Goal: Task Accomplishment & Management: Use online tool/utility

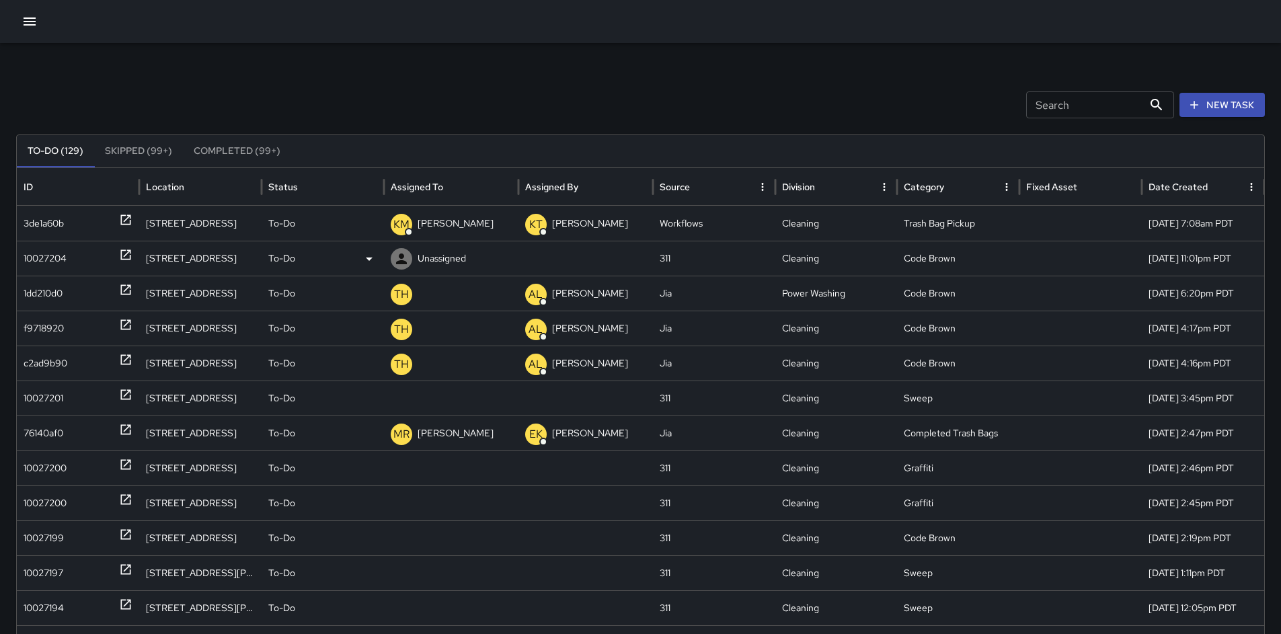
click at [27, 250] on div "10027204" at bounding box center [45, 258] width 43 height 34
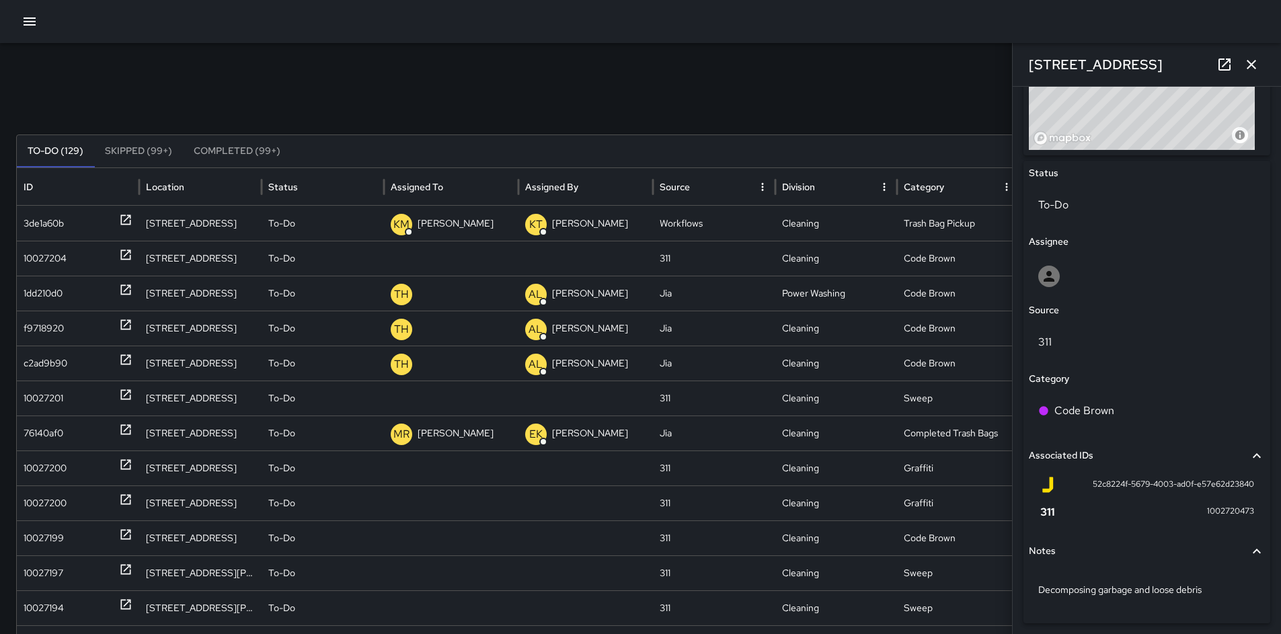
scroll to position [602, 0]
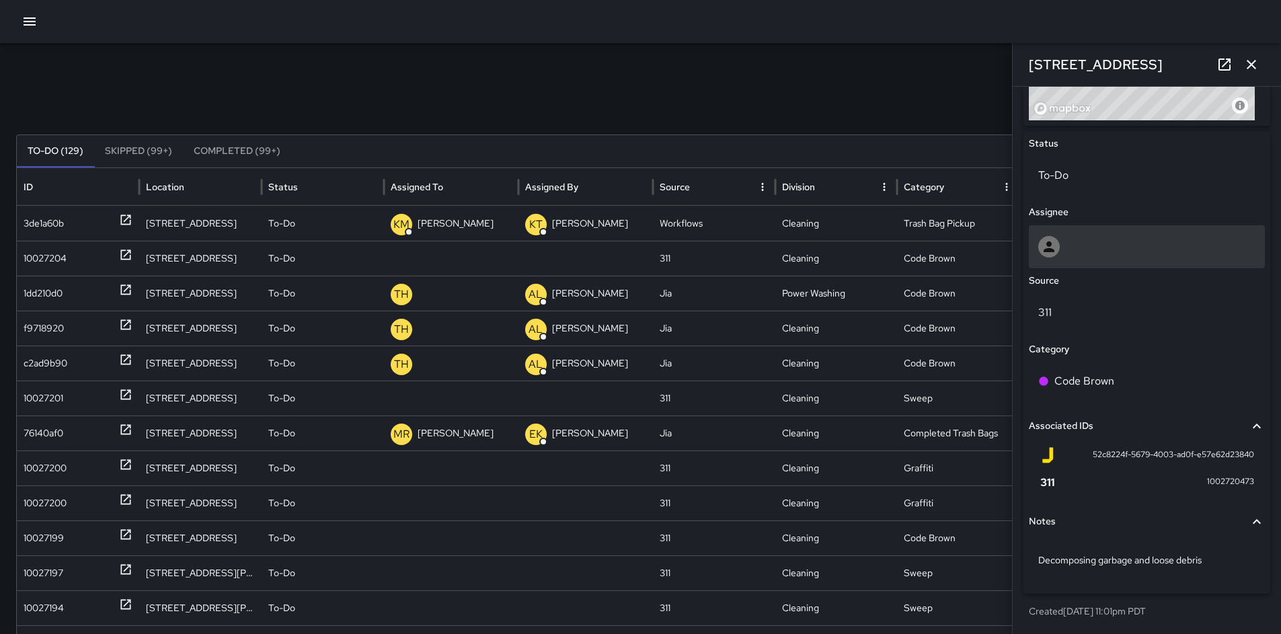
click at [1050, 251] on icon at bounding box center [1049, 246] width 11 height 11
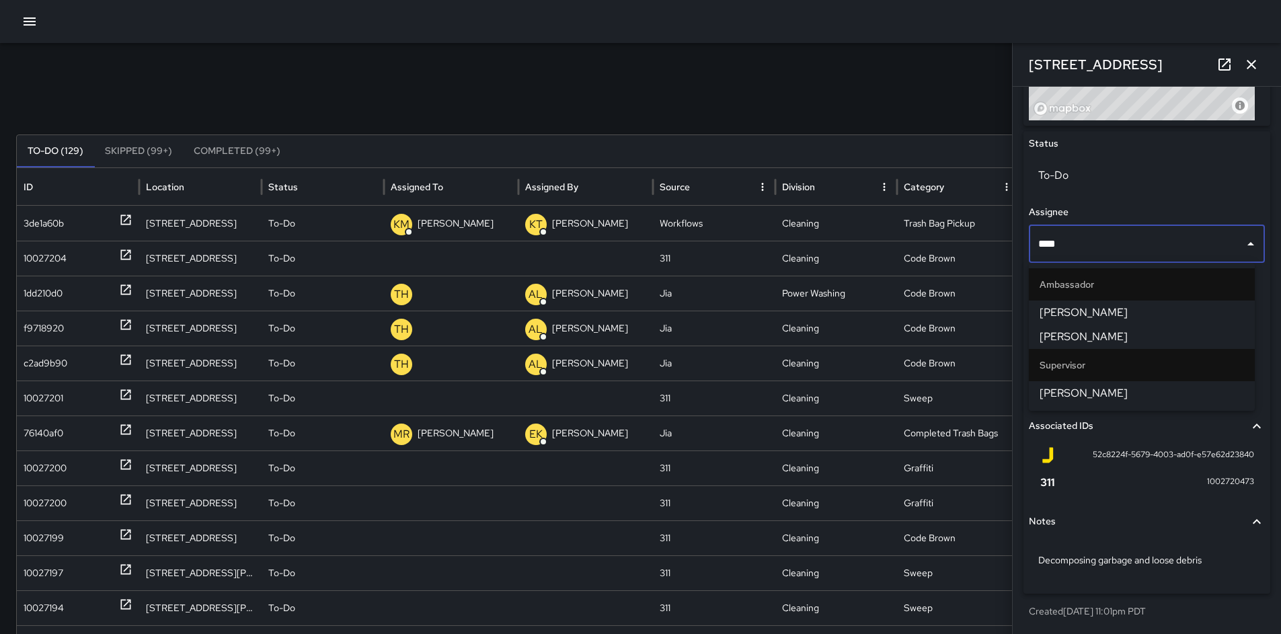
type input "*****"
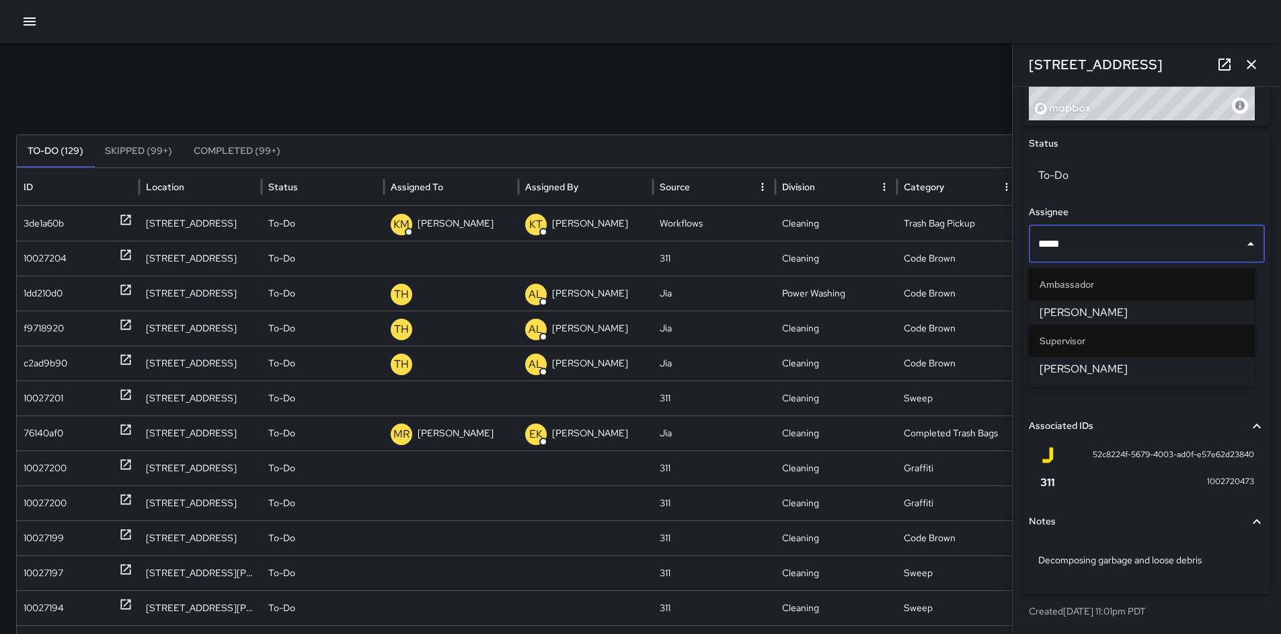
click at [1038, 371] on li "[PERSON_NAME]" at bounding box center [1142, 369] width 226 height 24
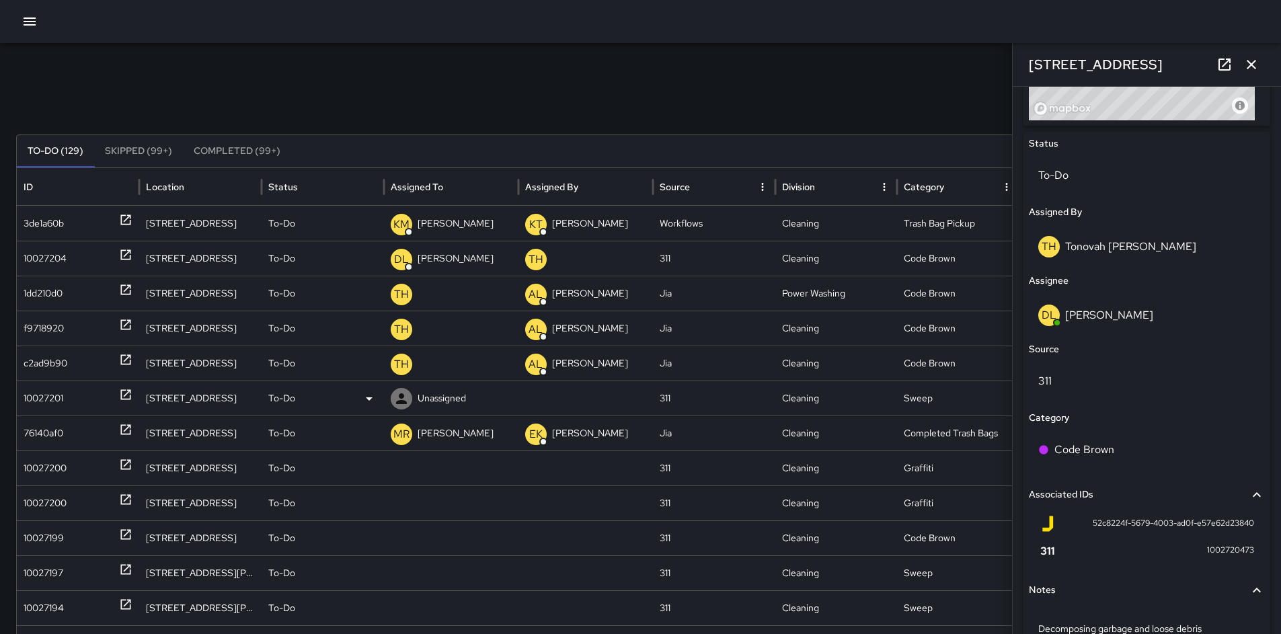
click at [71, 389] on div "10027201" at bounding box center [78, 398] width 109 height 34
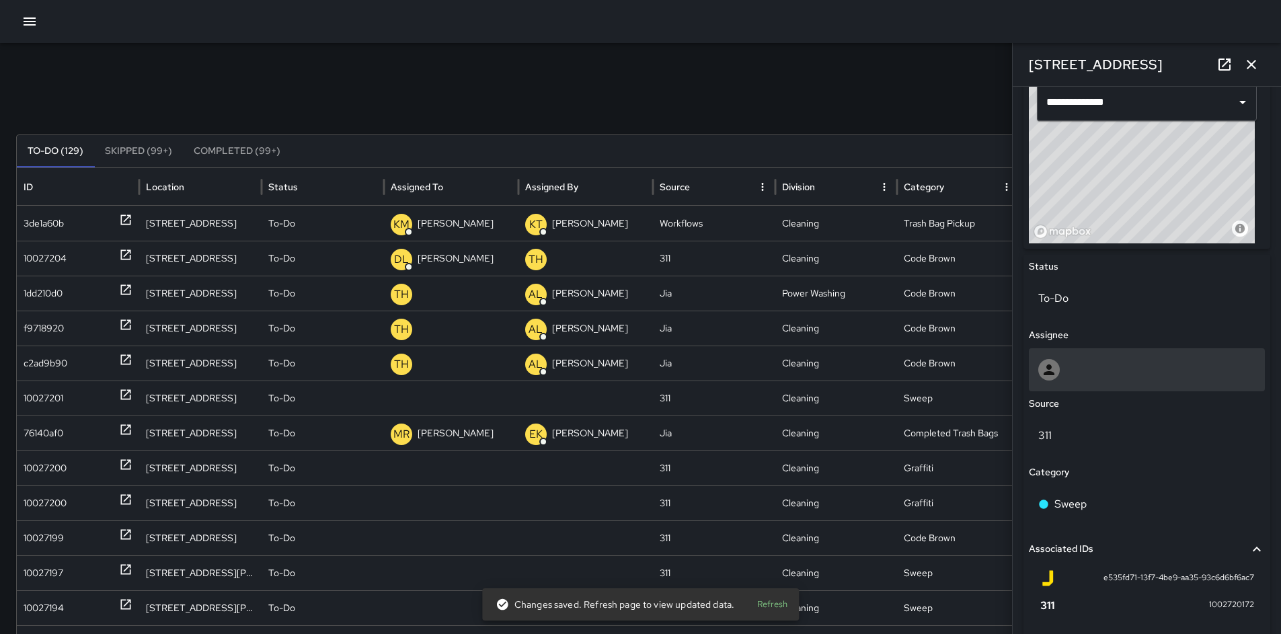
scroll to position [482, 0]
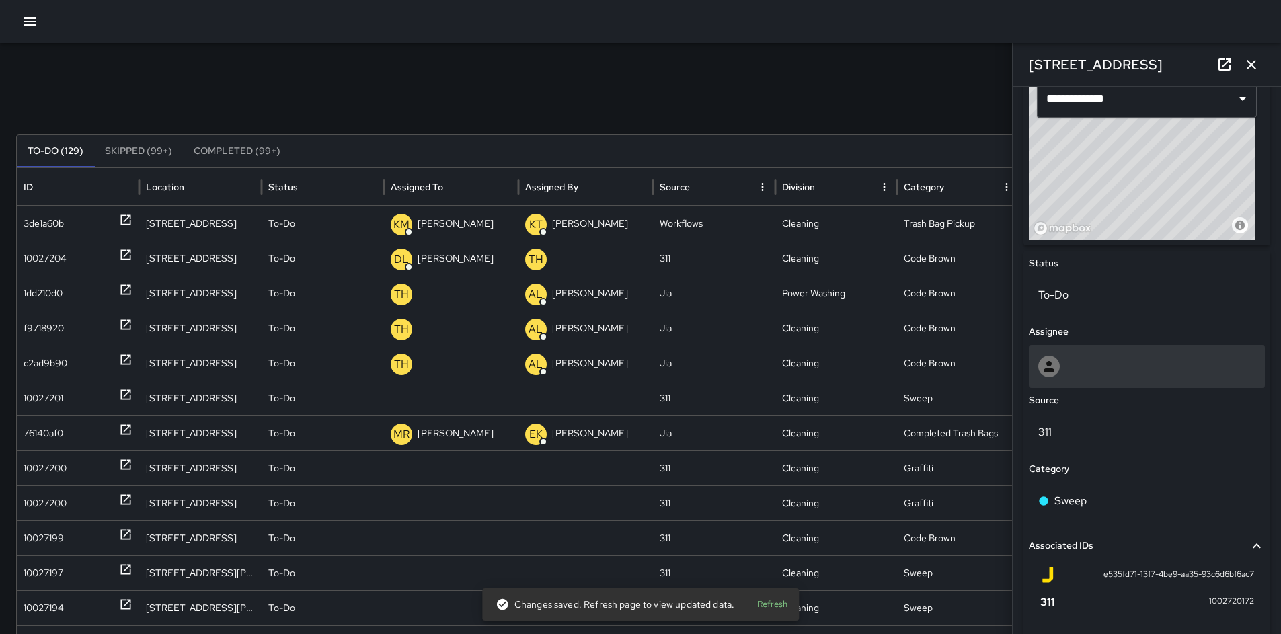
click at [1075, 377] on div at bounding box center [1147, 366] width 236 height 43
click at [729, 93] on div "Search Search New Task" at bounding box center [640, 104] width 1249 height 27
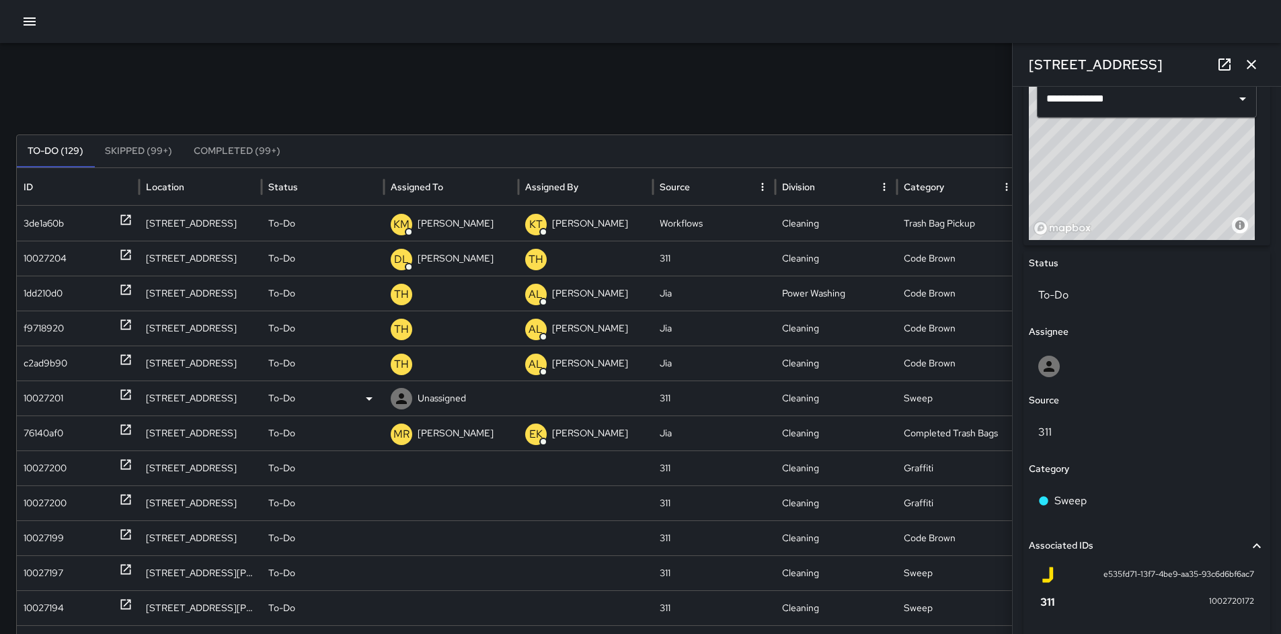
click at [451, 402] on p "Unassigned" at bounding box center [442, 398] width 48 height 34
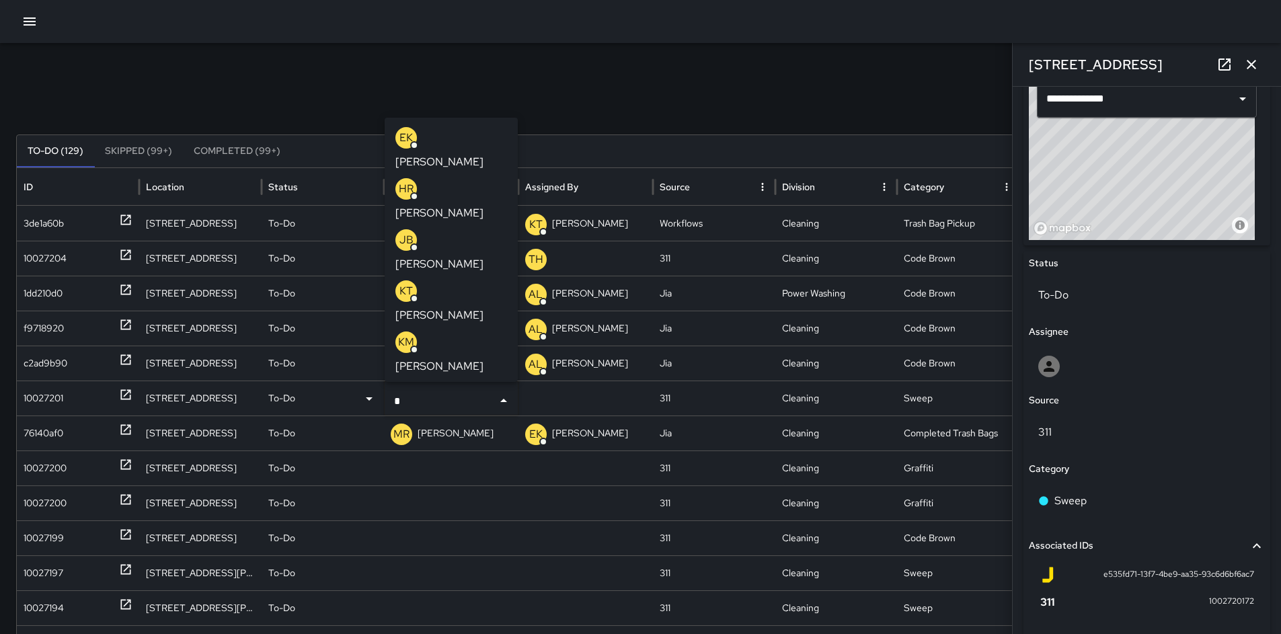
type input "**"
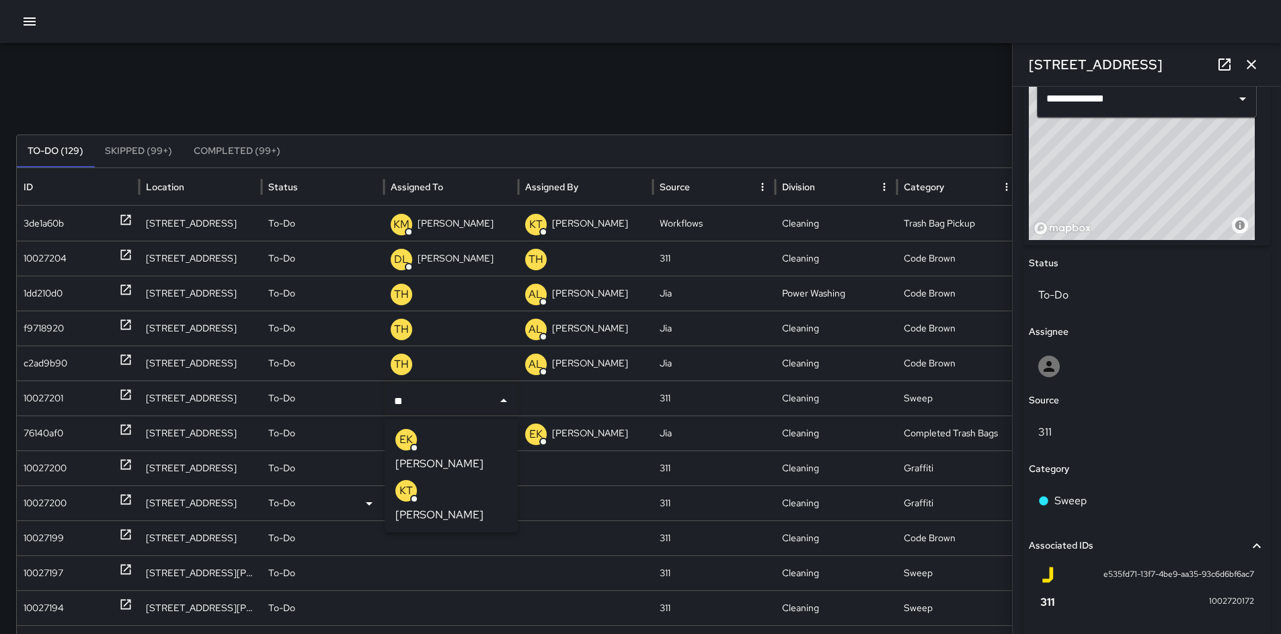
click at [453, 507] on p "Katherine Treminio" at bounding box center [439, 515] width 88 height 16
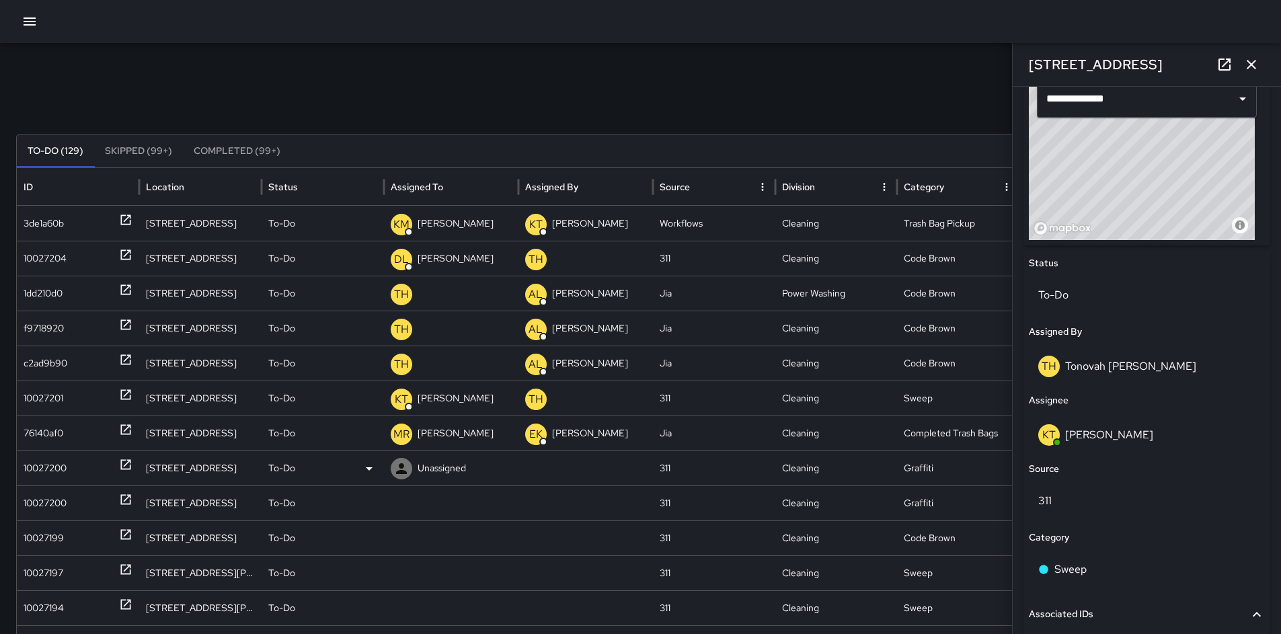
click at [46, 460] on div "10027200" at bounding box center [45, 468] width 43 height 34
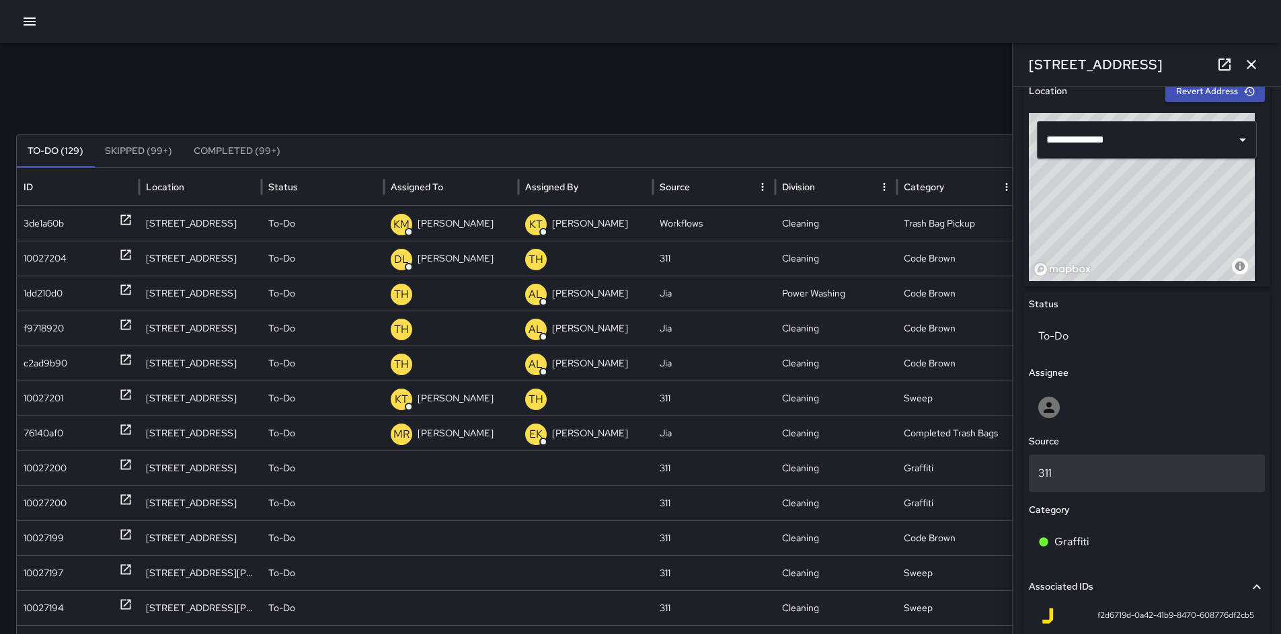
scroll to position [536, 0]
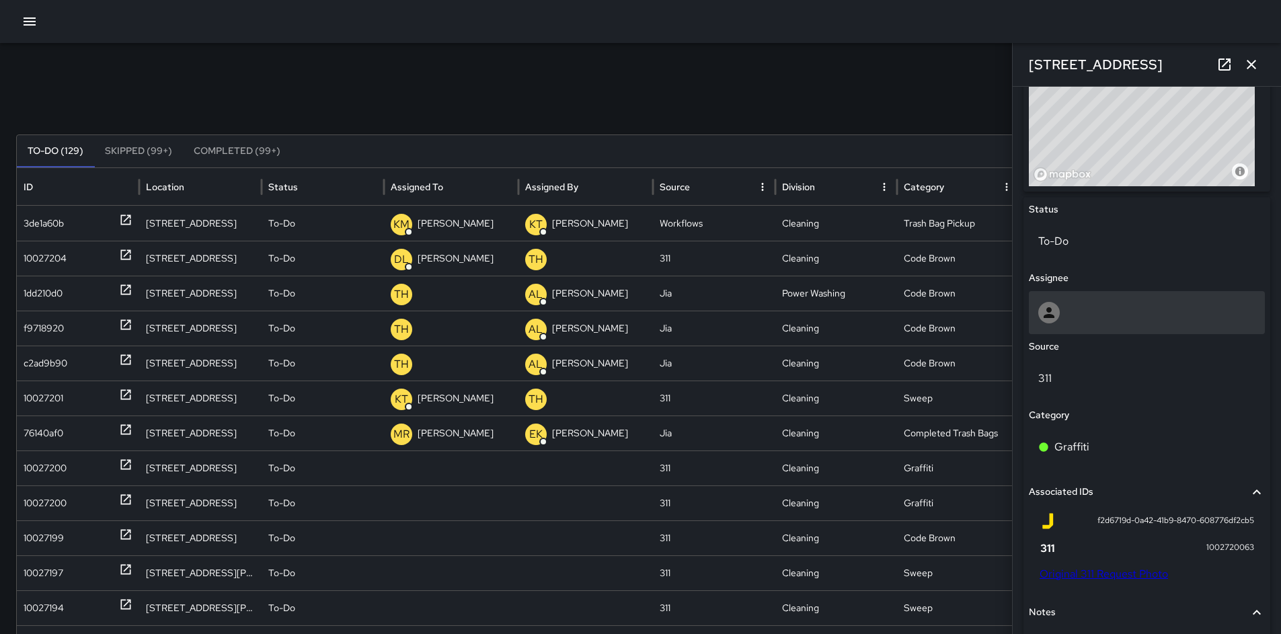
click at [1054, 321] on div at bounding box center [1147, 312] width 236 height 43
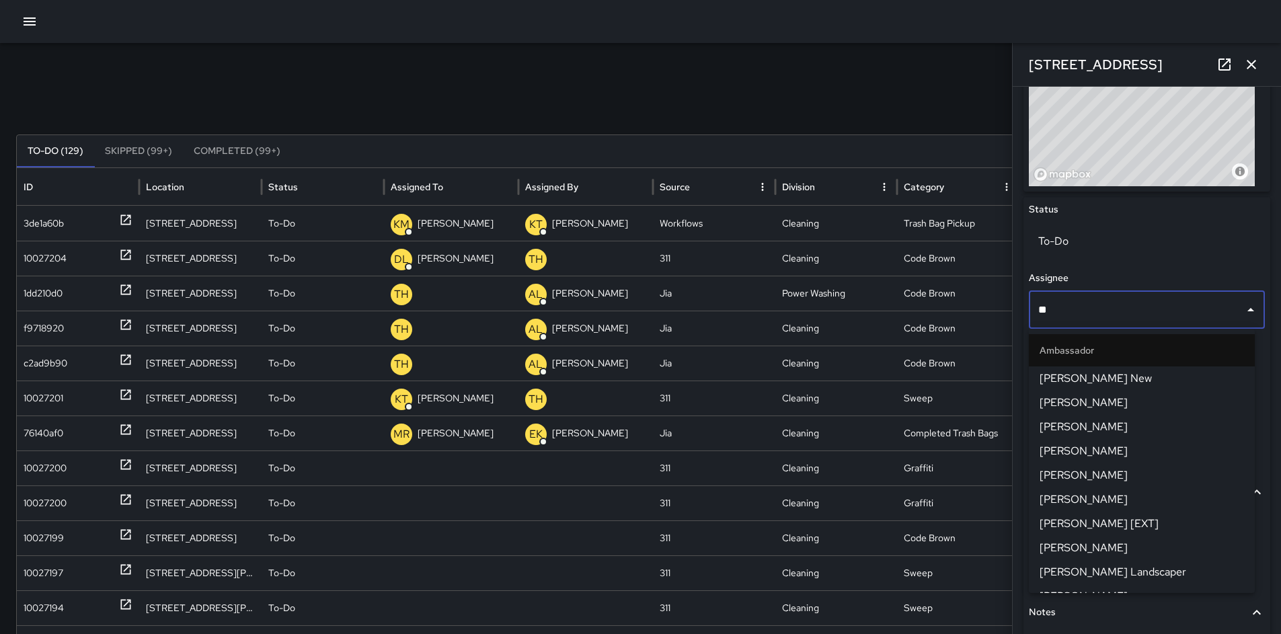
type input "***"
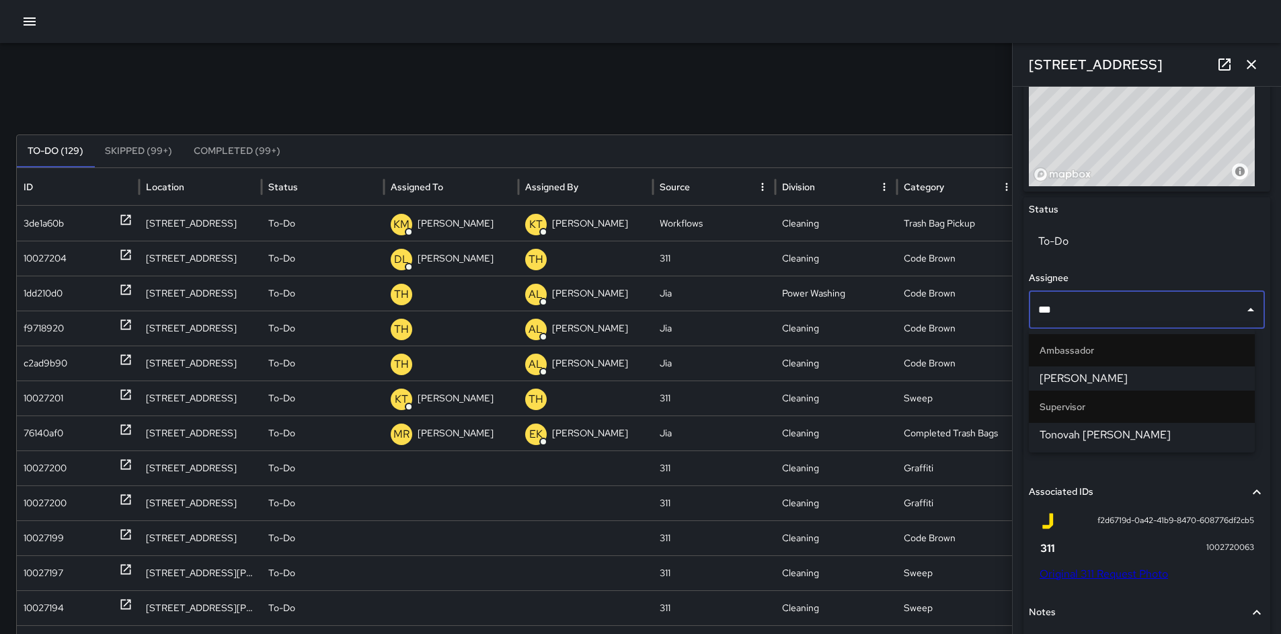
click at [1078, 430] on span "Tonovah Hillman" at bounding box center [1142, 435] width 204 height 16
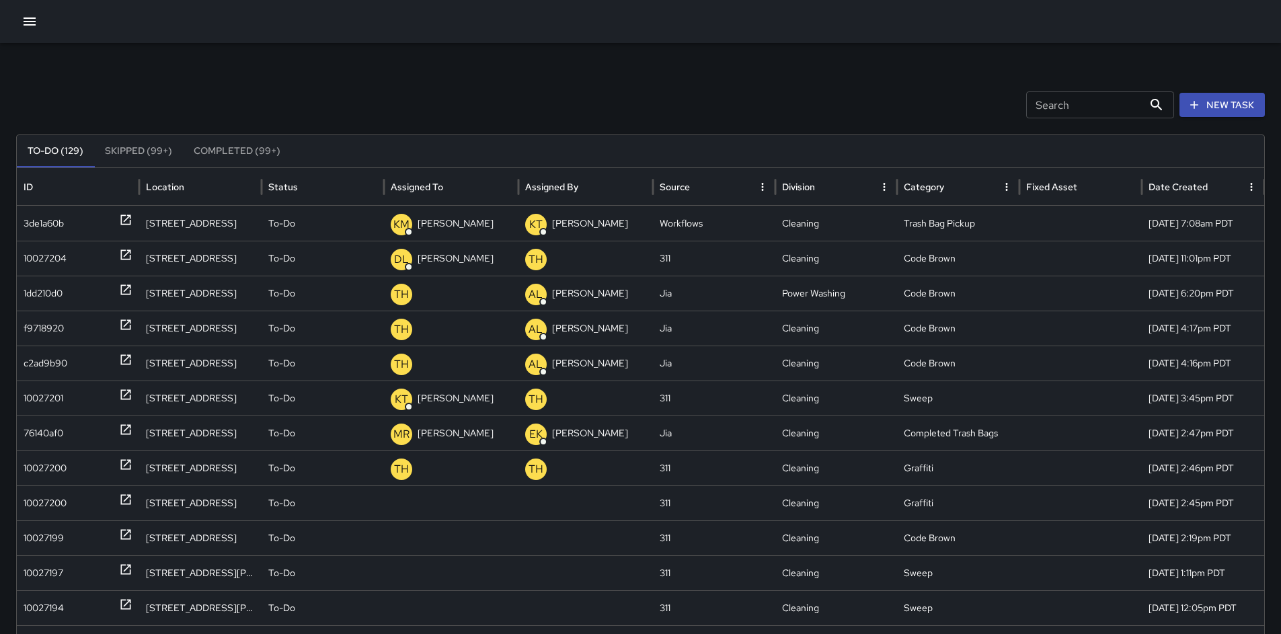
click at [28, 20] on icon "button" at bounding box center [30, 21] width 16 height 16
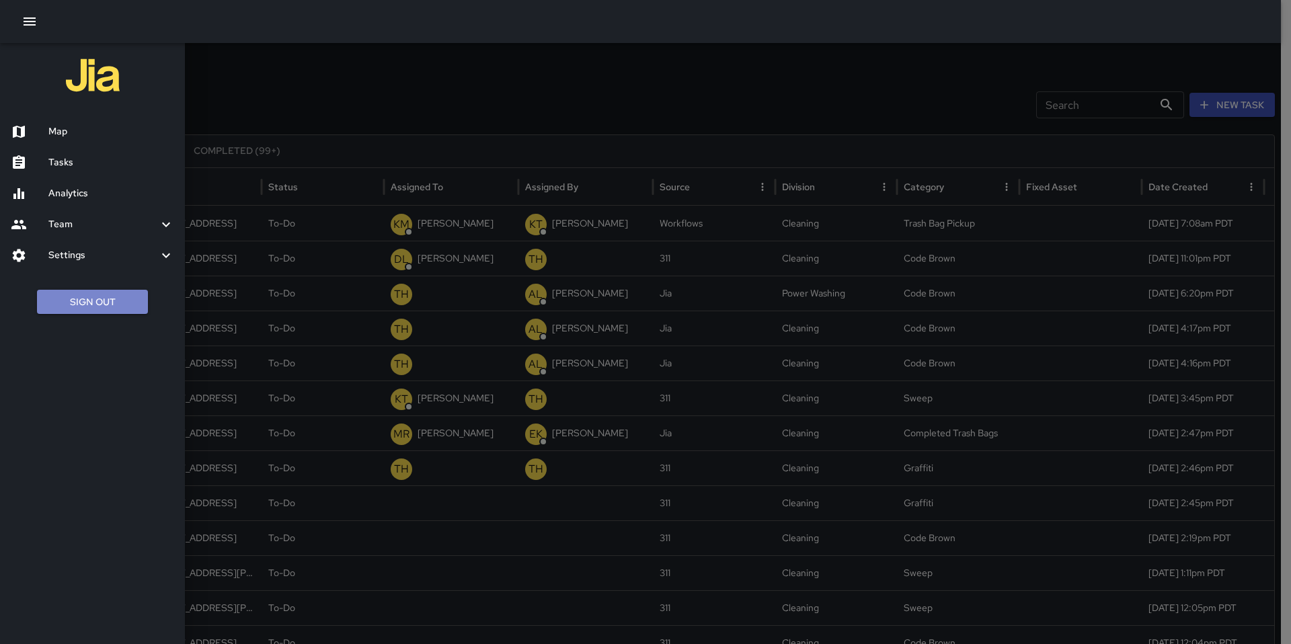
click at [74, 295] on button "Sign Out" at bounding box center [92, 302] width 111 height 25
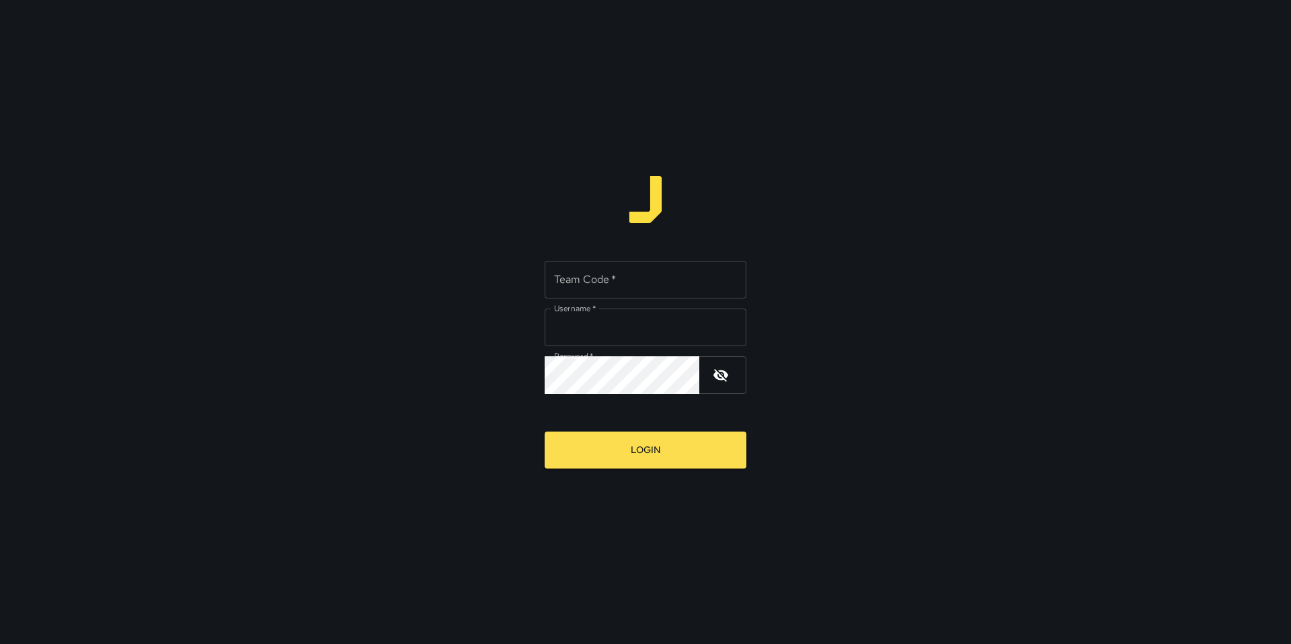
type input "*******"
click at [630, 439] on button "Login" at bounding box center [646, 450] width 202 height 37
click at [562, 272] on input "Team Code   *" at bounding box center [646, 280] width 202 height 38
type input "*****"
click at [646, 455] on button "Login" at bounding box center [646, 450] width 202 height 37
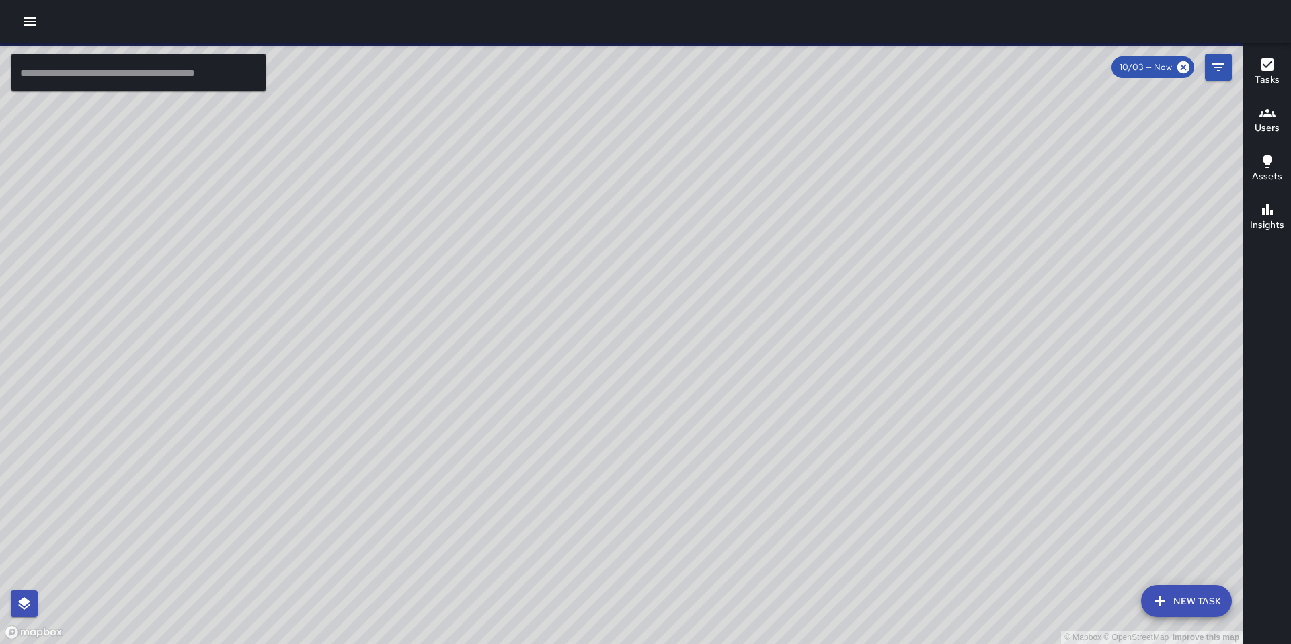
click at [24, 22] on icon "button" at bounding box center [30, 21] width 16 height 16
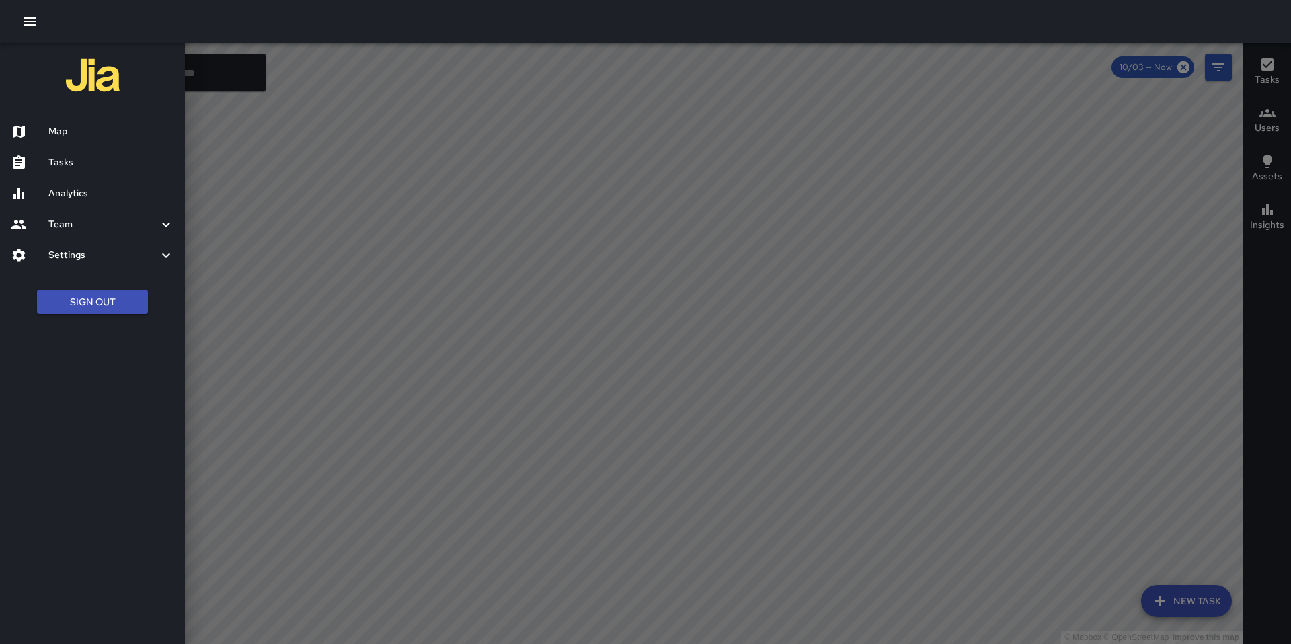
click at [81, 373] on div "Map Tasks Analytics Team Leaderboard Settings Geofence and Zones Divisions and …" at bounding box center [92, 322] width 185 height 644
click at [84, 118] on div "Map" at bounding box center [92, 131] width 185 height 31
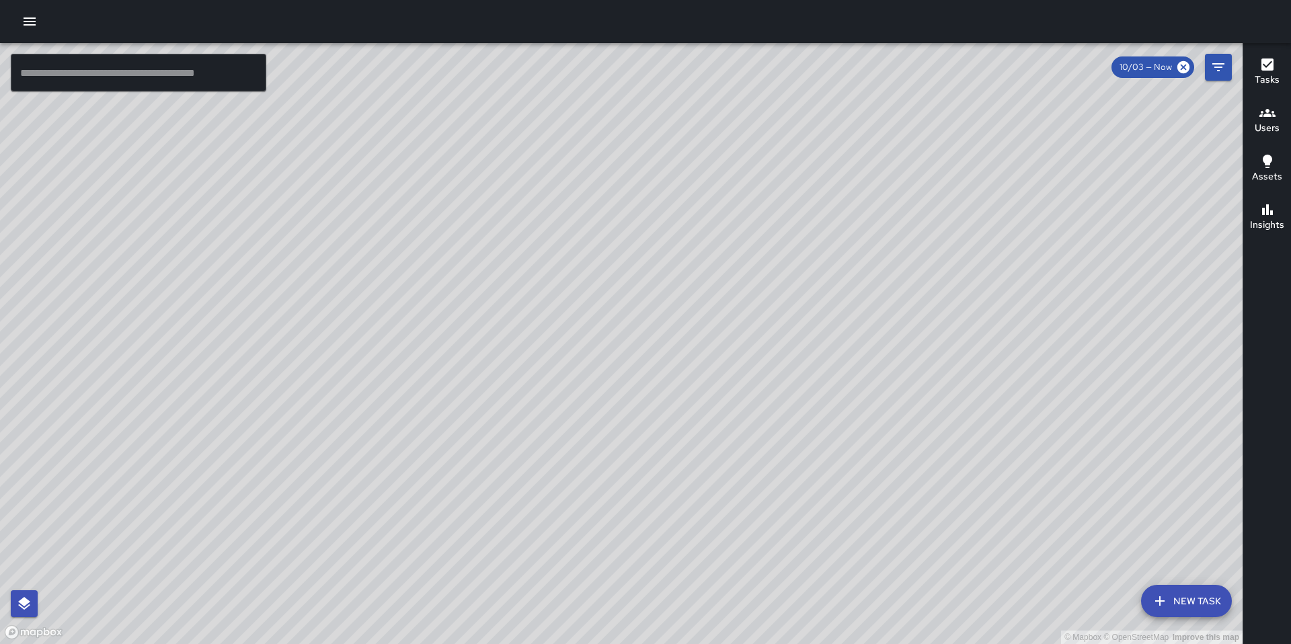
drag, startPoint x: 804, startPoint y: 434, endPoint x: 532, endPoint y: 381, distance: 277.5
click at [532, 381] on div "© Mapbox © OpenStreetMap Improve this map" at bounding box center [621, 343] width 1243 height 601
drag, startPoint x: 606, startPoint y: 426, endPoint x: 492, endPoint y: 309, distance: 163.6
click at [493, 309] on div "© Mapbox © OpenStreetMap Improve this map" at bounding box center [621, 343] width 1243 height 601
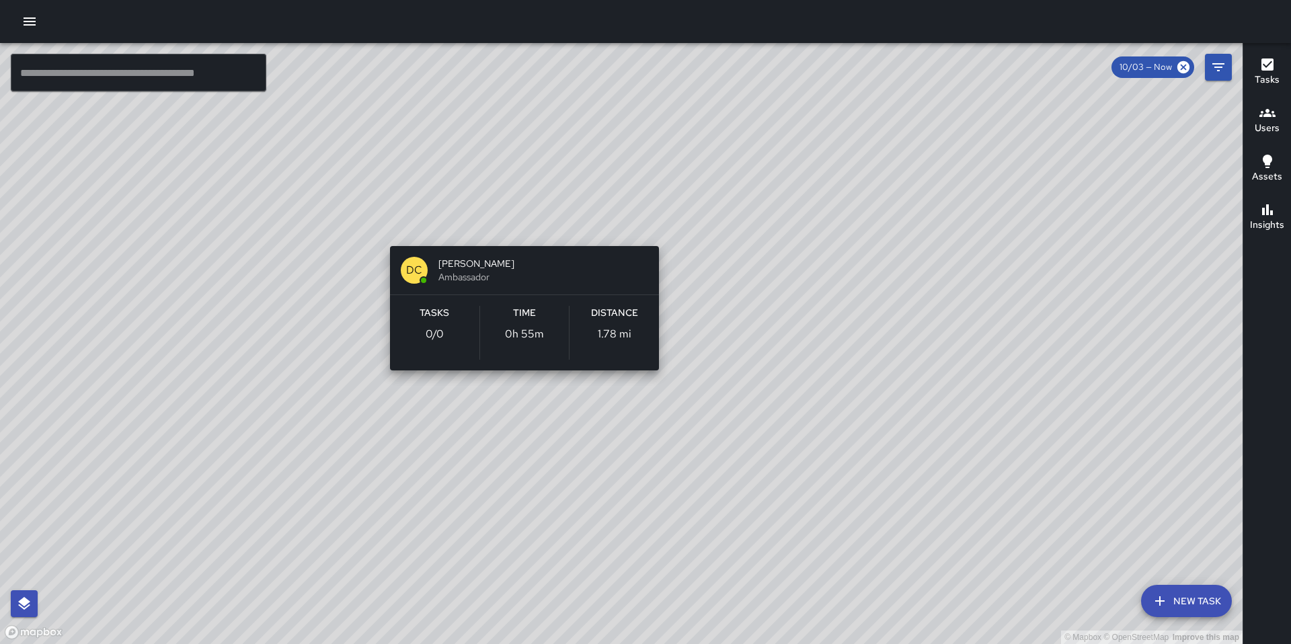
drag, startPoint x: 531, startPoint y: 203, endPoint x: 529, endPoint y: 232, distance: 29.0
click at [529, 232] on div "© Mapbox © OpenStreetMap Improve this map DC Dago Cervantes Ambassador Tasks 0 …" at bounding box center [621, 343] width 1243 height 601
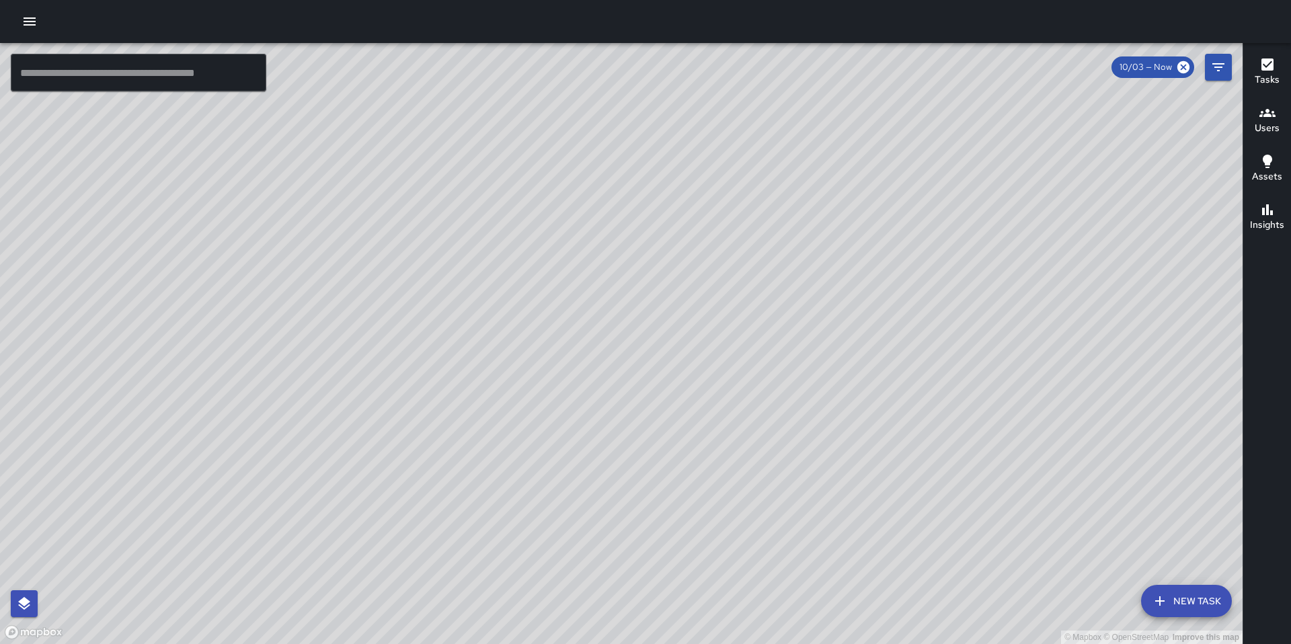
click at [37, 25] on icon "button" at bounding box center [30, 21] width 16 height 16
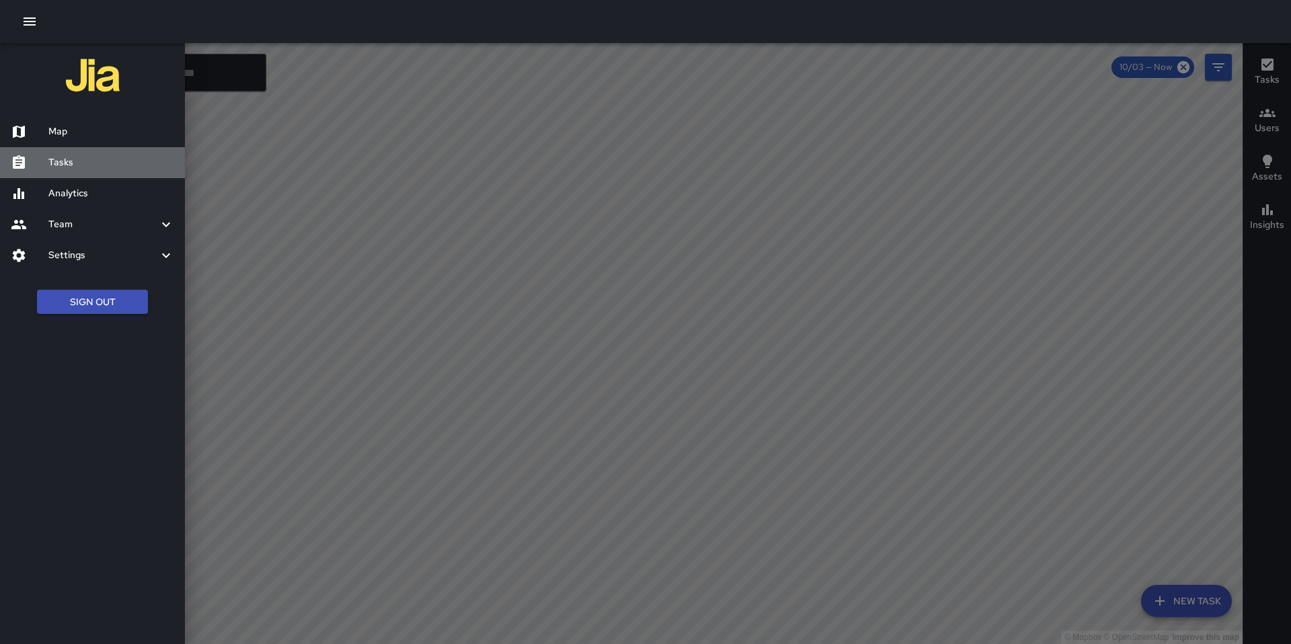
click at [106, 172] on div "Tasks" at bounding box center [92, 162] width 185 height 31
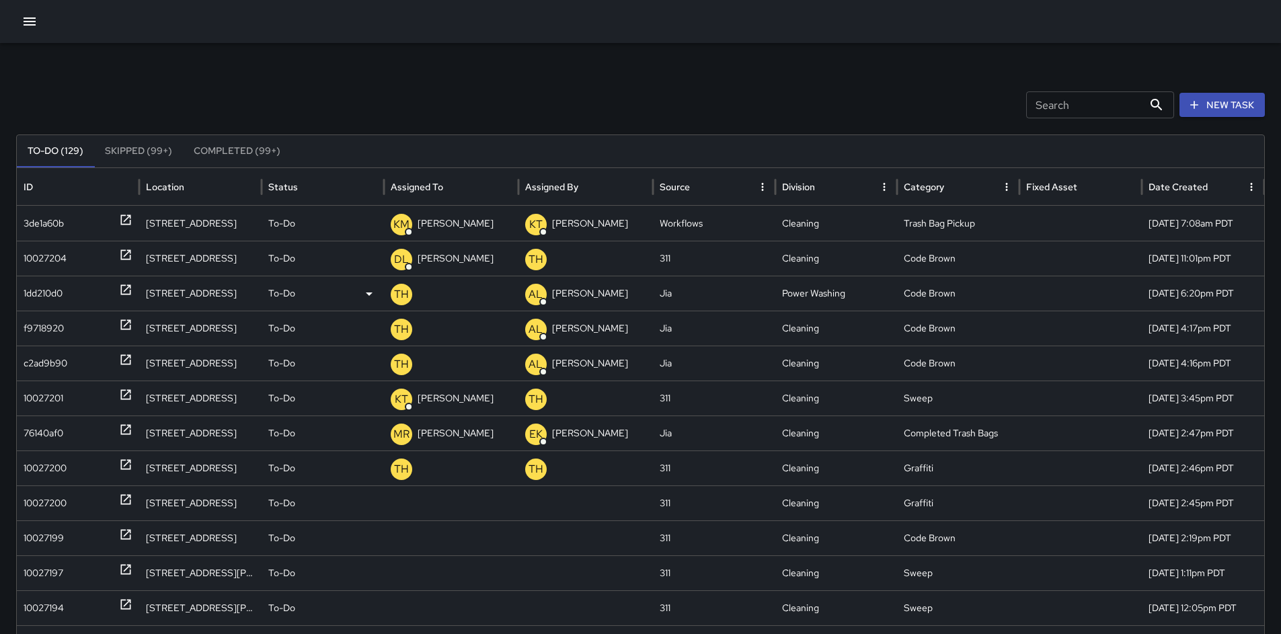
click at [24, 288] on div "1dd210d0" at bounding box center [43, 293] width 39 height 34
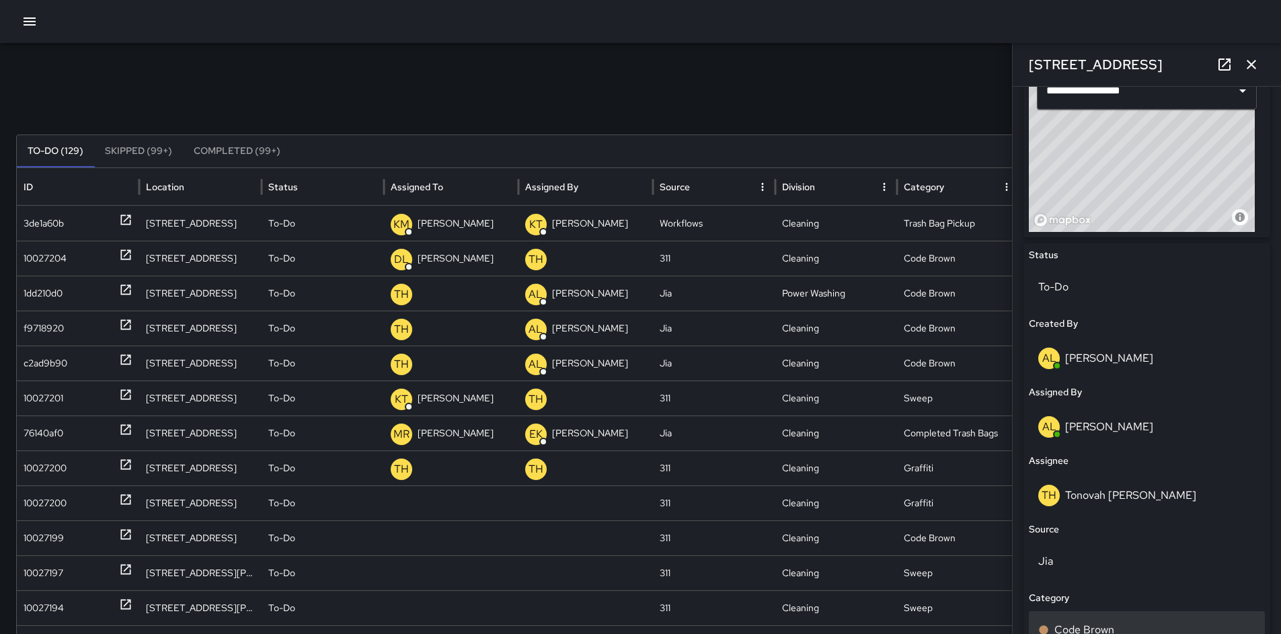
scroll to position [712, 0]
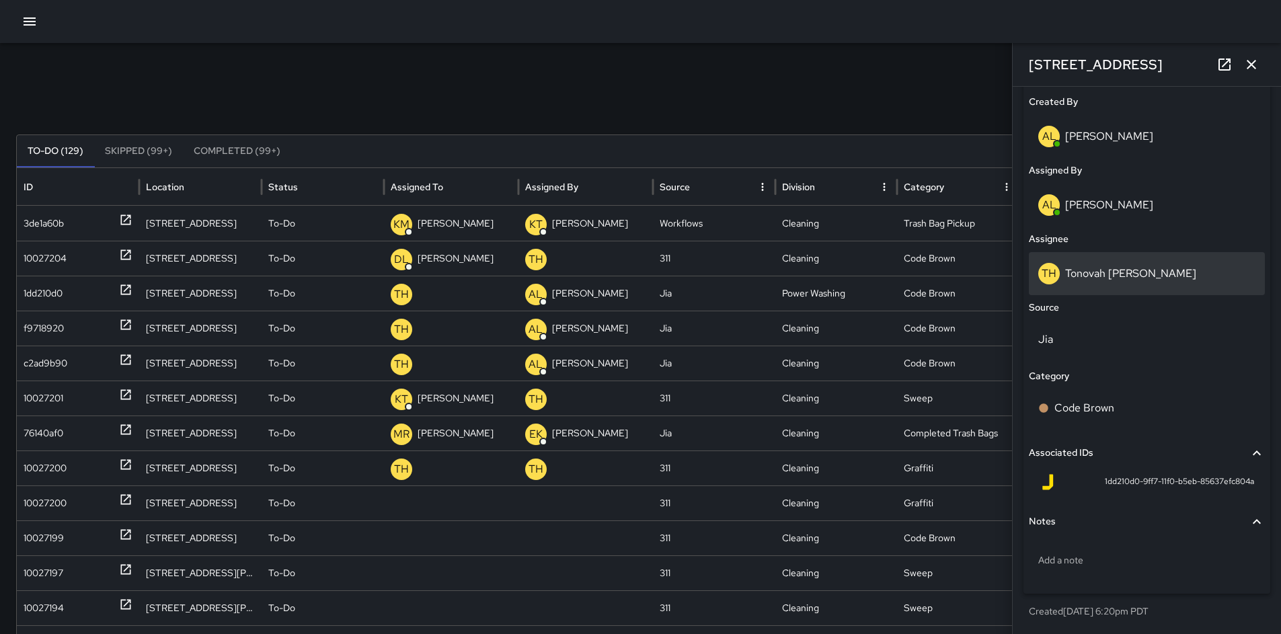
click at [1092, 269] on p "Tonovah [PERSON_NAME]" at bounding box center [1130, 273] width 131 height 14
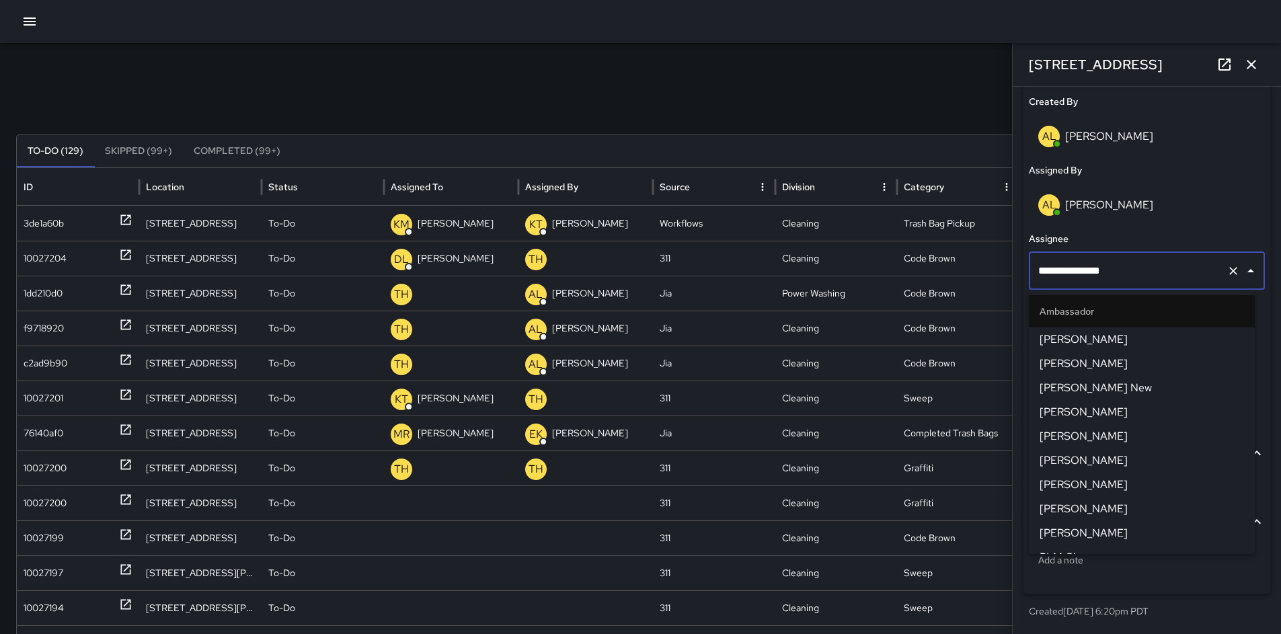
scroll to position [819, 0]
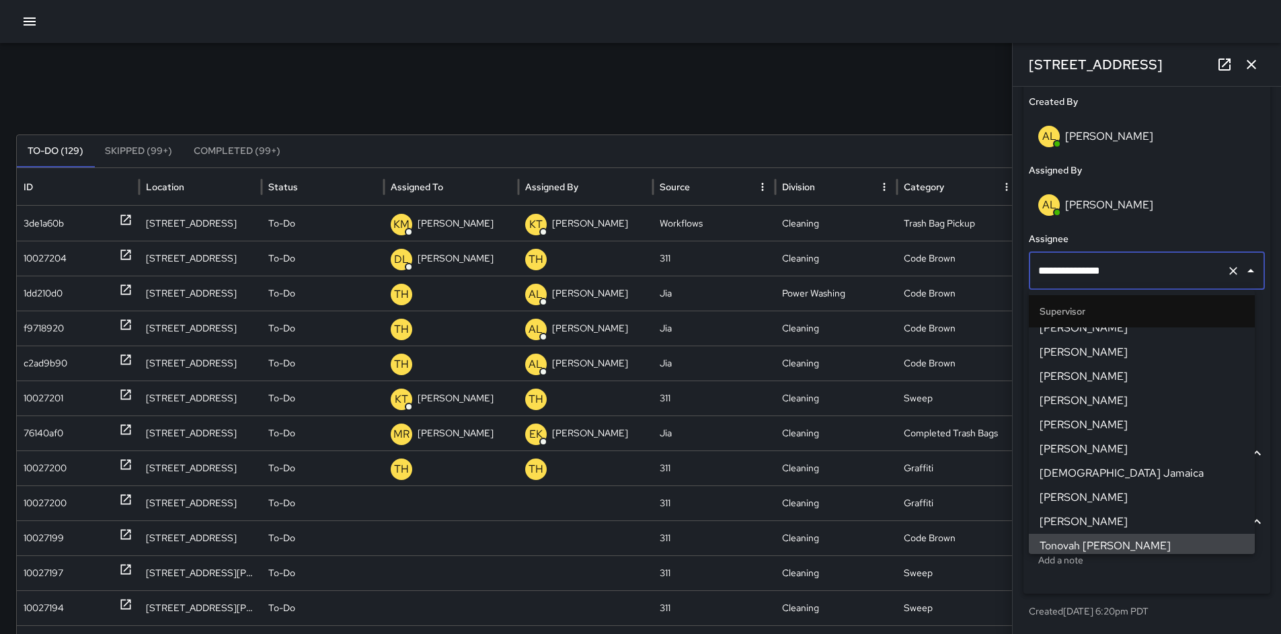
drag, startPoint x: 1118, startPoint y: 270, endPoint x: 1031, endPoint y: 278, distance: 87.8
click at [1032, 277] on div "**********" at bounding box center [1147, 271] width 236 height 38
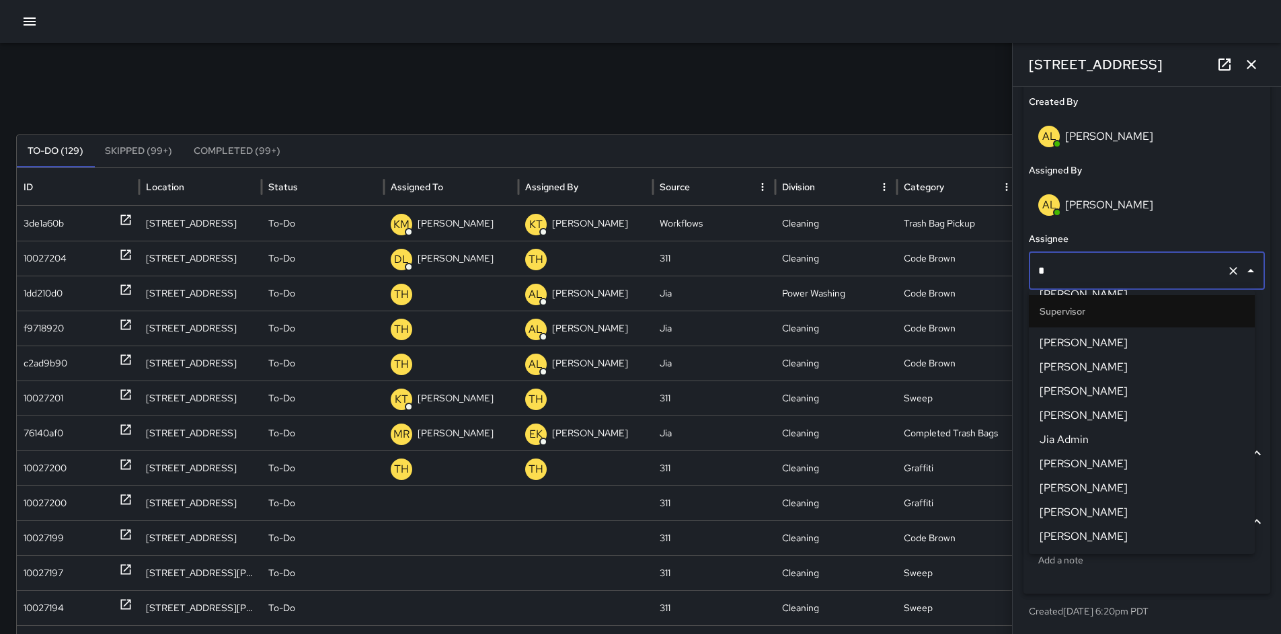
scroll to position [0, 0]
type input "**"
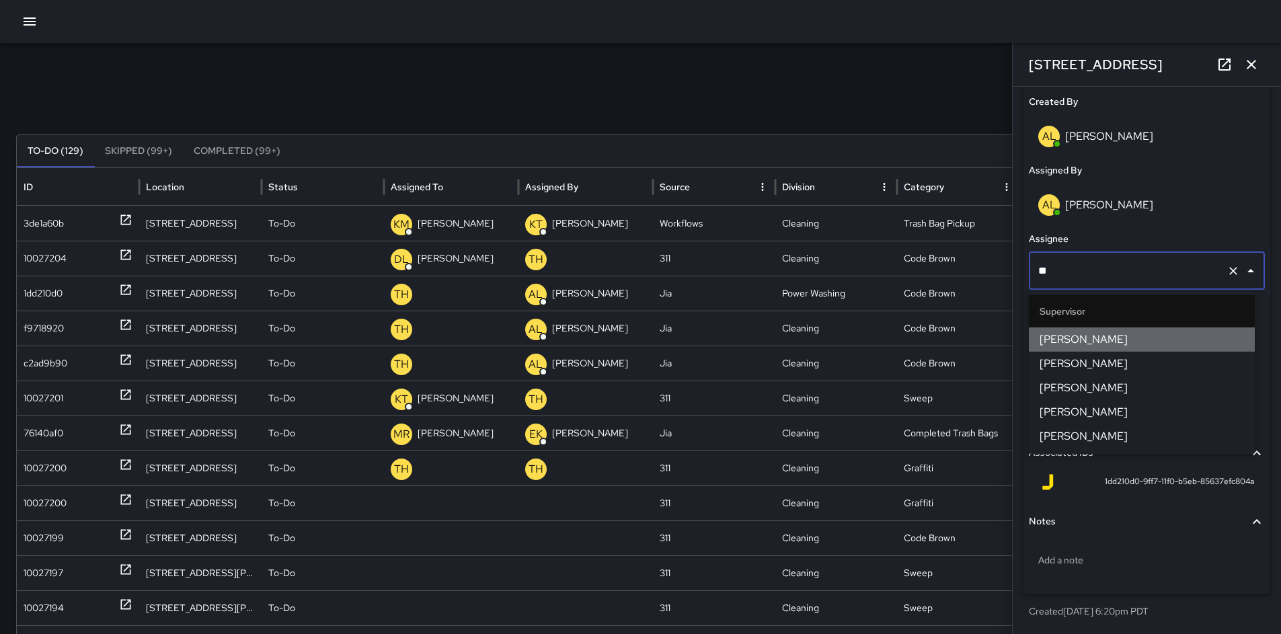
click at [1085, 346] on span "DeAndre Barney" at bounding box center [1142, 340] width 204 height 16
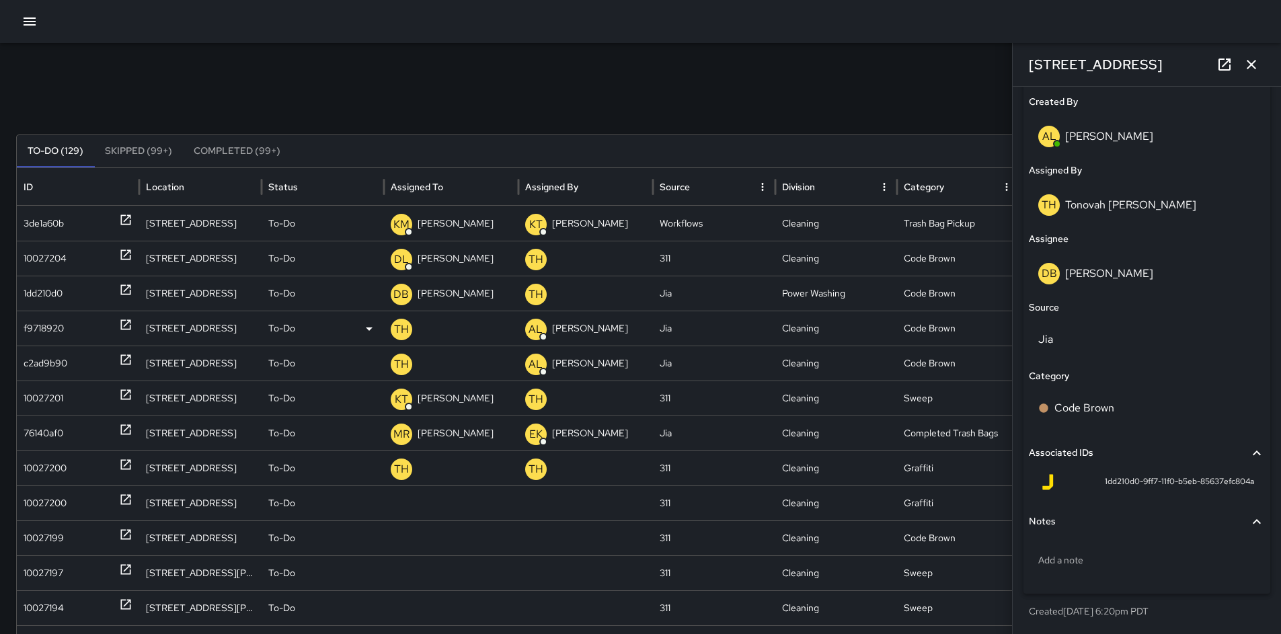
click at [56, 328] on div "f9718920" at bounding box center [44, 328] width 40 height 34
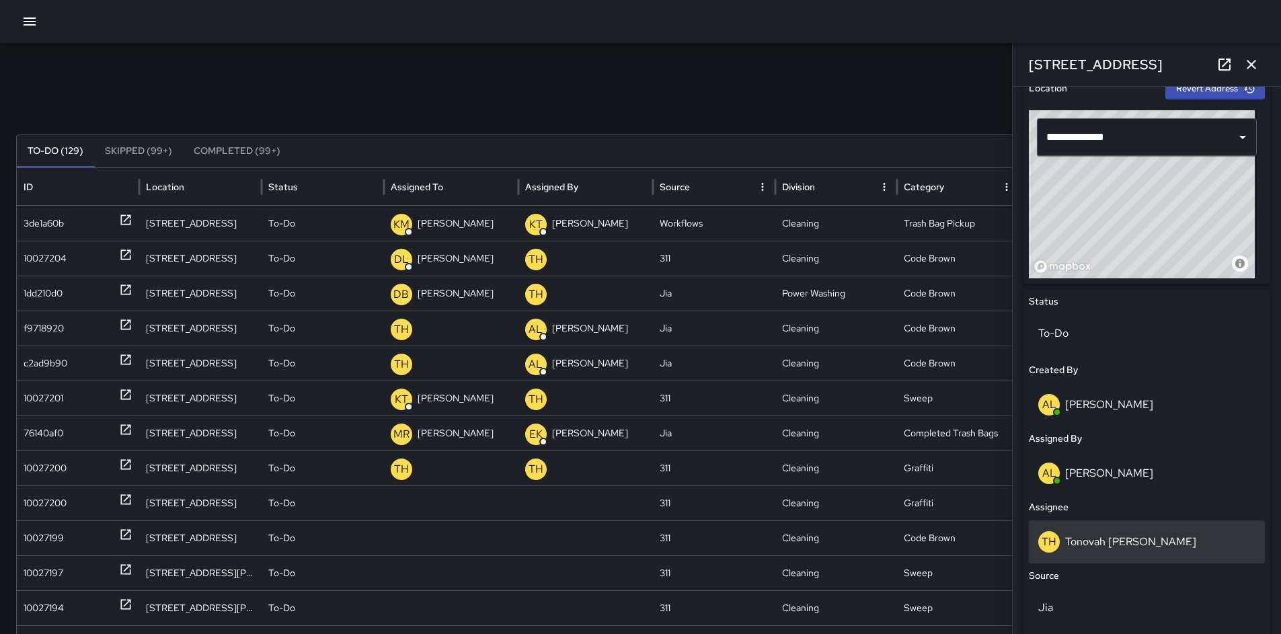
scroll to position [664, 0]
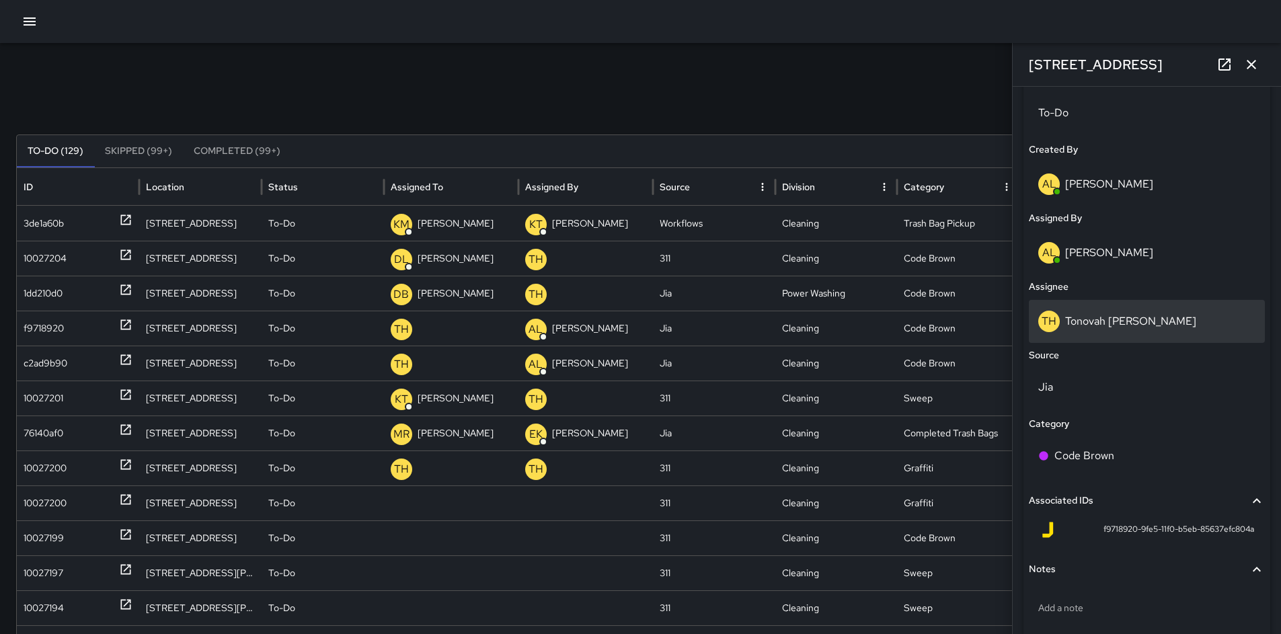
click at [1122, 311] on div "TH Tonovah Hillman" at bounding box center [1146, 322] width 217 height 22
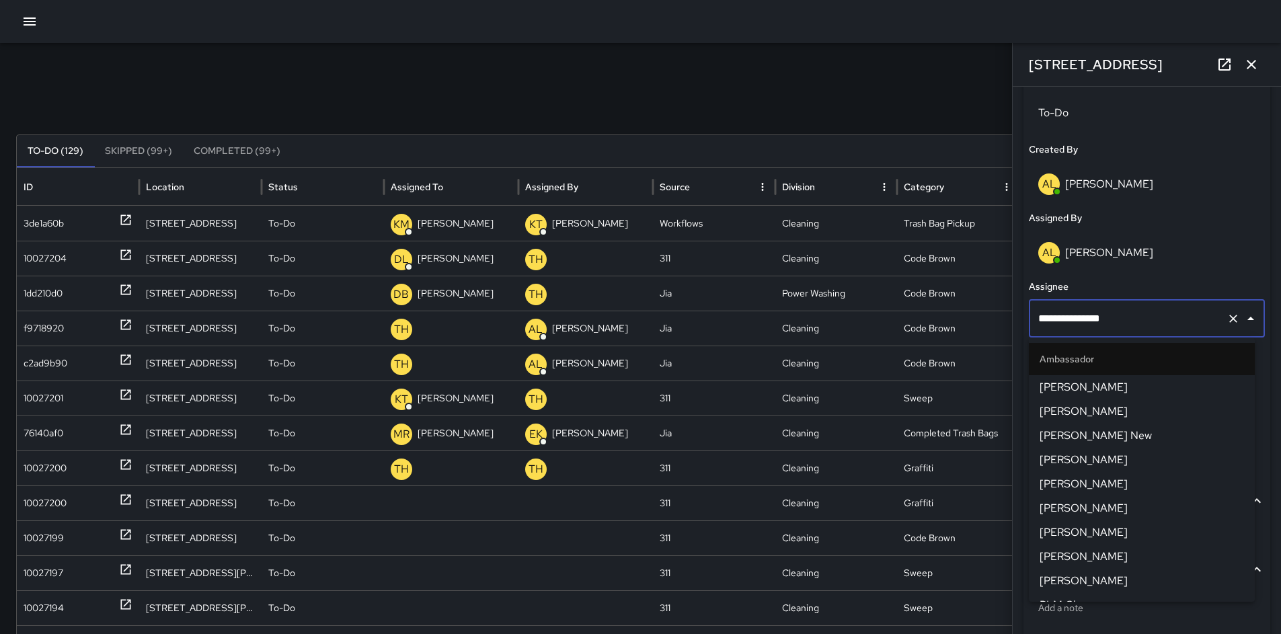
scroll to position [819, 0]
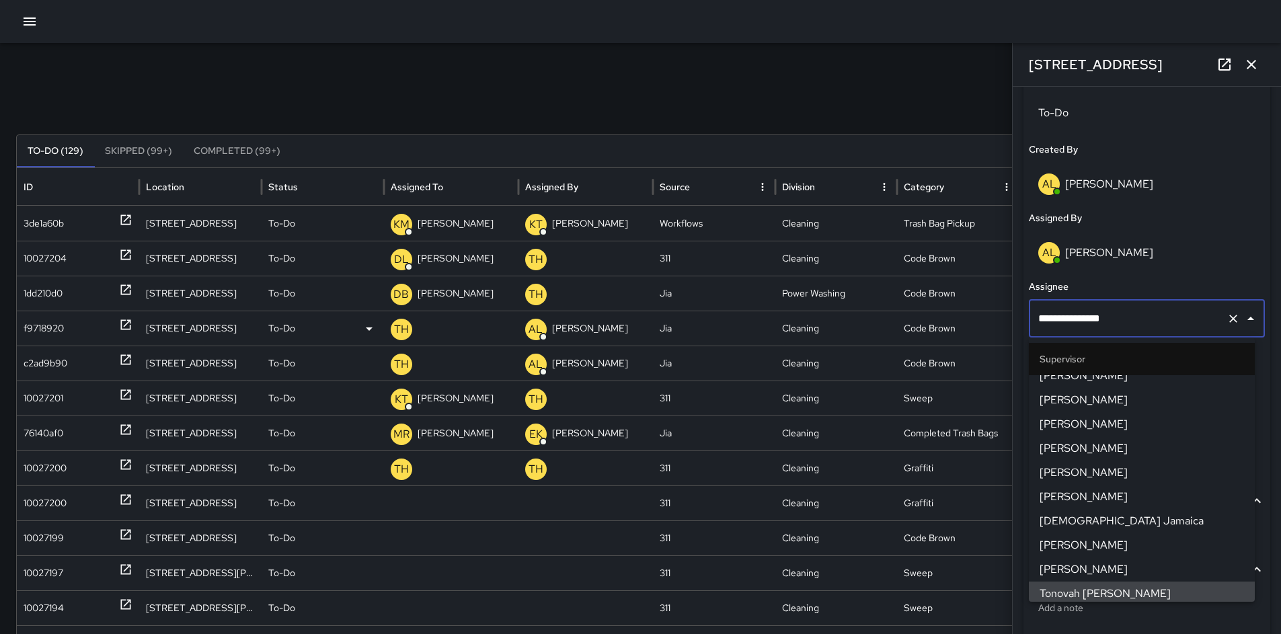
drag, startPoint x: 1069, startPoint y: 315, endPoint x: 946, endPoint y: 311, distance: 122.5
click at [960, 311] on div "Search Search New Task To-Do (129) Skipped (99+) Completed (99+) ID Location St…" at bounding box center [640, 424] width 1281 height 763
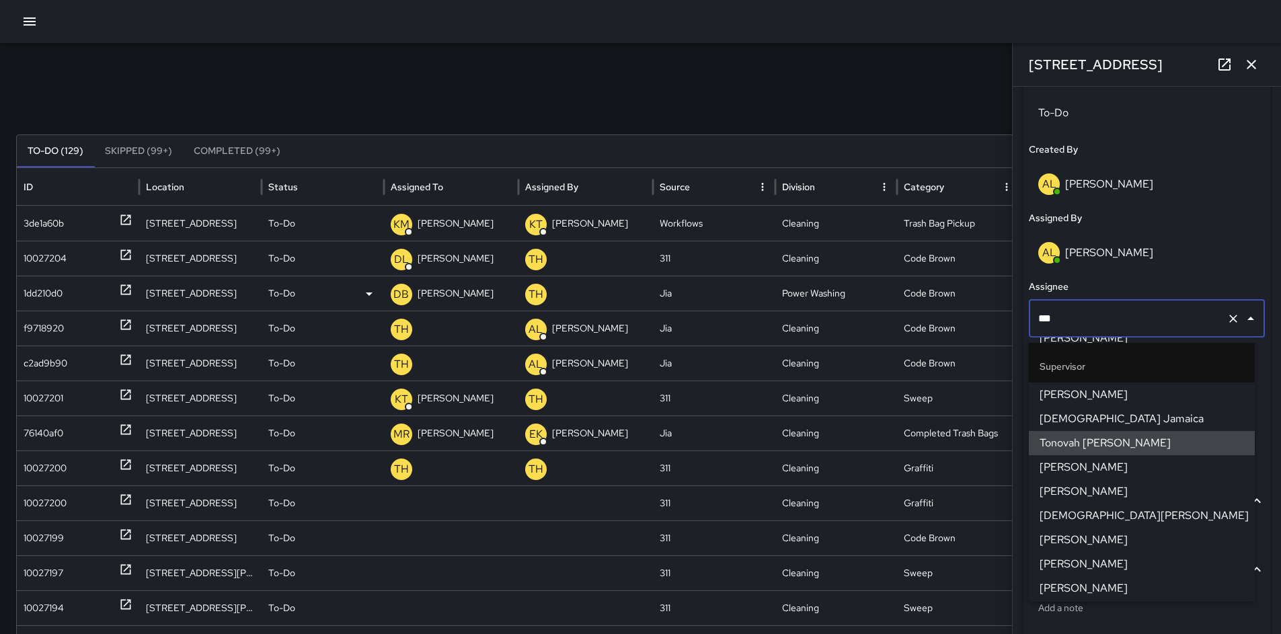
scroll to position [0, 0]
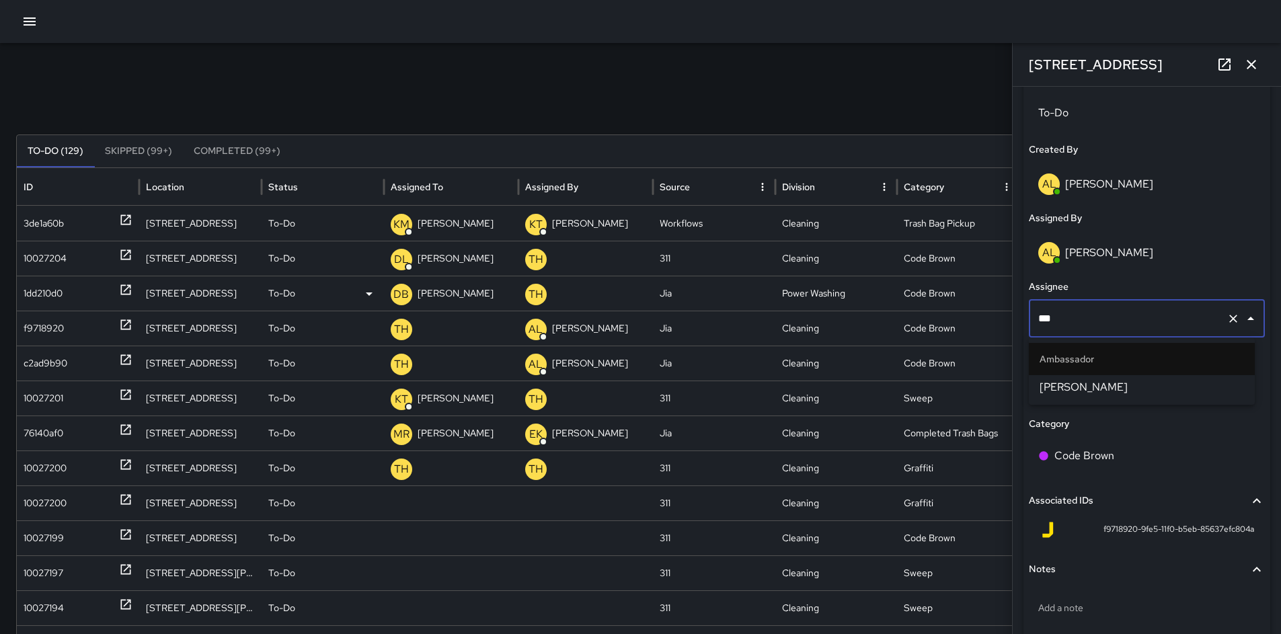
type input "****"
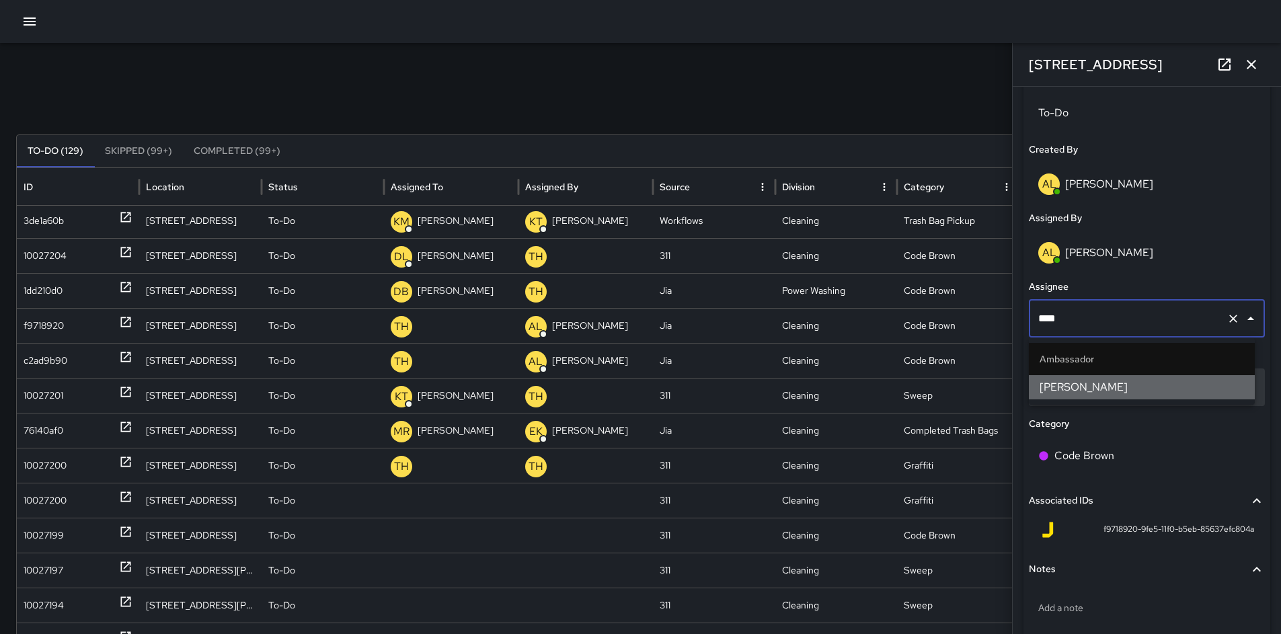
click at [1073, 389] on span "Maclis Velasquez" at bounding box center [1142, 387] width 204 height 16
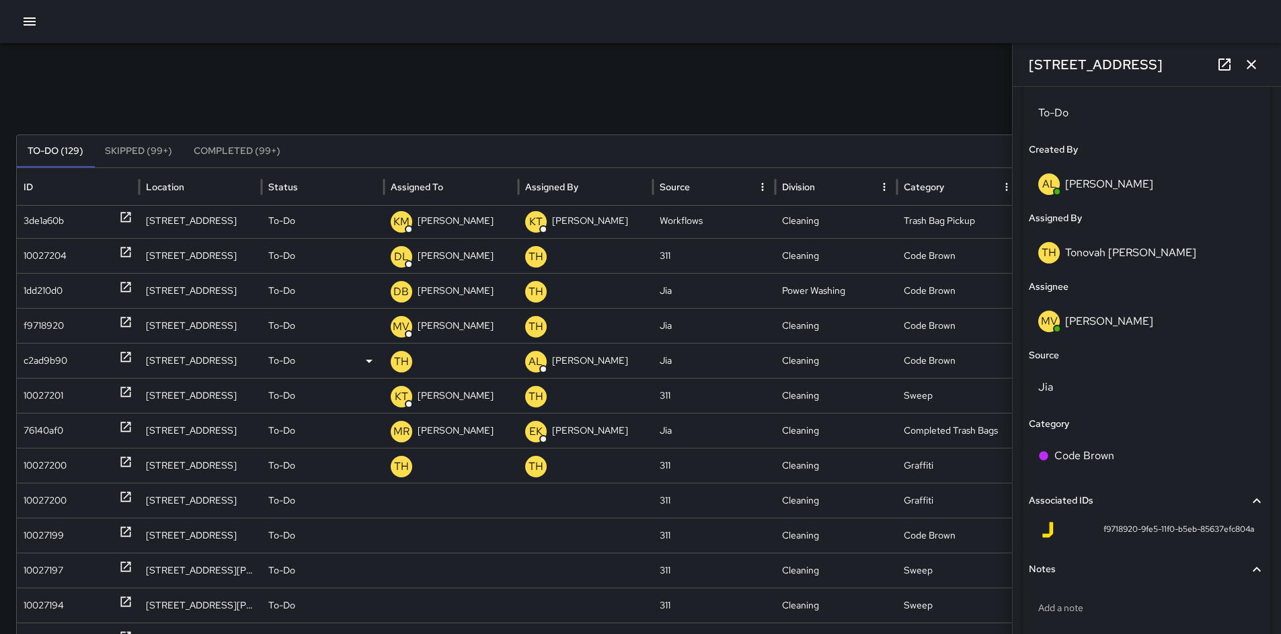
click at [73, 359] on div "c2ad9b90" at bounding box center [78, 361] width 109 height 34
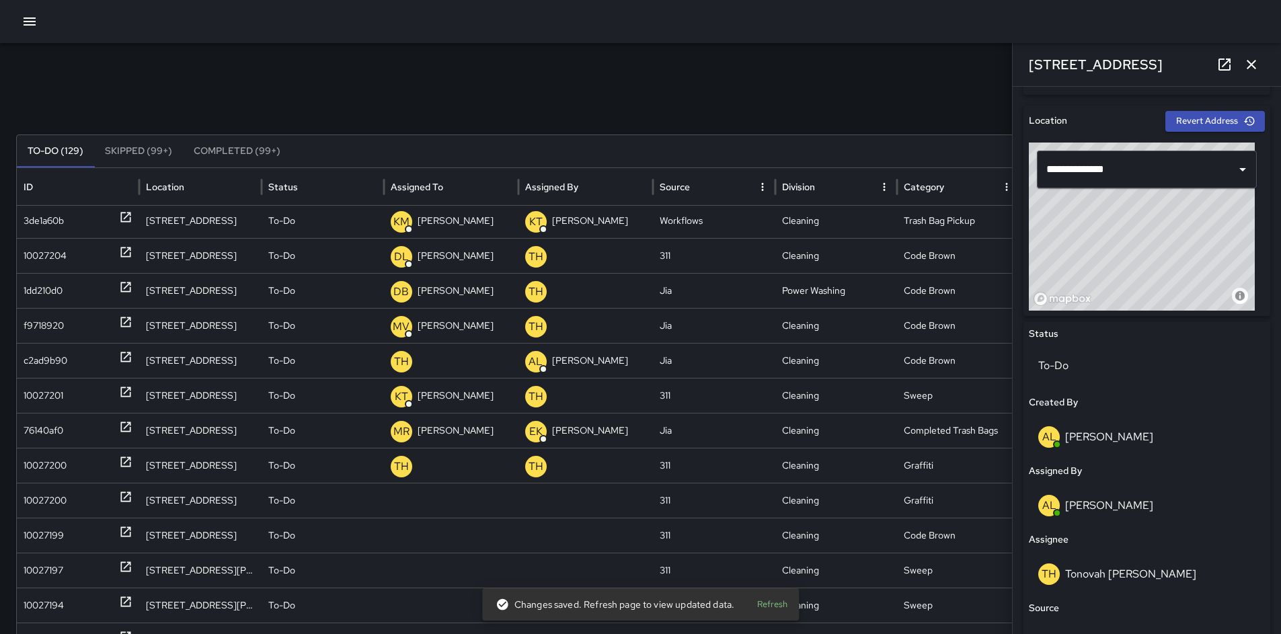
scroll to position [564, 0]
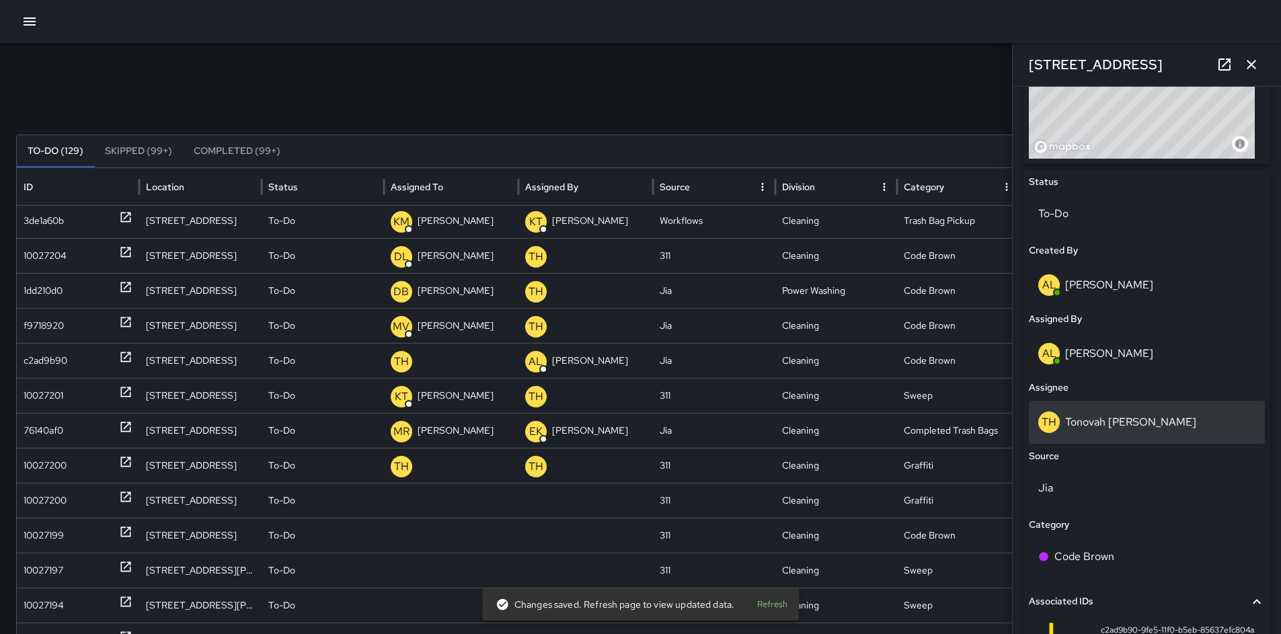
click at [1131, 419] on p "Tonovah Hillman" at bounding box center [1130, 422] width 131 height 14
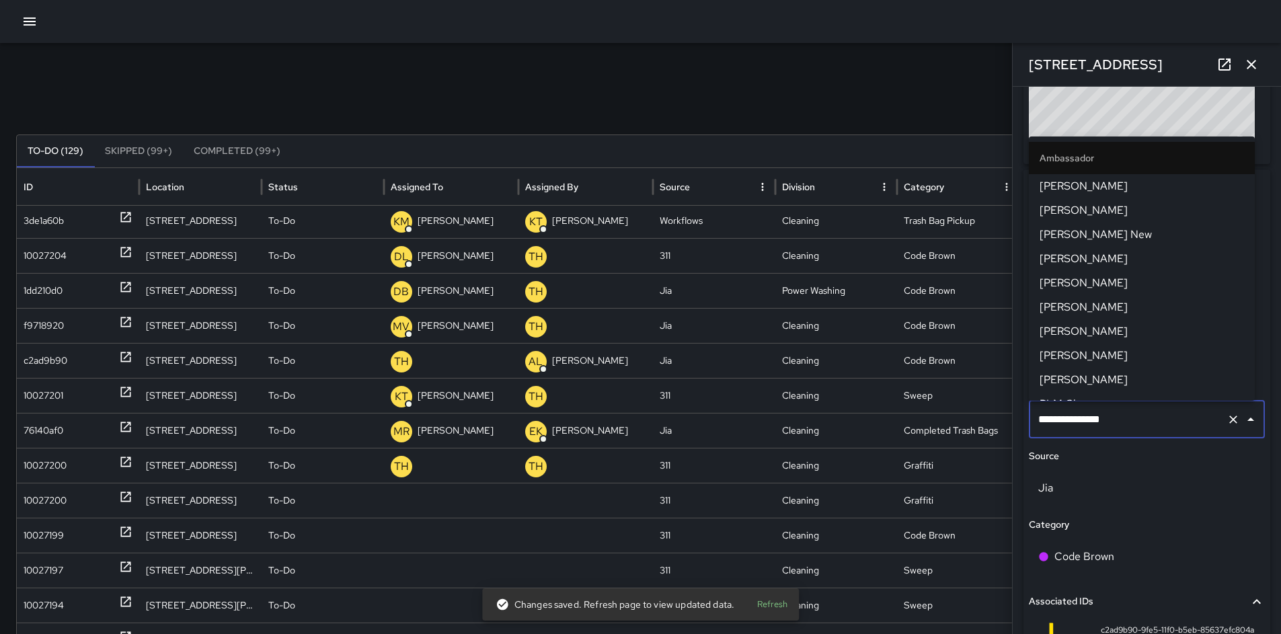
scroll to position [819, 0]
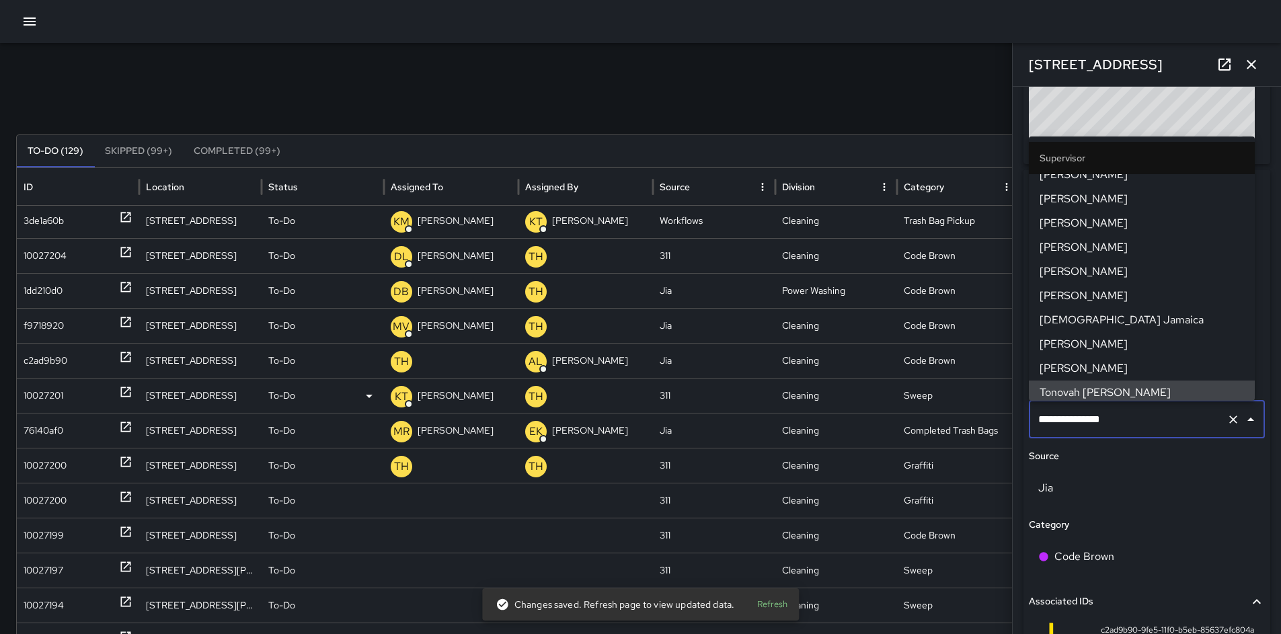
drag, startPoint x: 1098, startPoint y: 408, endPoint x: 958, endPoint y: 404, distance: 140.0
click at [968, 403] on div "Search Search New Task To-Do (129) Skipped (99+) Completed (99+) ID Location St…" at bounding box center [640, 424] width 1281 height 763
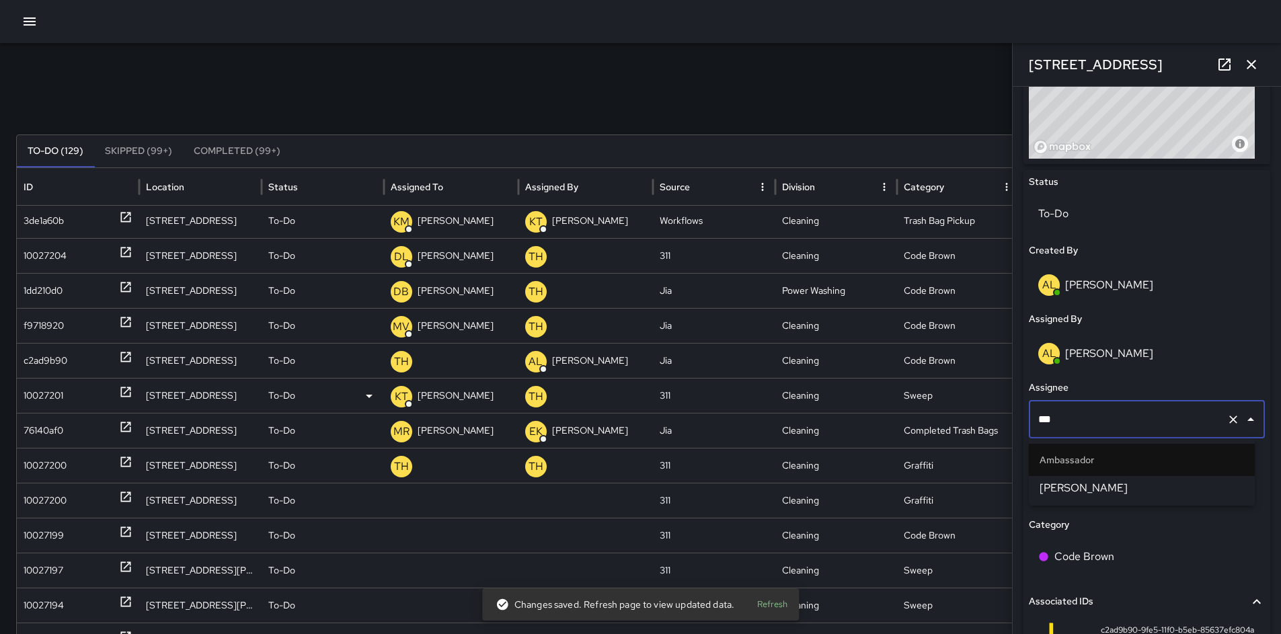
scroll to position [0, 0]
type input "*****"
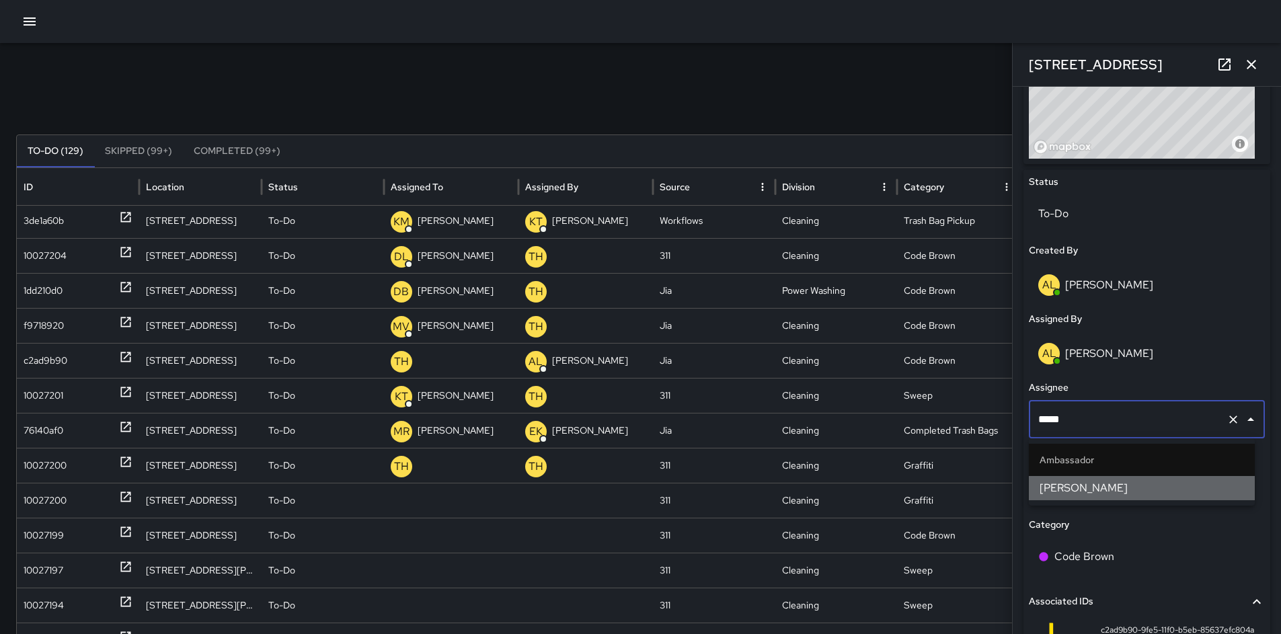
click at [1042, 488] on span "Maclis Velasquez" at bounding box center [1142, 488] width 204 height 16
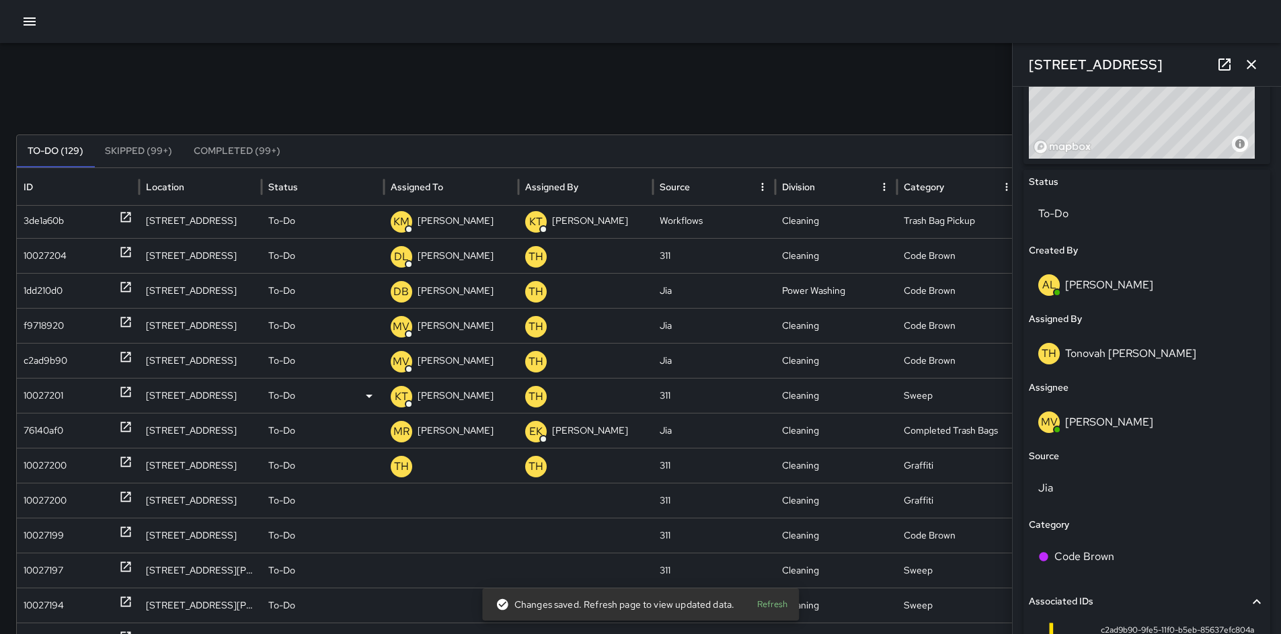
click at [57, 397] on div "10027201" at bounding box center [44, 396] width 40 height 34
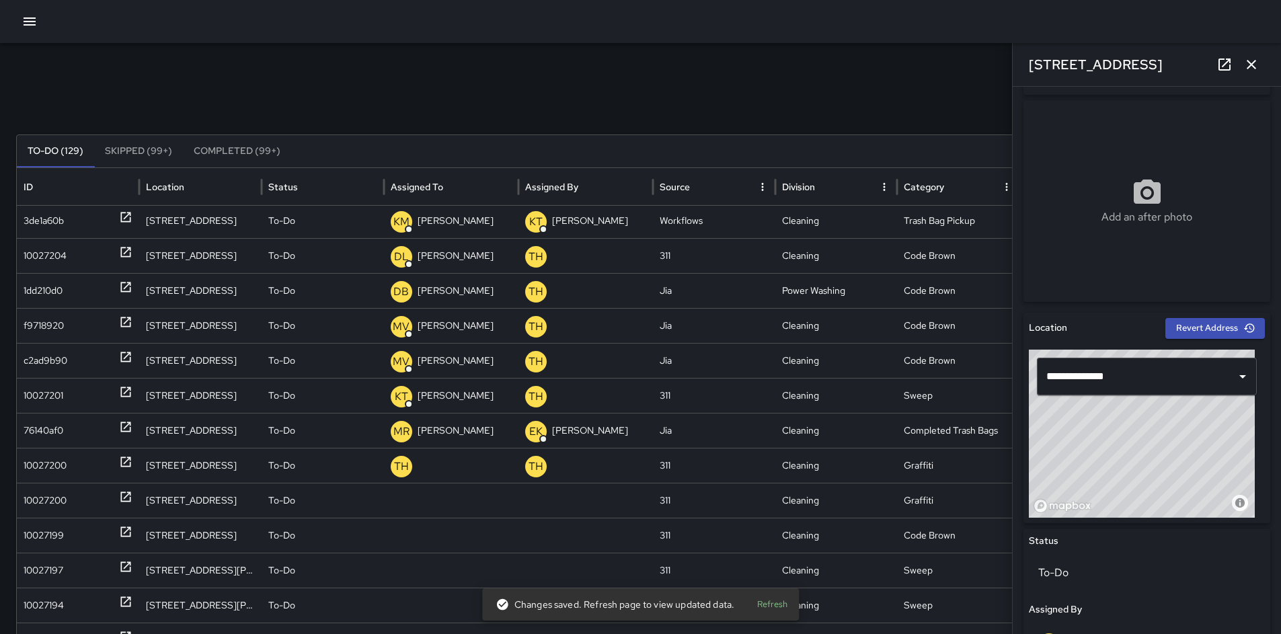
scroll to position [229, 0]
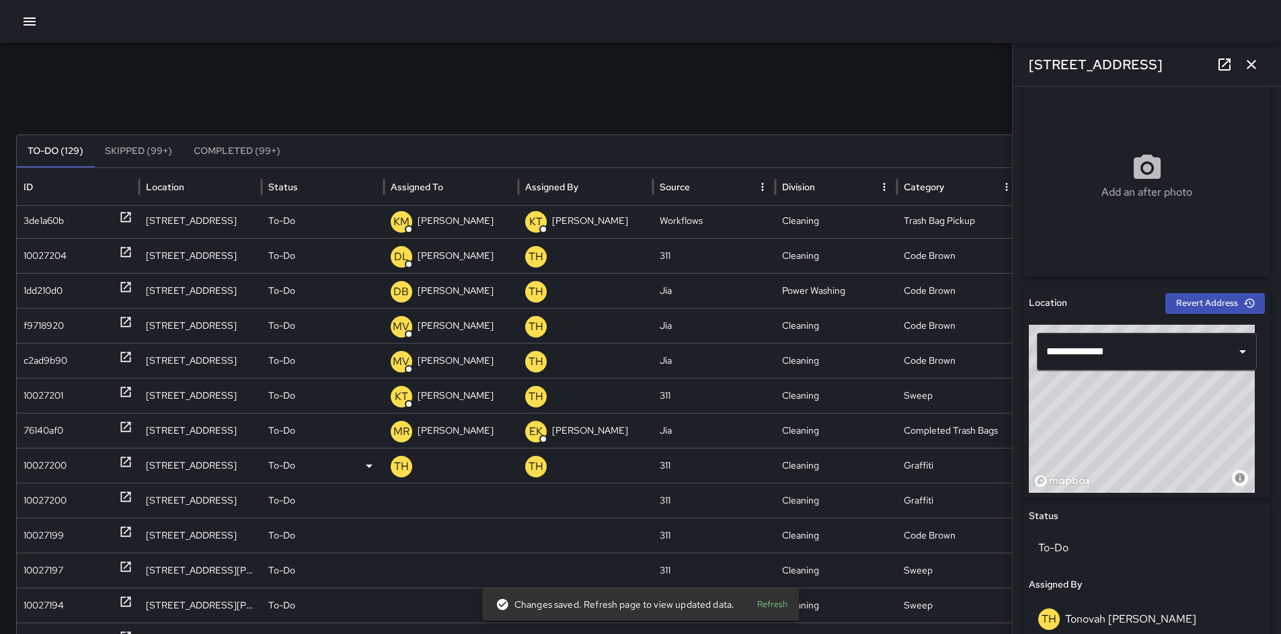
drag, startPoint x: 72, startPoint y: 489, endPoint x: 89, endPoint y: 478, distance: 20.0
click at [71, 489] on div "10027200" at bounding box center [78, 501] width 109 height 34
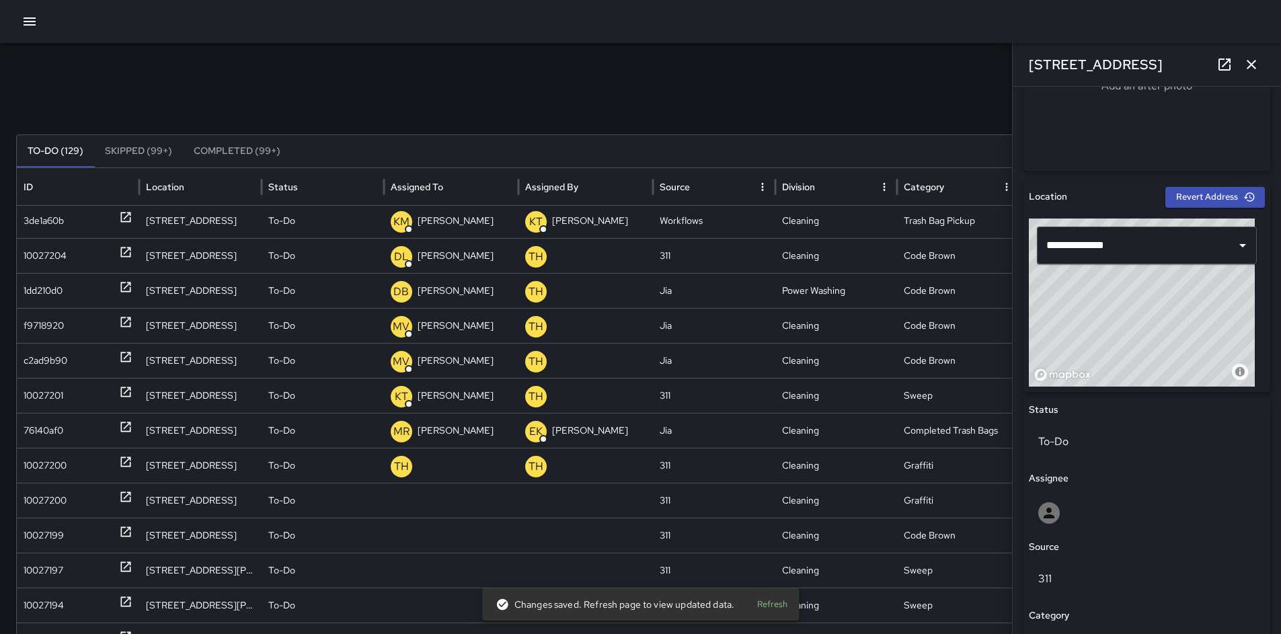
scroll to position [420, 0]
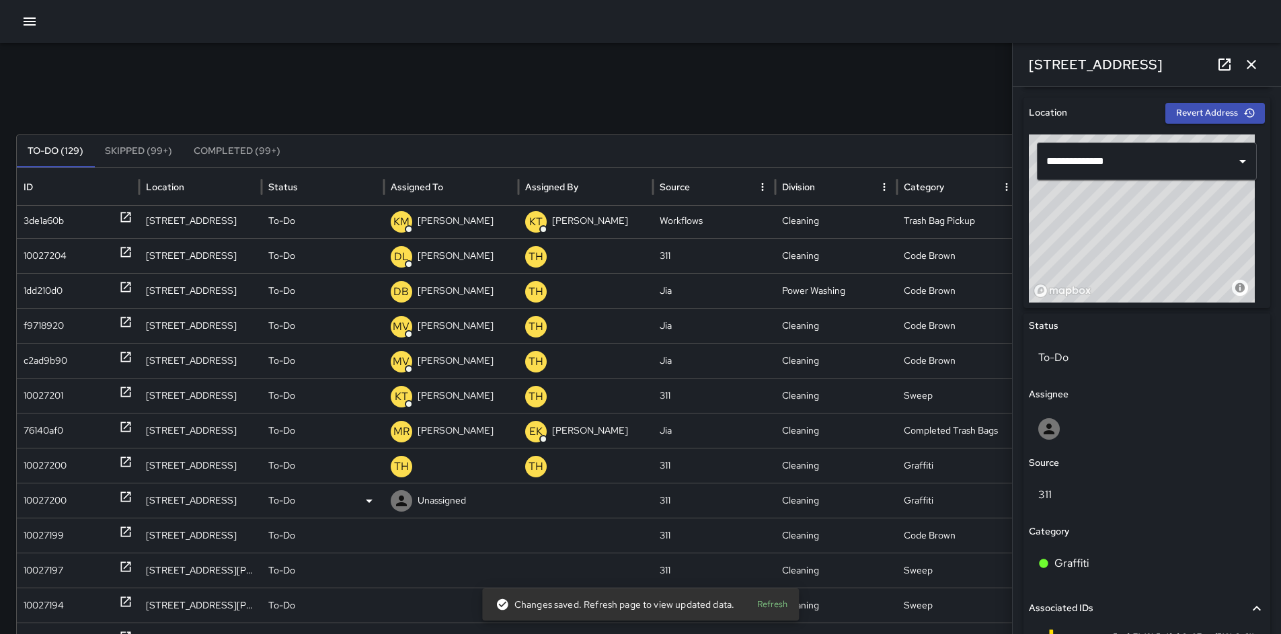
click at [436, 496] on p "Unassigned" at bounding box center [442, 501] width 48 height 34
type input "****"
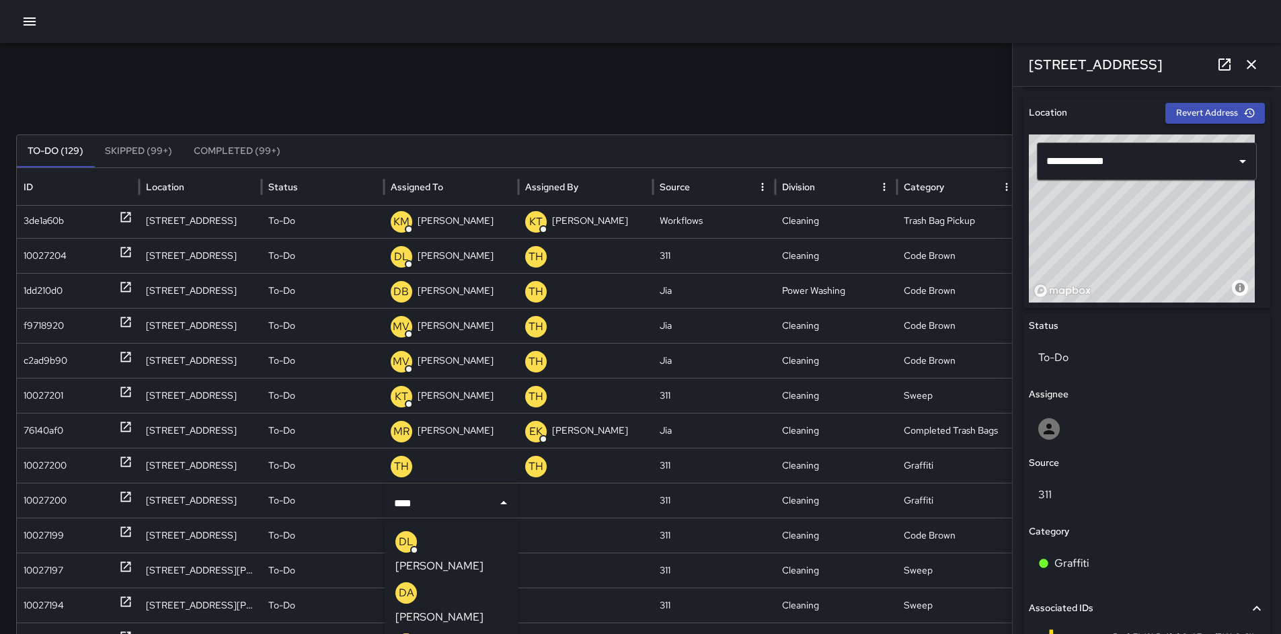
click at [482, 536] on li "DL David Lewis" at bounding box center [451, 552] width 133 height 51
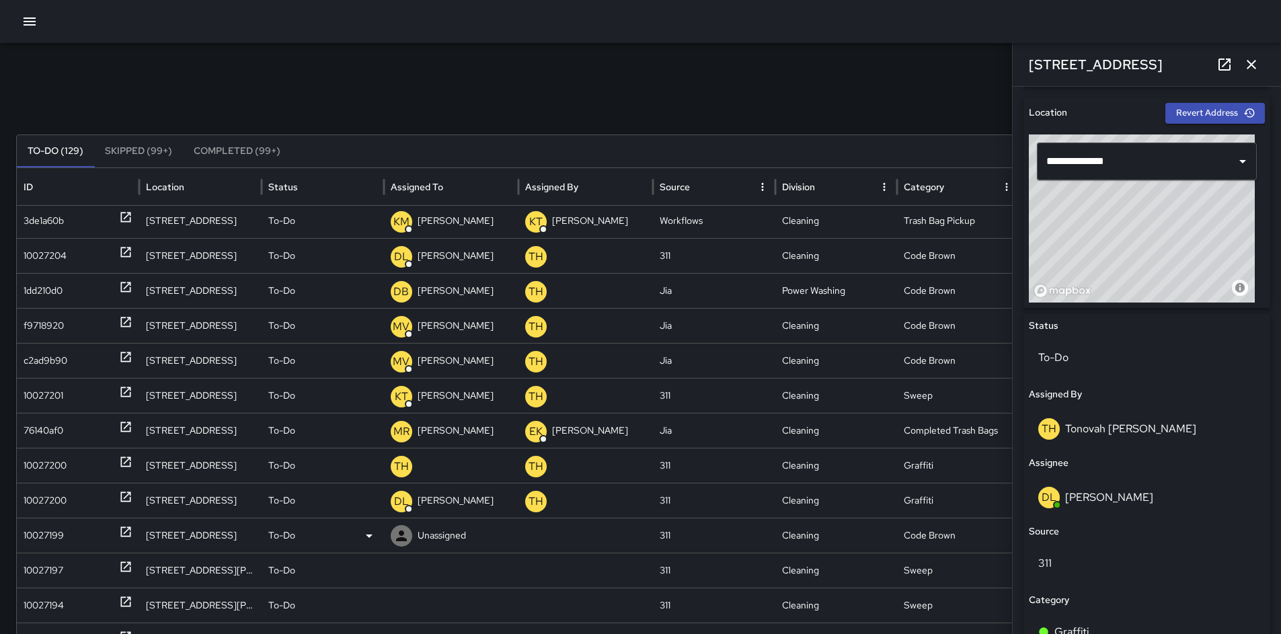
click at [40, 540] on div "10027199" at bounding box center [44, 536] width 40 height 34
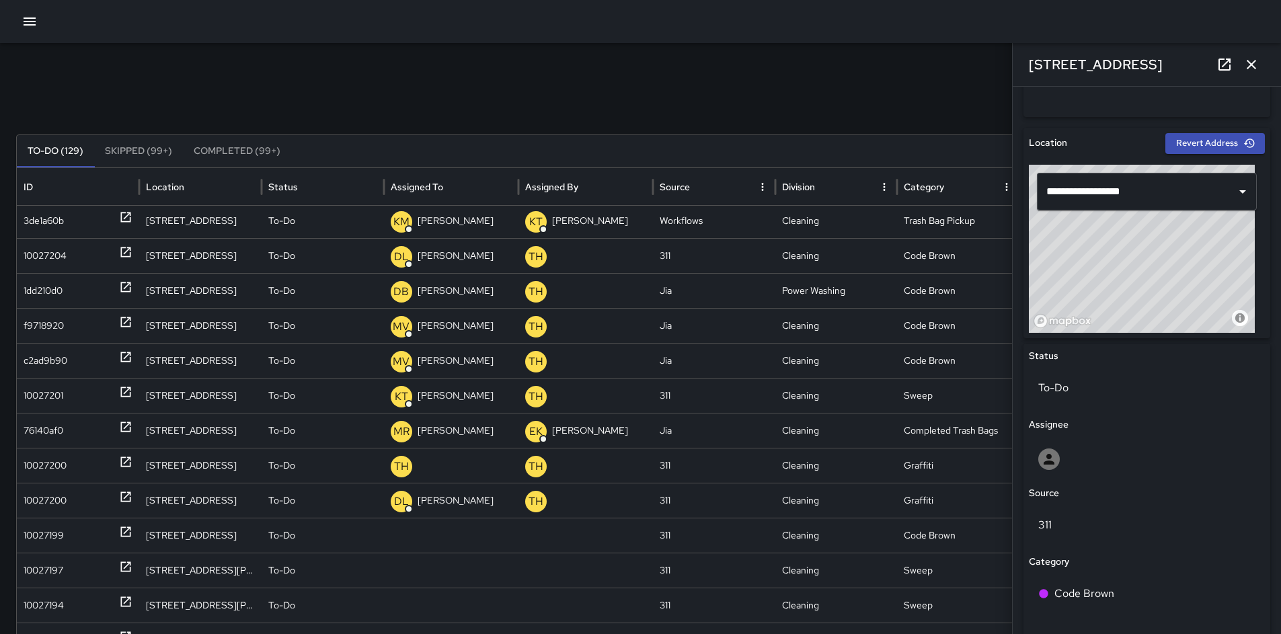
scroll to position [0, 0]
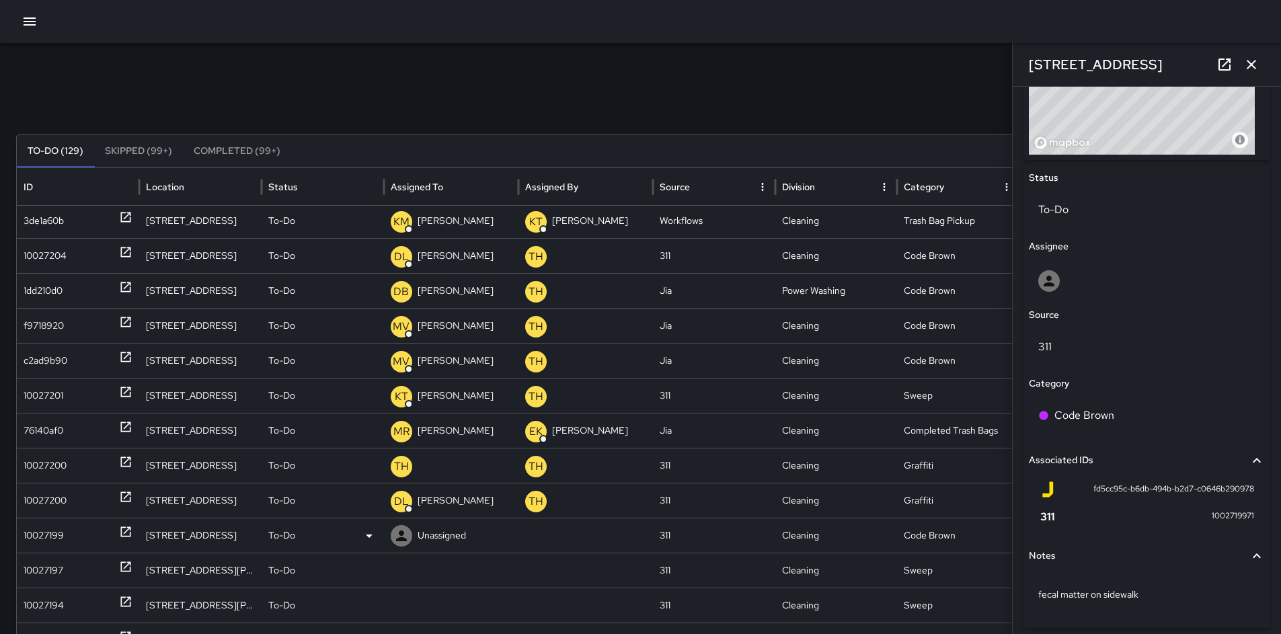
click at [440, 528] on p "Unassigned" at bounding box center [442, 536] width 48 height 34
type input "*****"
click at [448, 593] on p "David Lewis" at bounding box center [439, 601] width 88 height 16
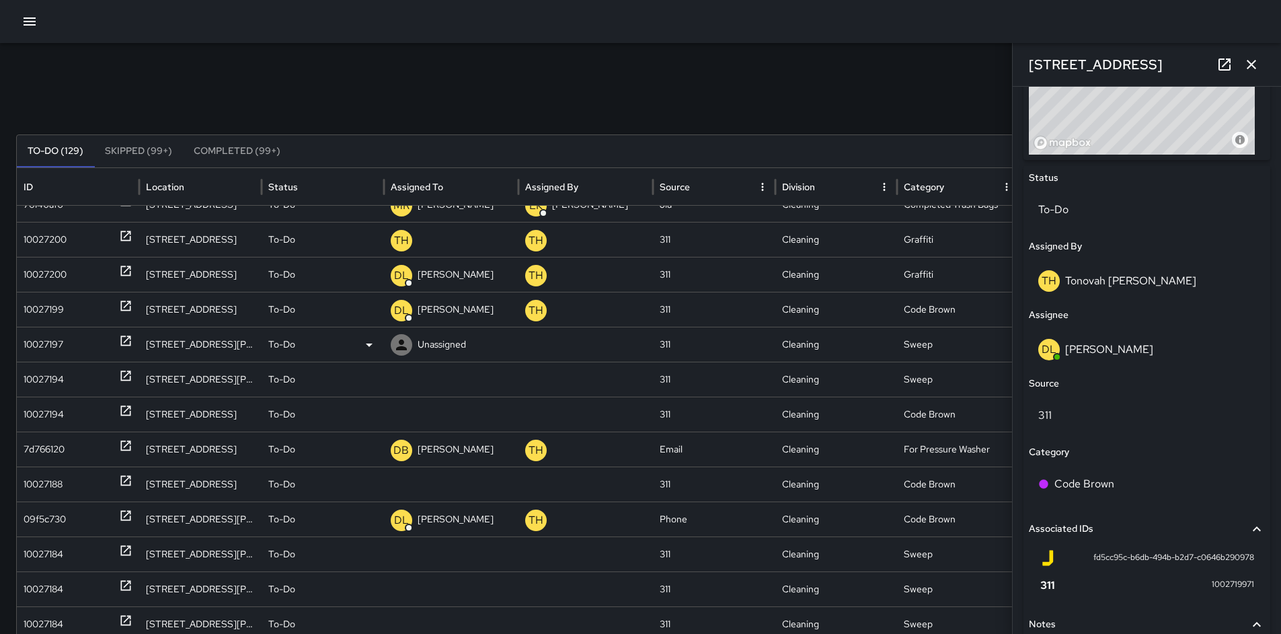
click at [51, 349] on div "10027197" at bounding box center [44, 345] width 40 height 34
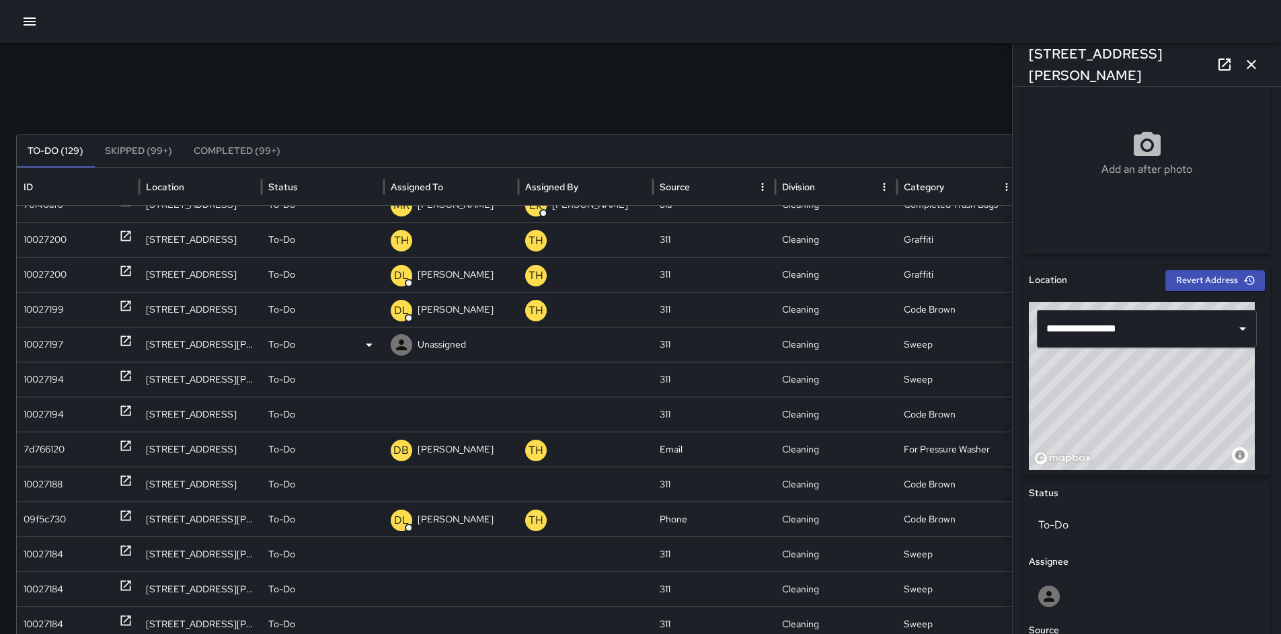
click at [450, 350] on p "Unassigned" at bounding box center [442, 345] width 48 height 34
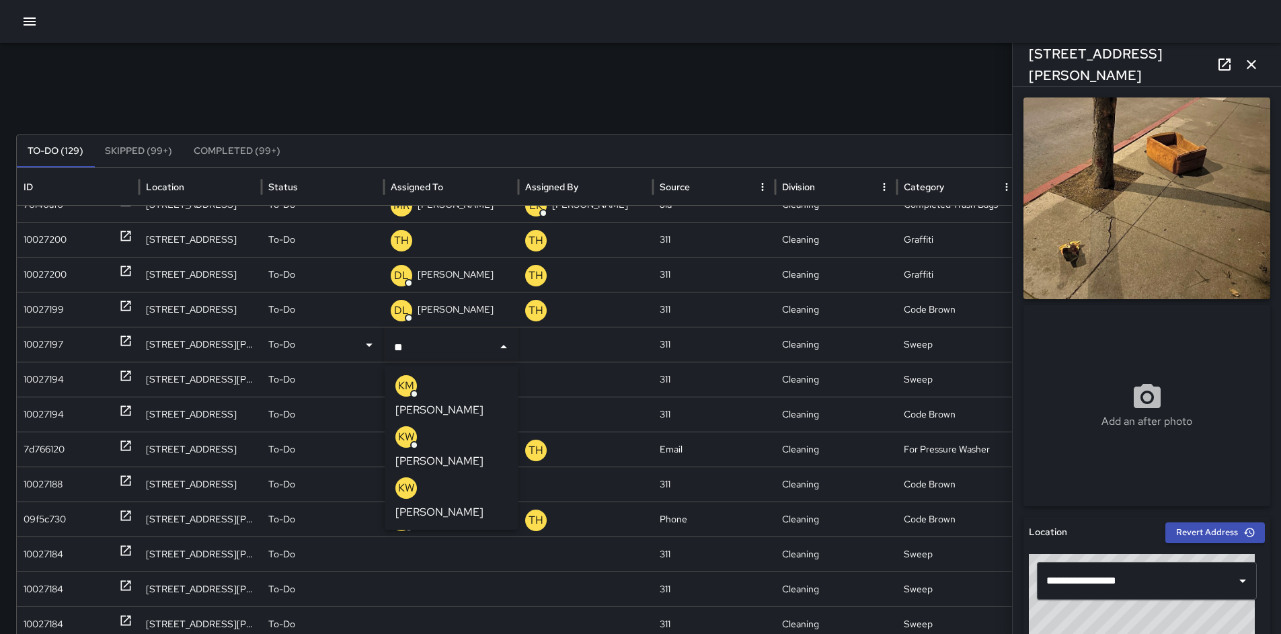
type input "*"
type input "****"
click at [480, 376] on li "DL David Lewis" at bounding box center [451, 396] width 133 height 51
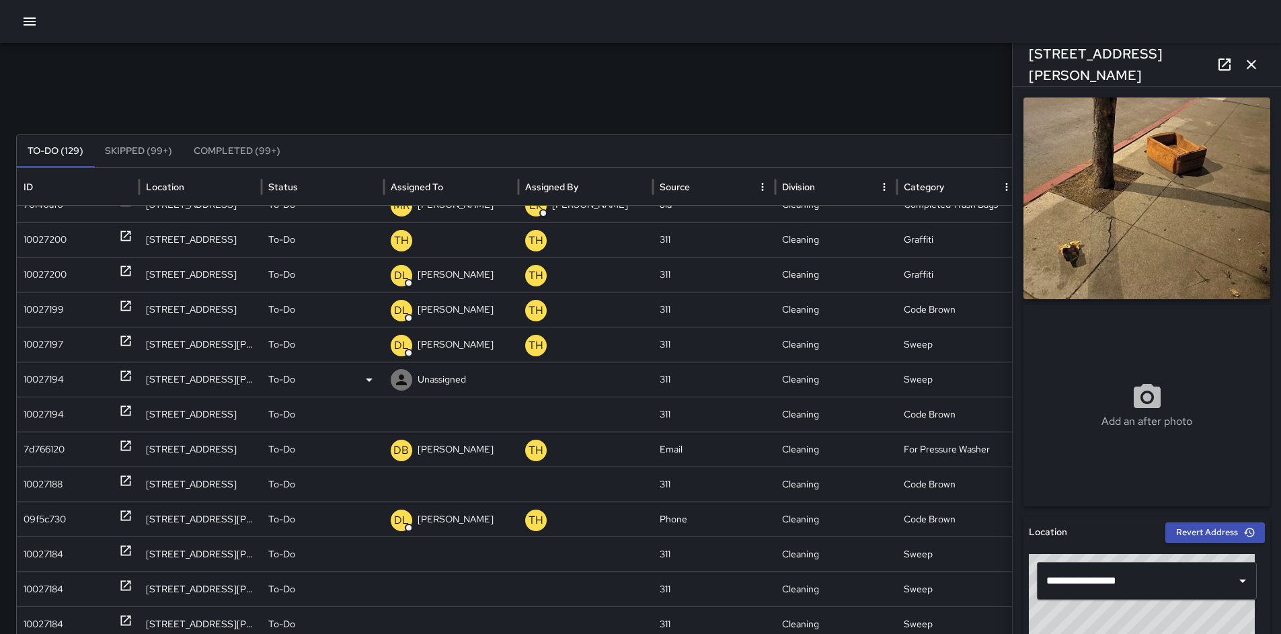
click at [54, 380] on div "10027194" at bounding box center [44, 380] width 40 height 34
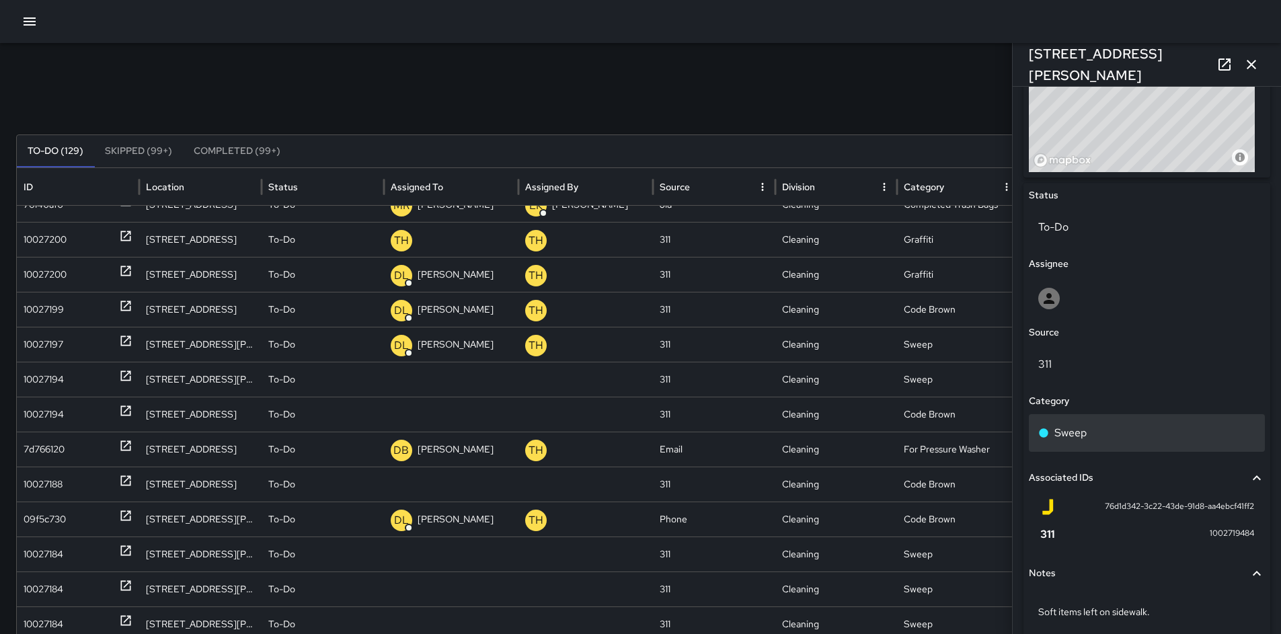
scroll to position [553, 0]
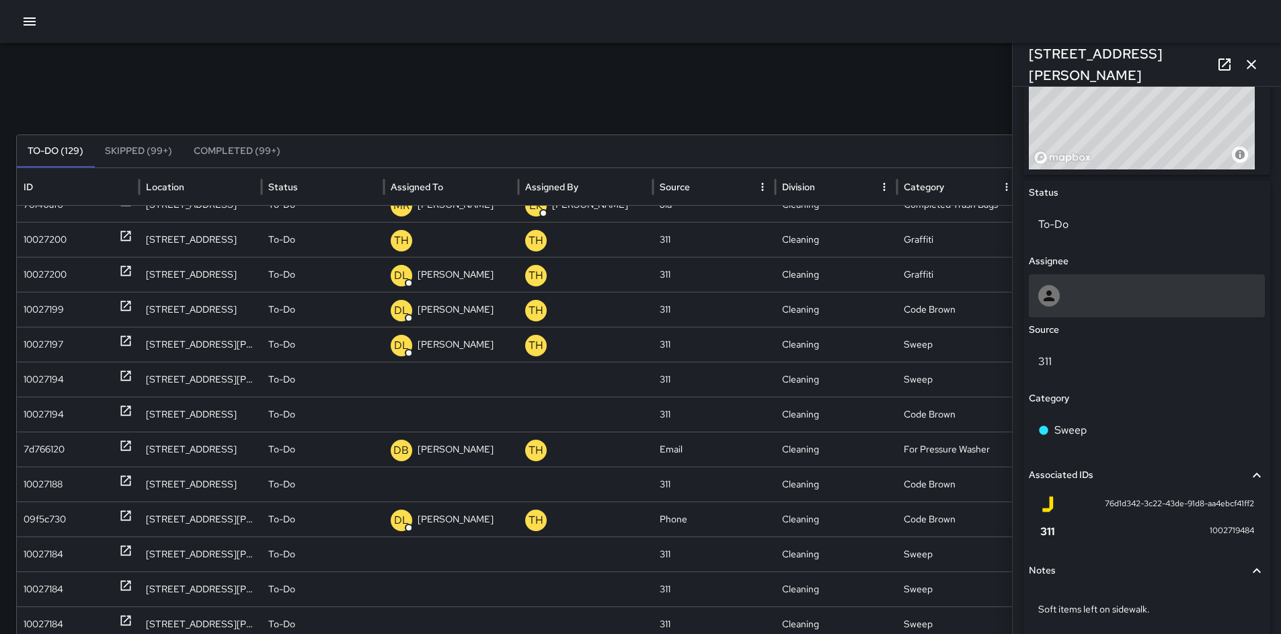
click at [1041, 313] on div at bounding box center [1147, 295] width 236 height 43
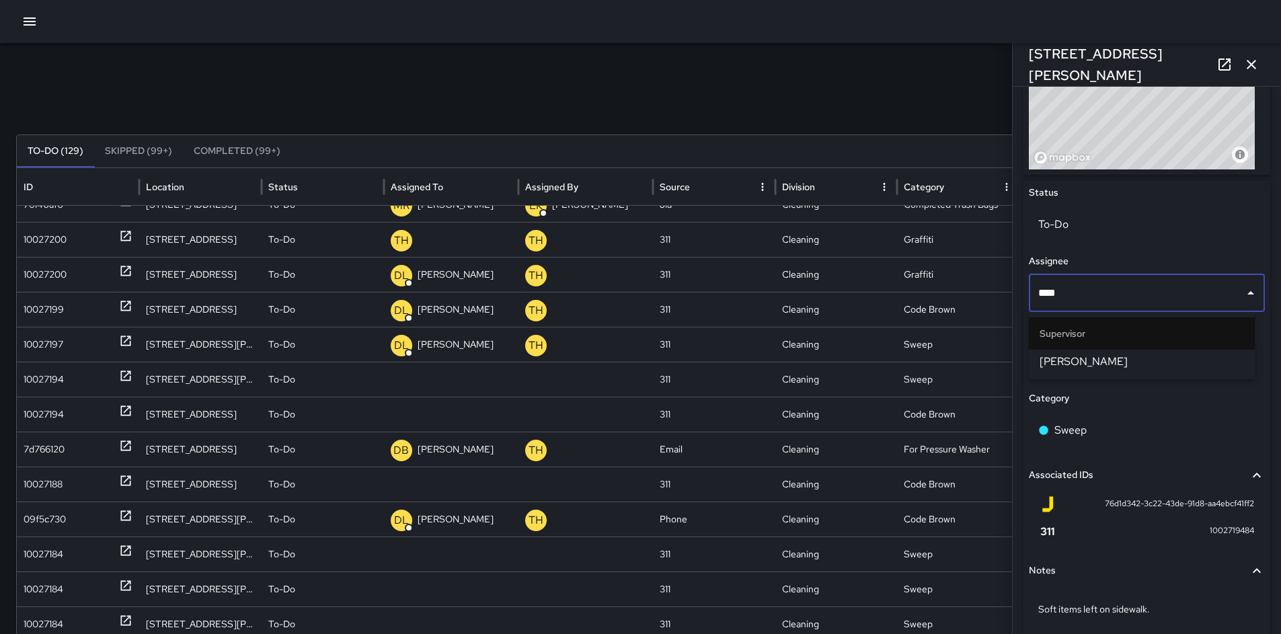
type input "*****"
click at [1096, 358] on span "Bryan Alexander" at bounding box center [1142, 362] width 204 height 16
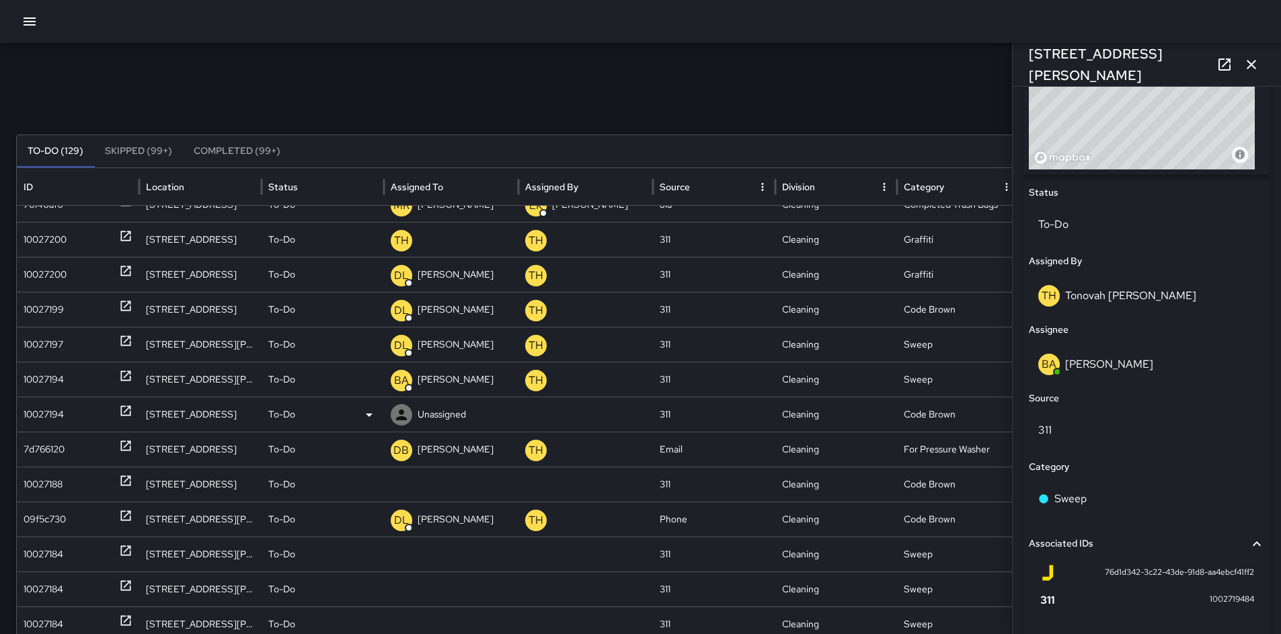
click at [63, 414] on div "10027194" at bounding box center [78, 414] width 109 height 34
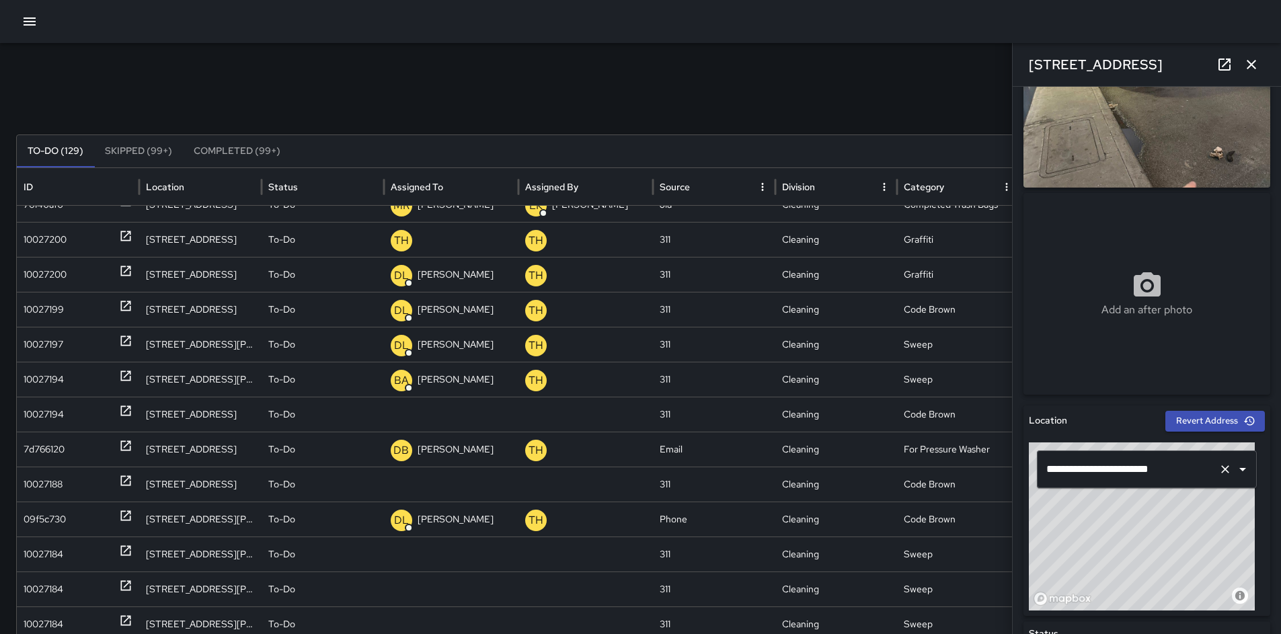
scroll to position [175, 0]
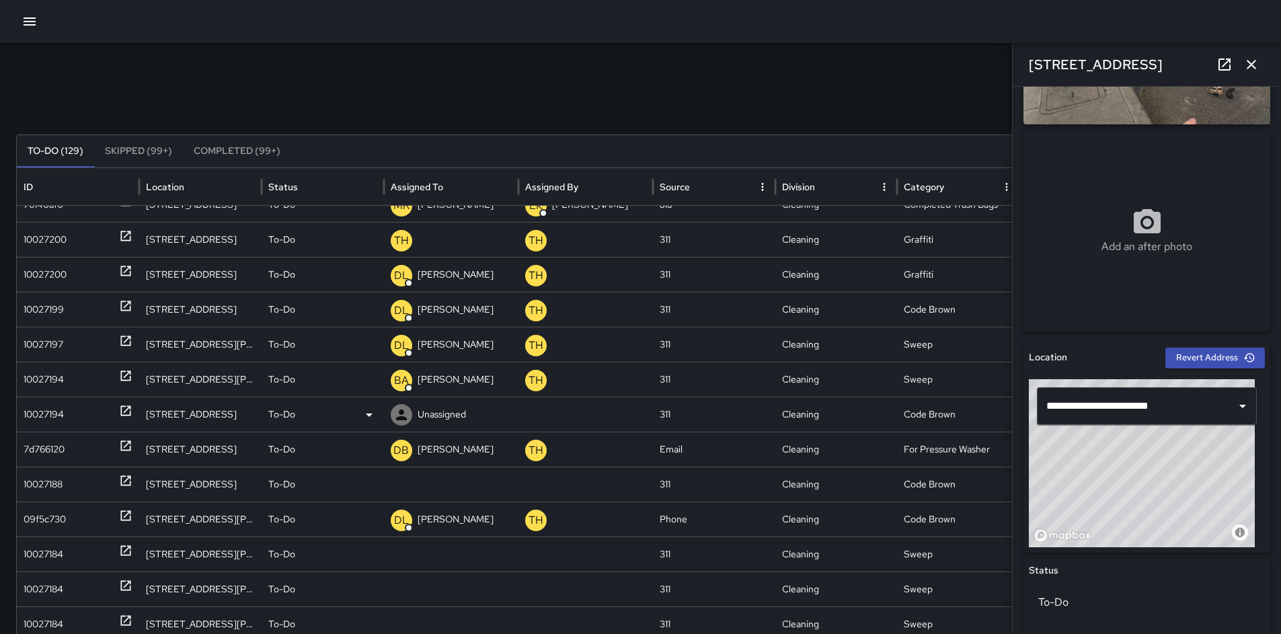
click at [435, 412] on p "Unassigned" at bounding box center [442, 414] width 48 height 34
type input "*****"
click at [465, 472] on p "Bryan Alexander" at bounding box center [439, 480] width 88 height 16
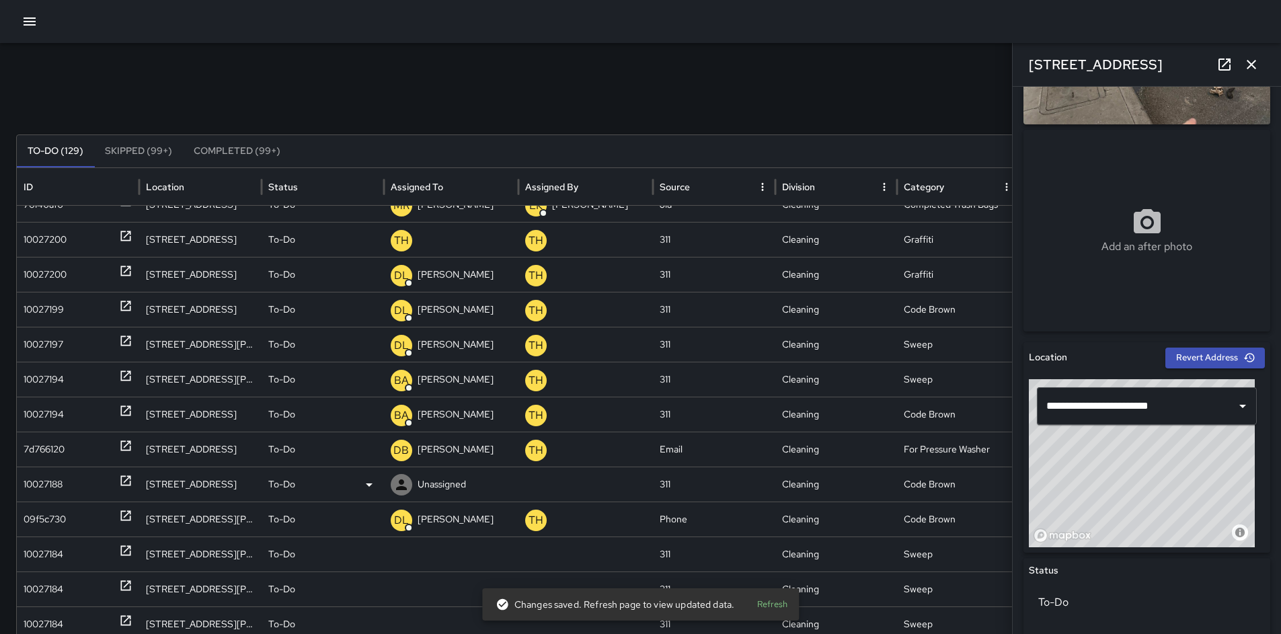
click at [48, 486] on div "10027188" at bounding box center [43, 484] width 39 height 34
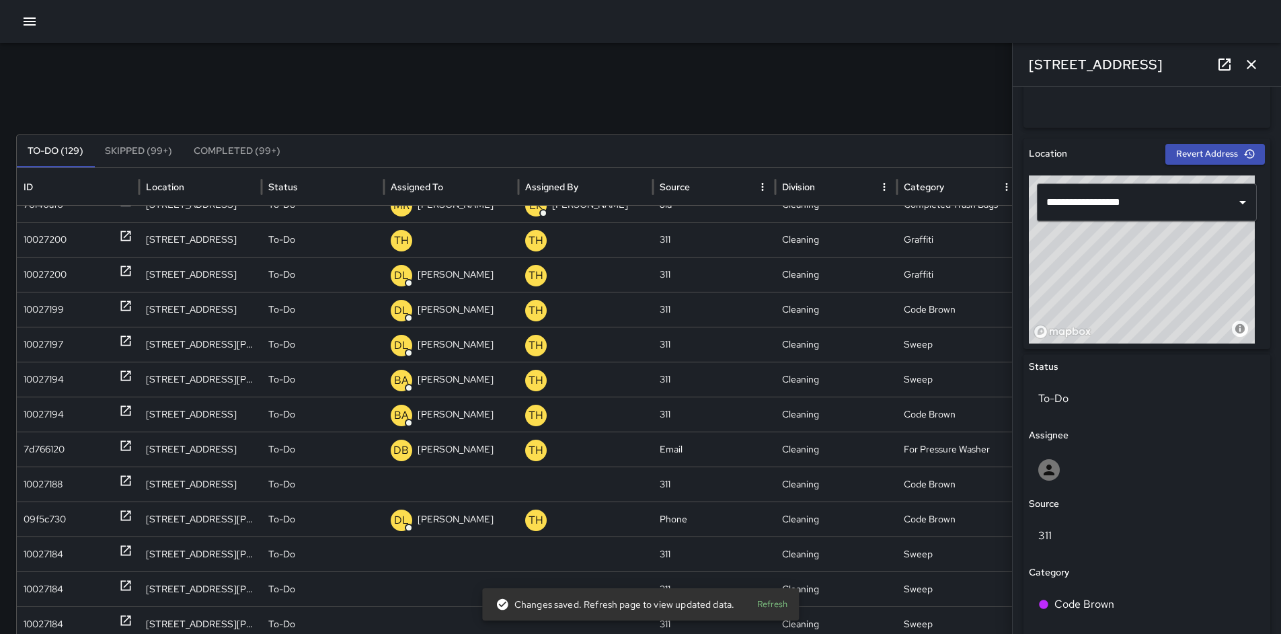
scroll to position [546, 0]
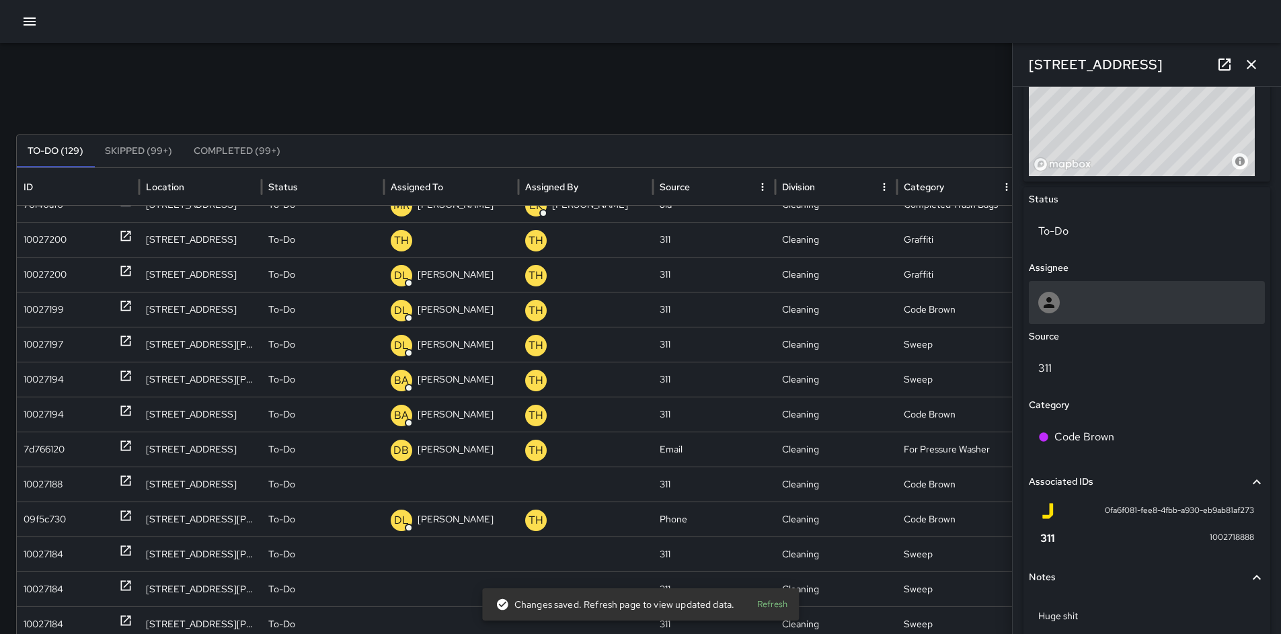
click at [1090, 309] on div at bounding box center [1146, 303] width 217 height 22
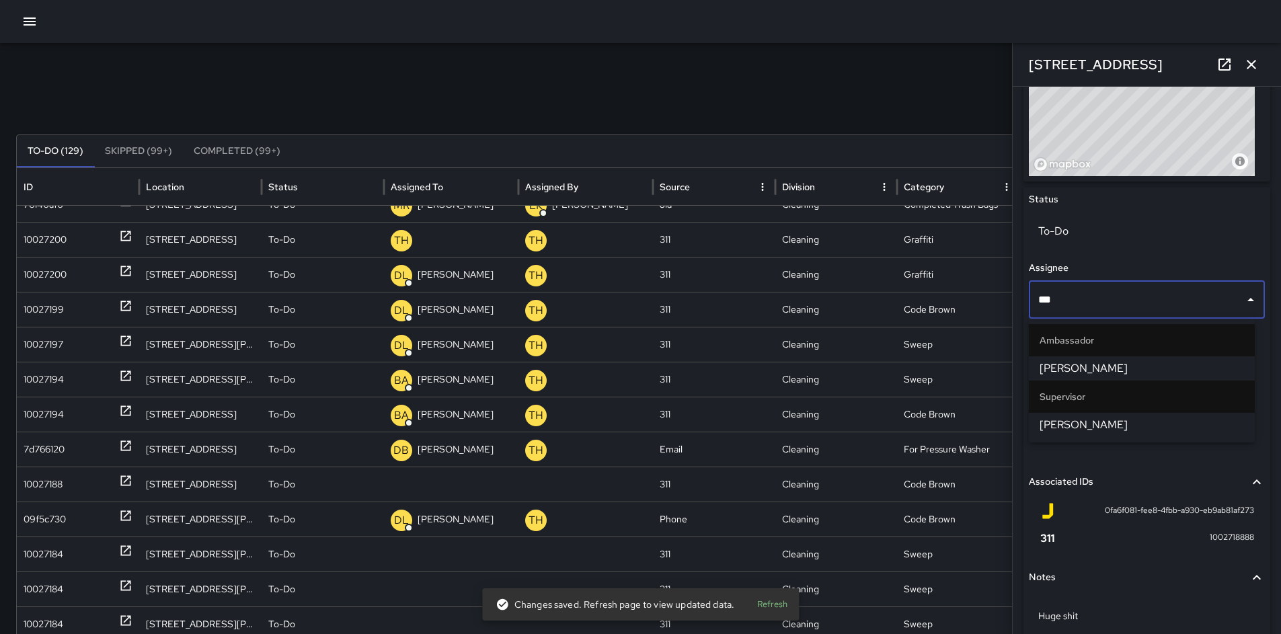
type input "****"
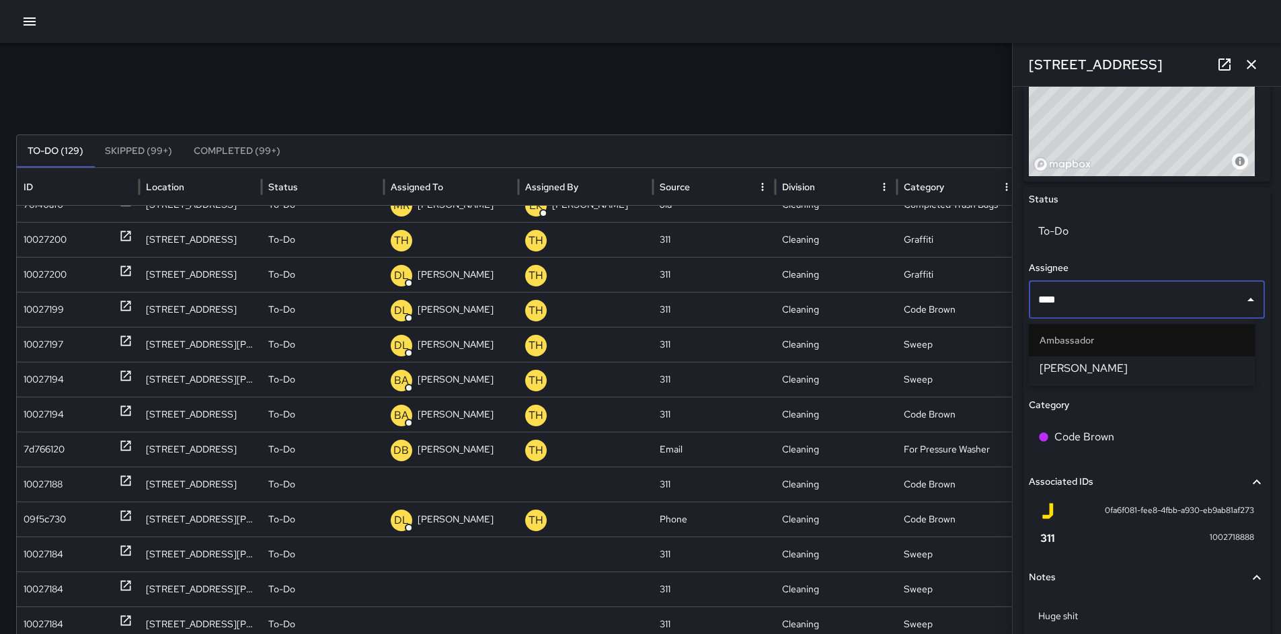
click at [1153, 357] on li "Katherine Treminio" at bounding box center [1142, 368] width 226 height 24
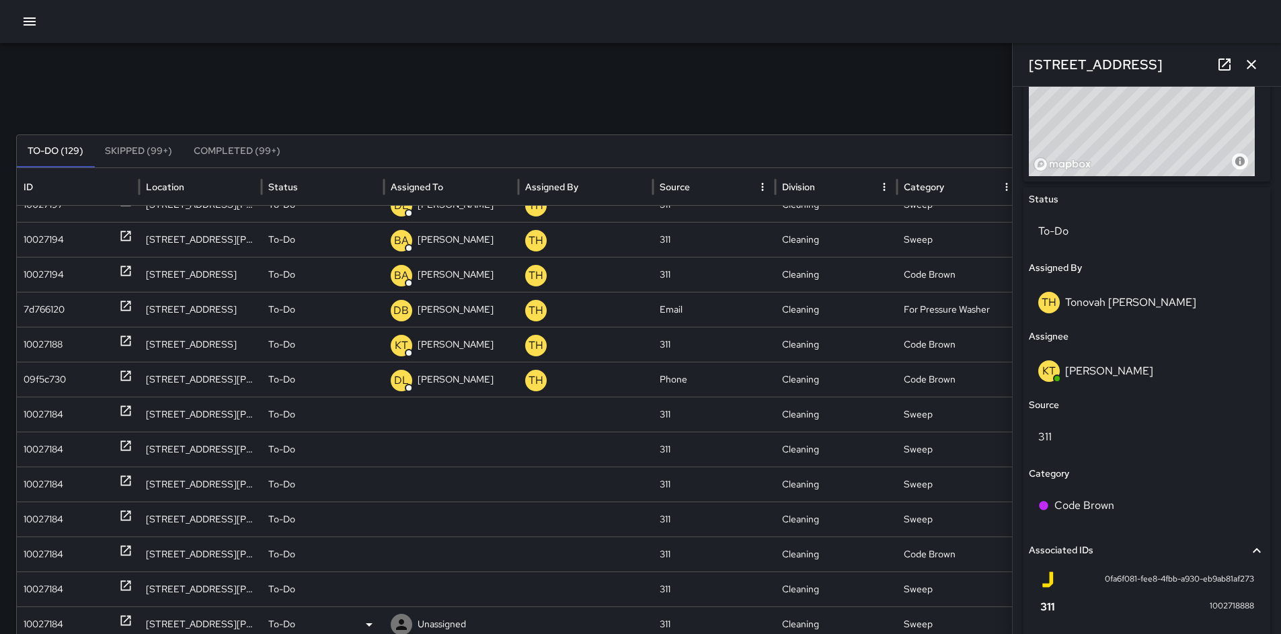
scroll to position [447, 0]
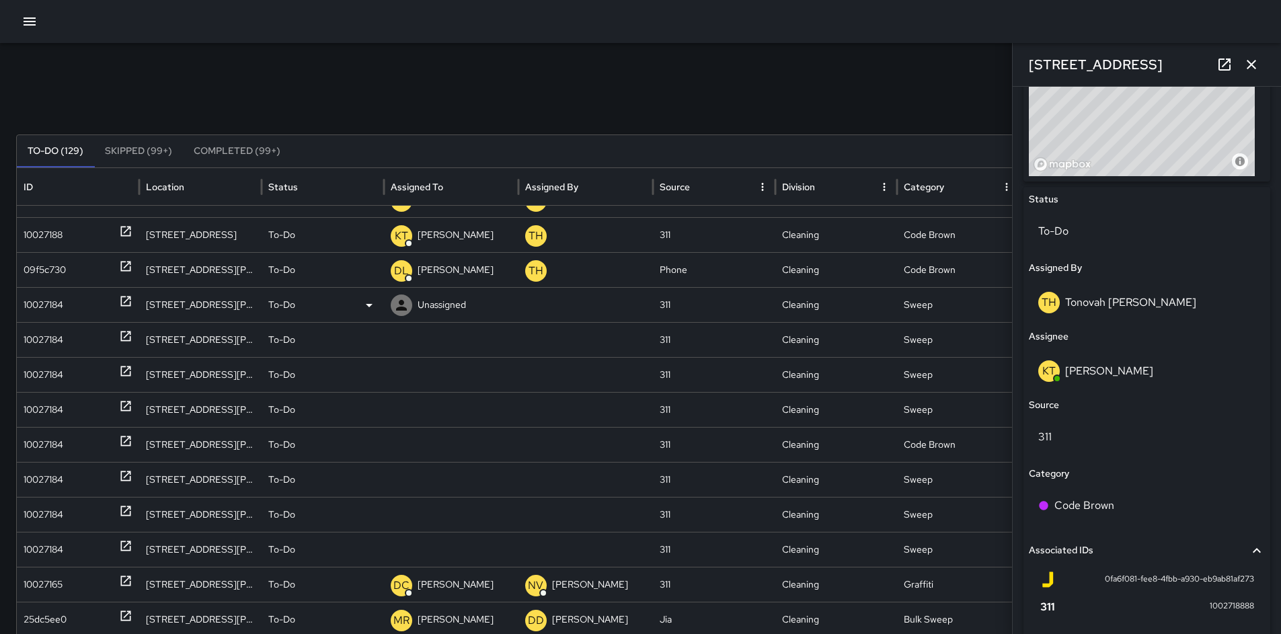
click at [36, 303] on div "10027184" at bounding box center [44, 305] width 40 height 34
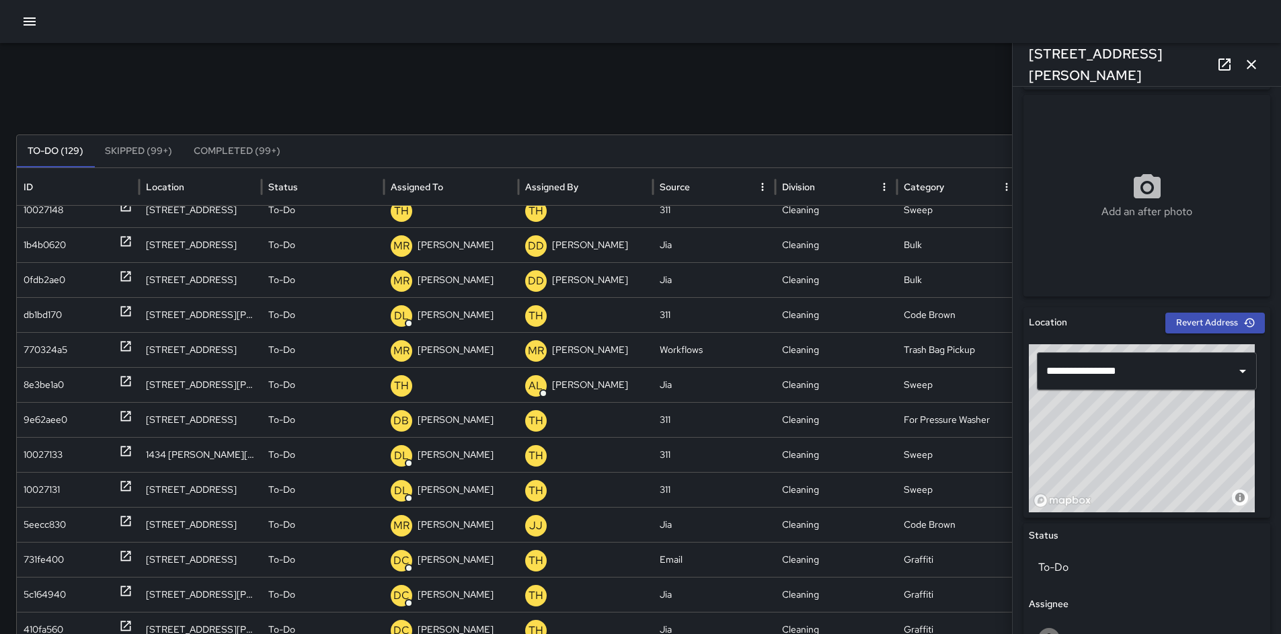
scroll to position [447, 0]
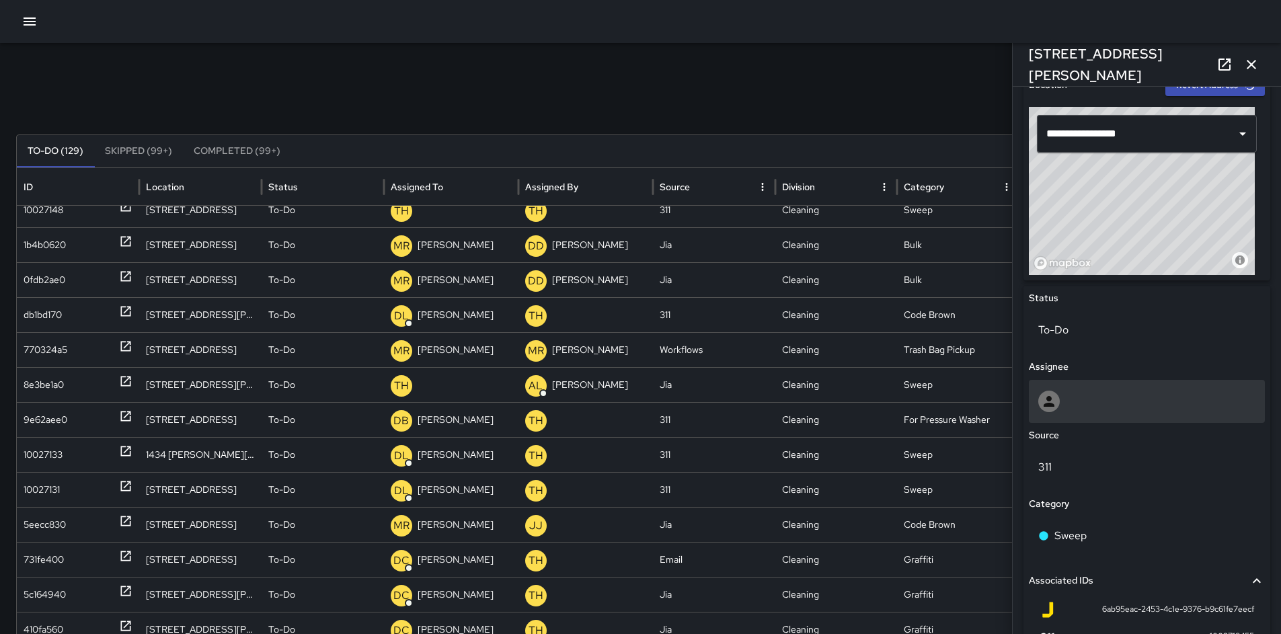
click at [1095, 383] on div at bounding box center [1147, 401] width 236 height 43
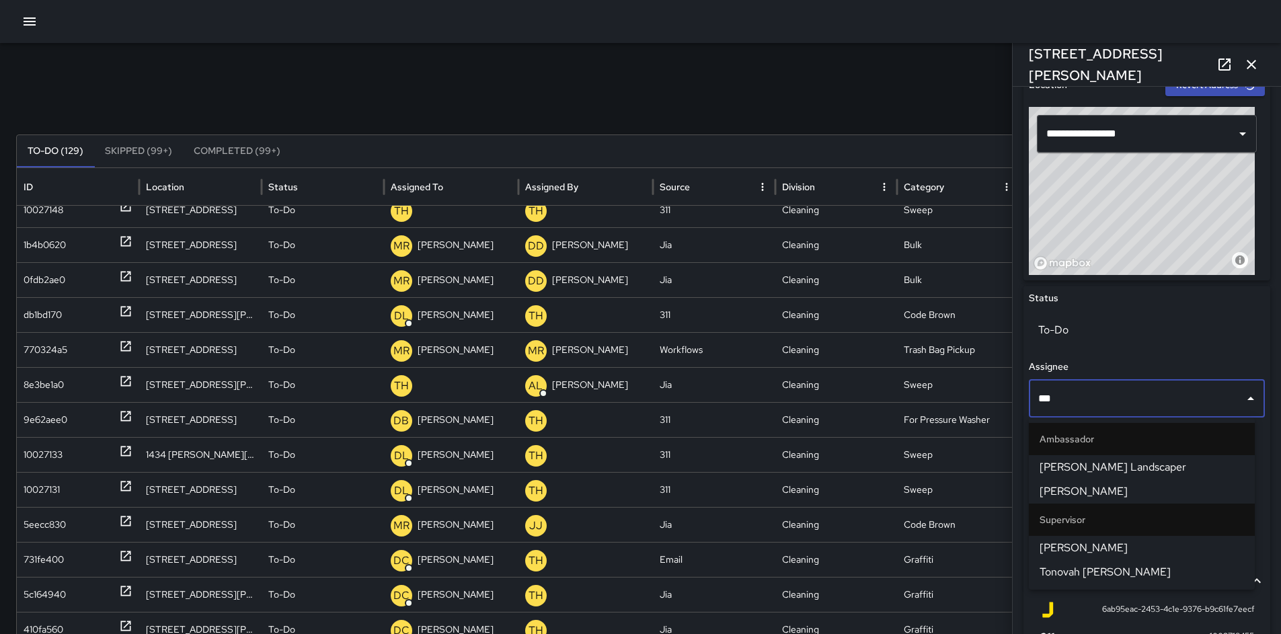
type input "****"
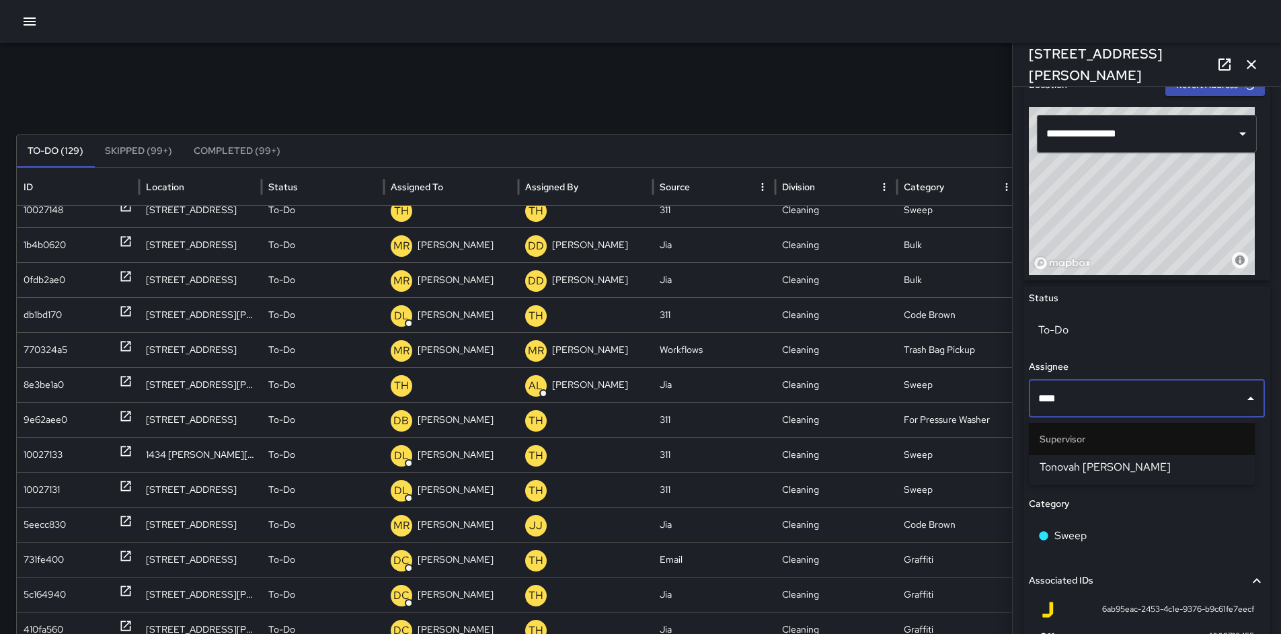
click at [1120, 453] on li "Supervisor" at bounding box center [1142, 439] width 226 height 32
click at [1118, 462] on span "Tonovah Hillman" at bounding box center [1142, 467] width 204 height 16
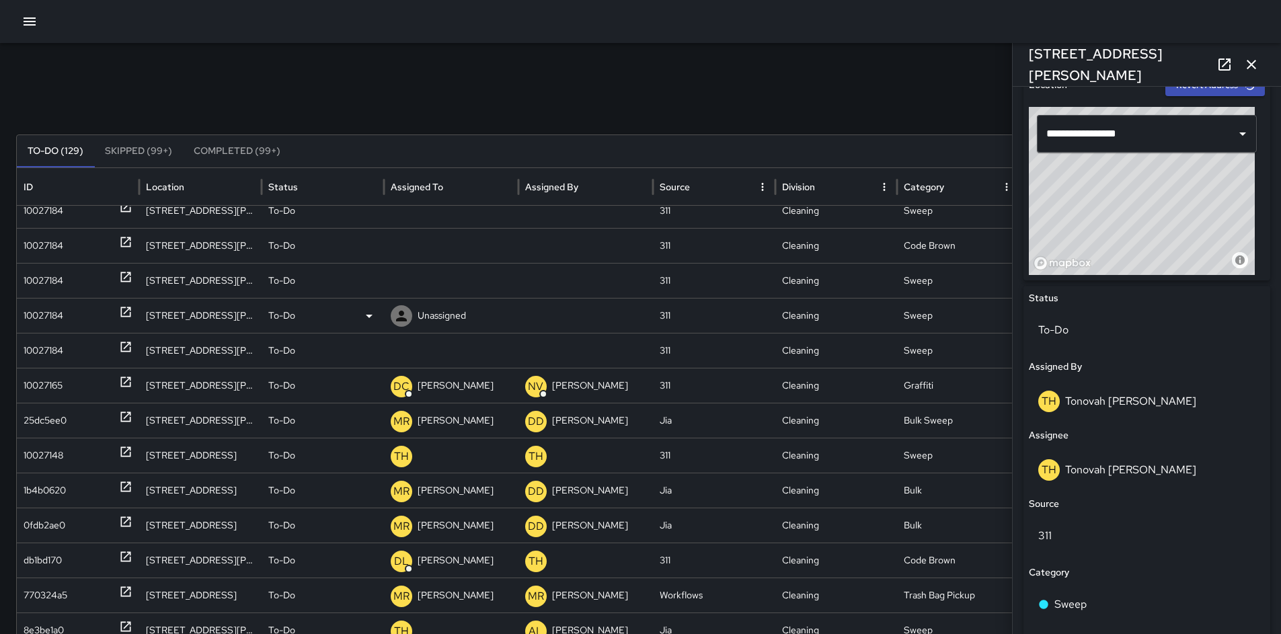
scroll to position [632, 0]
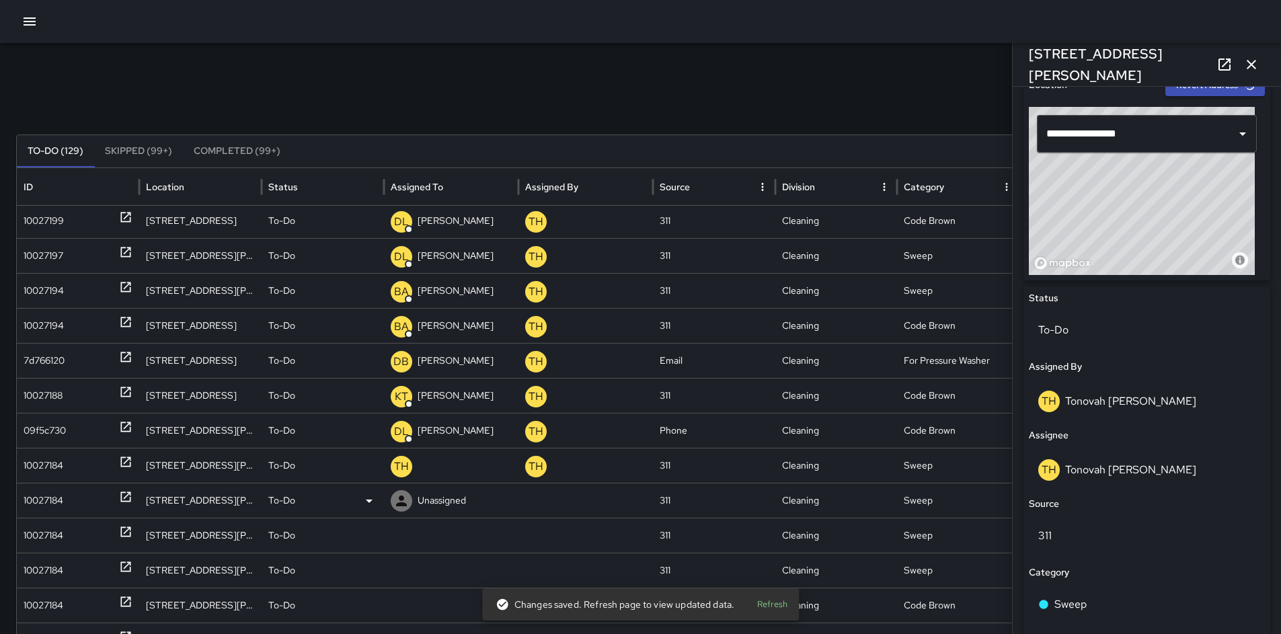
click at [46, 501] on div "10027184" at bounding box center [44, 501] width 40 height 34
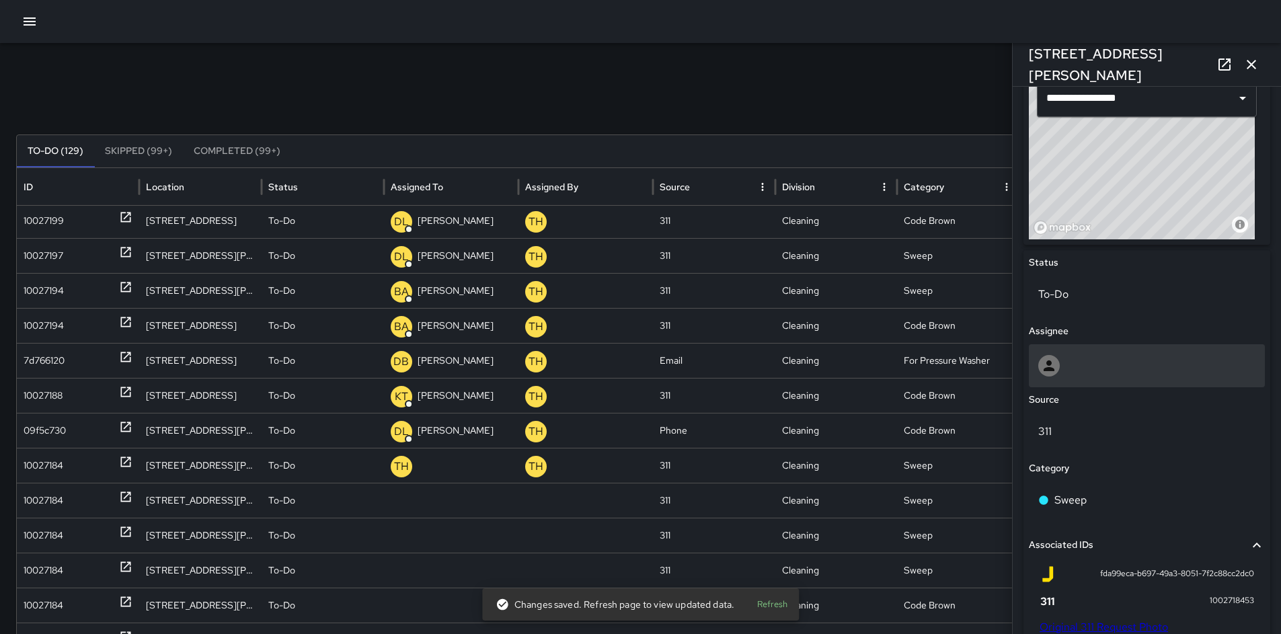
click at [1085, 366] on div at bounding box center [1146, 366] width 217 height 22
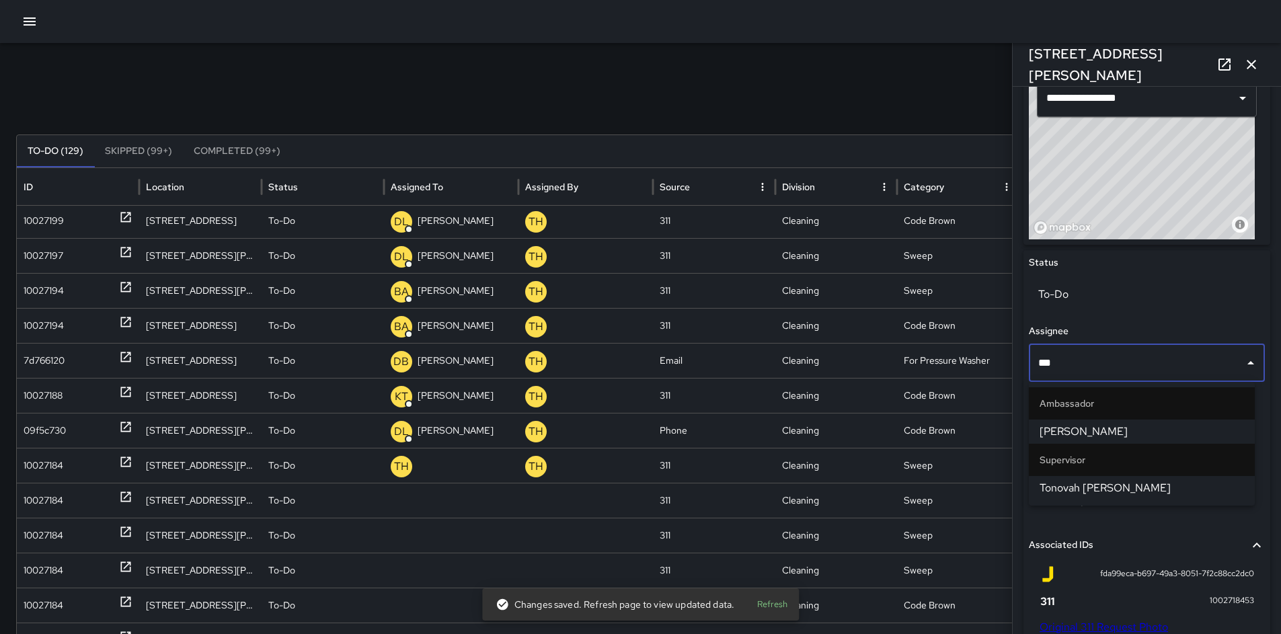
type input "****"
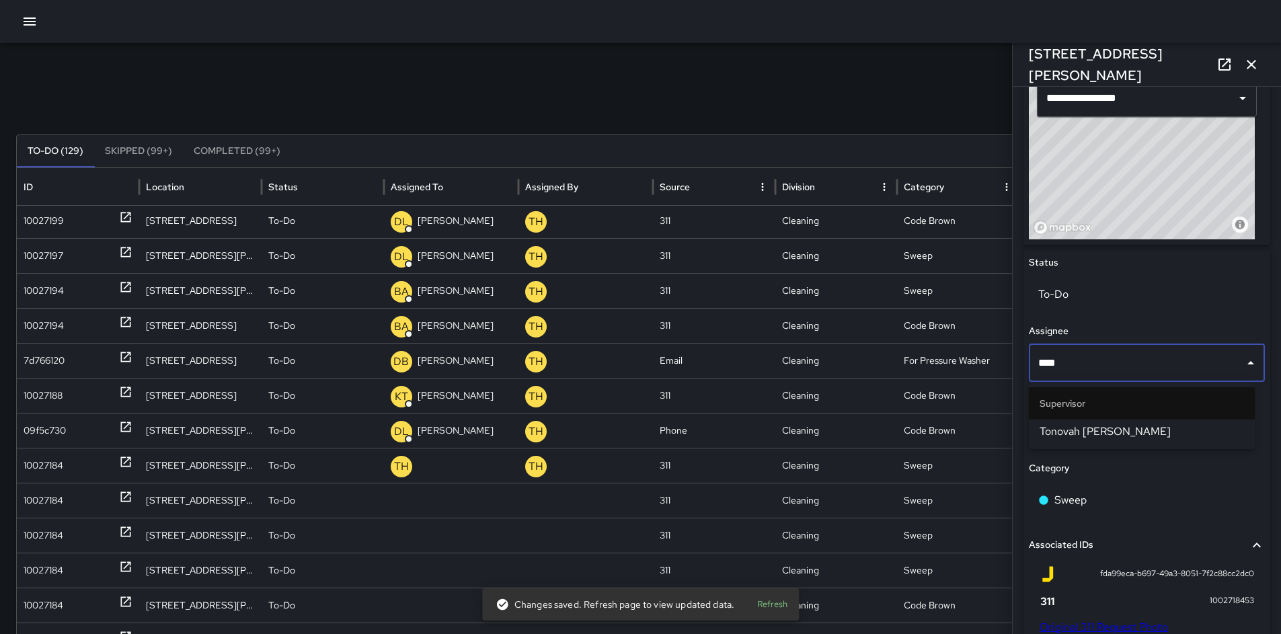
click at [1071, 435] on span "Tonovah Hillman" at bounding box center [1142, 432] width 204 height 16
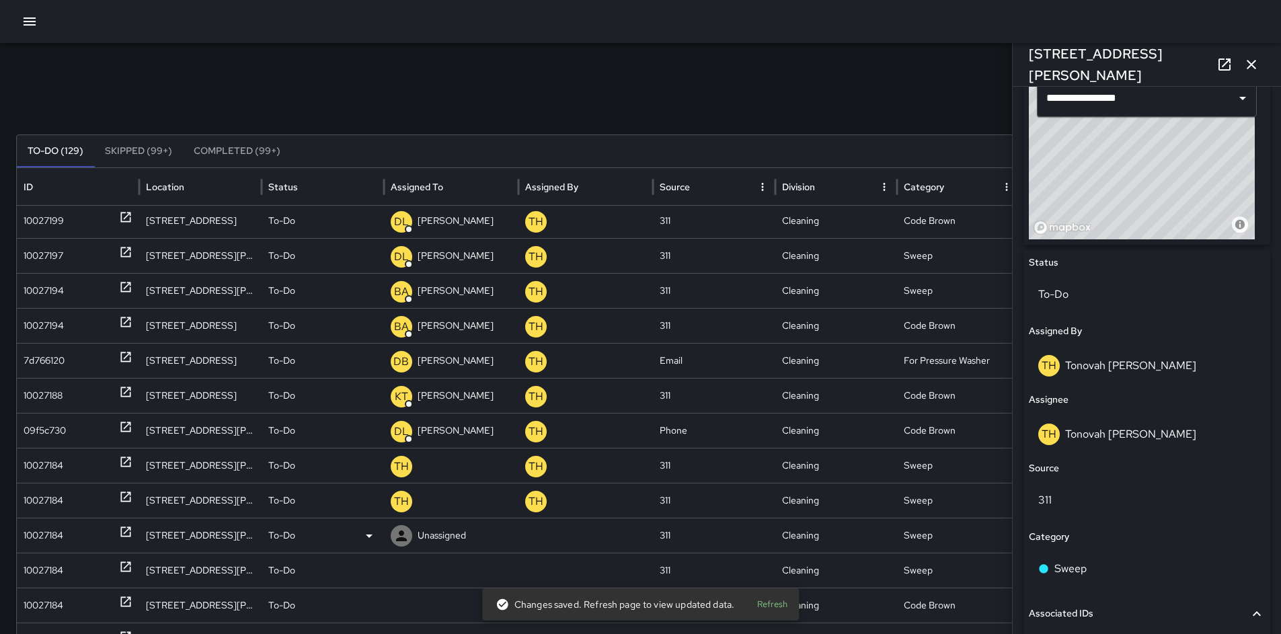
click at [56, 542] on div "10027184" at bounding box center [44, 536] width 40 height 34
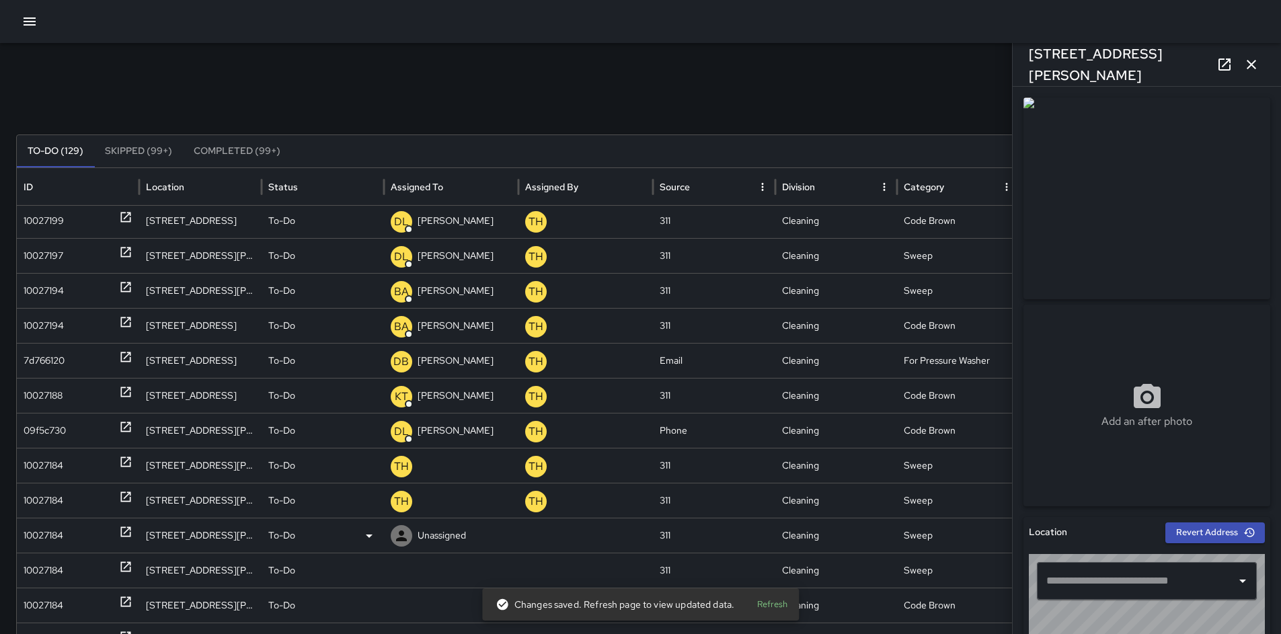
type input "**********"
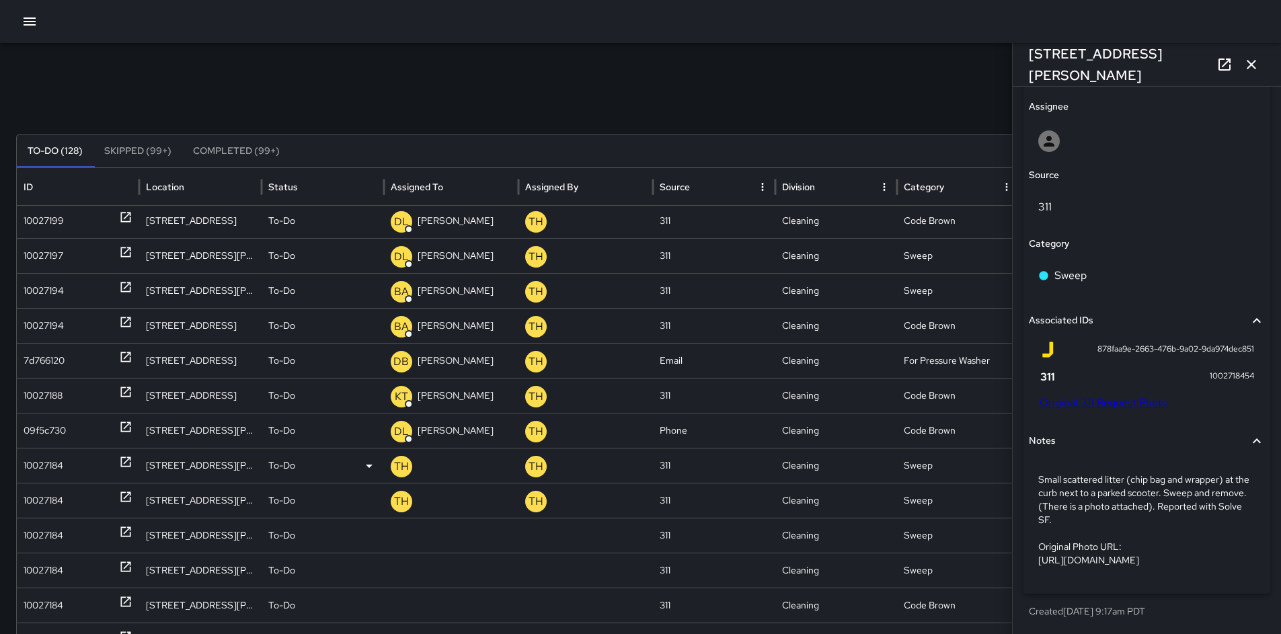
click at [63, 465] on div "10027184" at bounding box center [44, 466] width 40 height 34
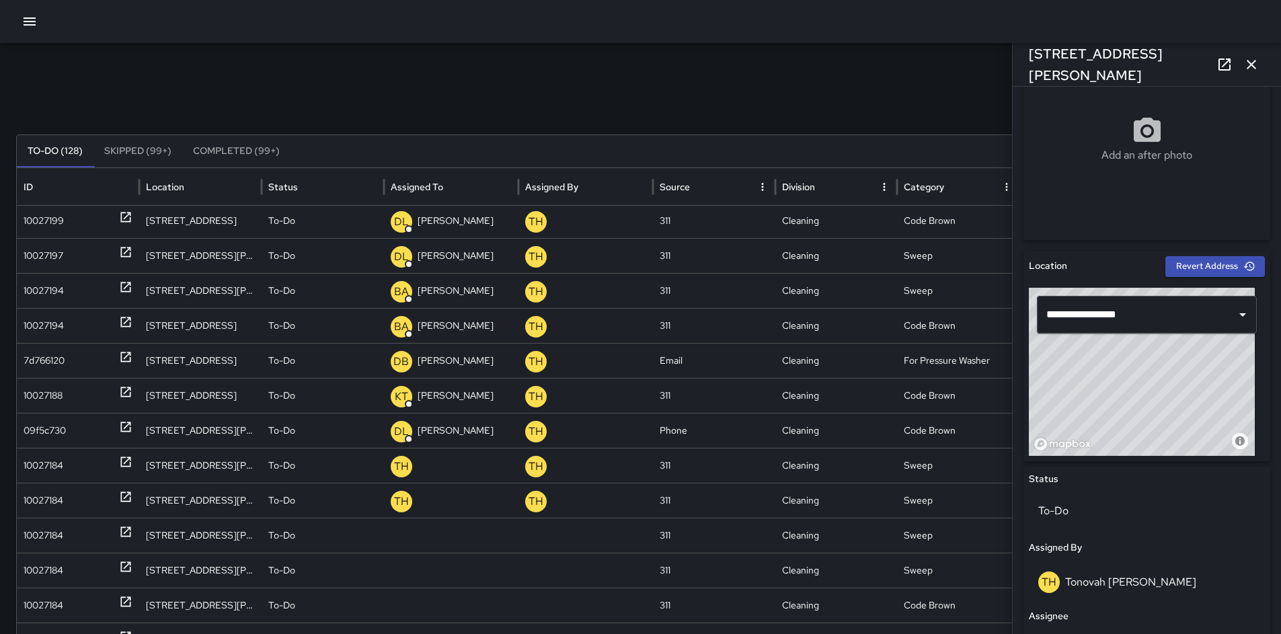
scroll to position [268, 0]
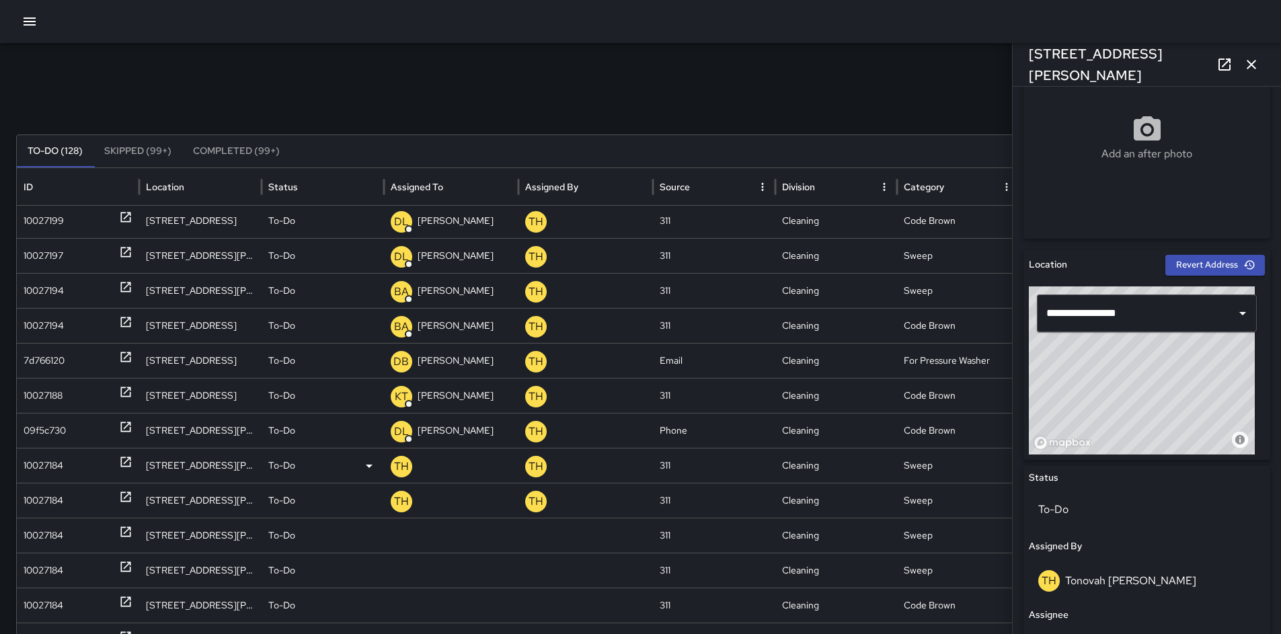
click at [454, 488] on p "Tonovah Hillman" at bounding box center [448, 505] width 114 height 34
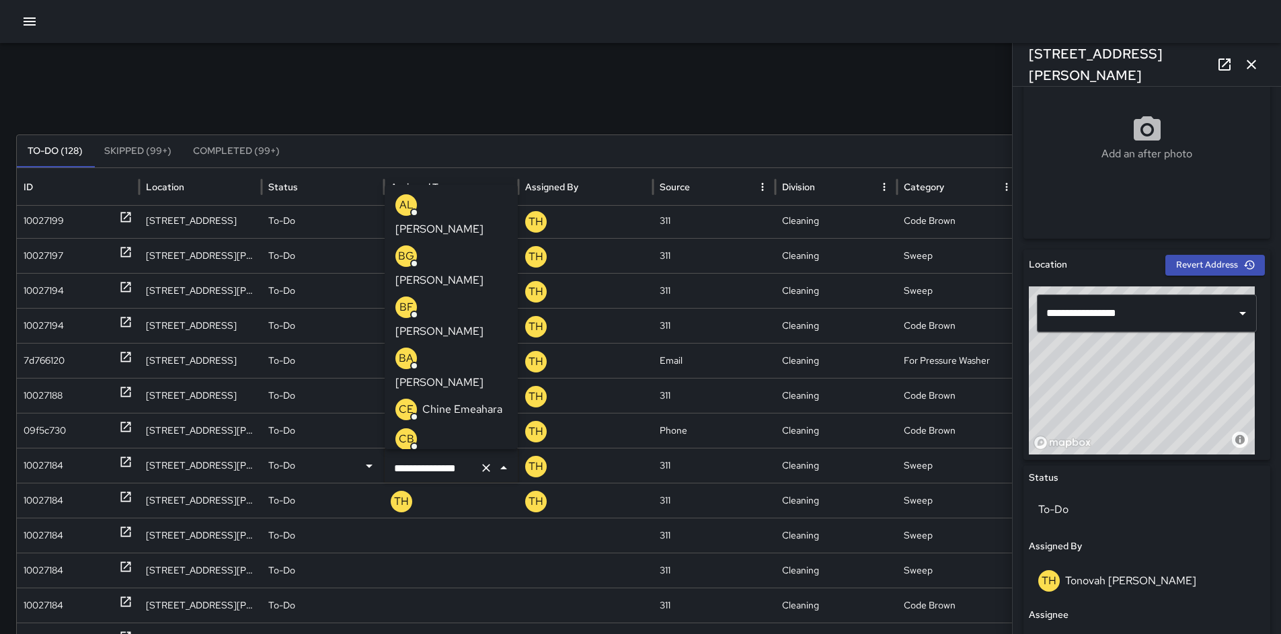
scroll to position [0, 1]
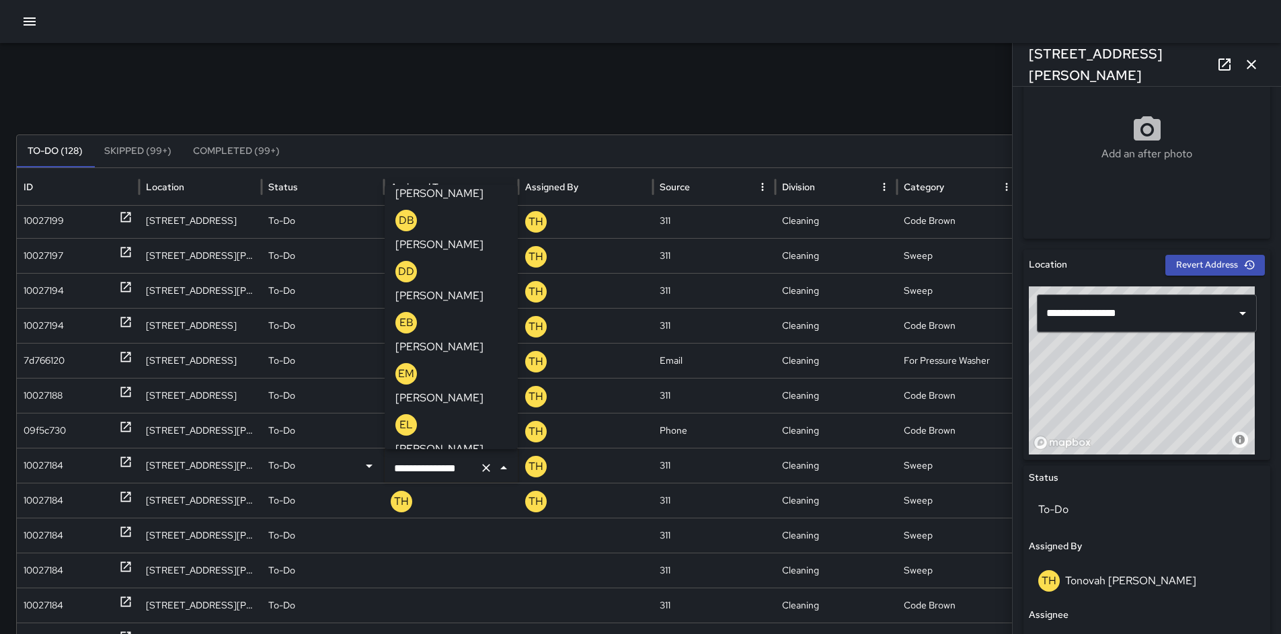
click at [487, 469] on icon "Clear" at bounding box center [486, 467] width 13 height 13
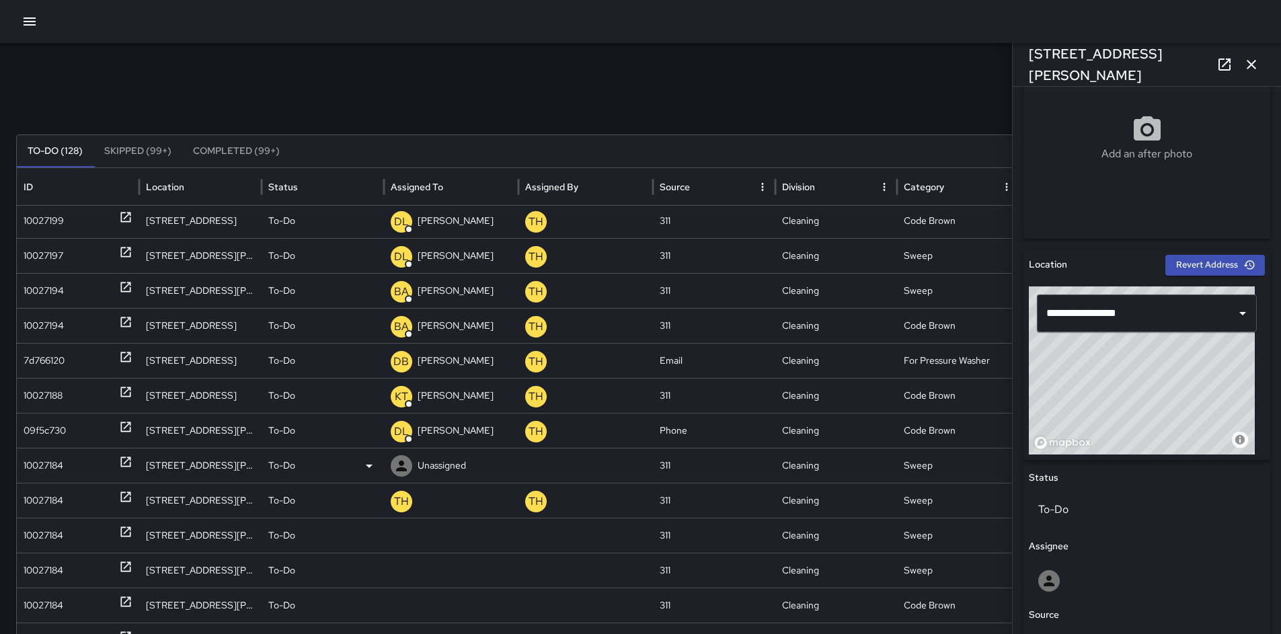
click at [458, 463] on p "Unassigned" at bounding box center [442, 466] width 48 height 34
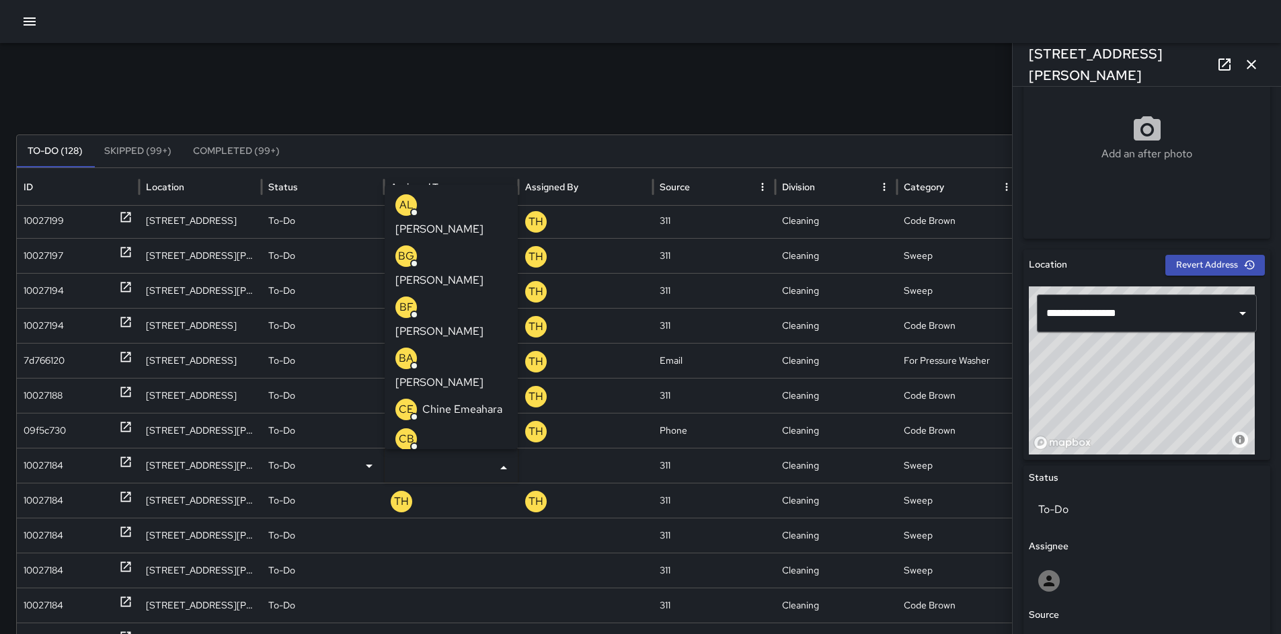
click at [521, 466] on div at bounding box center [586, 465] width 135 height 35
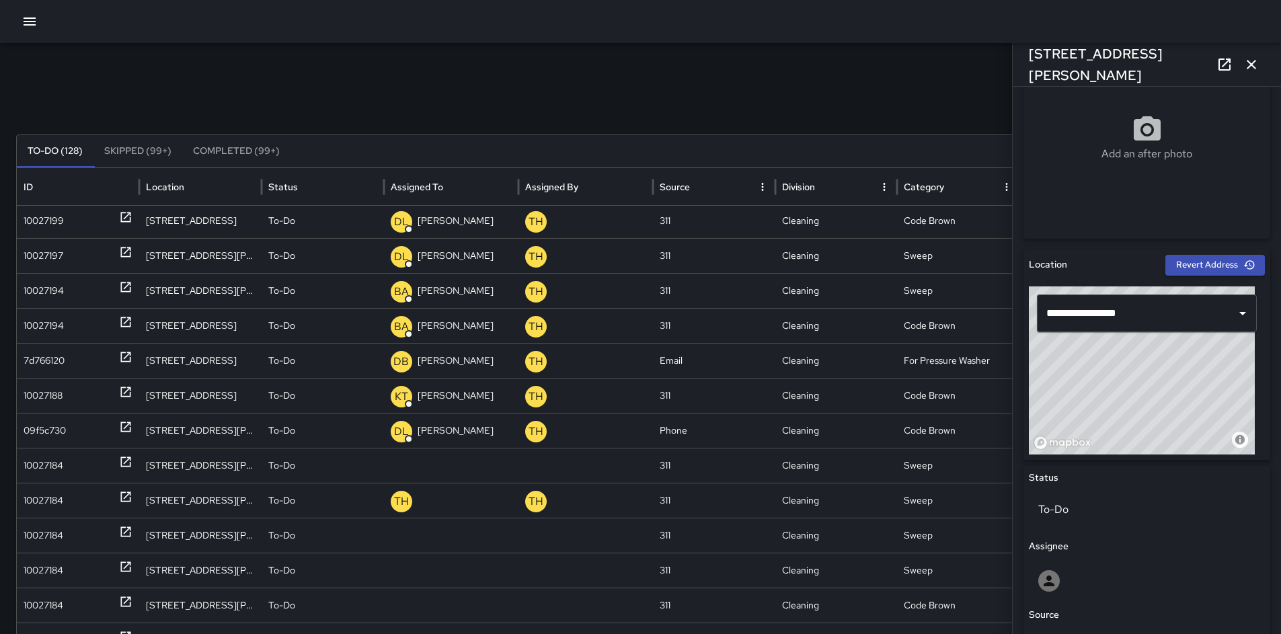
click at [0, 0] on div "Unassigned" at bounding box center [0, 0] width 0 height 0
type input "****"
click at [445, 523] on p "Bryan Alexander" at bounding box center [439, 531] width 88 height 16
click at [60, 497] on div "10027184" at bounding box center [44, 501] width 40 height 34
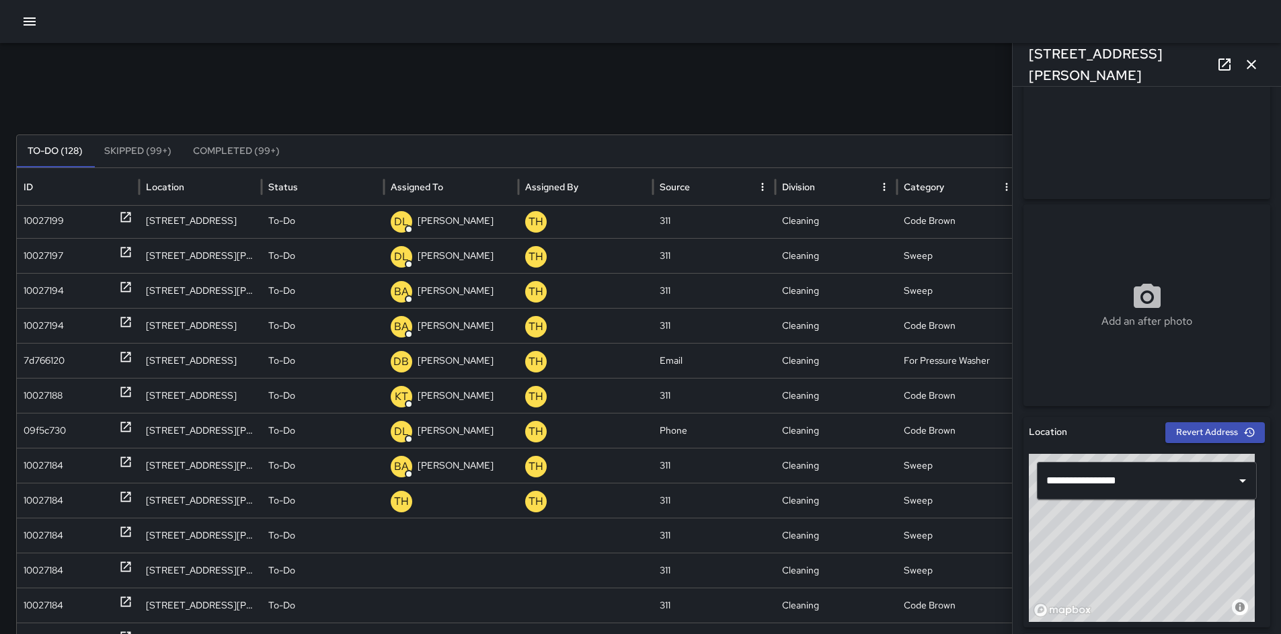
scroll to position [279, 0]
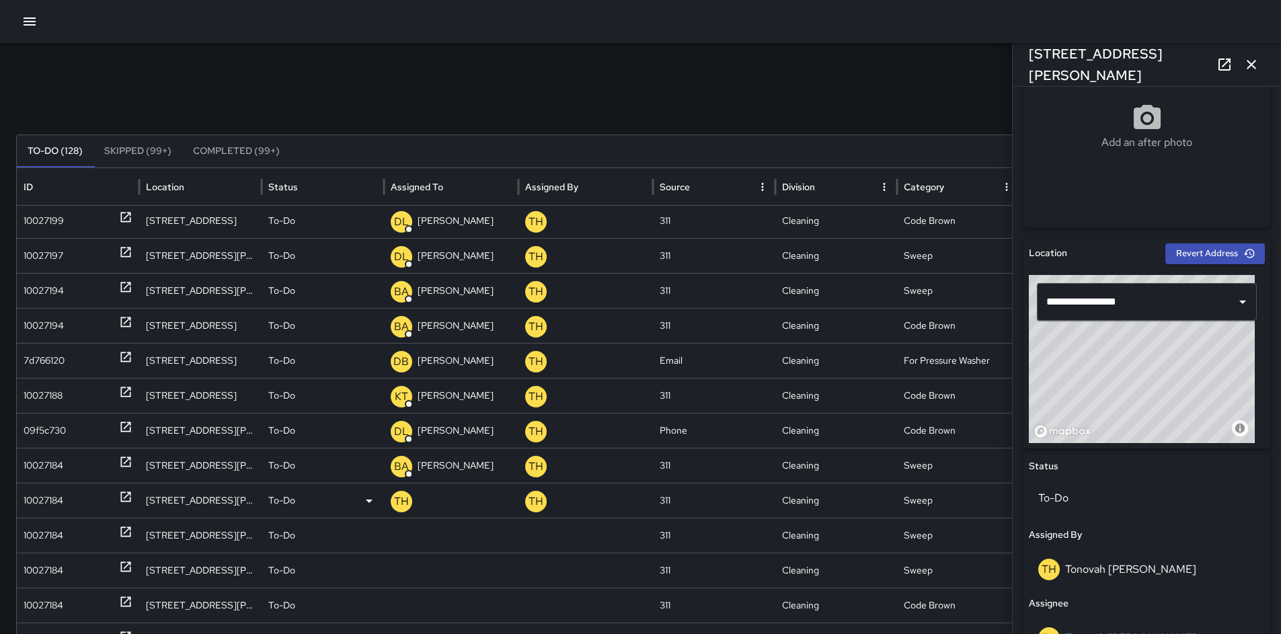
click at [464, 523] on p "Tonovah Hillman" at bounding box center [448, 540] width 114 height 34
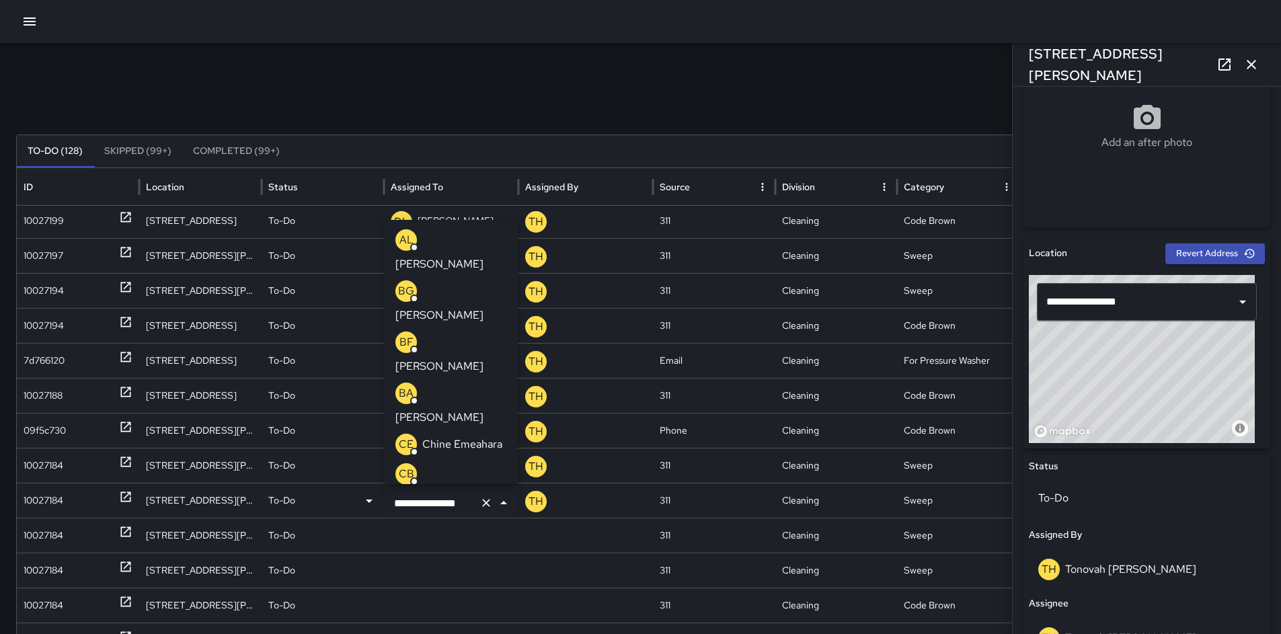
scroll to position [0, 1]
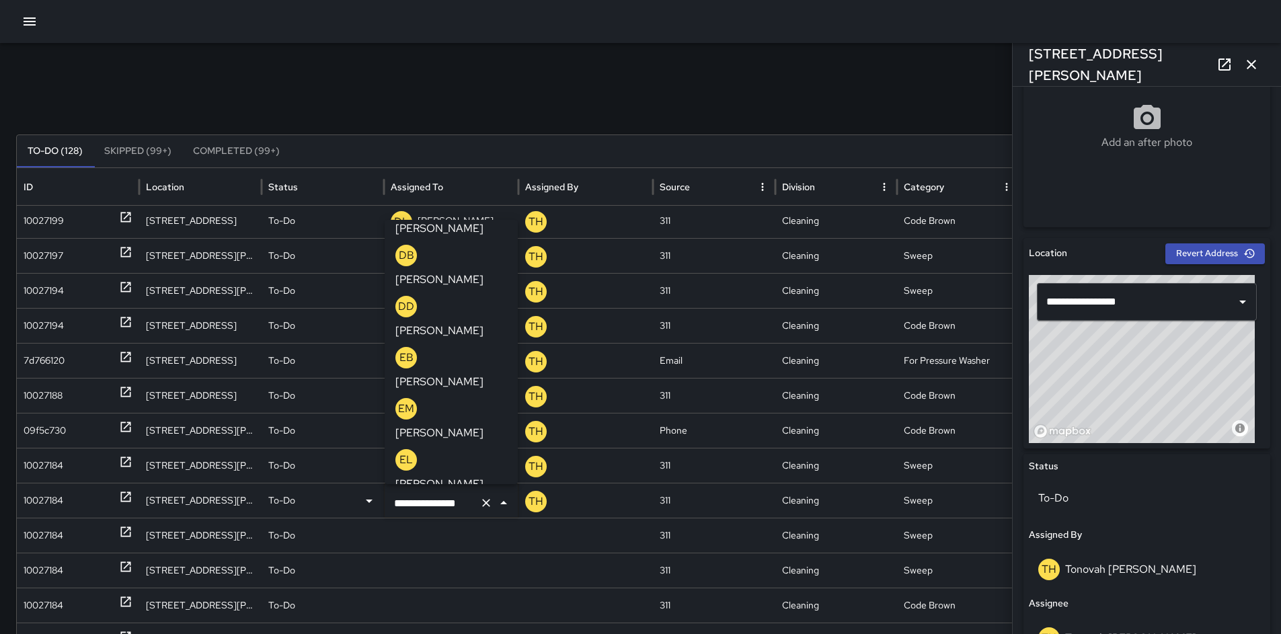
click at [489, 504] on icon "Clear" at bounding box center [486, 502] width 13 height 13
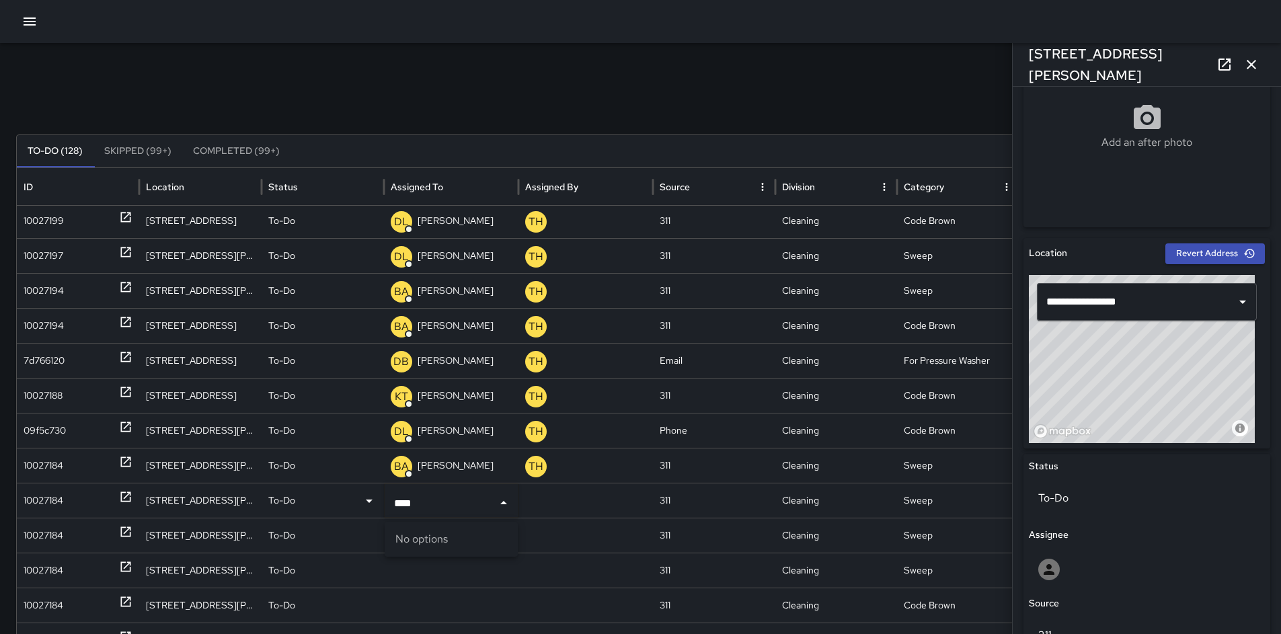
type input "*****"
click at [484, 558] on p "Bryan Alexander" at bounding box center [439, 566] width 88 height 16
click at [42, 533] on div "10027184" at bounding box center [44, 536] width 40 height 34
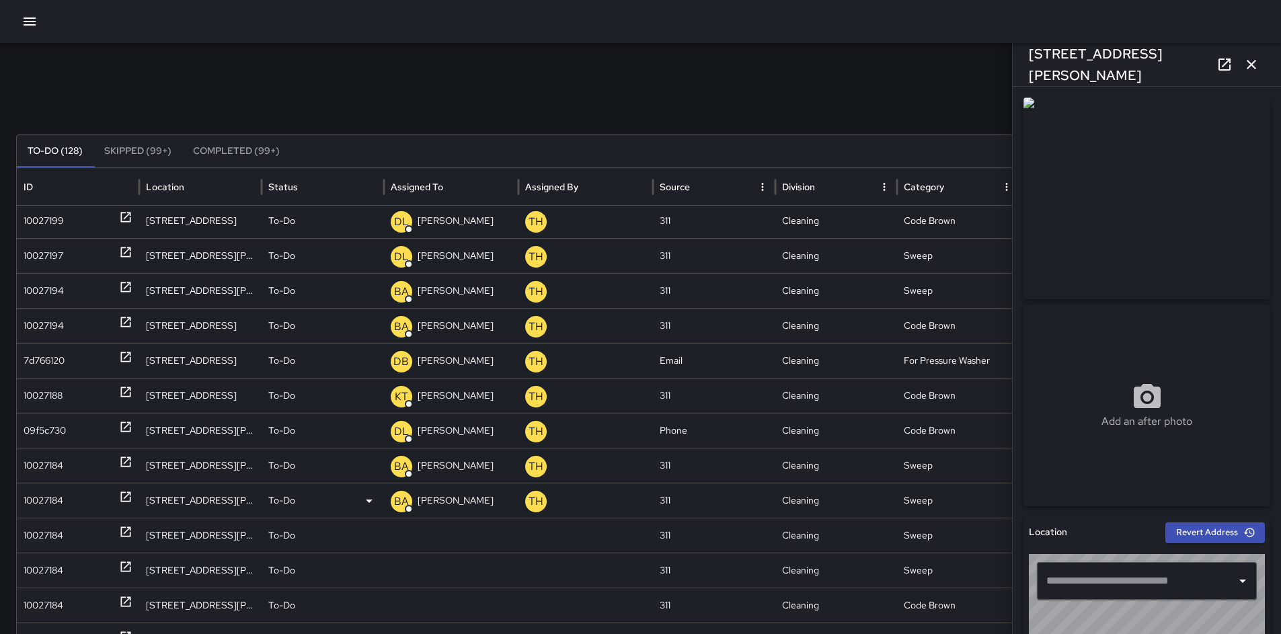
type input "**********"
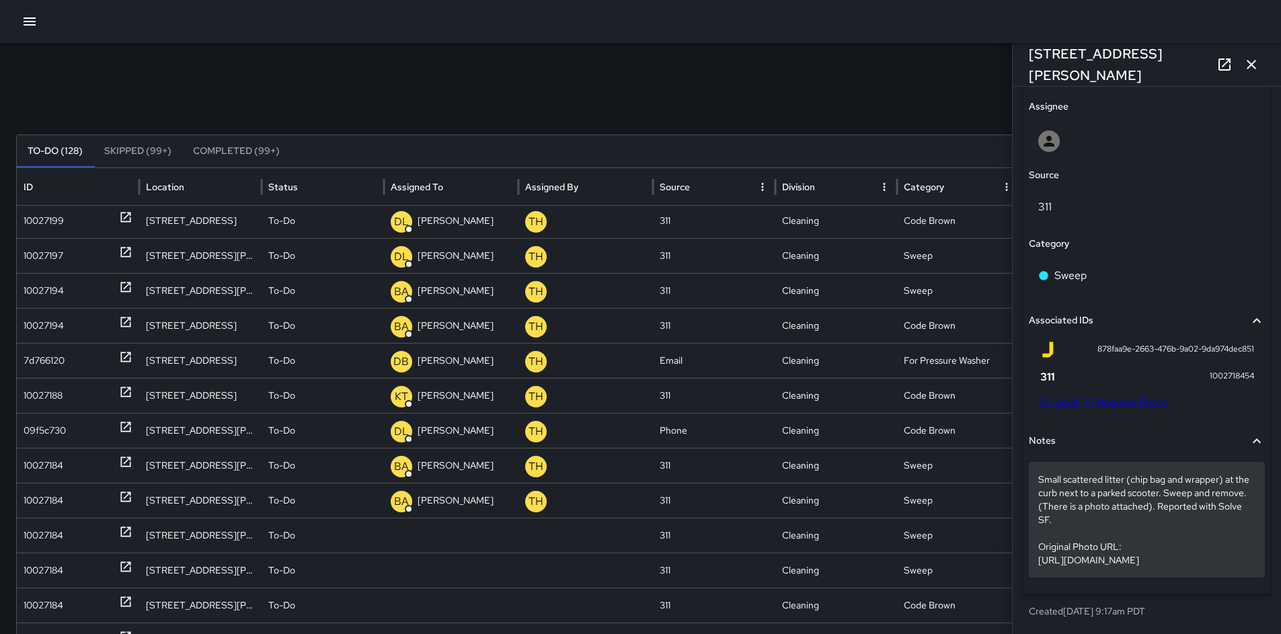
scroll to position [731, 0]
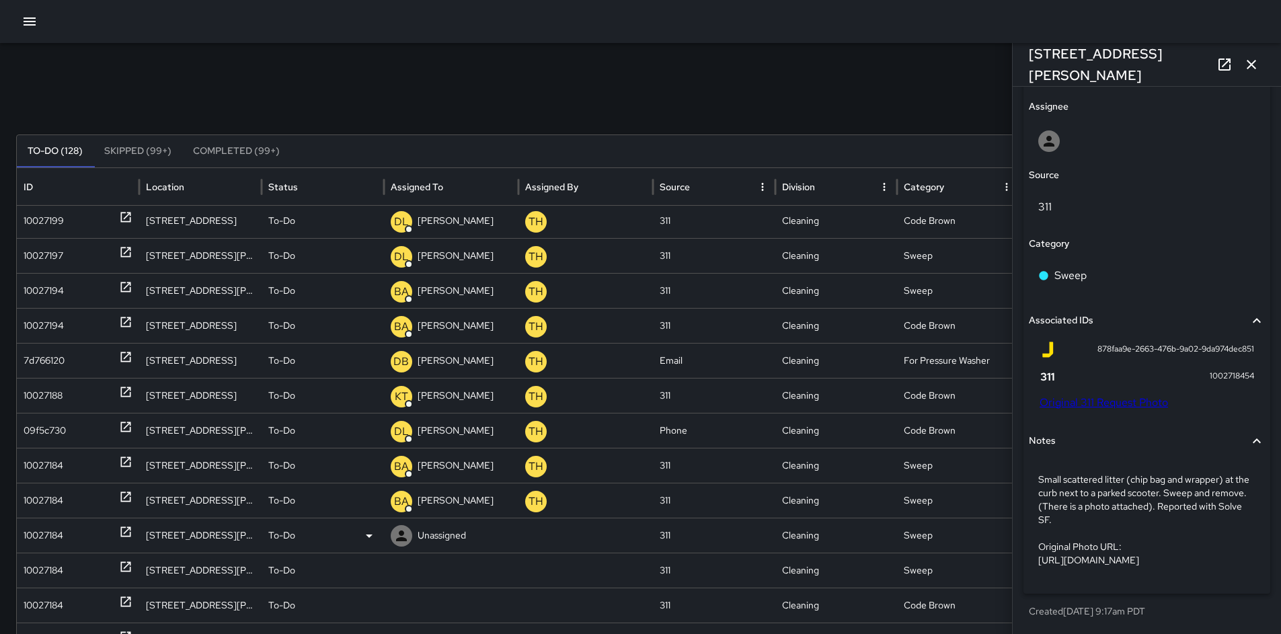
click at [449, 536] on p "Unassigned" at bounding box center [442, 536] width 48 height 34
type input "*****"
click at [433, 593] on p "Bryan Alexander" at bounding box center [439, 601] width 88 height 16
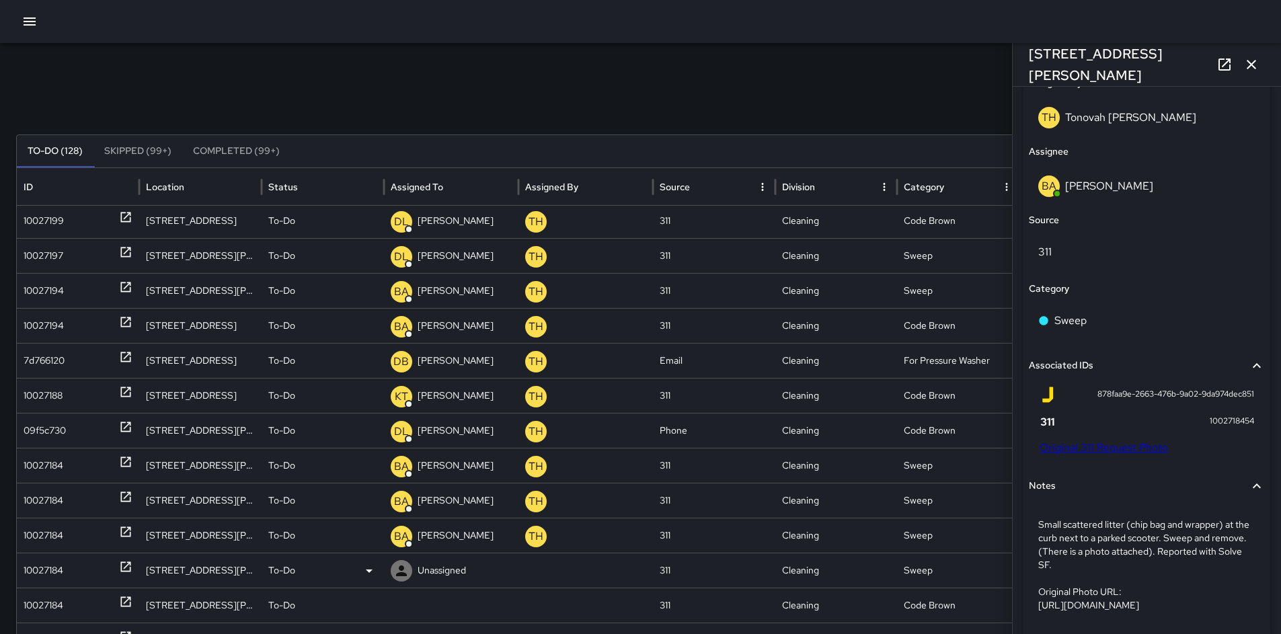
scroll to position [800, 0]
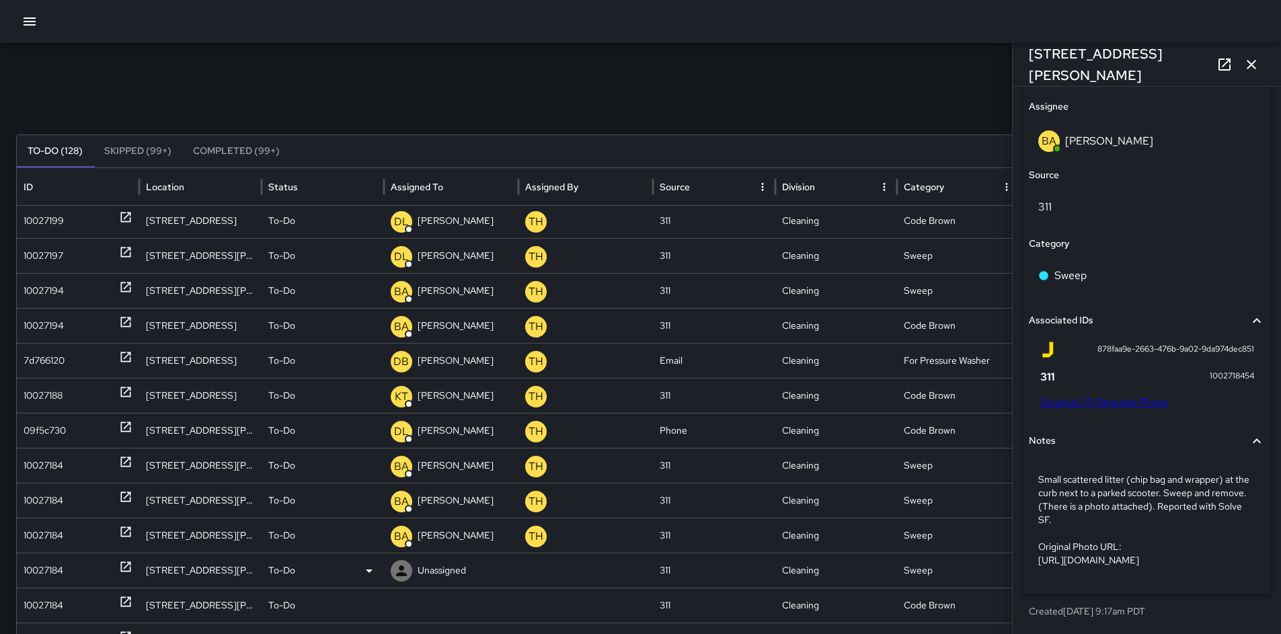
click at [48, 570] on div "10027184" at bounding box center [44, 571] width 40 height 34
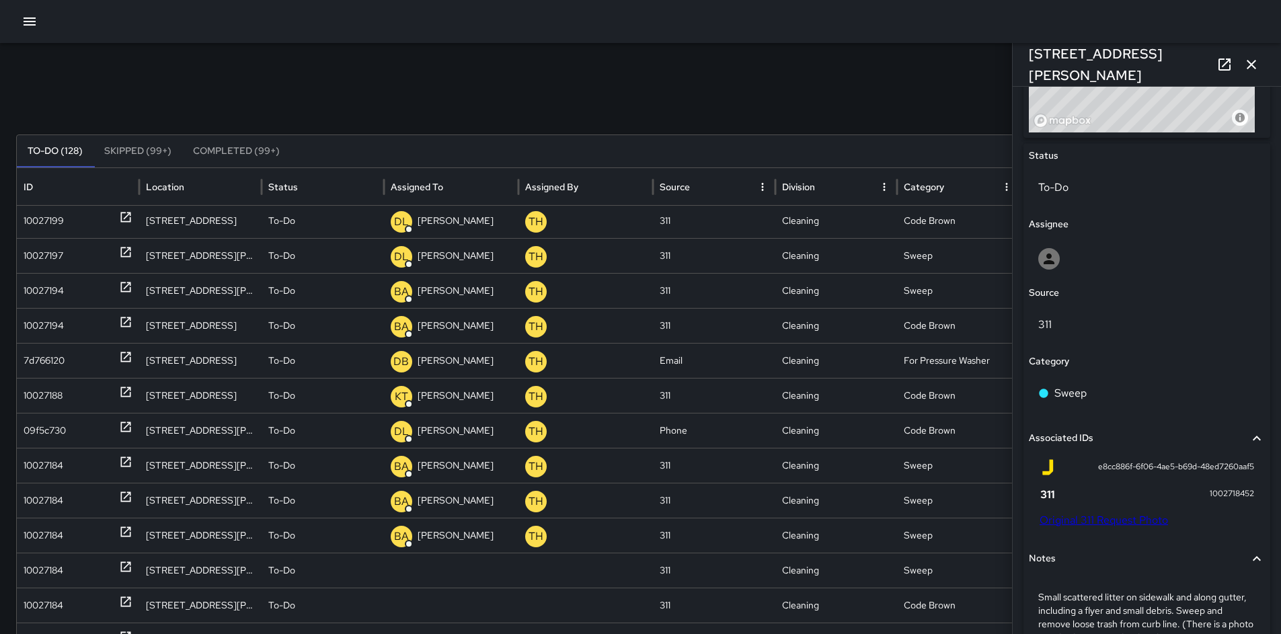
scroll to position [734, 0]
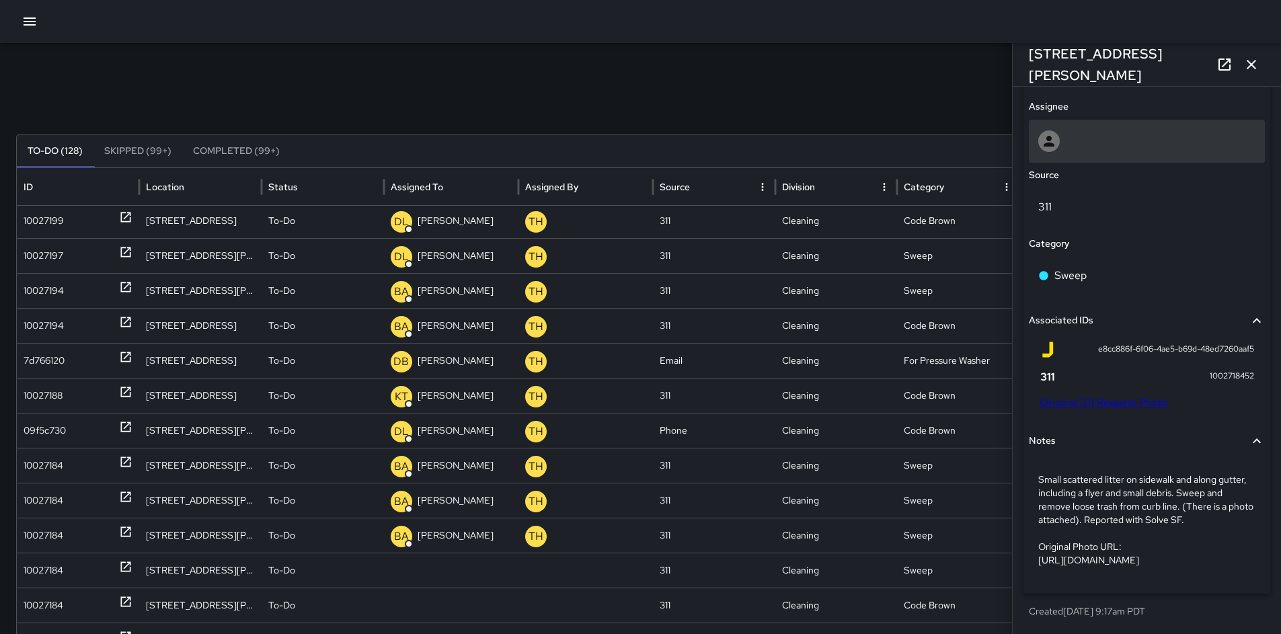
click at [1065, 128] on div at bounding box center [1147, 141] width 236 height 43
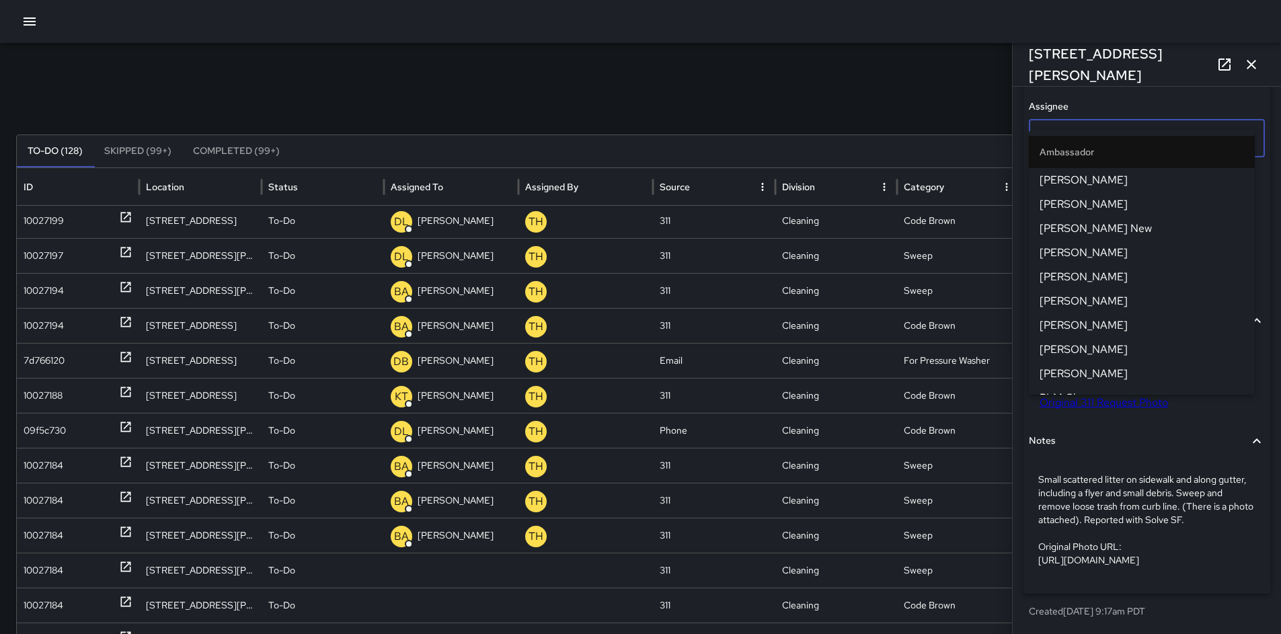
click at [961, 108] on div "Search Search New Task" at bounding box center [640, 104] width 1249 height 27
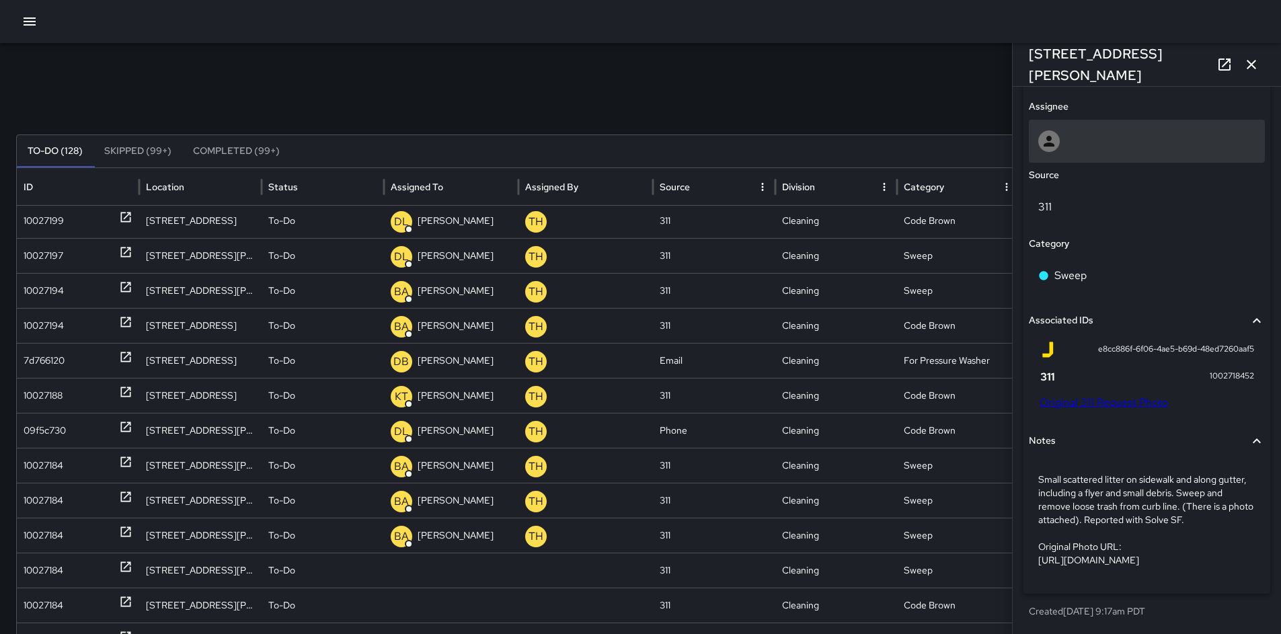
click at [1061, 130] on div at bounding box center [1146, 141] width 217 height 22
drag, startPoint x: 956, startPoint y: 100, endPoint x: 961, endPoint y: 106, distance: 8.1
click at [955, 100] on div "Search Search New Task" at bounding box center [640, 104] width 1249 height 27
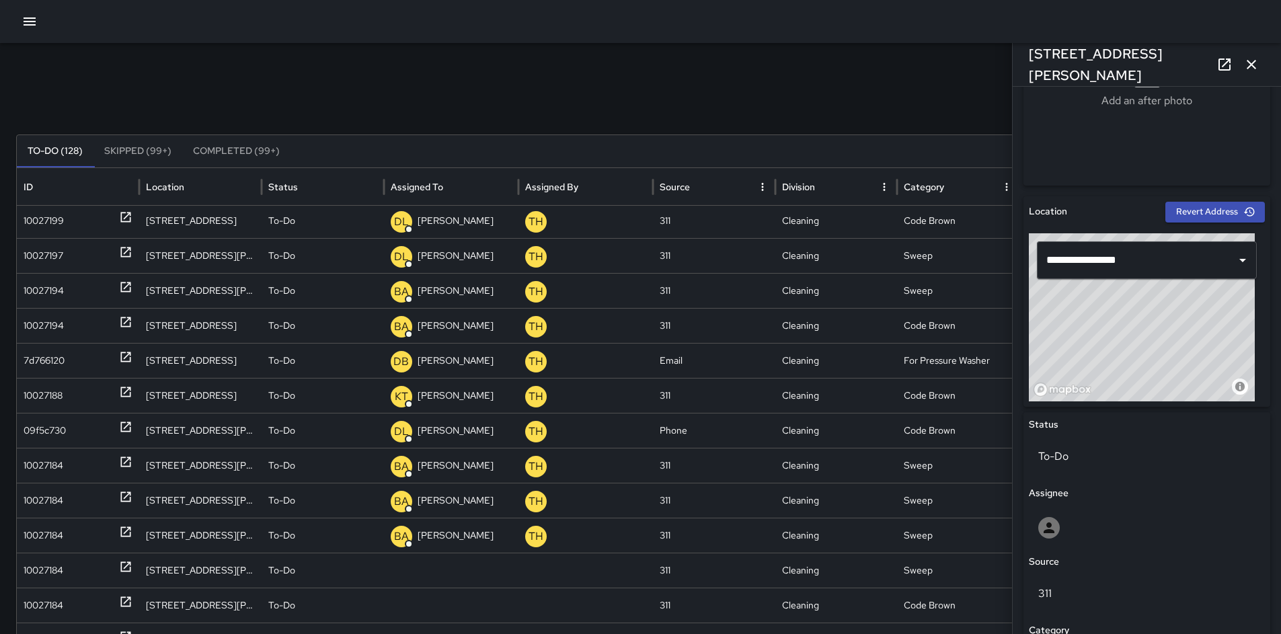
scroll to position [476, 0]
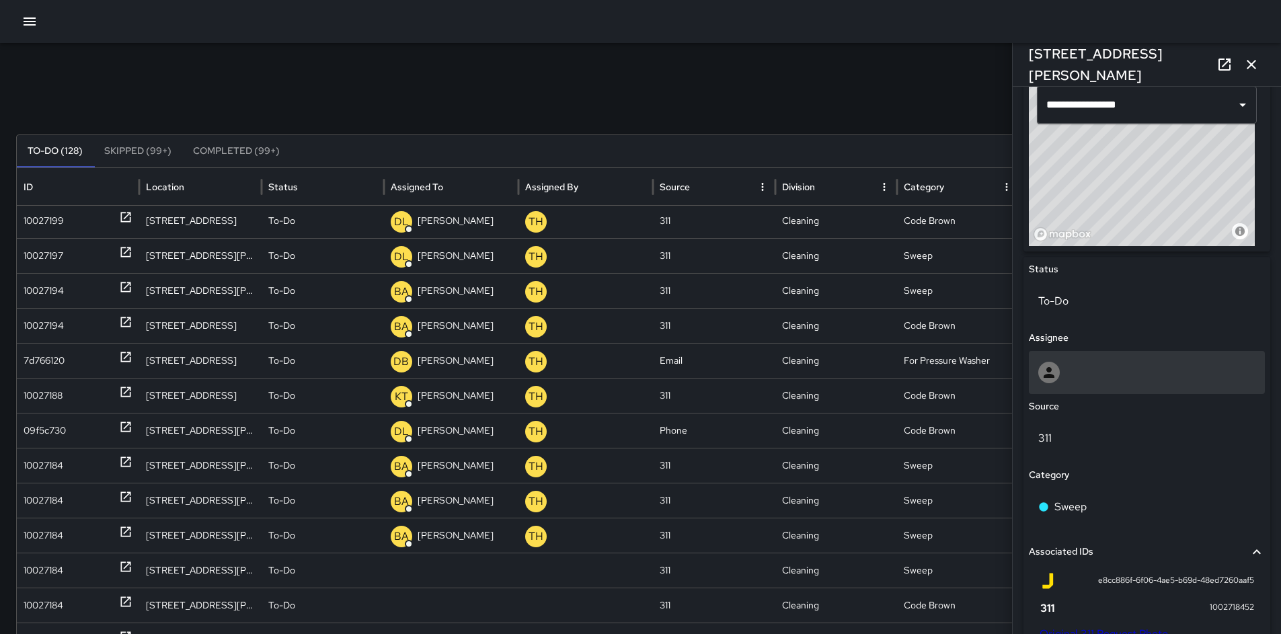
click at [1058, 371] on div at bounding box center [1049, 373] width 22 height 22
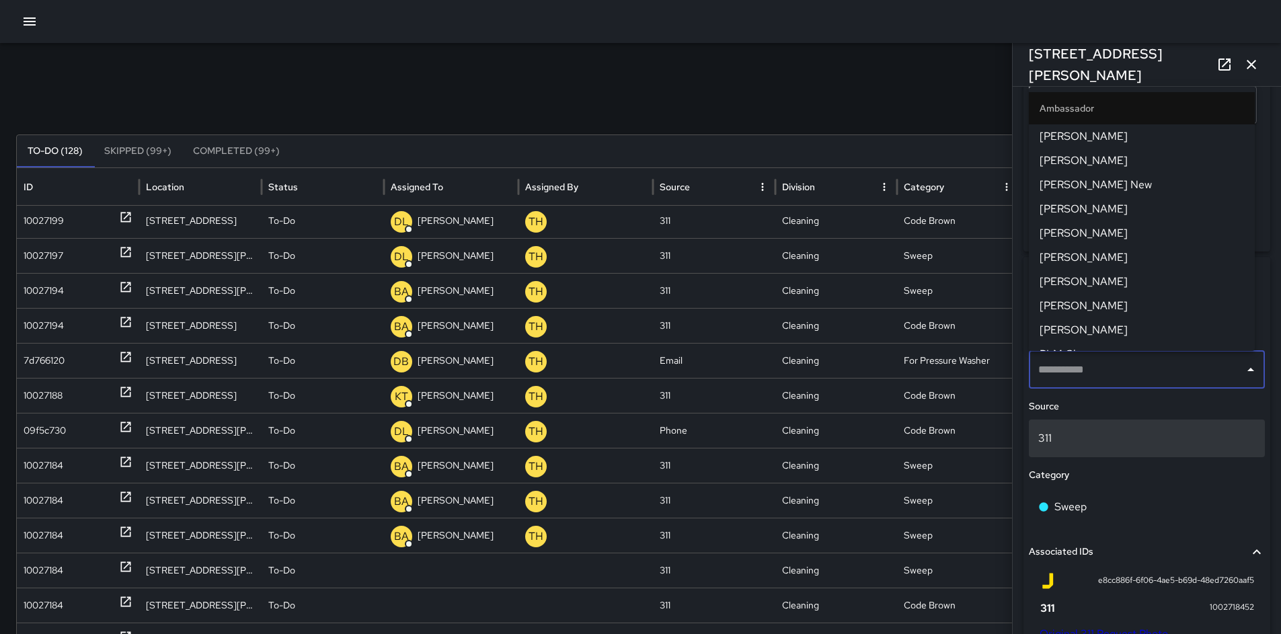
click at [1118, 439] on p "311" at bounding box center [1146, 438] width 217 height 16
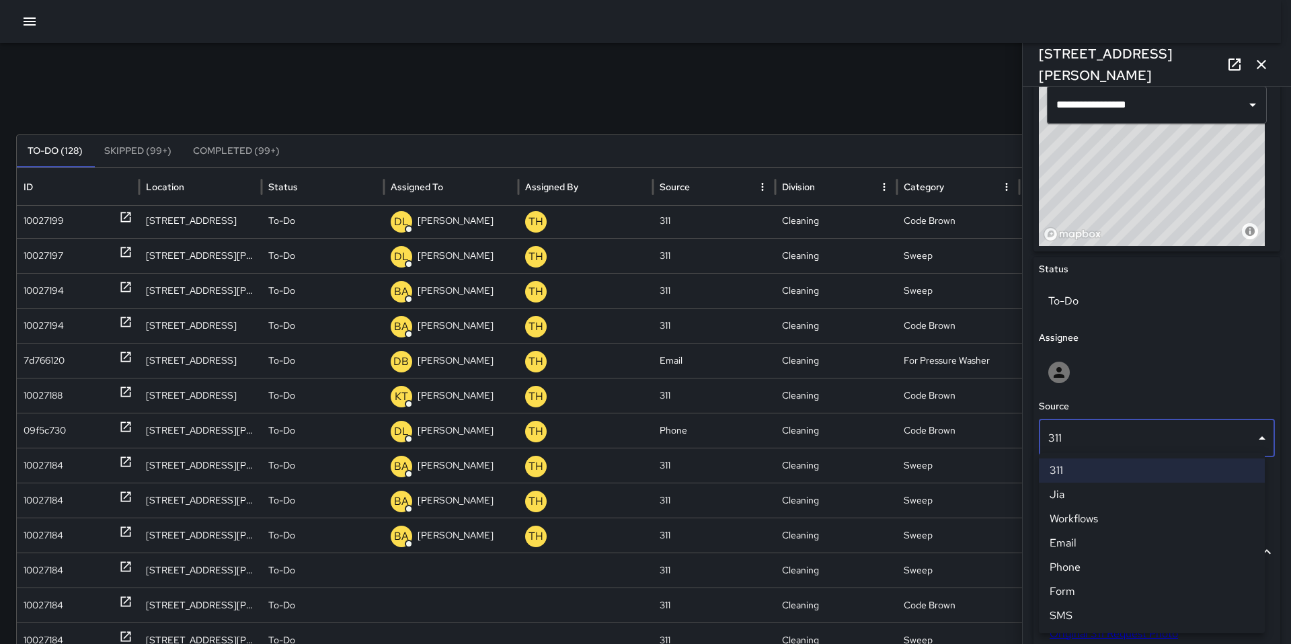
click at [1078, 305] on div at bounding box center [645, 322] width 1291 height 644
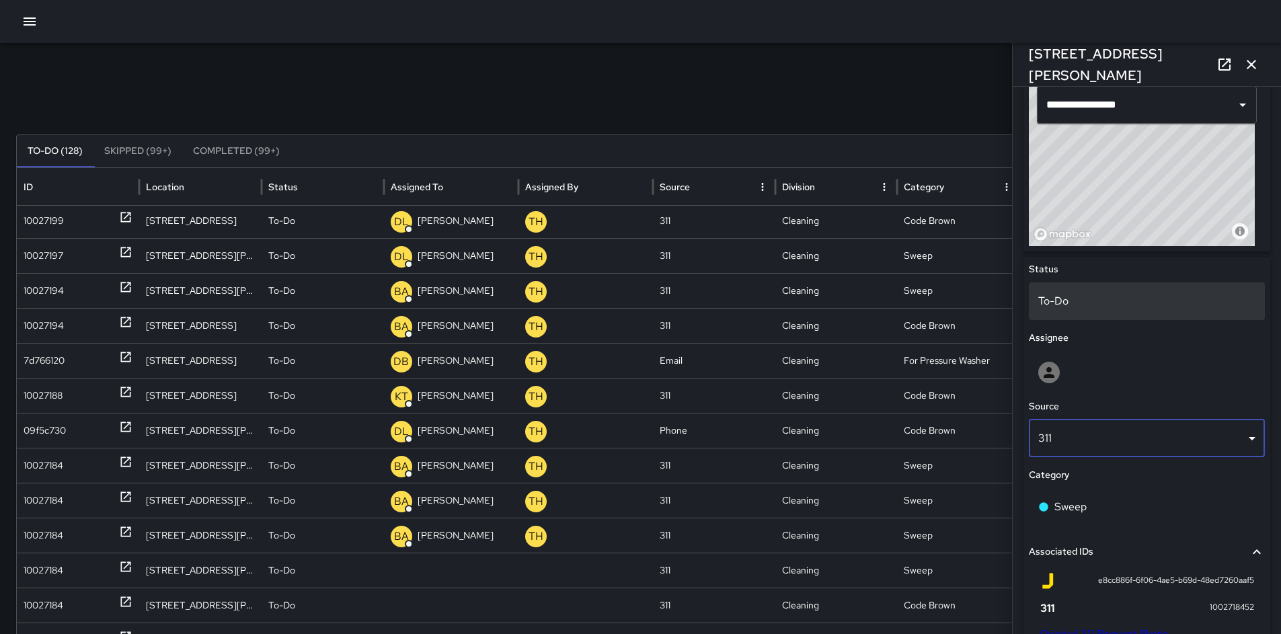
click at [1080, 301] on p "To-Do" at bounding box center [1146, 301] width 217 height 16
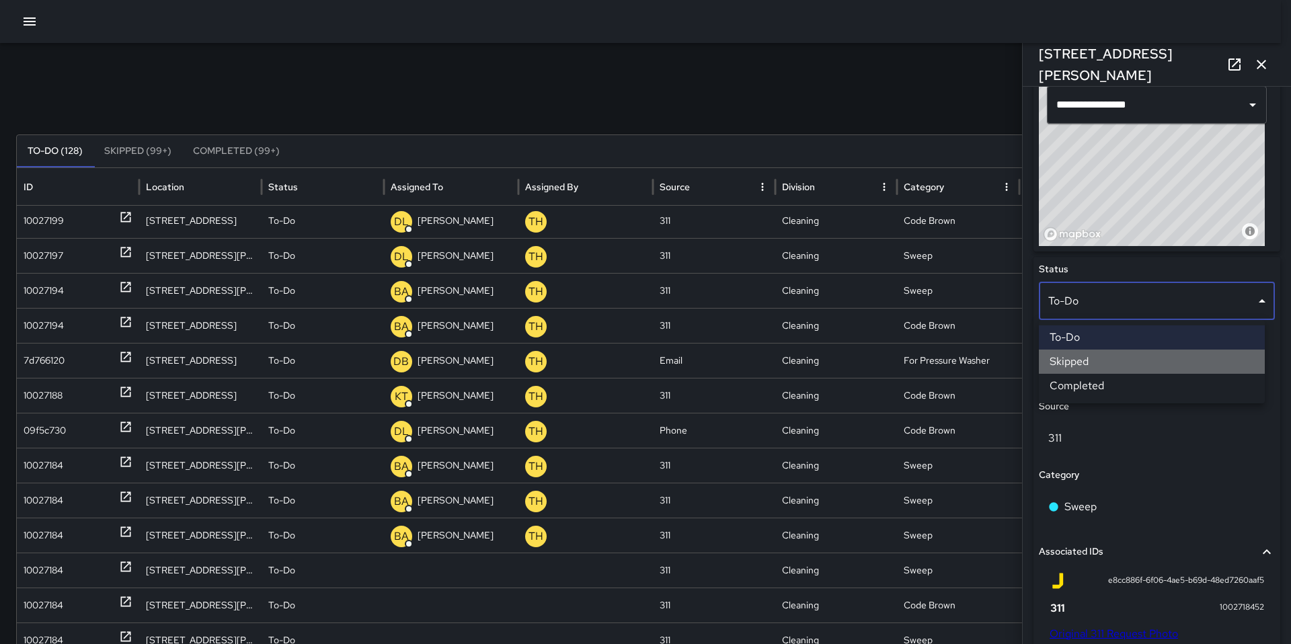
click at [1073, 354] on li "Skipped" at bounding box center [1152, 362] width 226 height 24
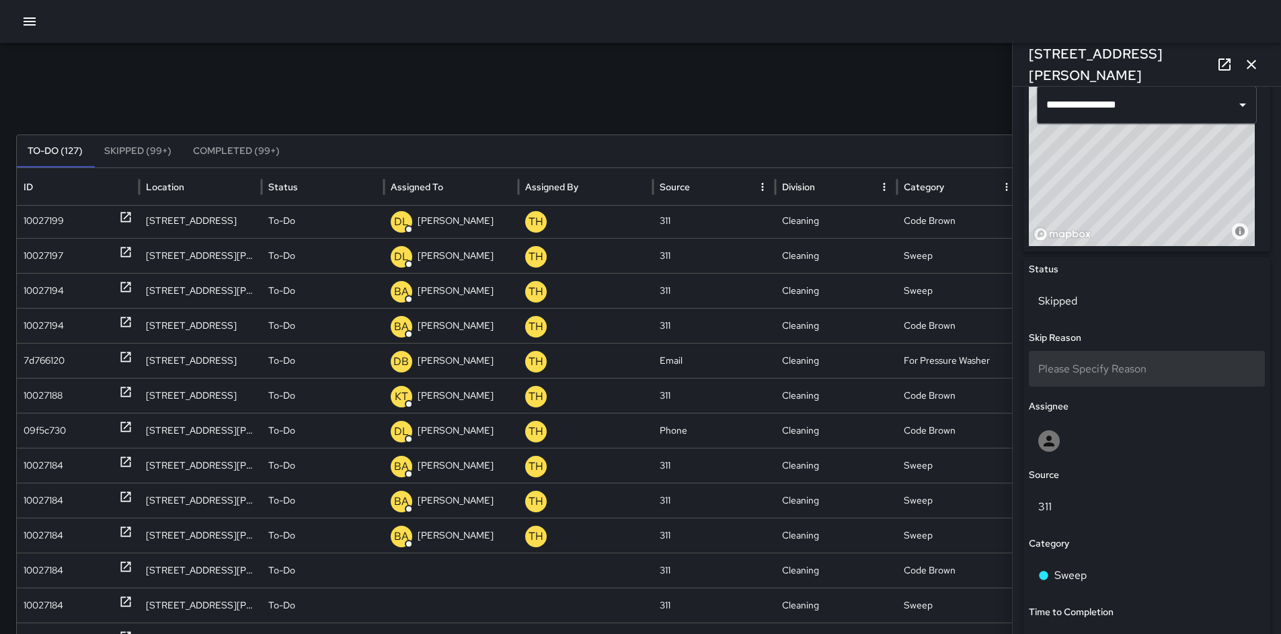
click at [1081, 374] on span "Please Specify Reason" at bounding box center [1092, 369] width 108 height 14
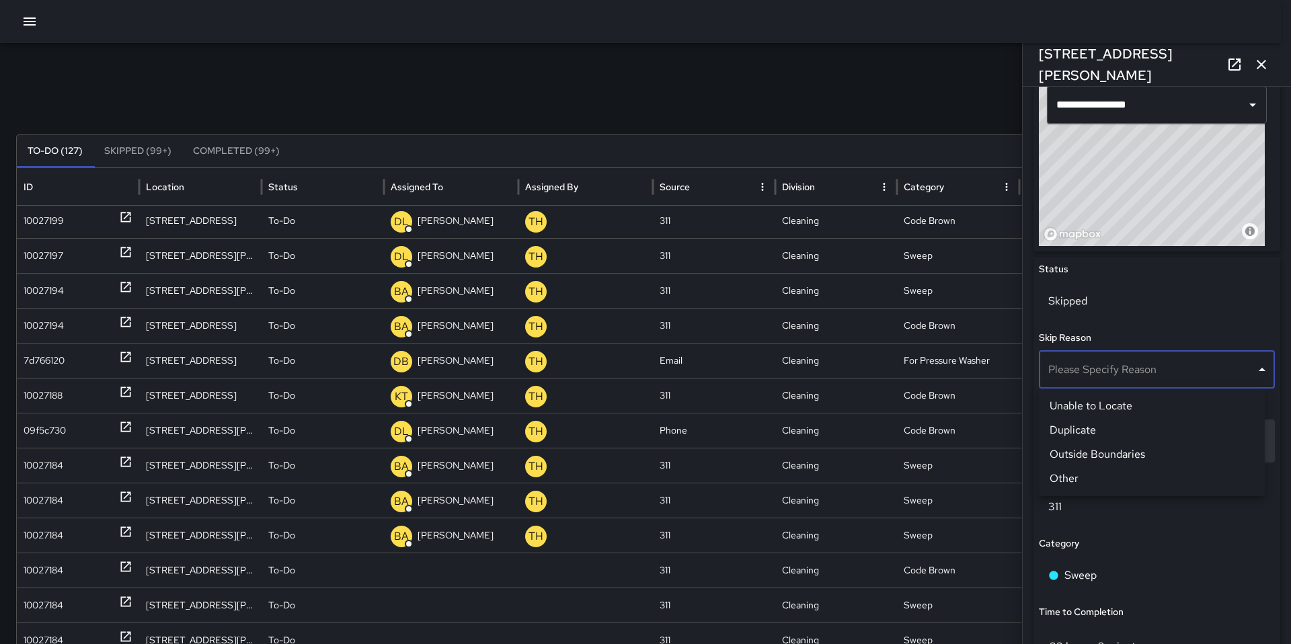
click at [1081, 425] on li "Duplicate" at bounding box center [1152, 430] width 226 height 24
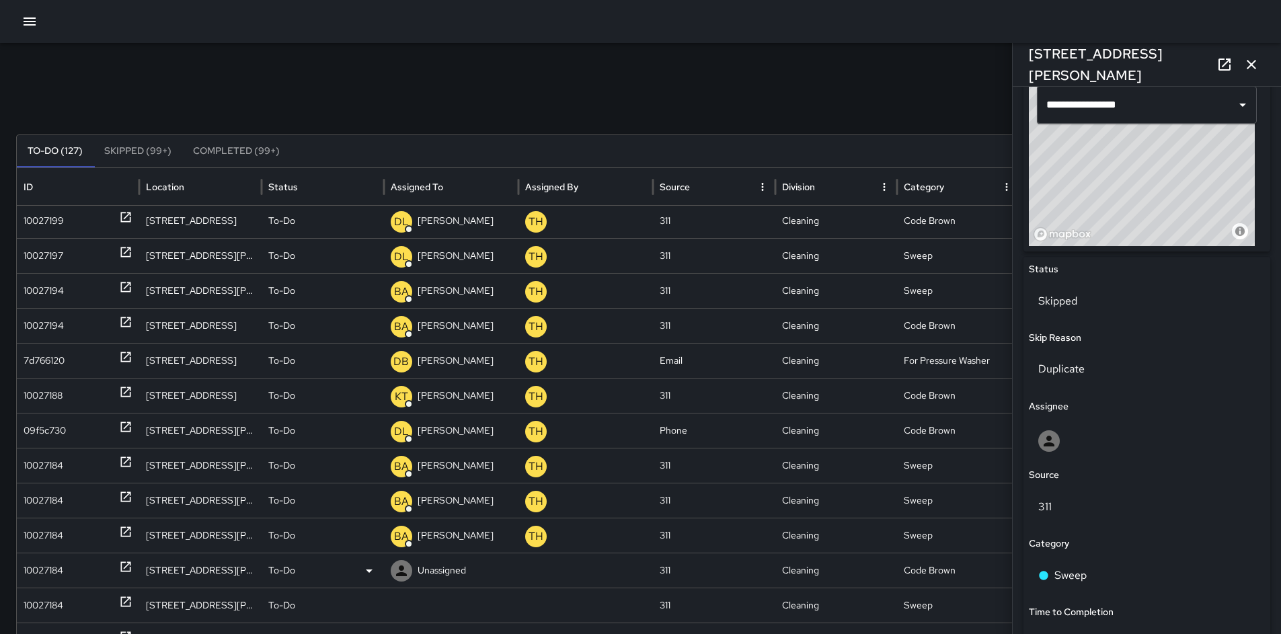
click at [54, 571] on div "10027184" at bounding box center [44, 571] width 40 height 34
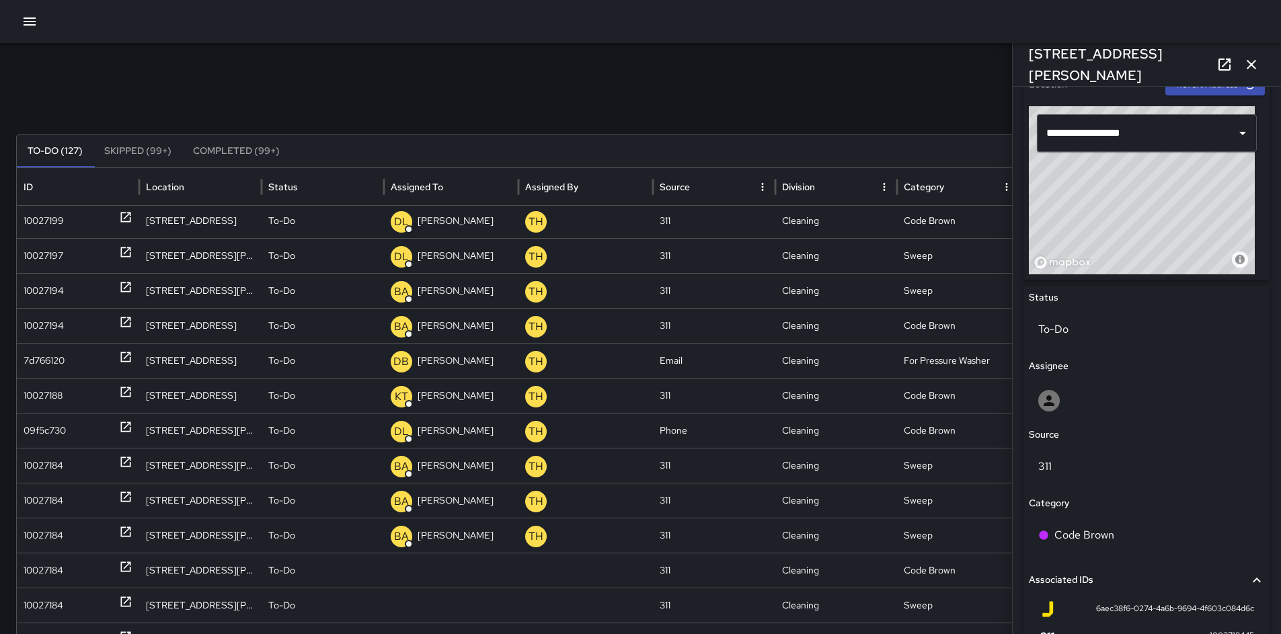
scroll to position [551, 0]
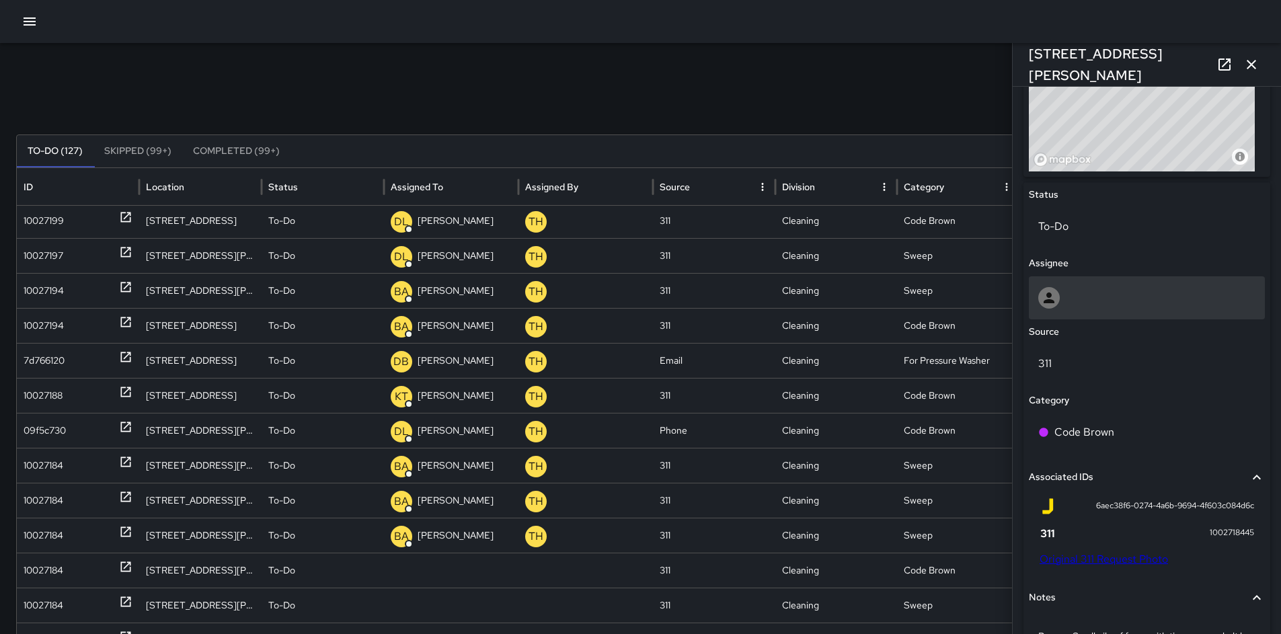
click at [1055, 311] on div at bounding box center [1147, 297] width 236 height 43
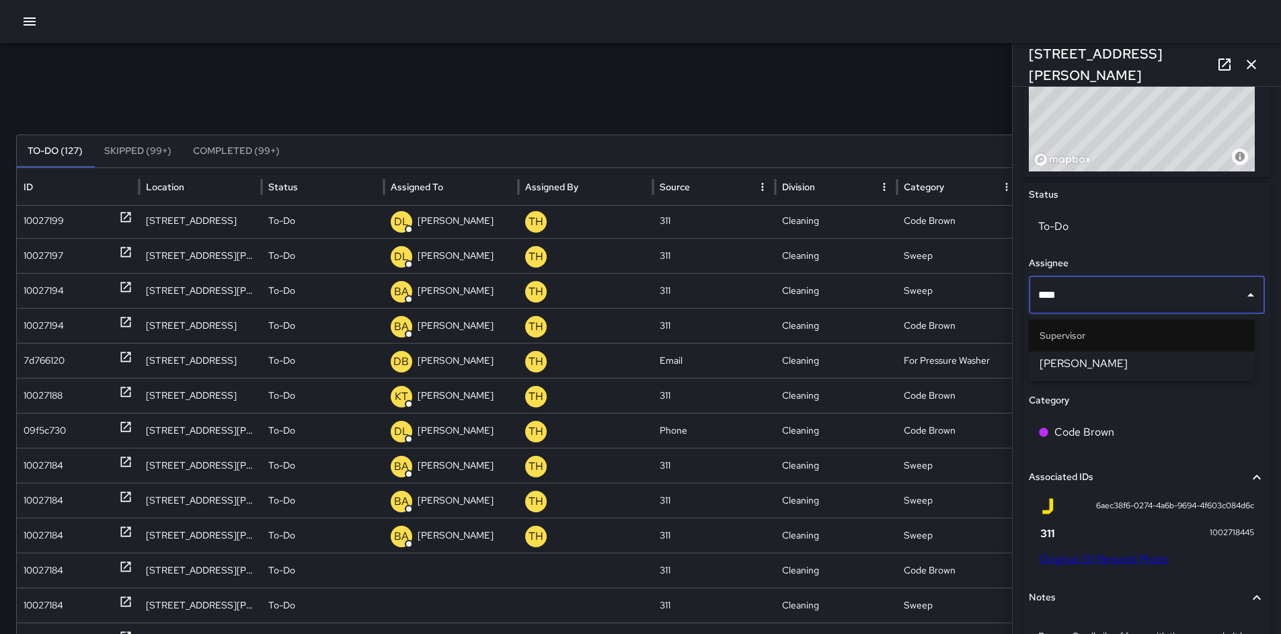
type input "*****"
click at [1057, 371] on span "Bryan Alexander" at bounding box center [1142, 364] width 204 height 16
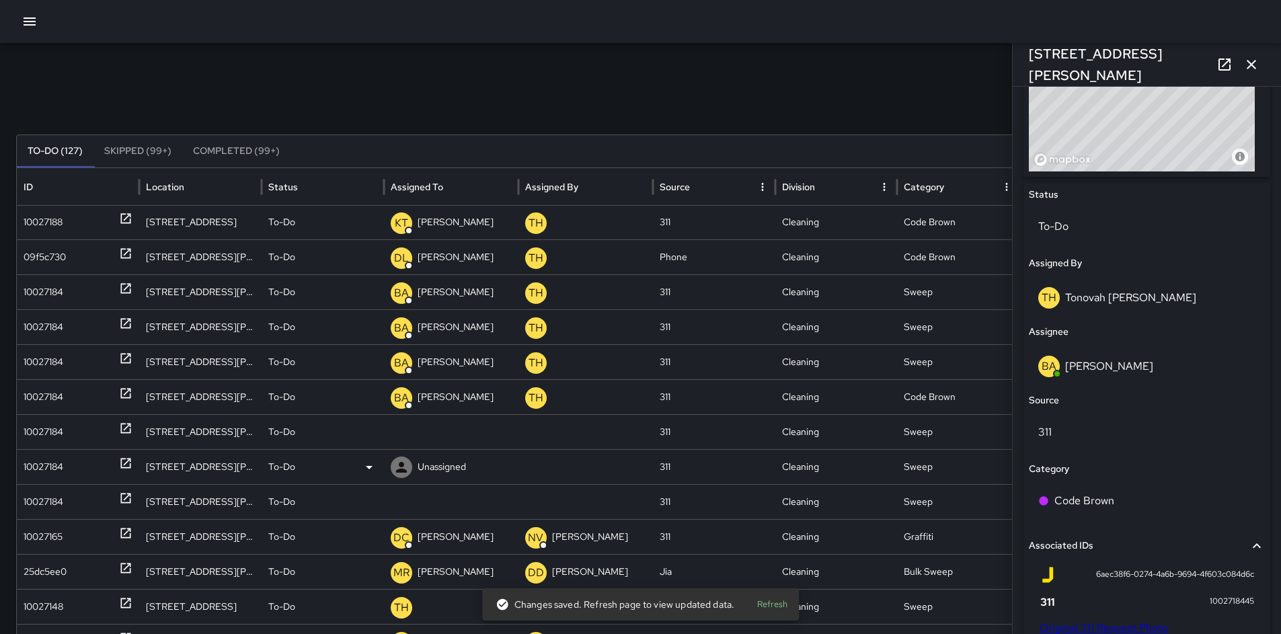
scroll to position [471, 0]
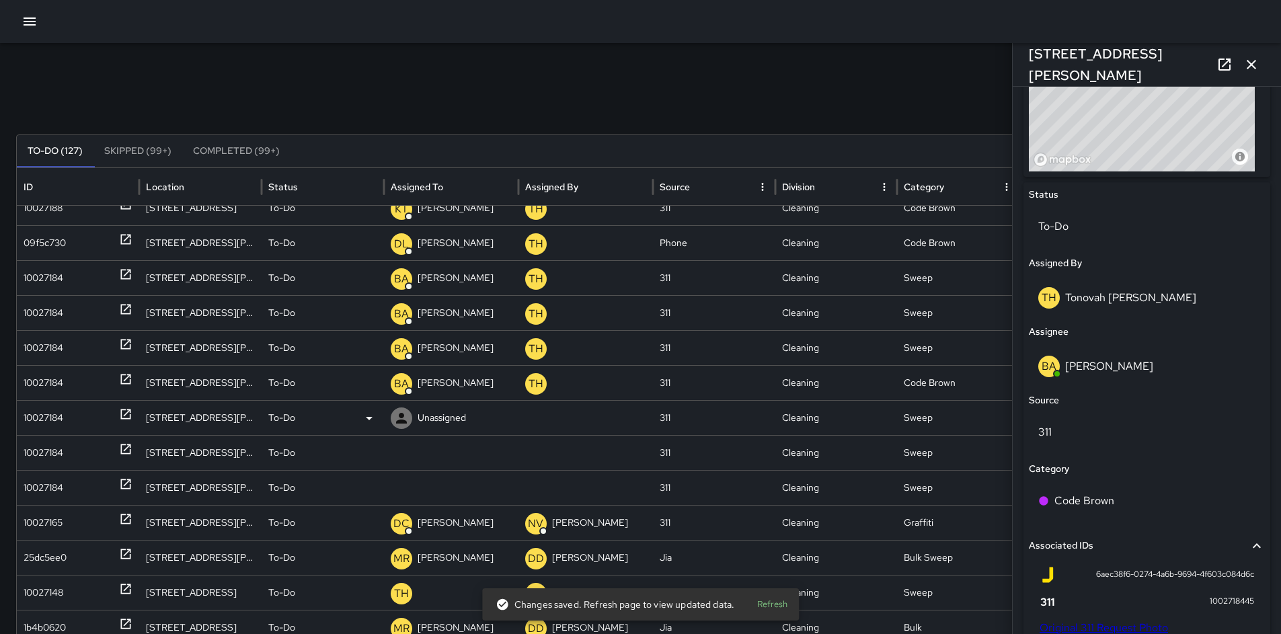
click at [71, 420] on div "10027184" at bounding box center [78, 418] width 109 height 34
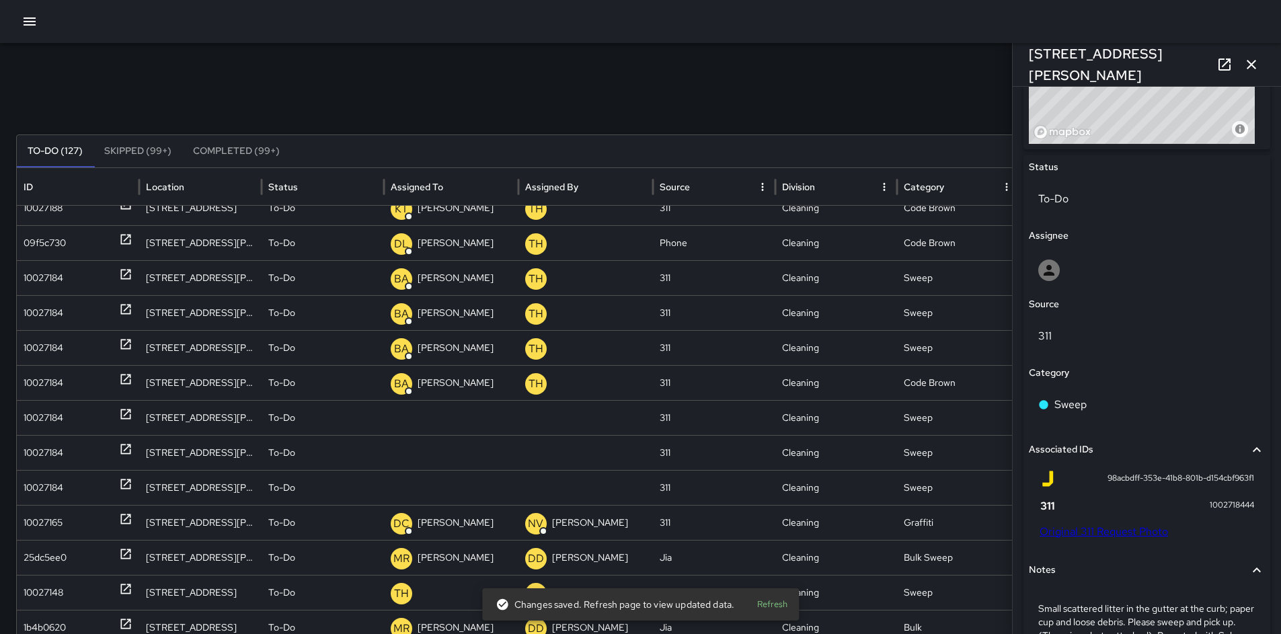
scroll to position [650, 0]
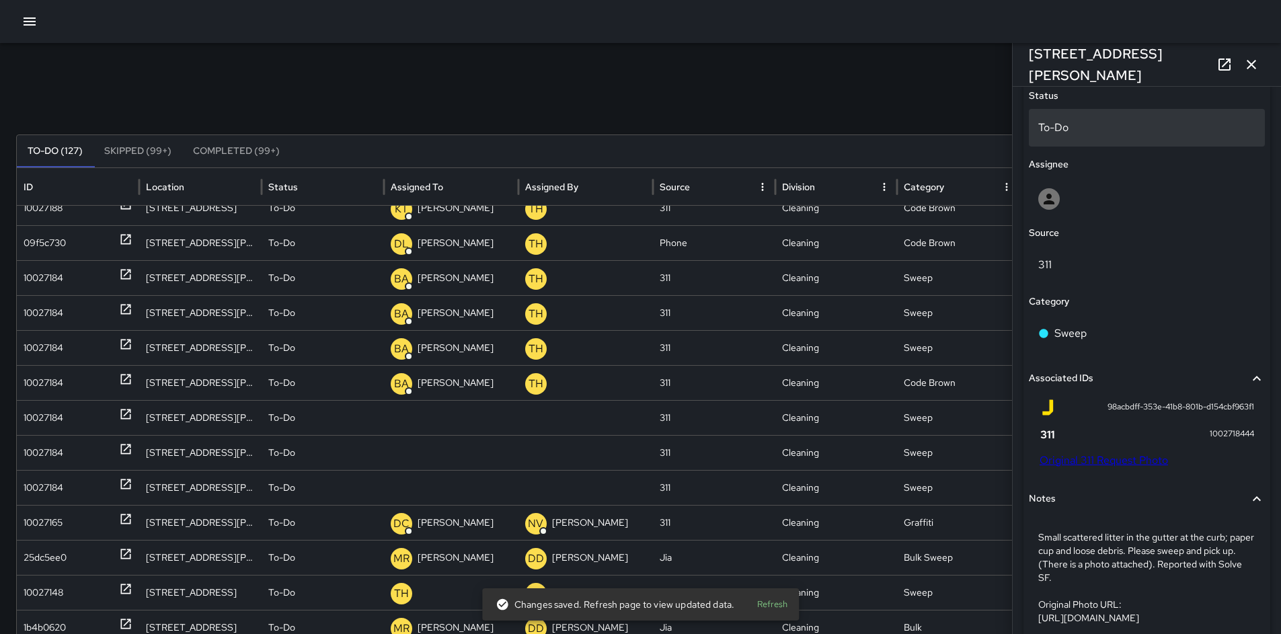
click at [1056, 138] on div "To-Do" at bounding box center [1147, 128] width 236 height 38
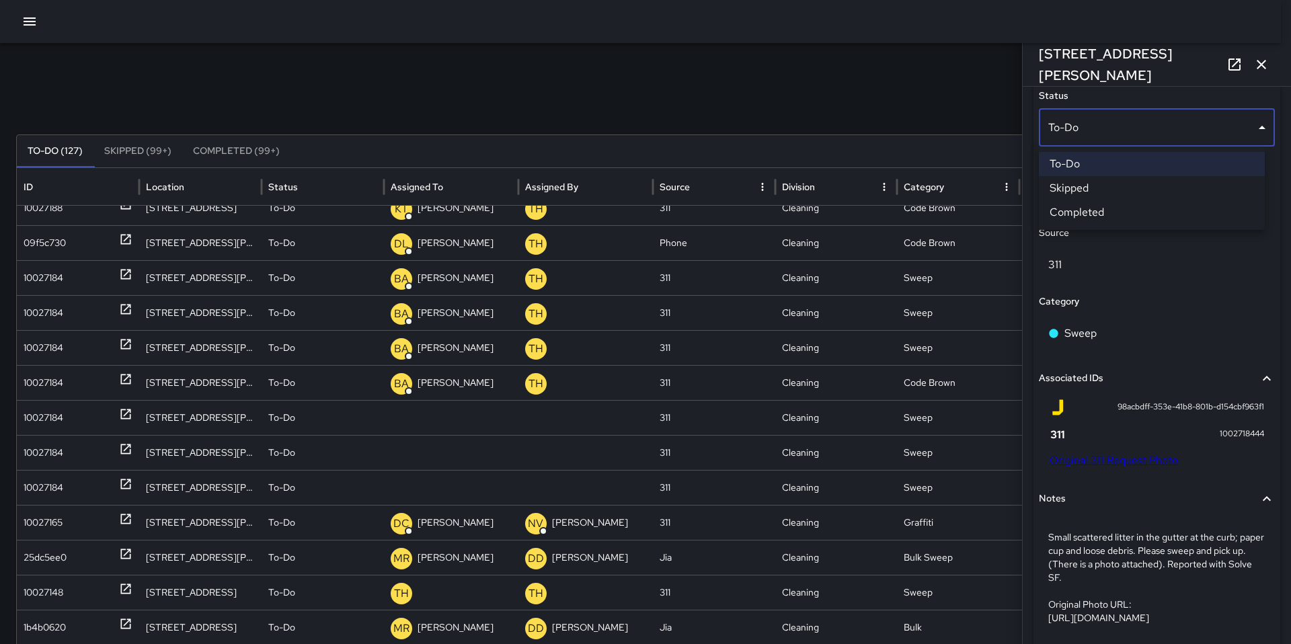
click at [1077, 190] on li "Skipped" at bounding box center [1152, 188] width 226 height 24
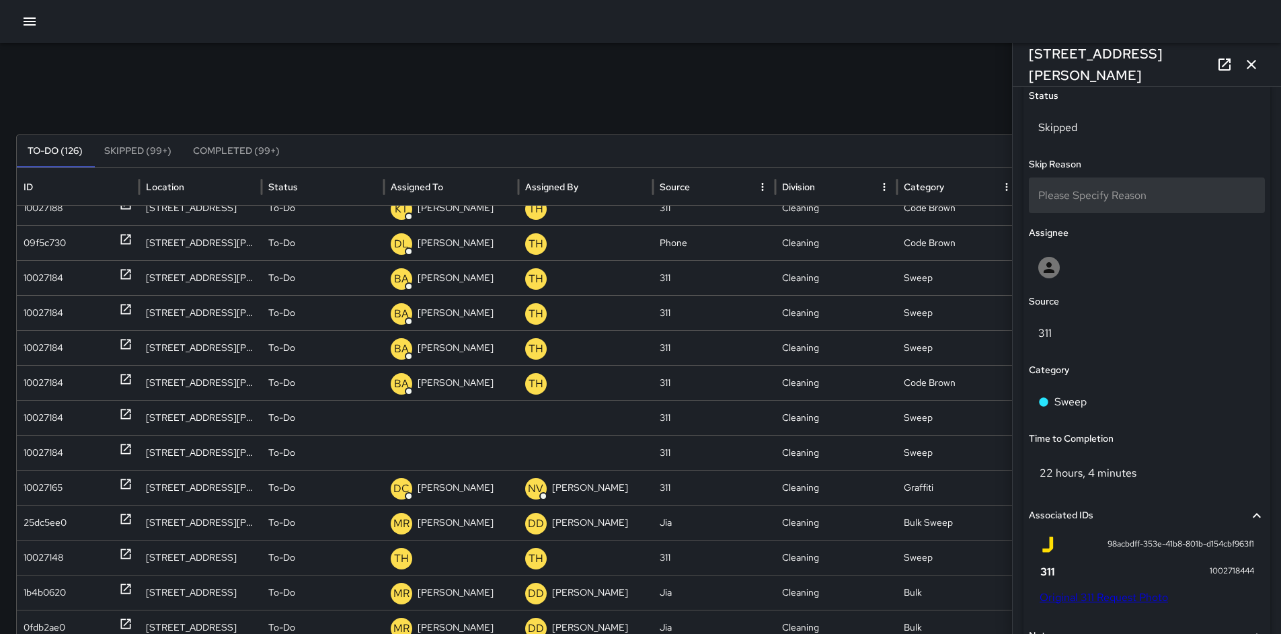
click at [1073, 189] on span "Please Specify Reason" at bounding box center [1092, 195] width 108 height 14
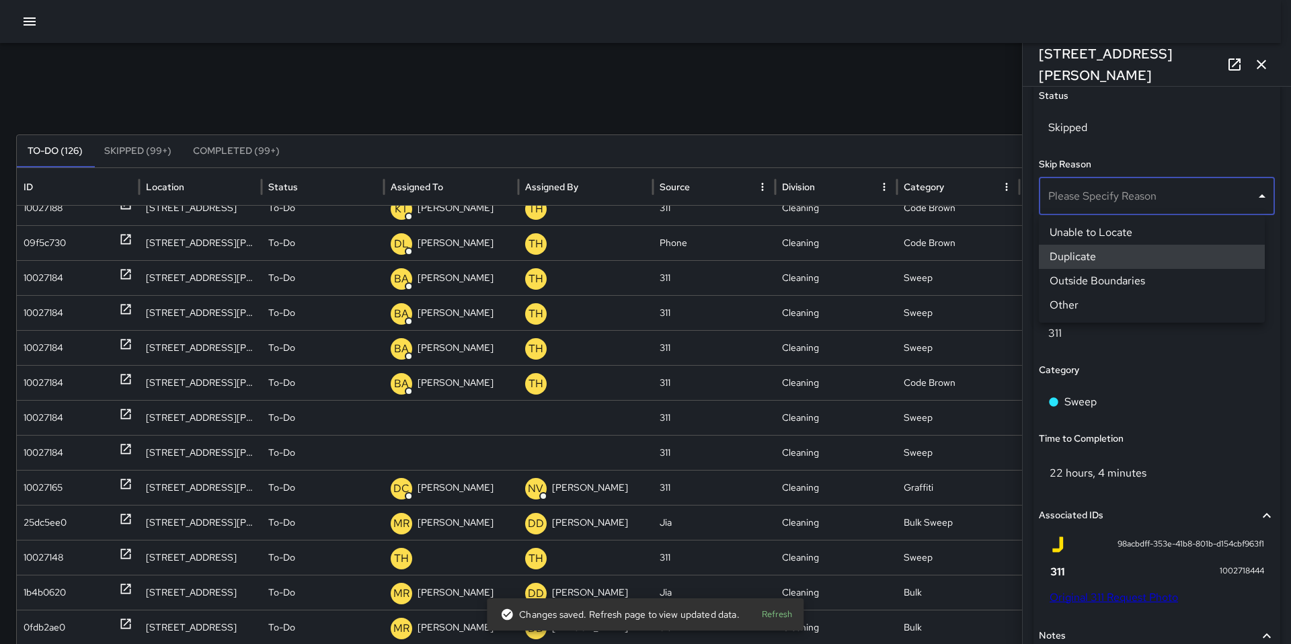
click at [1063, 254] on li "Duplicate" at bounding box center [1152, 257] width 226 height 24
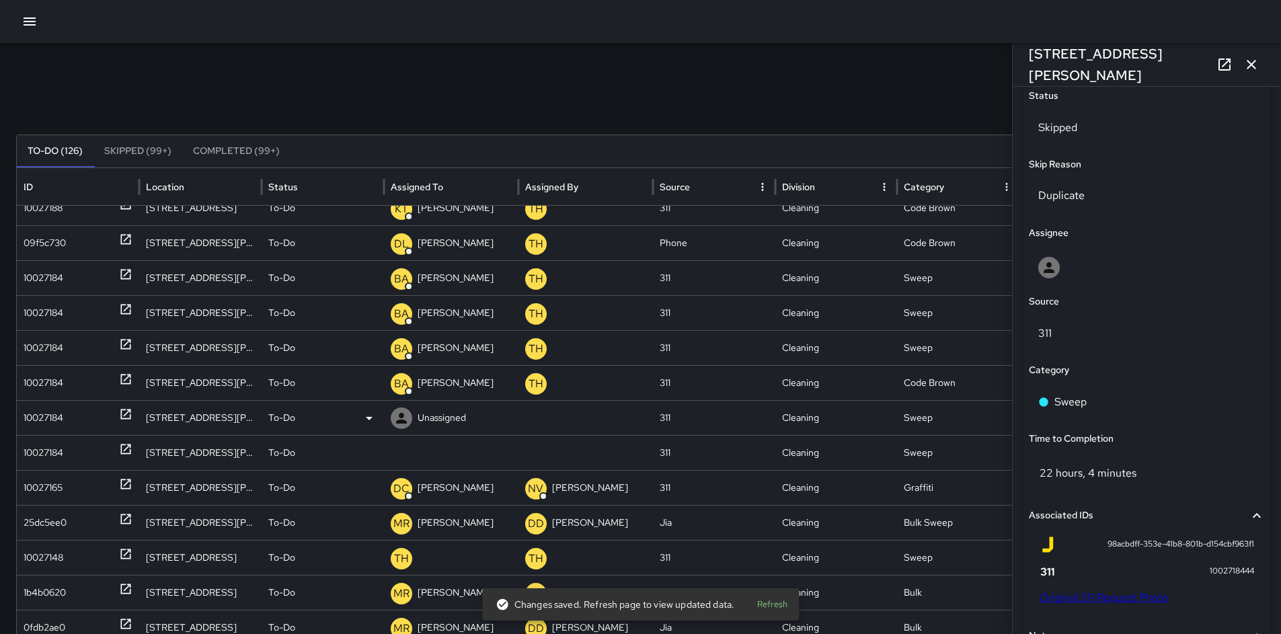
click at [51, 420] on div "10027184" at bounding box center [44, 418] width 40 height 34
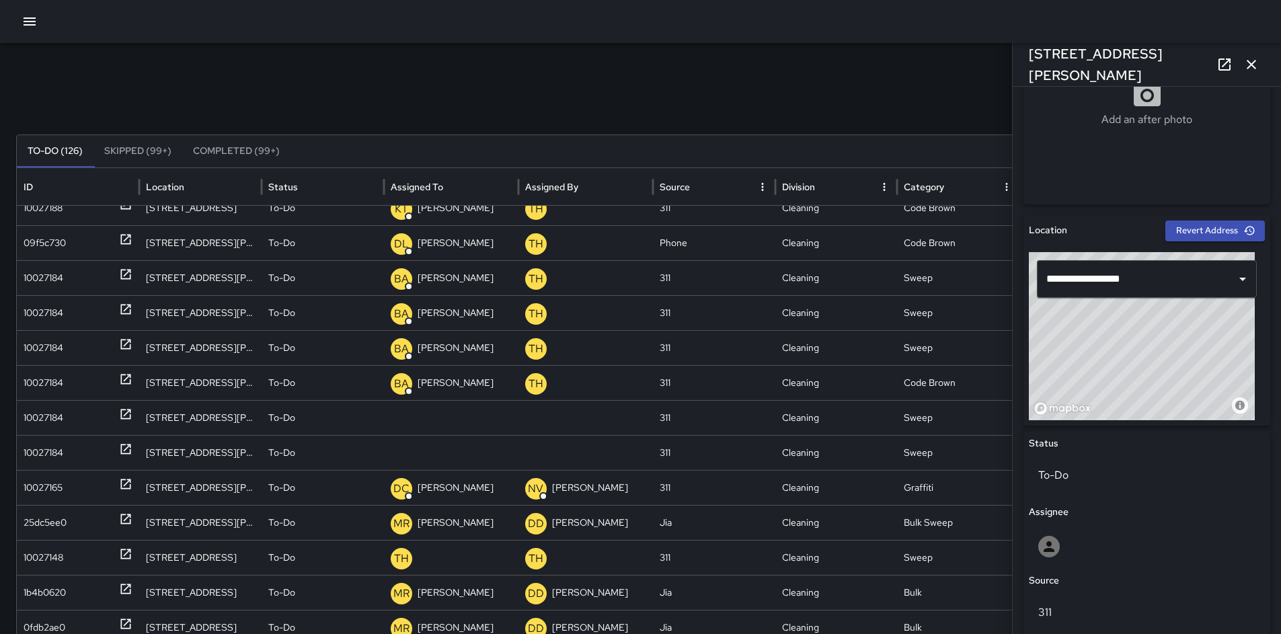
scroll to position [382, 0]
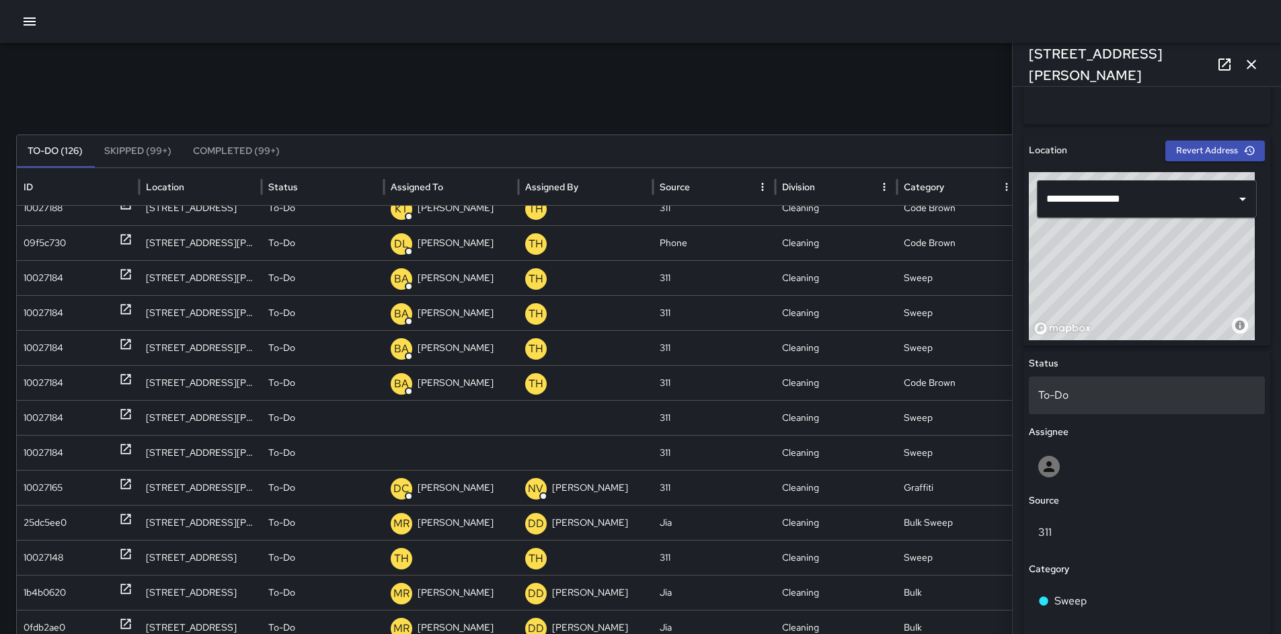
click at [1054, 407] on div "To-Do" at bounding box center [1147, 396] width 236 height 38
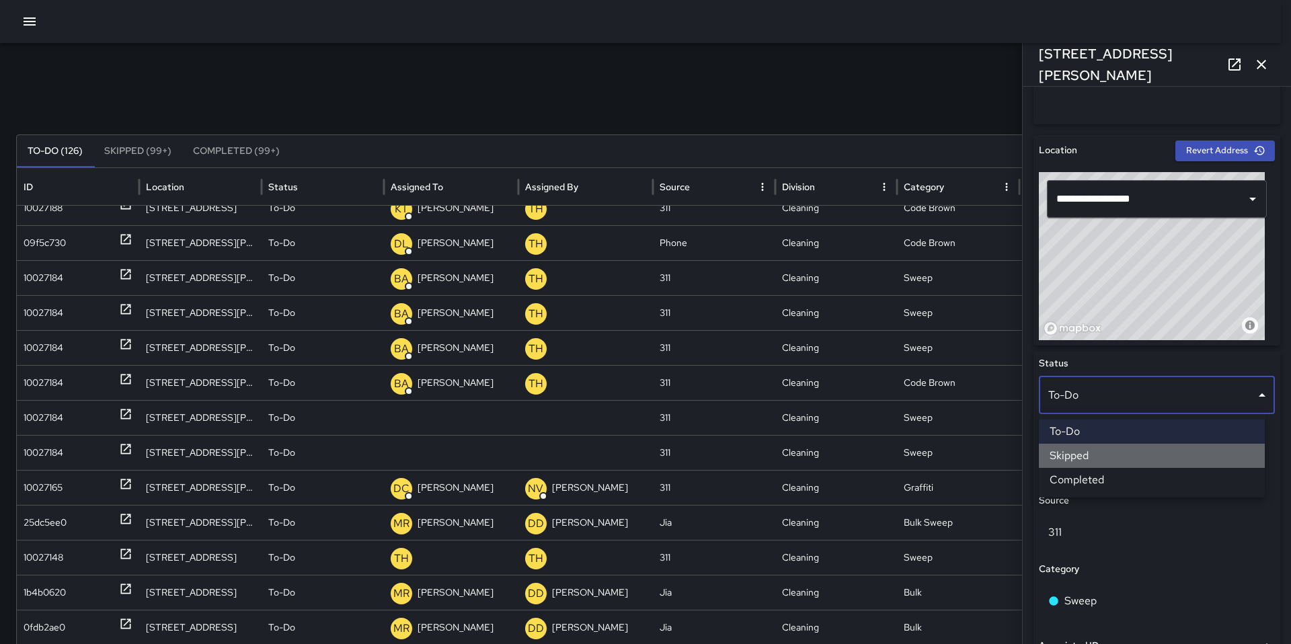
click at [1071, 446] on li "Skipped" at bounding box center [1152, 456] width 226 height 24
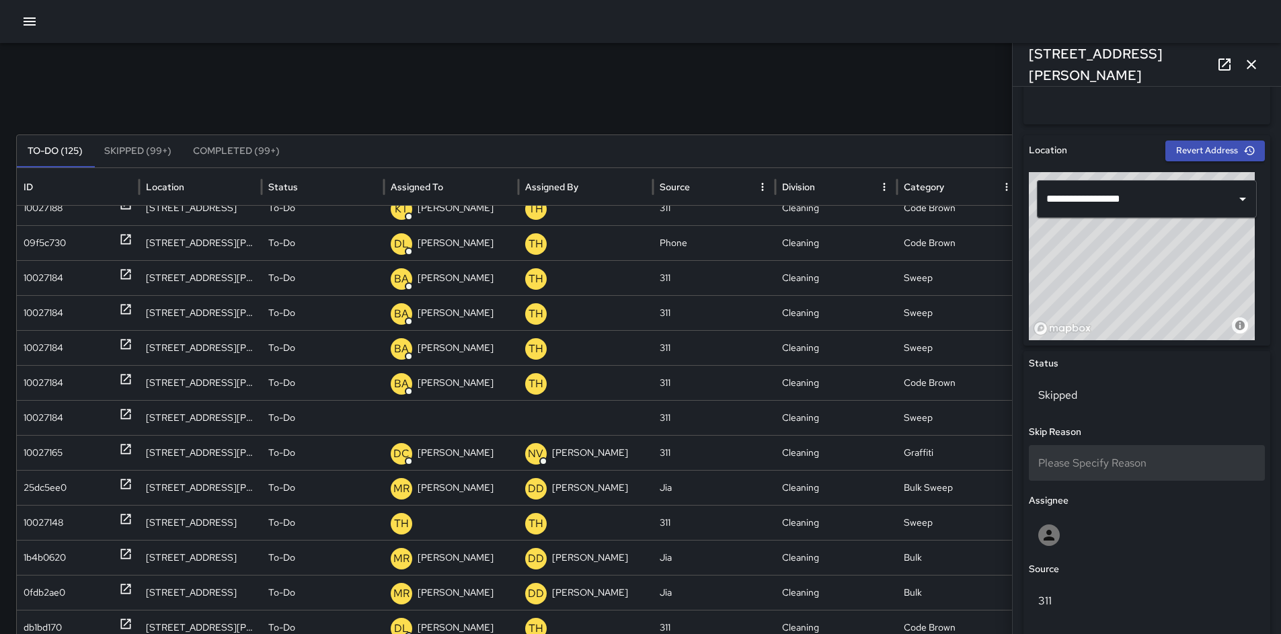
click at [1078, 457] on span "Please Specify Reason" at bounding box center [1092, 463] width 108 height 14
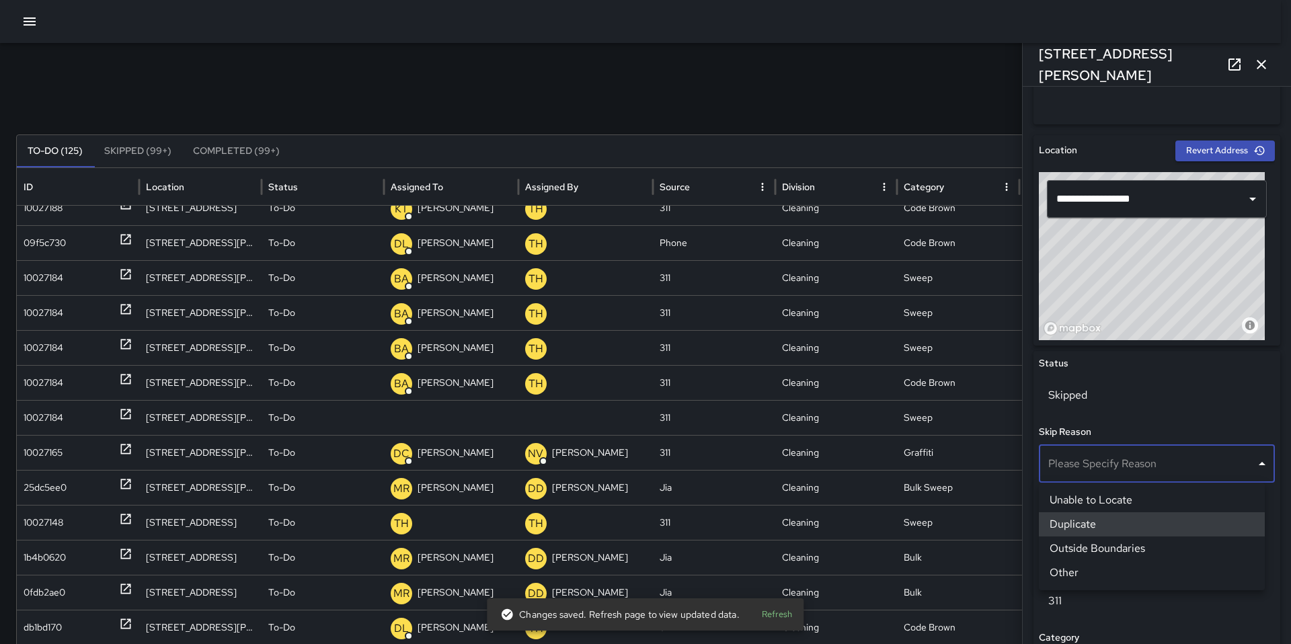
click at [1106, 525] on li "Duplicate" at bounding box center [1152, 524] width 226 height 24
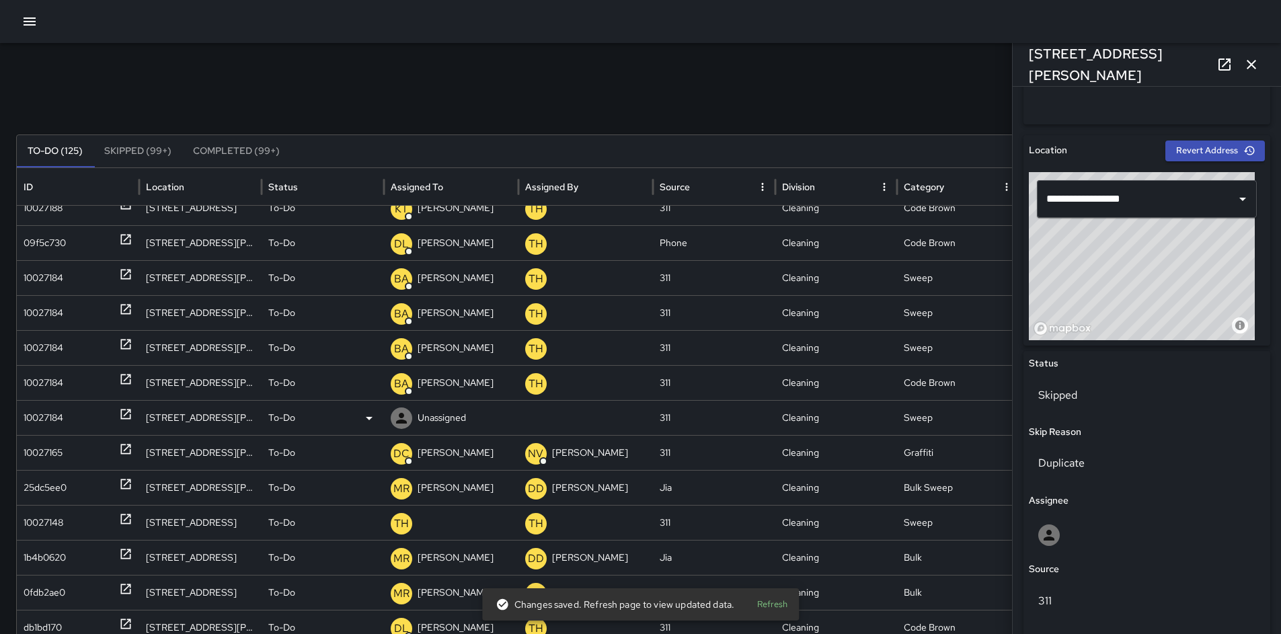
click at [62, 420] on div "10027184" at bounding box center [44, 418] width 40 height 34
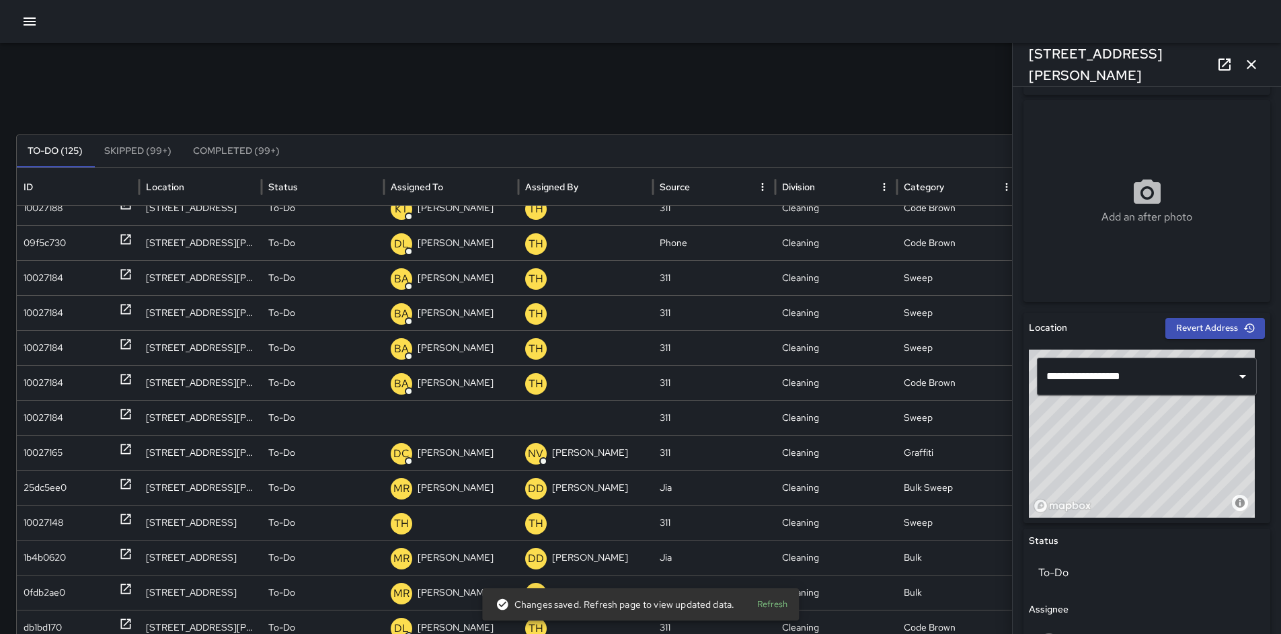
scroll to position [449, 0]
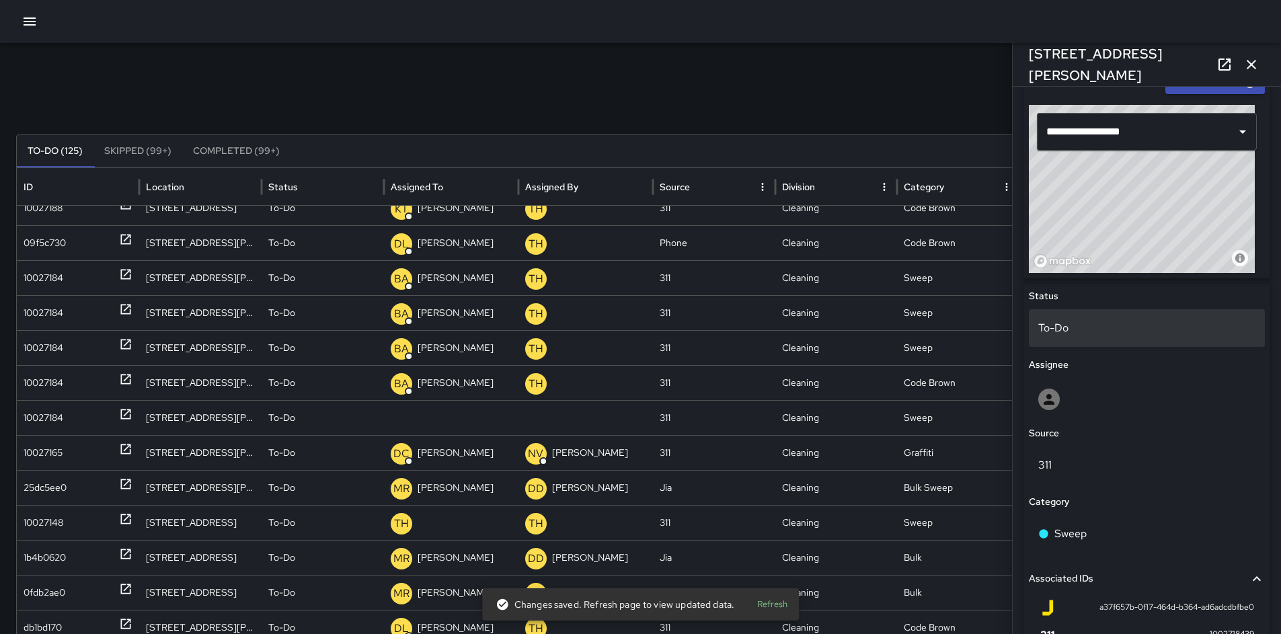
click at [1071, 338] on div "To-Do" at bounding box center [1147, 328] width 236 height 38
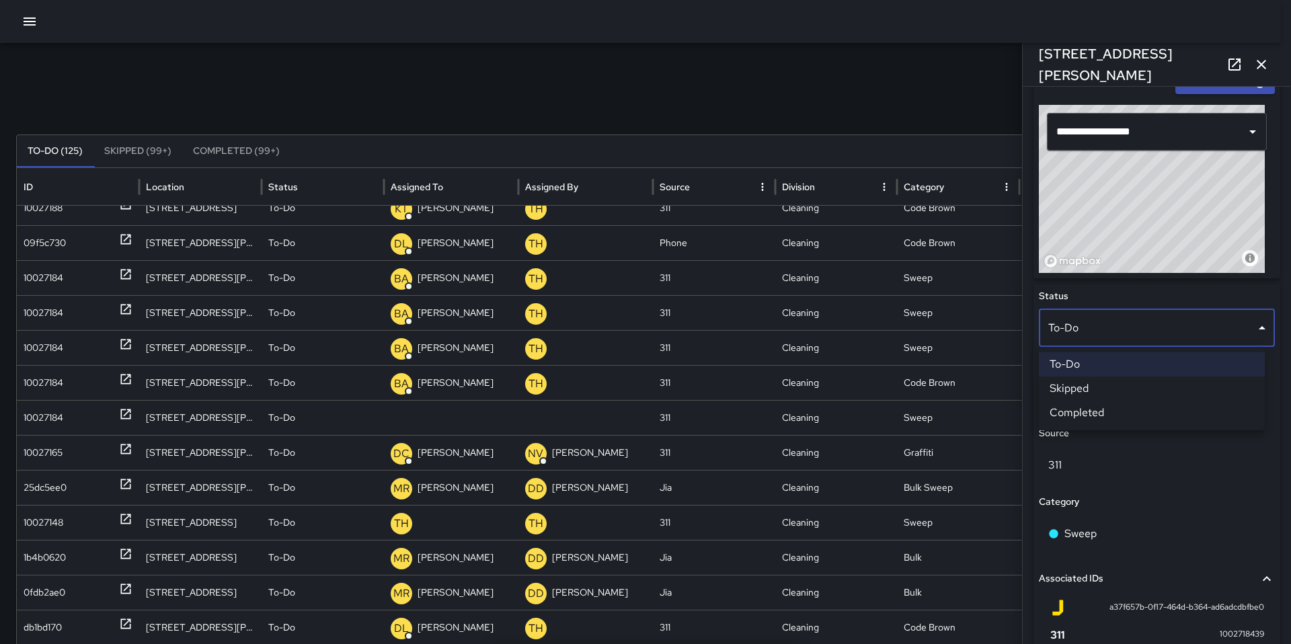
click at [1069, 386] on li "Skipped" at bounding box center [1152, 389] width 226 height 24
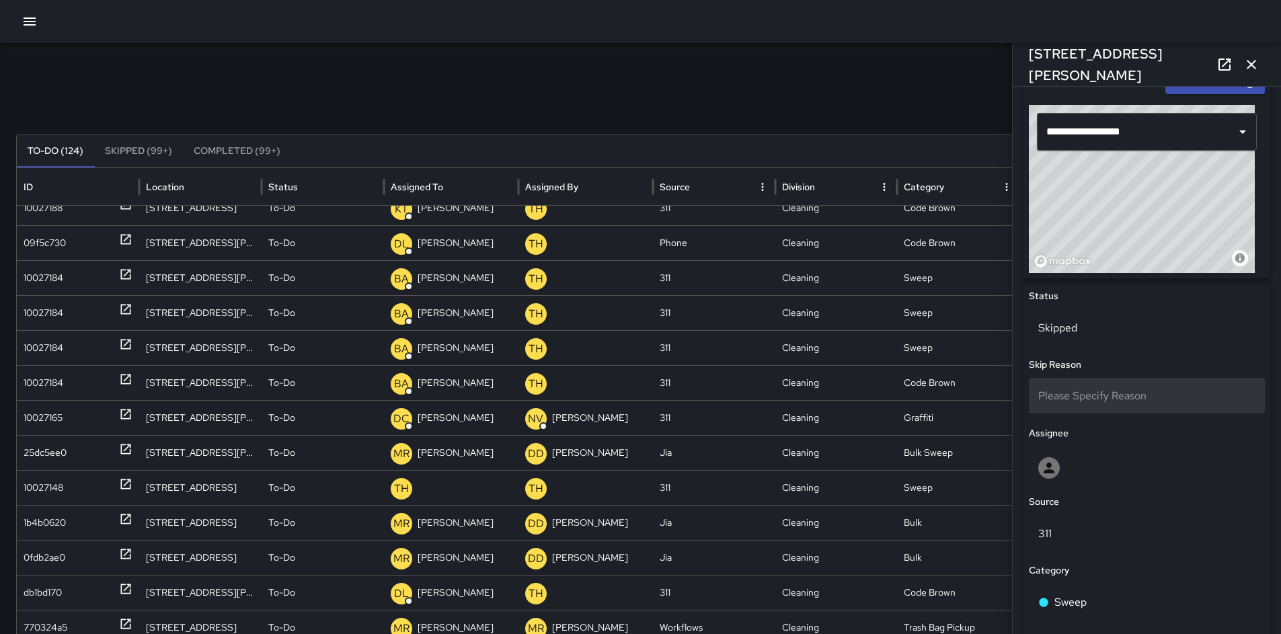
click at [1079, 393] on span "Please Specify Reason" at bounding box center [1092, 396] width 108 height 14
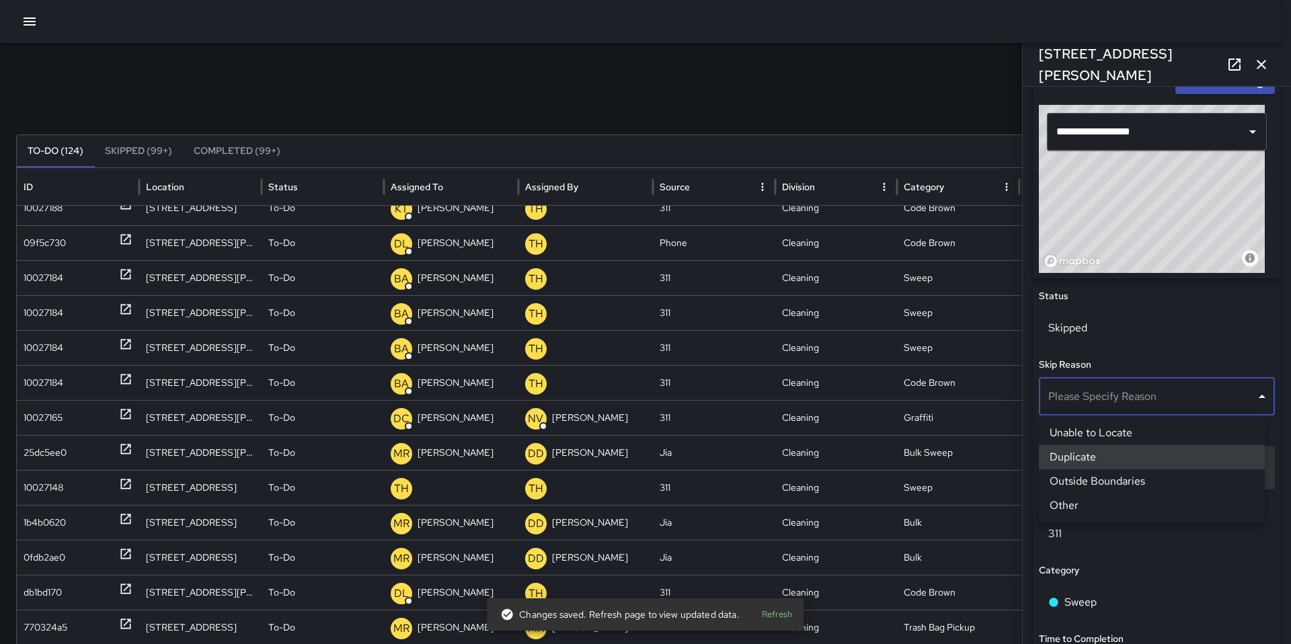
click at [1084, 451] on li "Duplicate" at bounding box center [1152, 457] width 226 height 24
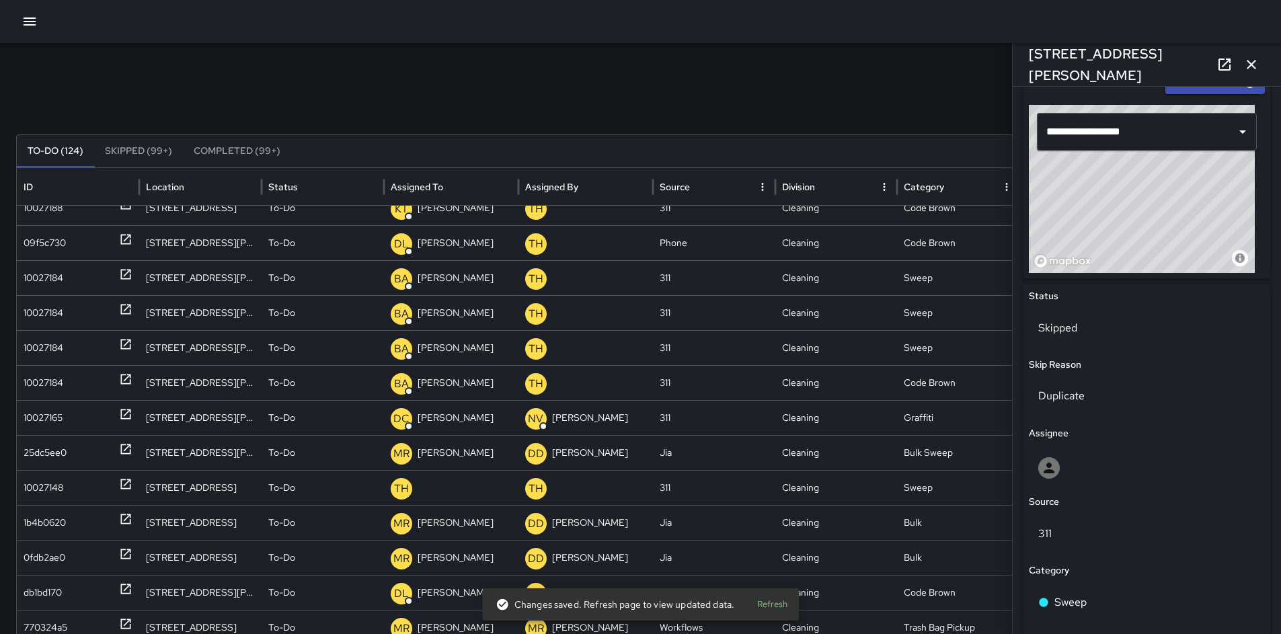
click at [1247, 69] on icon "button" at bounding box center [1252, 64] width 16 height 16
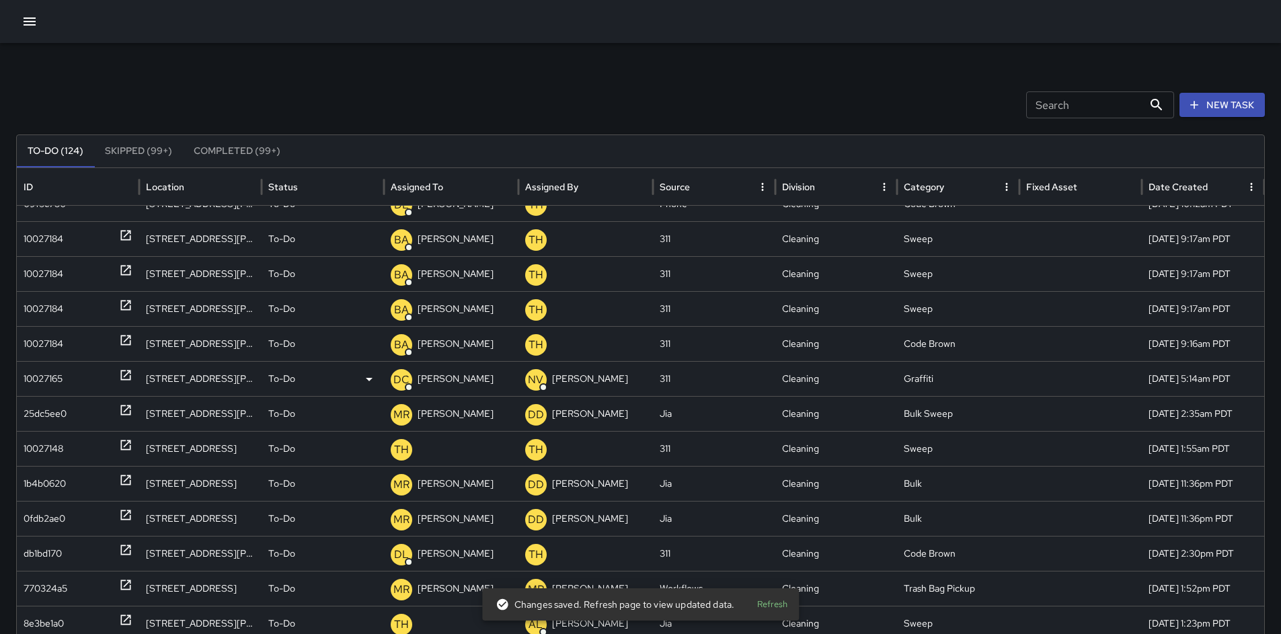
scroll to position [485, 0]
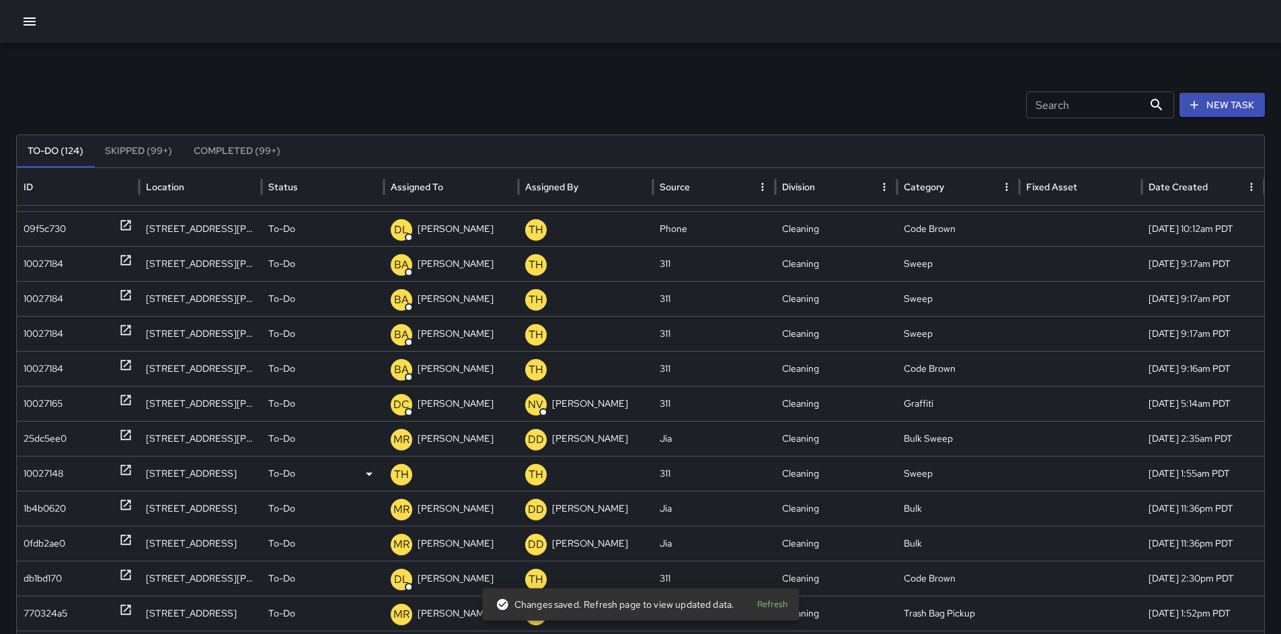
click at [29, 476] on div "10027148" at bounding box center [44, 474] width 40 height 34
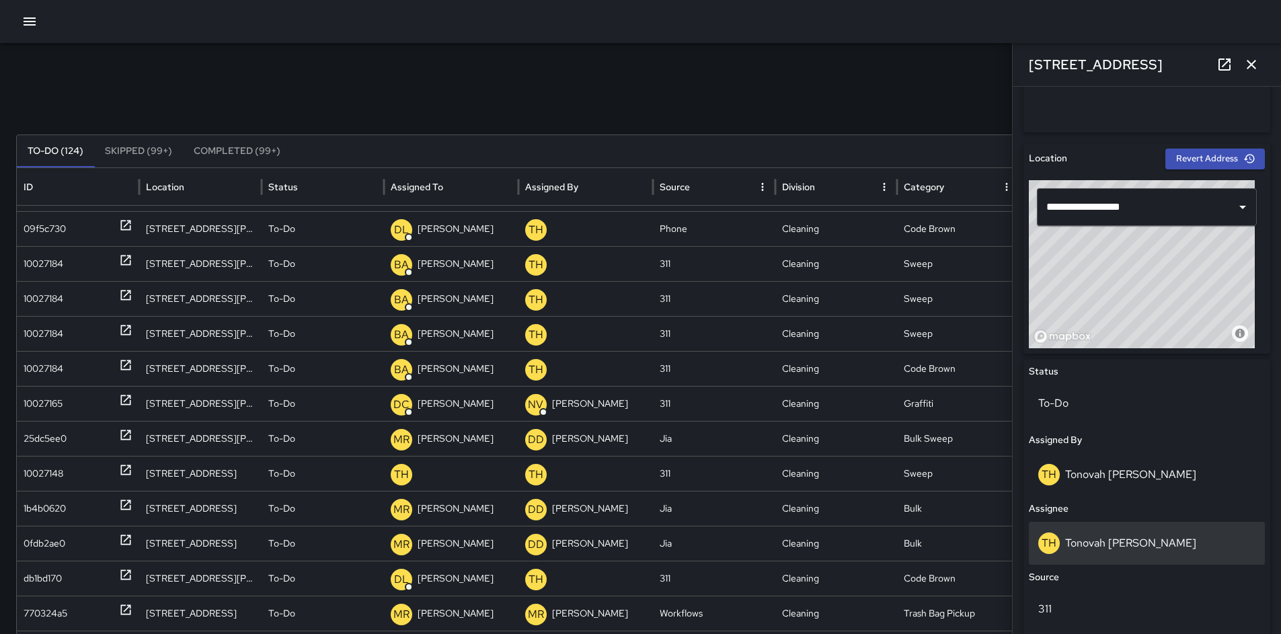
scroll to position [401, 0]
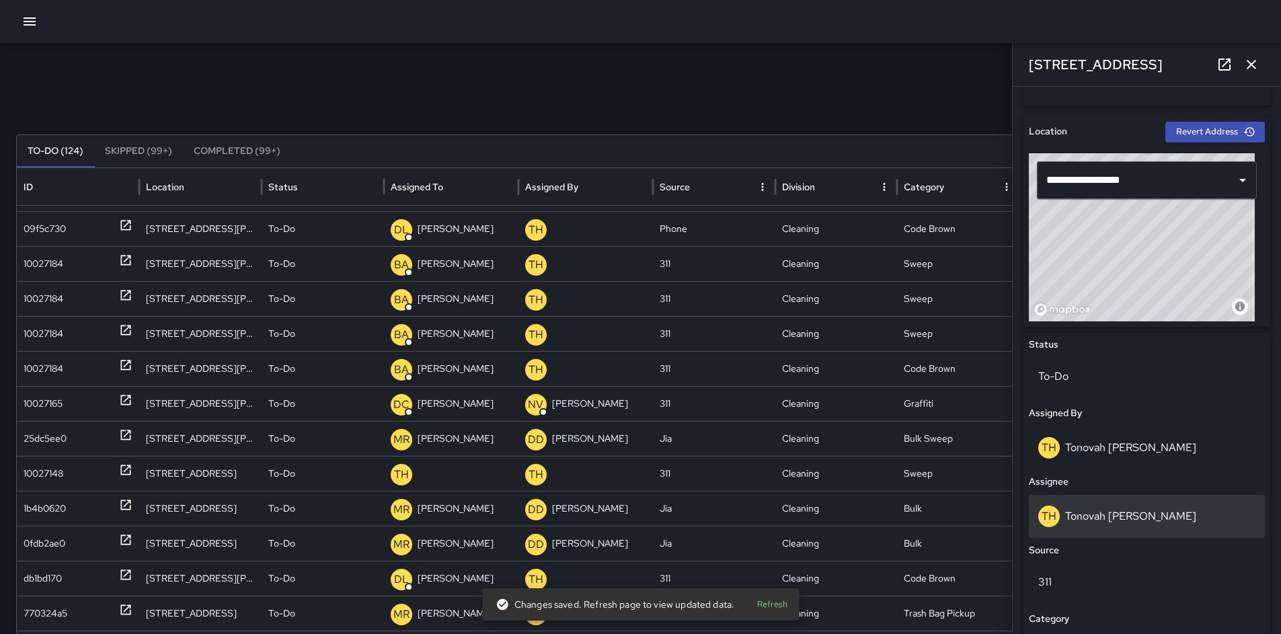
click at [1110, 529] on div "TH Tonovah Hillman" at bounding box center [1147, 516] width 236 height 43
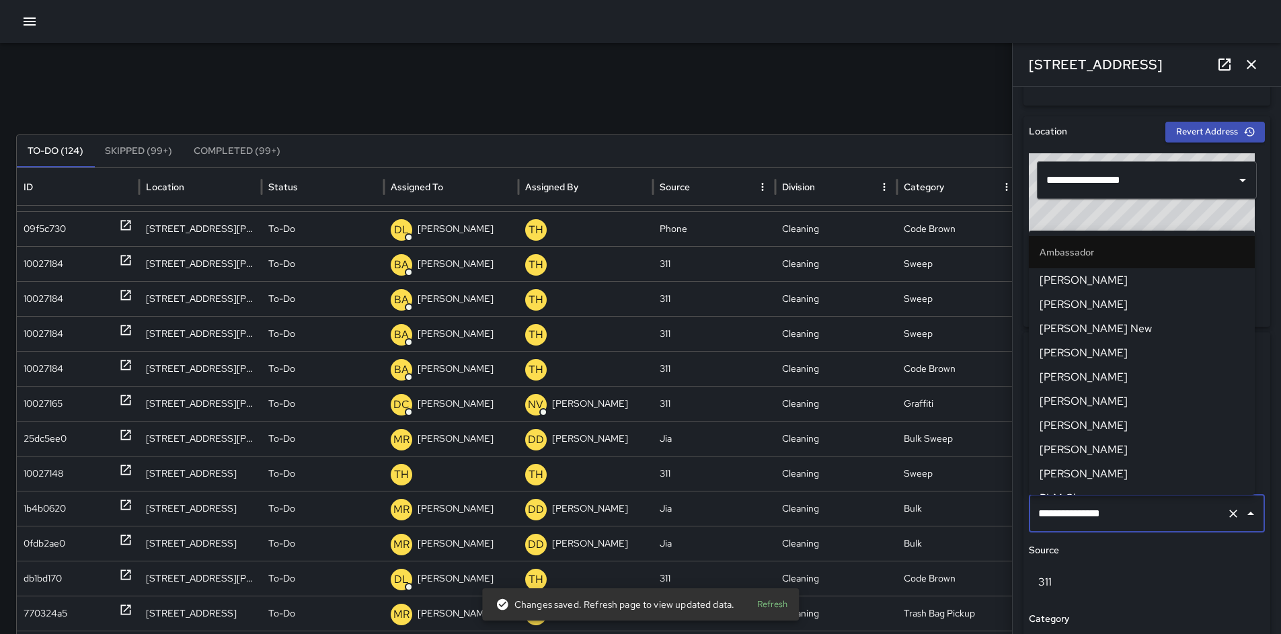
scroll to position [819, 0]
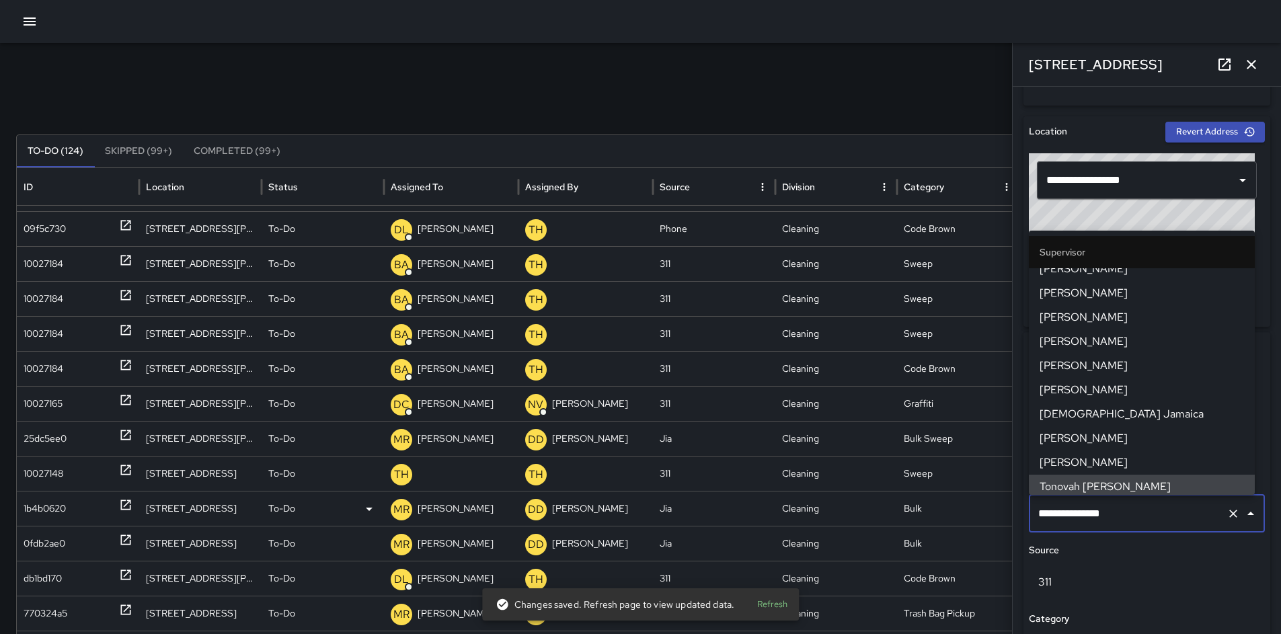
drag, startPoint x: 1102, startPoint y: 521, endPoint x: 967, endPoint y: 509, distance: 135.1
click at [982, 512] on div "Search Search New Task To-Do (124) Skipped (99+) Completed (99+) ID Location St…" at bounding box center [640, 424] width 1281 height 763
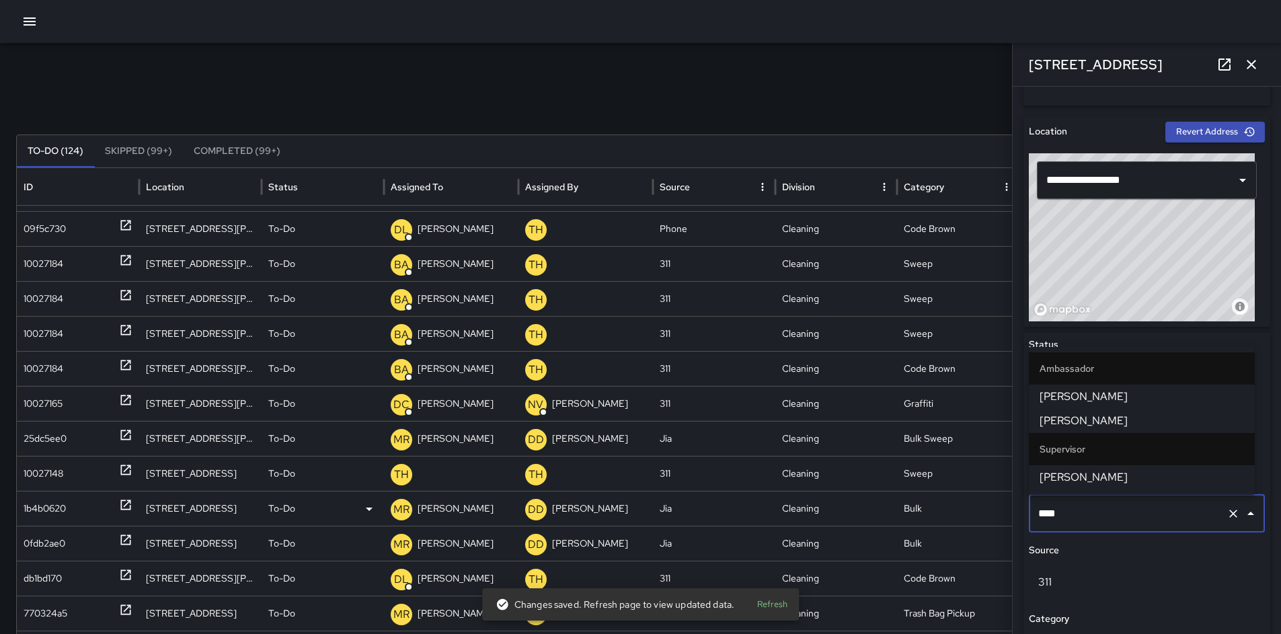
type input "*****"
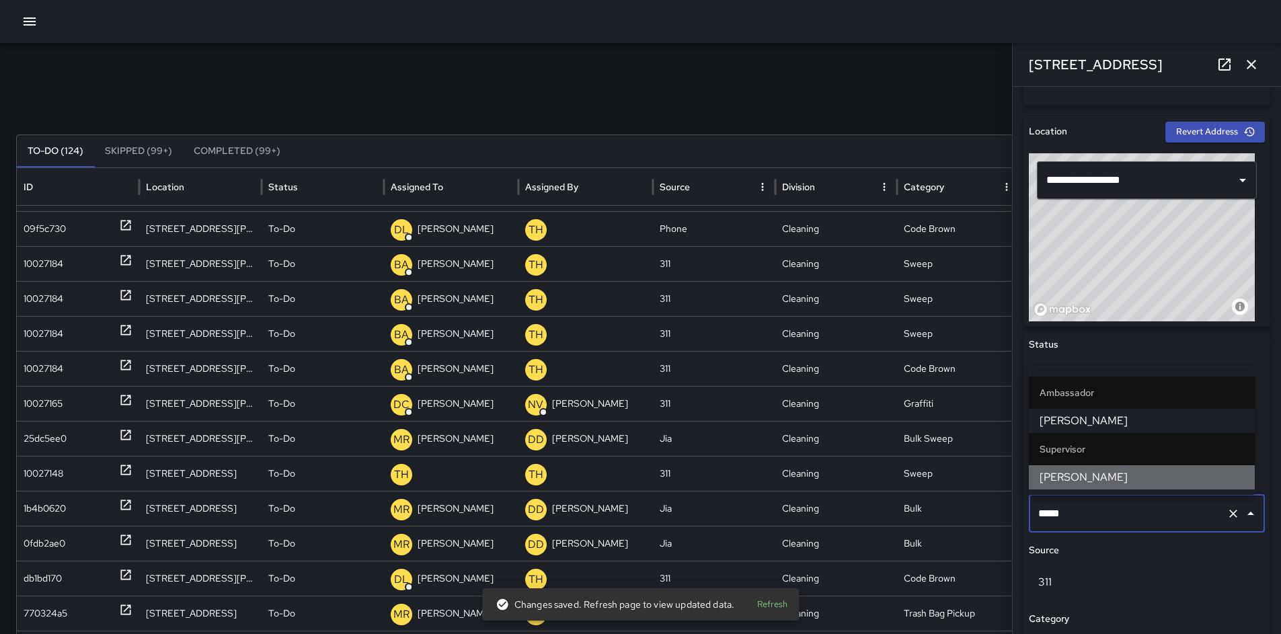
click at [1080, 476] on span "David Lewis" at bounding box center [1142, 477] width 204 height 16
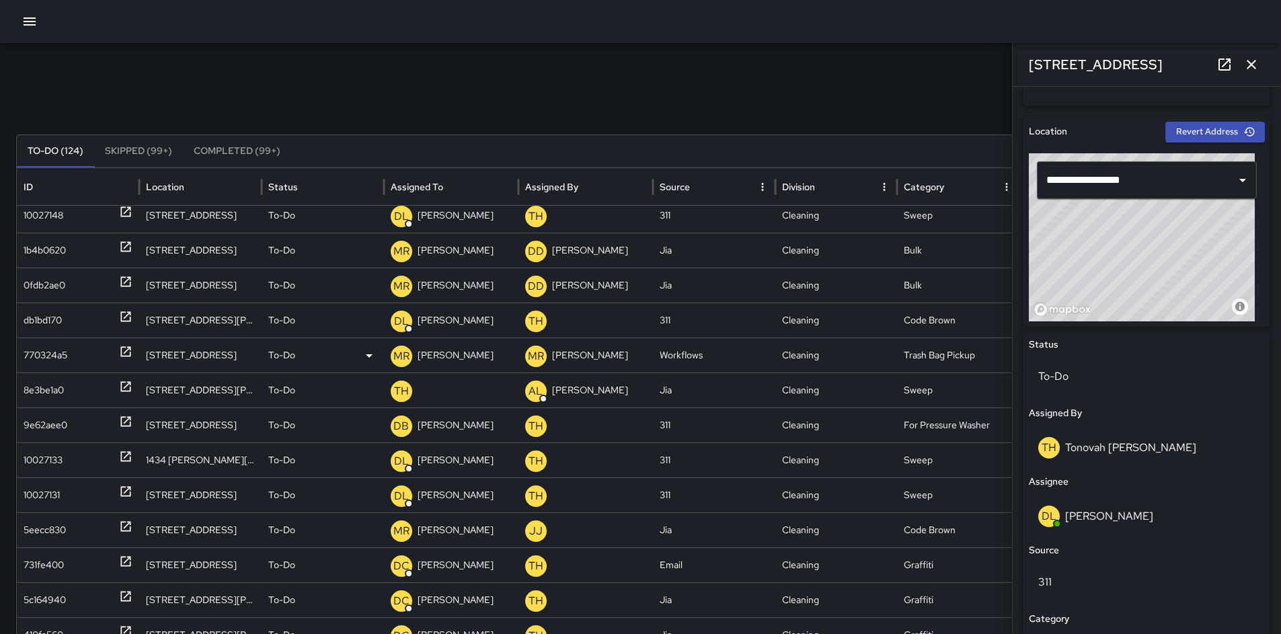
scroll to position [726, 0]
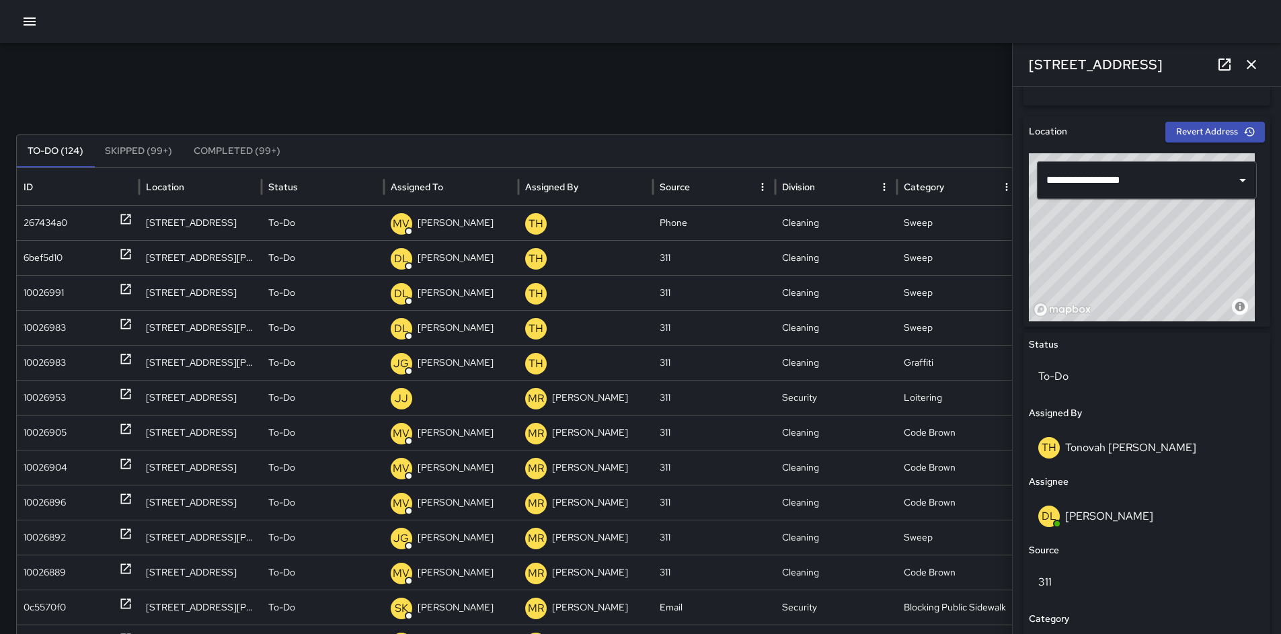
click at [1247, 71] on icon "button" at bounding box center [1252, 64] width 16 height 16
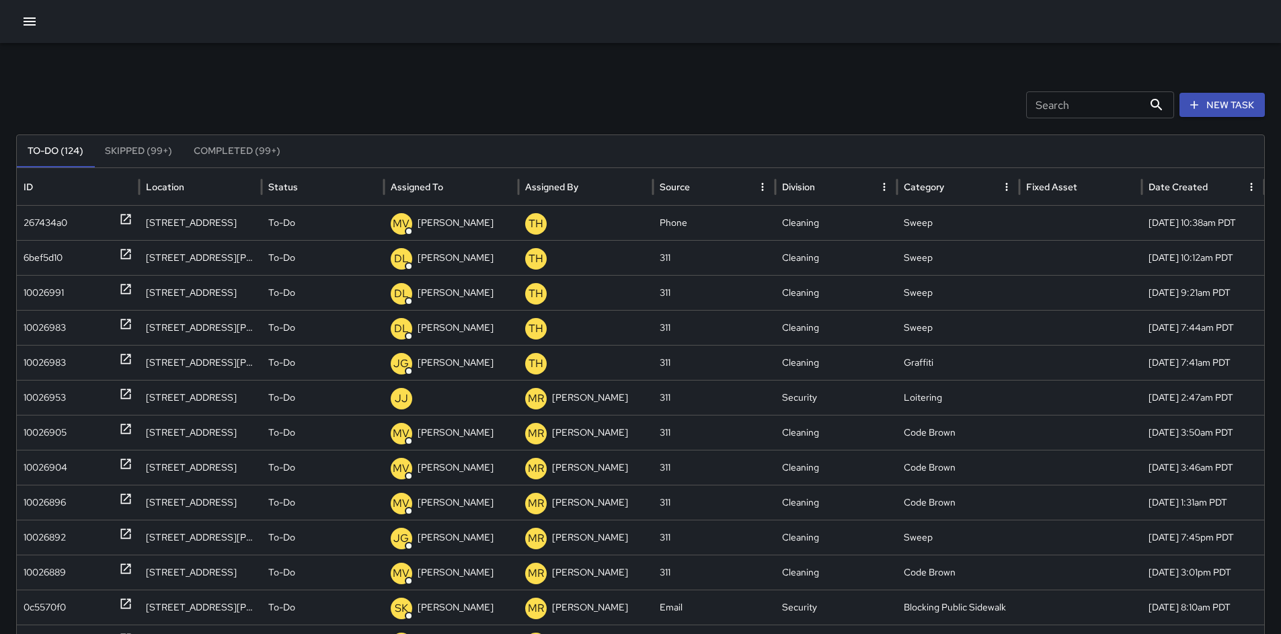
click at [1081, 109] on input "Search" at bounding box center [1084, 104] width 117 height 27
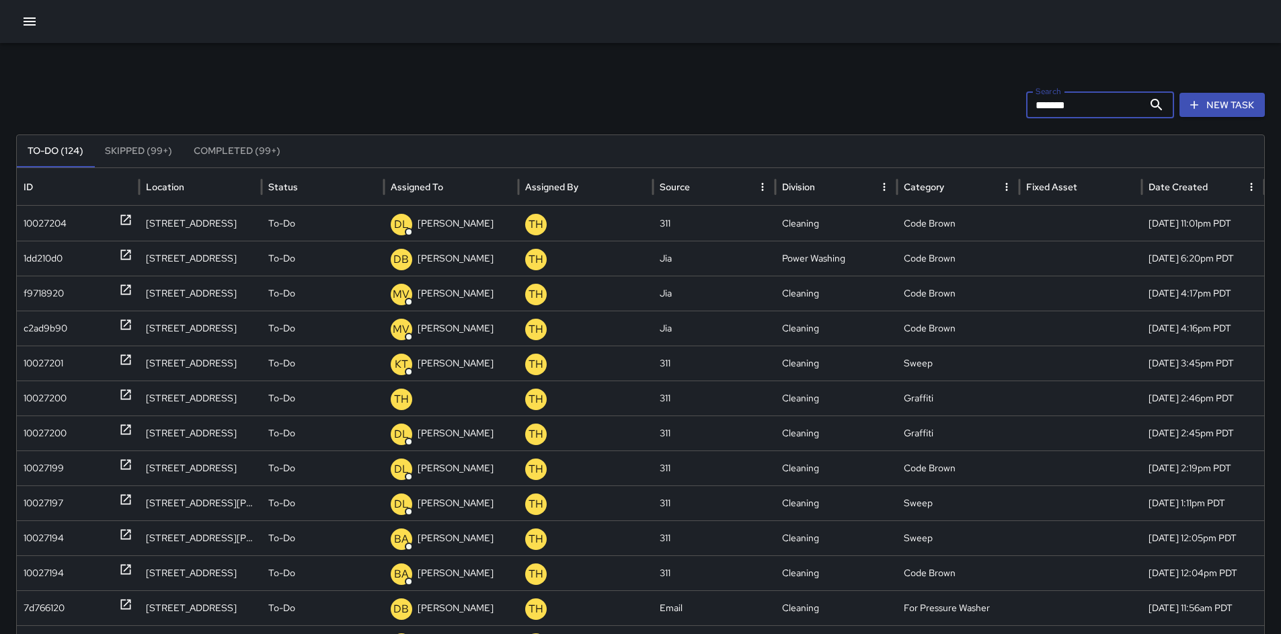
click at [1161, 112] on icon at bounding box center [1157, 105] width 16 height 16
click at [1102, 102] on input "*******" at bounding box center [1084, 104] width 117 height 27
drag, startPoint x: 1003, startPoint y: 102, endPoint x: 977, endPoint y: 103, distance: 26.2
click at [977, 103] on div "Search ******* Search New Task" at bounding box center [640, 104] width 1249 height 27
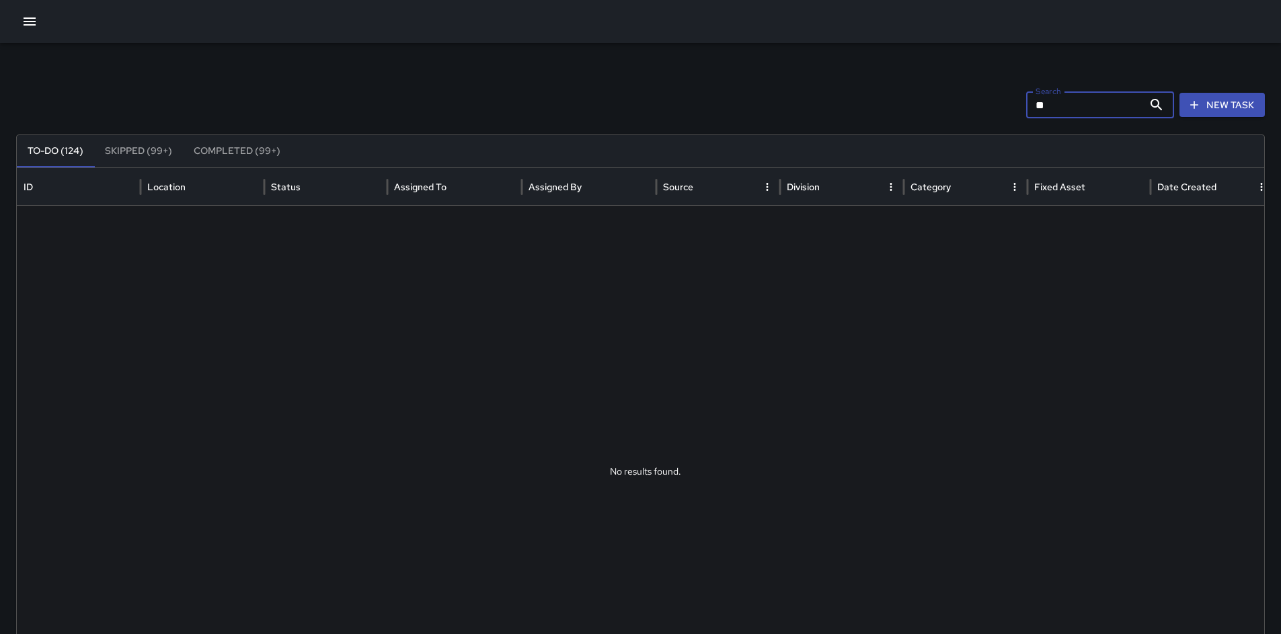
type input "*"
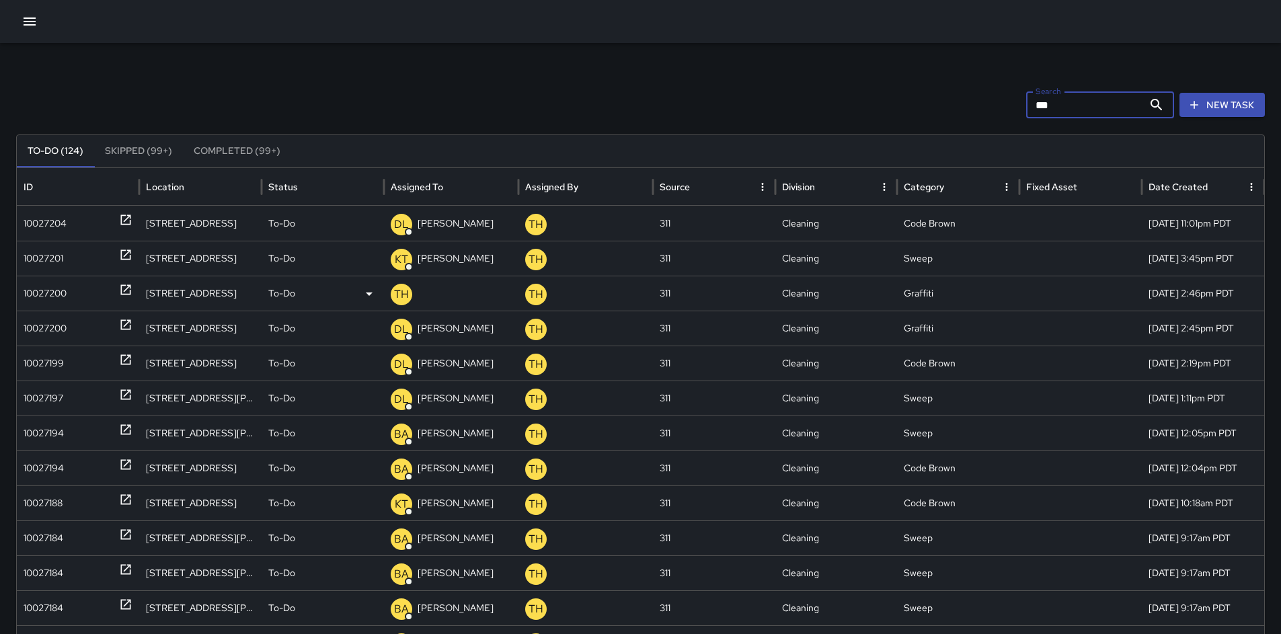
type input "***"
click at [46, 295] on div "10027200" at bounding box center [45, 293] width 43 height 34
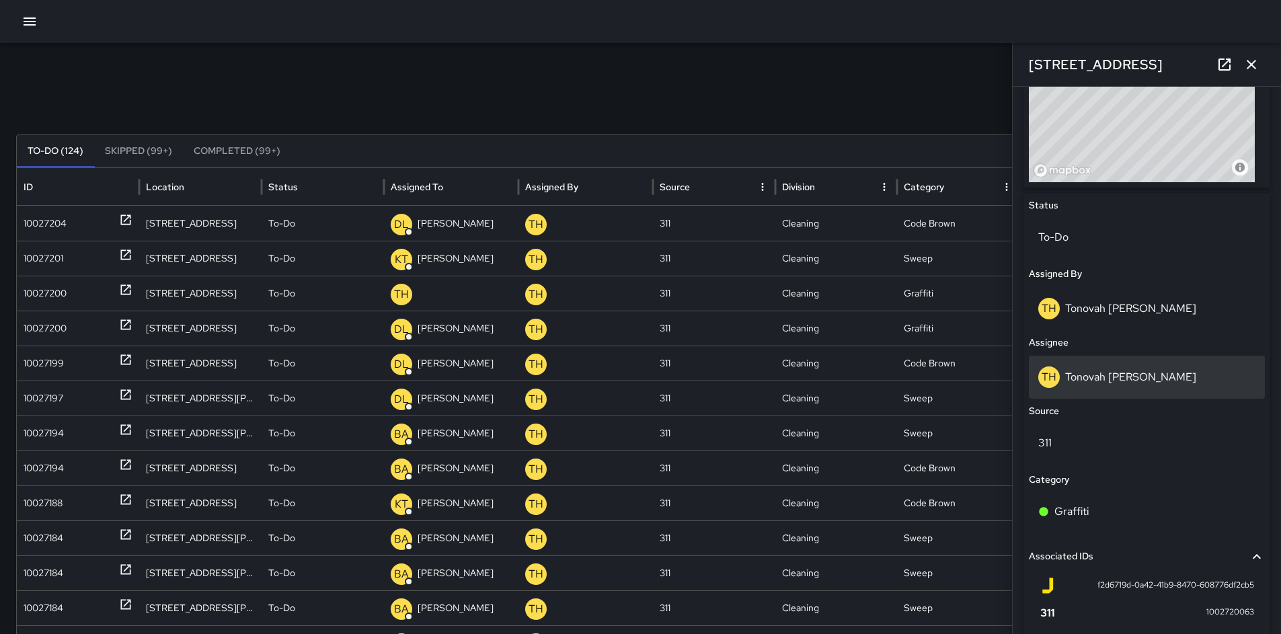
click at [1100, 382] on p "Tonovah Hillman" at bounding box center [1130, 377] width 131 height 14
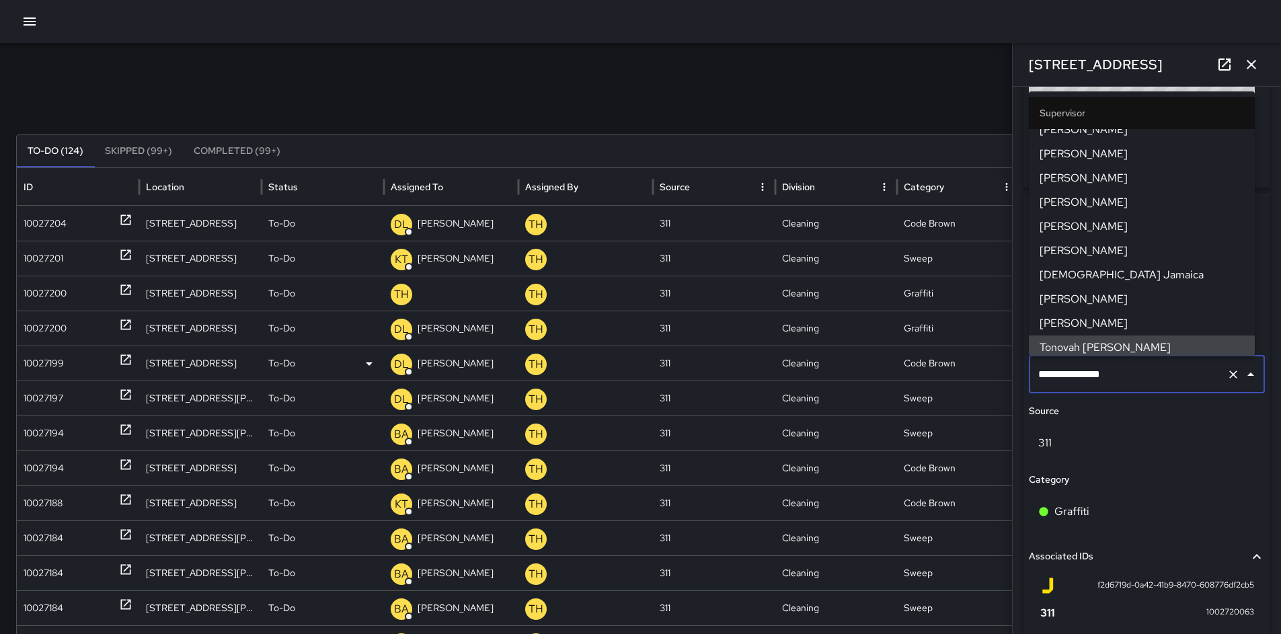
drag, startPoint x: 1134, startPoint y: 379, endPoint x: 954, endPoint y: 362, distance: 181.1
click at [967, 362] on div "Search *** Search New Task To-Do (124) Skipped (99+) Completed (99+) ID Locatio…" at bounding box center [640, 424] width 1281 height 763
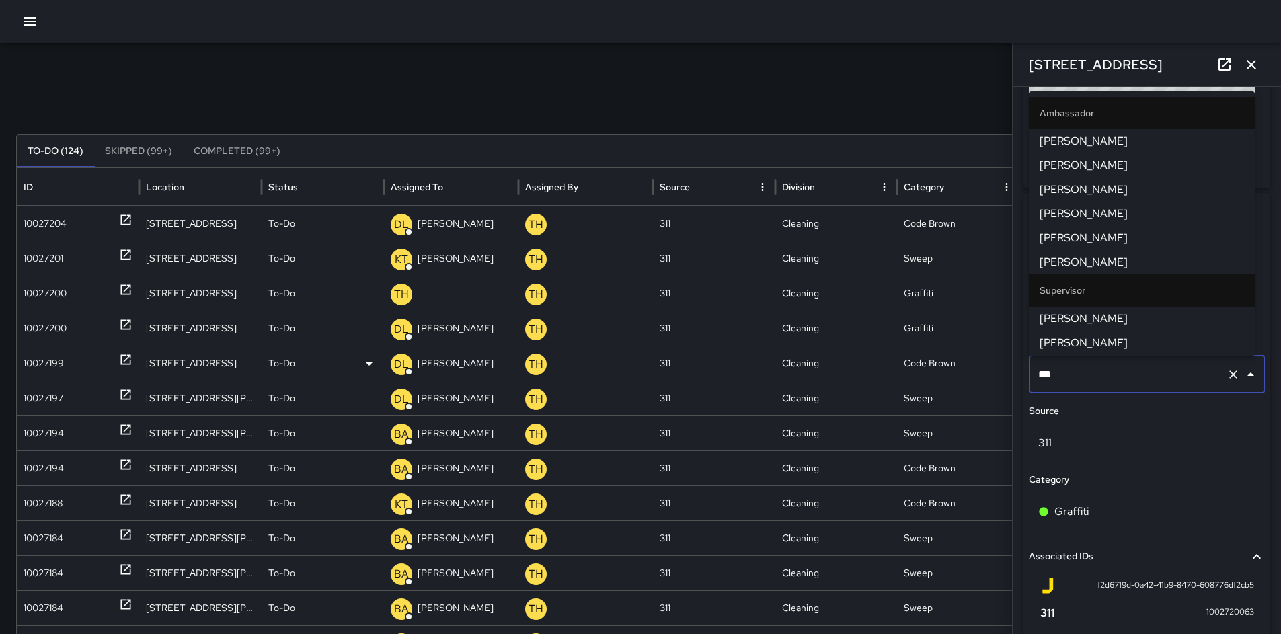
type input "****"
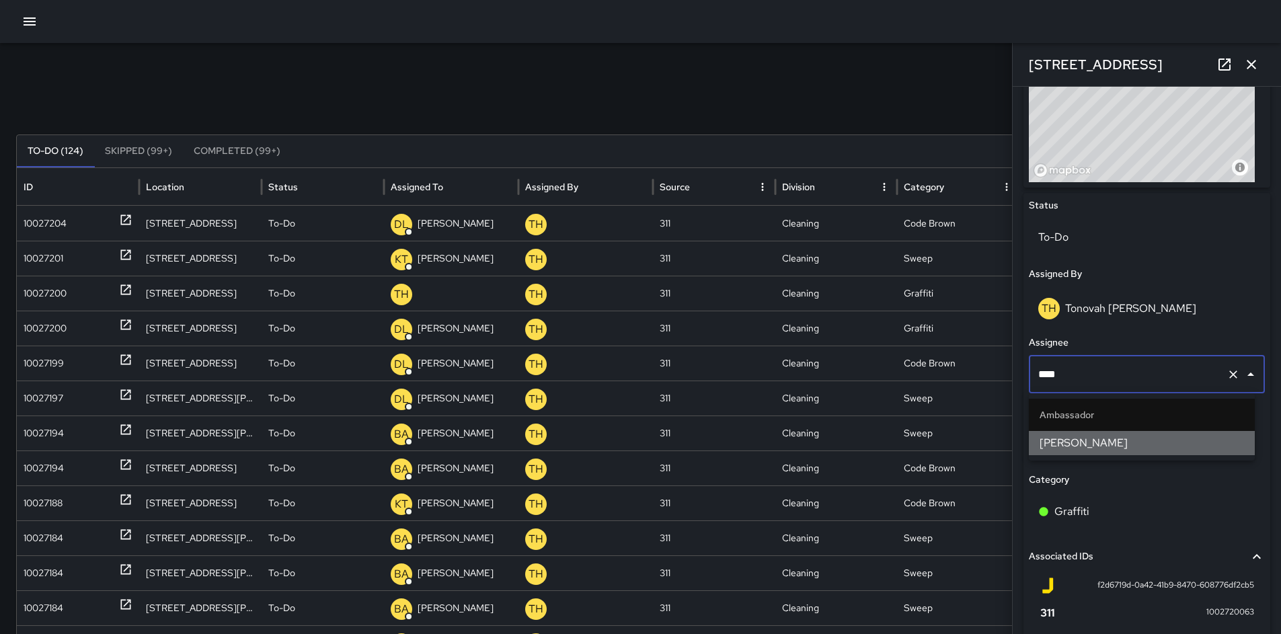
click at [1060, 445] on span "[PERSON_NAME]" at bounding box center [1142, 443] width 204 height 16
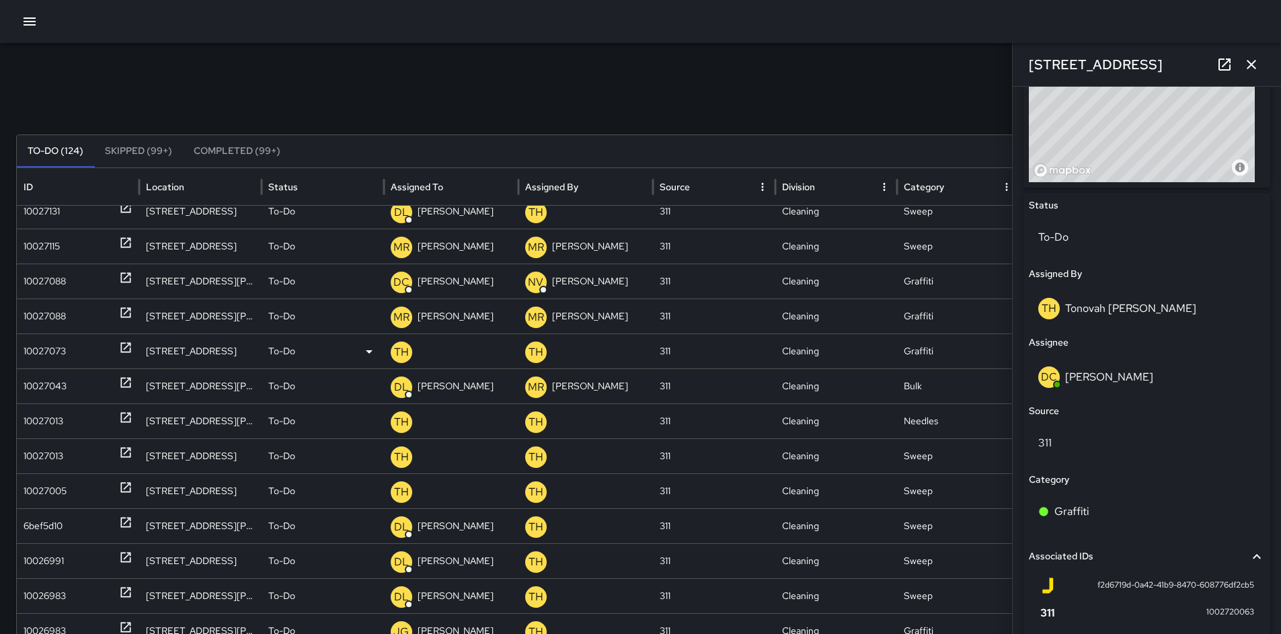
click at [30, 346] on div "10027073" at bounding box center [45, 351] width 42 height 34
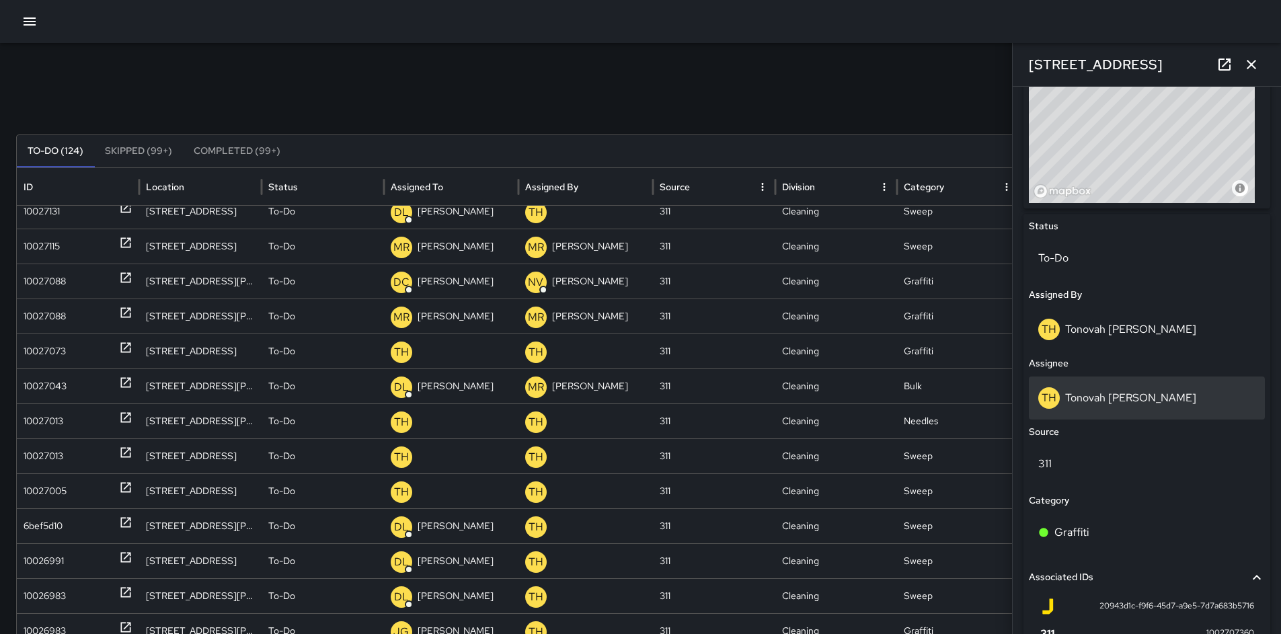
click at [1103, 407] on div "TH Tonovah Hillman" at bounding box center [1146, 398] width 217 height 22
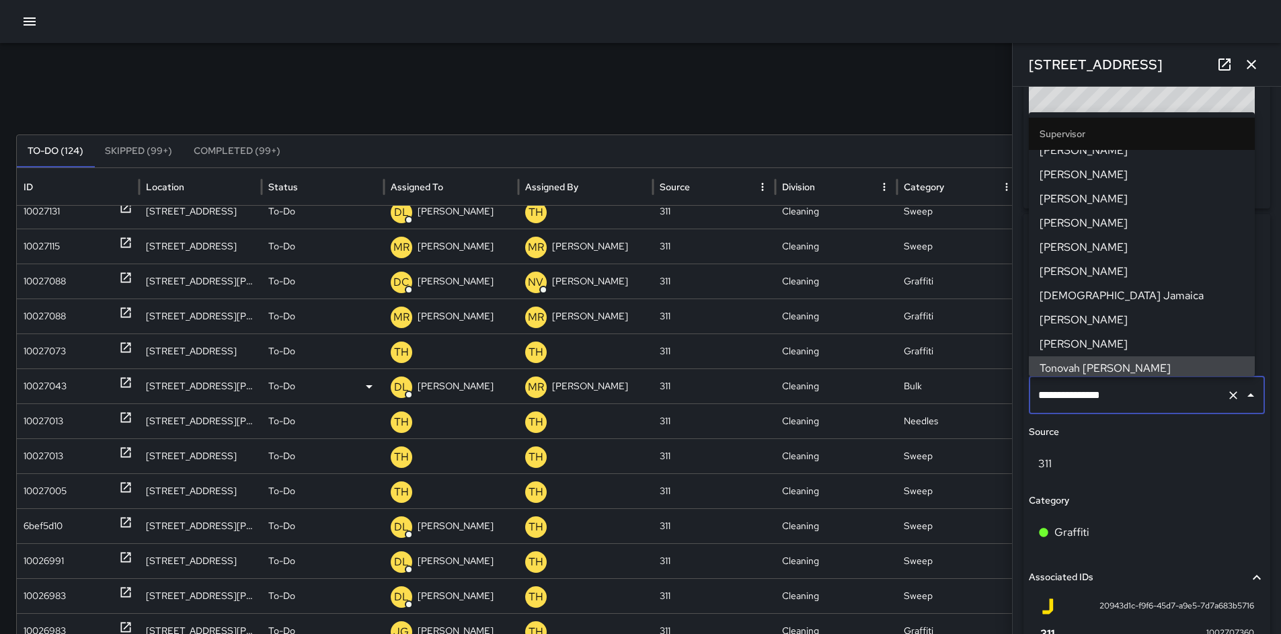
drag, startPoint x: 1110, startPoint y: 393, endPoint x: 881, endPoint y: 390, distance: 229.4
click at [922, 376] on div "Search *** Search New Task To-Do (124) Skipped (99+) Completed (99+) ID Locatio…" at bounding box center [640, 424] width 1281 height 763
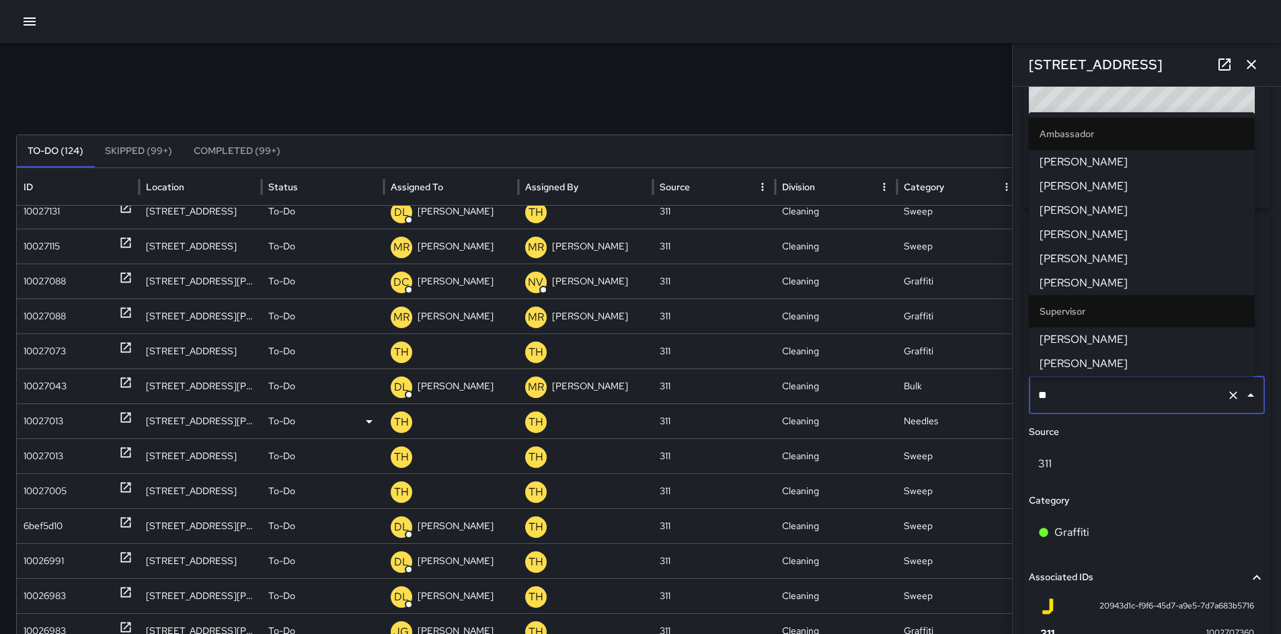
type input "***"
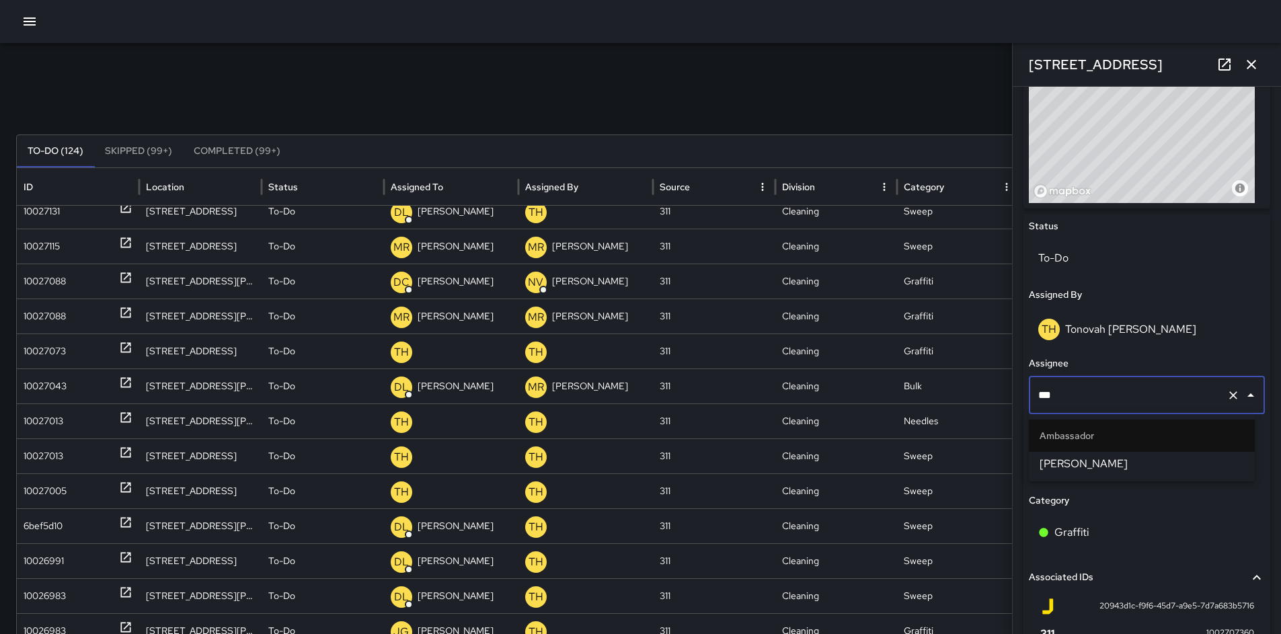
click at [1062, 459] on span "[PERSON_NAME]" at bounding box center [1142, 464] width 204 height 16
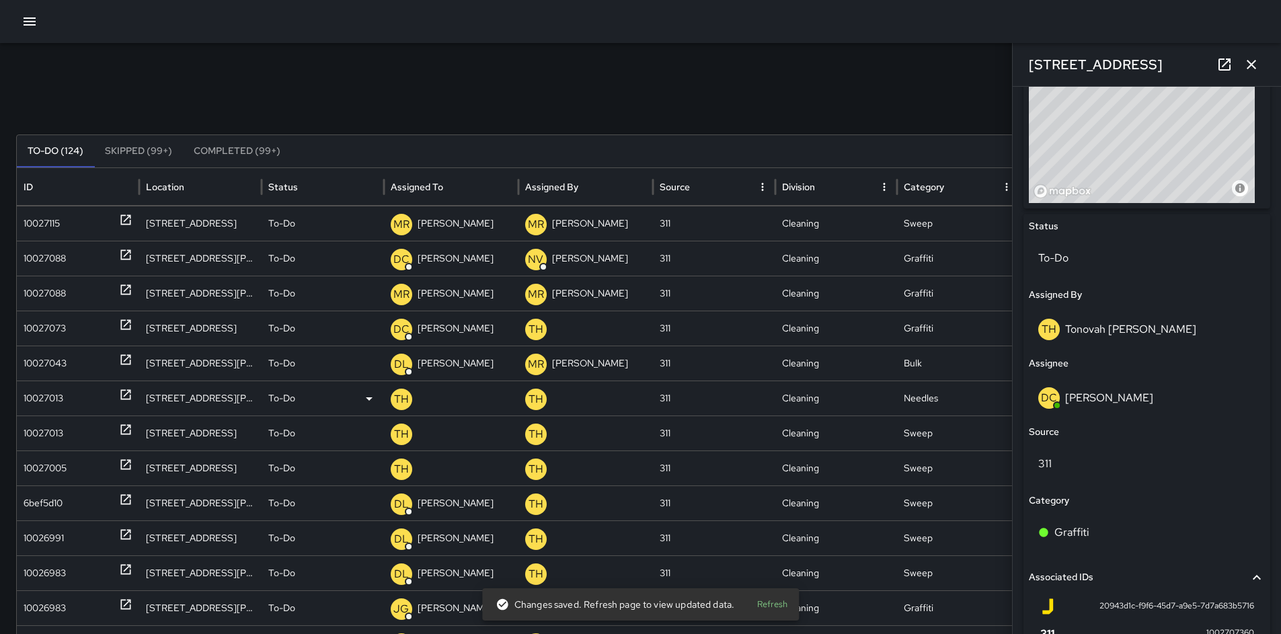
click at [53, 400] on div "10027013" at bounding box center [44, 398] width 40 height 34
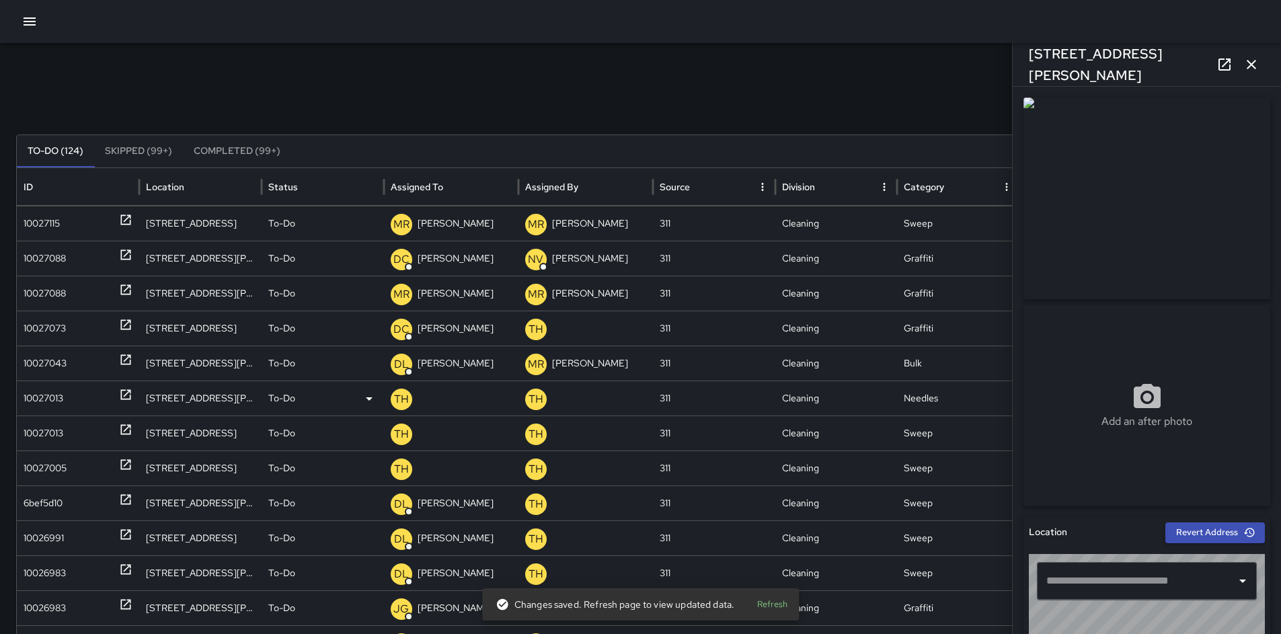
type input "**********"
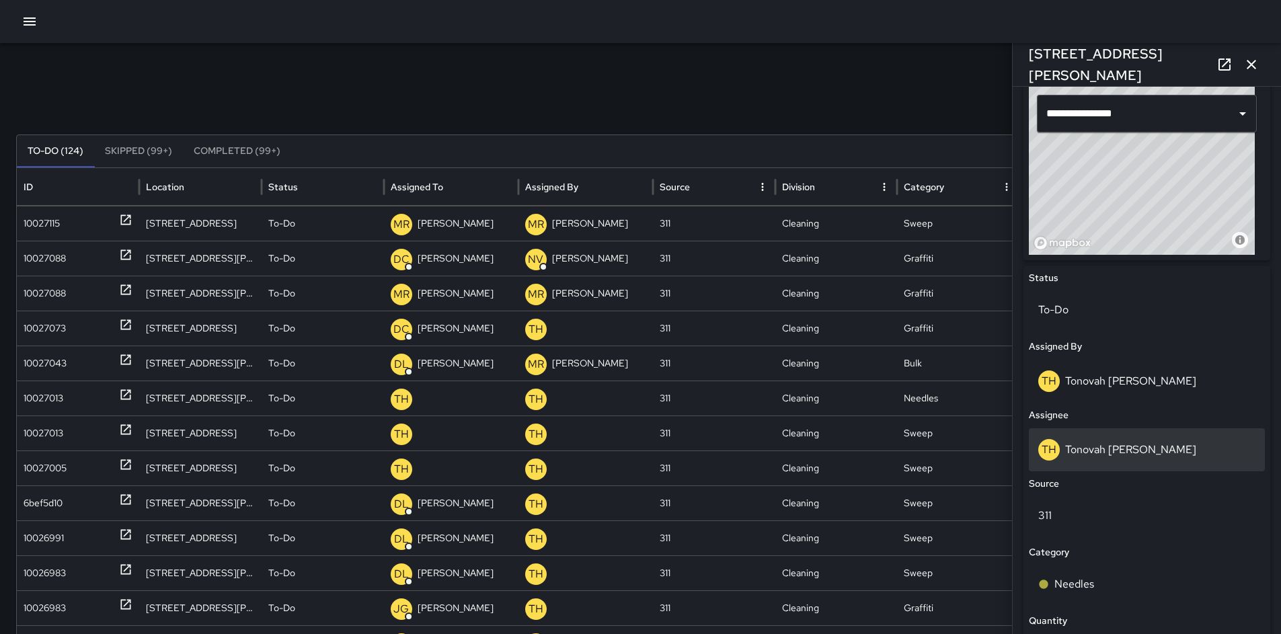
click at [1134, 461] on div "TH Tonovah Hillman" at bounding box center [1147, 449] width 236 height 43
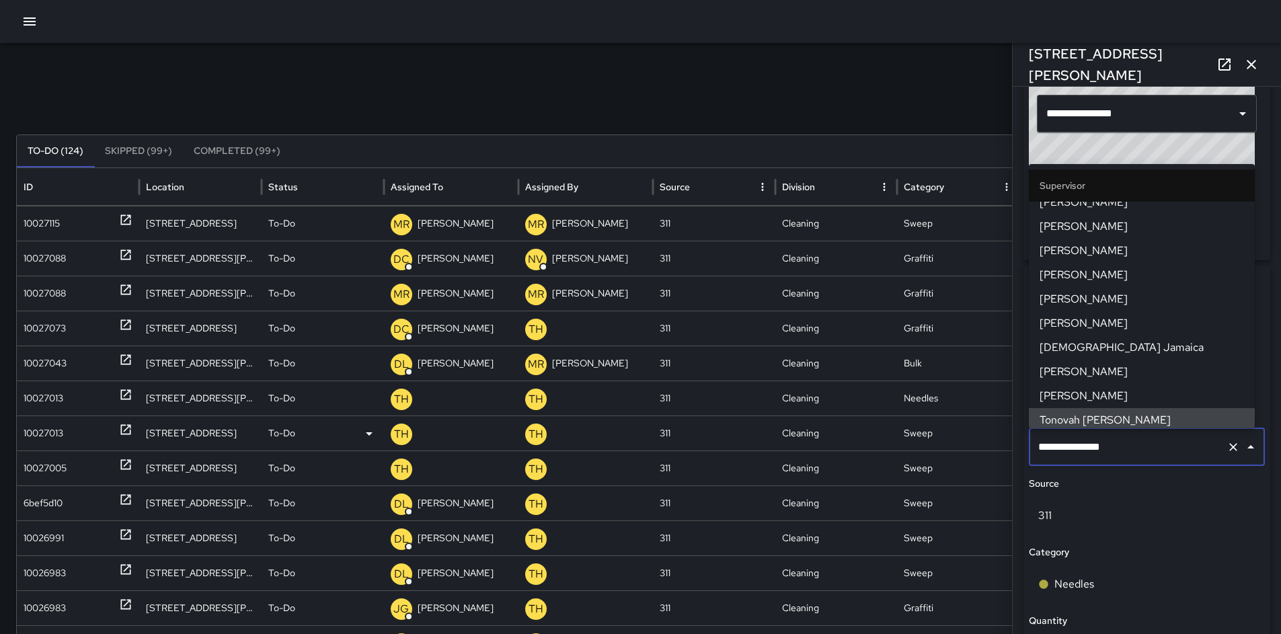
drag, startPoint x: 1125, startPoint y: 451, endPoint x: 972, endPoint y: 440, distance: 153.7
click at [1014, 447] on div "**********" at bounding box center [1147, 360] width 268 height 547
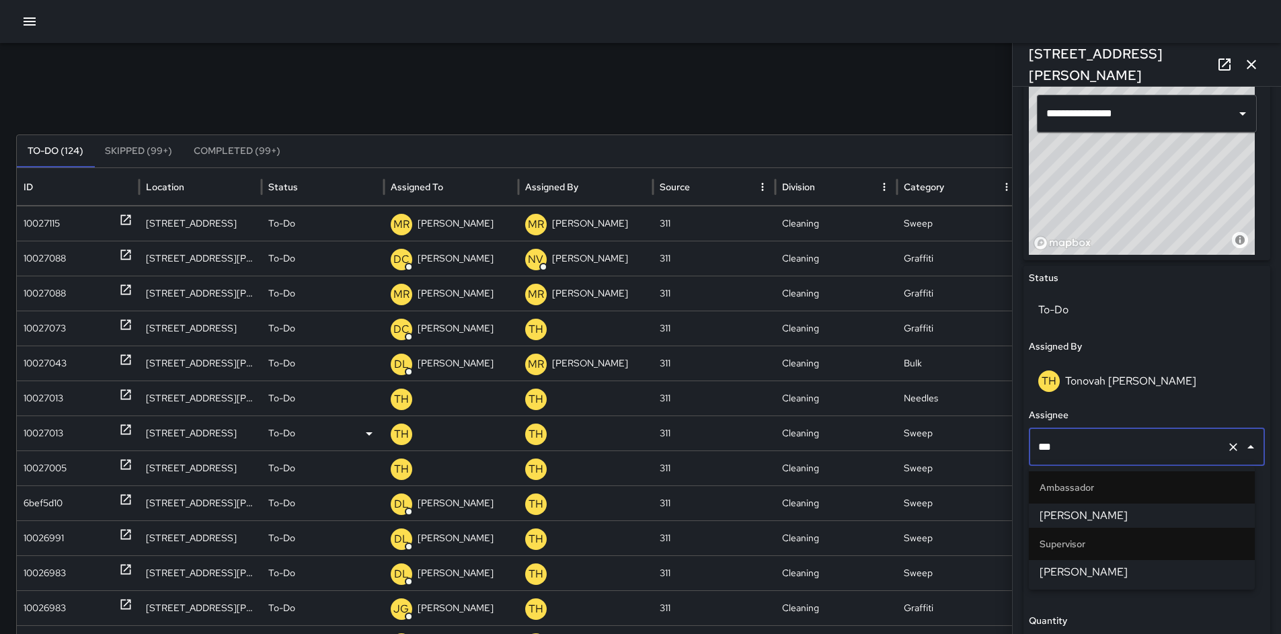
type input "****"
click at [1072, 505] on li "Katherine Treminio" at bounding box center [1142, 516] width 226 height 24
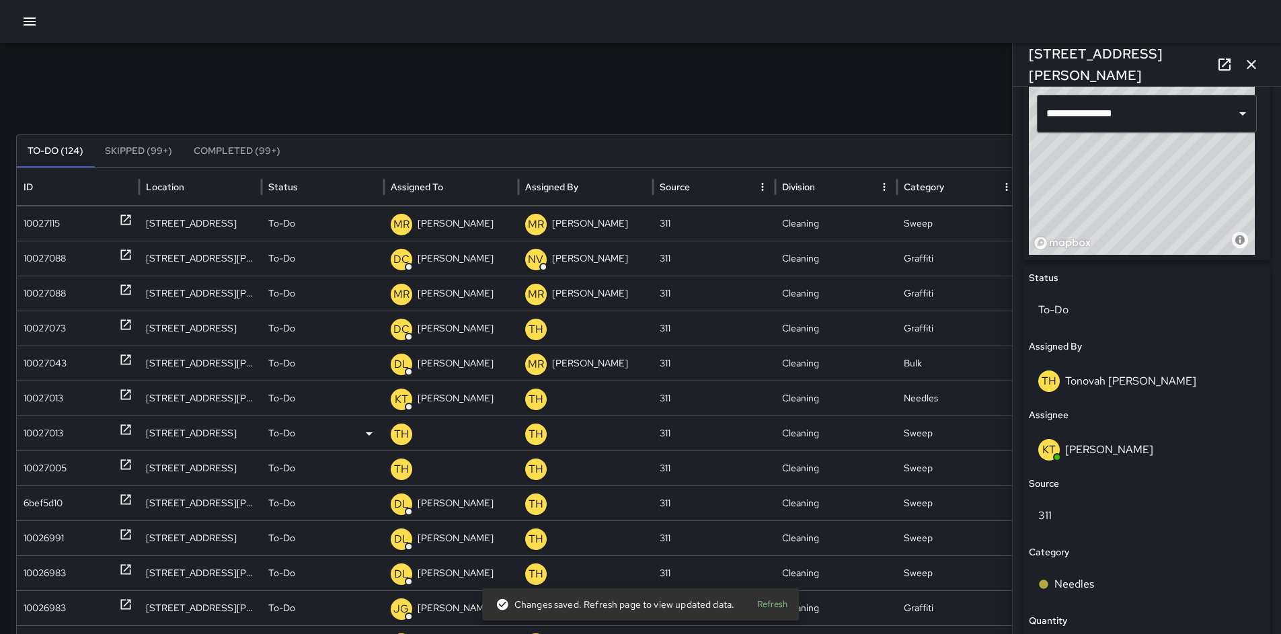
click at [50, 436] on div "10027013" at bounding box center [44, 433] width 40 height 34
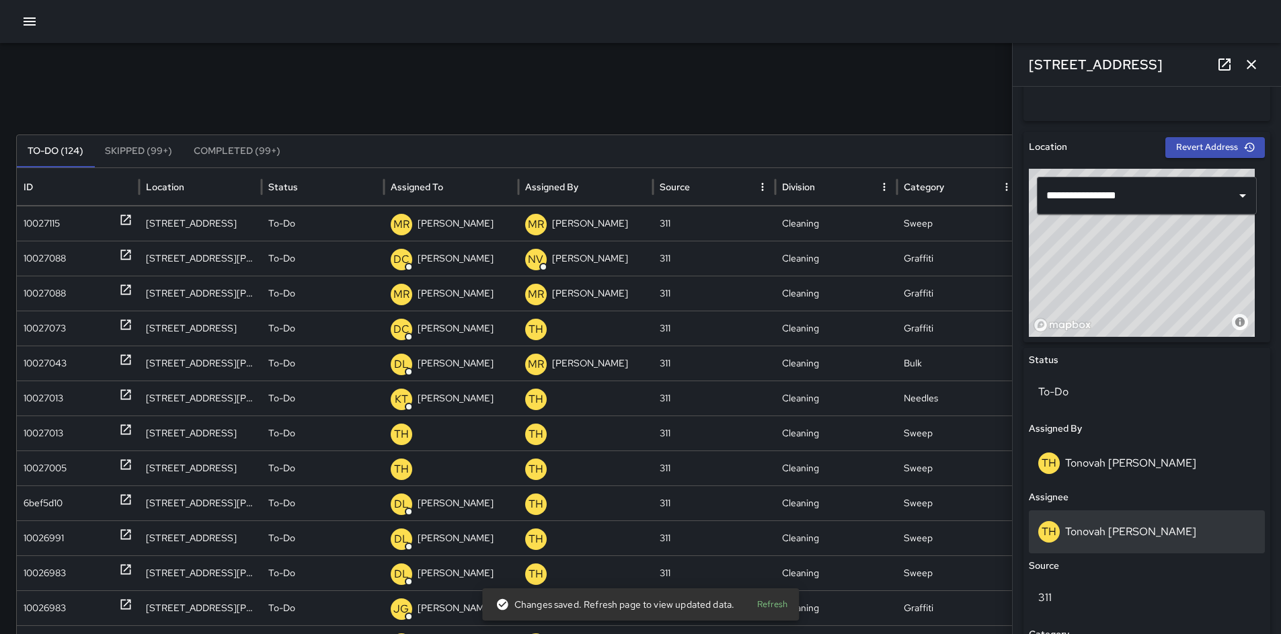
click at [1139, 530] on p "Tonovah Hillman" at bounding box center [1130, 532] width 131 height 14
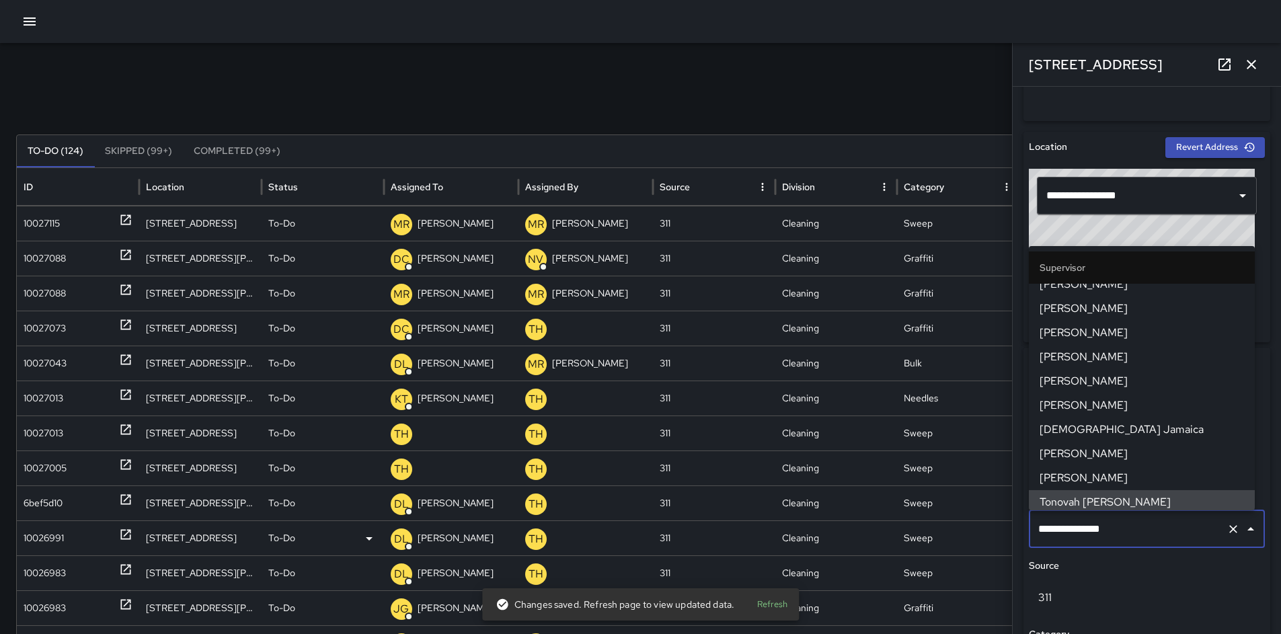
drag, startPoint x: 1112, startPoint y: 529, endPoint x: 946, endPoint y: 526, distance: 166.8
click at [951, 526] on div "Search *** Search New Task To-Do (124) Skipped (99+) Completed (99+) ID Locatio…" at bounding box center [640, 424] width 1281 height 763
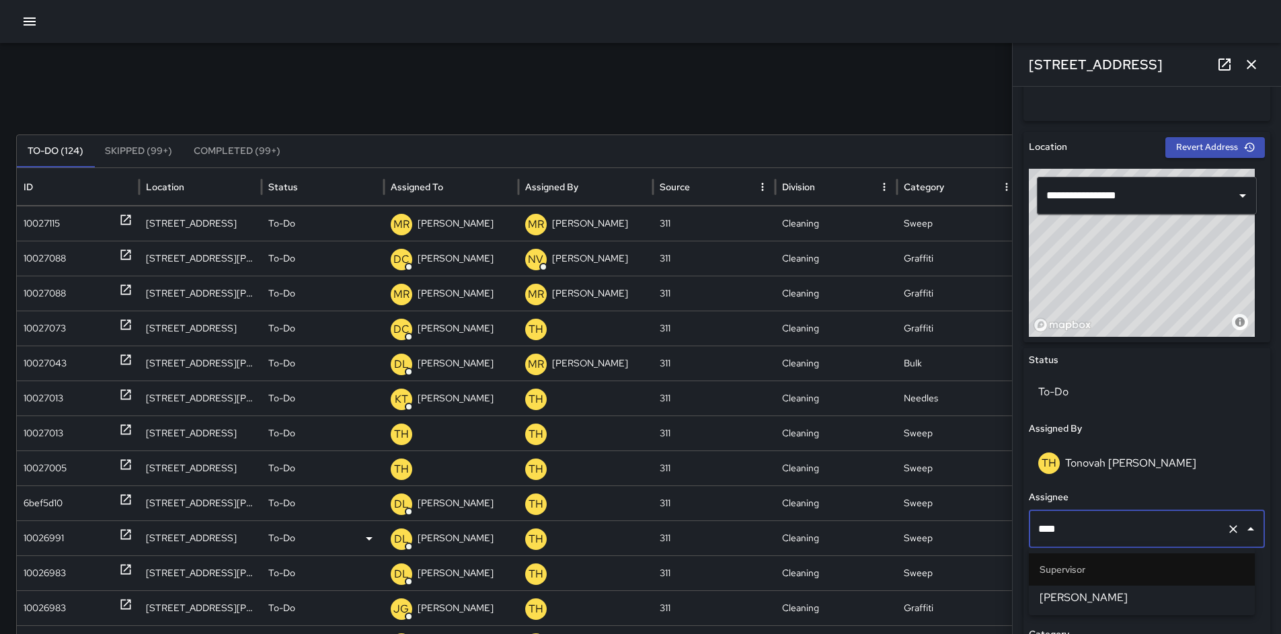
type input "*****"
click at [1053, 586] on ul "Supervisor Bryan Alexander" at bounding box center [1142, 581] width 226 height 67
click at [1064, 599] on span "Bryan Alexander" at bounding box center [1142, 598] width 204 height 16
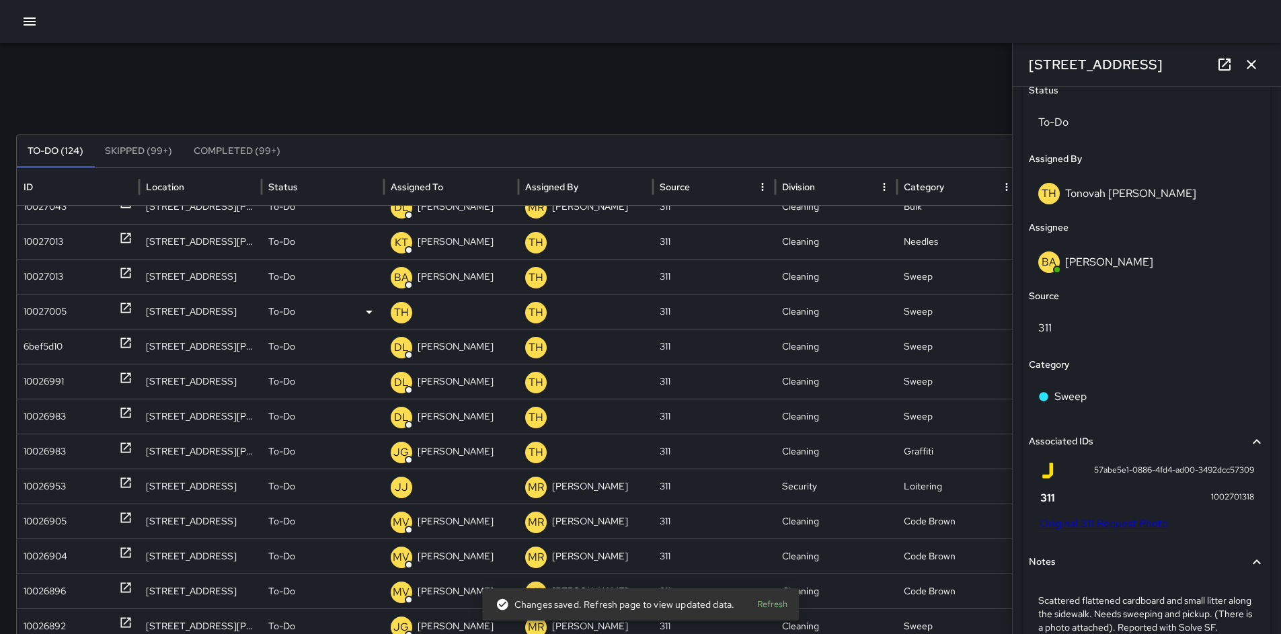
click at [44, 315] on div "10027005" at bounding box center [45, 312] width 43 height 34
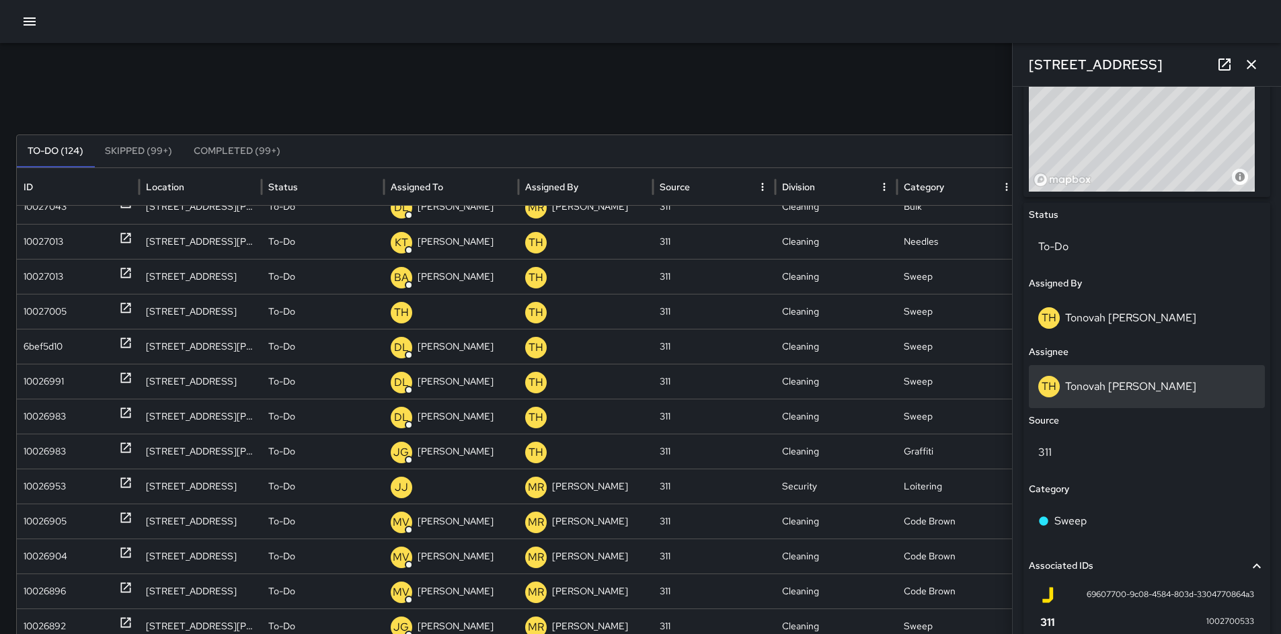
click at [1110, 397] on div "TH Tonovah Hillman" at bounding box center [1147, 386] width 236 height 43
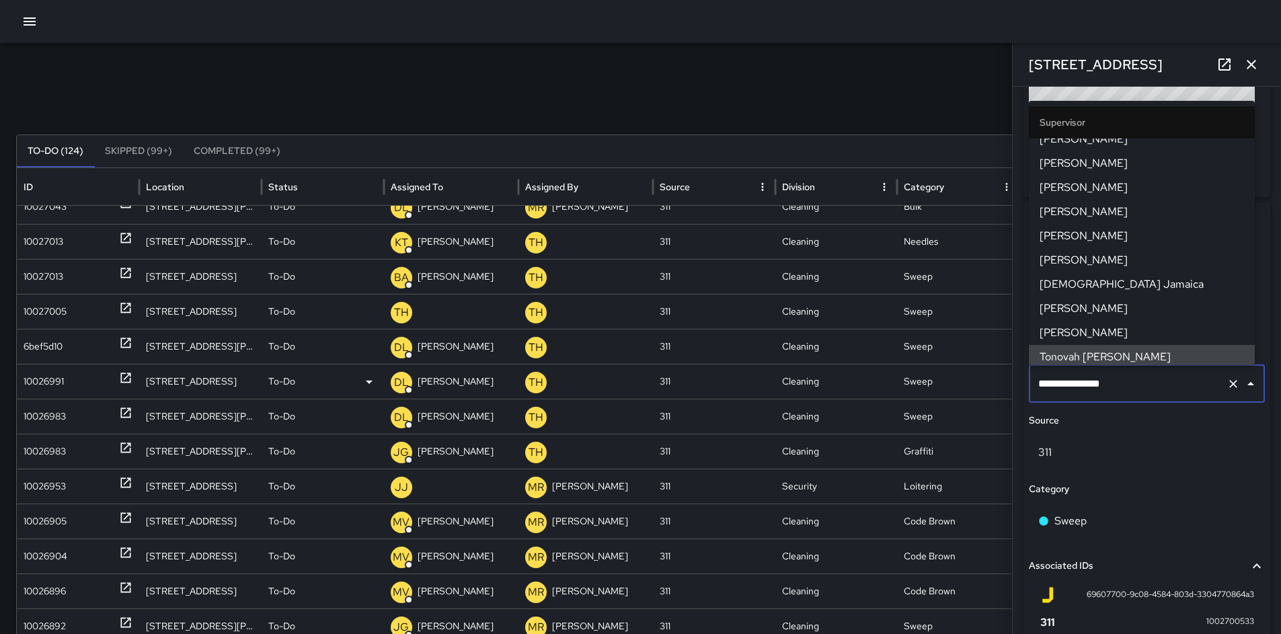
drag, startPoint x: 1050, startPoint y: 381, endPoint x: 978, endPoint y: 383, distance: 72.0
click at [1009, 381] on div "Search *** Search New Task To-Do (124) Skipped (99+) Completed (99+) ID Locatio…" at bounding box center [640, 424] width 1281 height 763
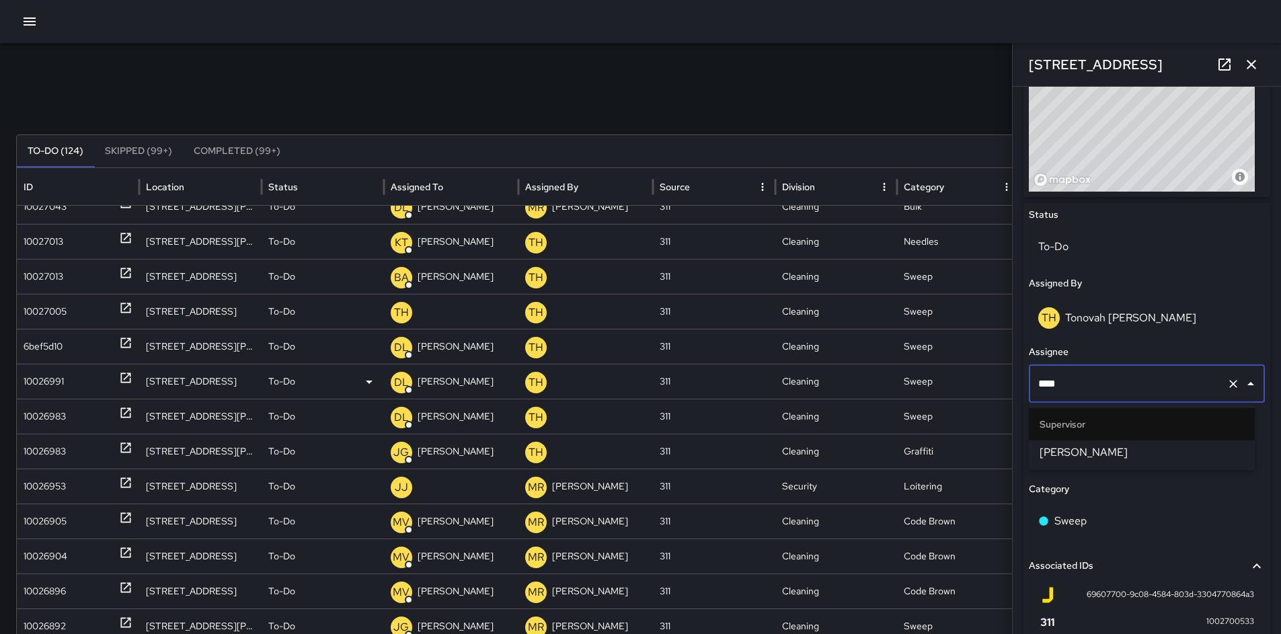
type input "*****"
click at [1077, 445] on span "Bryan Alexander" at bounding box center [1142, 453] width 204 height 16
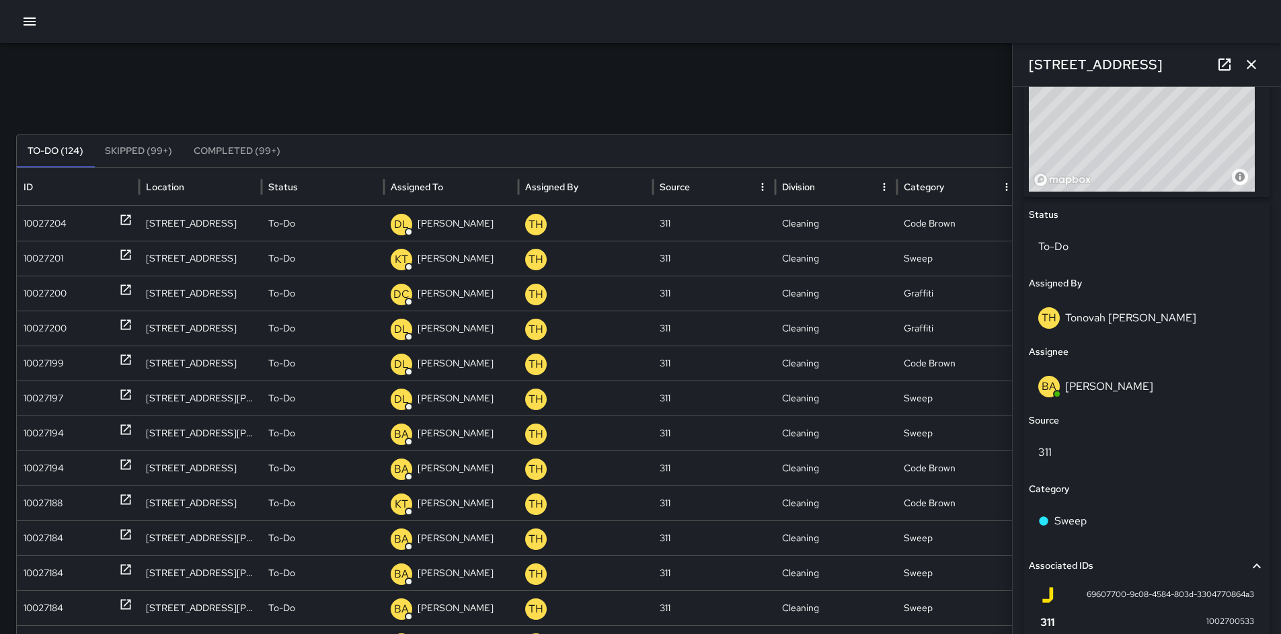
click at [1250, 83] on div "1034 Folsom Street" at bounding box center [1147, 64] width 268 height 43
click at [1251, 77] on button "button" at bounding box center [1251, 64] width 27 height 27
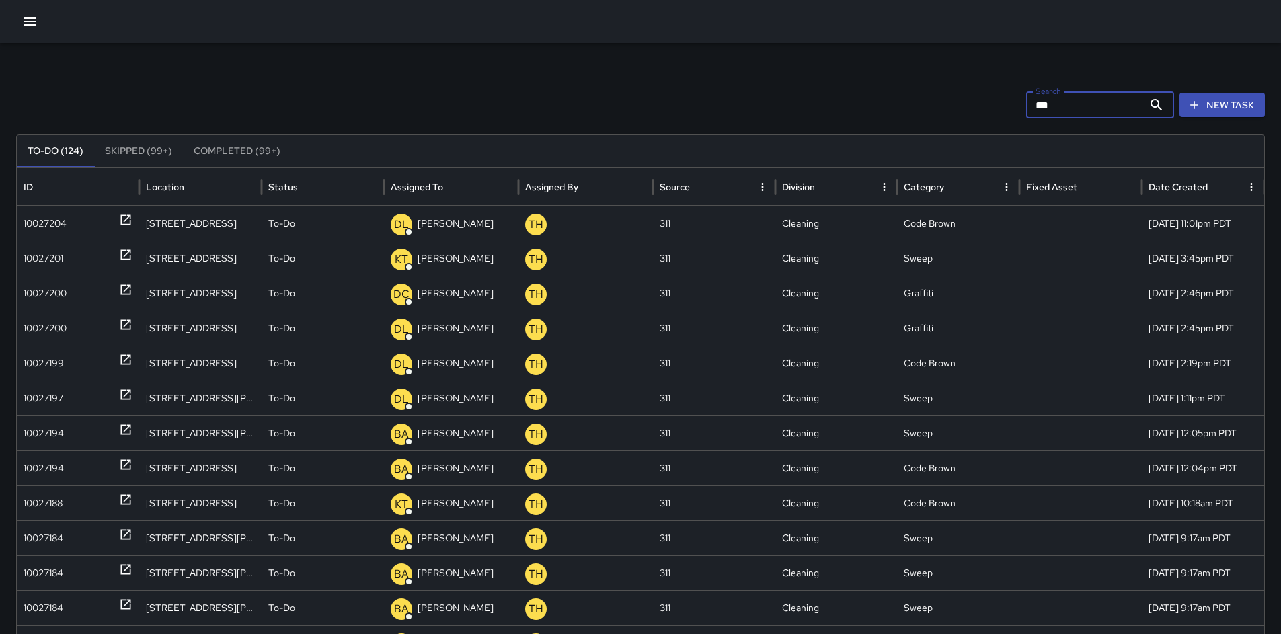
drag, startPoint x: 1087, startPoint y: 96, endPoint x: 987, endPoint y: 99, distance: 100.3
click at [994, 99] on div "Search *** Search New Task" at bounding box center [640, 104] width 1249 height 27
drag, startPoint x: 1058, startPoint y: 103, endPoint x: 988, endPoint y: 102, distance: 70.0
click at [989, 102] on div "Search *** Search New Task" at bounding box center [640, 104] width 1249 height 27
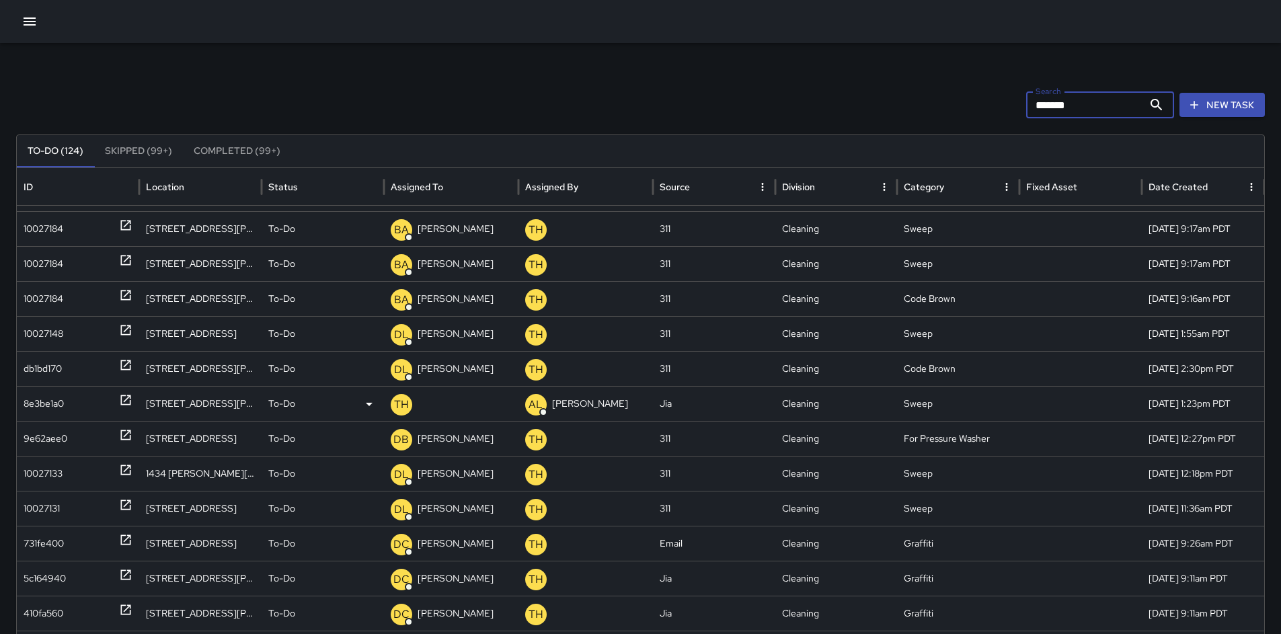
type input "*******"
click at [38, 399] on div "8e3be1a0" at bounding box center [44, 404] width 40 height 34
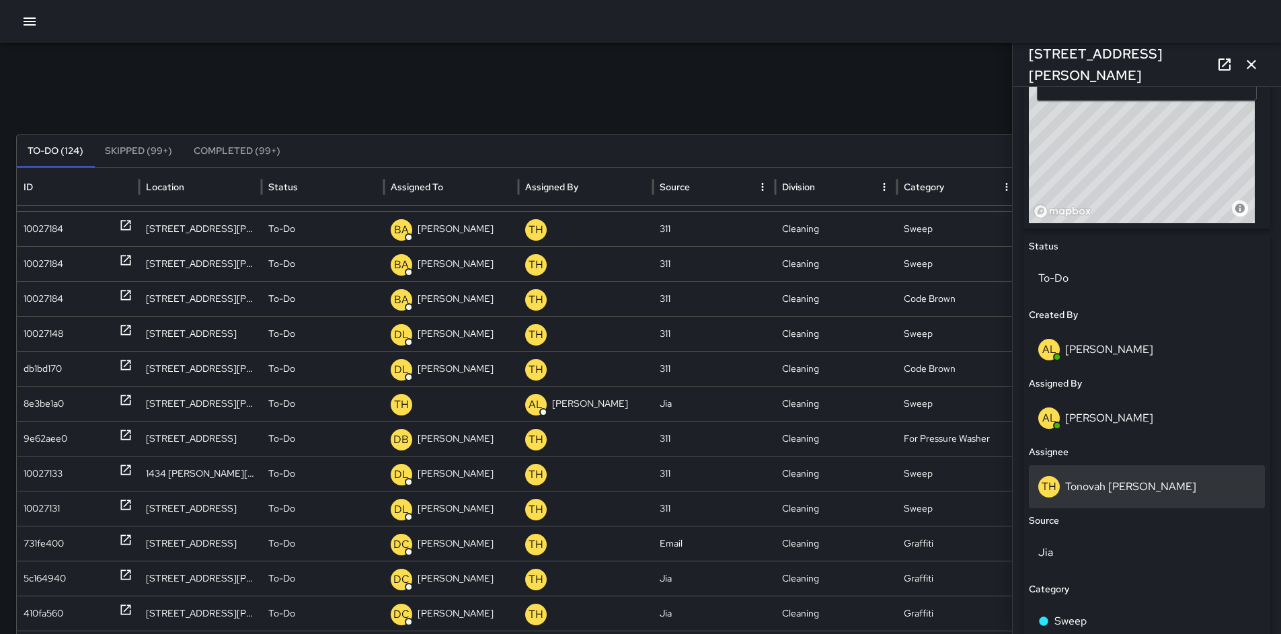
click at [1132, 491] on p "Tonovah Hillman" at bounding box center [1130, 487] width 131 height 14
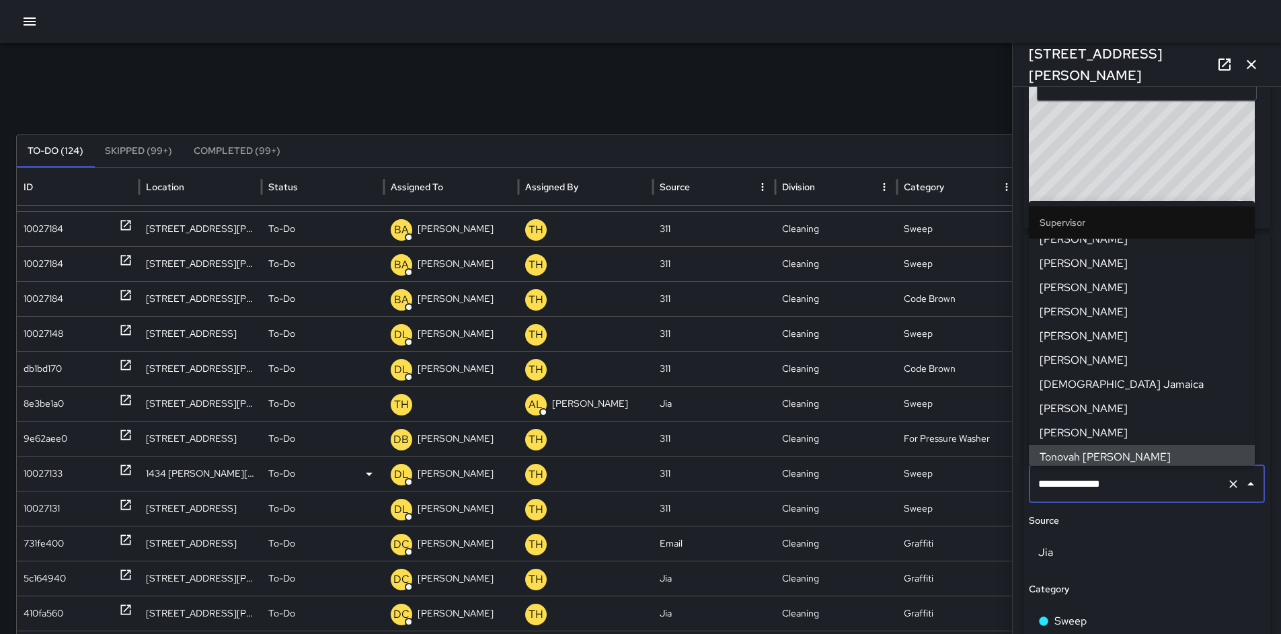
drag, startPoint x: 1065, startPoint y: 483, endPoint x: 955, endPoint y: 473, distance: 110.8
click at [1016, 478] on div "**********" at bounding box center [1147, 360] width 268 height 547
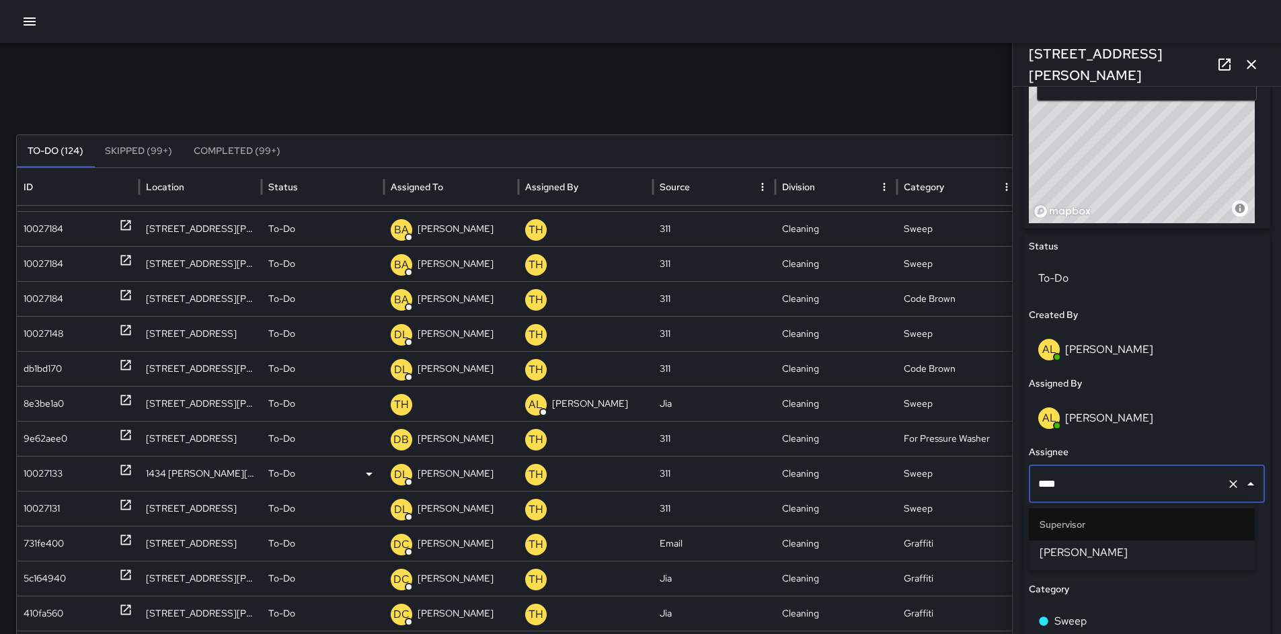
type input "*****"
click at [1051, 543] on li "Bryan Alexander" at bounding box center [1142, 553] width 226 height 24
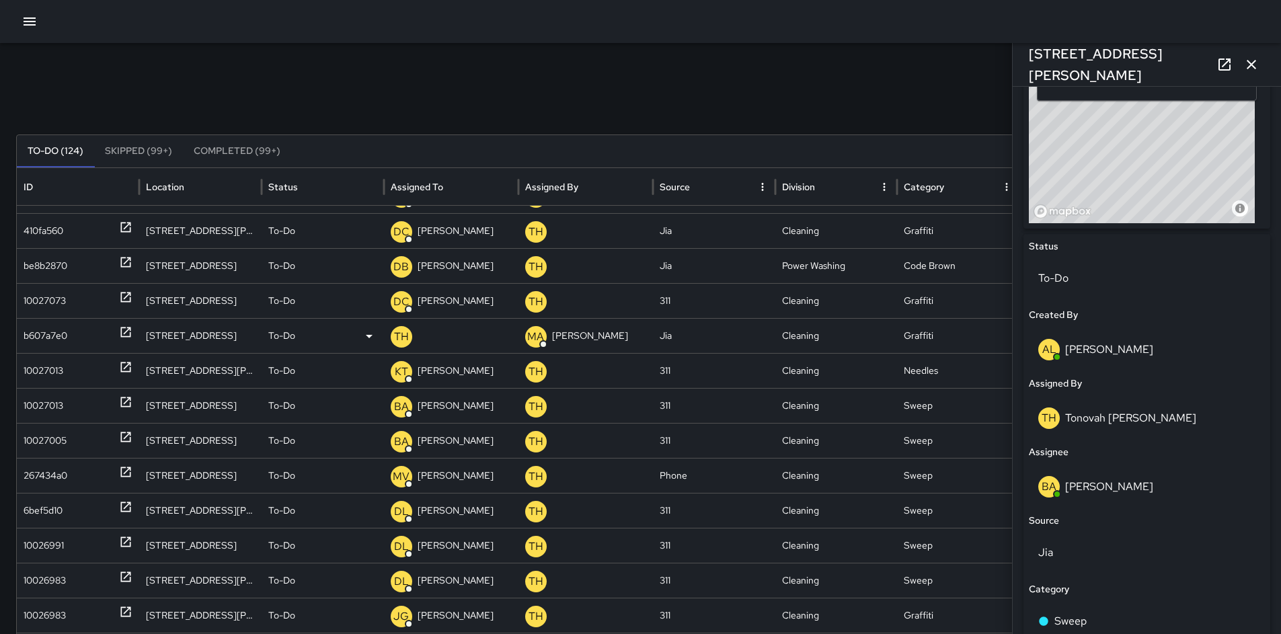
click at [36, 337] on div "b607a7e0" at bounding box center [46, 336] width 44 height 34
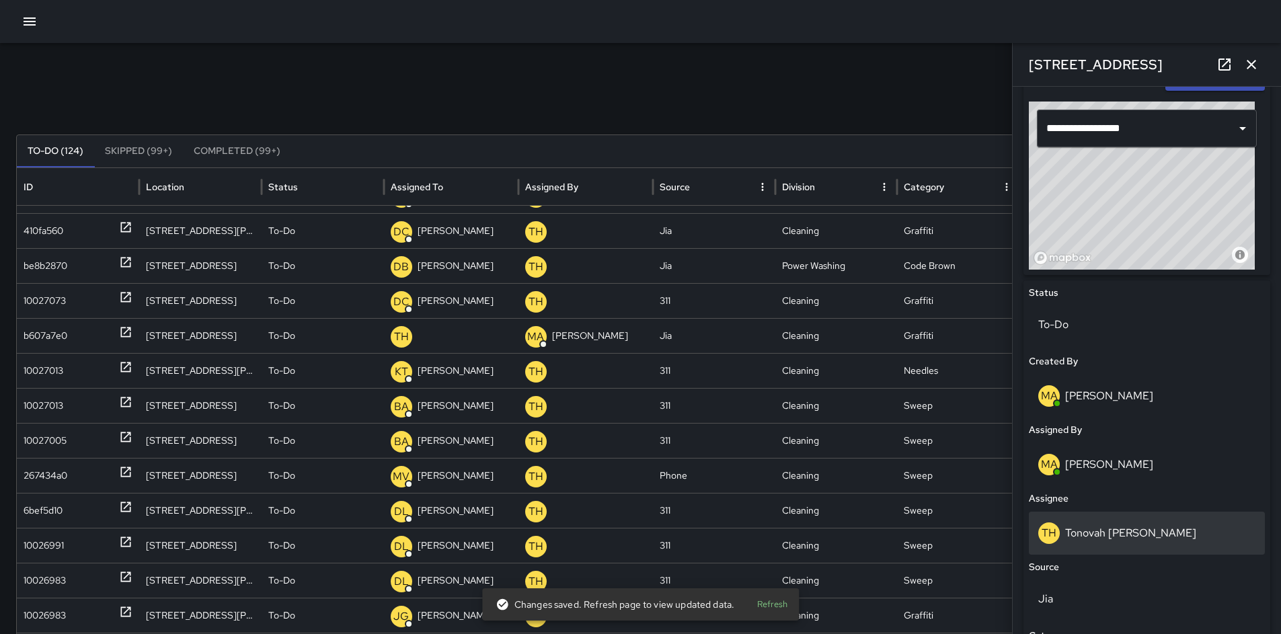
click at [1125, 529] on p "Tonovah Hillman" at bounding box center [1130, 533] width 131 height 14
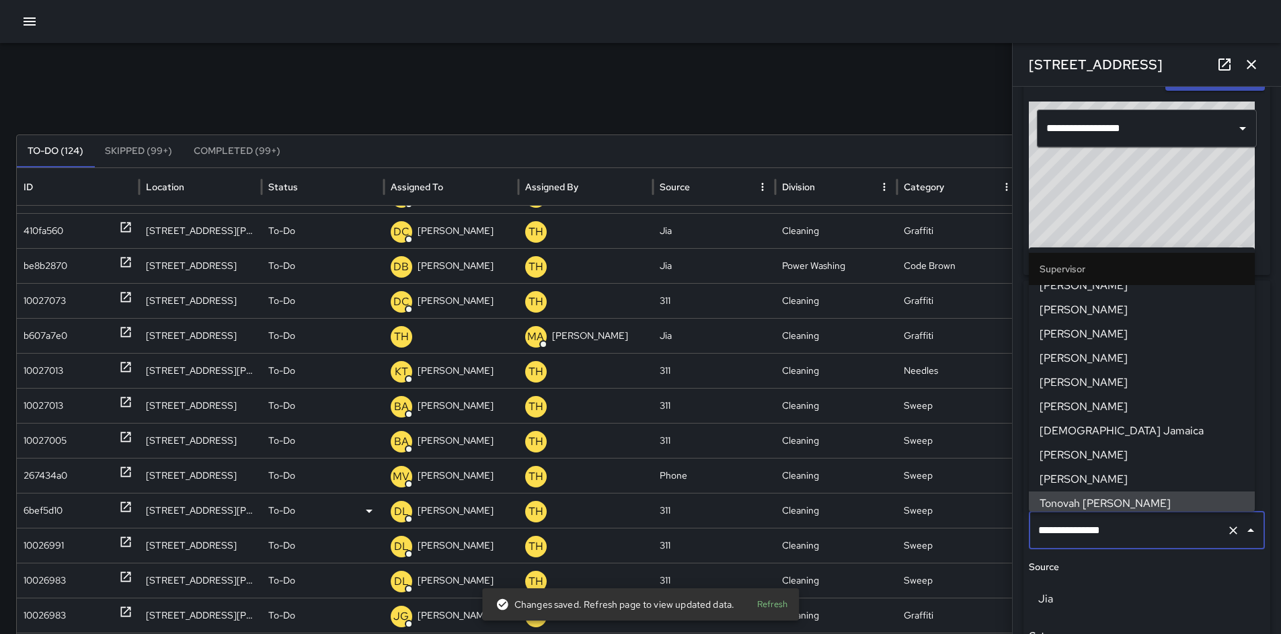
drag, startPoint x: 1131, startPoint y: 530, endPoint x: 979, endPoint y: 519, distance: 152.4
click at [995, 521] on div "Search ******* Search New Task To-Do (124) Skipped (99+) Completed (99+) ID Loc…" at bounding box center [640, 424] width 1281 height 763
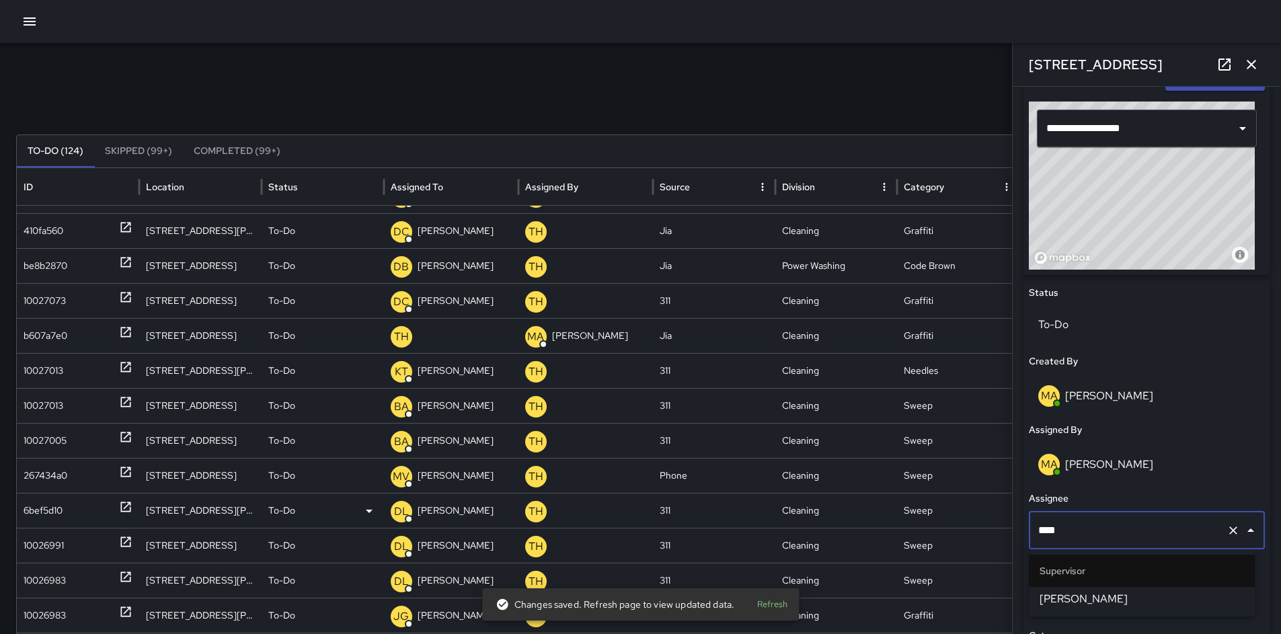
type input "*****"
click at [1108, 602] on span "Bryan Alexander" at bounding box center [1142, 599] width 204 height 16
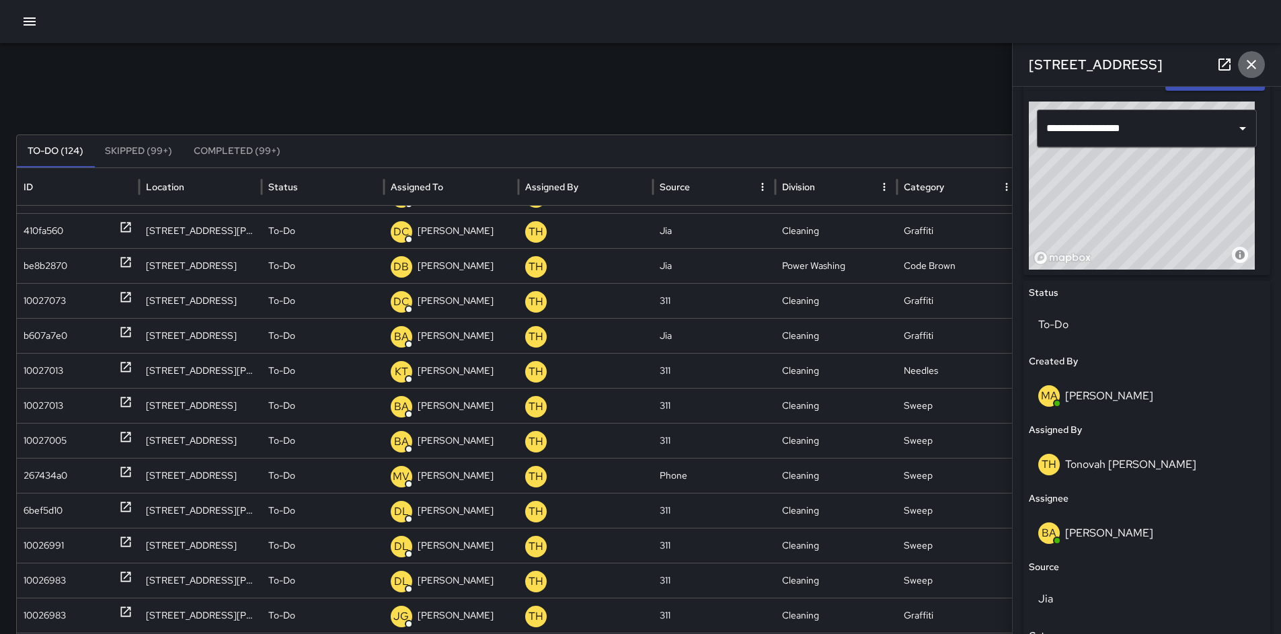
click at [1251, 69] on icon "button" at bounding box center [1252, 64] width 16 height 16
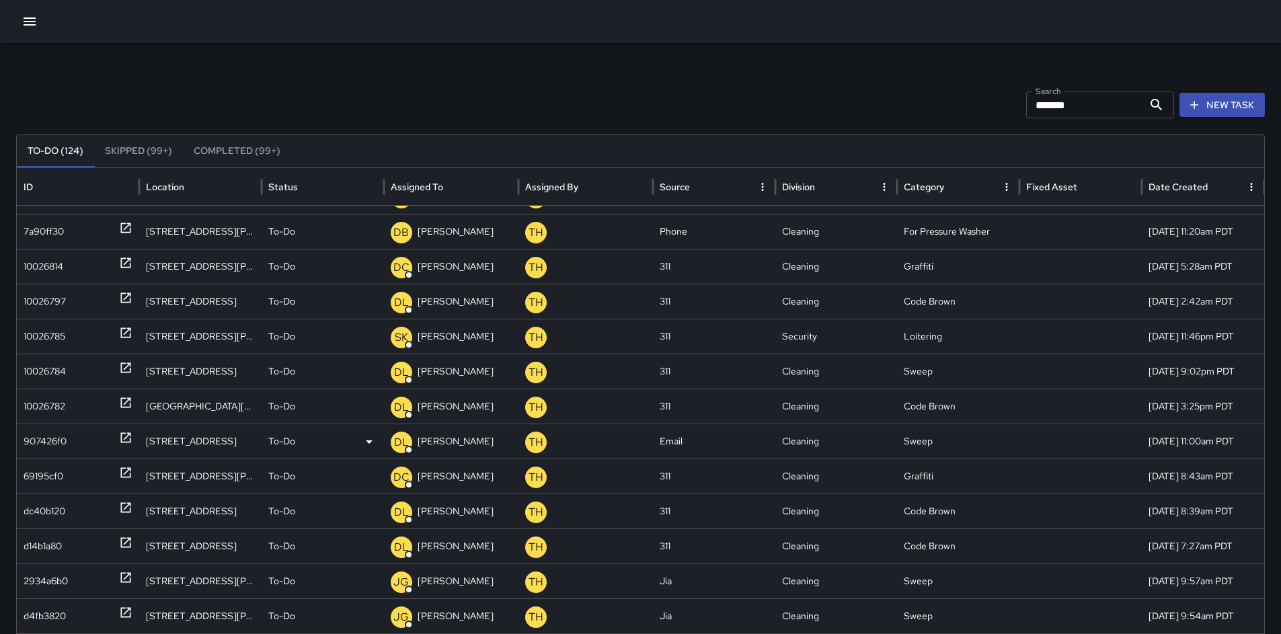
scroll to position [1400, 0]
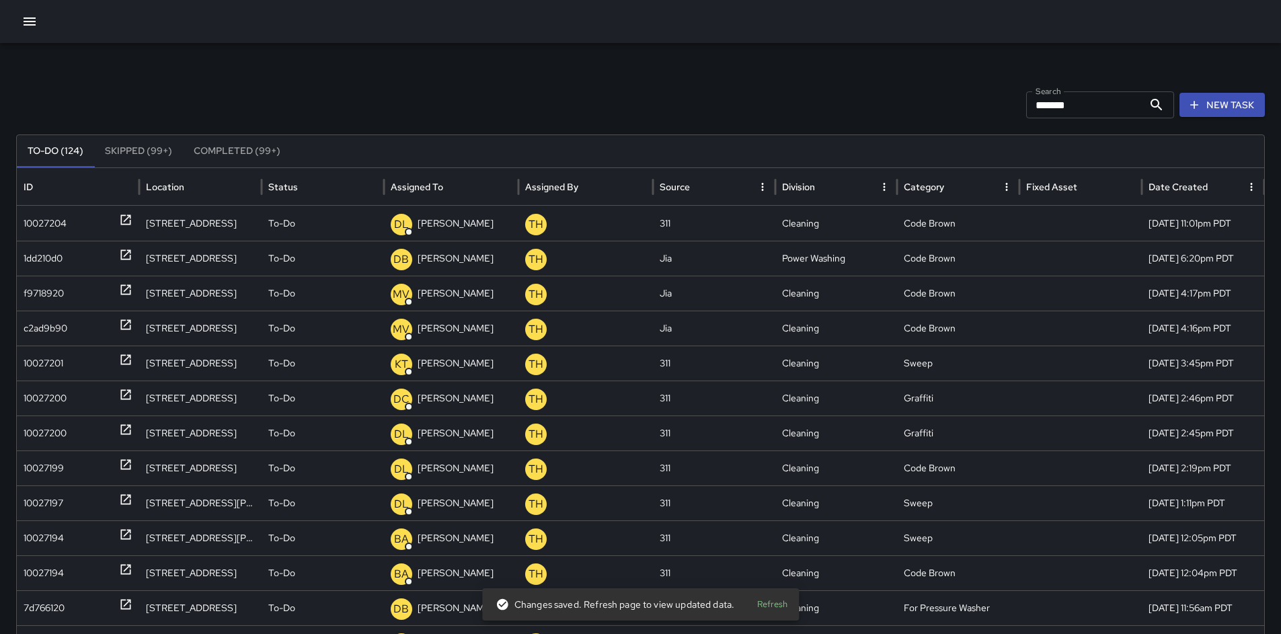
drag, startPoint x: 581, startPoint y: 113, endPoint x: 595, endPoint y: 112, distance: 14.2
click at [581, 113] on div "Search ******* Search New Task" at bounding box center [640, 104] width 1249 height 27
drag, startPoint x: 1097, startPoint y: 107, endPoint x: 967, endPoint y: 113, distance: 129.9
click at [993, 110] on div "Search ******* Search New Task" at bounding box center [640, 104] width 1249 height 27
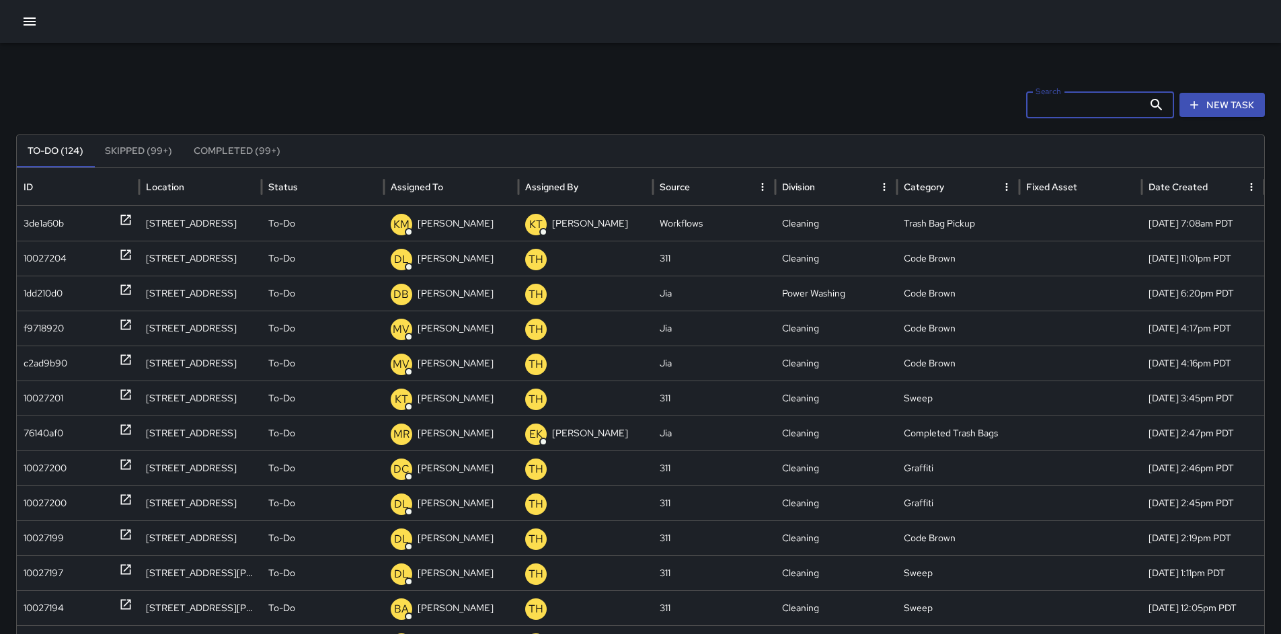
click at [27, 24] on icon "button" at bounding box center [30, 21] width 16 height 16
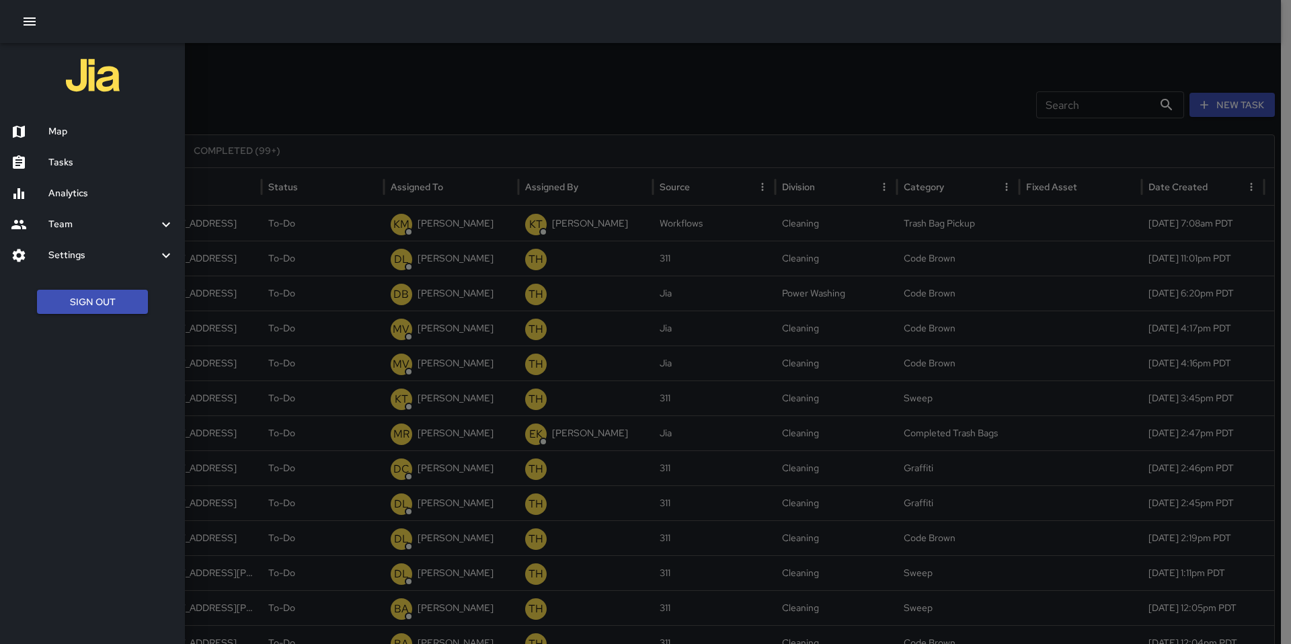
click at [75, 136] on h6 "Map" at bounding box center [111, 131] width 126 height 15
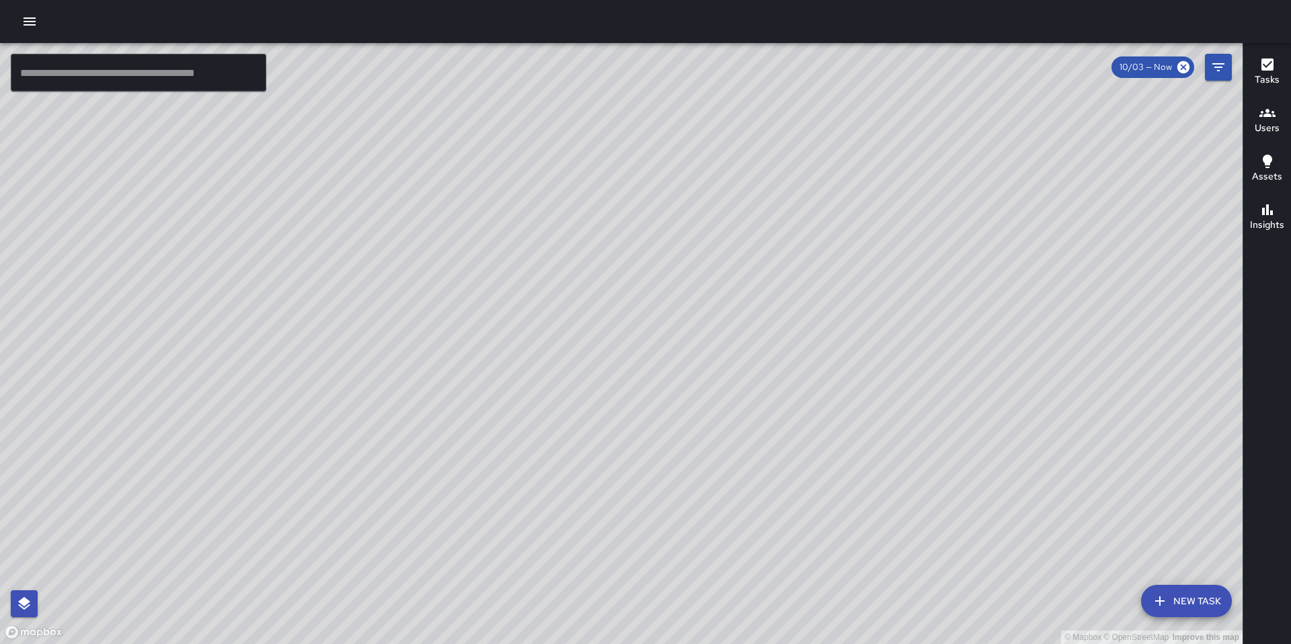
click at [95, 81] on input "text" at bounding box center [139, 73] width 256 height 38
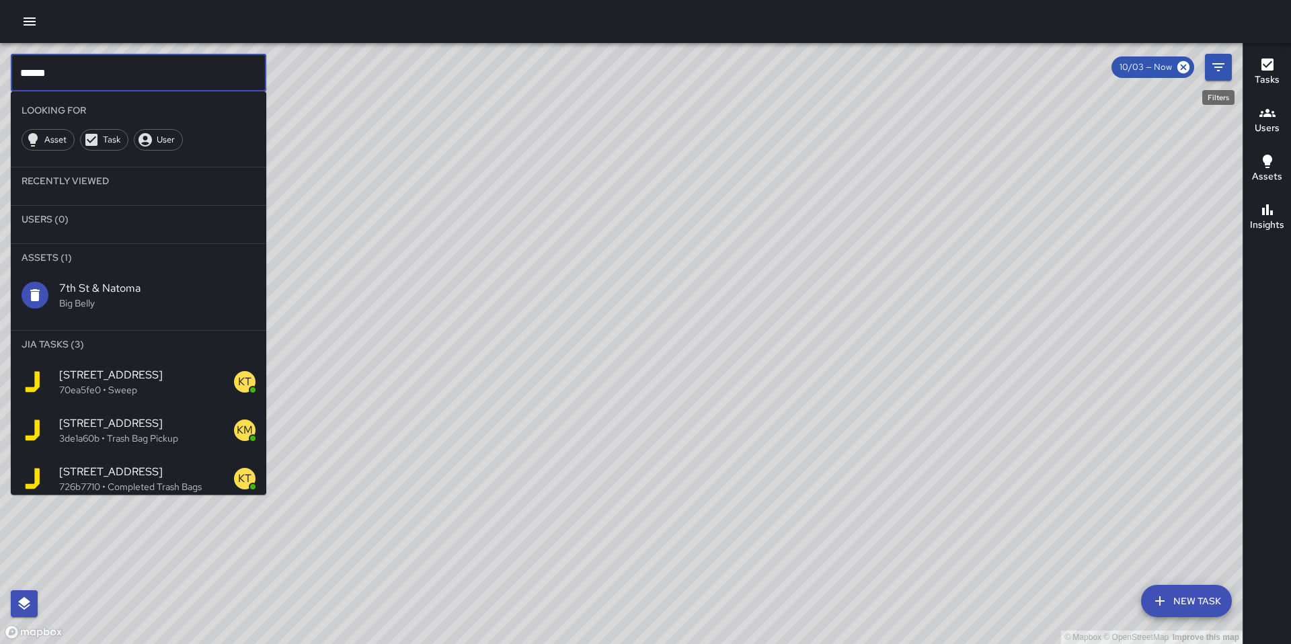
type input "******"
click at [1209, 71] on button "Filters" at bounding box center [1218, 67] width 27 height 27
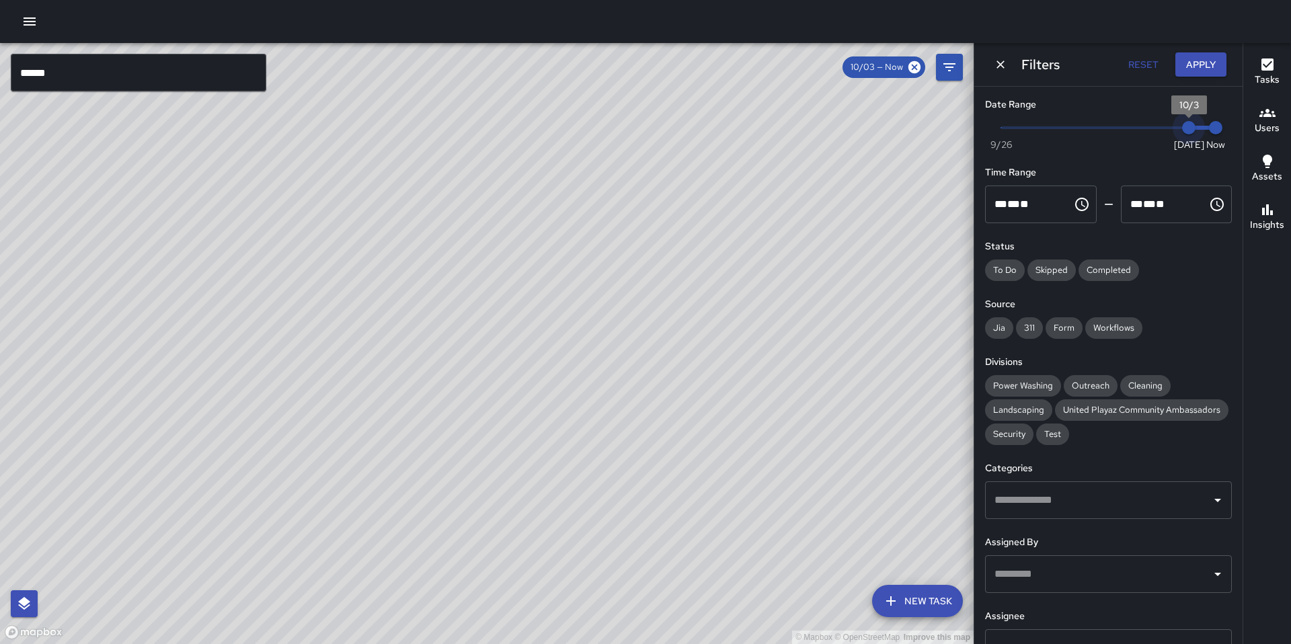
drag, startPoint x: 1182, startPoint y: 129, endPoint x: 1170, endPoint y: 128, distance: 12.2
click at [1182, 128] on span "10/3" at bounding box center [1188, 127] width 13 height 13
click at [1182, 129] on span "10/3" at bounding box center [1188, 127] width 13 height 13
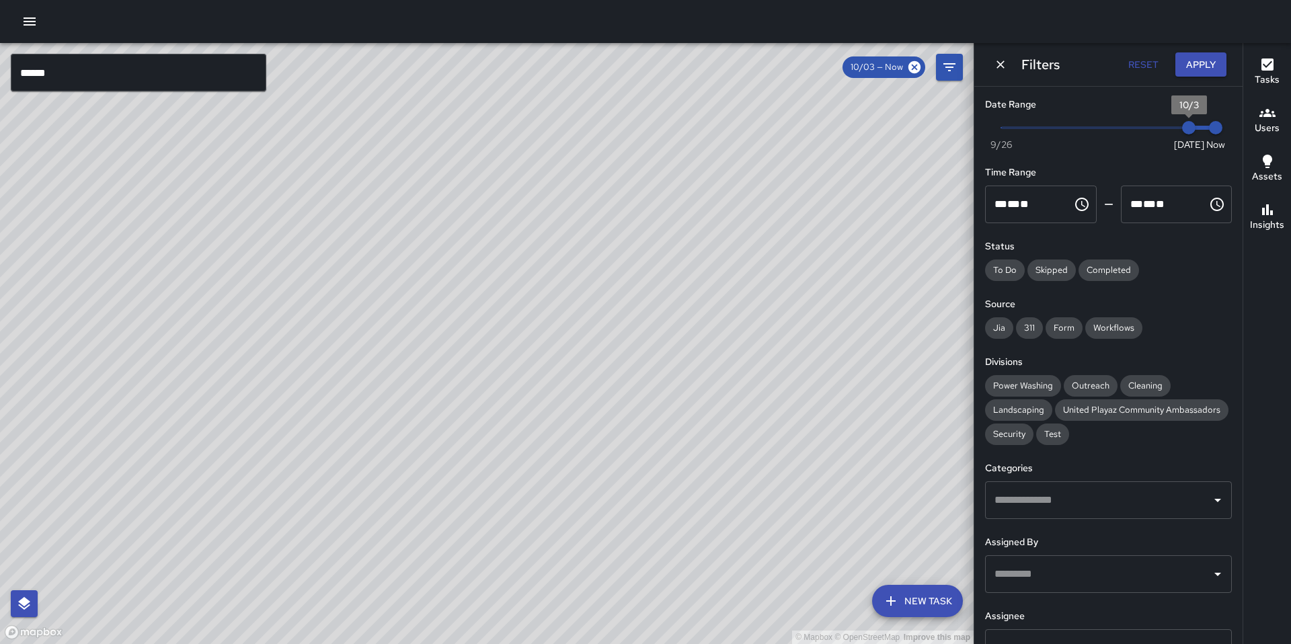
click at [1182, 128] on span "10/3" at bounding box center [1188, 127] width 13 height 13
type input "*"
drag, startPoint x: 1182, startPoint y: 128, endPoint x: 1164, endPoint y: 128, distance: 17.5
click at [1164, 128] on span "10/2" at bounding box center [1161, 127] width 13 height 13
click at [1194, 67] on button "Apply" at bounding box center [1201, 64] width 51 height 25
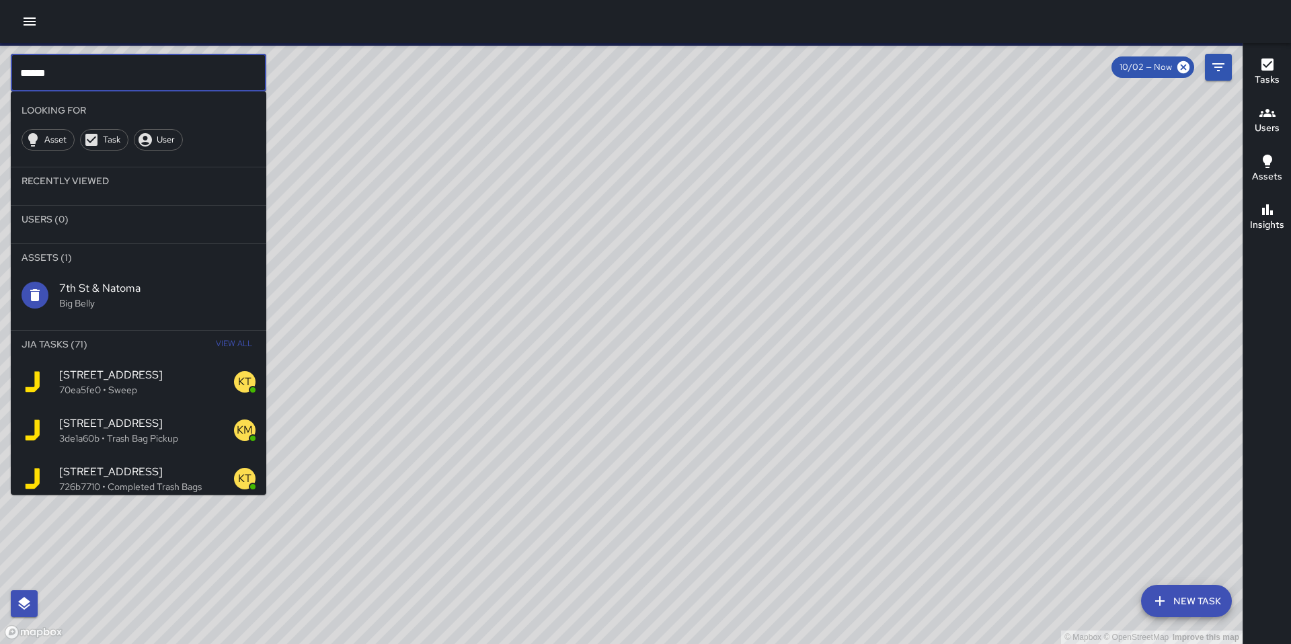
click at [88, 69] on input "******" at bounding box center [139, 73] width 256 height 38
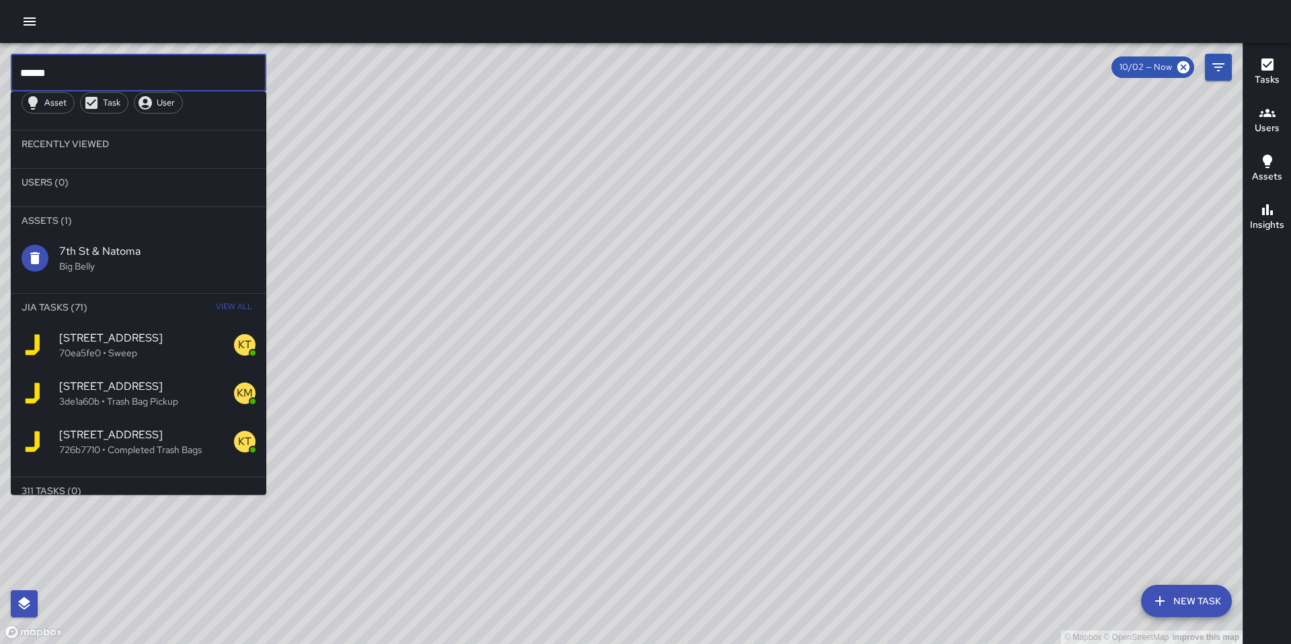
scroll to position [52, 0]
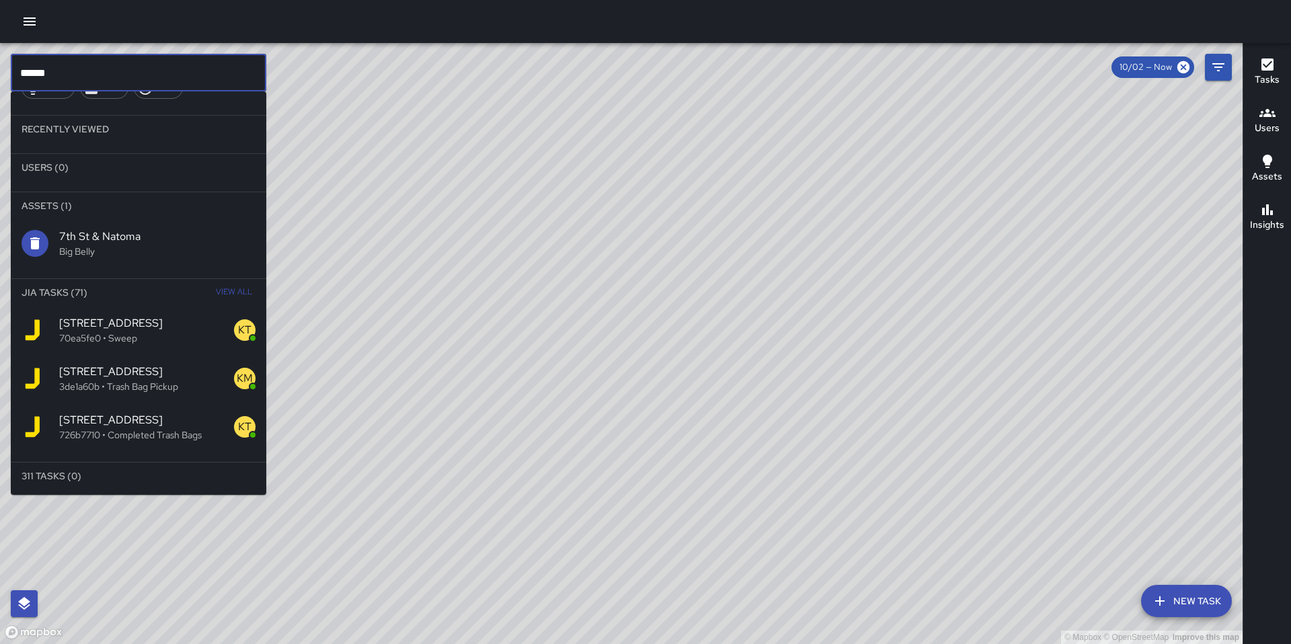
click at [221, 294] on span "View All" at bounding box center [234, 293] width 36 height 22
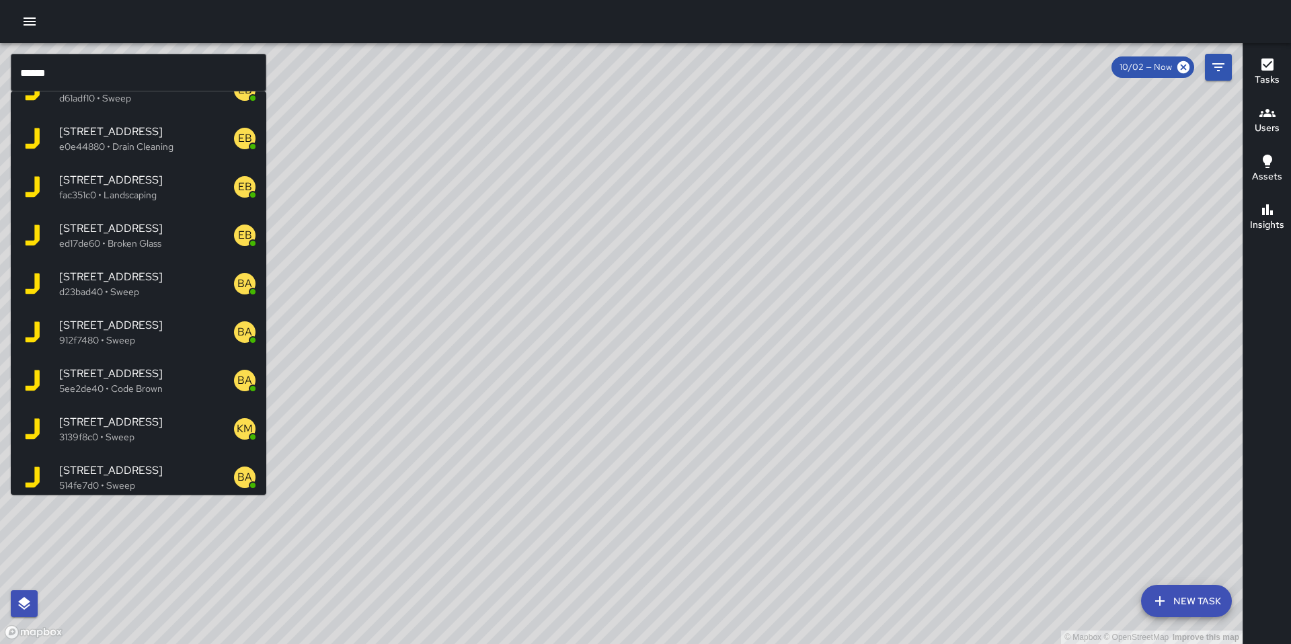
scroll to position [1385, 0]
click at [149, 294] on p "514fe7d0 • Sweep" at bounding box center [146, 293] width 175 height 13
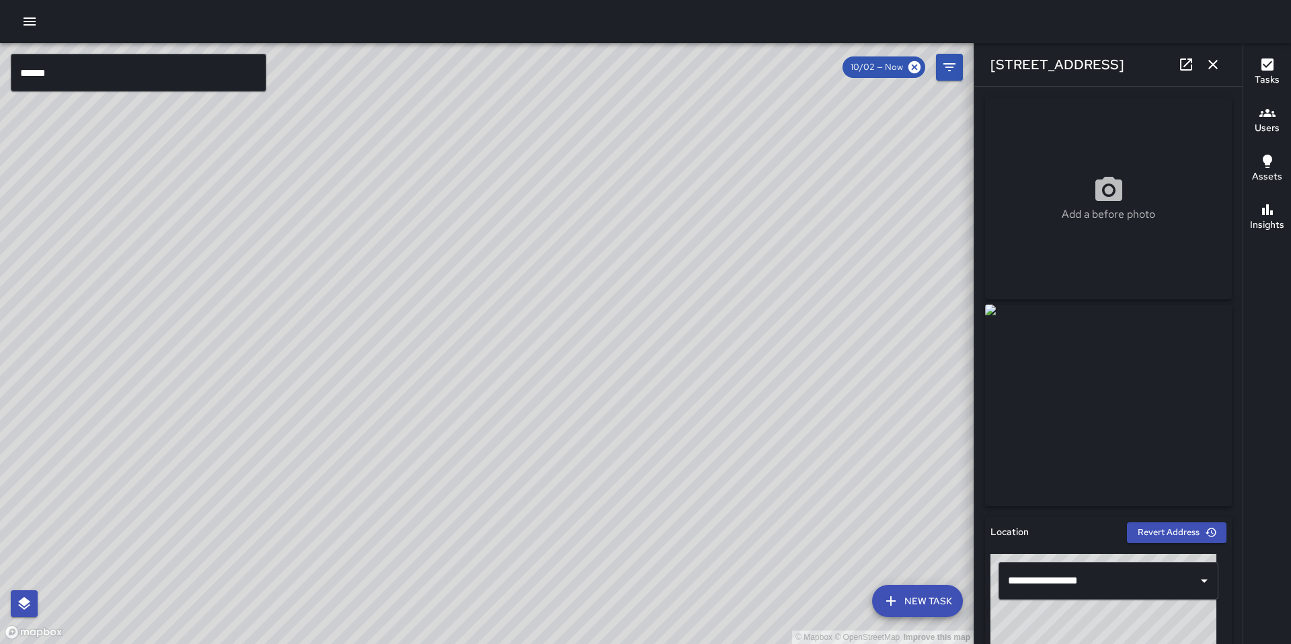
click at [446, 227] on div "© Mapbox © OpenStreetMap Improve this map DD Diego De La Oliva 551 Minna Street…" at bounding box center [487, 343] width 974 height 601
click at [469, 323] on div "© Mapbox © OpenStreetMap Improve this map DD Diego De La Oliva 551 Minna Street…" at bounding box center [487, 343] width 974 height 601
click at [454, 346] on div "© Mapbox © OpenStreetMap Improve this map DD Diego De La Oliva 550 Minna Street…" at bounding box center [487, 343] width 974 height 601
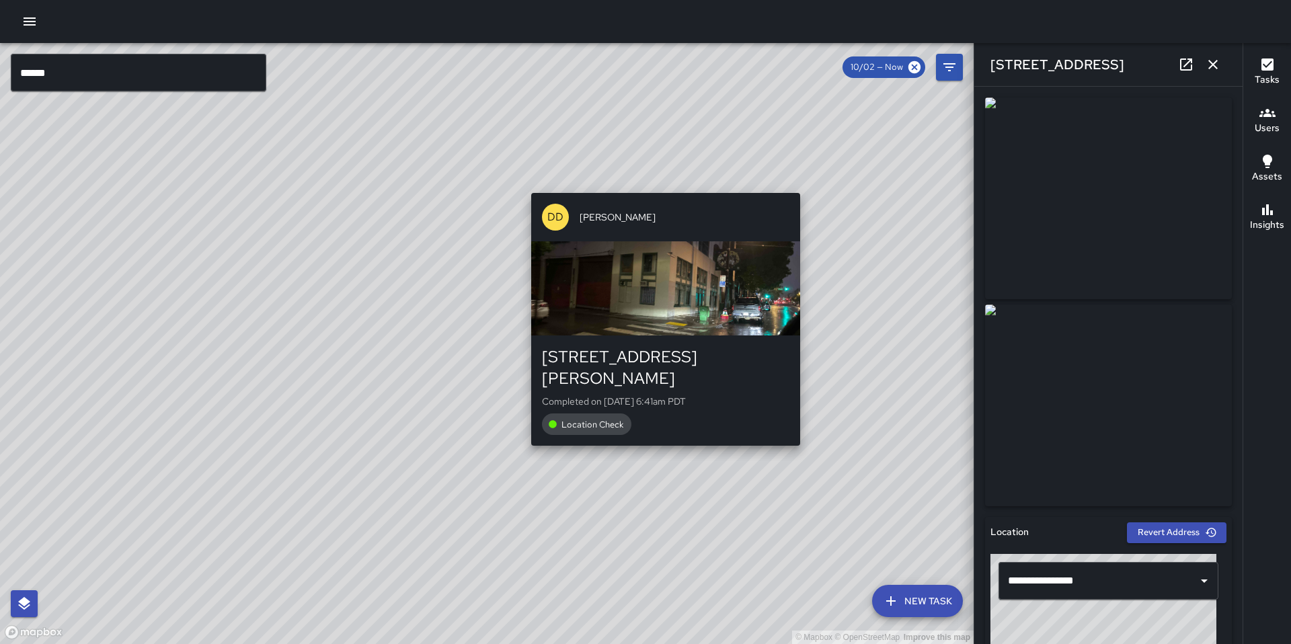
click at [811, 432] on div "© Mapbox © OpenStreetMap Improve this map DD Diego De La Oliva 1025 Howard Stre…" at bounding box center [487, 343] width 974 height 601
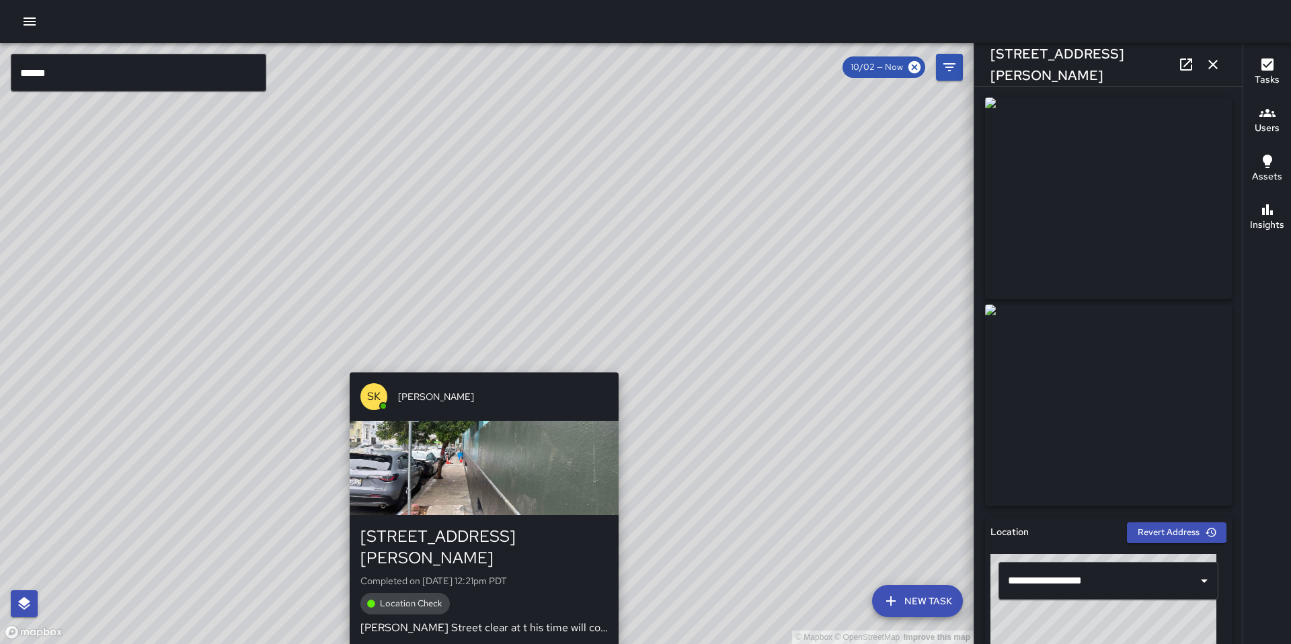
click at [481, 366] on div "© Mapbox © OpenStreetMap Improve this map SK SEAN KELLEY 1025 Howard Street Com…" at bounding box center [487, 343] width 974 height 601
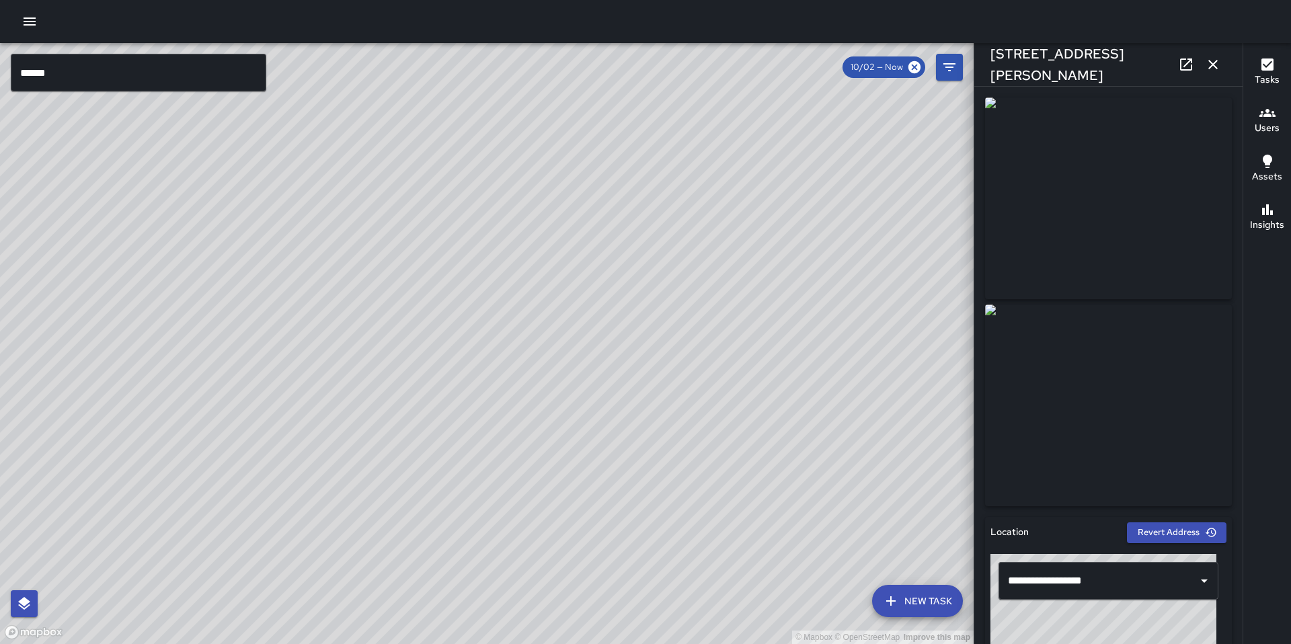
drag, startPoint x: 355, startPoint y: 413, endPoint x: 418, endPoint y: 381, distance: 70.1
click at [418, 381] on div "© Mapbox © OpenStreetMap Improve this map" at bounding box center [487, 343] width 974 height 601
drag, startPoint x: 292, startPoint y: 322, endPoint x: 380, endPoint y: 350, distance: 92.3
click at [380, 350] on div "© Mapbox © OpenStreetMap Improve this map" at bounding box center [487, 343] width 974 height 601
drag, startPoint x: 341, startPoint y: 373, endPoint x: 362, endPoint y: 365, distance: 22.6
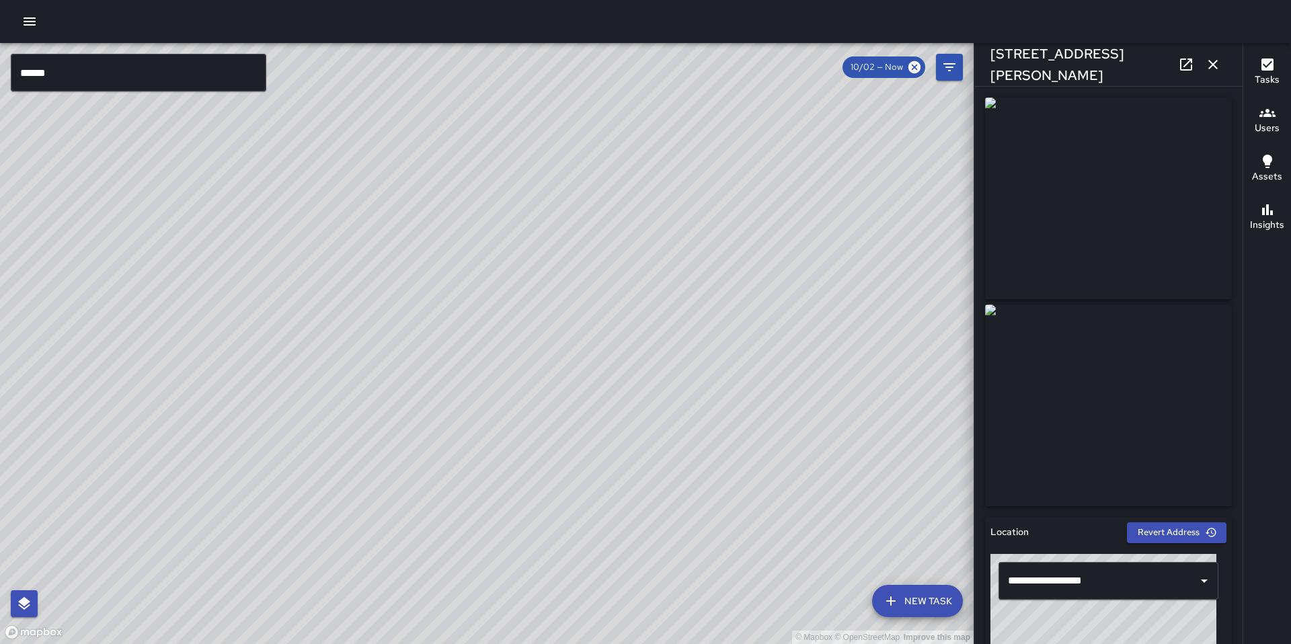
click at [362, 365] on div "© Mapbox © OpenStreetMap Improve this map" at bounding box center [487, 343] width 974 height 601
click at [365, 359] on div "© Mapbox © OpenStreetMap Improve this map BA Bryan Alexander 566 Natoma Street …" at bounding box center [487, 343] width 974 height 601
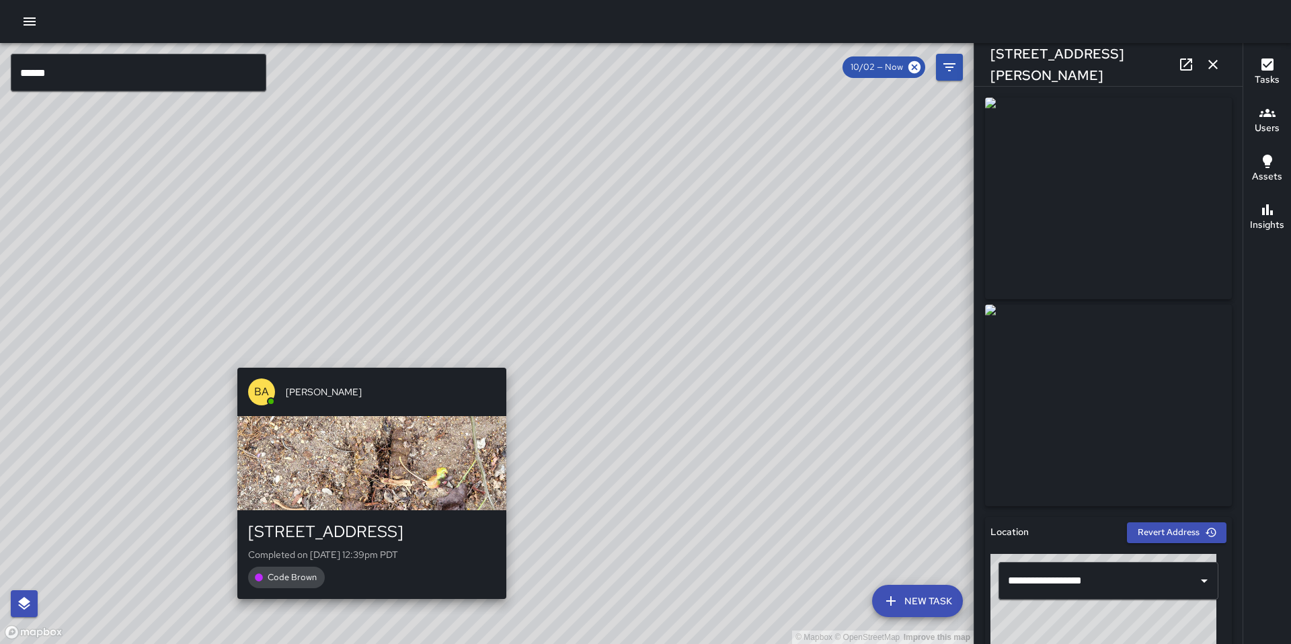
type input "**********"
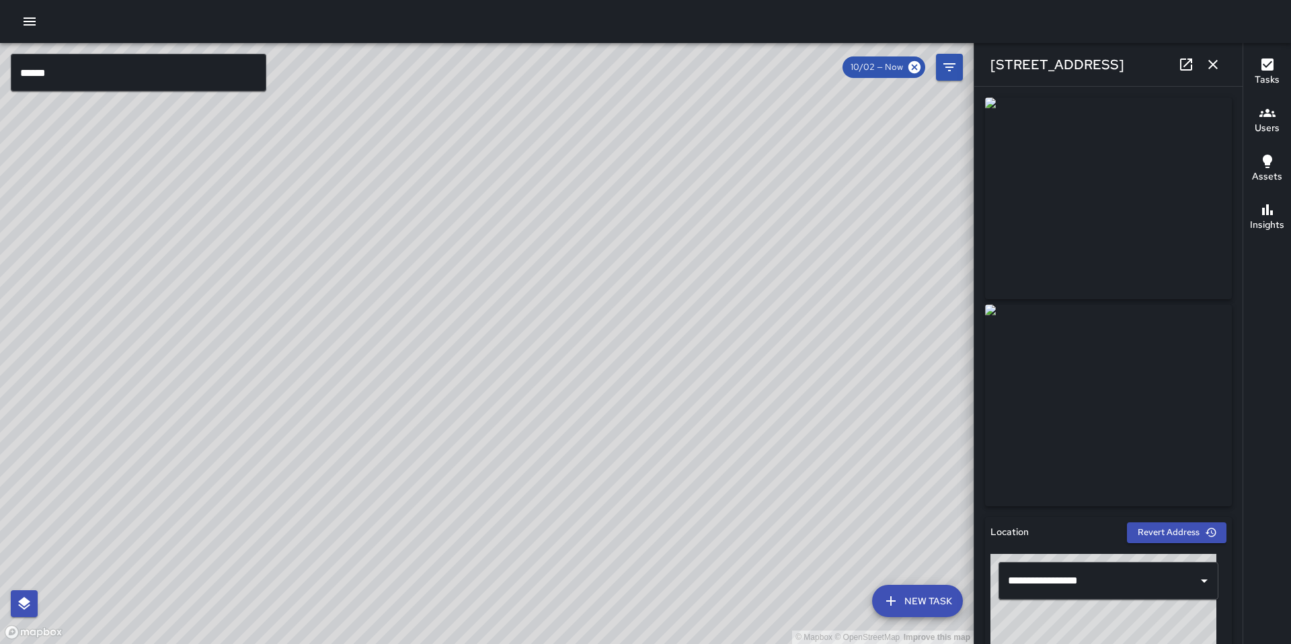
click at [433, 367] on div "© Mapbox © OpenStreetMap Improve this map" at bounding box center [487, 343] width 974 height 601
click at [439, 365] on div "© Mapbox © OpenStreetMap Improve this map BA Bryan Alexander 576 Natoma Street …" at bounding box center [487, 343] width 974 height 601
click at [490, 367] on div "© Mapbox © OpenStreetMap Improve this map BA Bryan Alexander 581 Natoma Street …" at bounding box center [487, 343] width 974 height 601
click at [529, 295] on div "© Mapbox © OpenStreetMap Improve this map" at bounding box center [487, 343] width 974 height 601
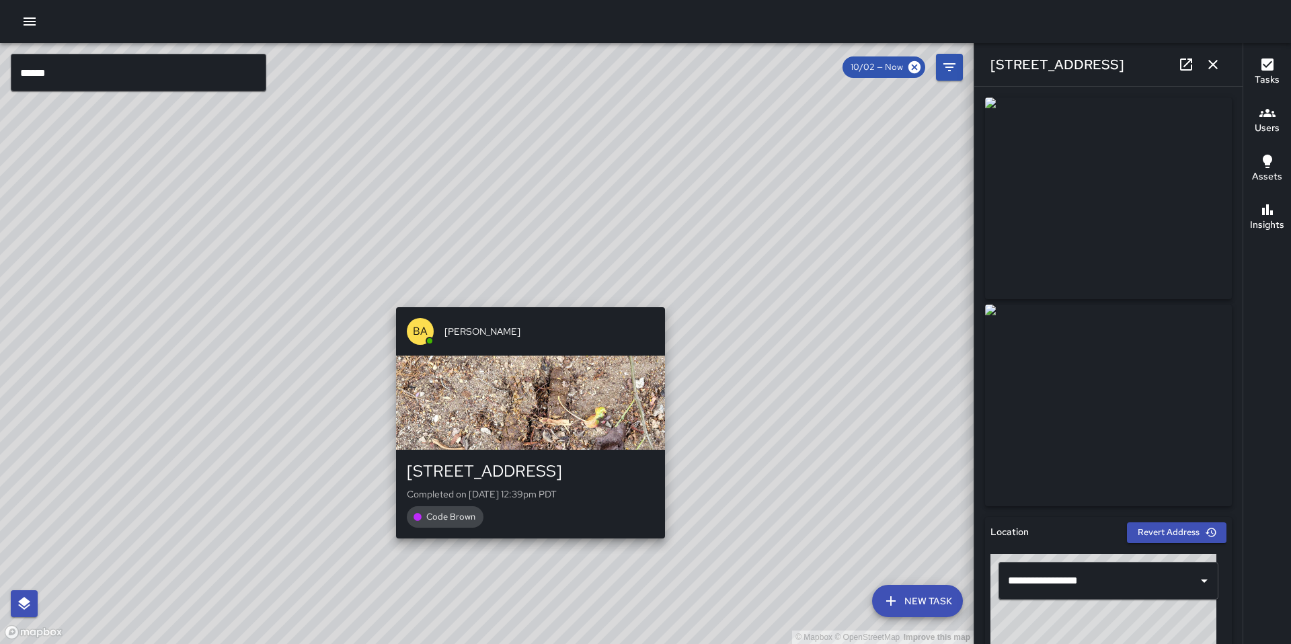
click at [527, 296] on div "© Mapbox © OpenStreetMap Improve this map BA Bryan Alexander 566 Natoma Street …" at bounding box center [487, 343] width 974 height 601
type input "**********"
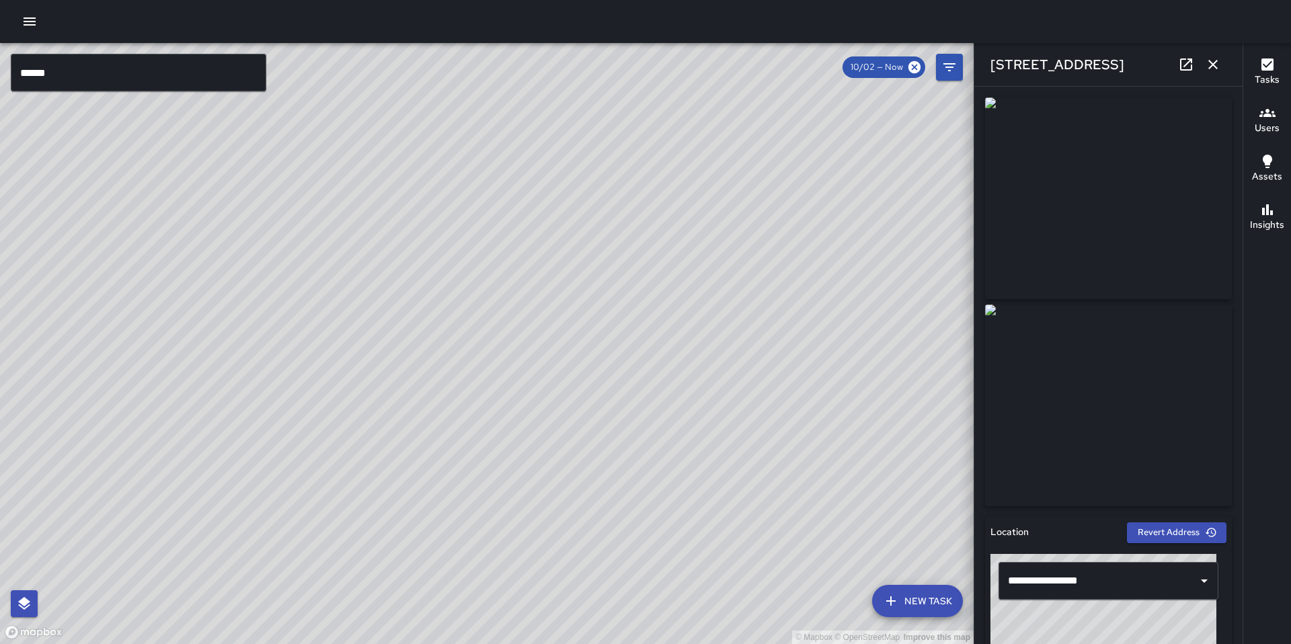
click at [362, 453] on div "© Mapbox © OpenStreetMap Improve this map SK SEAN KELLEY 599 Natoma Street Comp…" at bounding box center [487, 343] width 974 height 601
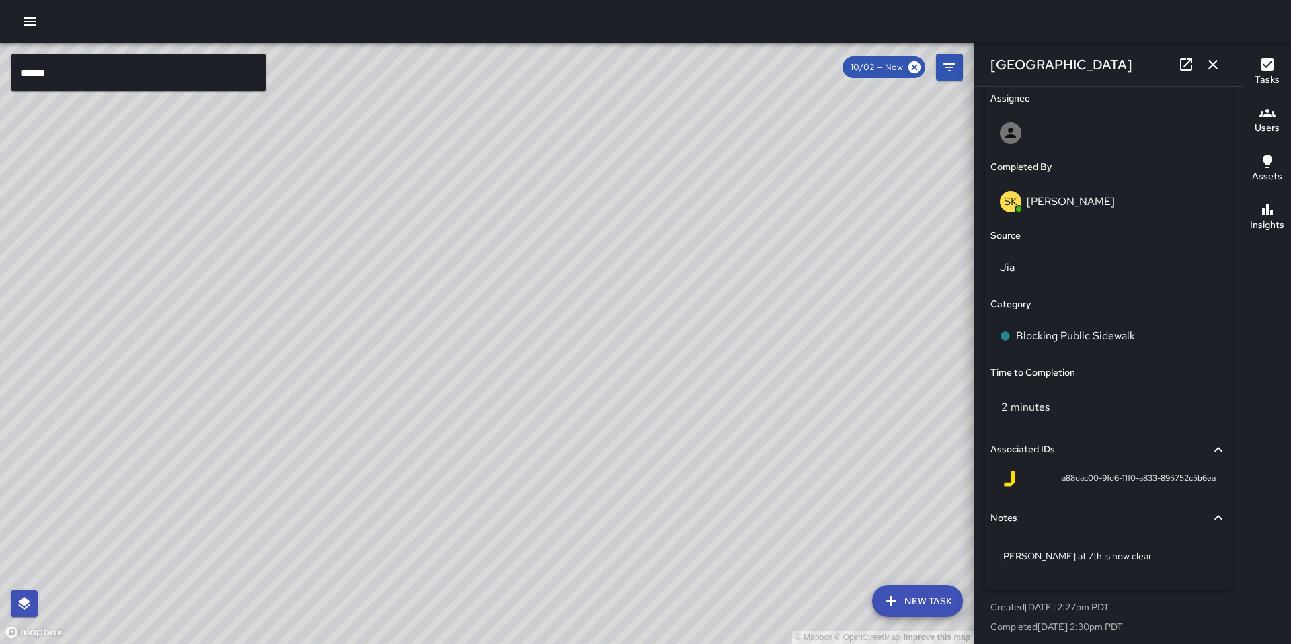
scroll to position [790, 0]
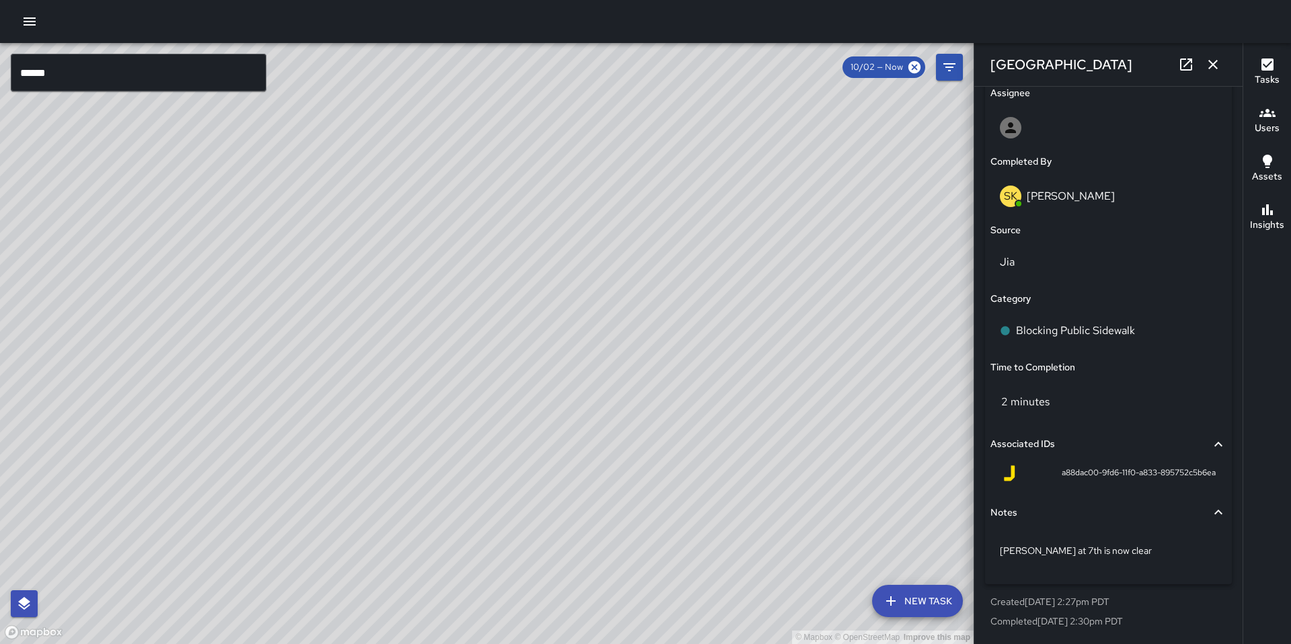
click at [506, 387] on div "© Mapbox © OpenStreetMap Improve this map SK SEAN KELLEY 169 7th Street Complet…" at bounding box center [487, 343] width 974 height 601
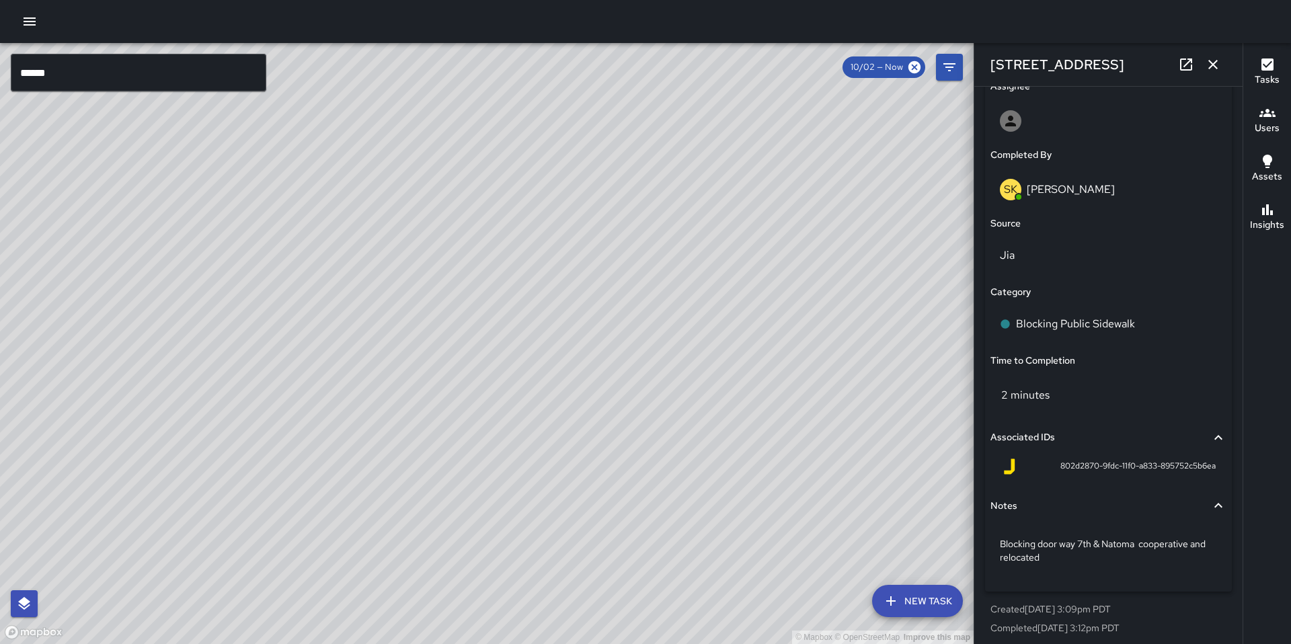
scroll to position [803, 0]
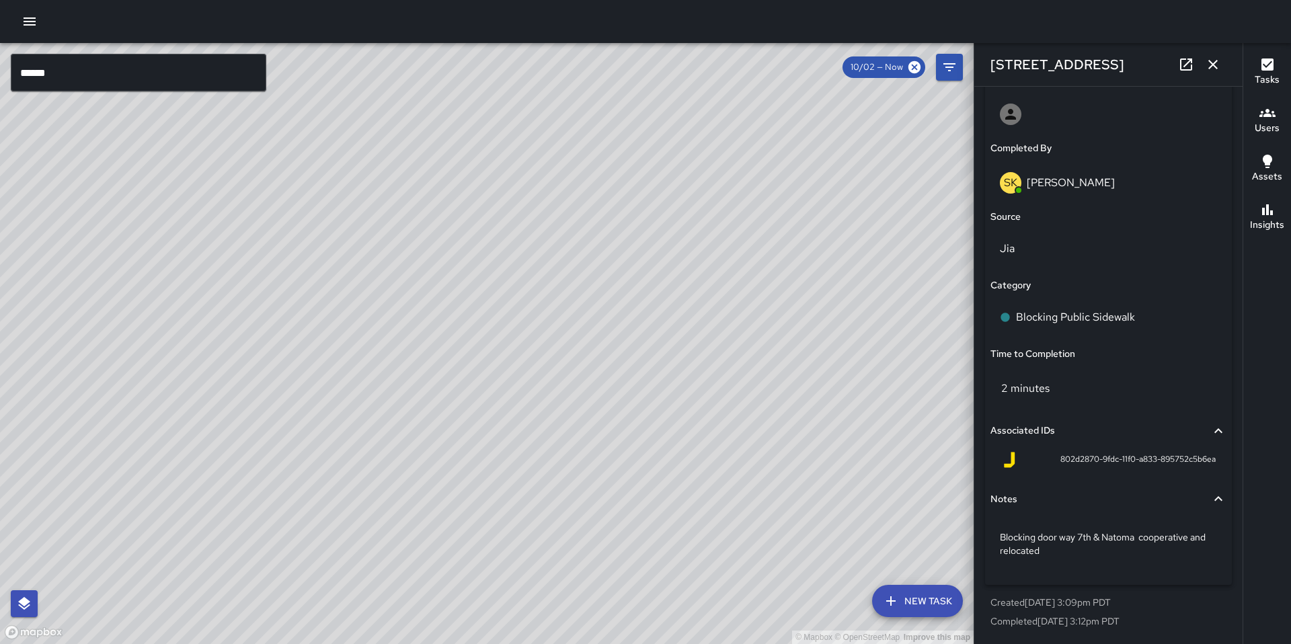
click at [527, 350] on div "© Mapbox © OpenStreetMap Improve this map BA Bryan Alexander 195 7th Street Com…" at bounding box center [487, 343] width 974 height 601
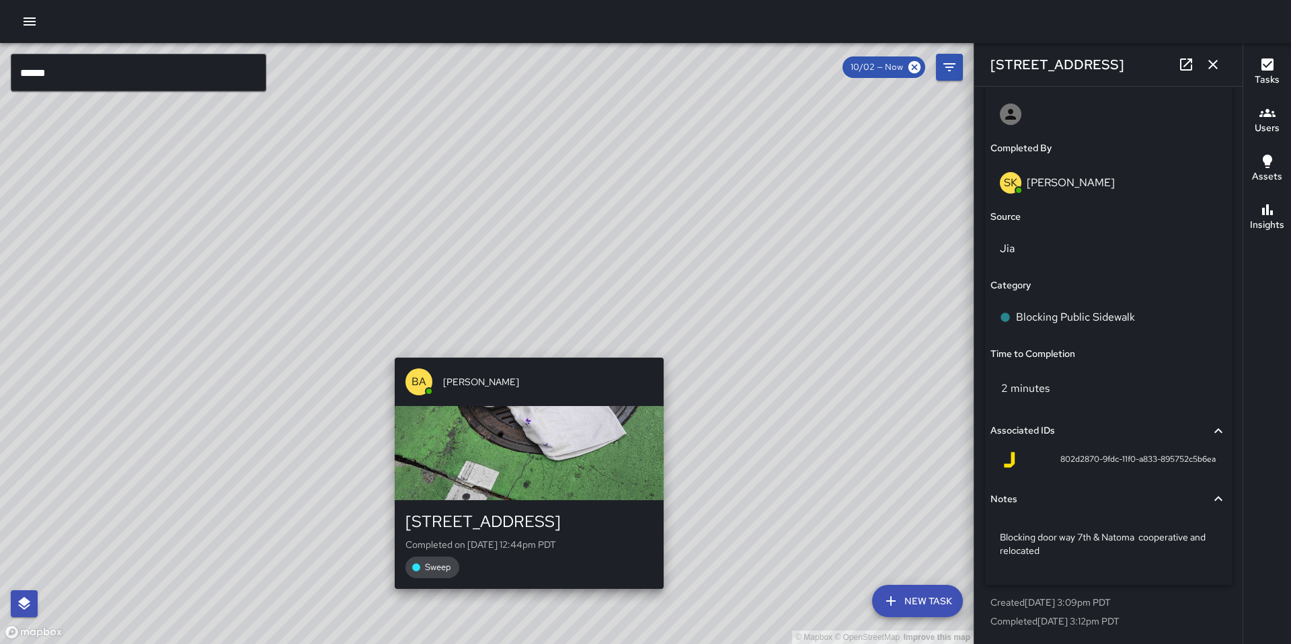
scroll to position [790, 0]
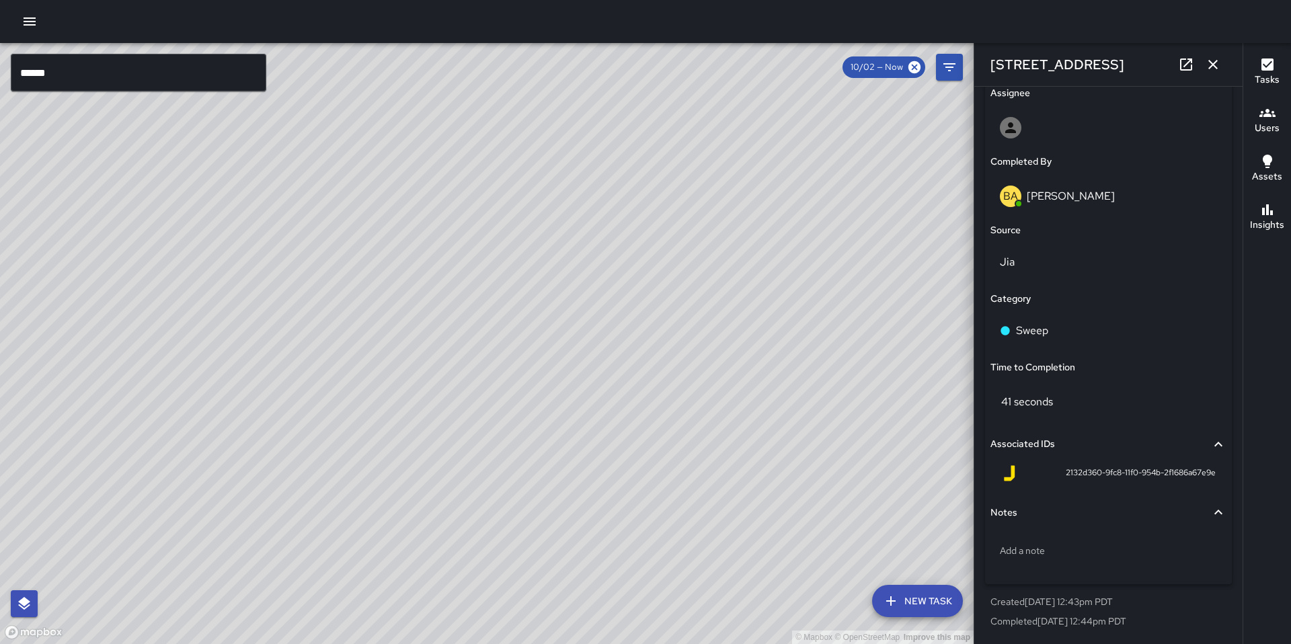
click at [479, 354] on div "© Mapbox © OpenStreetMap Improve this map KT Katherine Treminio 195 7th Street …" at bounding box center [487, 343] width 974 height 601
click at [462, 354] on div "© Mapbox © OpenStreetMap Improve this map KT Katherine Treminio 190 7th Street …" at bounding box center [487, 343] width 974 height 601
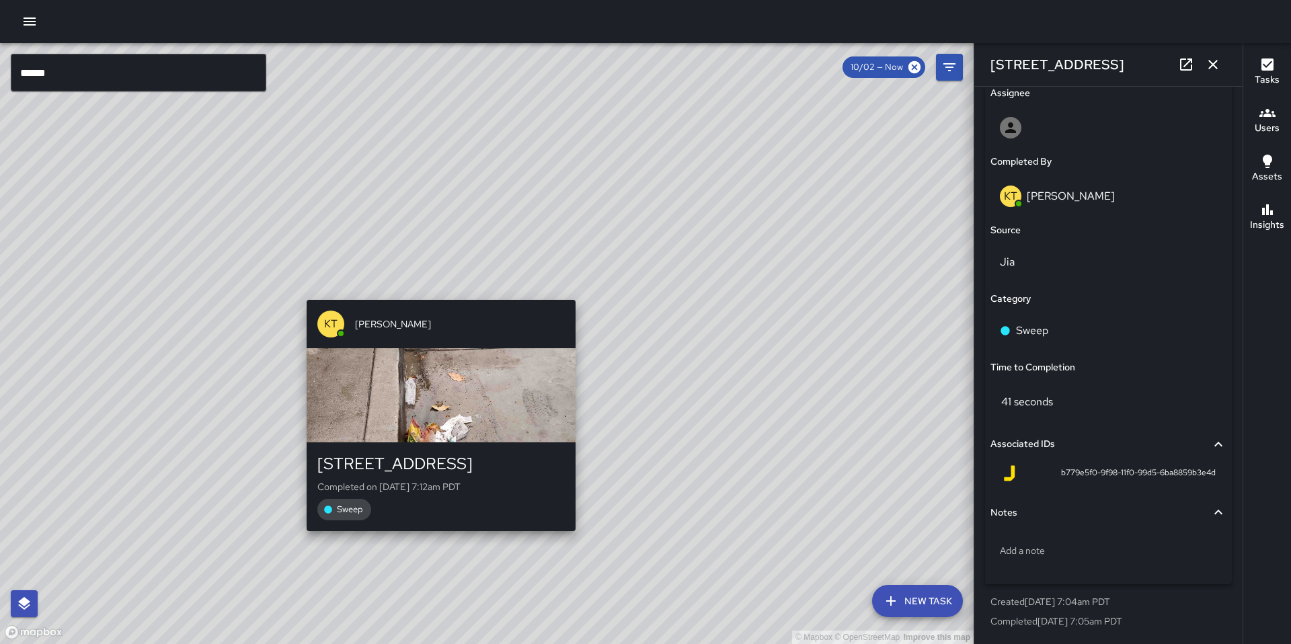
click at [436, 291] on div "© Mapbox © OpenStreetMap Improve this map KT Katherine Treminio 150a 7th Street…" at bounding box center [487, 343] width 974 height 601
type input "**********"
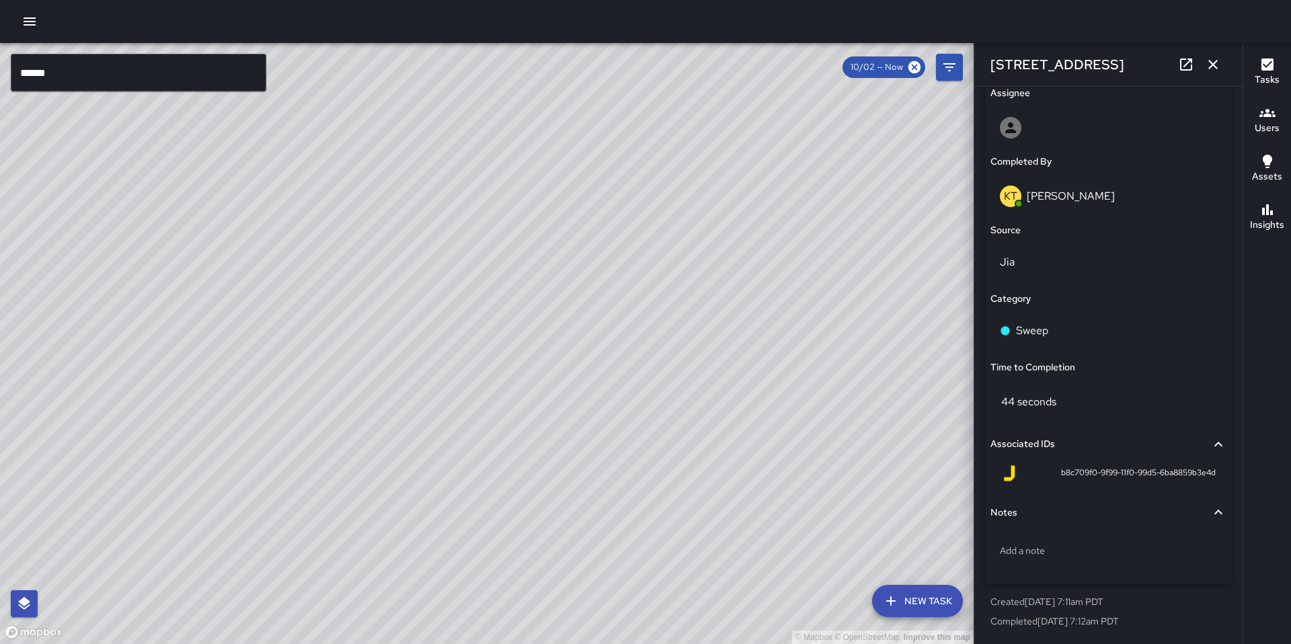
click at [534, 367] on div "© Mapbox © OpenStreetMap Improve this map SK SEAN KELLEY 169 7th Street Complet…" at bounding box center [487, 343] width 974 height 601
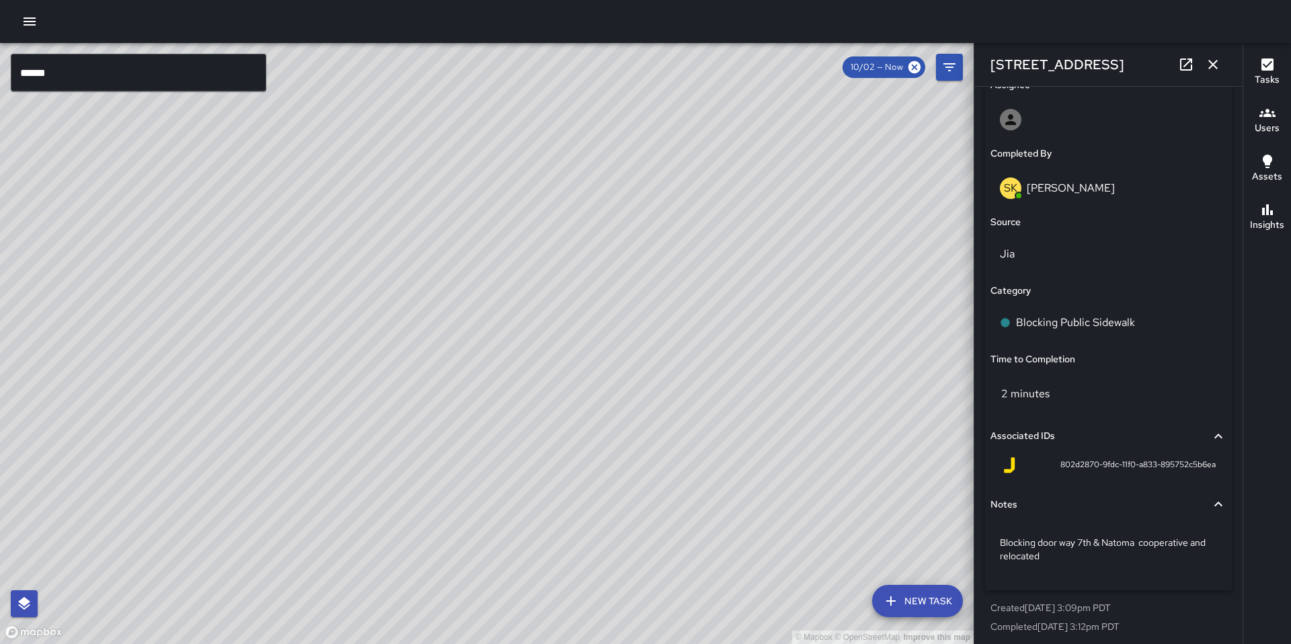
scroll to position [803, 0]
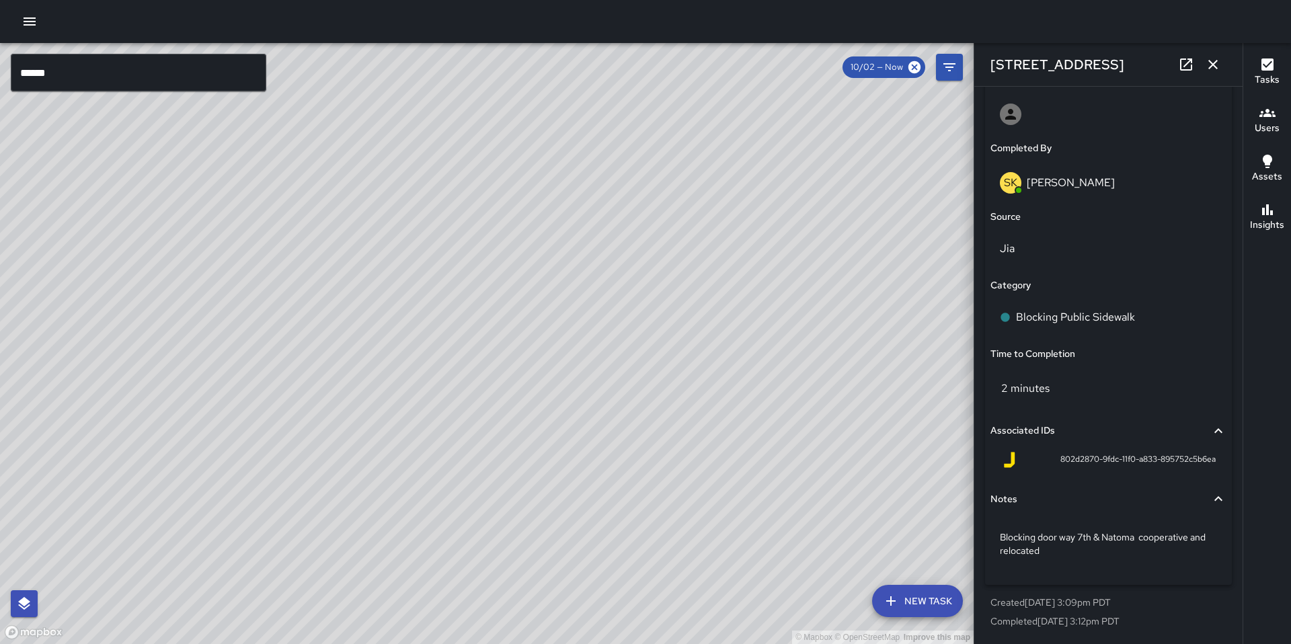
click at [459, 302] on div "© Mapbox © OpenStreetMap Improve this map SK SEAN KELLEY 599 Natoma Street Comp…" at bounding box center [487, 343] width 974 height 601
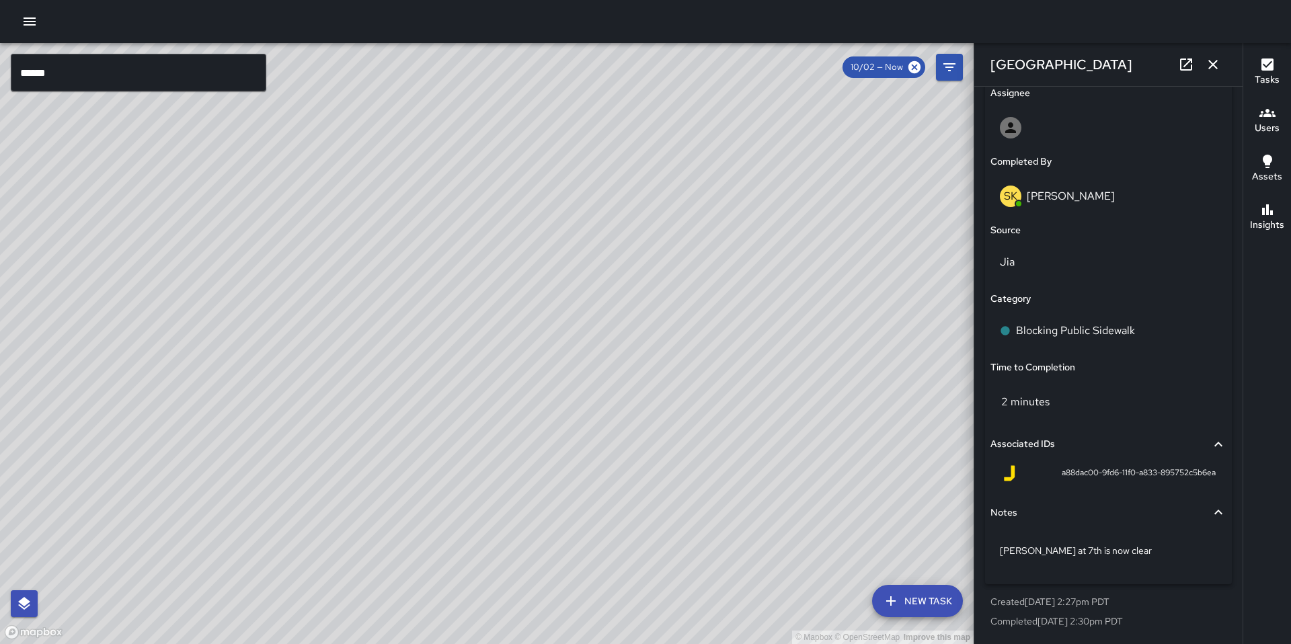
scroll to position [790, 0]
click at [402, 253] on div "© Mapbox © OpenStreetMap Improve this map SK SEAN KELLEY 111 7th Street Complet…" at bounding box center [487, 343] width 974 height 601
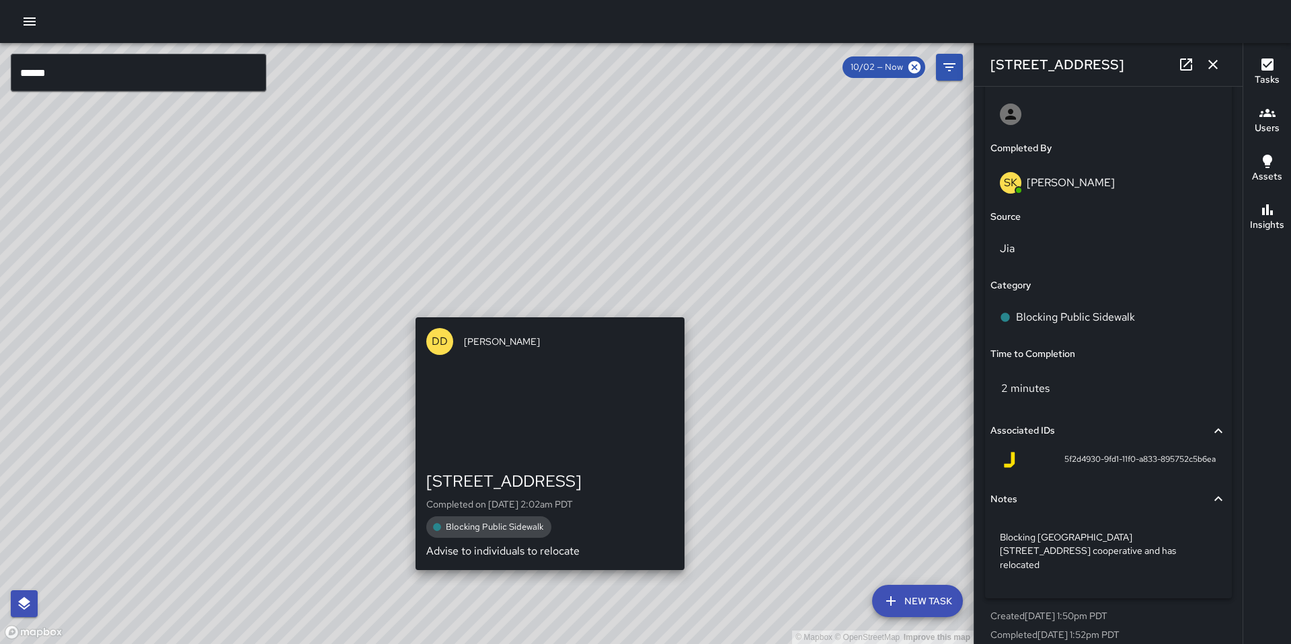
click at [546, 307] on div "© Mapbox © OpenStreetMap Improve this map DD Diego De La Oliva 580 Minna Street…" at bounding box center [487, 343] width 974 height 601
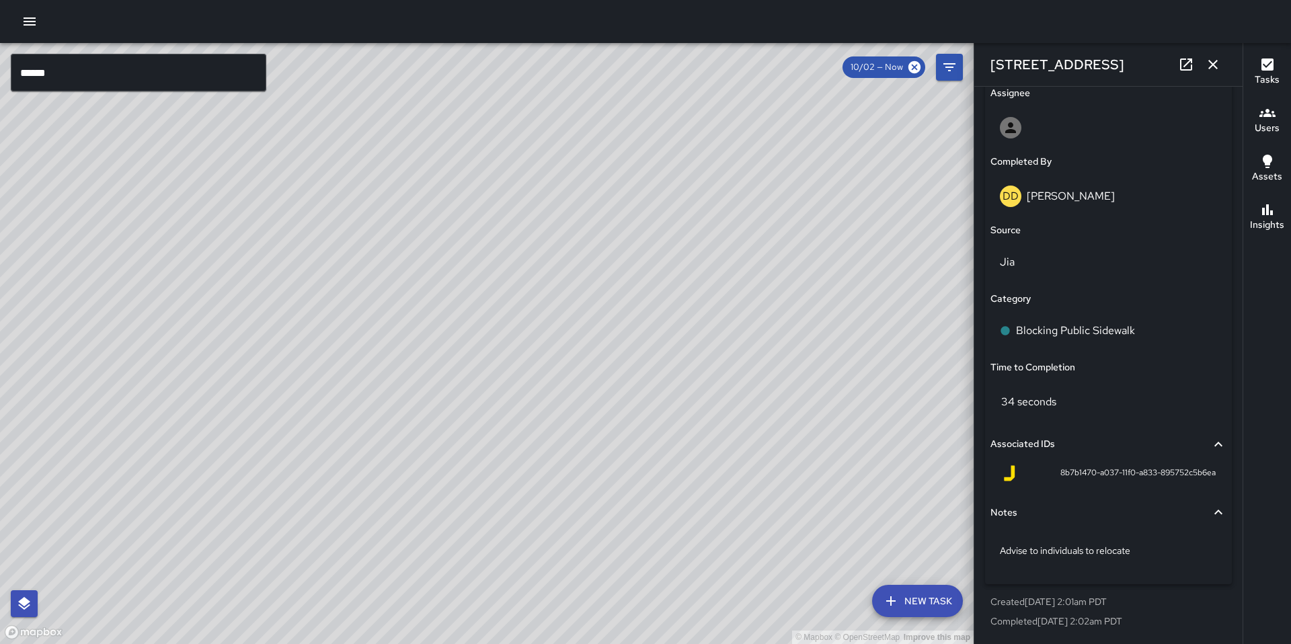
scroll to position [790, 0]
click at [507, 344] on div "© Mapbox © OpenStreetMap Improve this map SK SEAN KELLEY 580 Minna Street Compl…" at bounding box center [487, 343] width 974 height 601
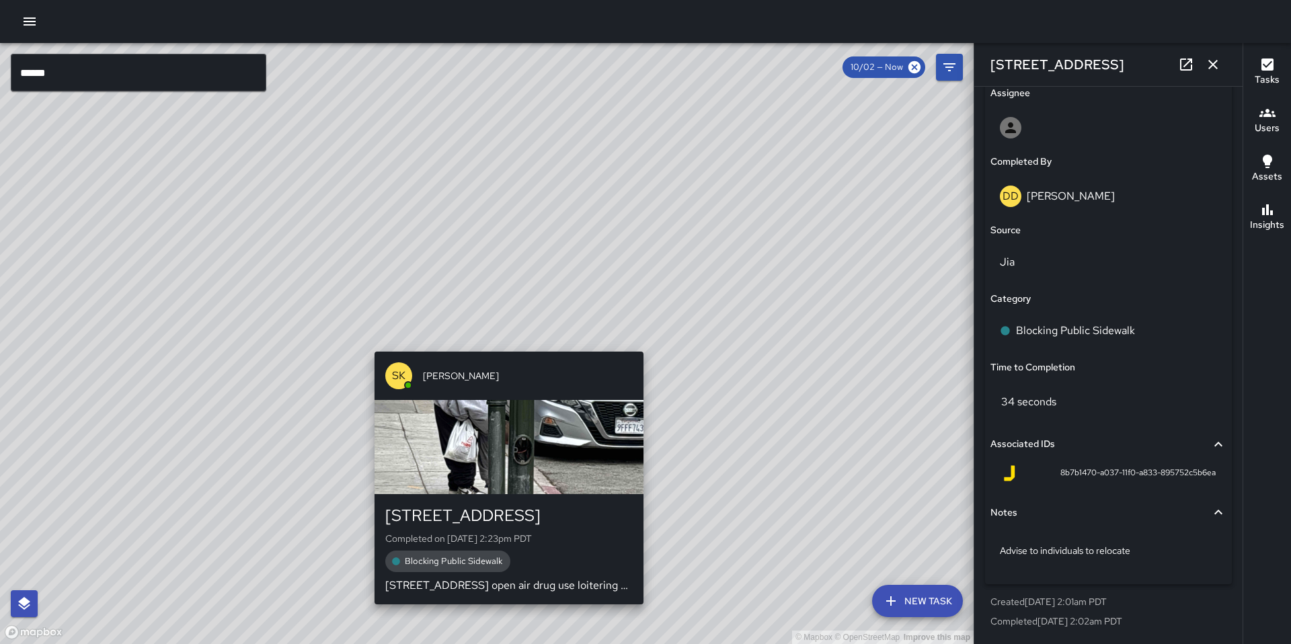
scroll to position [803, 0]
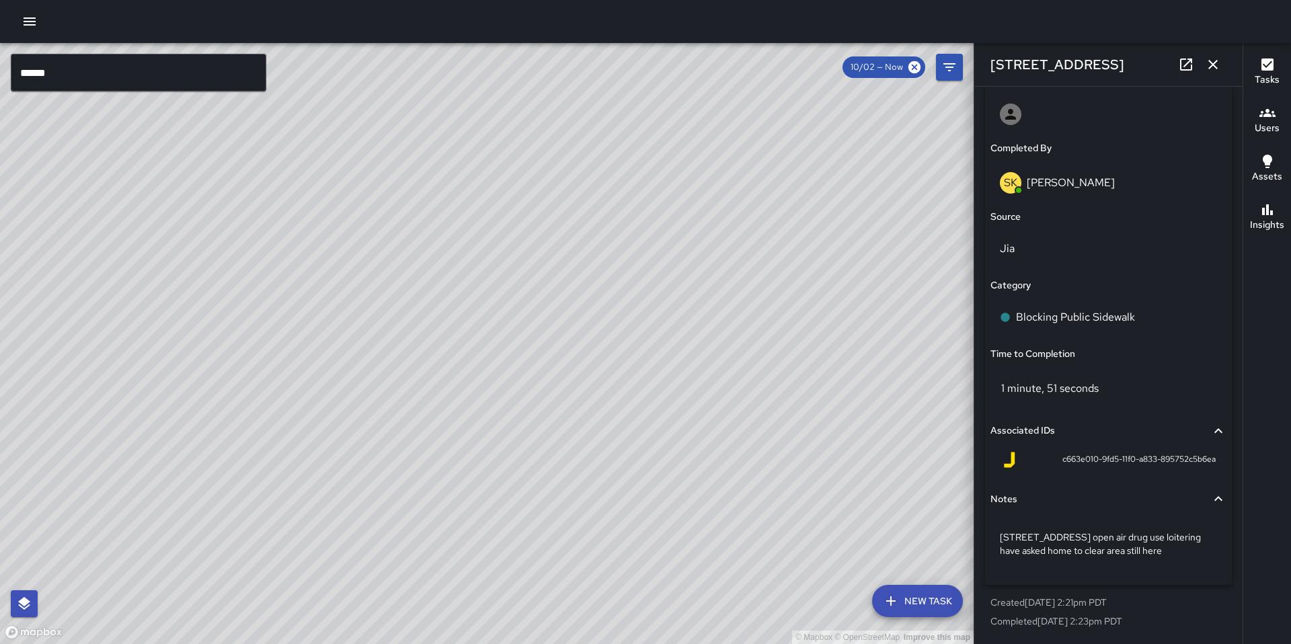
click at [683, 348] on div "© Mapbox © OpenStreetMap Improve this map BA Bryan Alexander 555 Natoma Street …" at bounding box center [487, 343] width 974 height 601
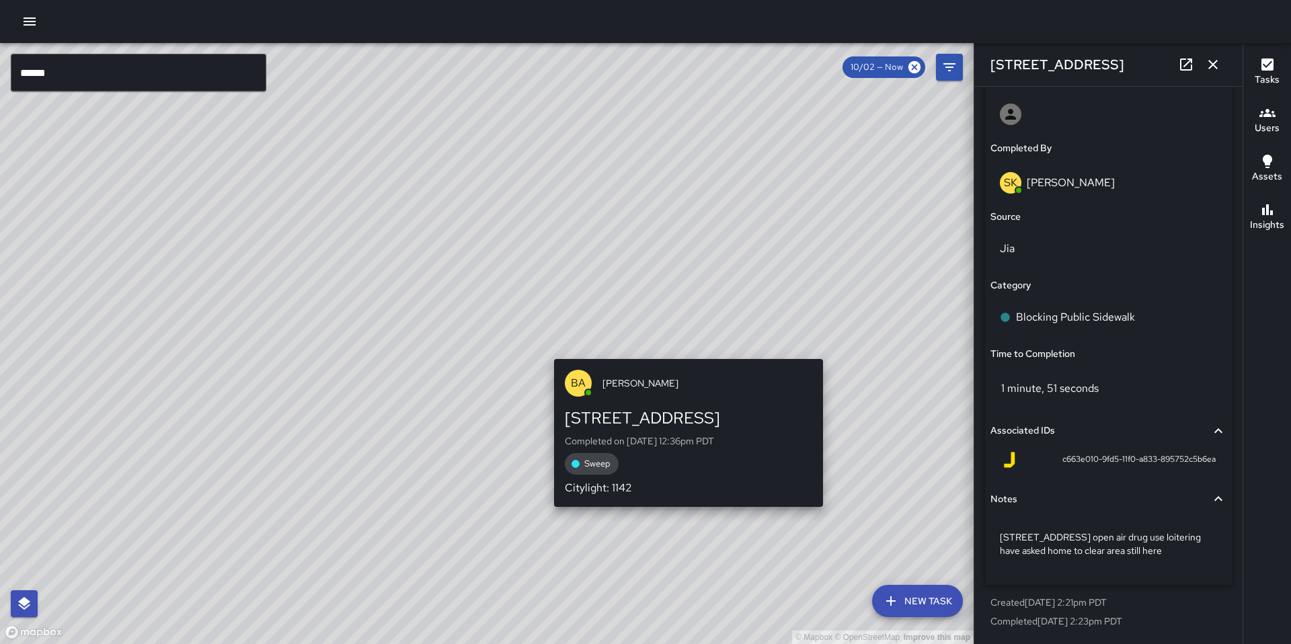
scroll to position [858, 0]
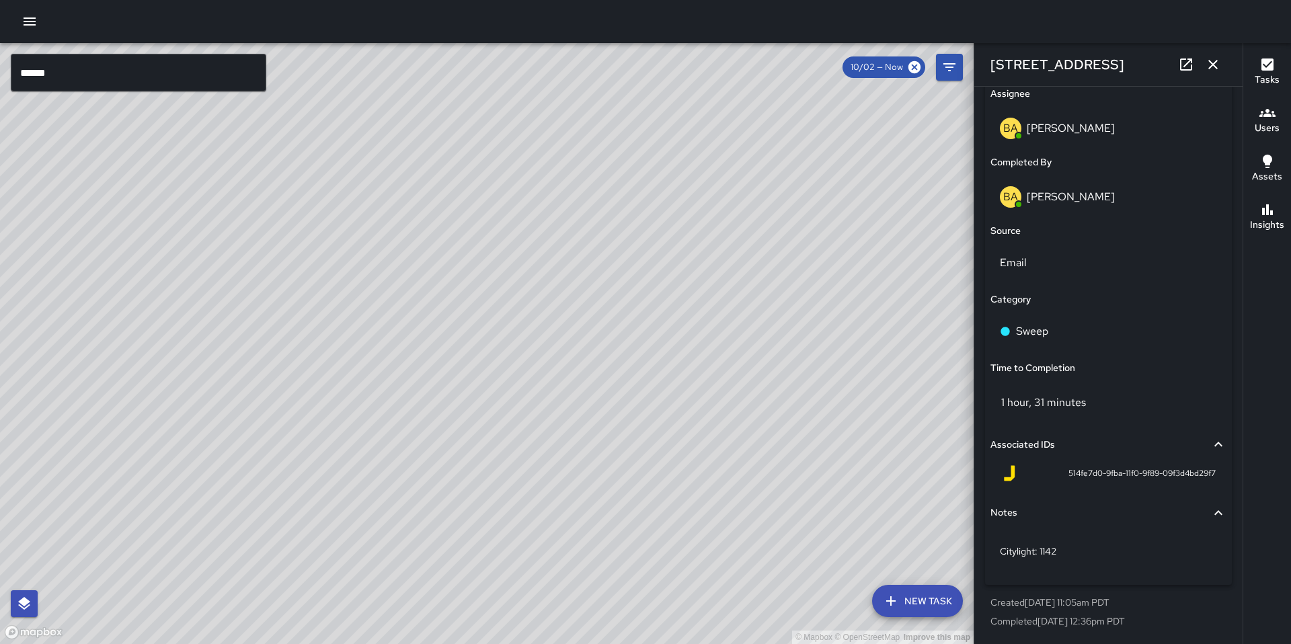
click at [677, 278] on div "© Mapbox © OpenStreetMap Improve this map SK SEAN KELLEY 1028 Howard Street Com…" at bounding box center [487, 343] width 974 height 601
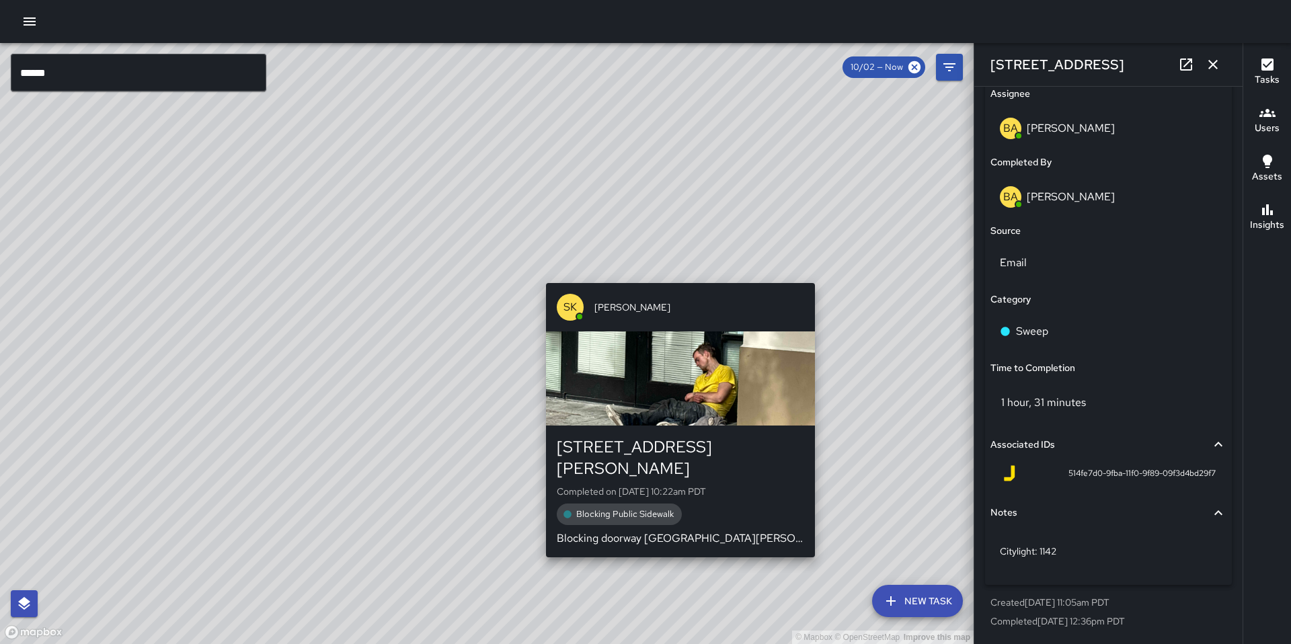
scroll to position [803, 0]
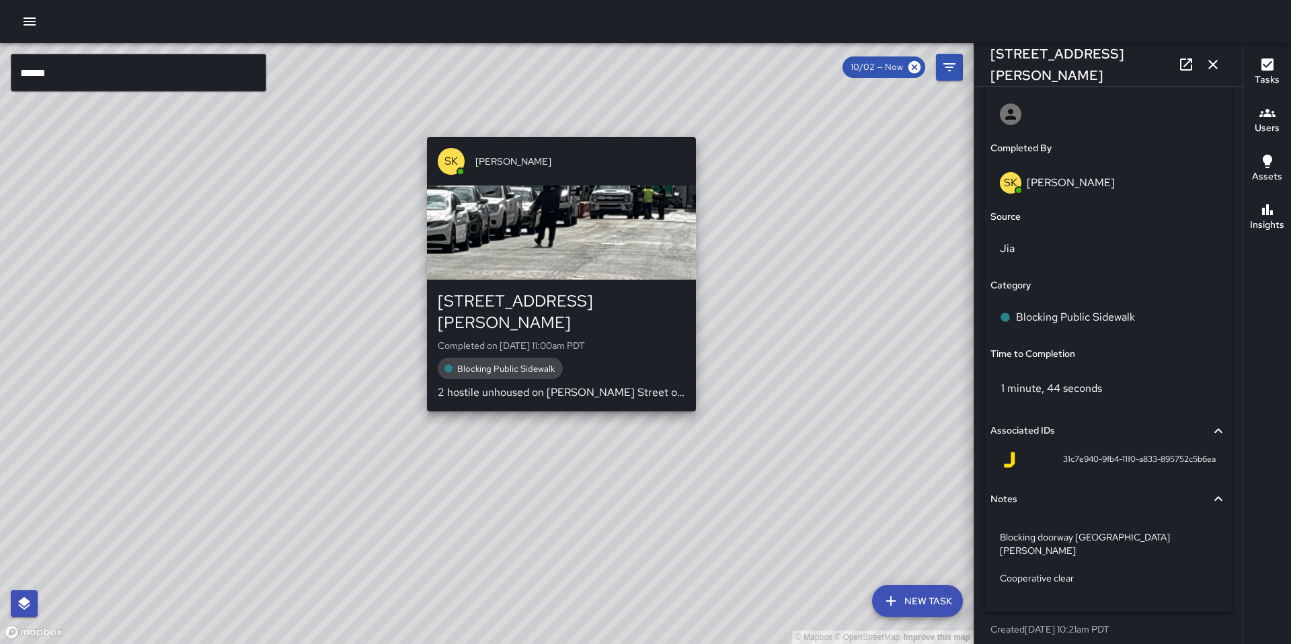
click at [551, 397] on div "© Mapbox © OpenStreetMap Improve this map SK SEAN KELLEY 30 Harriet Street Comp…" at bounding box center [487, 343] width 974 height 601
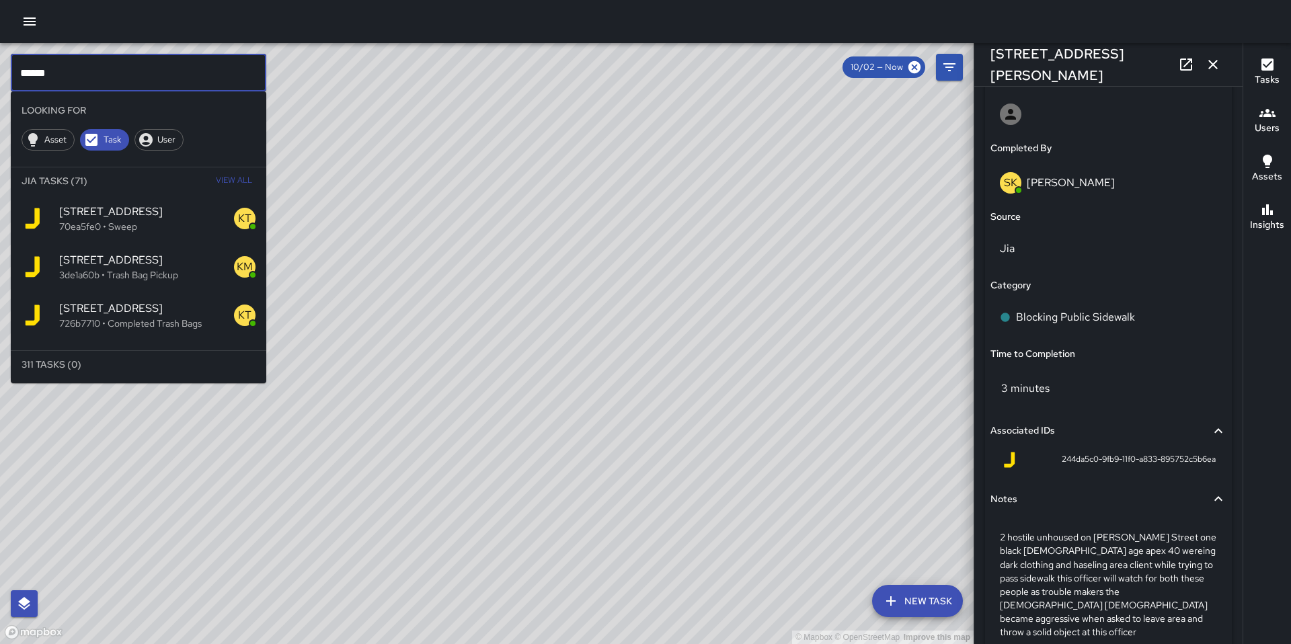
drag, startPoint x: 79, startPoint y: 81, endPoint x: -20, endPoint y: 85, distance: 99.7
click at [0, 85] on html "© Mapbox © OpenStreetMap Improve this map ****** ​ Looking For Asset Task User …" at bounding box center [645, 322] width 1291 height 644
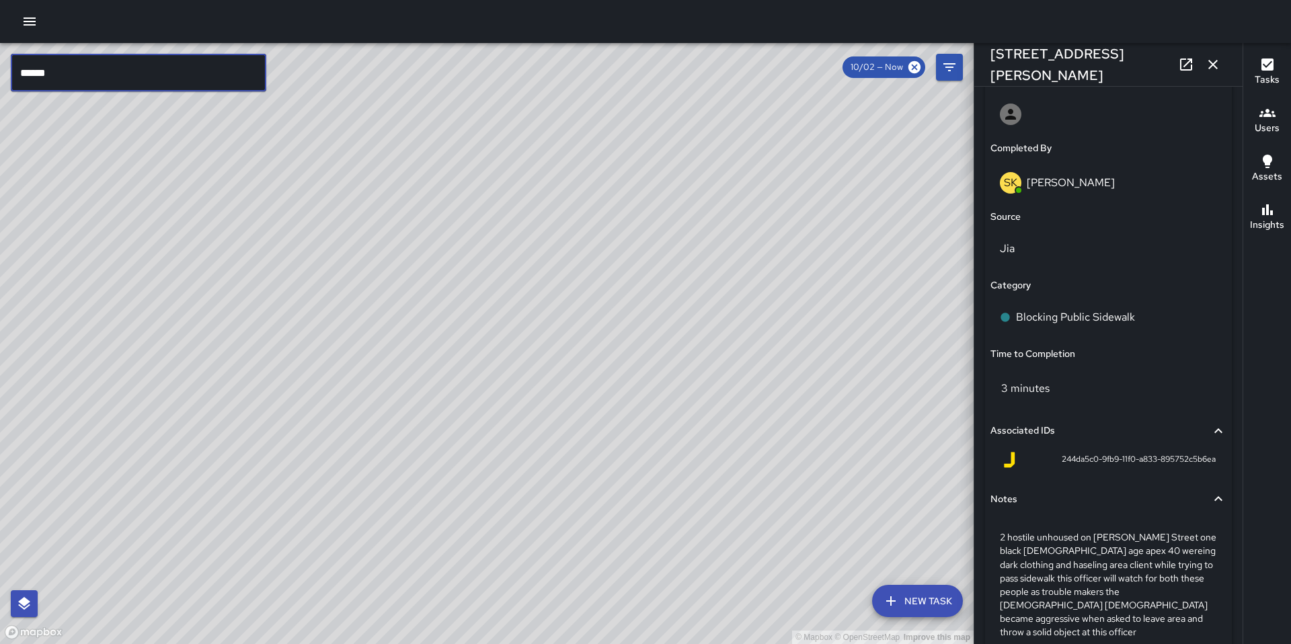
drag, startPoint x: 77, startPoint y: 66, endPoint x: -17, endPoint y: 83, distance: 95.1
click at [0, 83] on html "© Mapbox © OpenStreetMap Improve this map ****** ​ New Task 10/02 — Now Map Lay…" at bounding box center [645, 322] width 1291 height 644
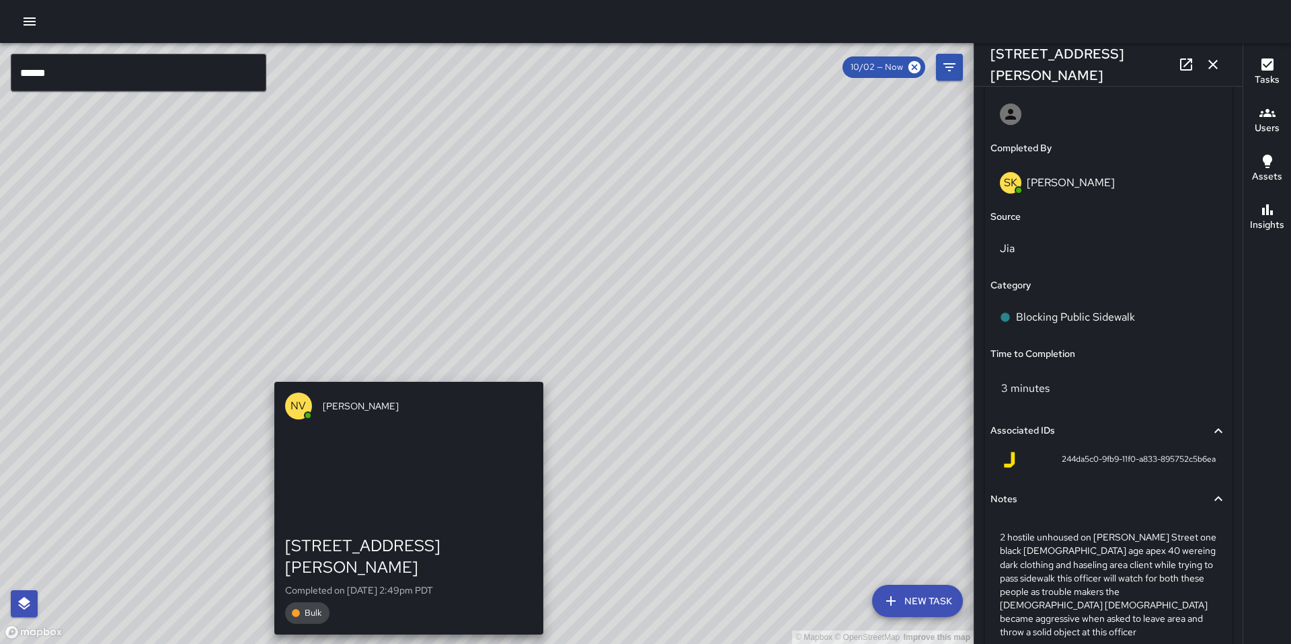
drag, startPoint x: 368, startPoint y: 433, endPoint x: 484, endPoint y: 271, distance: 199.5
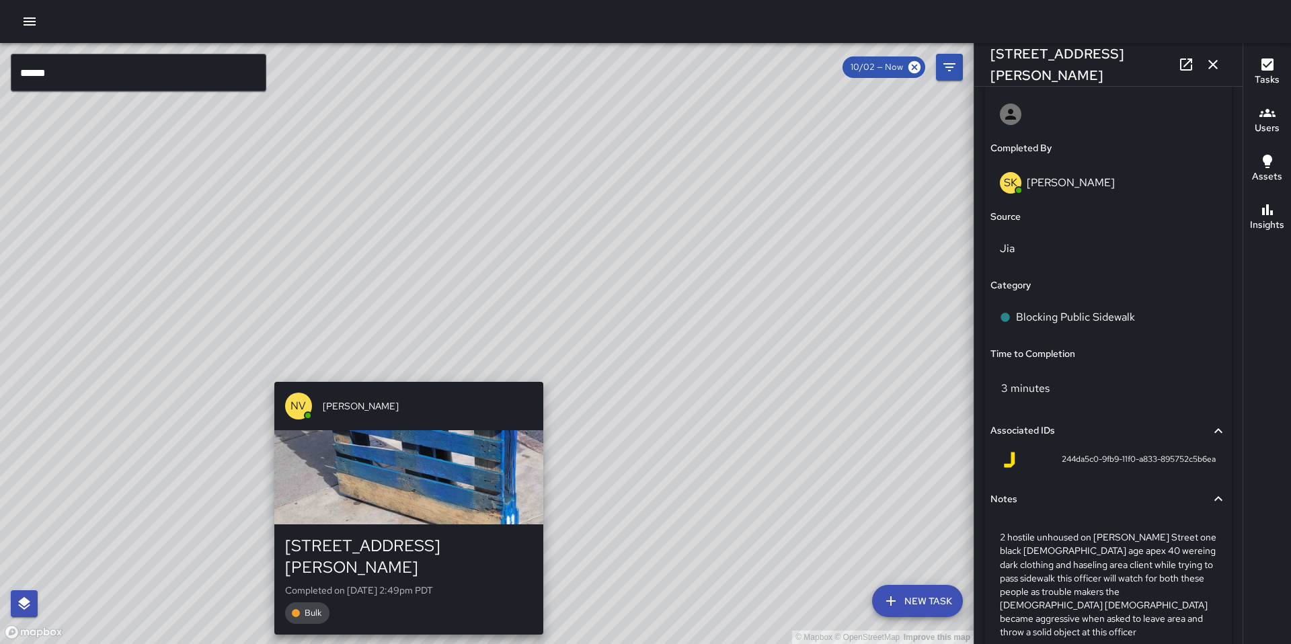
click at [473, 278] on div "© Mapbox © OpenStreetMap Improve this map NV Nicolas Vega 1070 Howard Street Co…" at bounding box center [487, 343] width 974 height 601
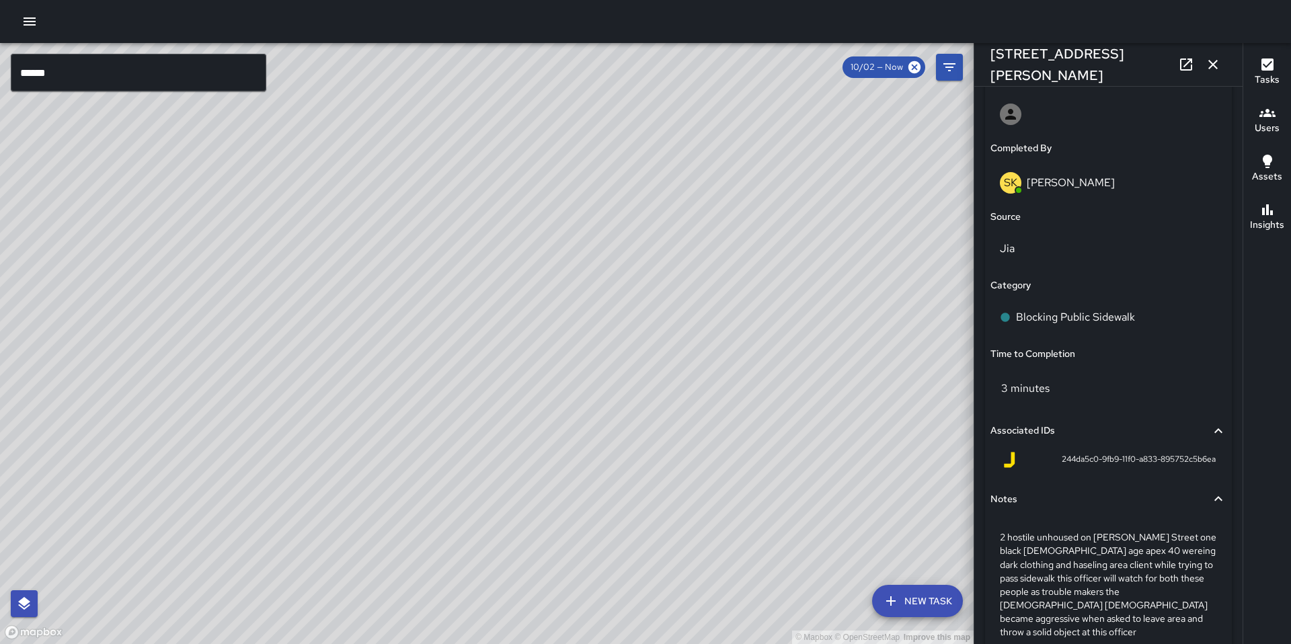
drag, startPoint x: 450, startPoint y: 338, endPoint x: 493, endPoint y: 305, distance: 54.2
click at [488, 308] on div "© Mapbox © OpenStreetMap Improve this map" at bounding box center [487, 343] width 974 height 601
drag, startPoint x: 493, startPoint y: 346, endPoint x: 536, endPoint y: 330, distance: 46.2
click at [536, 330] on div "© Mapbox © OpenStreetMap Improve this map" at bounding box center [487, 343] width 974 height 601
drag, startPoint x: 510, startPoint y: 360, endPoint x: 558, endPoint y: 358, distance: 47.8
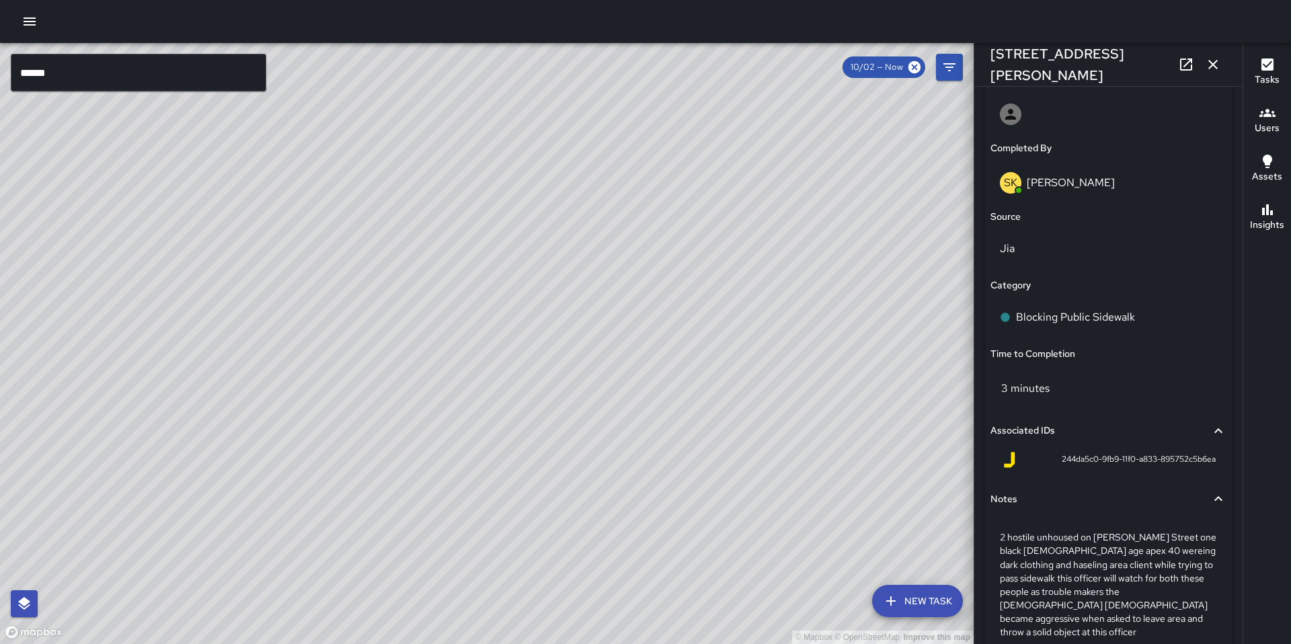
click at [558, 357] on div "© Mapbox © OpenStreetMap Improve this map" at bounding box center [487, 343] width 974 height 601
click at [543, 330] on div "© Mapbox © OpenStreetMap Improve this map DD Diego De La Oliva 1179 Howard Stre…" at bounding box center [487, 343] width 974 height 601
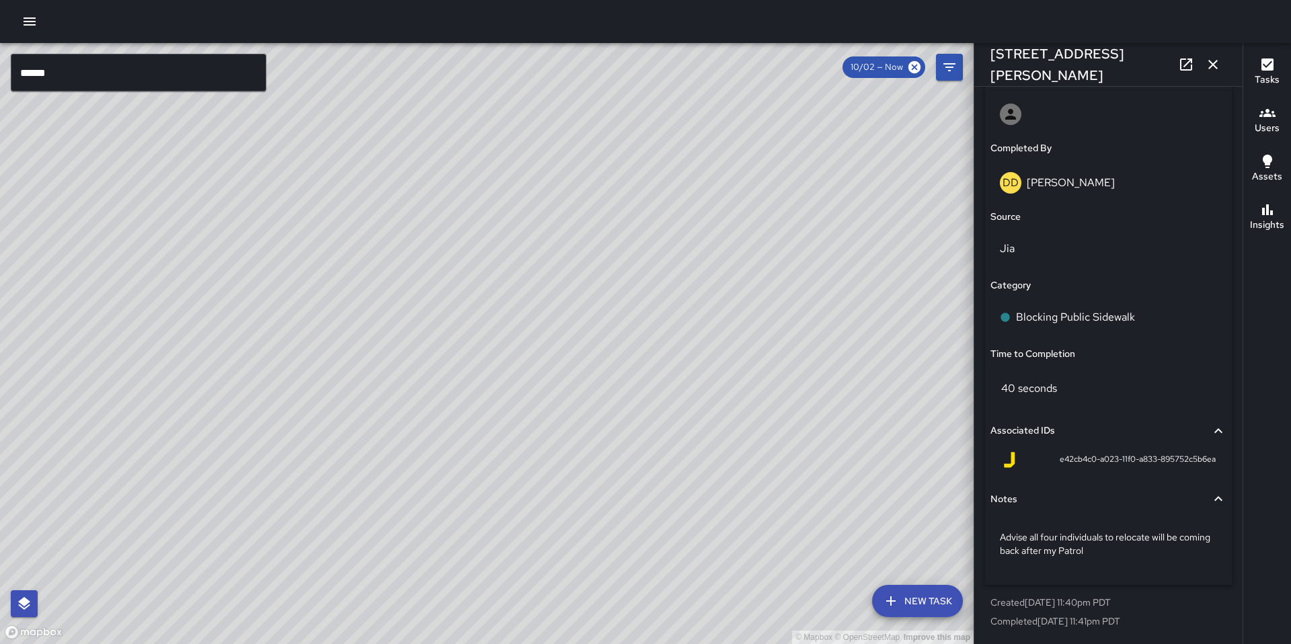
drag, startPoint x: 508, startPoint y: 367, endPoint x: 656, endPoint y: 516, distance: 210.2
click at [657, 528] on div "© Mapbox © OpenStreetMap Improve this map" at bounding box center [487, 343] width 974 height 601
drag, startPoint x: 569, startPoint y: 429, endPoint x: 611, endPoint y: 479, distance: 64.9
click at [611, 479] on div "© Mapbox © OpenStreetMap Improve this map" at bounding box center [487, 343] width 974 height 601
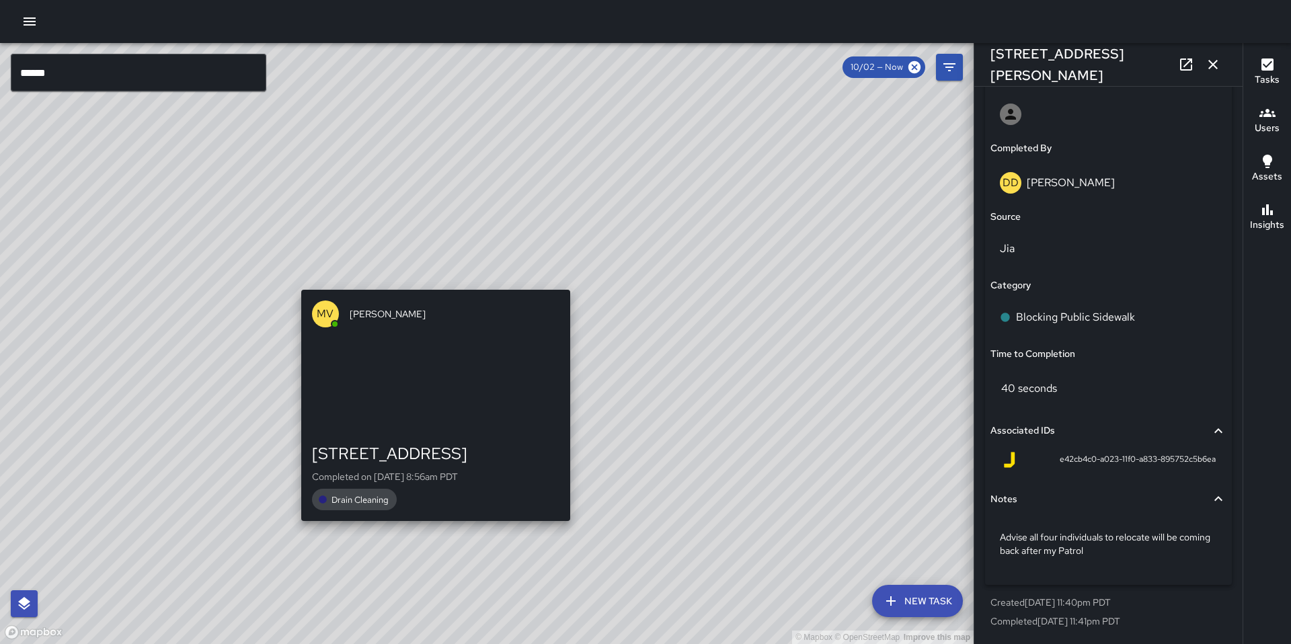
click at [433, 531] on div "© Mapbox © OpenStreetMap Improve this map MV Maclis Velasquez 706 Natoma Street…" at bounding box center [487, 343] width 974 height 601
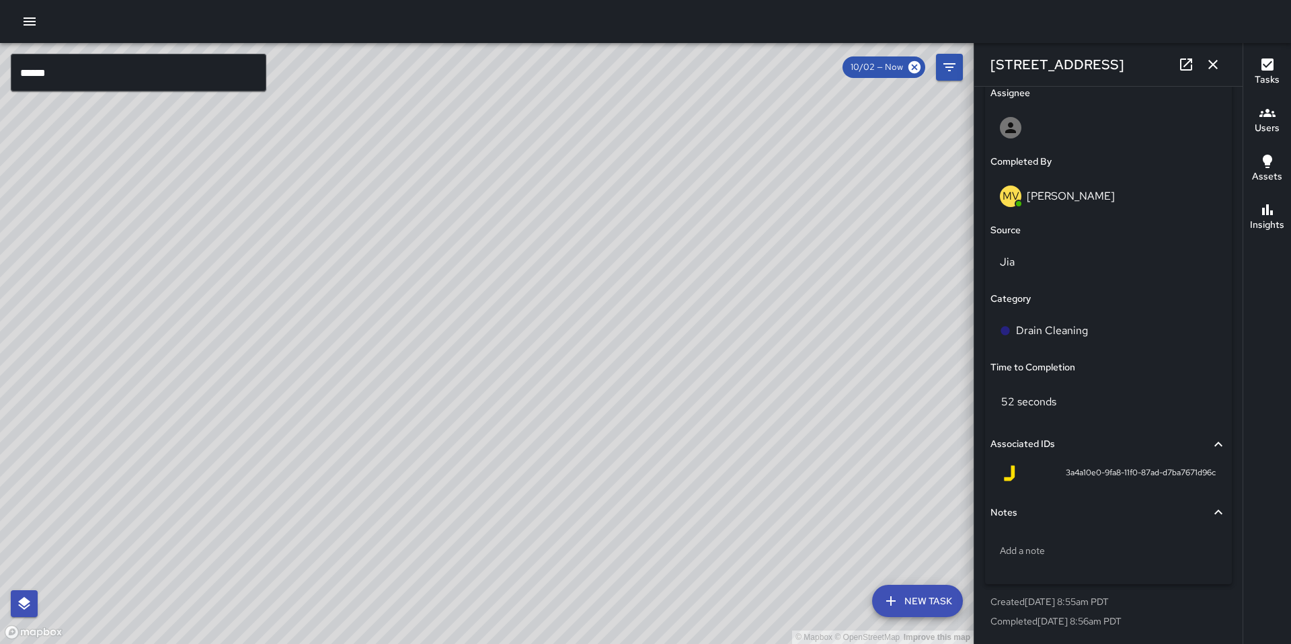
type input "**********"
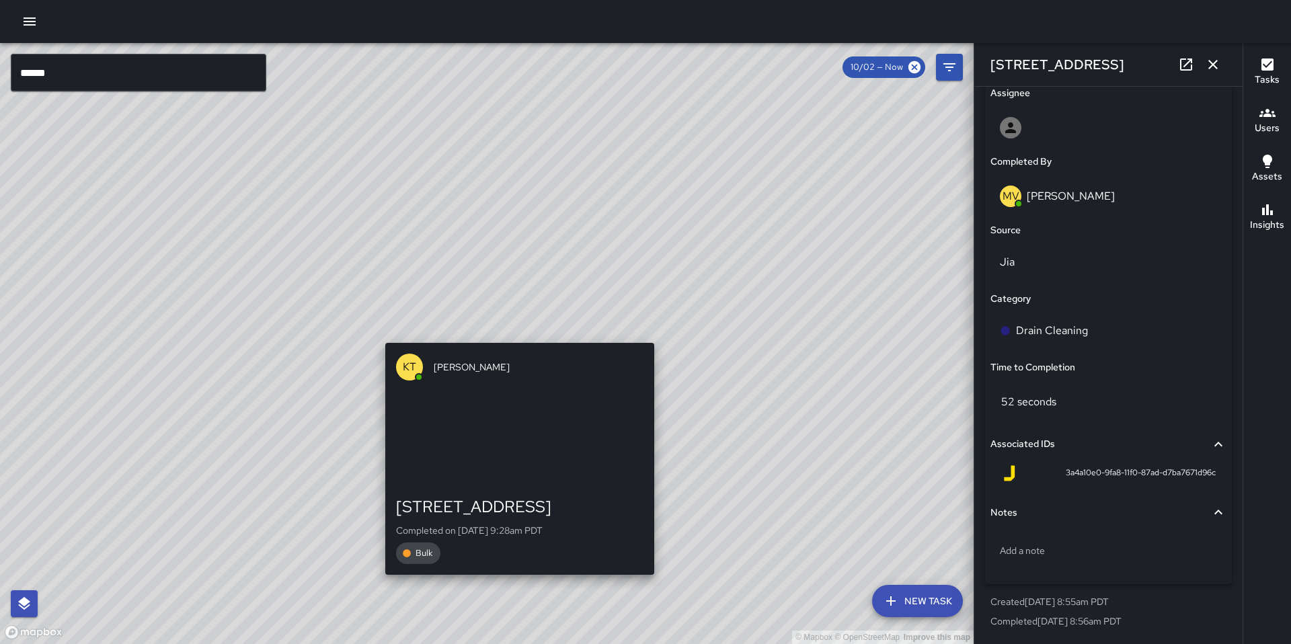
click at [509, 338] on div "KT Katherine Treminio 685 Natoma Street Completed on 10/2/2025, 9:28am PDT Bulk" at bounding box center [520, 459] width 280 height 242
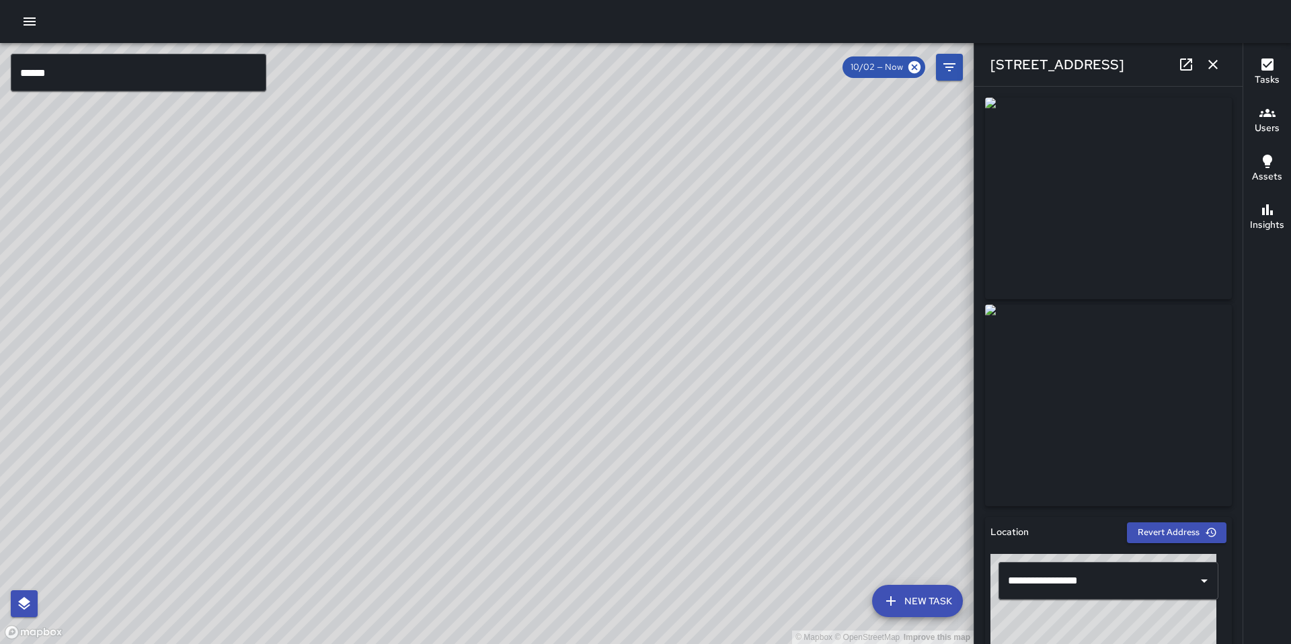
click at [489, 365] on div "© Mapbox © OpenStreetMap Improve this map KT Katherine Treminio 191 8th Street …" at bounding box center [487, 343] width 974 height 601
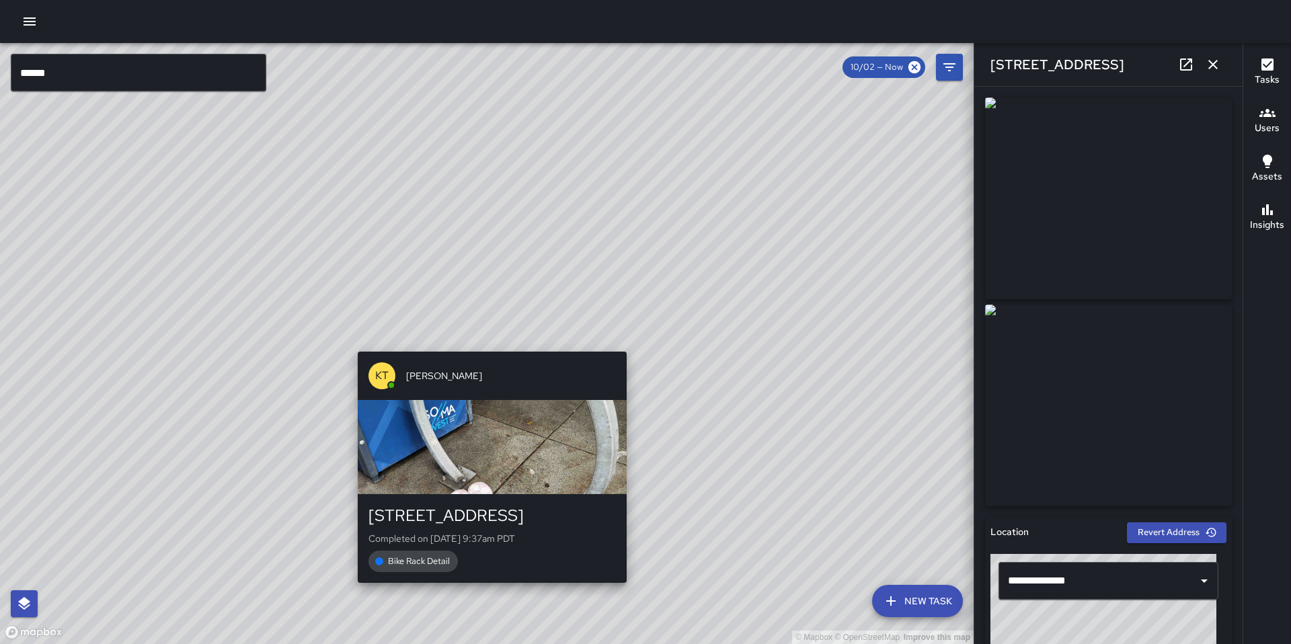
click at [448, 347] on div "KT Katherine Treminio 191 8th Street Completed on 10/2/2025, 9:37am PDT Bike Ra…" at bounding box center [492, 467] width 280 height 242
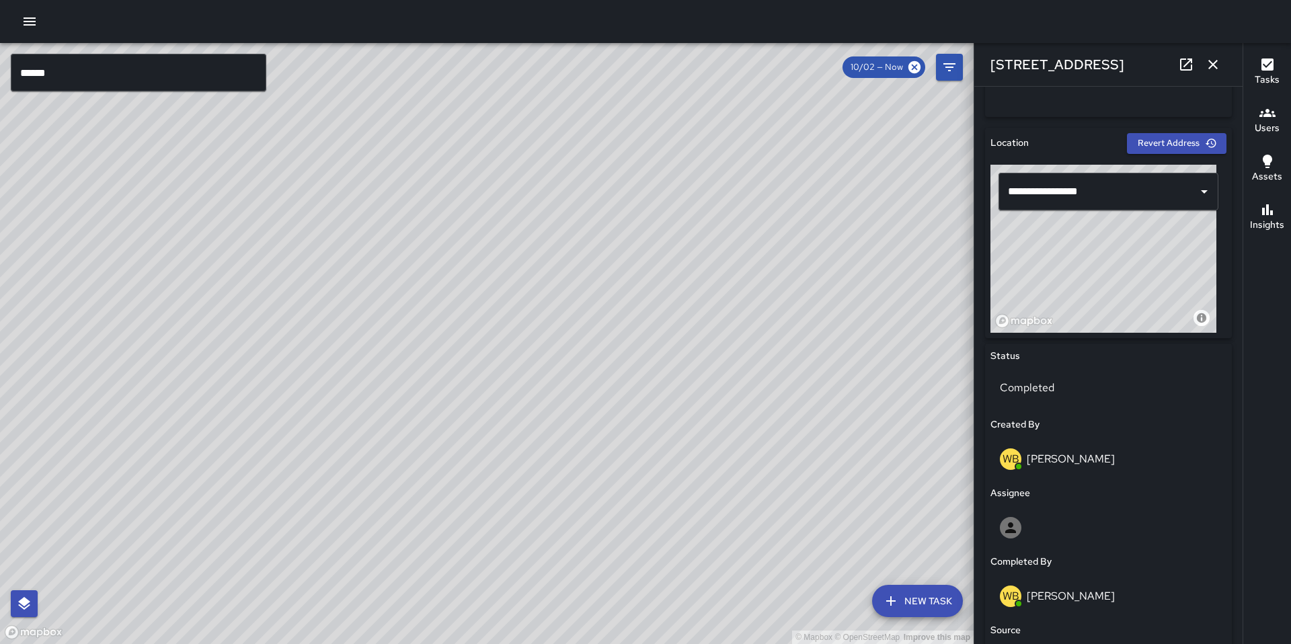
scroll to position [398, 0]
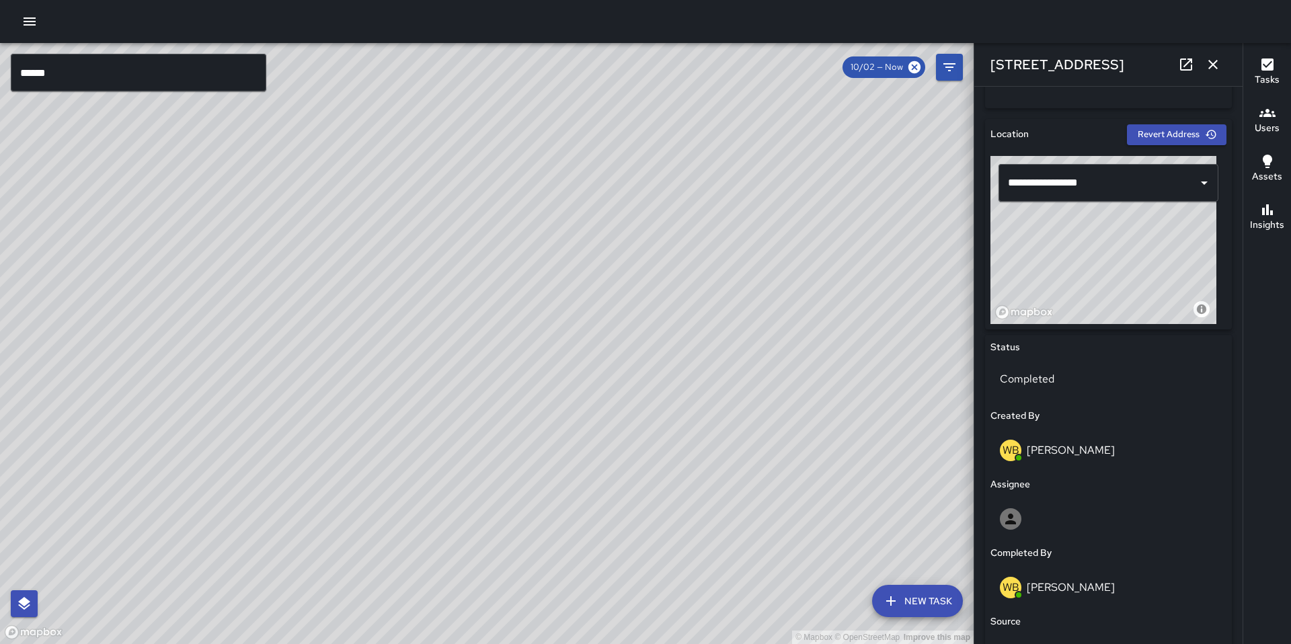
drag, startPoint x: 445, startPoint y: 482, endPoint x: 563, endPoint y: 424, distance: 130.8
click at [562, 424] on div "© Mapbox © OpenStreetMap Improve this map" at bounding box center [487, 343] width 974 height 601
click at [1215, 67] on icon "button" at bounding box center [1213, 64] width 9 height 9
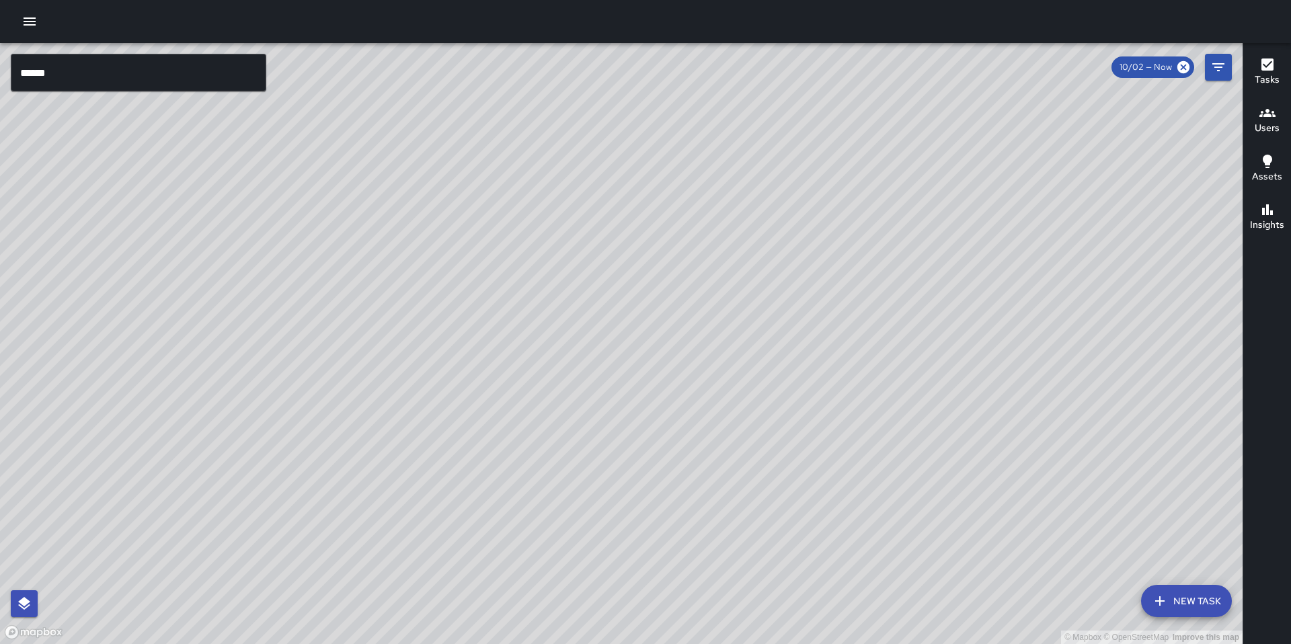
click at [1168, 601] on button "New Task" at bounding box center [1186, 601] width 91 height 32
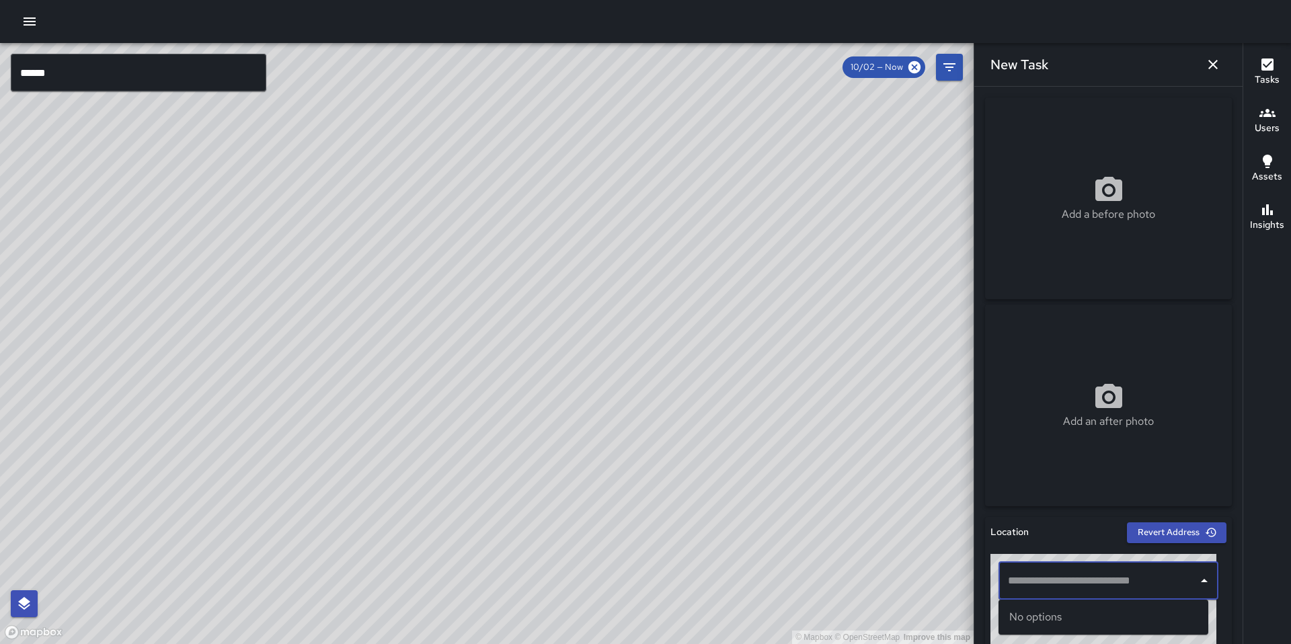
click at [1036, 572] on input "text" at bounding box center [1099, 581] width 188 height 26
paste input "**********"
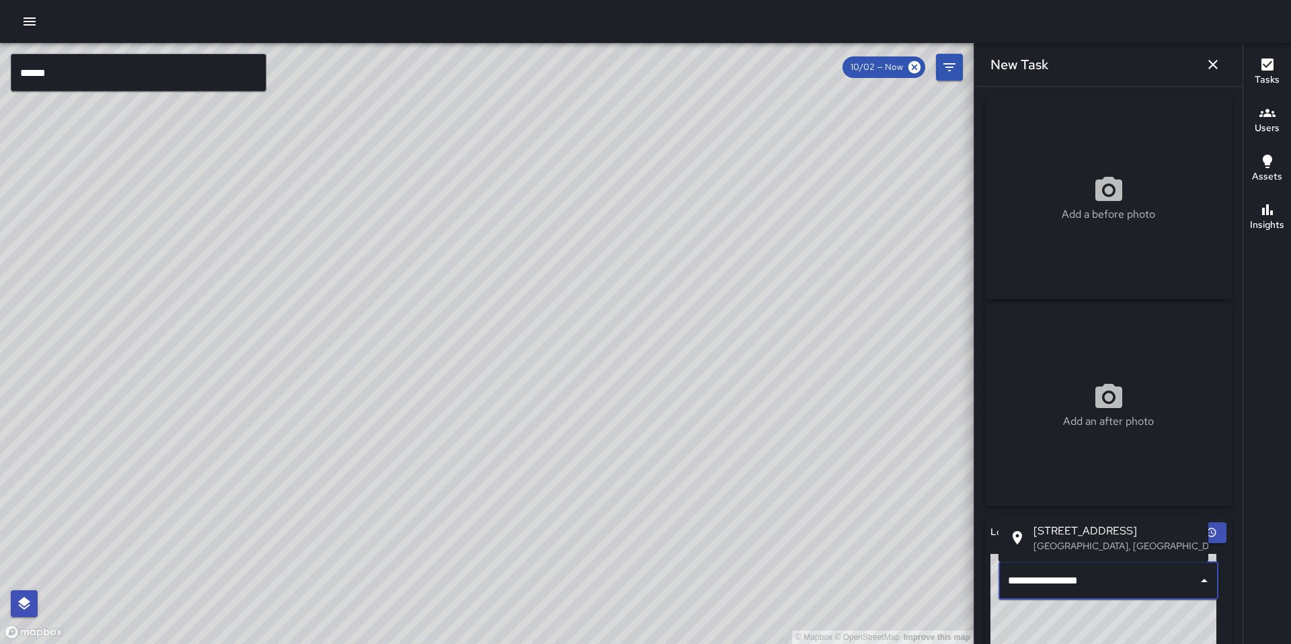
click at [1094, 557] on ul "555 Natoma Street San Francisco, CA, USA" at bounding box center [1104, 538] width 210 height 48
click at [1084, 525] on span "555 Natoma Street" at bounding box center [1116, 531] width 164 height 16
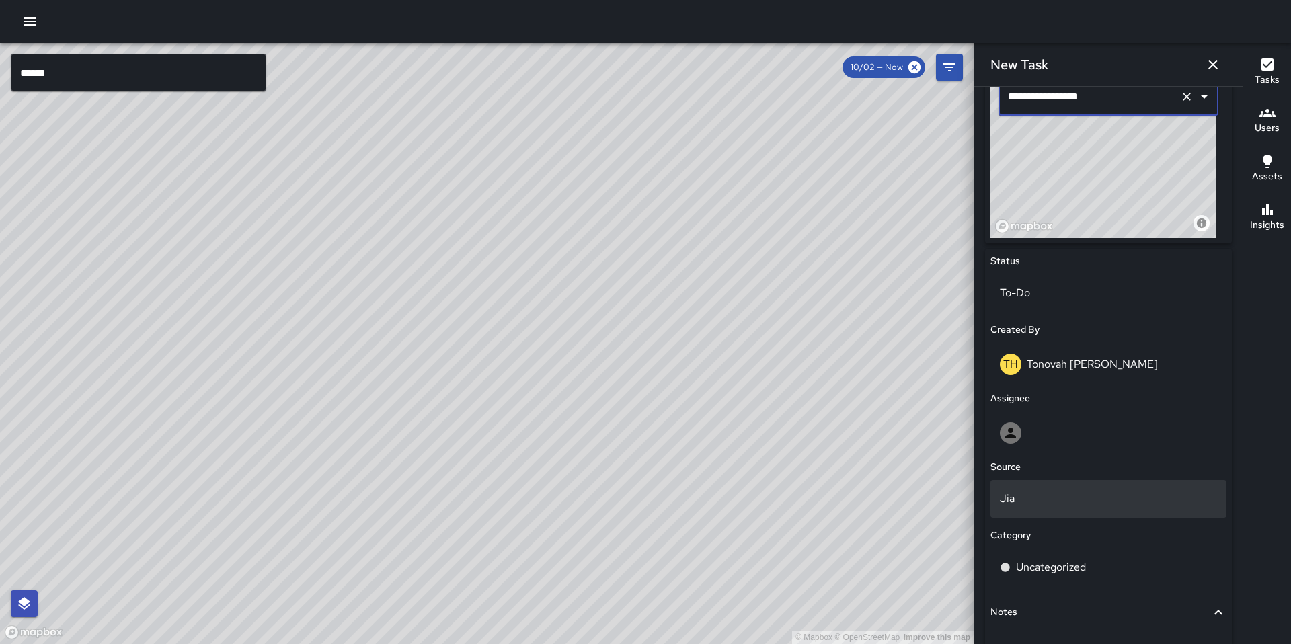
scroll to position [568, 0]
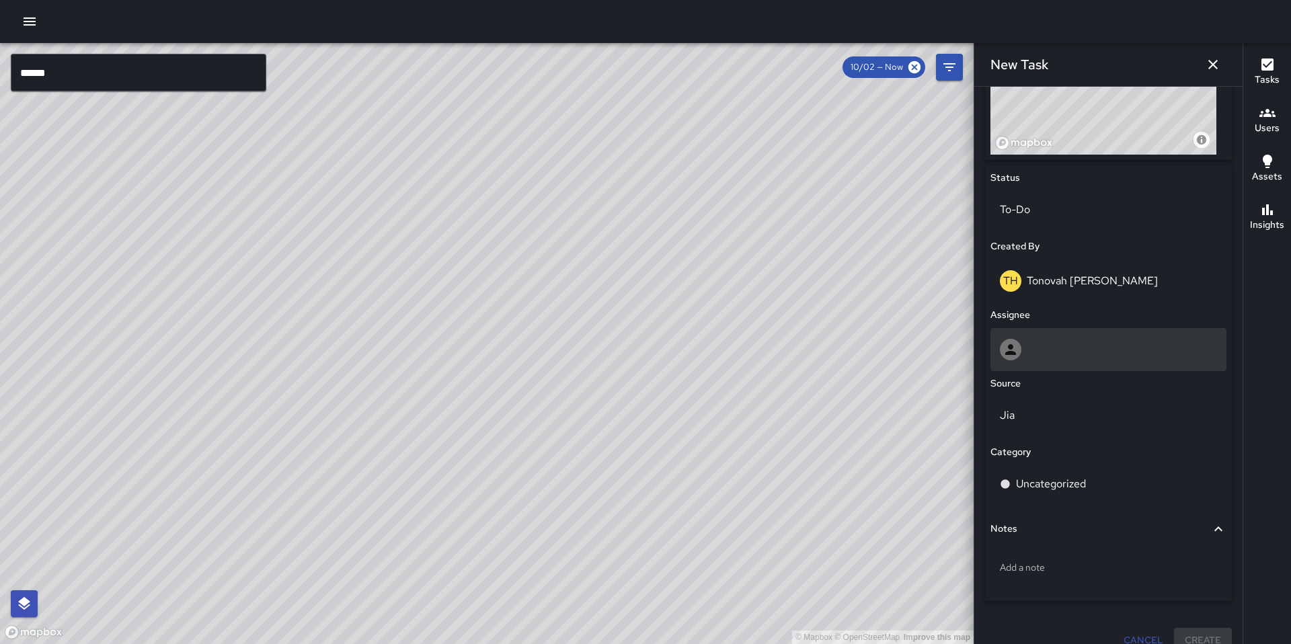
type input "**********"
click at [1043, 346] on div at bounding box center [1108, 350] width 217 height 22
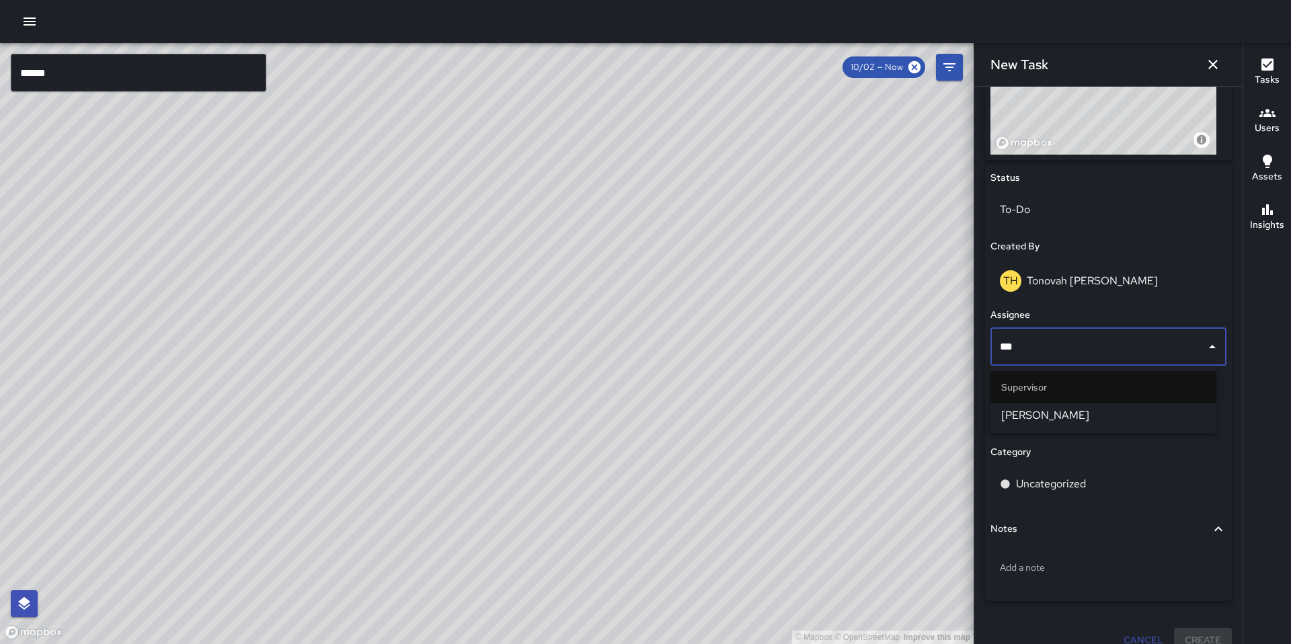
type input "****"
click at [1041, 421] on span "SEAN KELLEY" at bounding box center [1103, 416] width 204 height 16
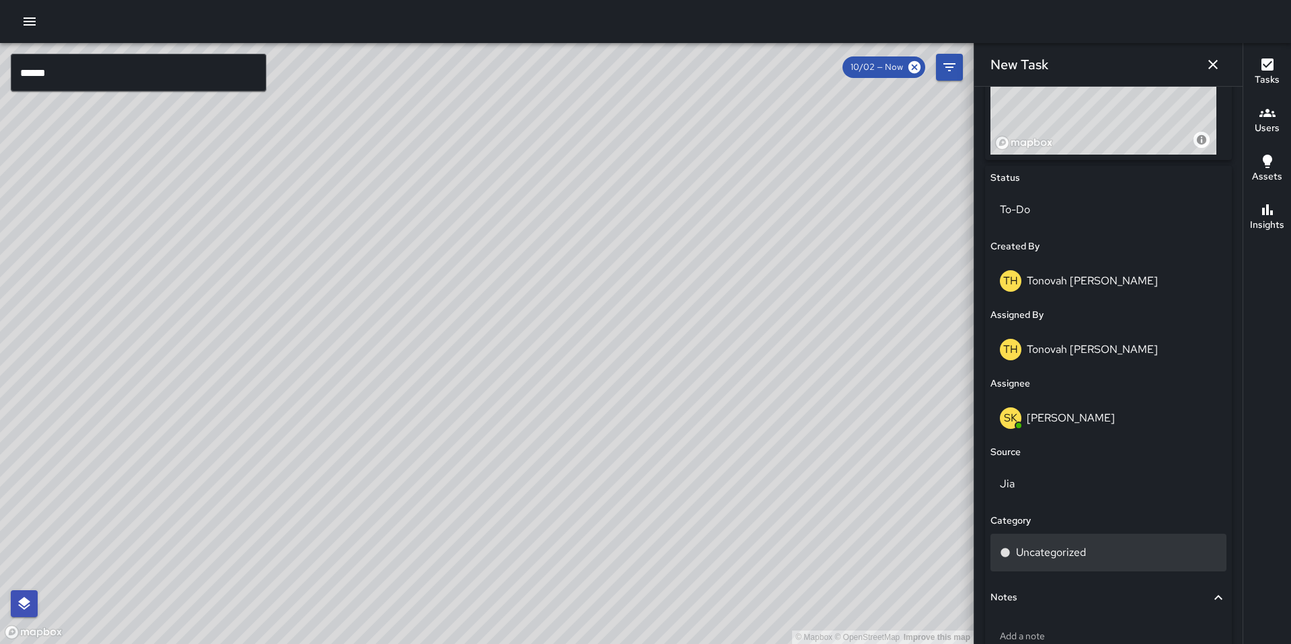
click at [1049, 542] on div "Uncategorized" at bounding box center [1109, 553] width 236 height 38
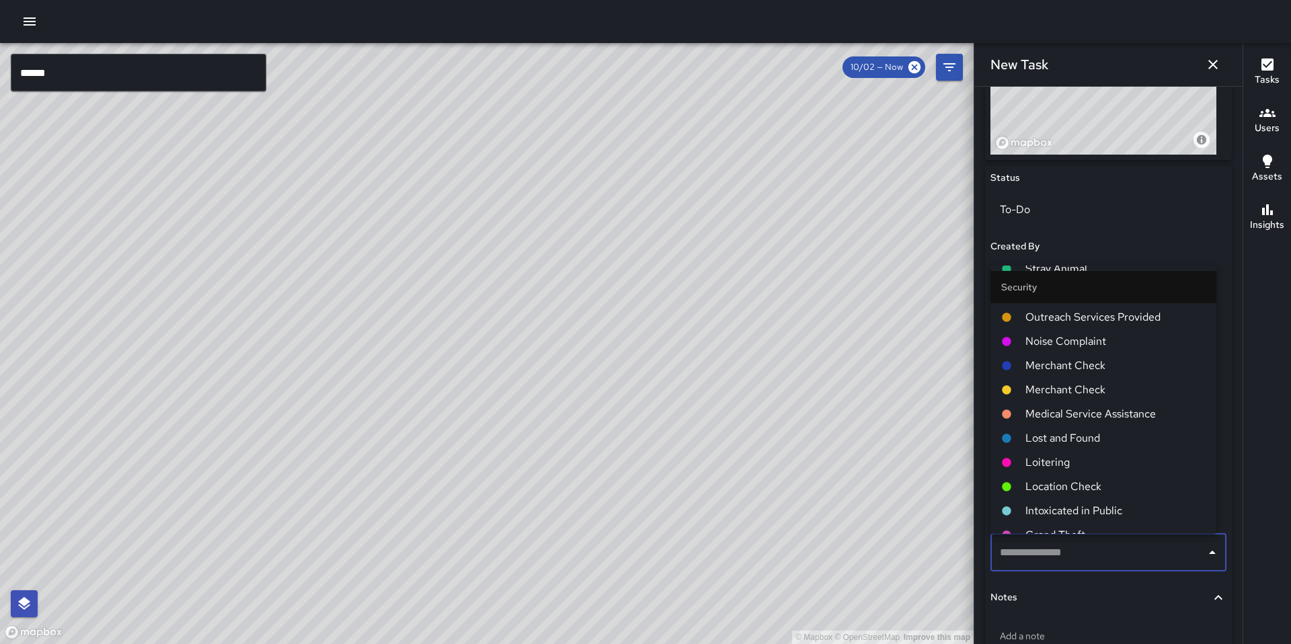
scroll to position [2074, 0]
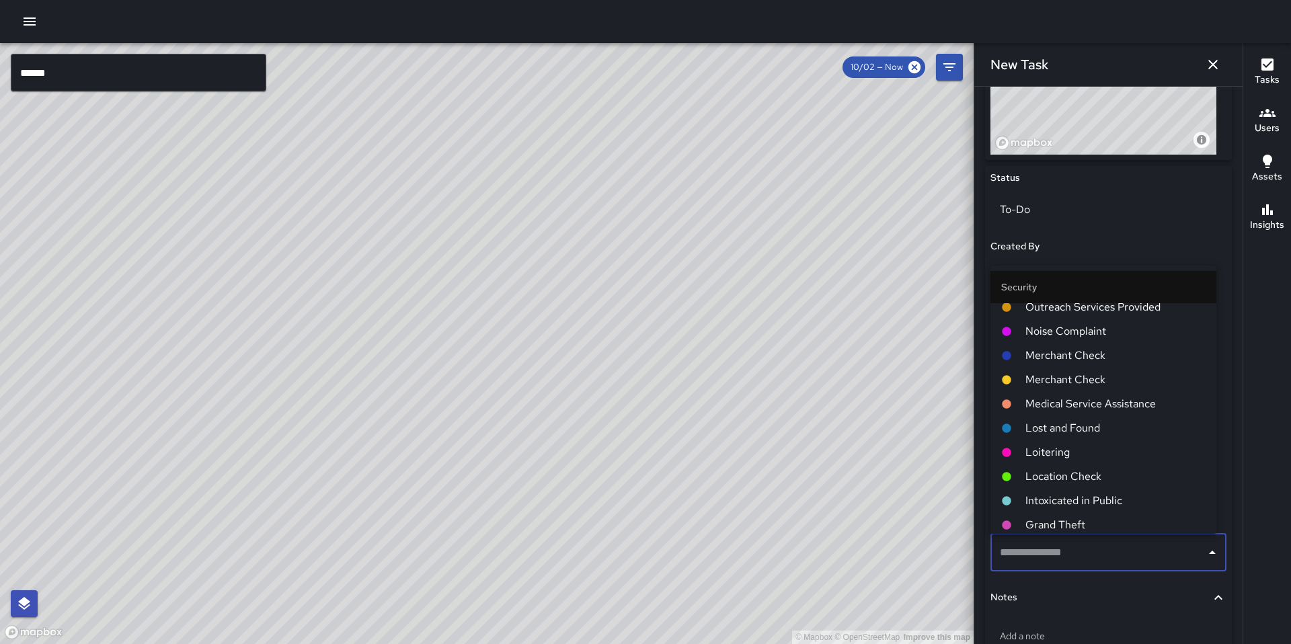
click at [1062, 485] on li "Location Check" at bounding box center [1104, 477] width 226 height 24
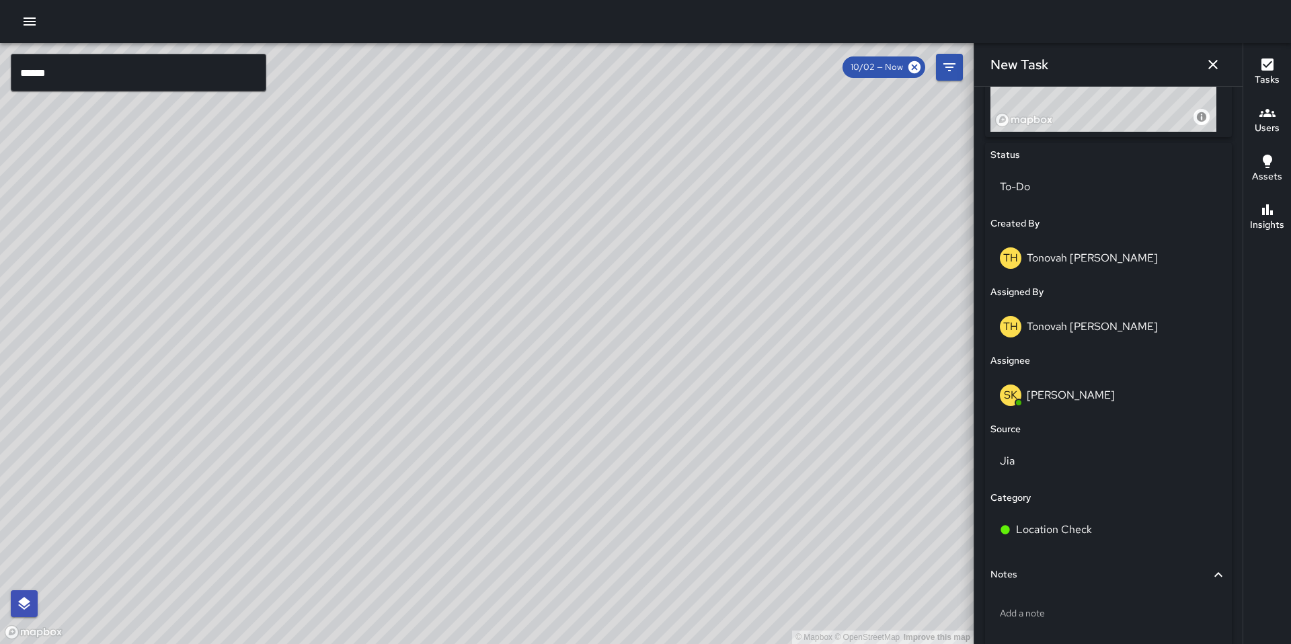
scroll to position [655, 0]
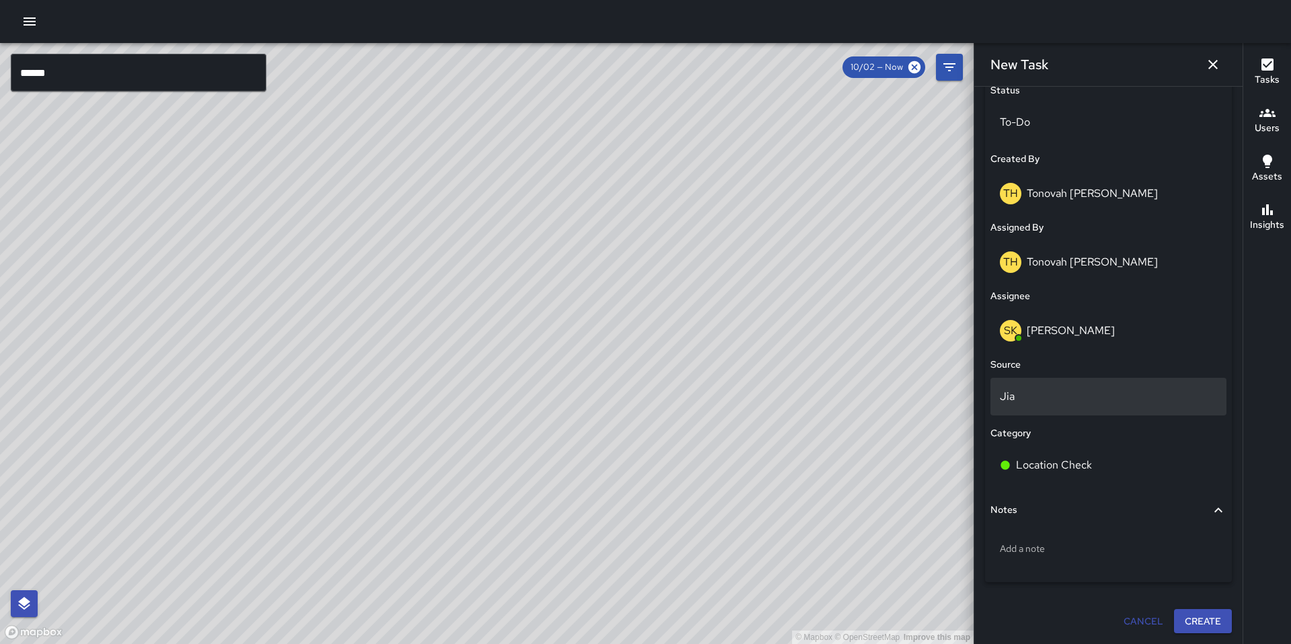
click at [1049, 409] on div "Jia" at bounding box center [1109, 397] width 236 height 38
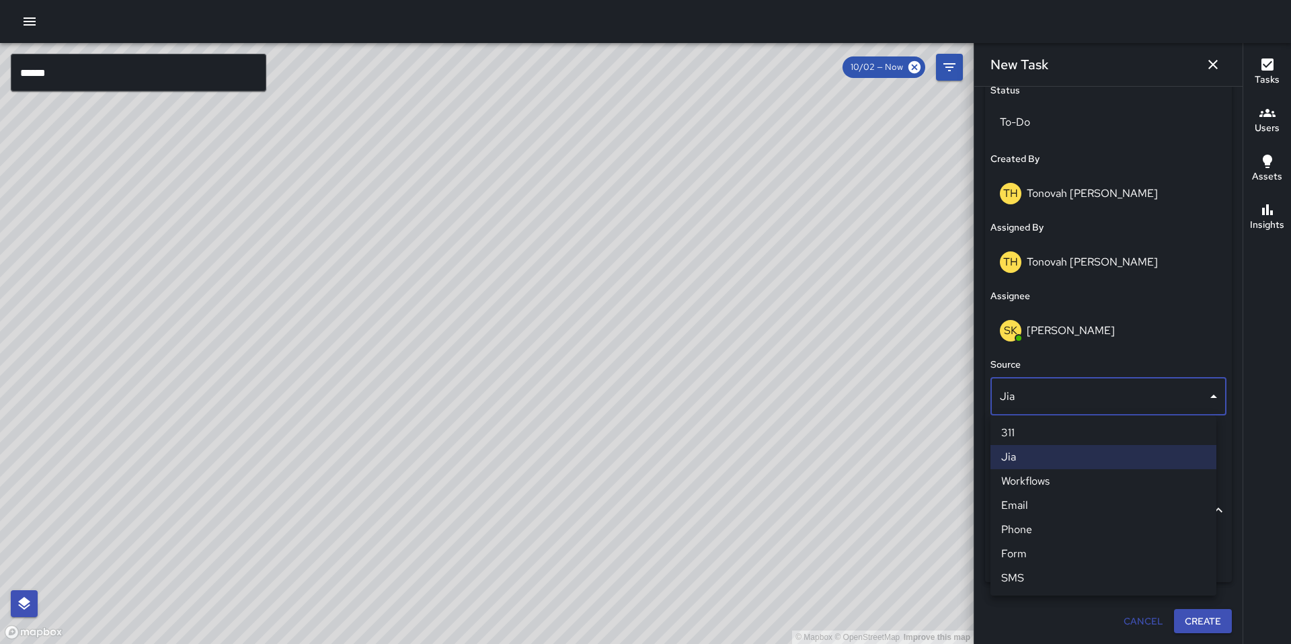
click at [1032, 509] on li "Email" at bounding box center [1104, 506] width 226 height 24
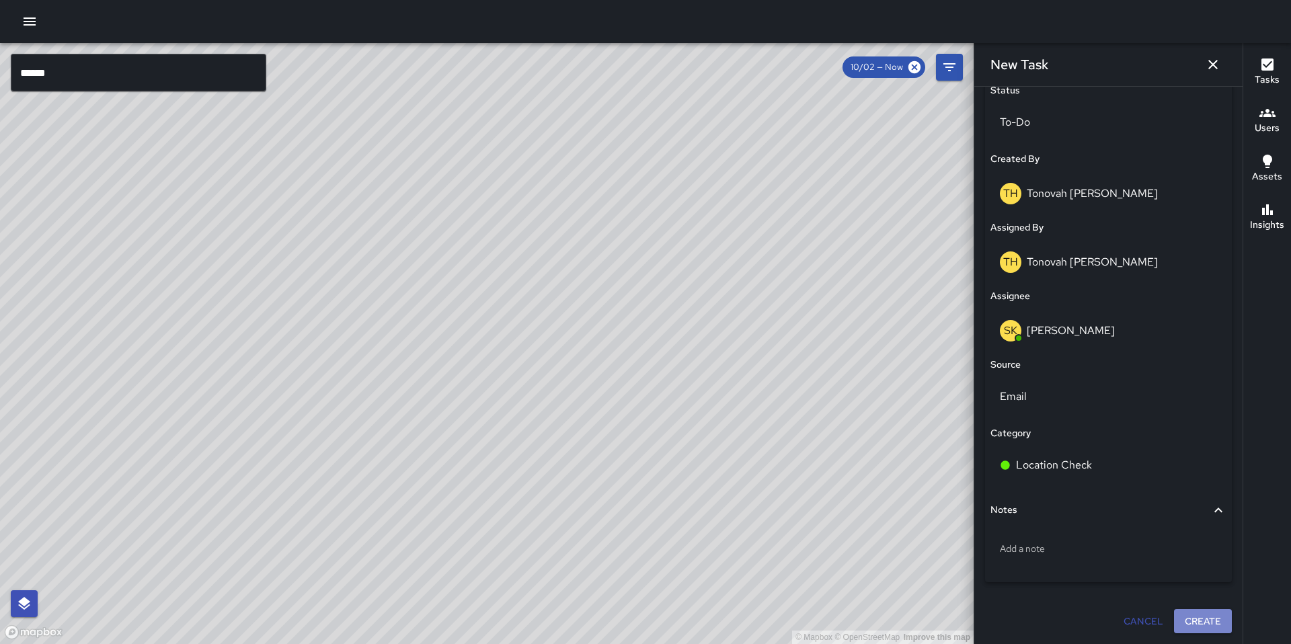
click at [1186, 625] on button "Create" at bounding box center [1203, 621] width 58 height 25
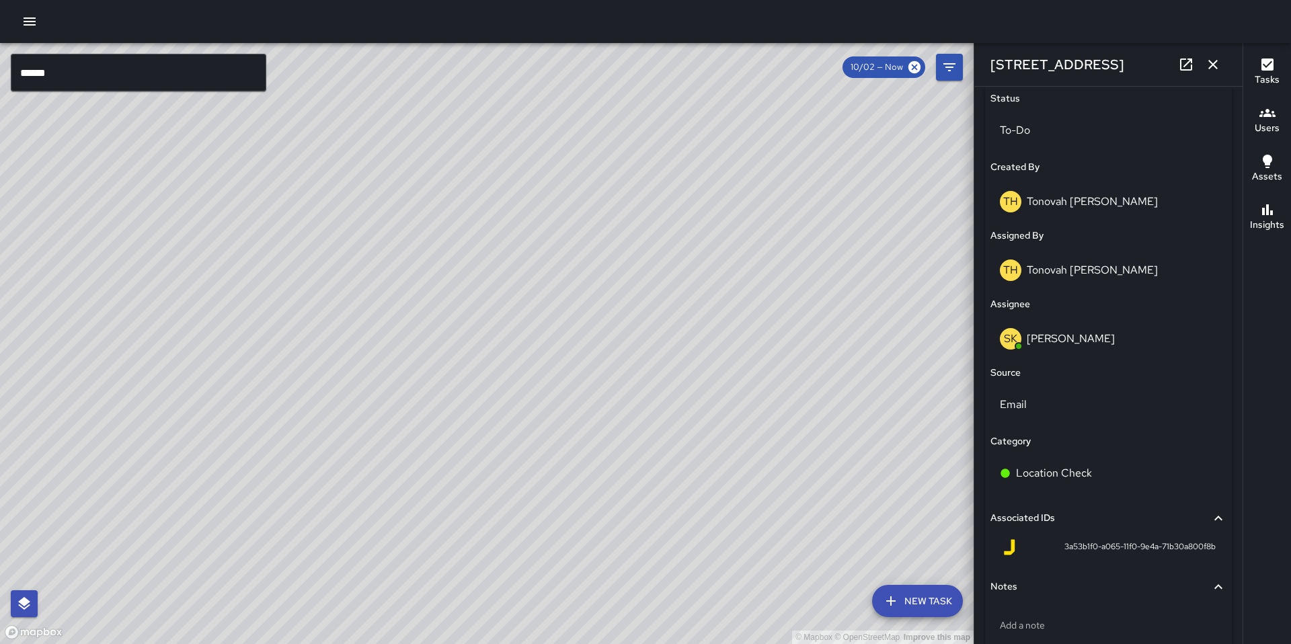
scroll to position [697, 0]
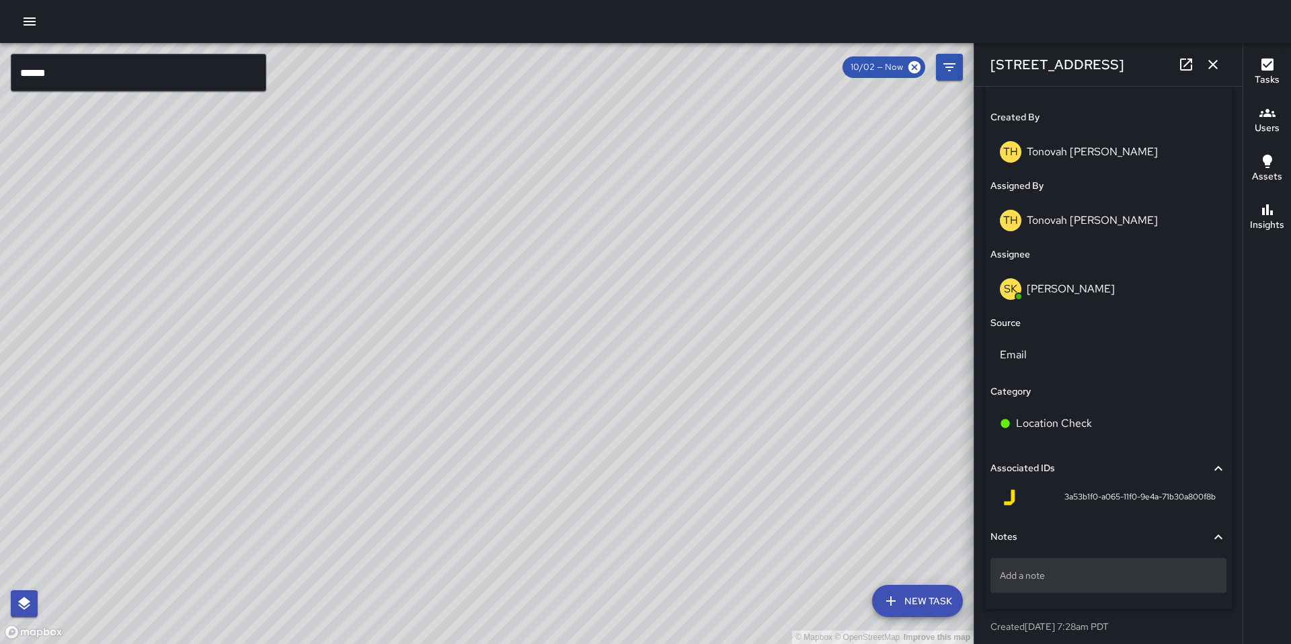
click at [1030, 576] on p "Add a note" at bounding box center [1108, 575] width 217 height 13
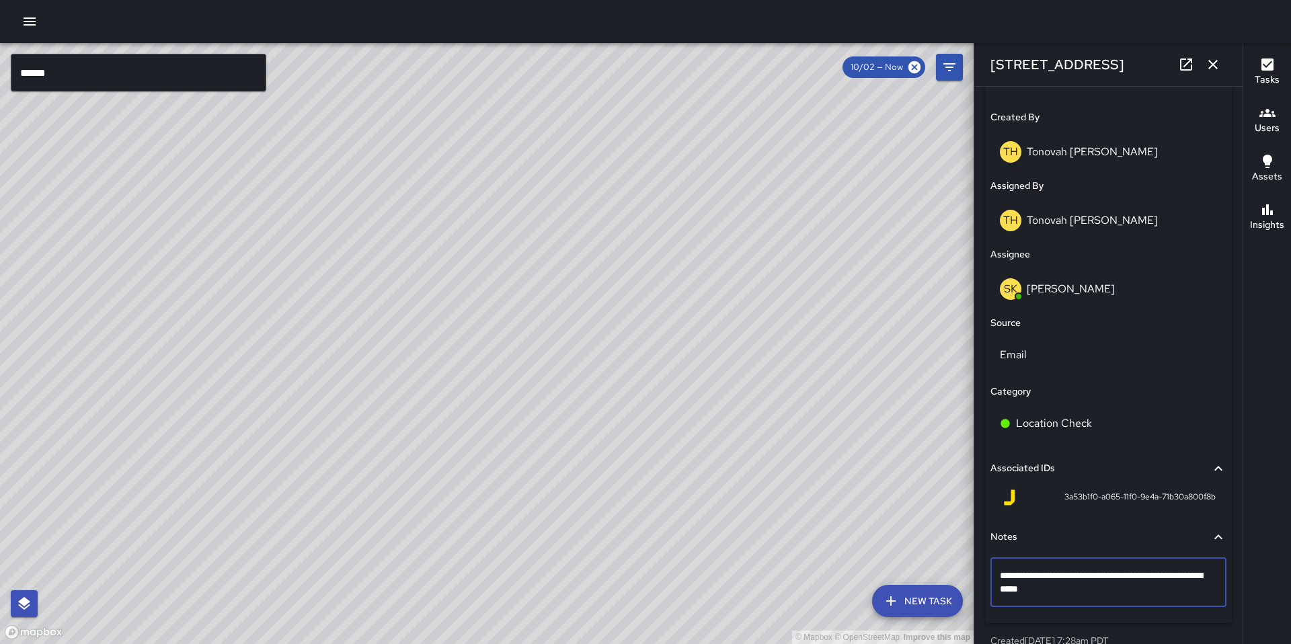
type textarea "**********"
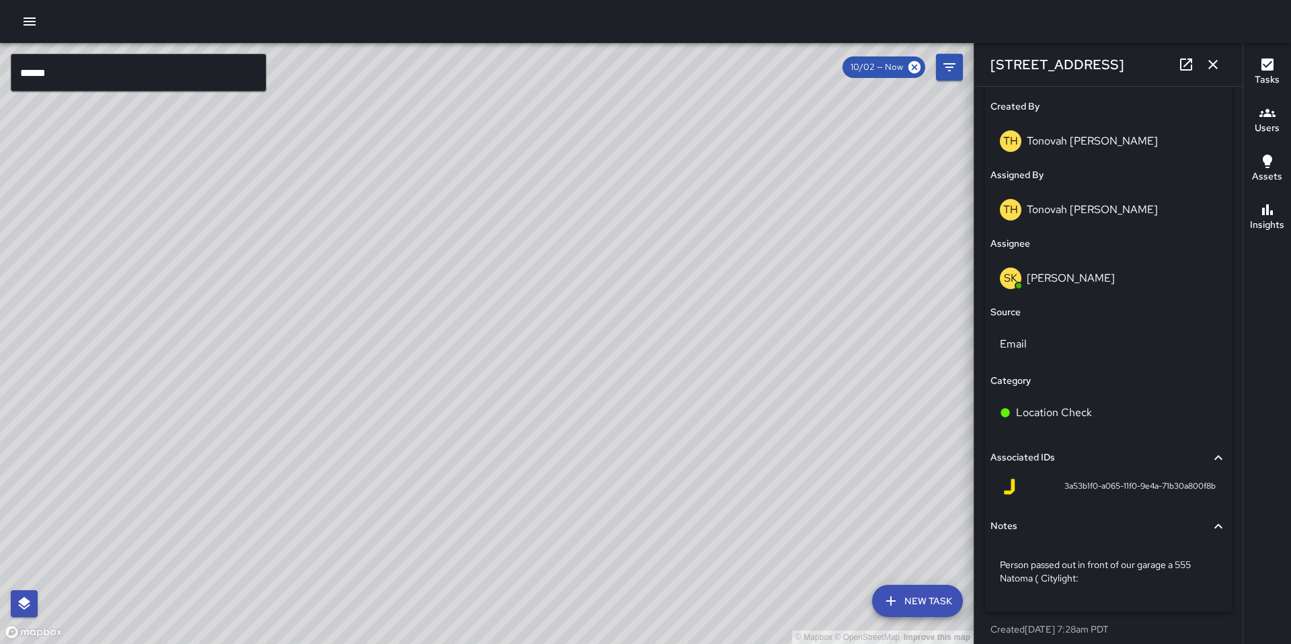
scroll to position [716, 0]
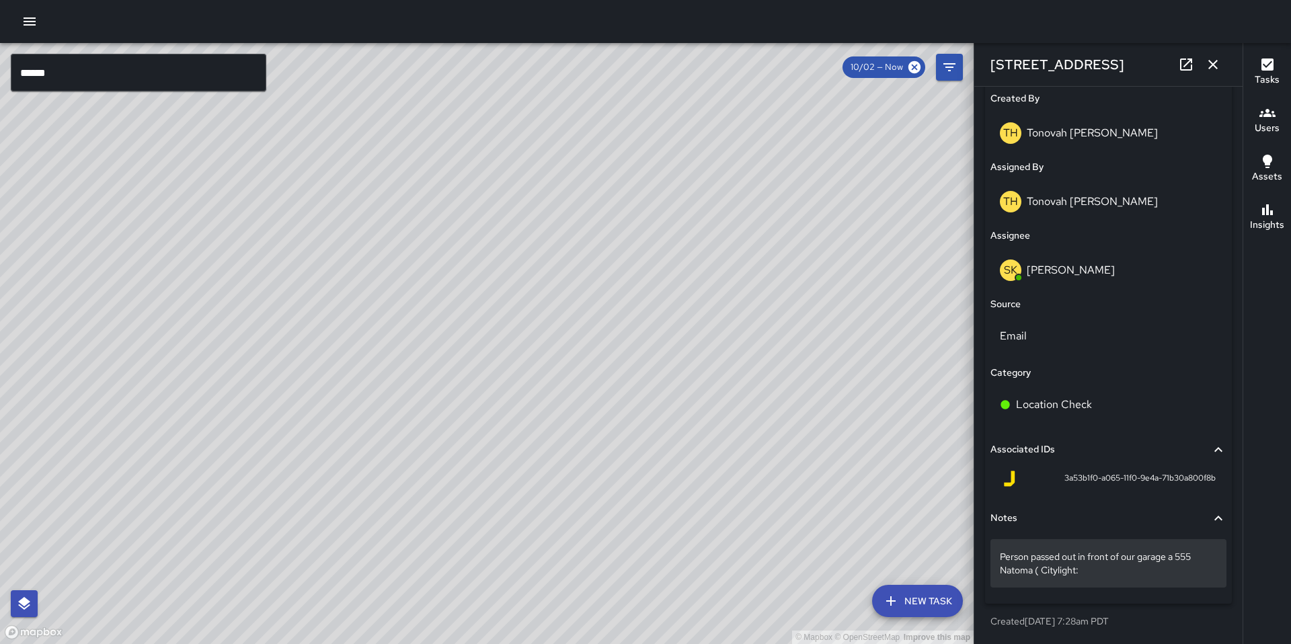
click at [1093, 572] on p "Person passed out in front of our garage a 555 Natoma ( Citylight:" at bounding box center [1108, 563] width 217 height 27
click at [1093, 572] on textarea "**********" at bounding box center [1103, 563] width 207 height 27
type textarea "**********"
click at [1192, 599] on div "Status To-Do Created By TH Tonovah Hillman Assigned By TH Tonovah Hillman Assig…" at bounding box center [1108, 310] width 247 height 586
click at [1209, 62] on icon "button" at bounding box center [1213, 64] width 16 height 16
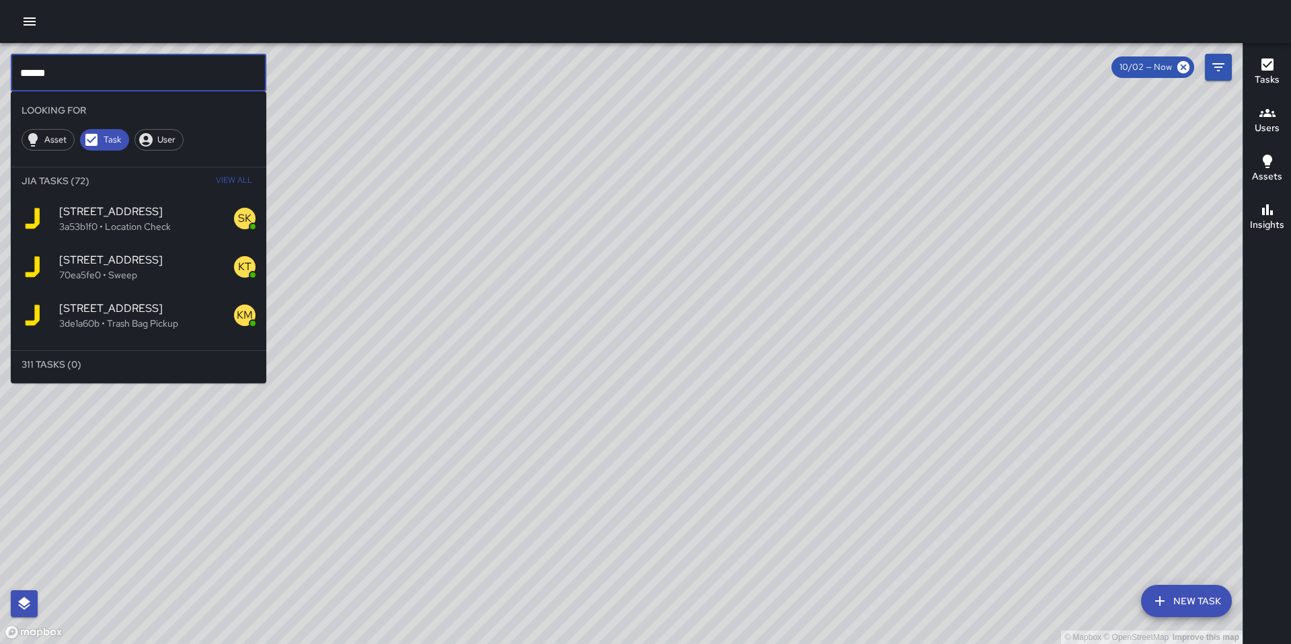
drag, startPoint x: 57, startPoint y: 75, endPoint x: -18, endPoint y: 67, distance: 75.7
click at [0, 67] on html "© Mapbox © OpenStreetMap Improve this map ****** ​ Looking For Asset Task User …" at bounding box center [645, 322] width 1291 height 644
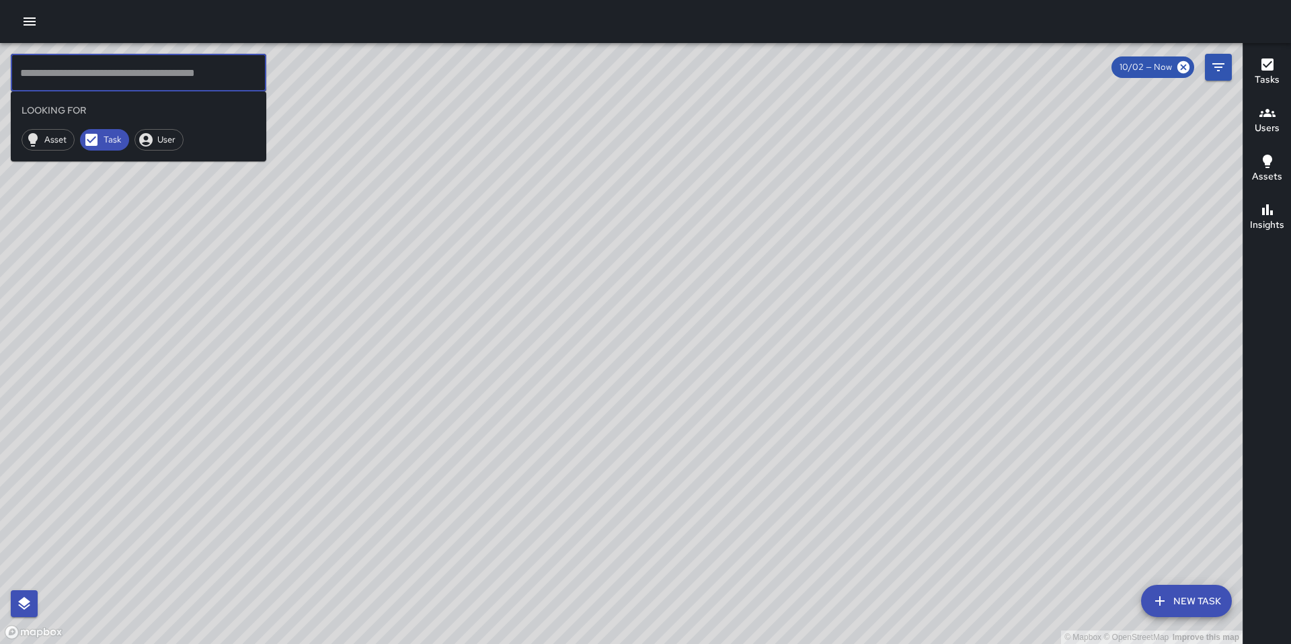
click at [36, 24] on icon "button" at bounding box center [30, 21] width 16 height 16
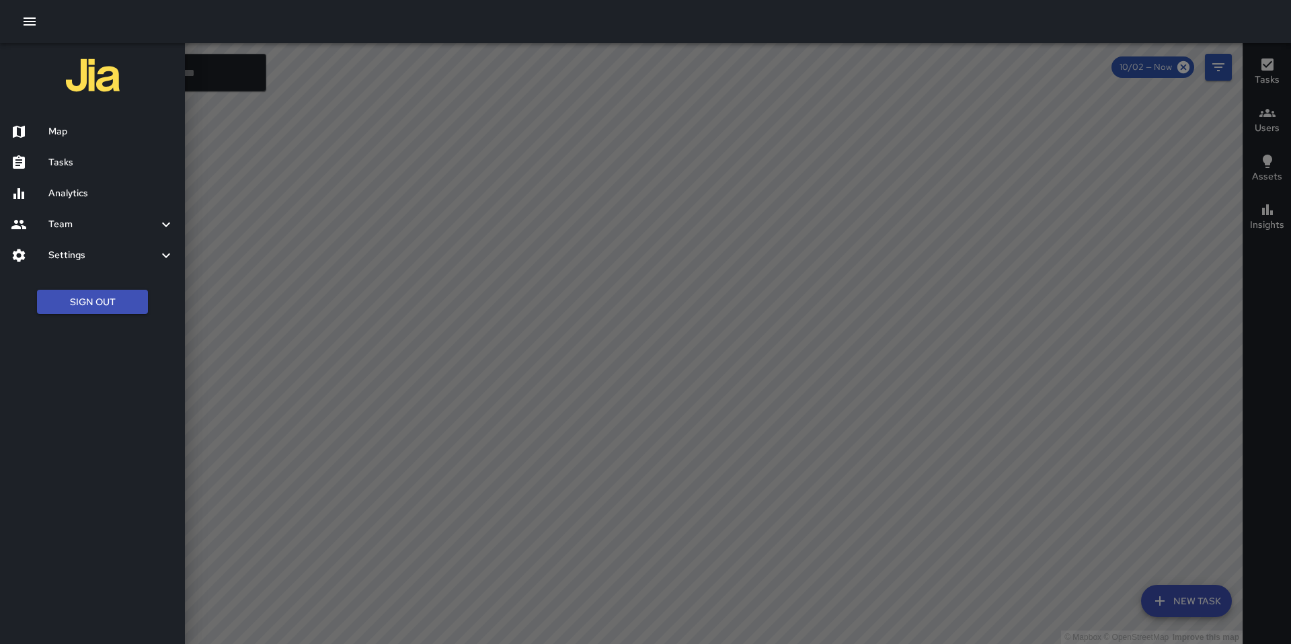
click at [61, 136] on h6 "Map" at bounding box center [111, 131] width 126 height 15
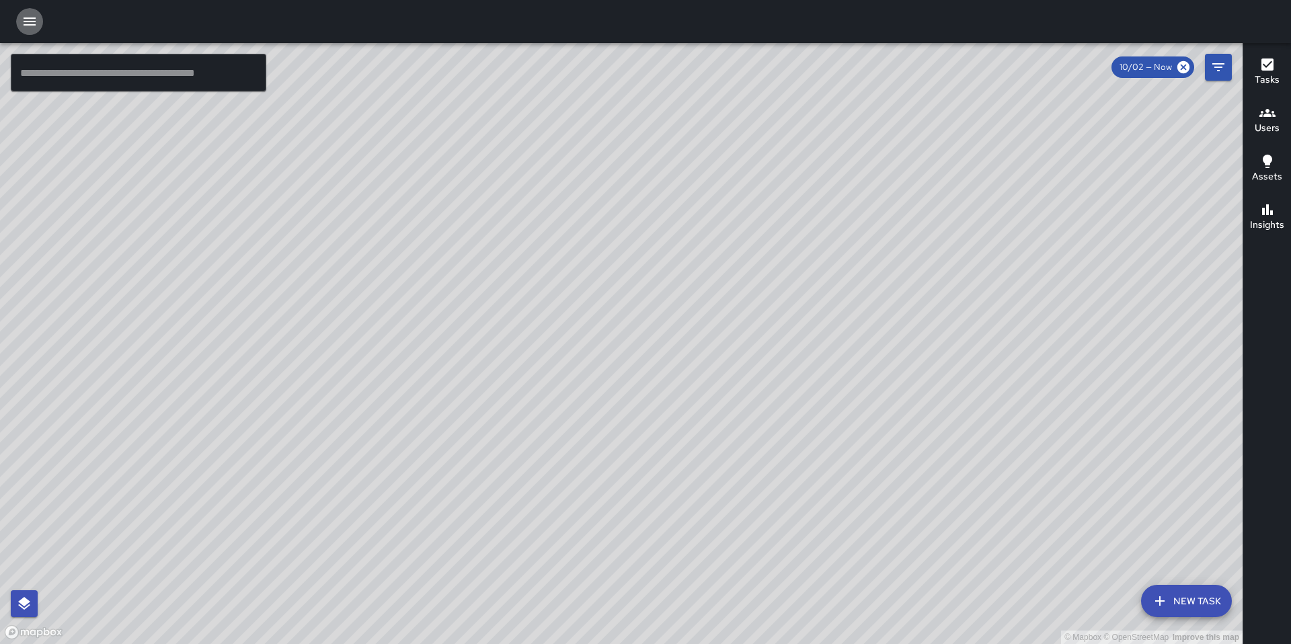
click at [36, 24] on icon "button" at bounding box center [30, 21] width 16 height 16
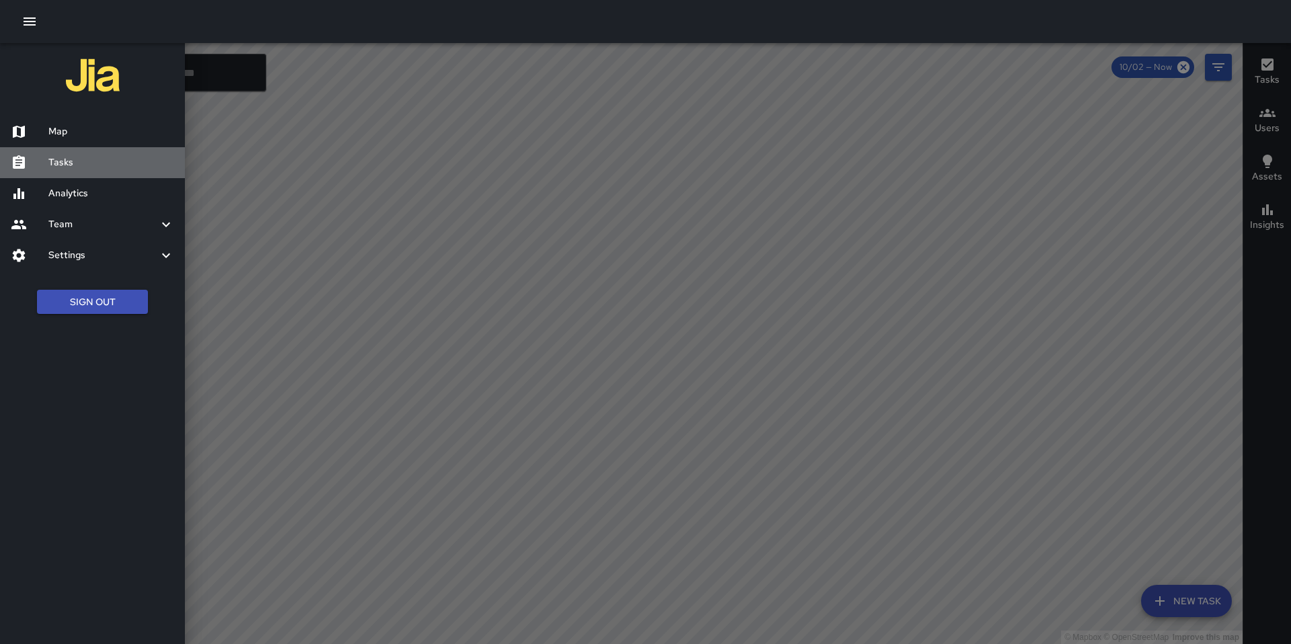
click at [83, 165] on h6 "Tasks" at bounding box center [111, 162] width 126 height 15
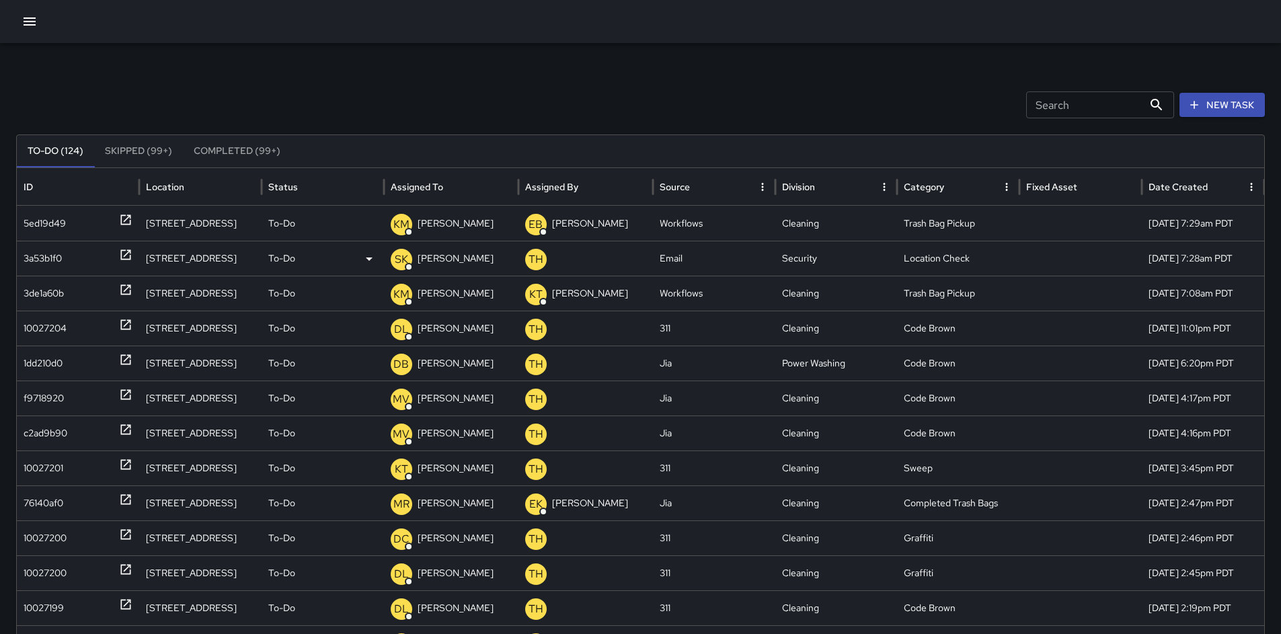
click at [70, 255] on div "3a53b1f0" at bounding box center [78, 258] width 109 height 34
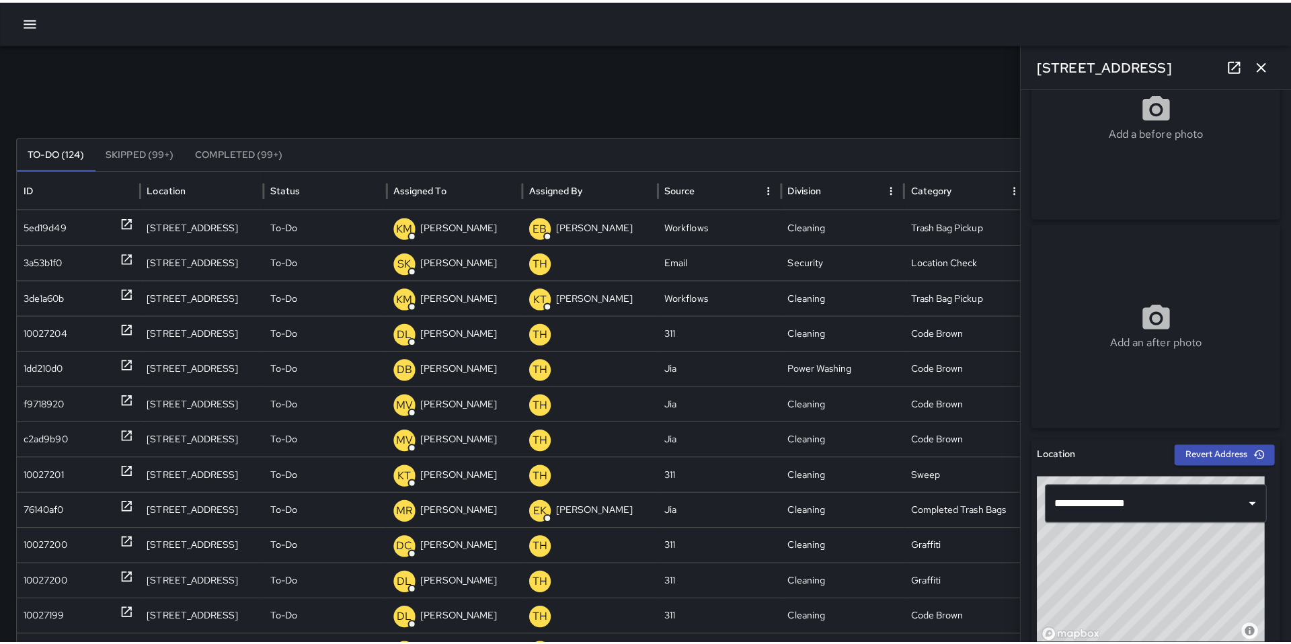
scroll to position [268, 0]
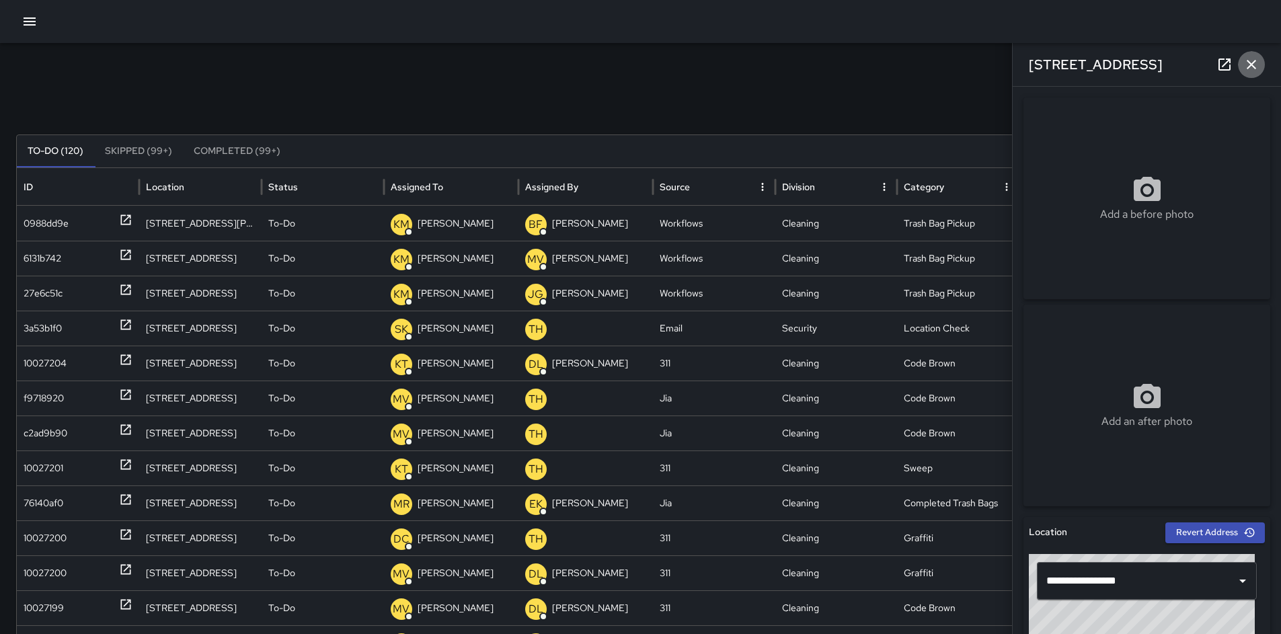
click at [1259, 55] on button "button" at bounding box center [1251, 64] width 27 height 27
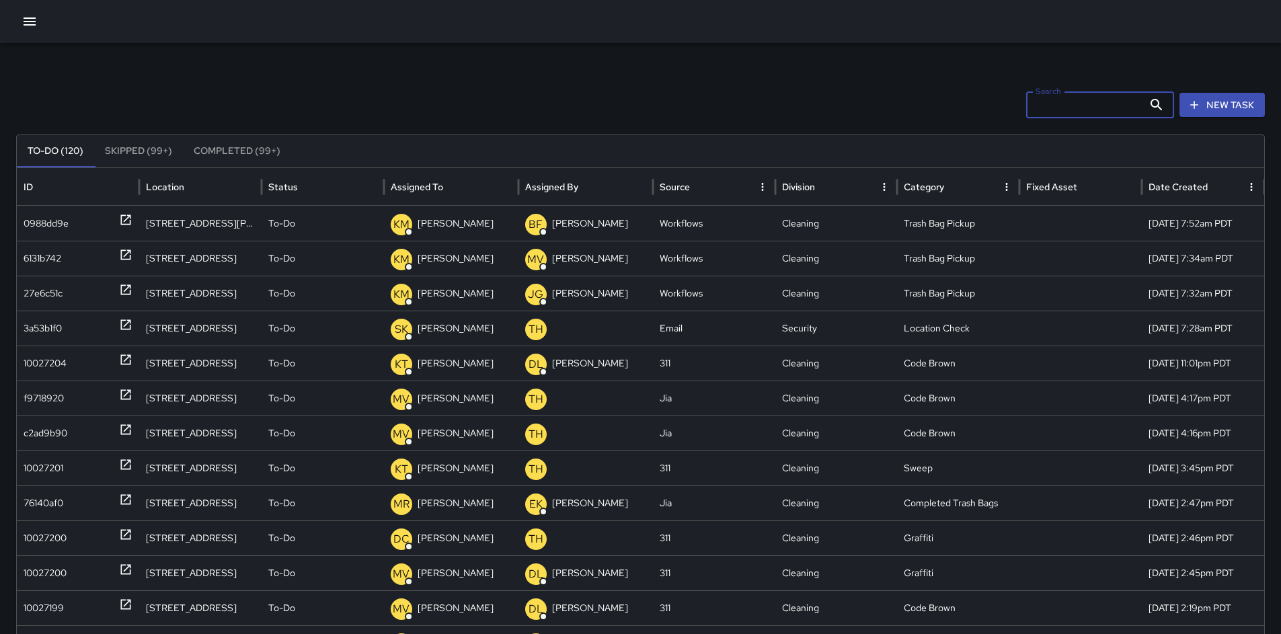
click at [1131, 110] on input "Search" at bounding box center [1084, 104] width 117 height 27
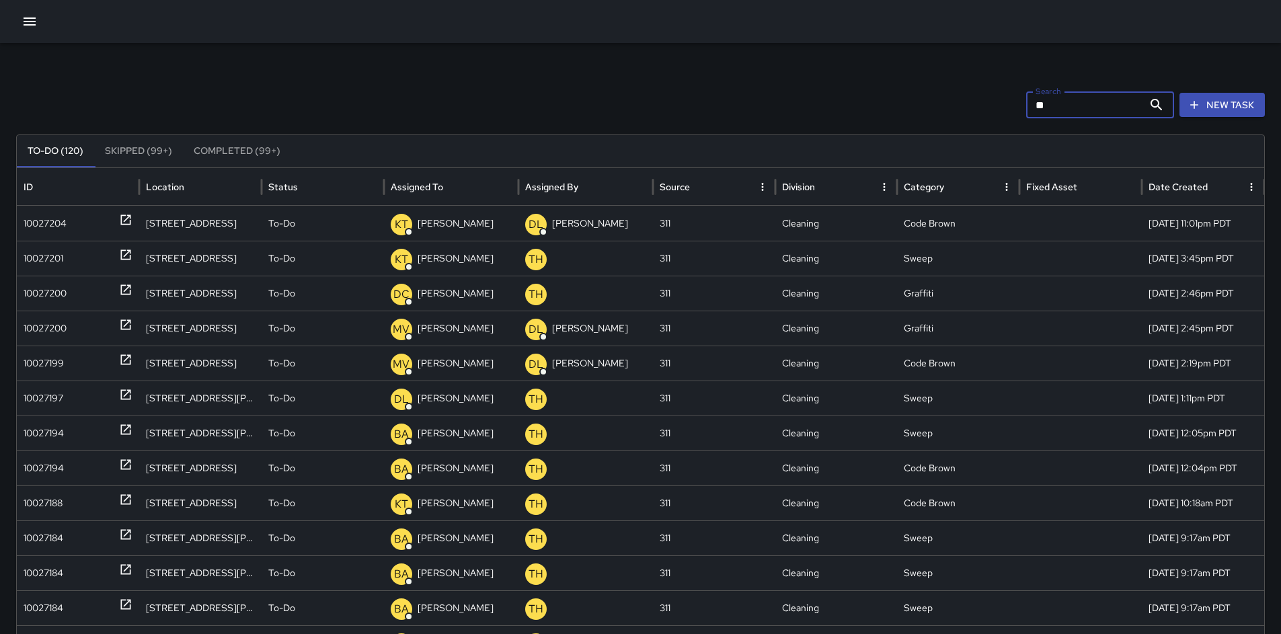
type input "*"
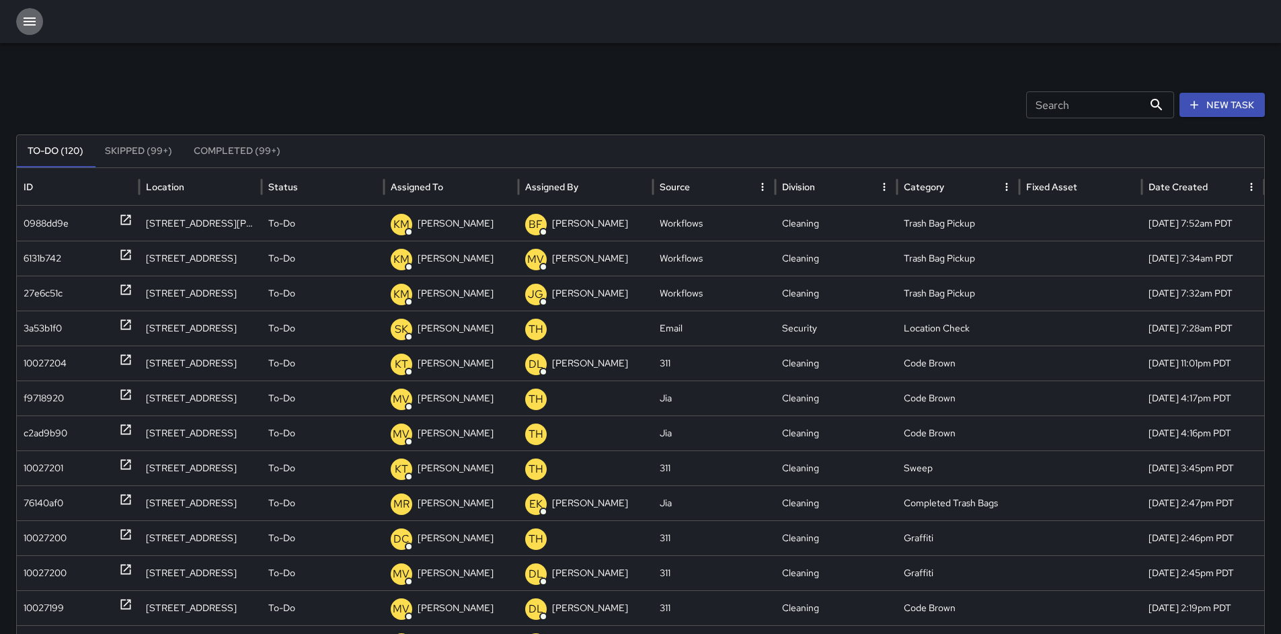
click at [38, 20] on button "button" at bounding box center [29, 21] width 27 height 27
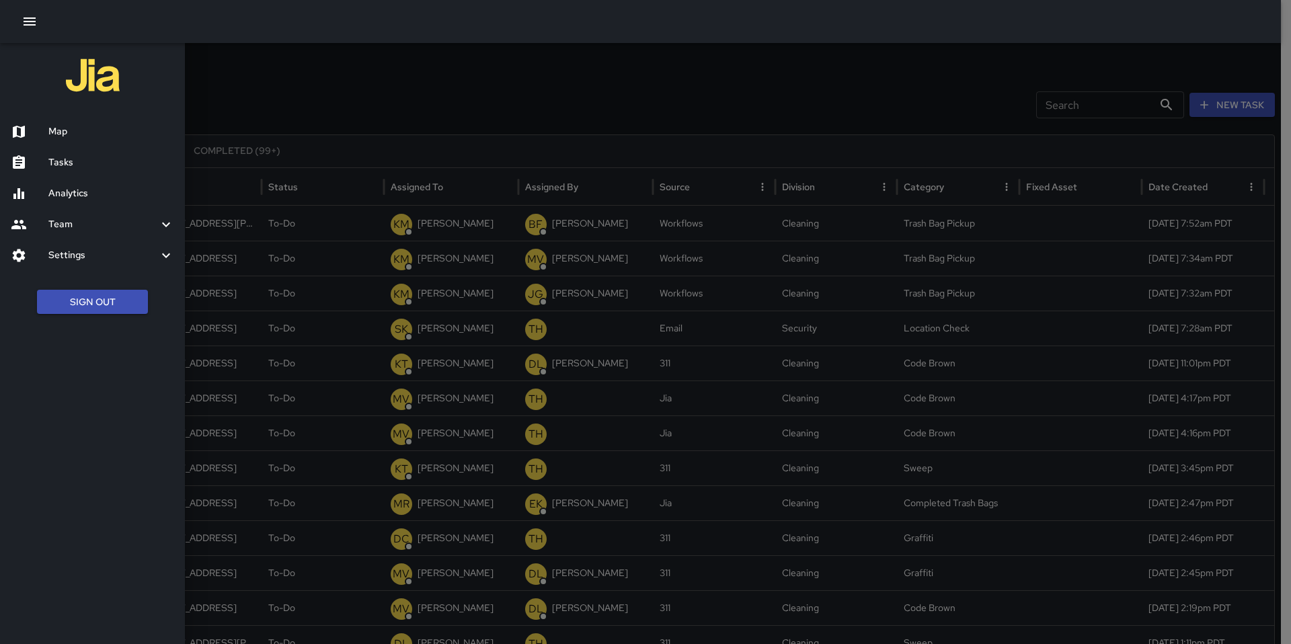
click at [50, 128] on h6 "Map" at bounding box center [111, 131] width 126 height 15
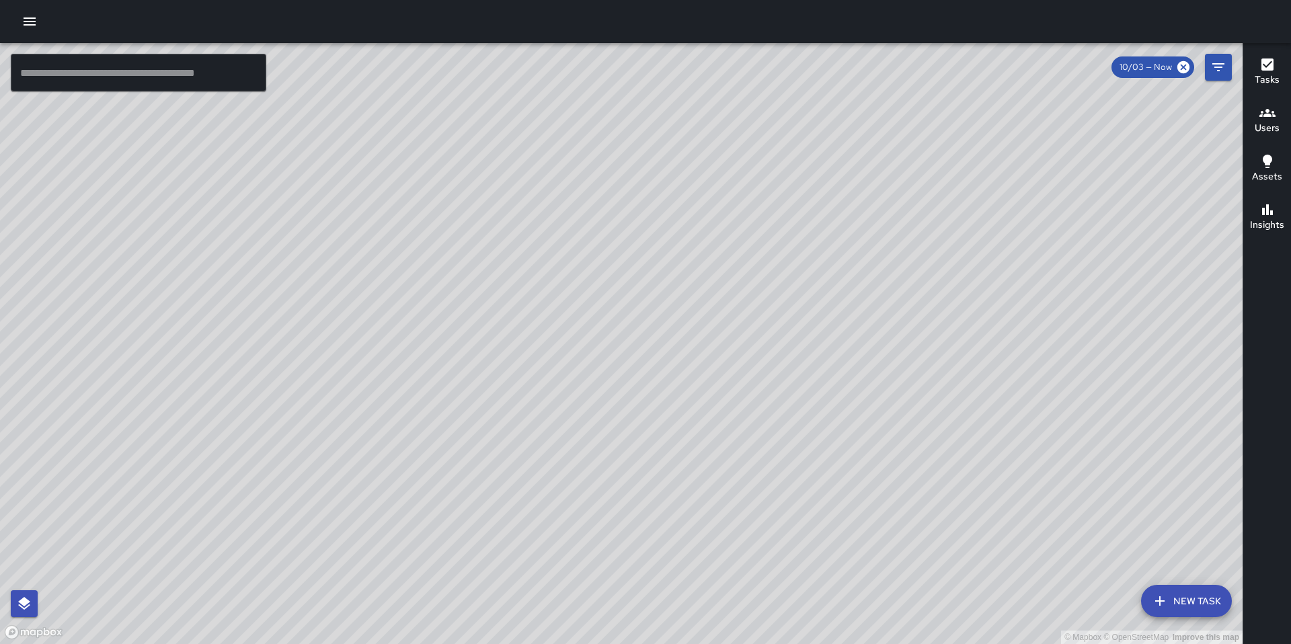
click at [39, 21] on button "button" at bounding box center [29, 21] width 27 height 27
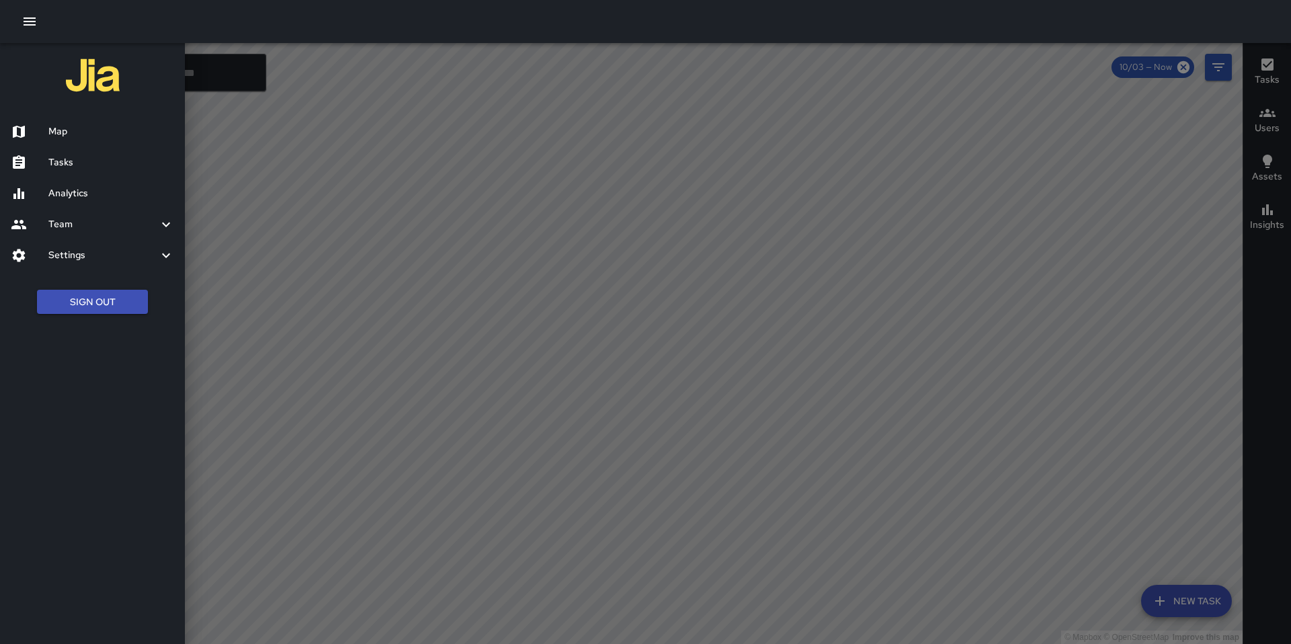
click at [112, 154] on div "Tasks" at bounding box center [92, 162] width 185 height 31
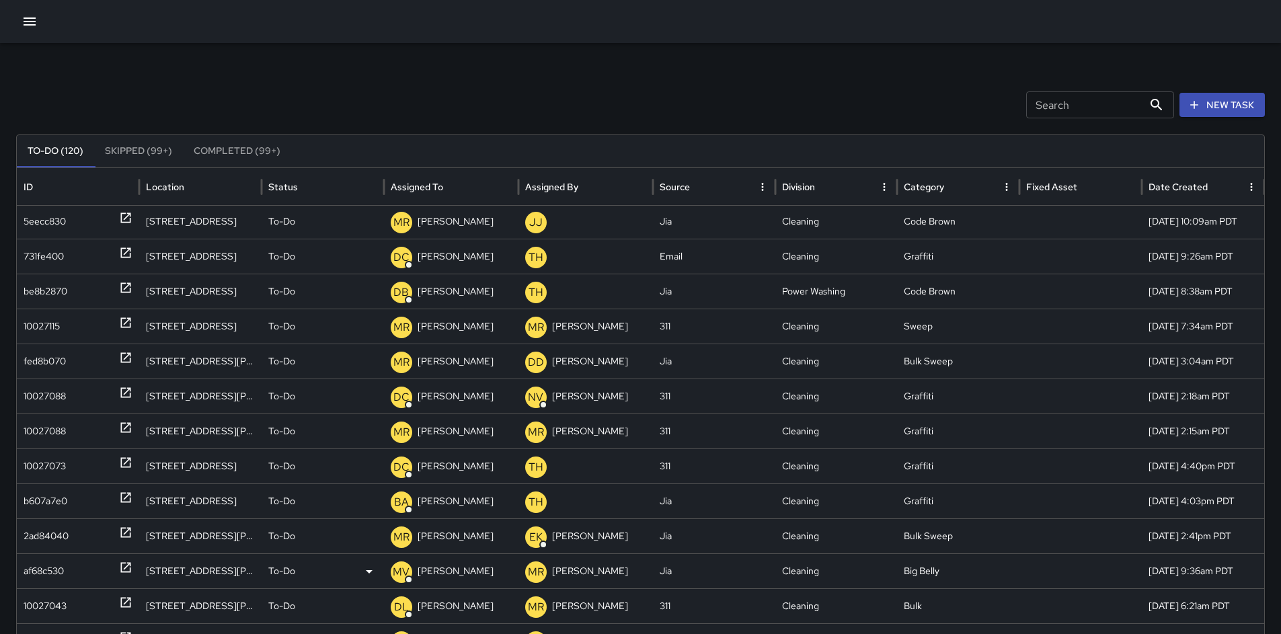
scroll to position [1078, 0]
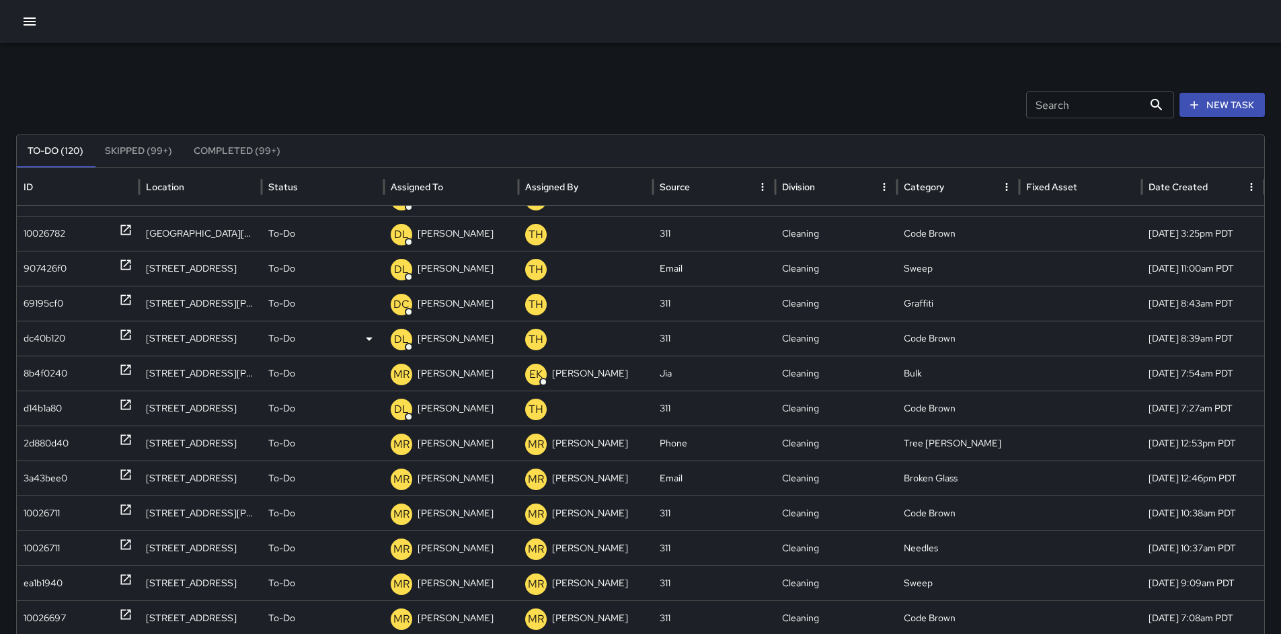
click at [26, 336] on div "dc40b120" at bounding box center [45, 338] width 42 height 34
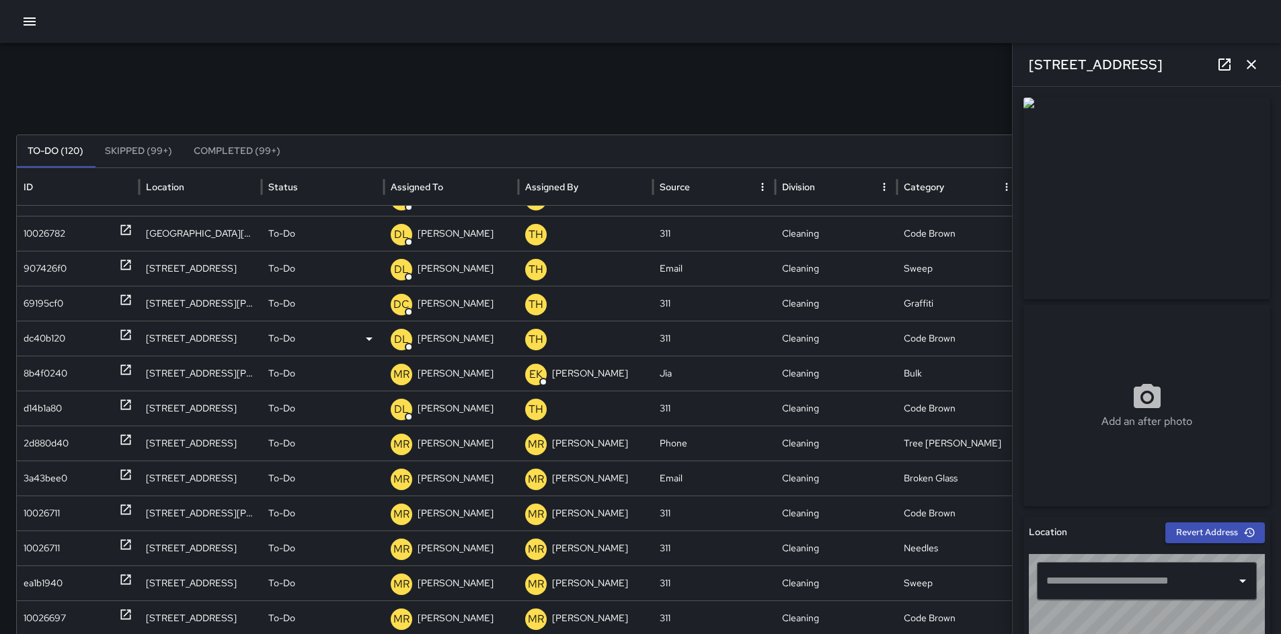
type input "**********"
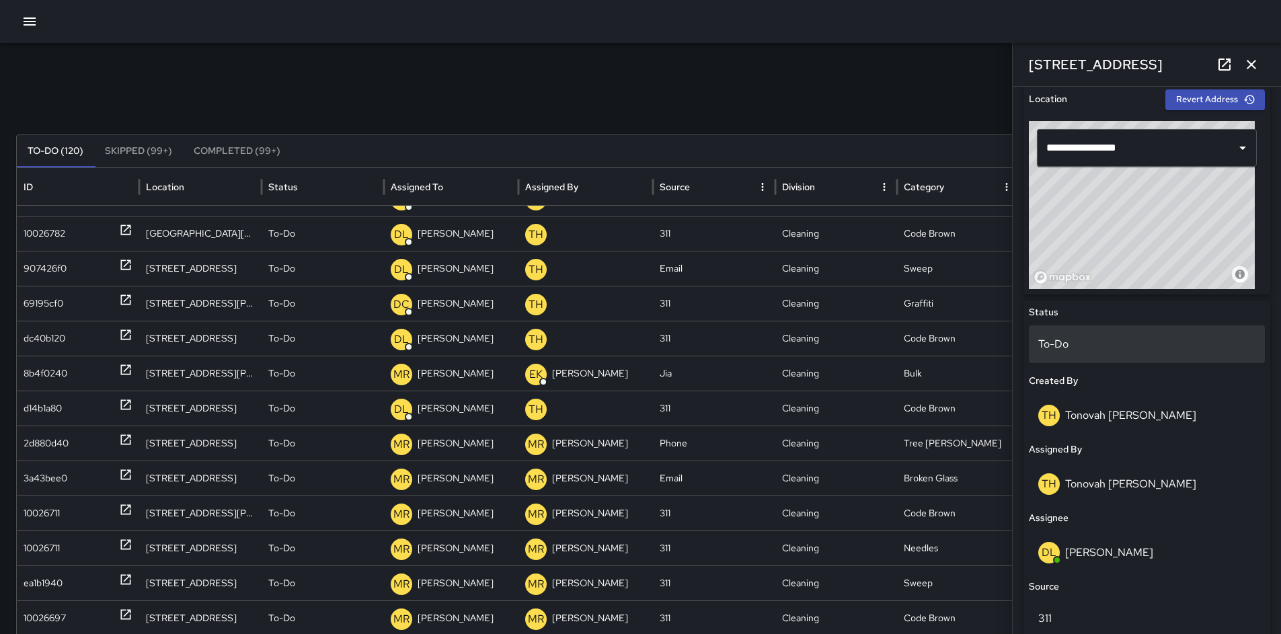
click at [1083, 346] on p "To-Do" at bounding box center [1146, 344] width 217 height 16
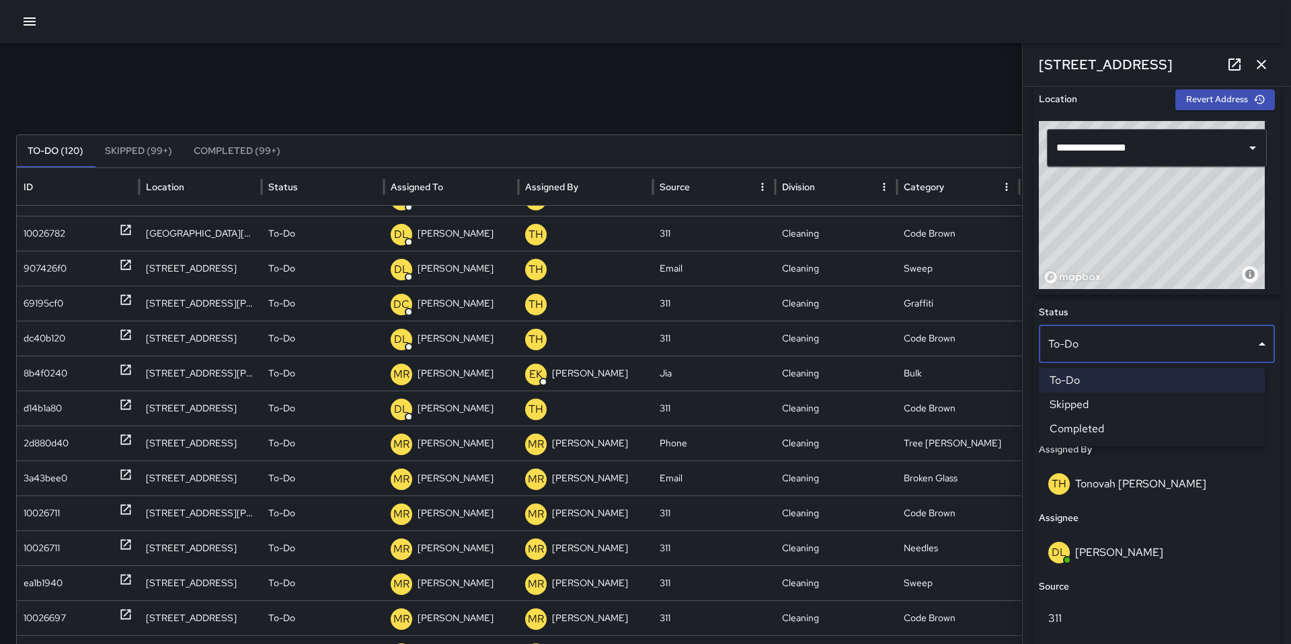
click at [1107, 406] on li "Skipped" at bounding box center [1152, 405] width 226 height 24
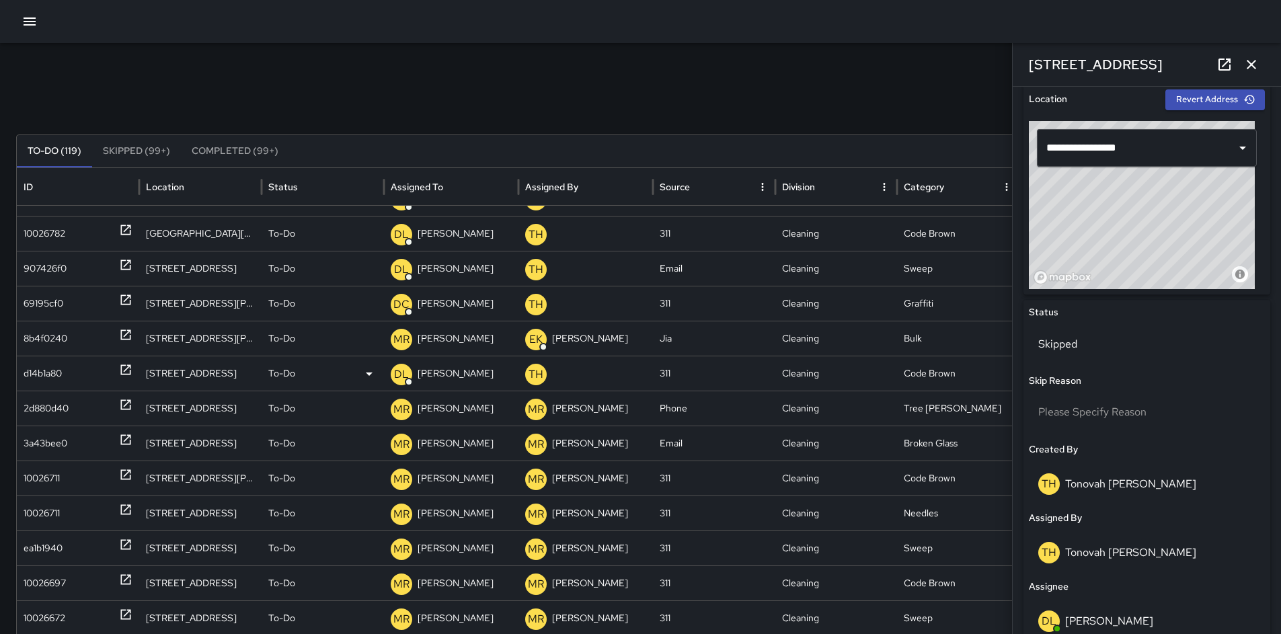
drag, startPoint x: 63, startPoint y: 371, endPoint x: 80, endPoint y: 367, distance: 17.3
click at [63, 371] on div "d14b1a80" at bounding box center [78, 373] width 109 height 34
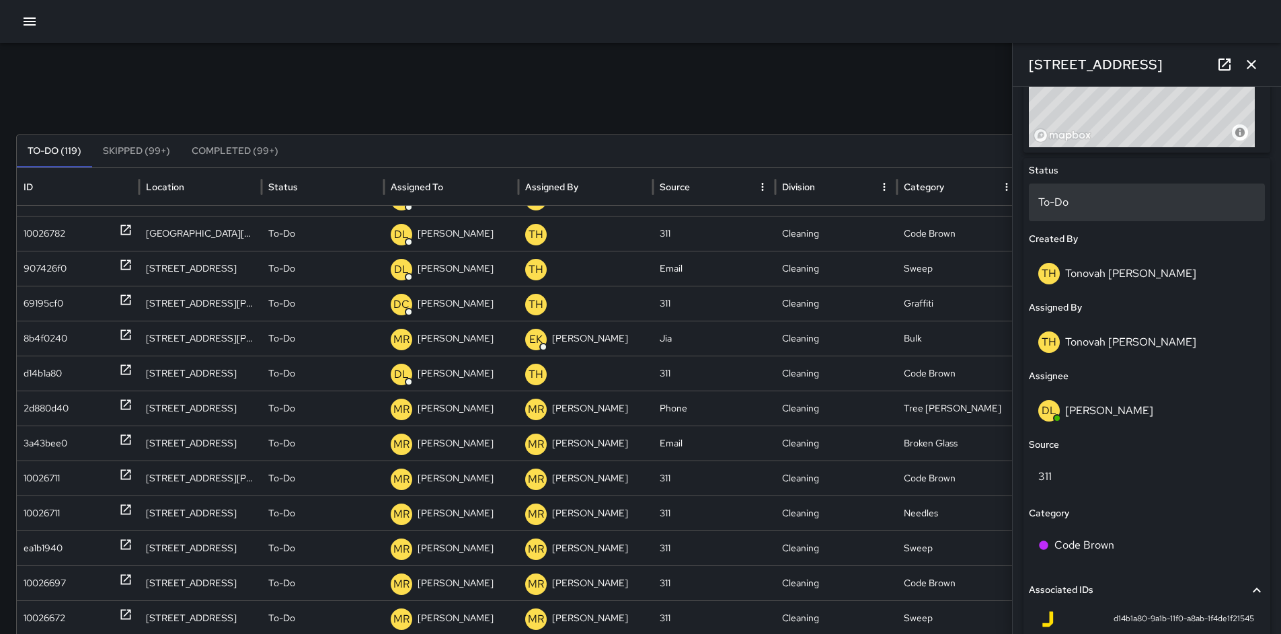
click at [1074, 194] on div "To-Do" at bounding box center [1147, 203] width 236 height 38
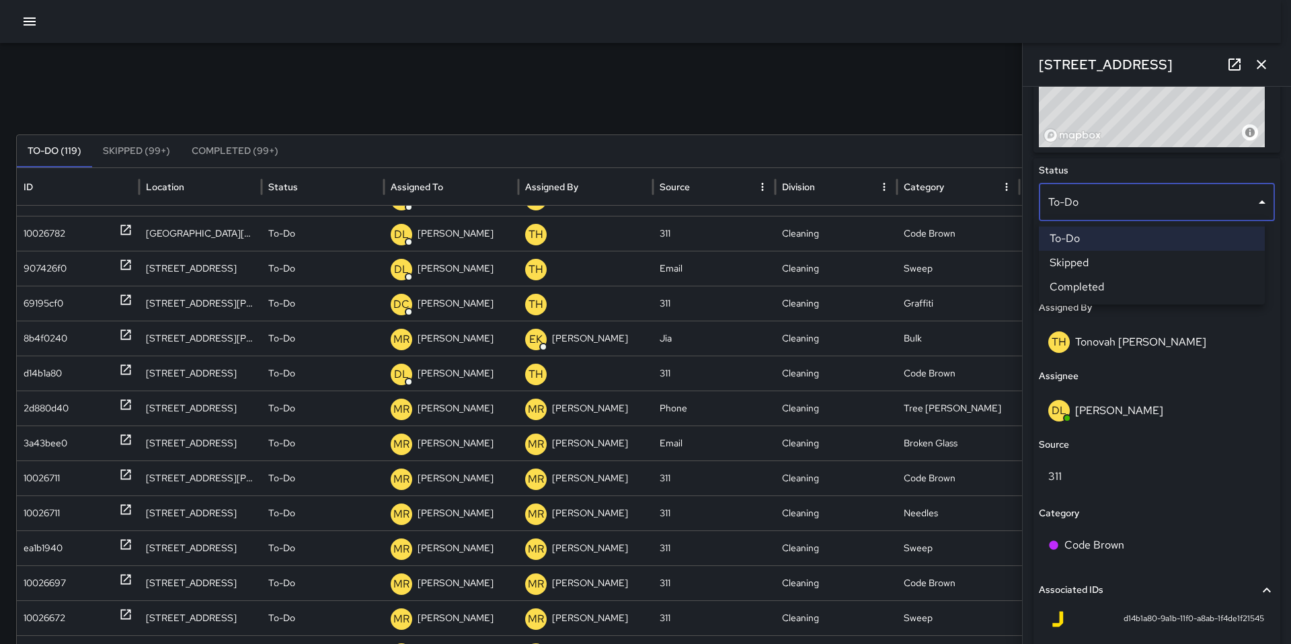
click at [1075, 265] on li "Skipped" at bounding box center [1152, 263] width 226 height 24
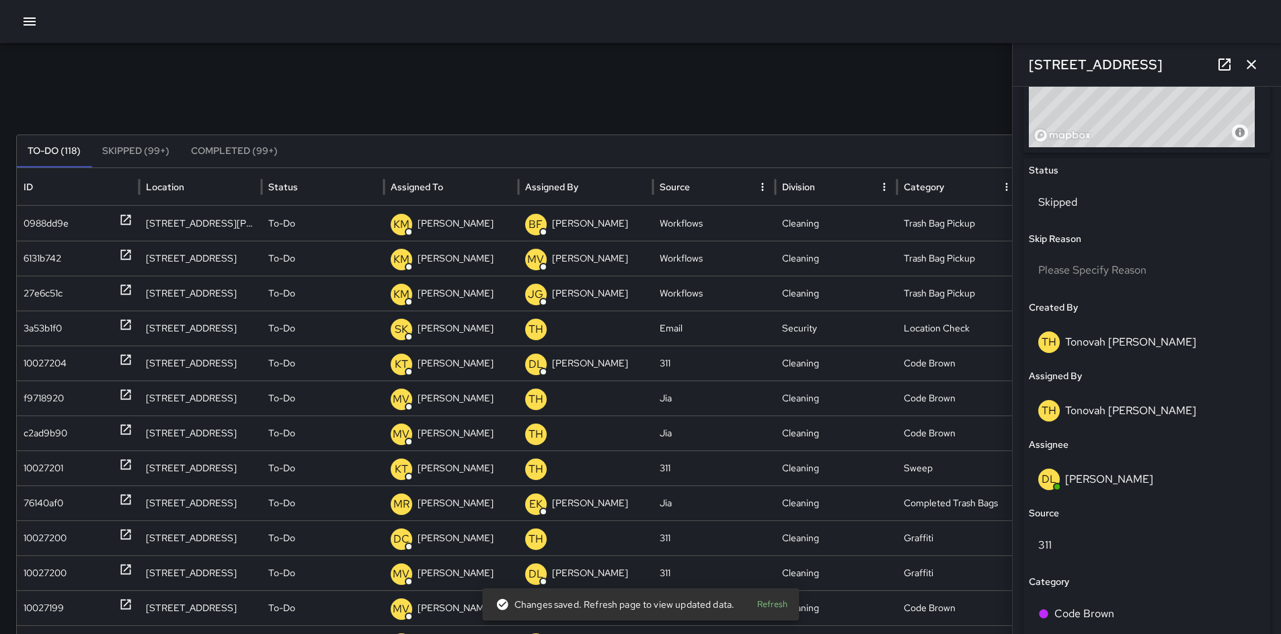
click at [1252, 64] on icon "button" at bounding box center [1251, 64] width 9 height 9
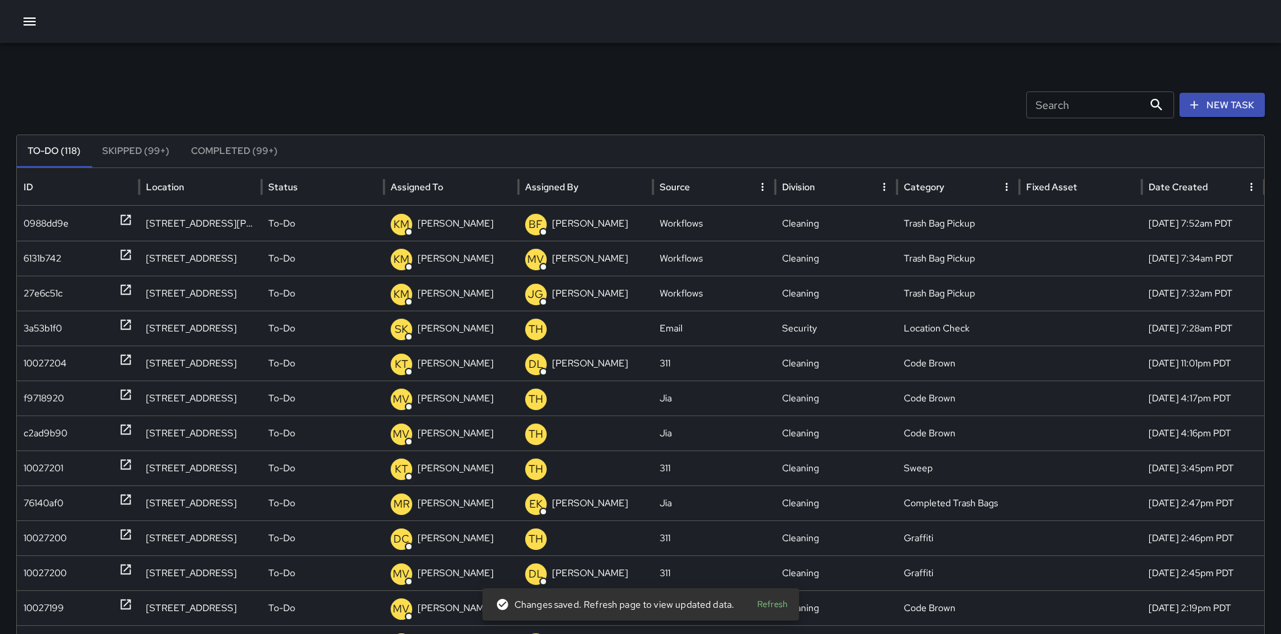
click at [1105, 105] on input "Search" at bounding box center [1084, 104] width 117 height 27
click at [820, 100] on div "Search Search New Task" at bounding box center [640, 104] width 1249 height 27
click at [25, 20] on icon "button" at bounding box center [30, 21] width 16 height 16
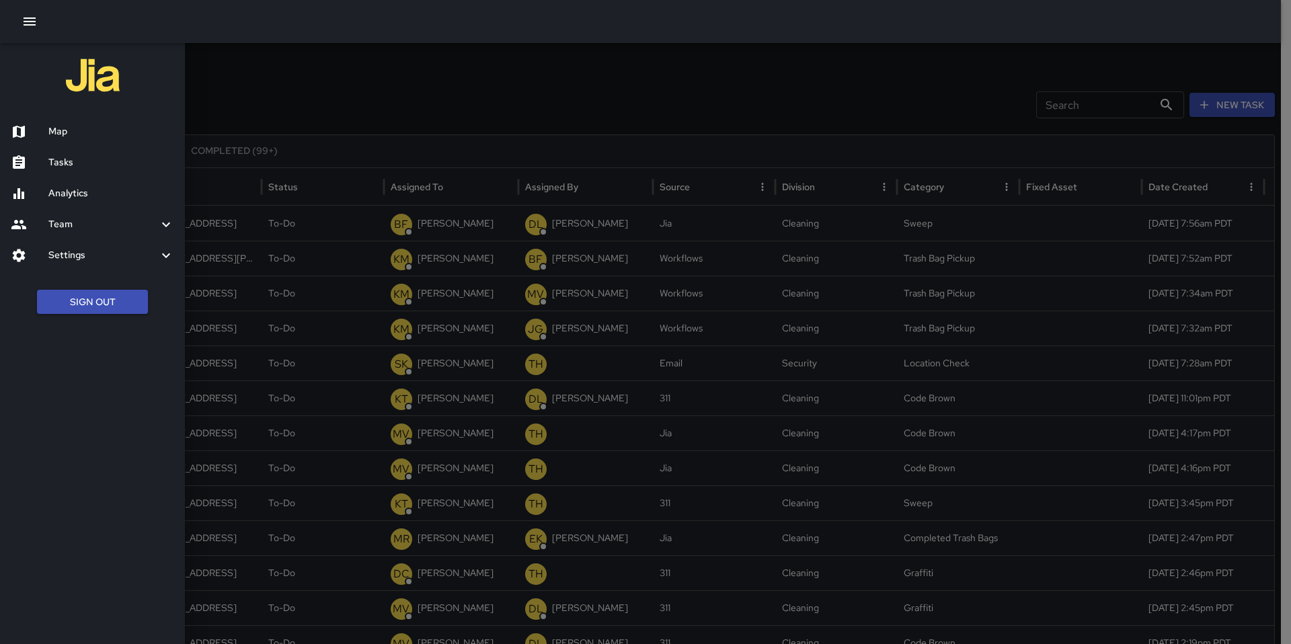
click at [26, 28] on icon "button" at bounding box center [30, 21] width 16 height 16
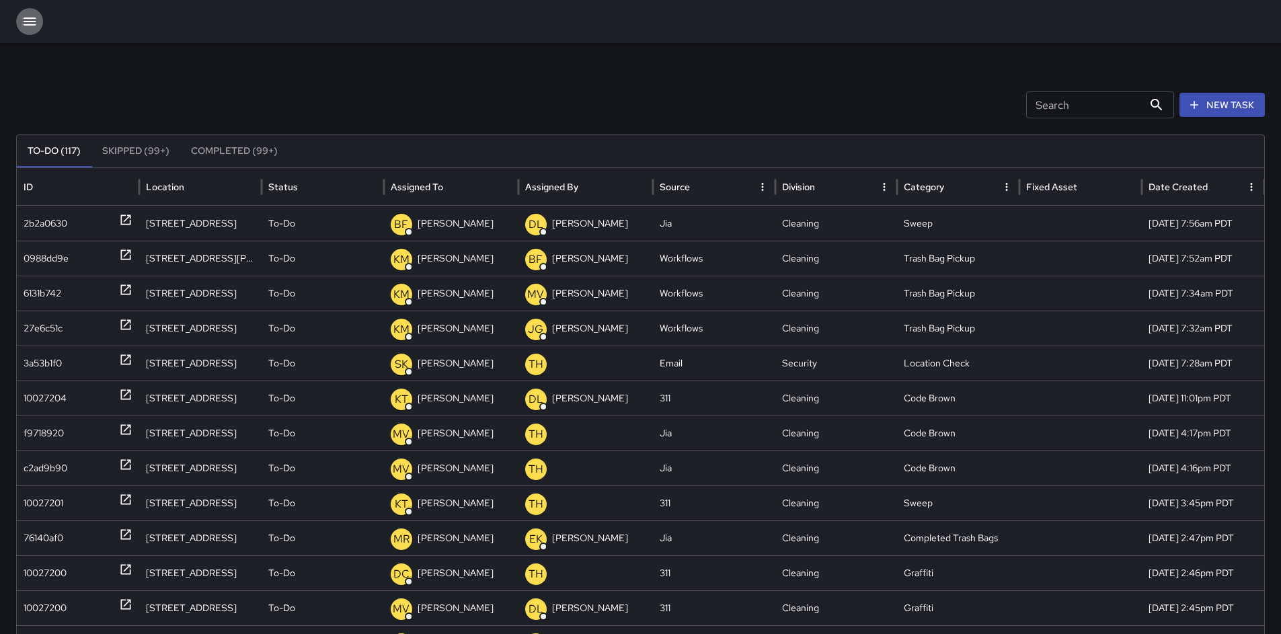
click at [34, 18] on icon "button" at bounding box center [30, 21] width 12 height 8
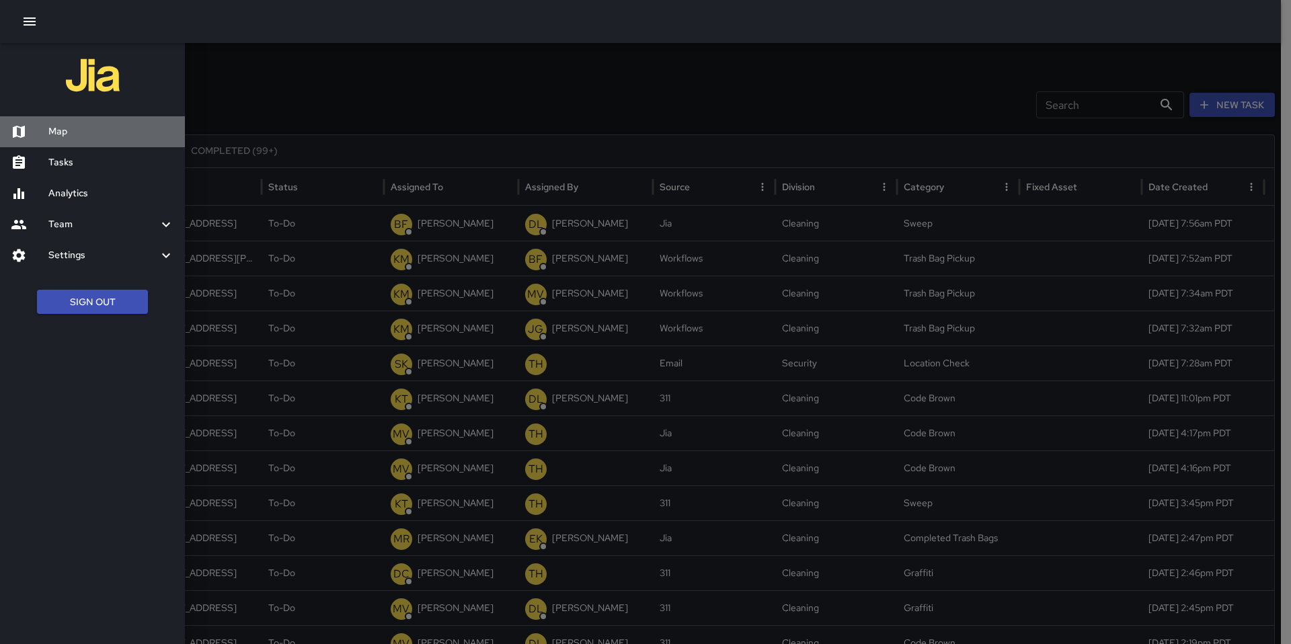
click at [89, 132] on h6 "Map" at bounding box center [111, 131] width 126 height 15
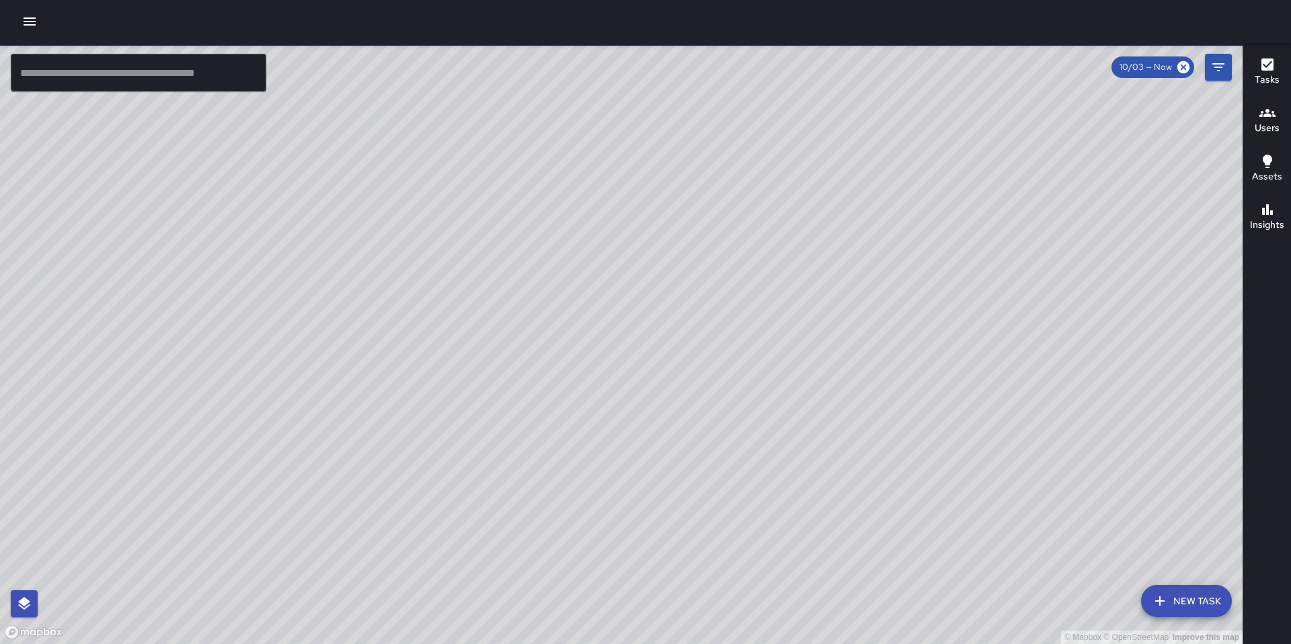
click at [24, 19] on icon "button" at bounding box center [30, 21] width 16 height 16
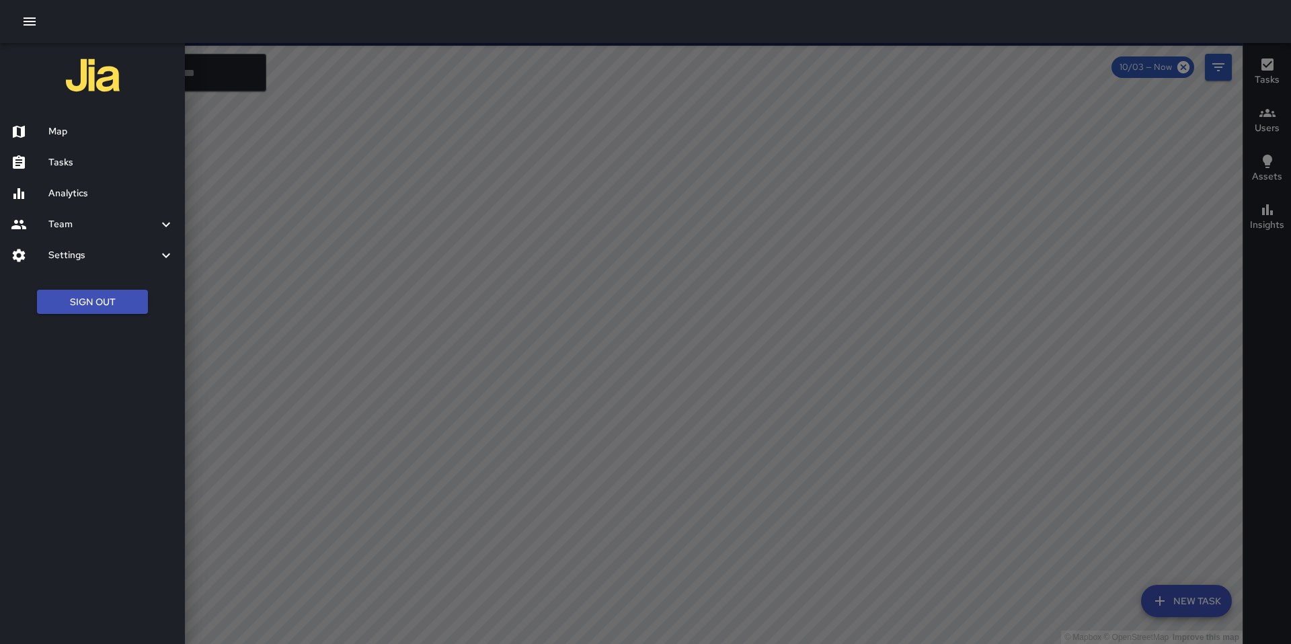
click at [73, 188] on h6 "Analytics" at bounding box center [111, 193] width 126 height 15
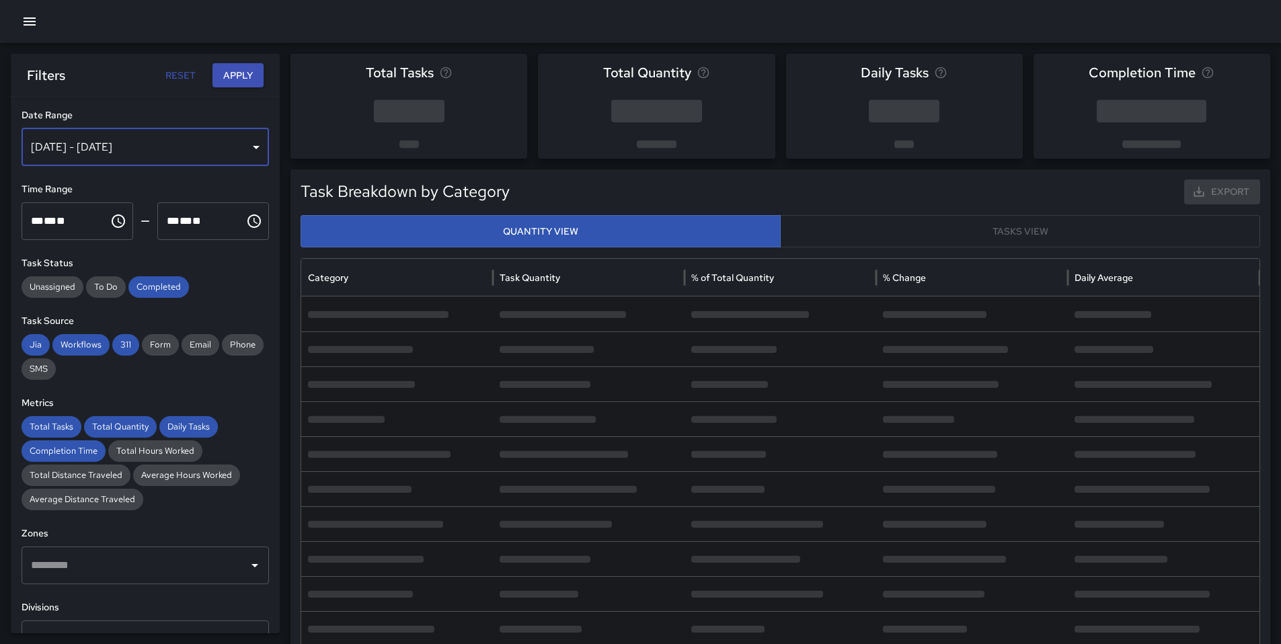
click at [144, 148] on div "Sep 27, 2025 - Oct 03, 2025" at bounding box center [146, 147] width 248 height 38
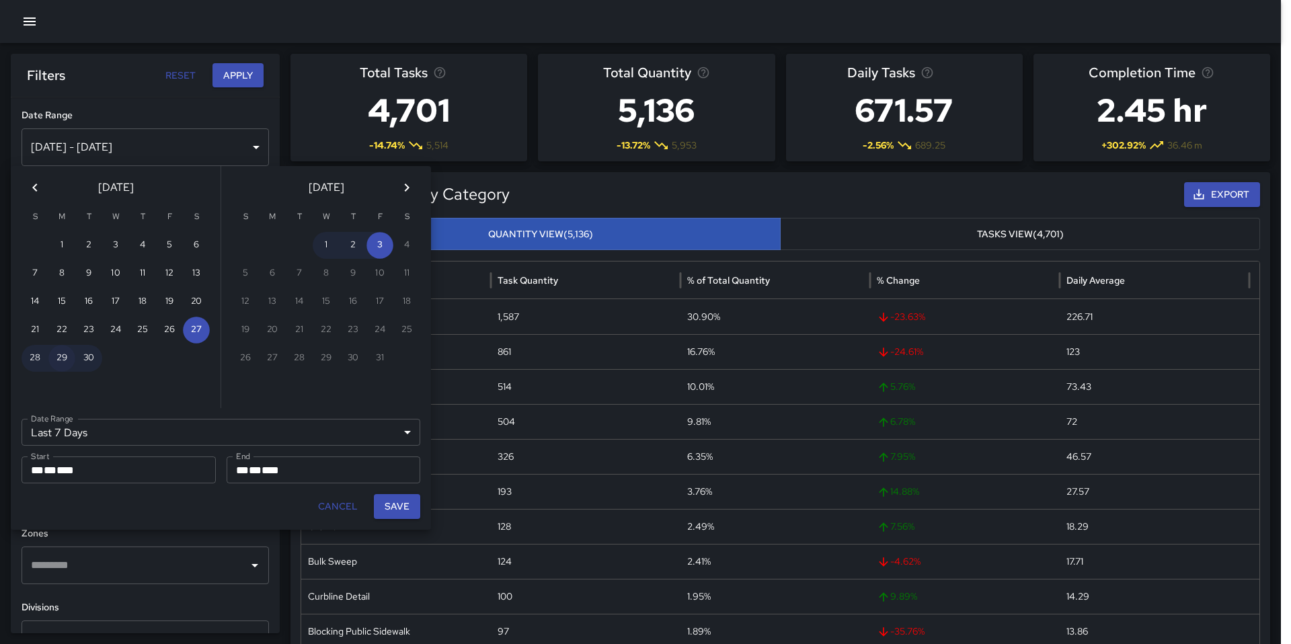
click at [59, 359] on button "29" at bounding box center [61, 358] width 27 height 27
type input "******"
type input "**********"
click at [404, 513] on button "Save" at bounding box center [397, 506] width 46 height 25
type input "**********"
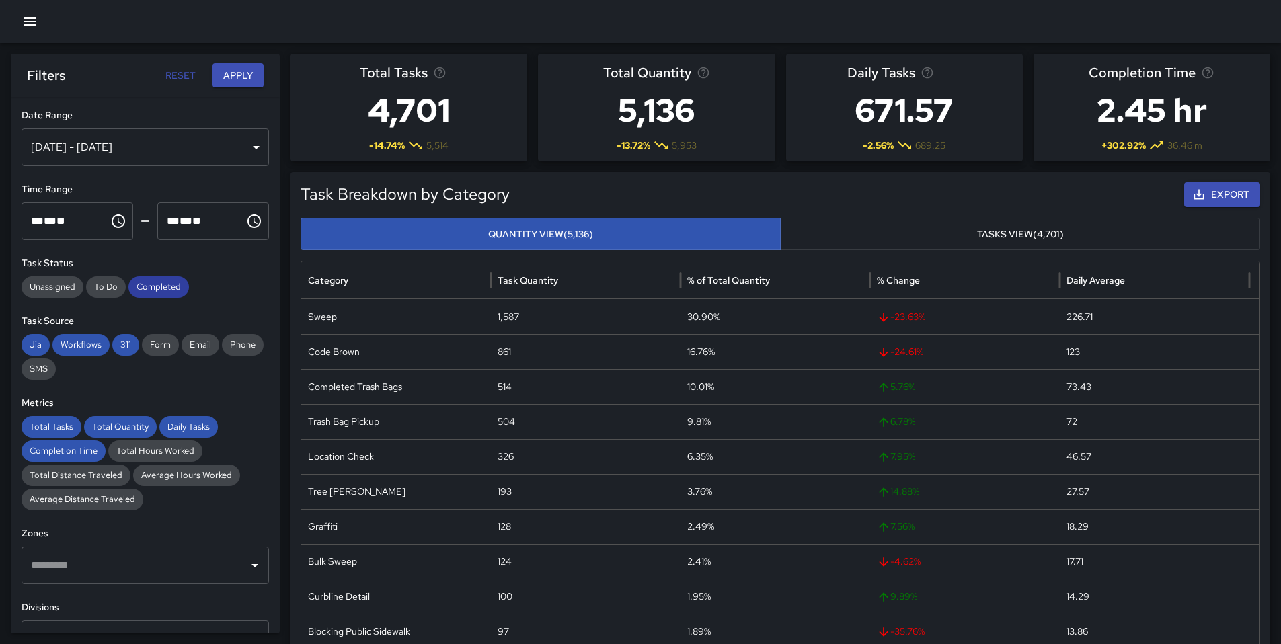
click at [168, 286] on span "Completed" at bounding box center [158, 286] width 61 height 13
click at [118, 343] on span "311" at bounding box center [125, 344] width 27 height 13
click at [85, 348] on span "Workflows" at bounding box center [80, 344] width 57 height 13
drag, startPoint x: 40, startPoint y: 342, endPoint x: 34, endPoint y: 359, distance: 17.9
click at [38, 344] on span "Jia" at bounding box center [36, 344] width 28 height 13
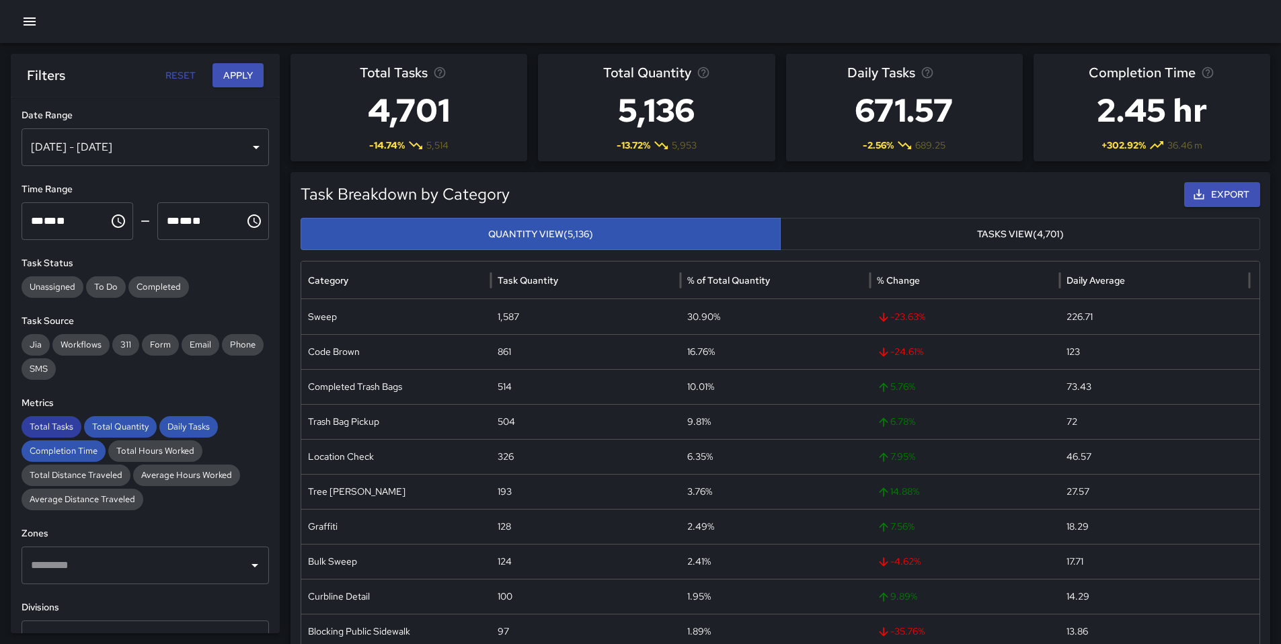
drag, startPoint x: 34, startPoint y: 418, endPoint x: 48, endPoint y: 424, distance: 15.6
click at [34, 418] on div "Total Tasks" at bounding box center [52, 427] width 60 height 22
drag, startPoint x: 109, startPoint y: 423, endPoint x: 150, endPoint y: 426, distance: 41.1
click at [110, 423] on span "Total Quantity" at bounding box center [120, 426] width 73 height 13
click at [163, 422] on span "Daily Tasks" at bounding box center [188, 426] width 59 height 13
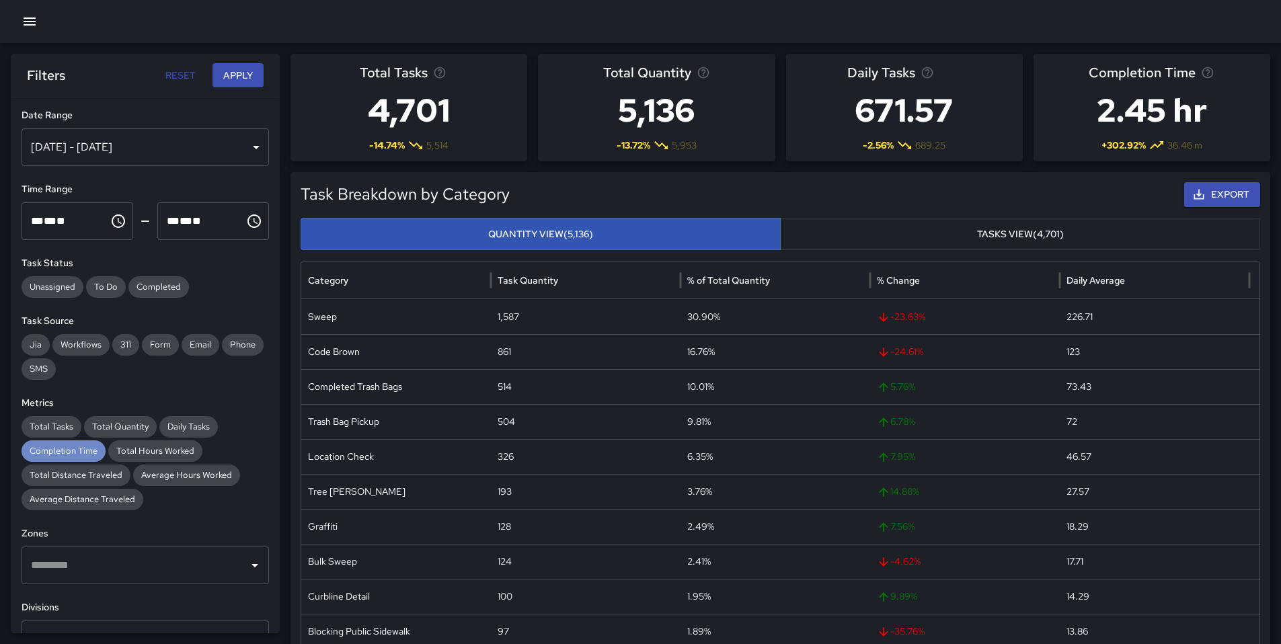
drag, startPoint x: 75, startPoint y: 449, endPoint x: 91, endPoint y: 407, distance: 45.3
click at [75, 449] on span "Completion Time" at bounding box center [64, 451] width 84 height 13
click at [225, 80] on button "Apply" at bounding box center [238, 75] width 51 height 25
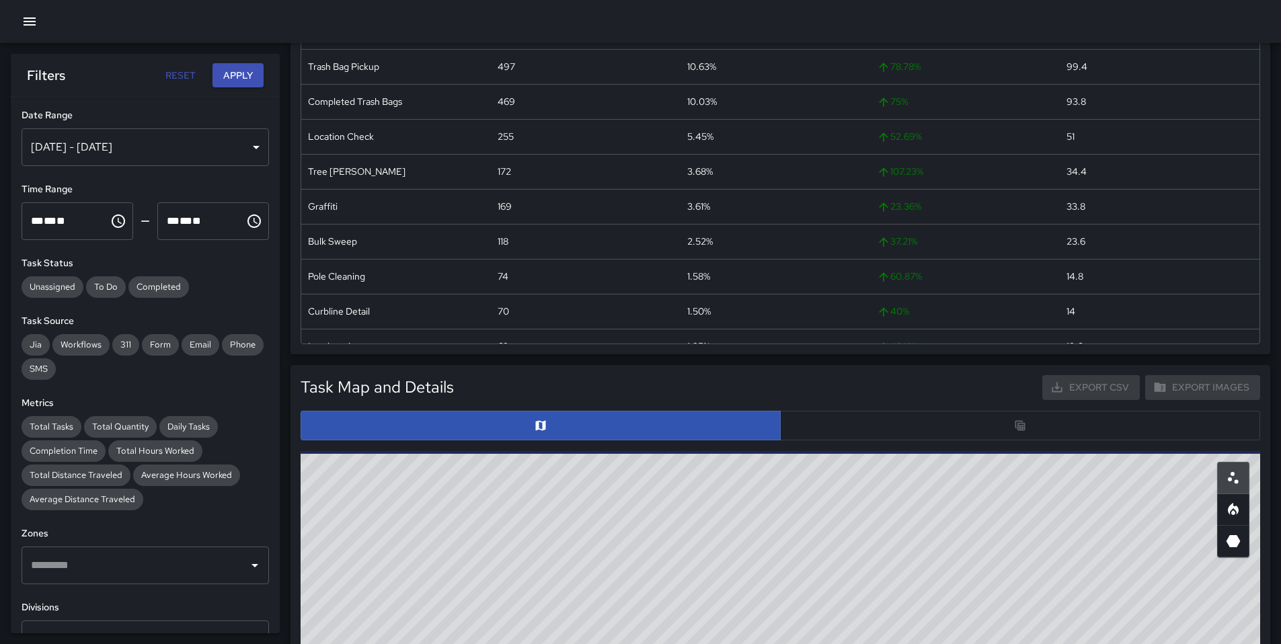
scroll to position [222, 0]
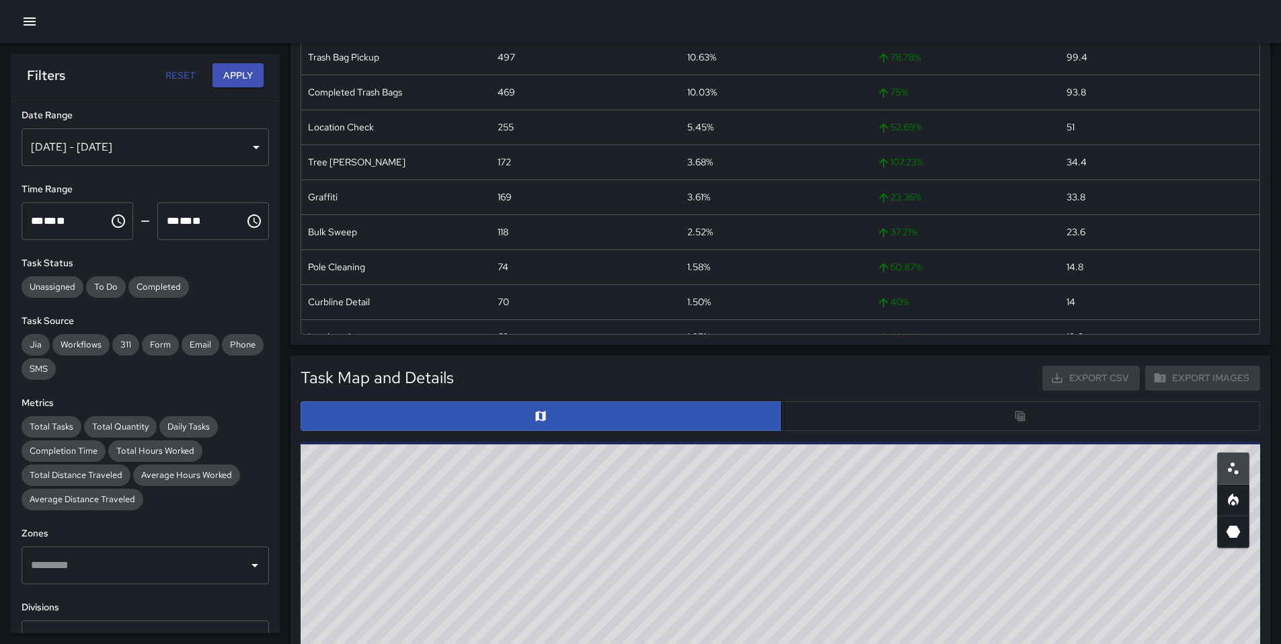
click at [894, 424] on div at bounding box center [781, 417] width 960 height 30
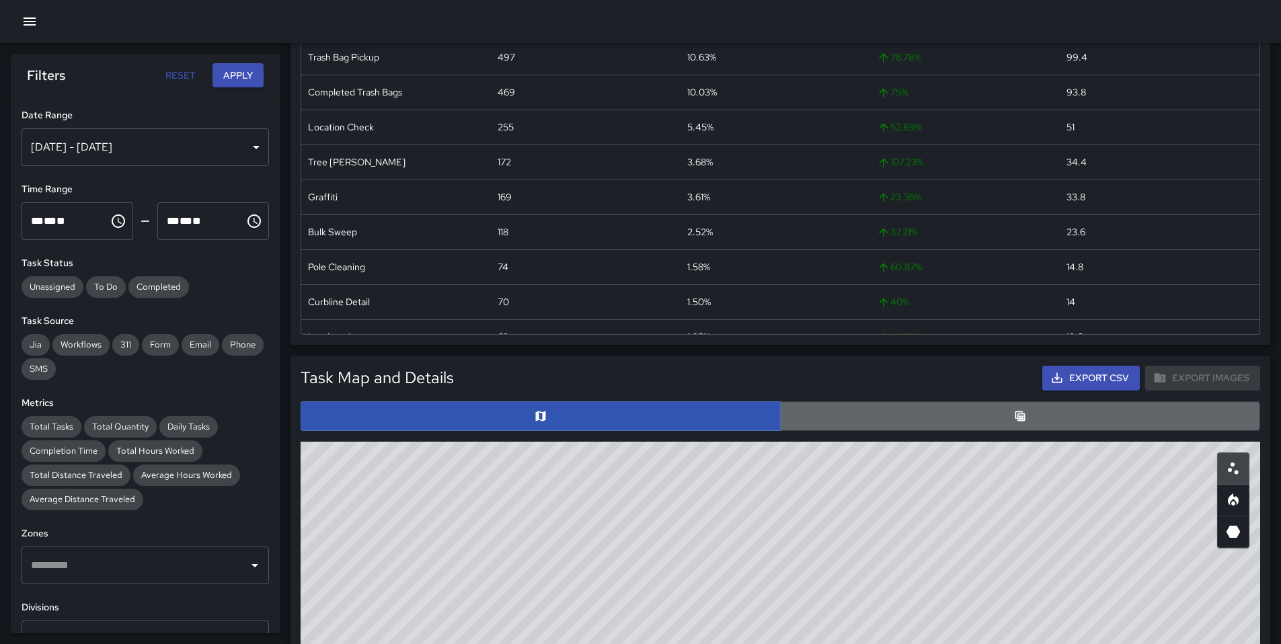
click at [891, 421] on button "button" at bounding box center [1020, 417] width 480 height 30
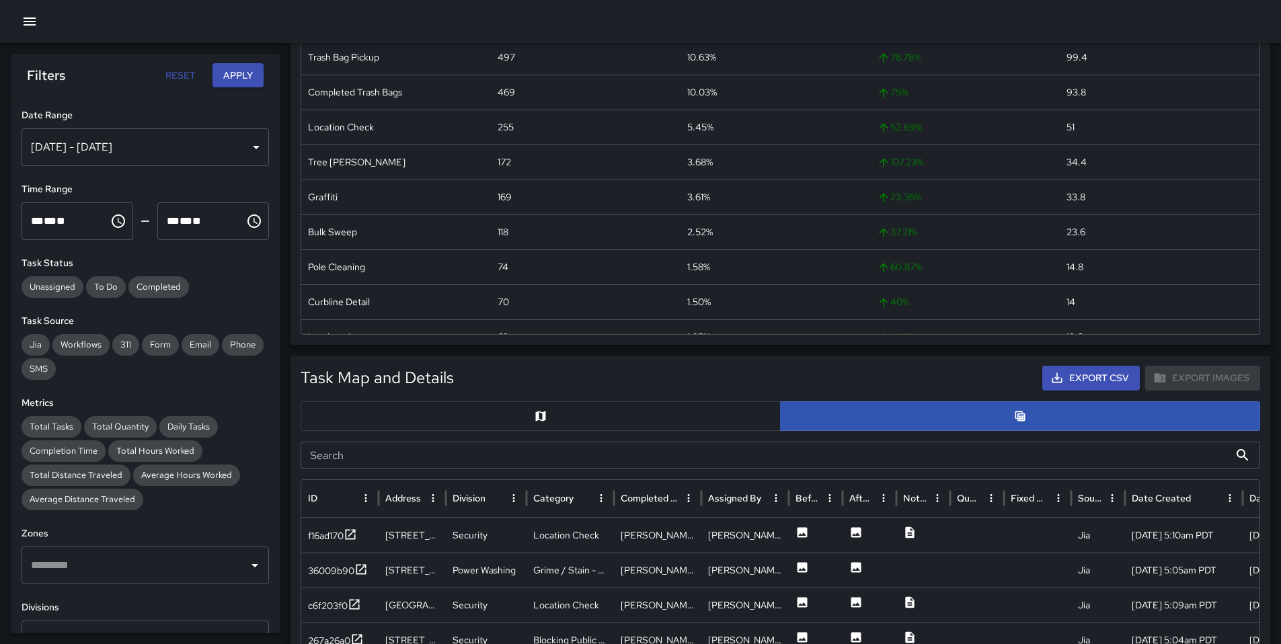
click at [445, 452] on input "Search" at bounding box center [765, 455] width 929 height 27
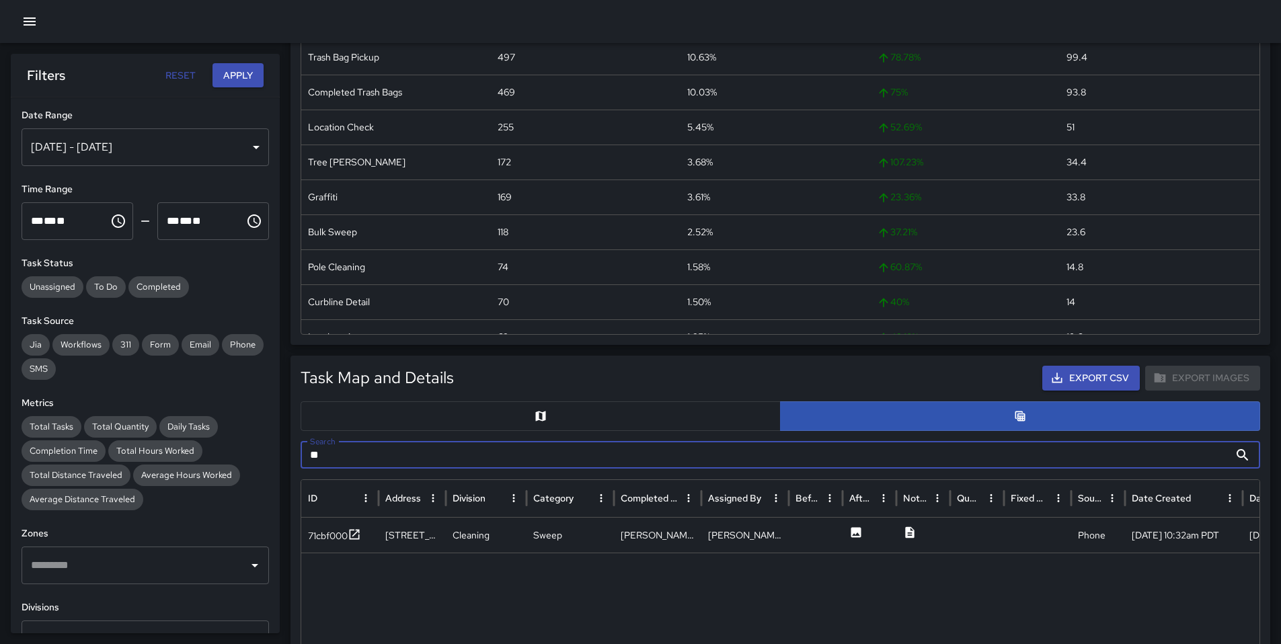
type input "*"
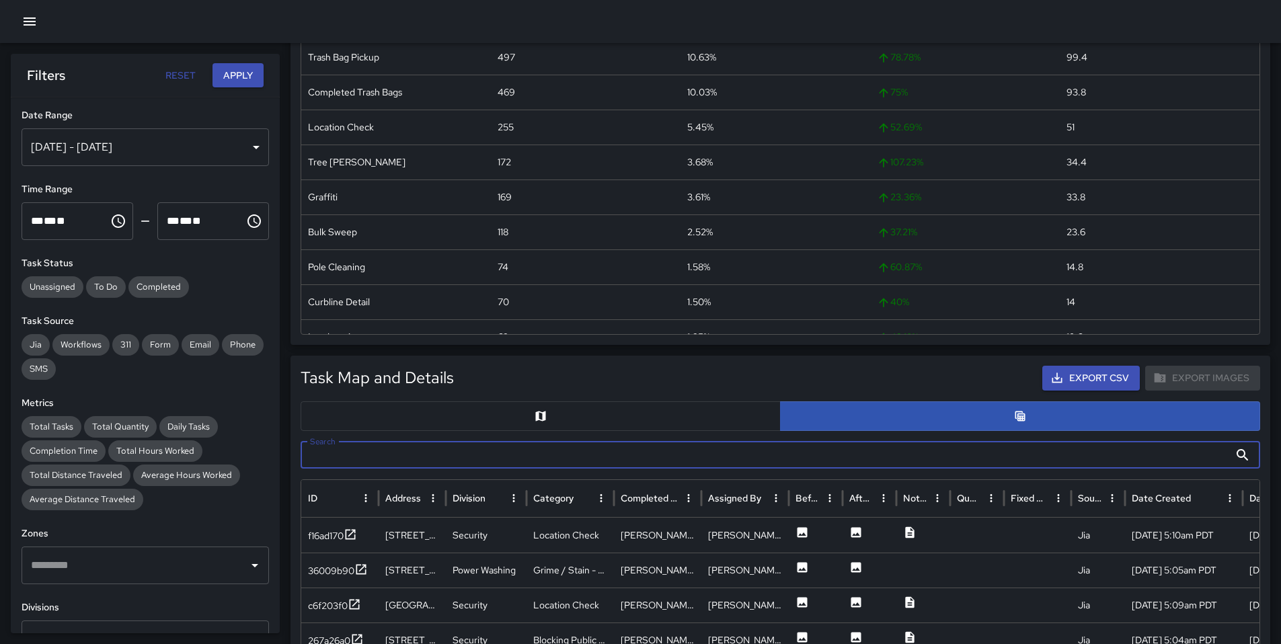
type input "*"
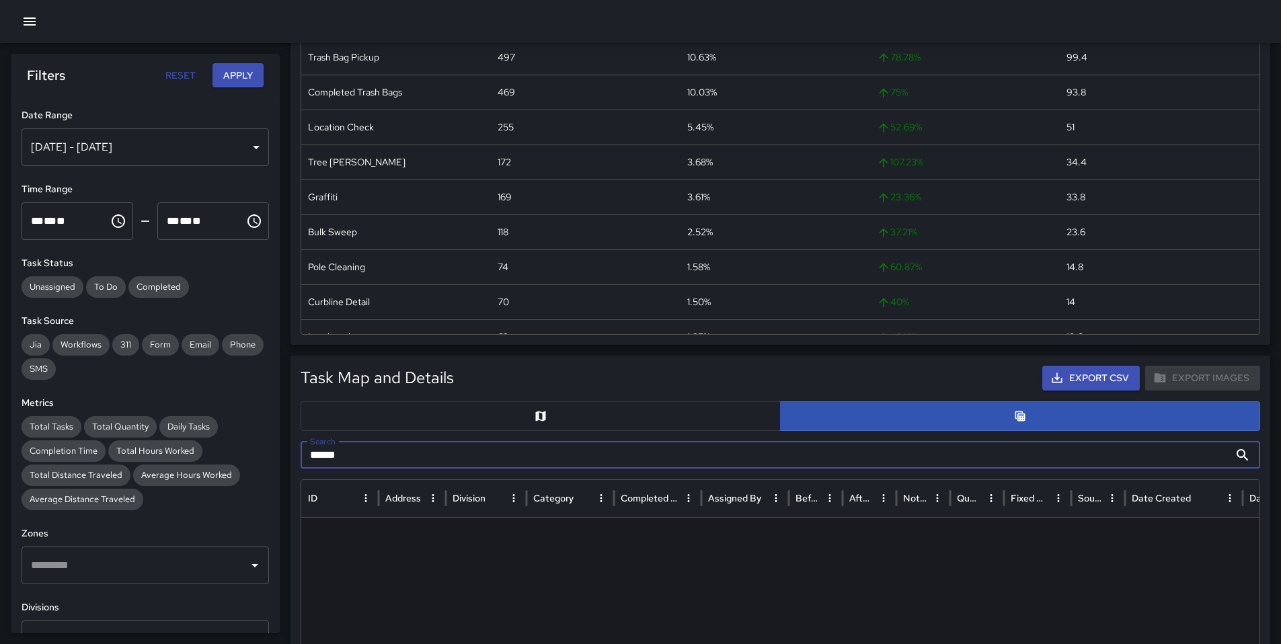
type input "******"
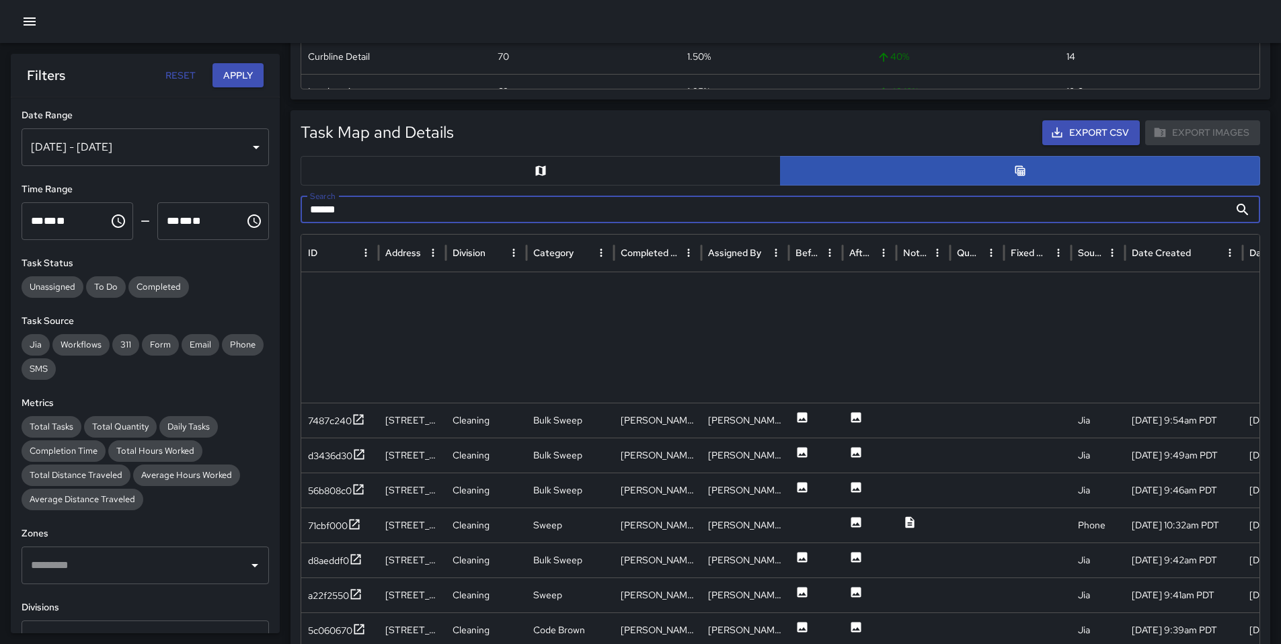
scroll to position [1151, 0]
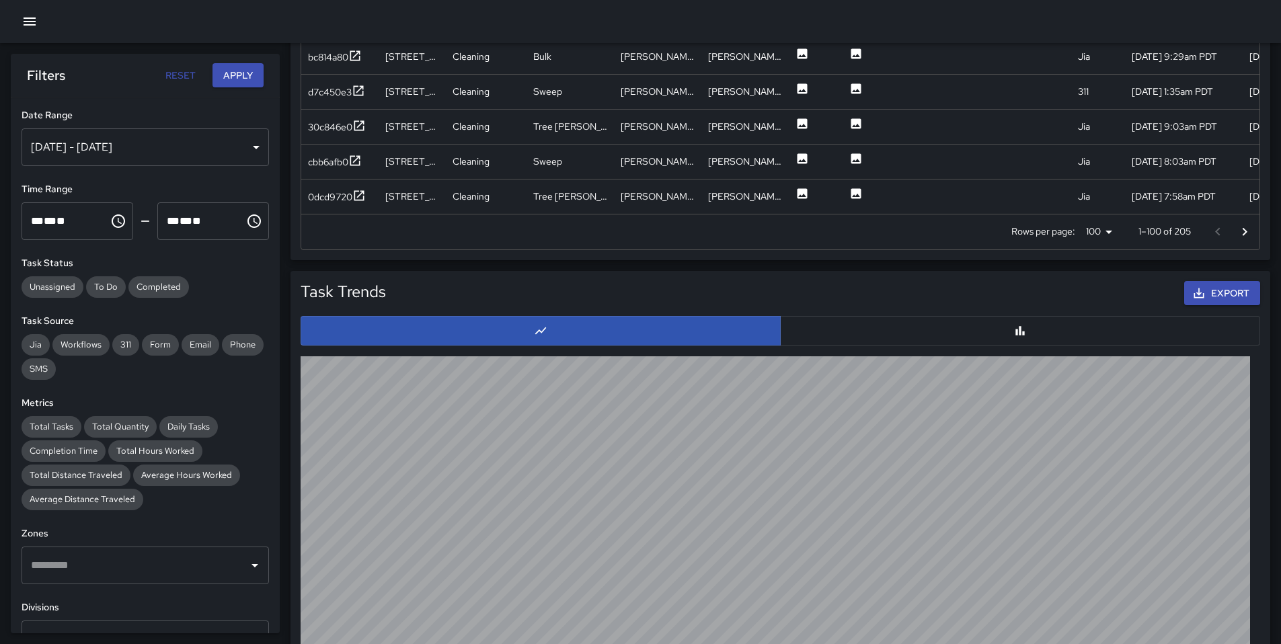
click at [1242, 233] on icon "Go to next page" at bounding box center [1245, 232] width 16 height 16
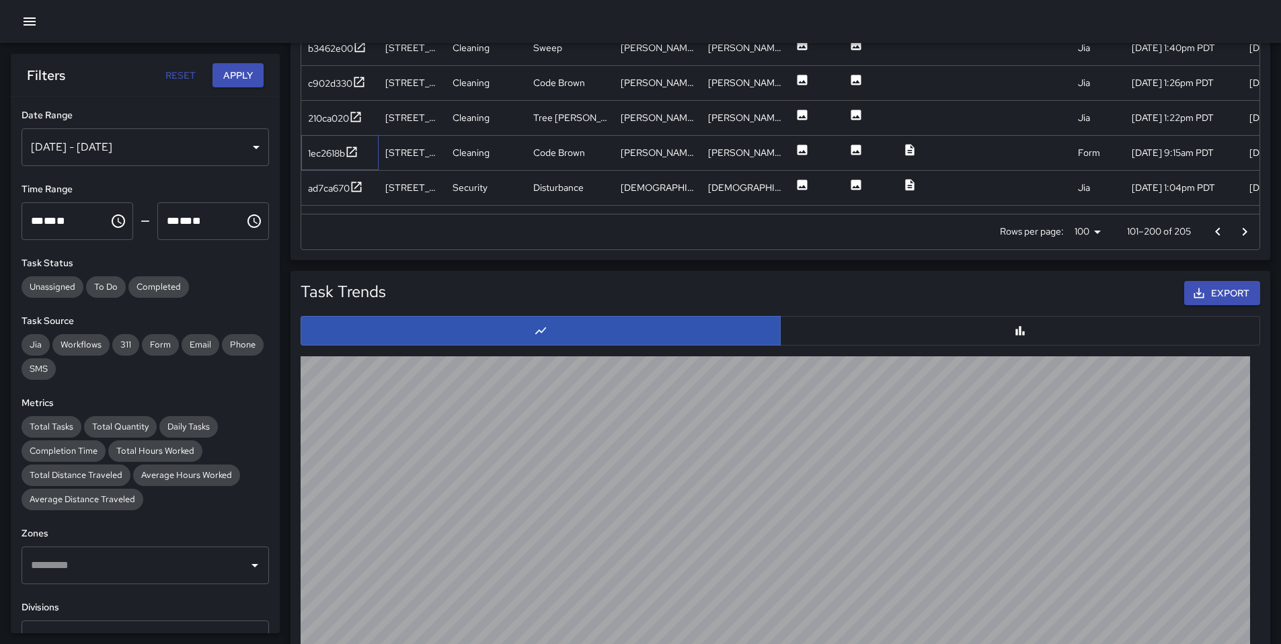
click at [317, 163] on div "1ec2618b" at bounding box center [339, 152] width 77 height 35
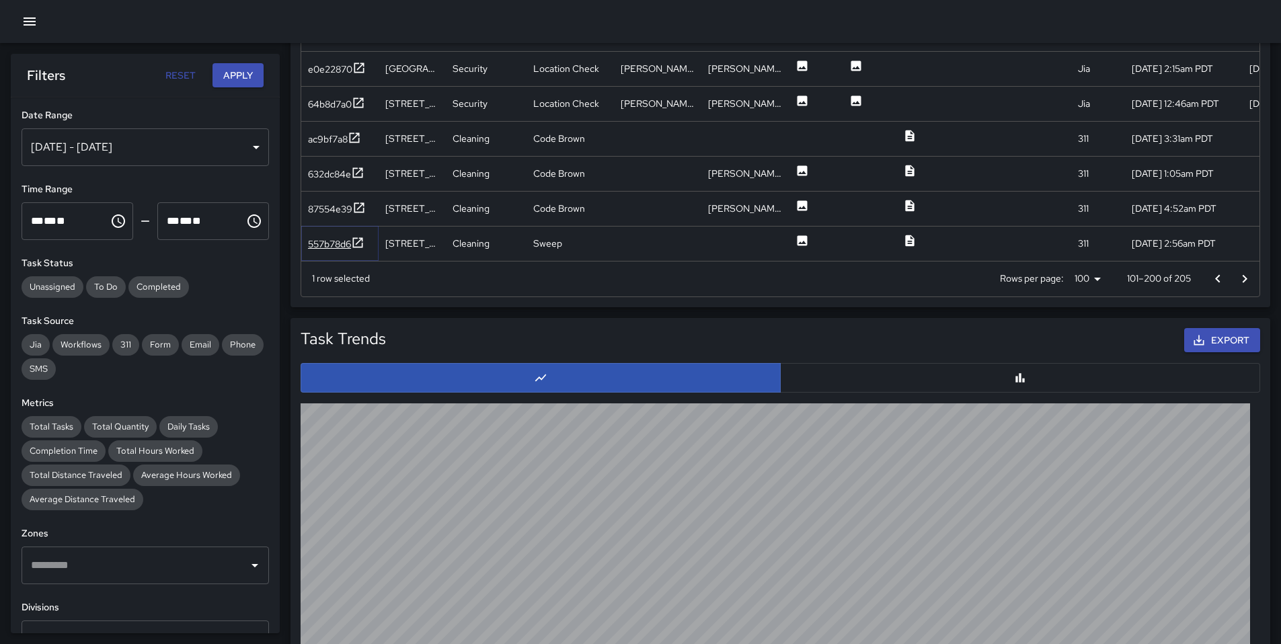
click at [321, 243] on div "557b78d6" at bounding box center [329, 243] width 43 height 13
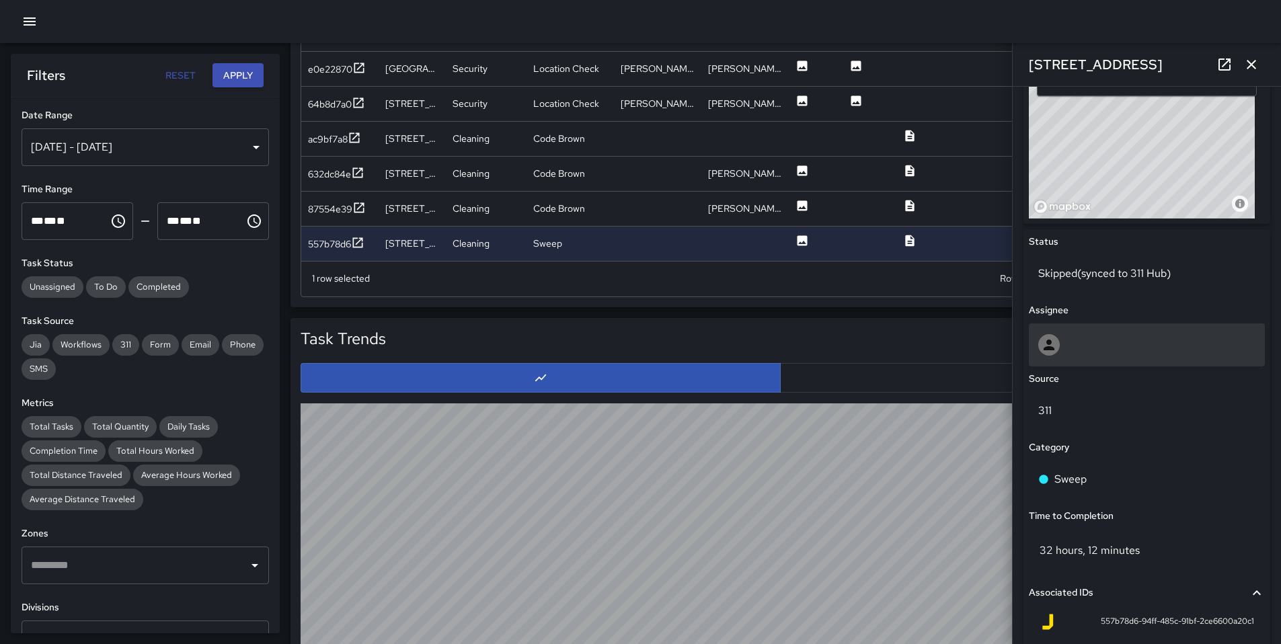
click at [1098, 340] on div at bounding box center [1146, 345] width 217 height 22
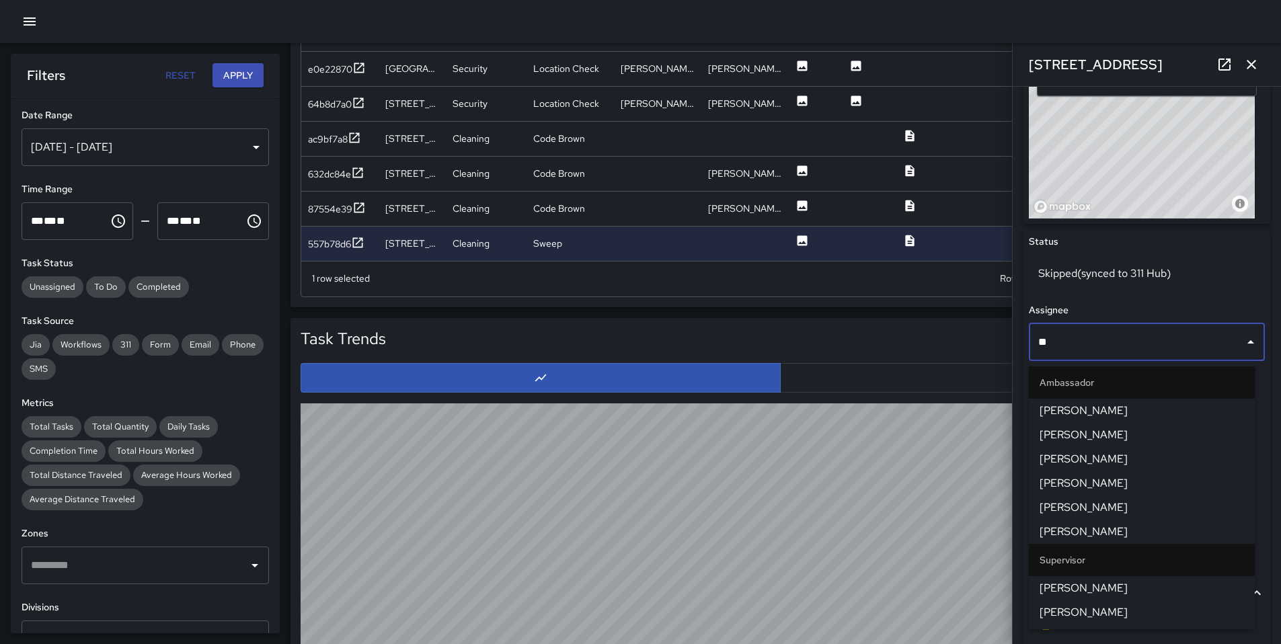
type input "***"
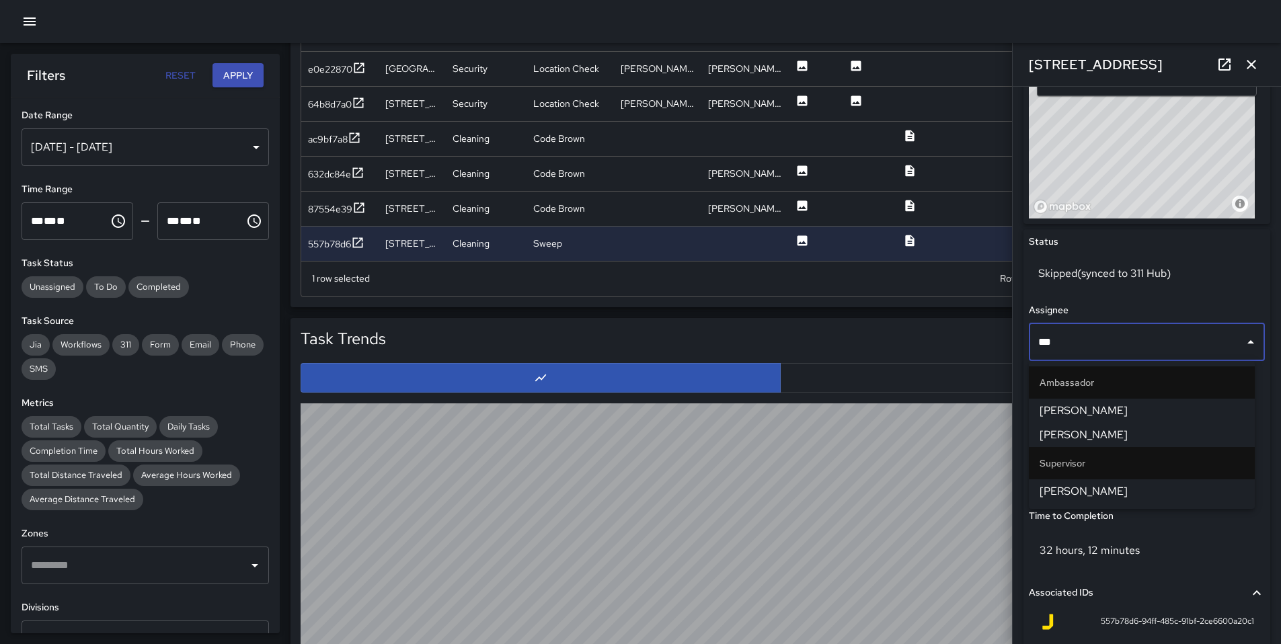
click at [1110, 486] on span "David Lewis" at bounding box center [1142, 492] width 204 height 16
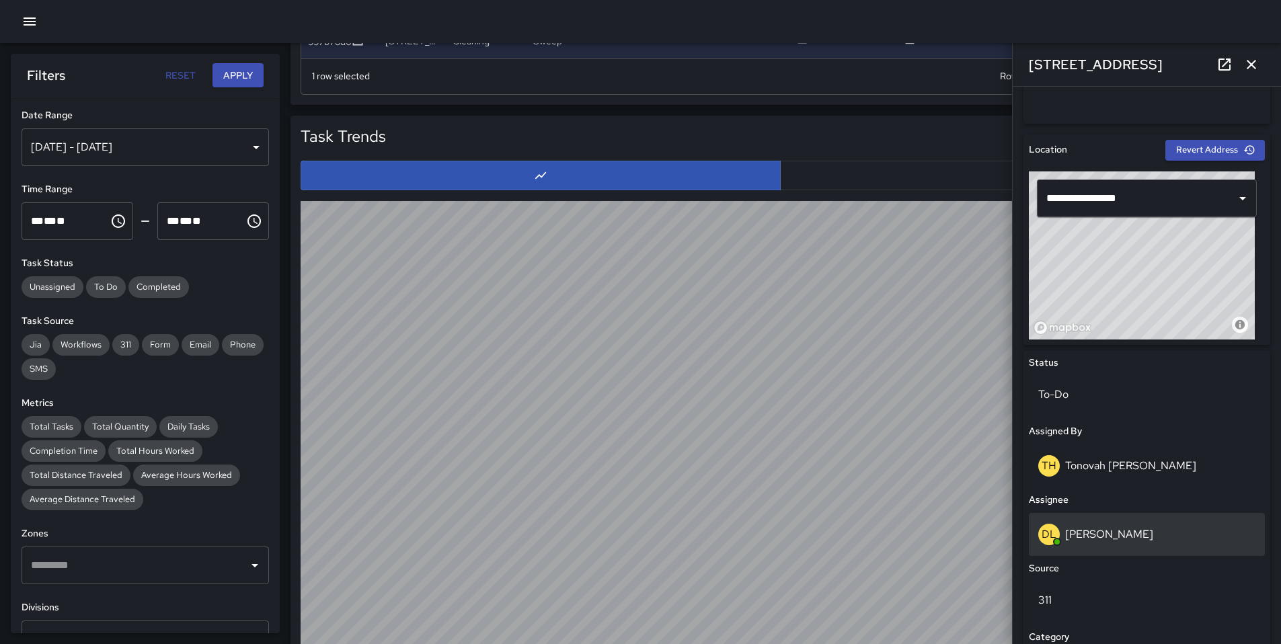
click at [1104, 548] on div "DL David Lewis" at bounding box center [1147, 534] width 236 height 43
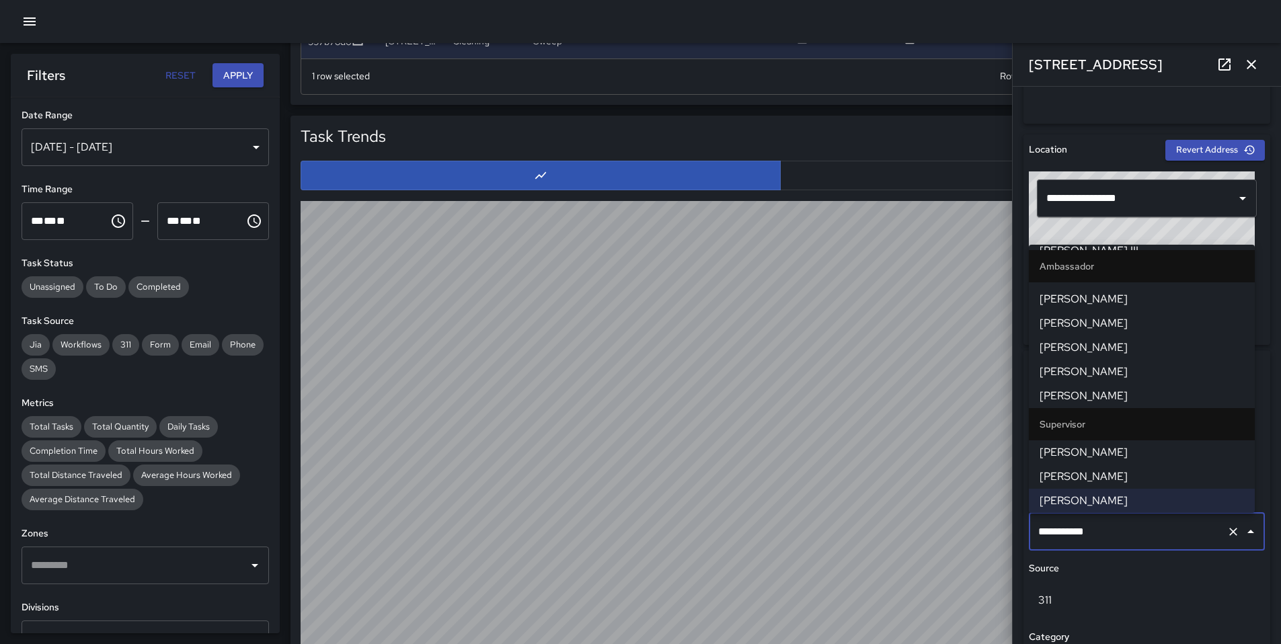
click at [1246, 70] on icon "button" at bounding box center [1252, 64] width 16 height 16
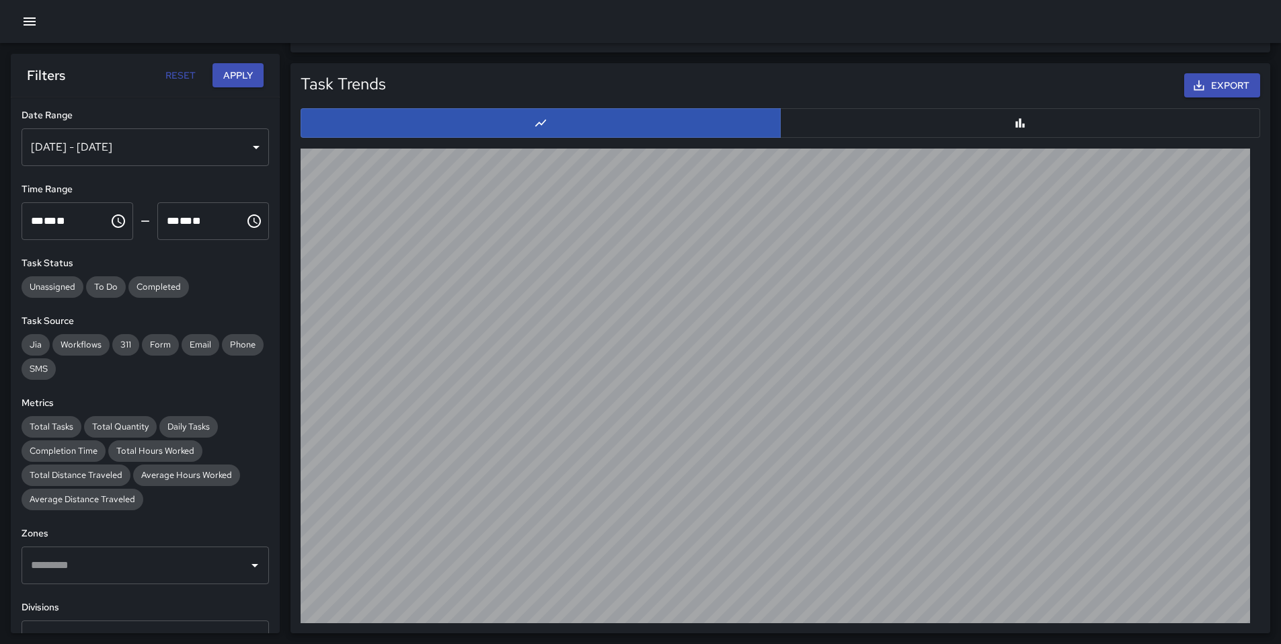
click at [29, 23] on icon "button" at bounding box center [30, 21] width 16 height 16
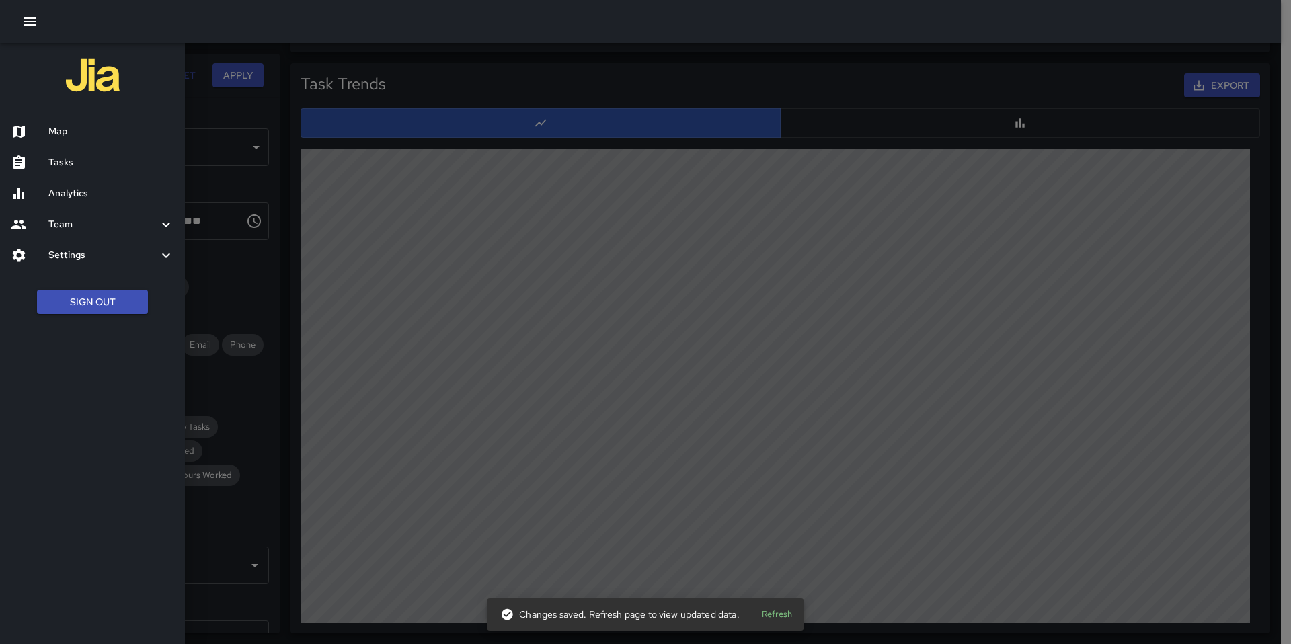
click at [87, 128] on h6 "Map" at bounding box center [111, 131] width 126 height 15
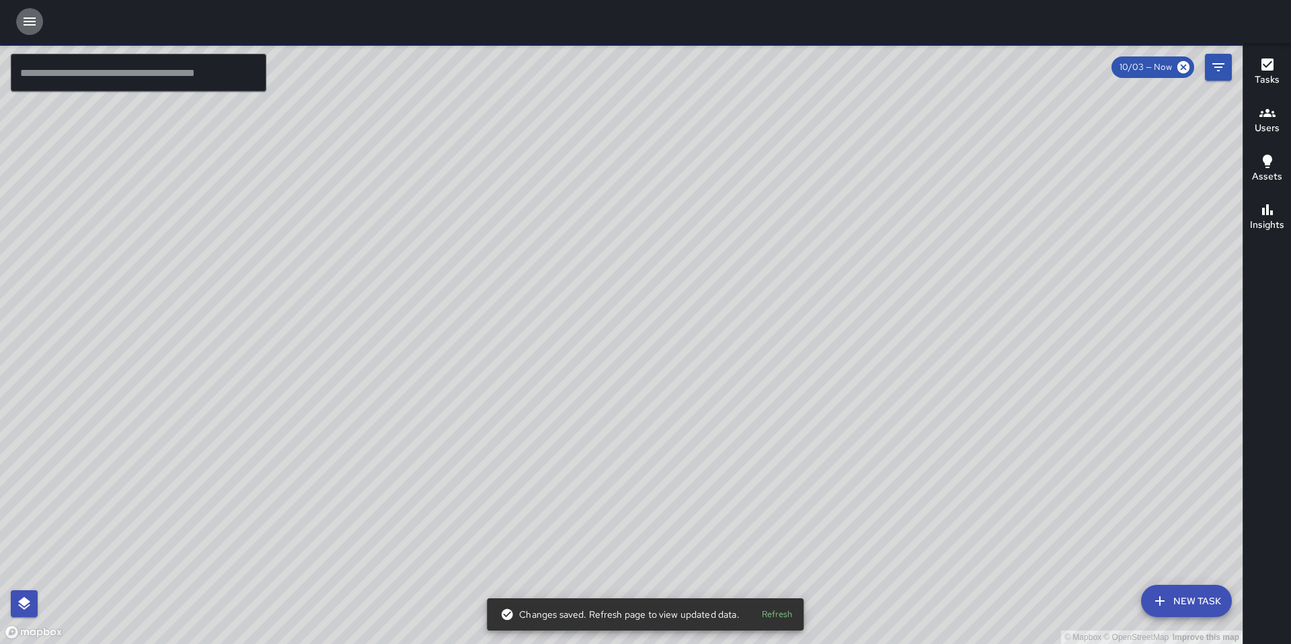
click at [36, 20] on icon "button" at bounding box center [30, 21] width 16 height 16
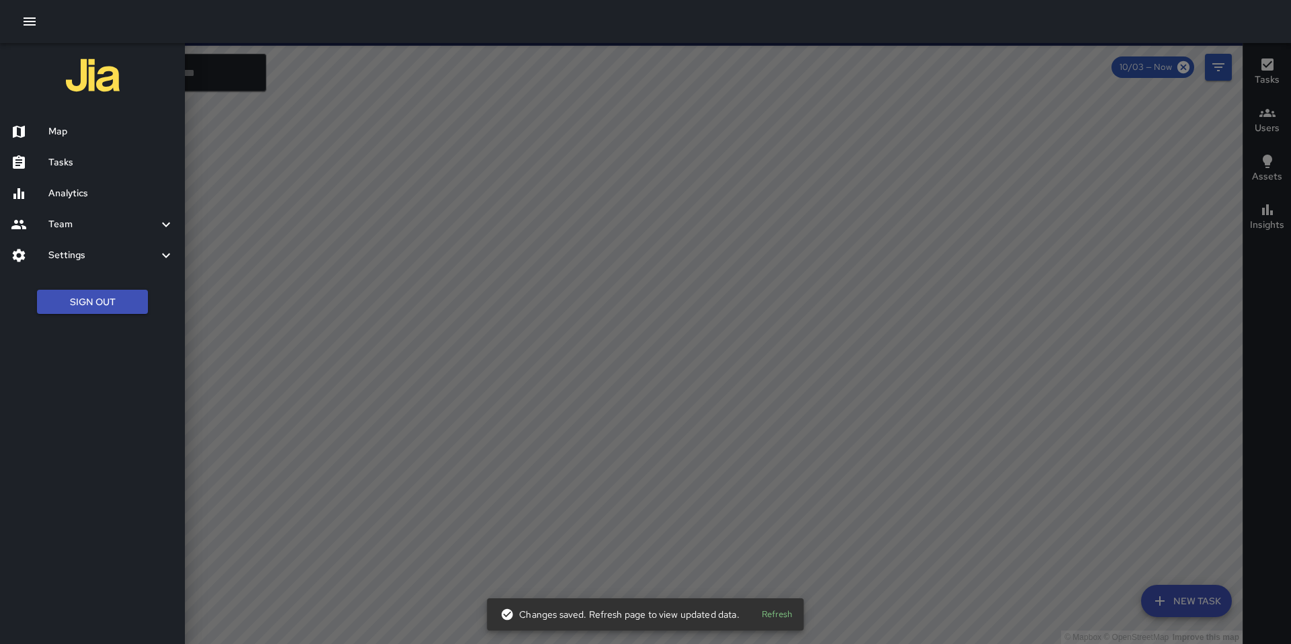
click at [85, 161] on h6 "Tasks" at bounding box center [111, 162] width 126 height 15
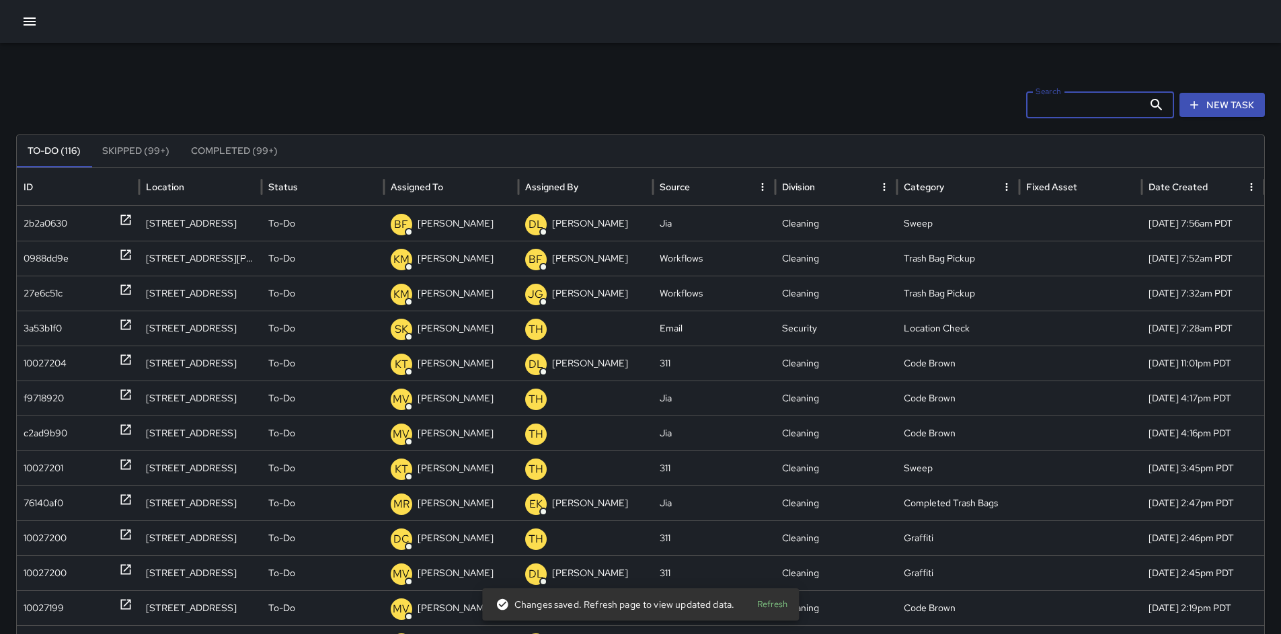
click at [1071, 109] on input "Search" at bounding box center [1084, 104] width 117 height 27
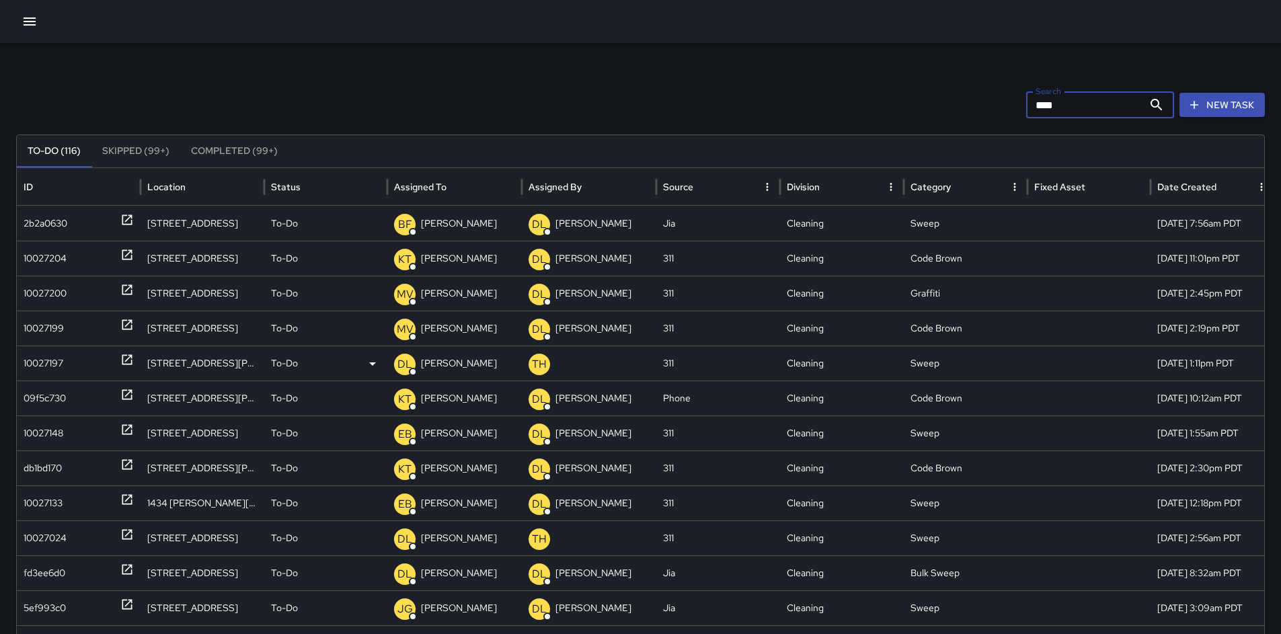
type input "****"
click at [56, 363] on div "10027197" at bounding box center [44, 363] width 40 height 34
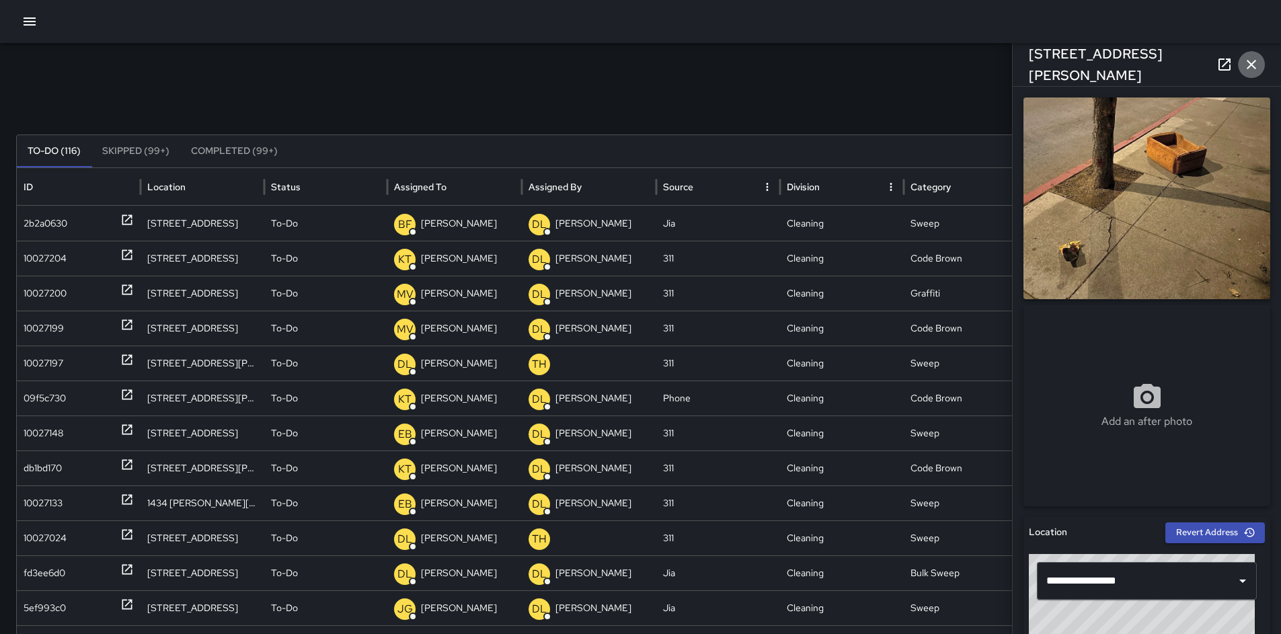
click at [1245, 63] on icon "button" at bounding box center [1252, 64] width 16 height 16
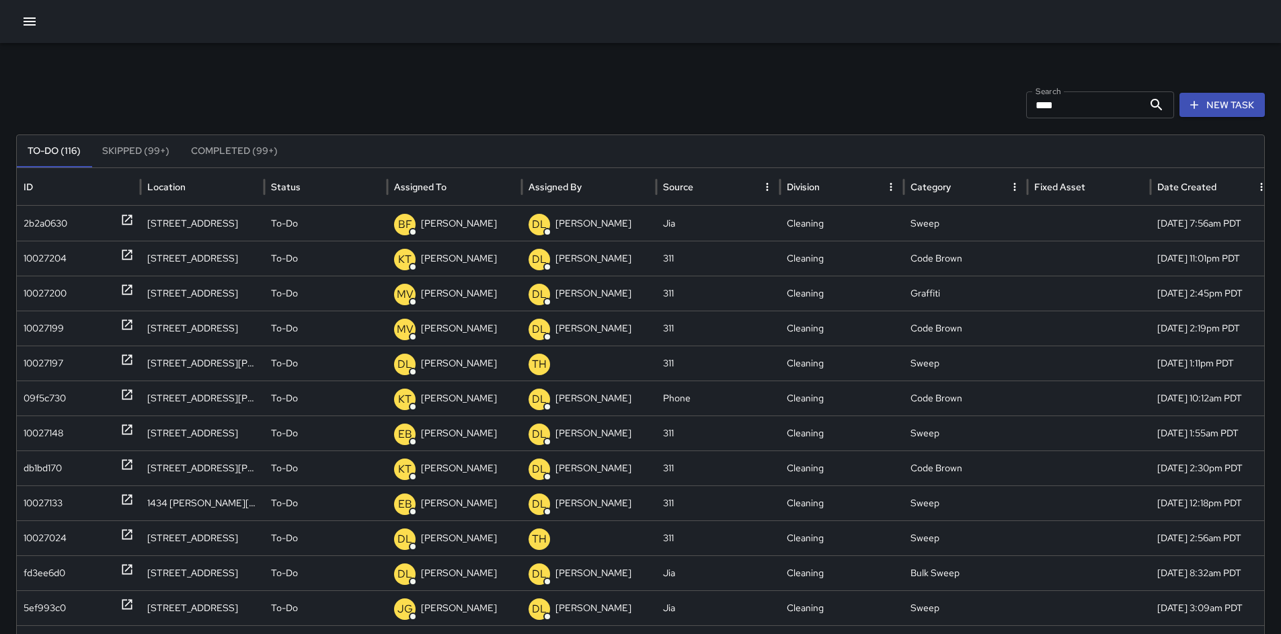
click at [30, 540] on div "10027024" at bounding box center [45, 538] width 43 height 34
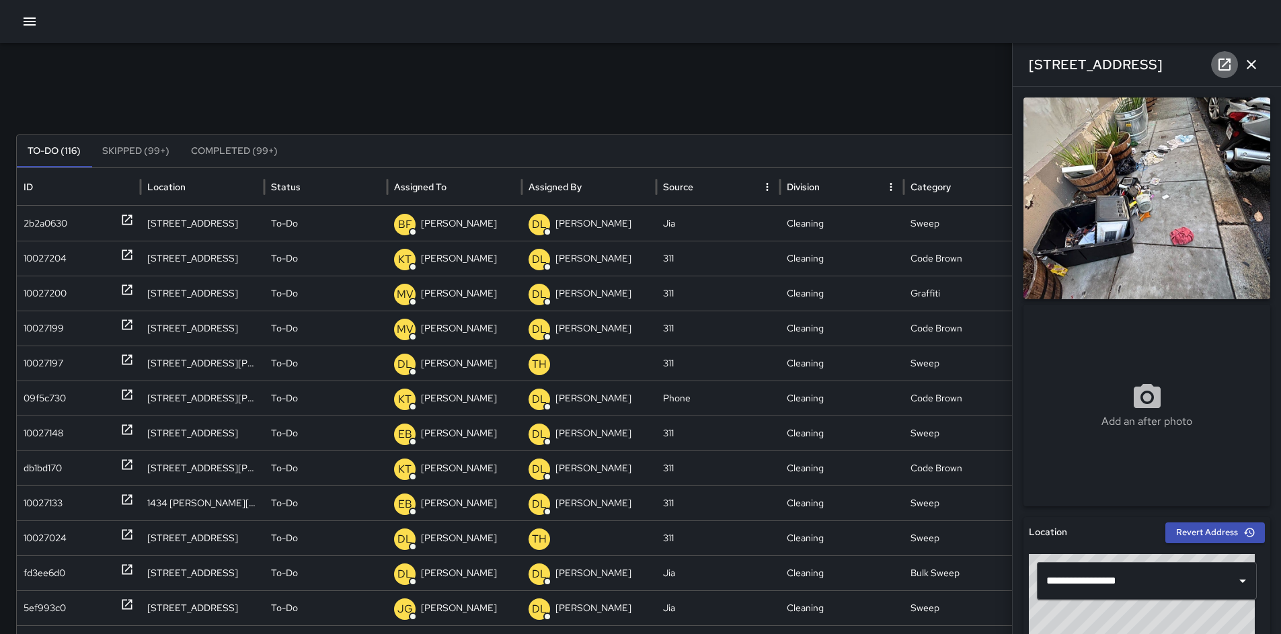
click at [1219, 69] on icon at bounding box center [1225, 65] width 12 height 12
click at [1242, 65] on button "button" at bounding box center [1251, 64] width 27 height 27
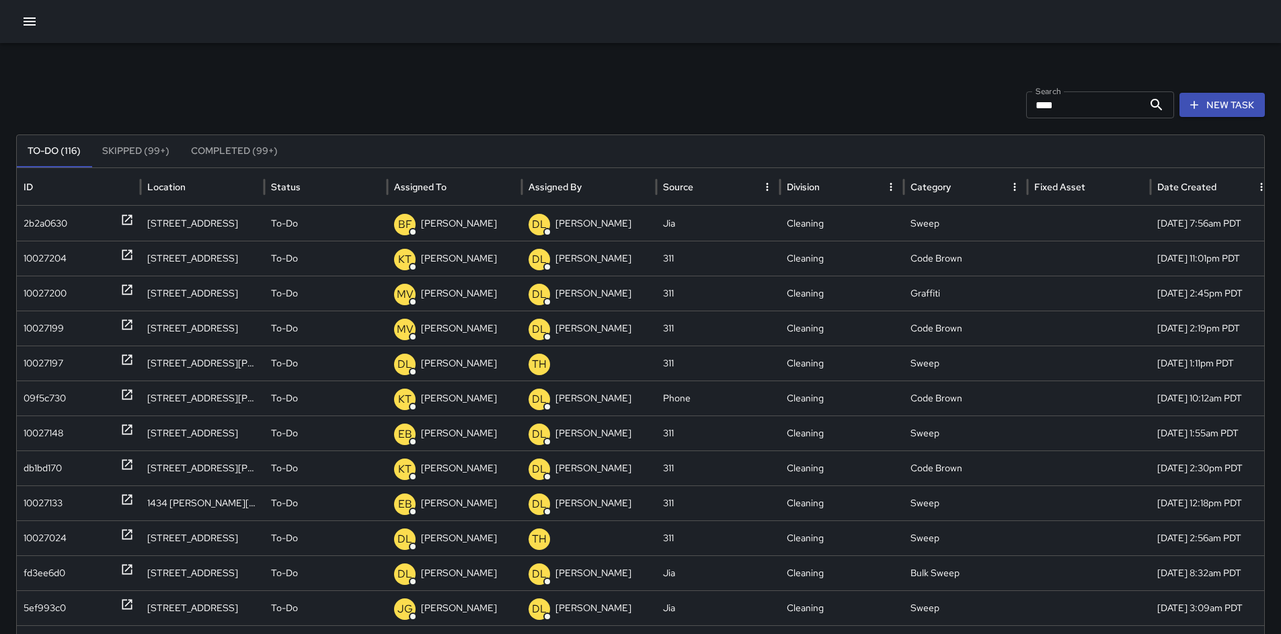
drag, startPoint x: 1067, startPoint y: 110, endPoint x: 994, endPoint y: 104, distance: 72.9
click at [999, 104] on div "Search **** Search New Task" at bounding box center [640, 104] width 1249 height 27
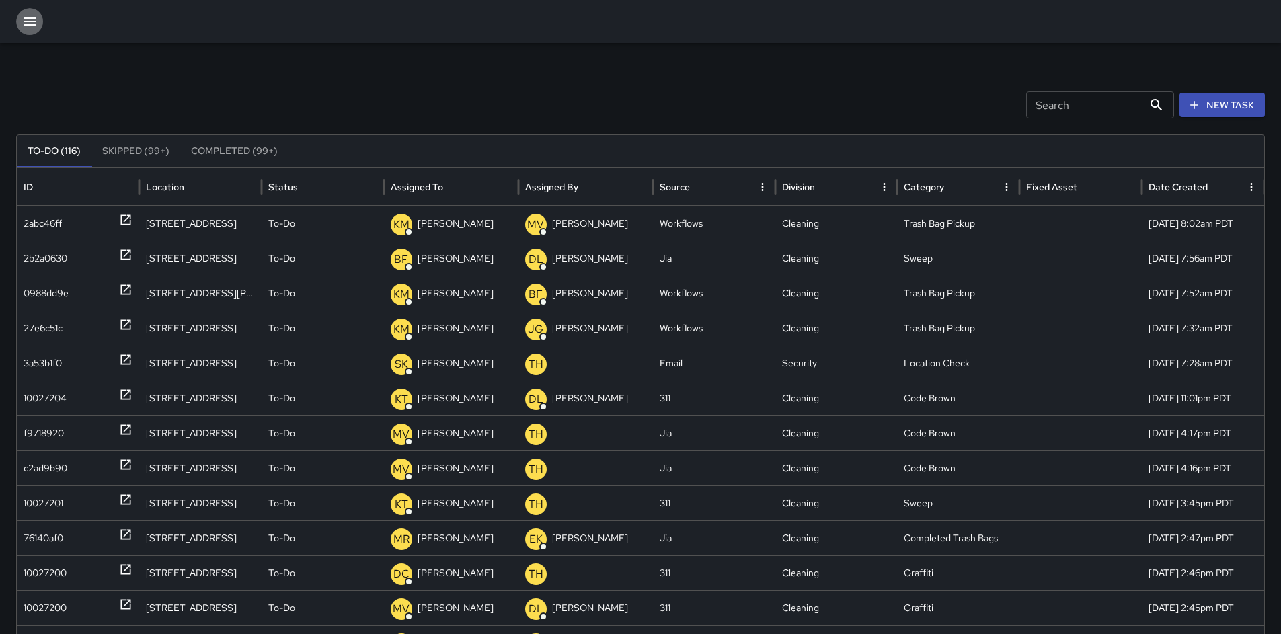
click at [23, 24] on icon "button" at bounding box center [30, 21] width 16 height 16
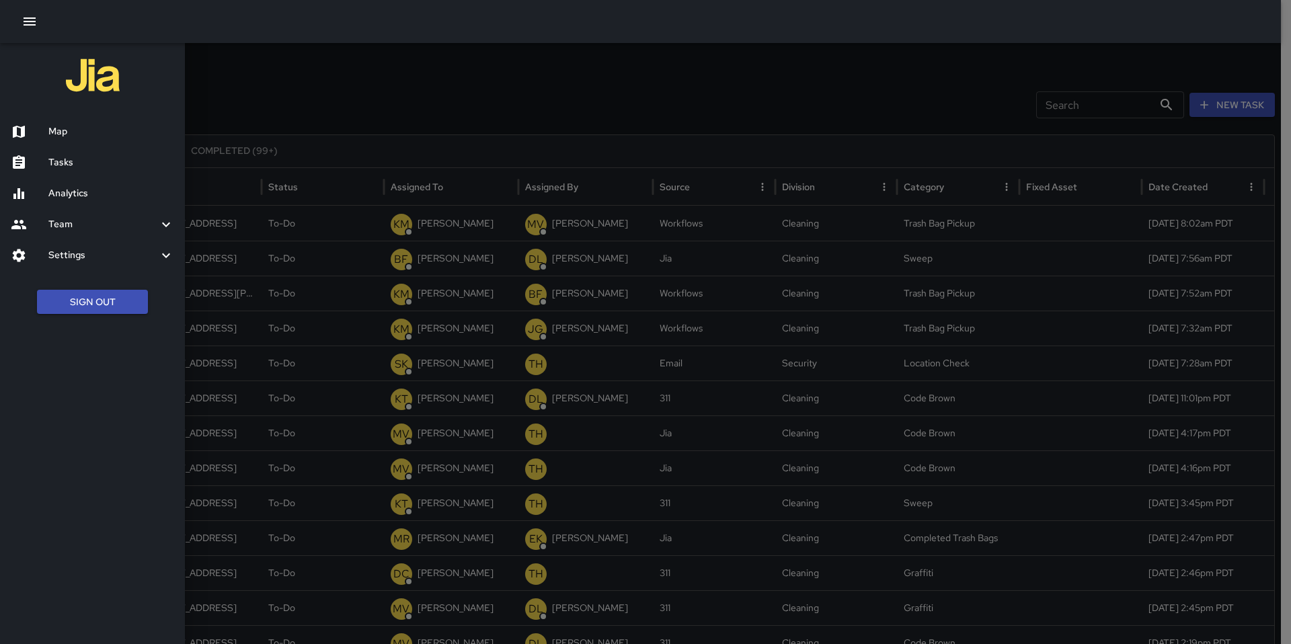
click at [73, 164] on h6 "Tasks" at bounding box center [111, 162] width 126 height 15
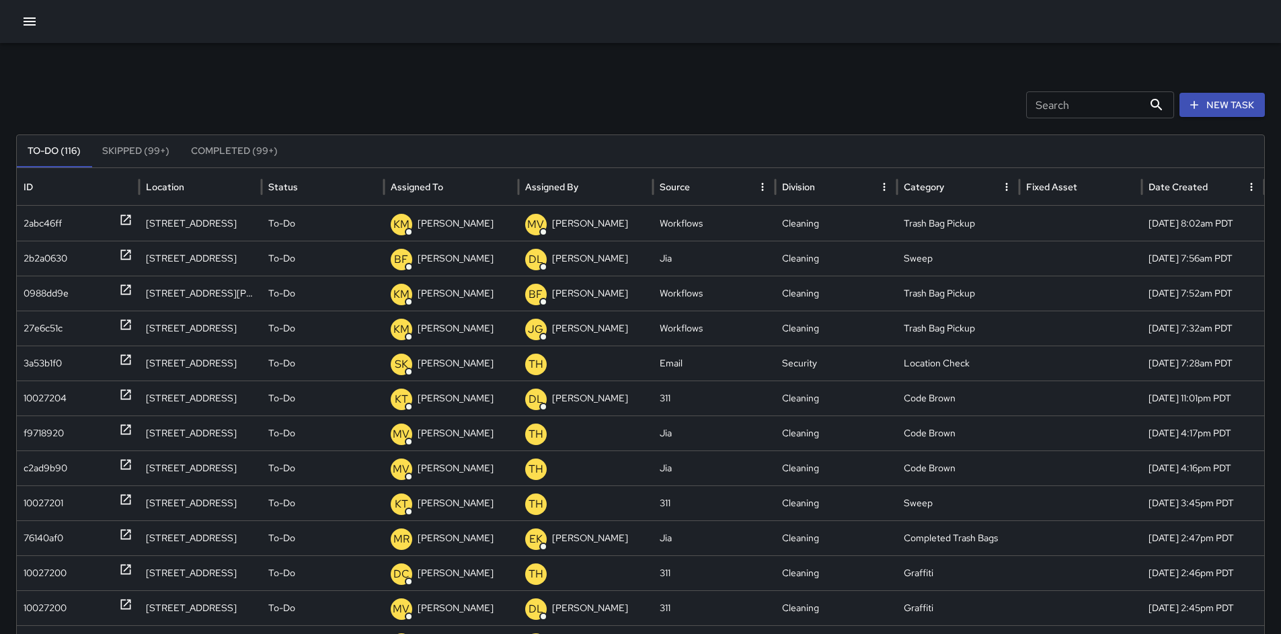
click at [24, 26] on icon "button" at bounding box center [30, 21] width 16 height 16
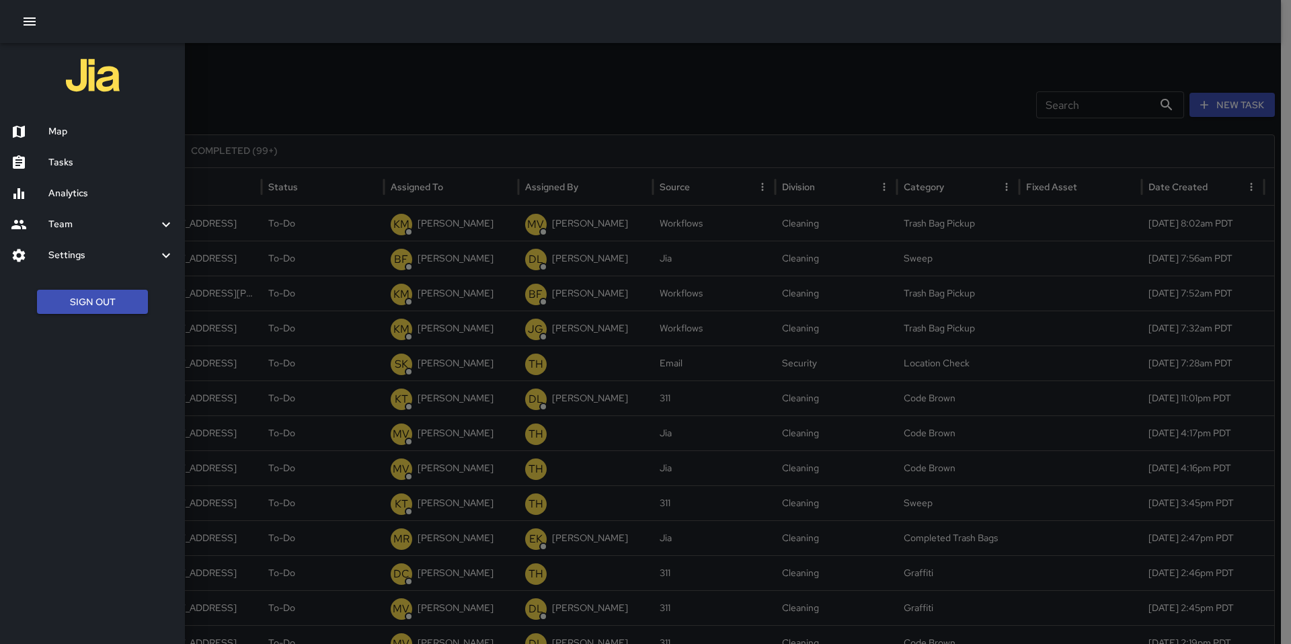
click at [77, 130] on h6 "Map" at bounding box center [111, 131] width 126 height 15
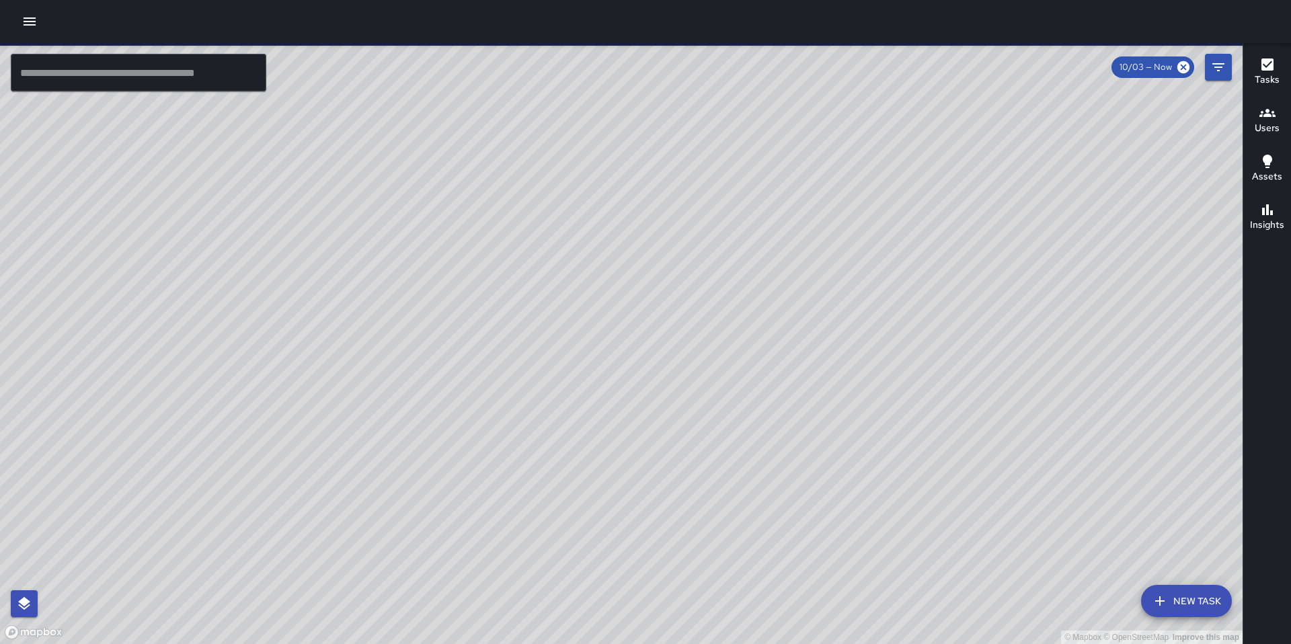
click at [36, 27] on icon "button" at bounding box center [30, 21] width 16 height 16
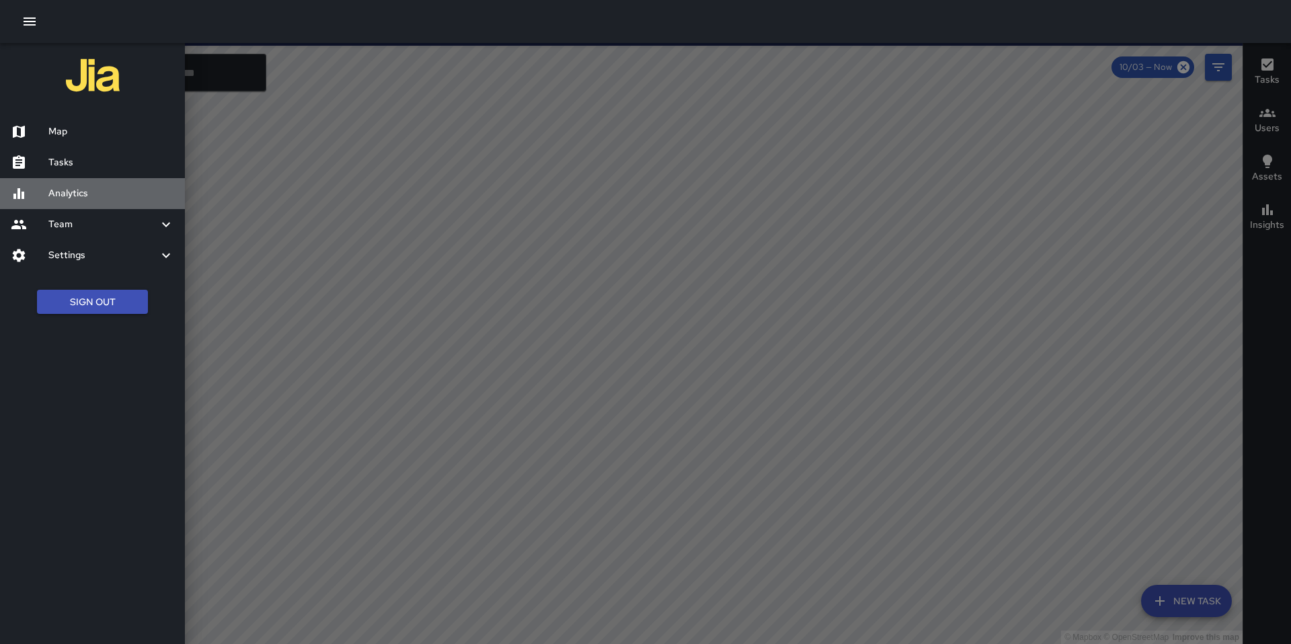
click at [87, 186] on h6 "Analytics" at bounding box center [111, 193] width 126 height 15
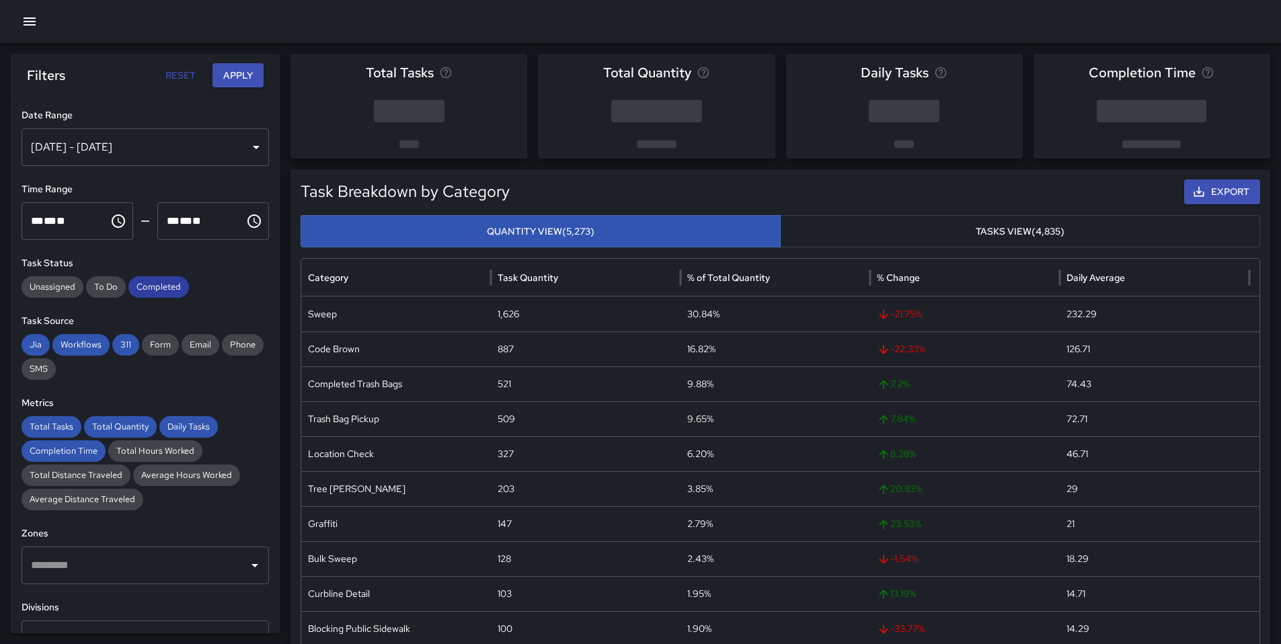
click at [160, 278] on div "Completed" at bounding box center [158, 287] width 61 height 22
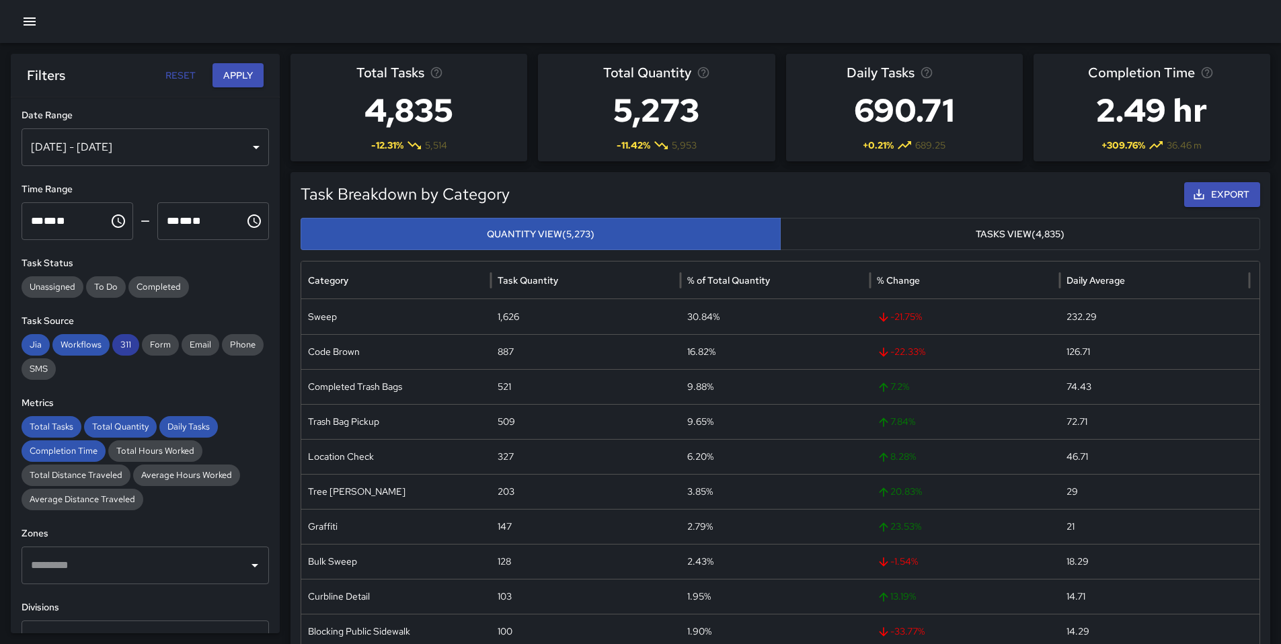
click at [129, 349] on span "311" at bounding box center [125, 344] width 27 height 13
drag, startPoint x: 96, startPoint y: 346, endPoint x: 77, endPoint y: 348, distance: 19.0
click at [95, 346] on span "Workflows" at bounding box center [80, 344] width 57 height 13
click at [34, 348] on span "Jia" at bounding box center [36, 344] width 28 height 13
drag, startPoint x: 28, startPoint y: 418, endPoint x: 56, endPoint y: 423, distance: 28.1
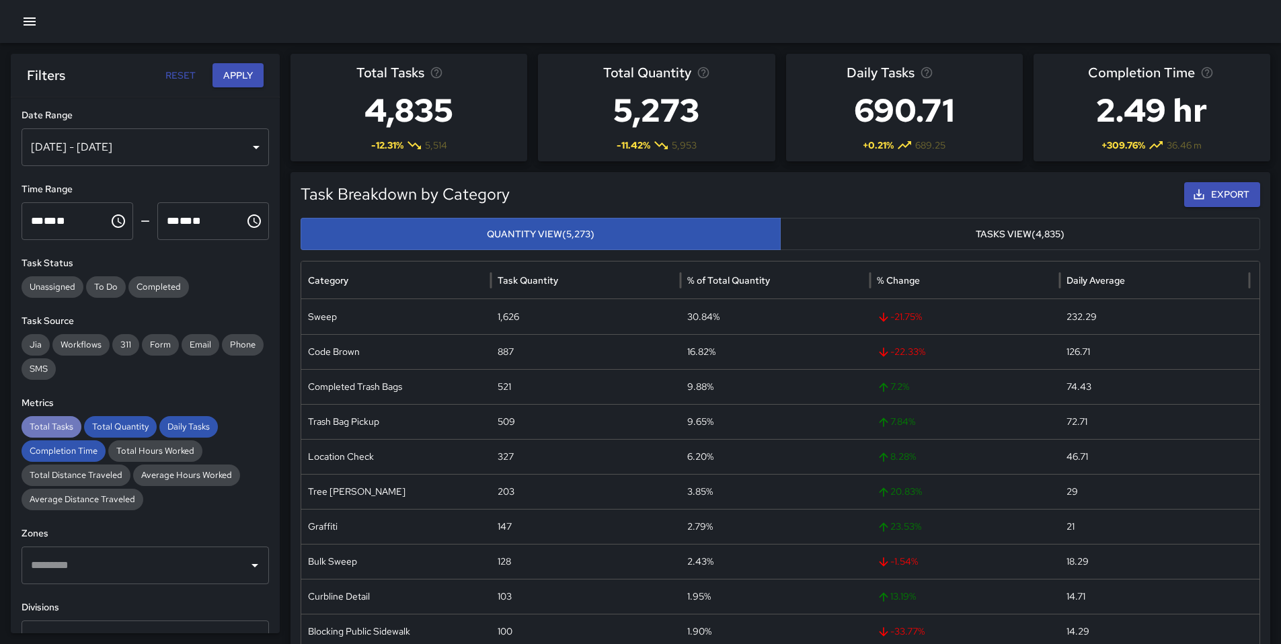
click at [32, 419] on div "Total Tasks" at bounding box center [52, 427] width 60 height 22
click at [119, 422] on span "Total Quantity" at bounding box center [120, 426] width 73 height 13
drag, startPoint x: 202, startPoint y: 426, endPoint x: 131, endPoint y: 449, distance: 74.7
click at [200, 428] on span "Daily Tasks" at bounding box center [188, 426] width 59 height 13
drag, startPoint x: 74, startPoint y: 455, endPoint x: 80, endPoint y: 436, distance: 19.8
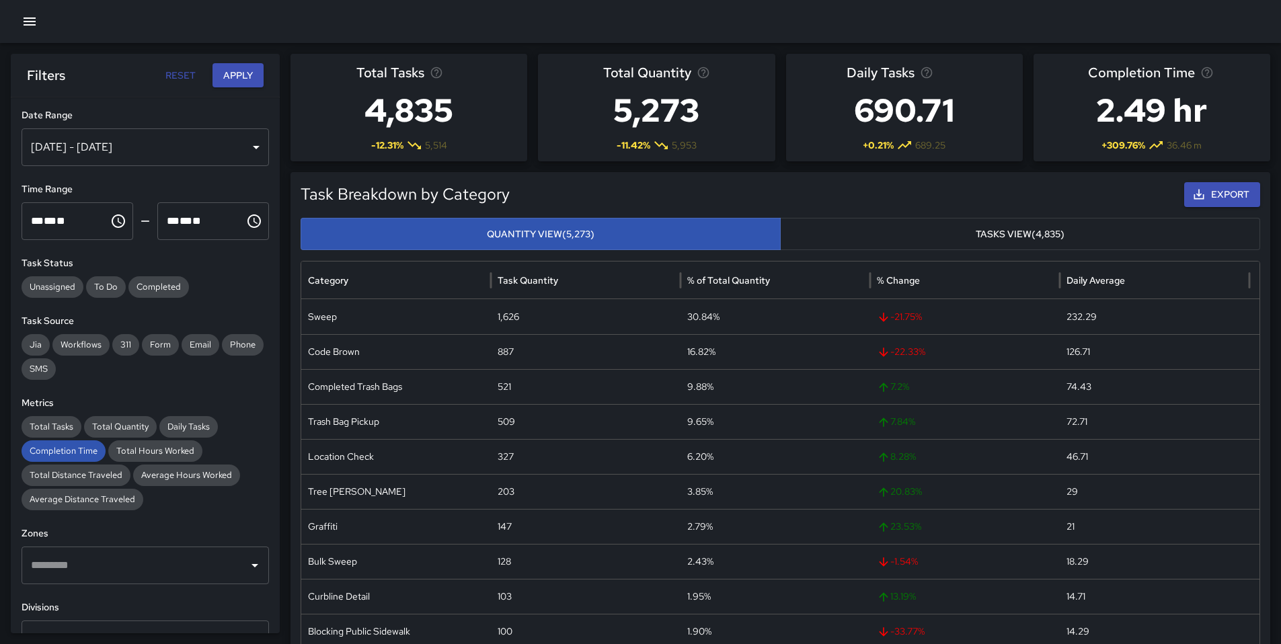
click at [74, 455] on span "Completion Time" at bounding box center [64, 451] width 84 height 13
click at [231, 82] on button "Apply" at bounding box center [238, 75] width 51 height 25
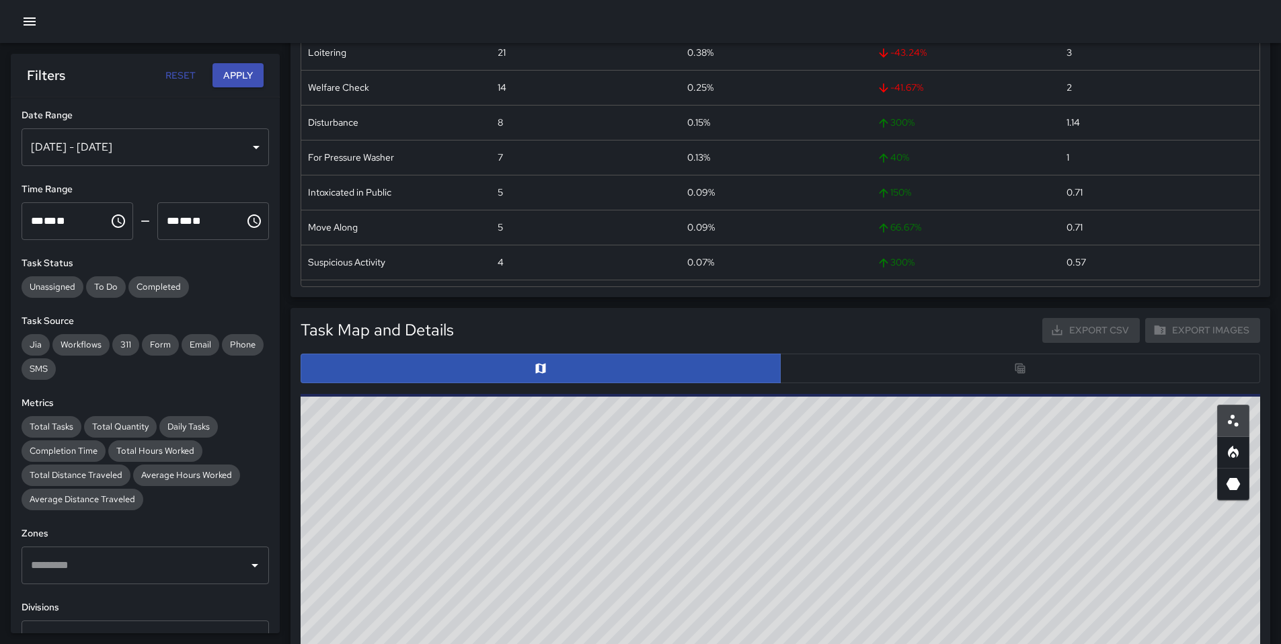
scroll to position [270, 0]
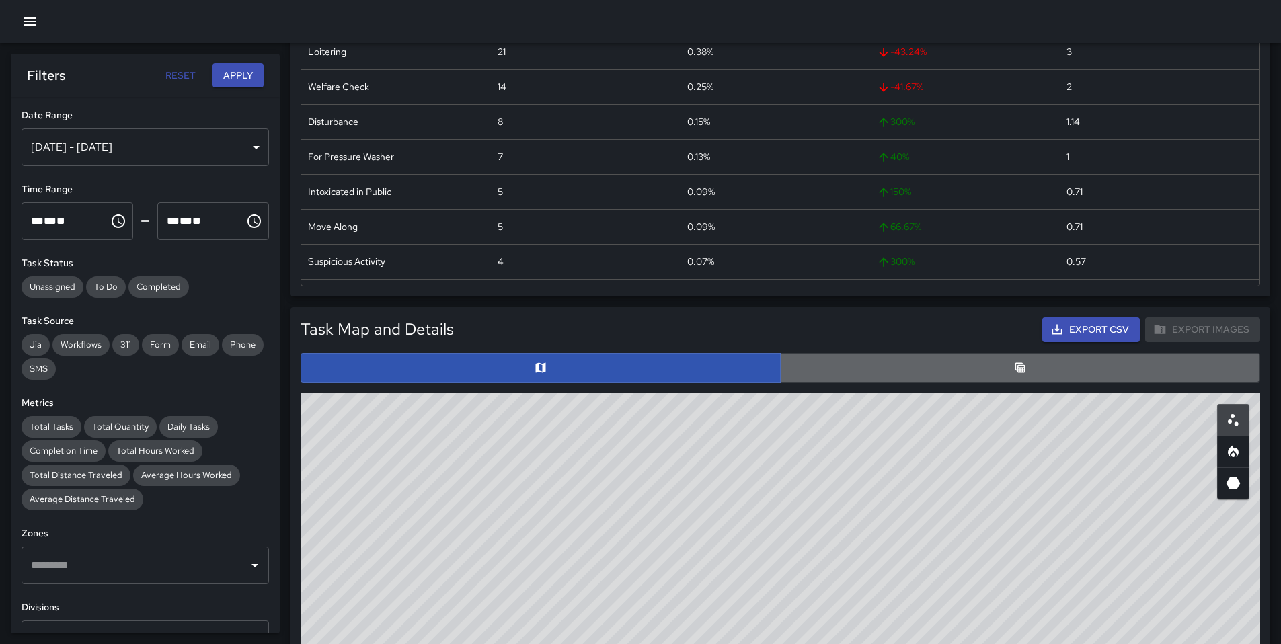
click at [845, 369] on button "button" at bounding box center [1020, 368] width 480 height 30
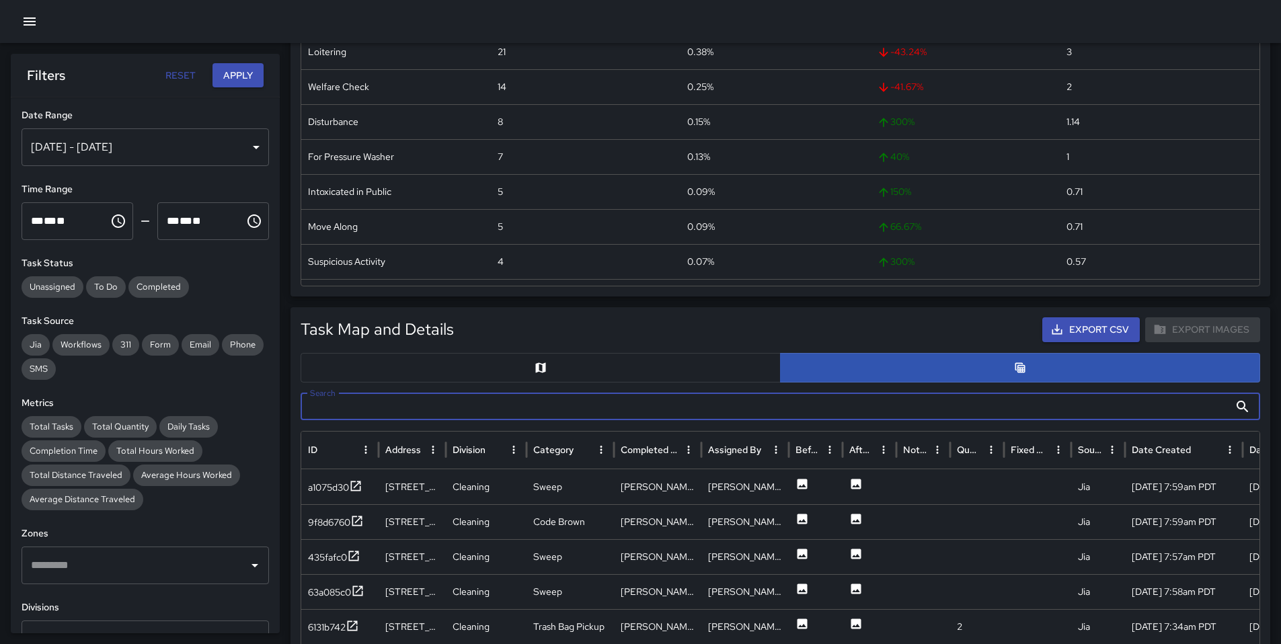
click at [551, 408] on input "Search" at bounding box center [765, 406] width 929 height 27
type input "***"
click at [325, 518] on div "1b3ae8b0" at bounding box center [328, 522] width 40 height 13
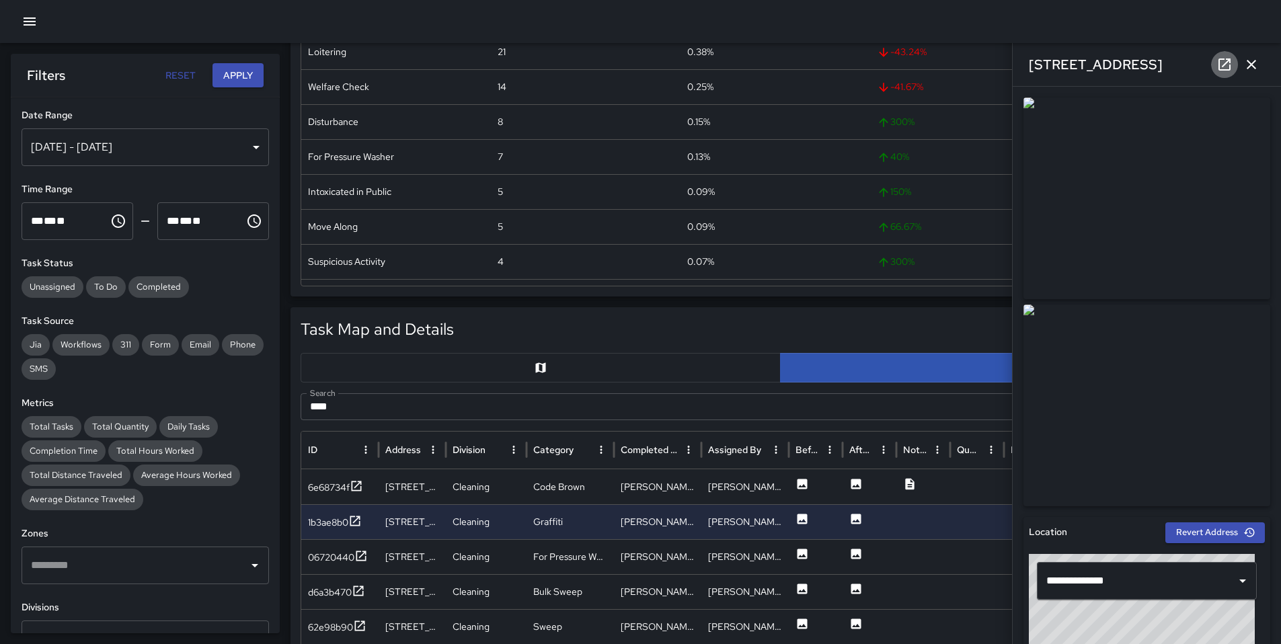
click at [1229, 67] on icon at bounding box center [1225, 64] width 16 height 16
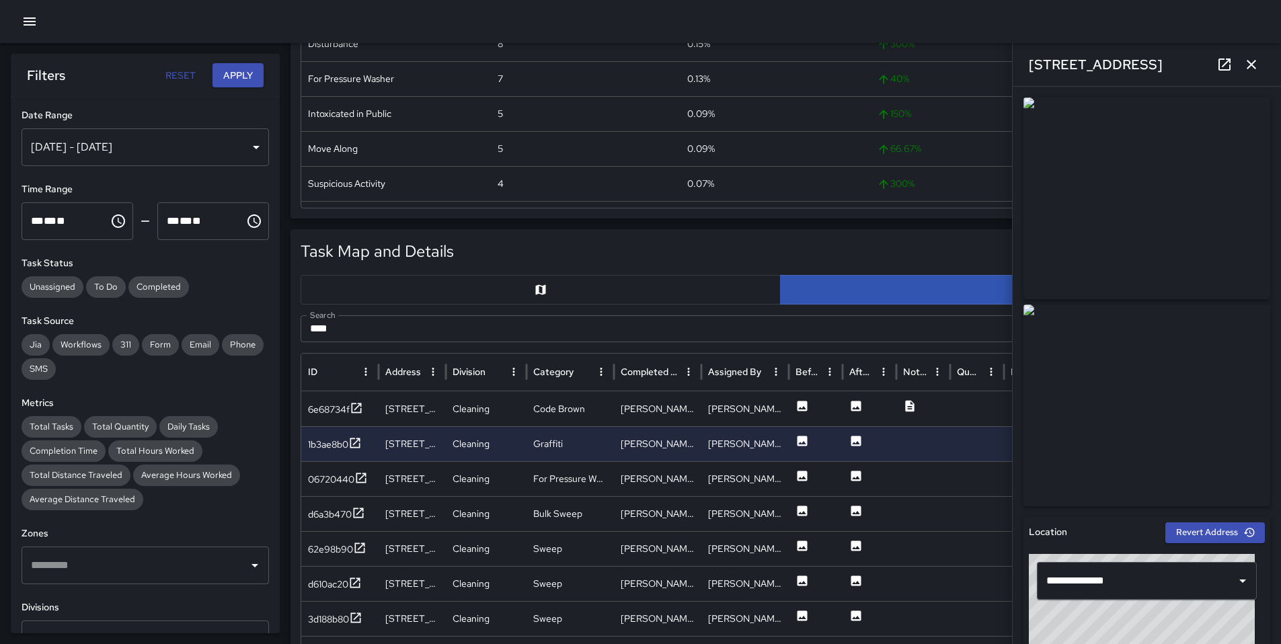
scroll to position [350, 0]
click at [331, 416] on div "6e68734f" at bounding box center [339, 406] width 77 height 35
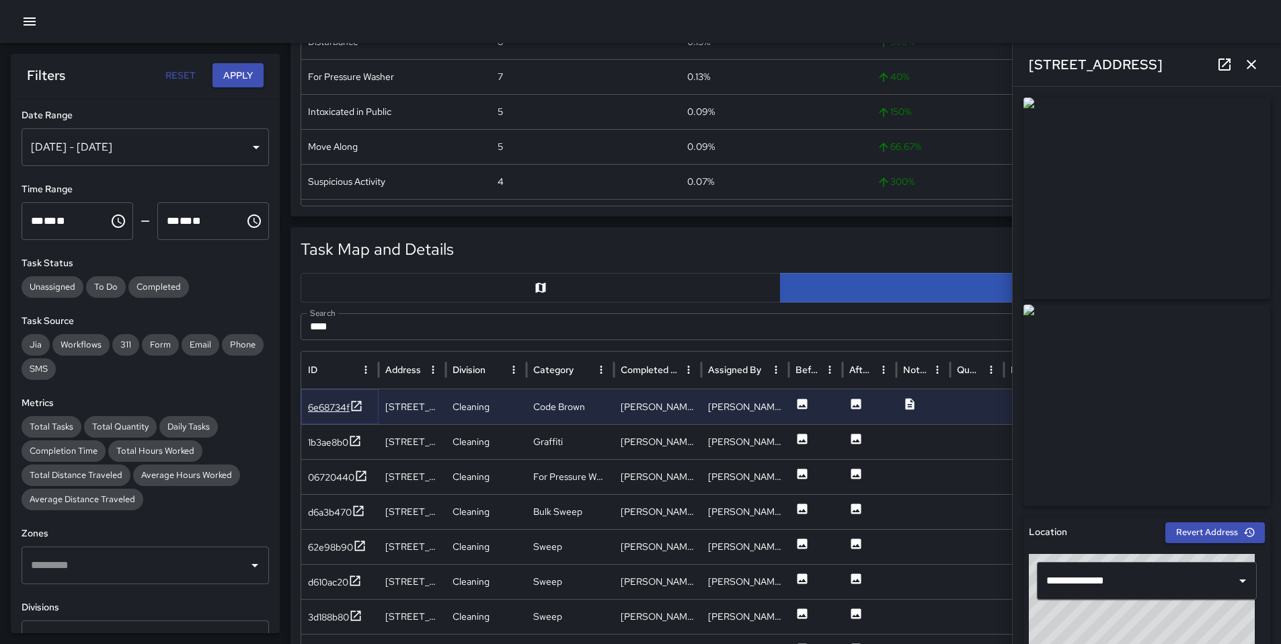
click at [343, 410] on div "6e68734f" at bounding box center [329, 407] width 42 height 13
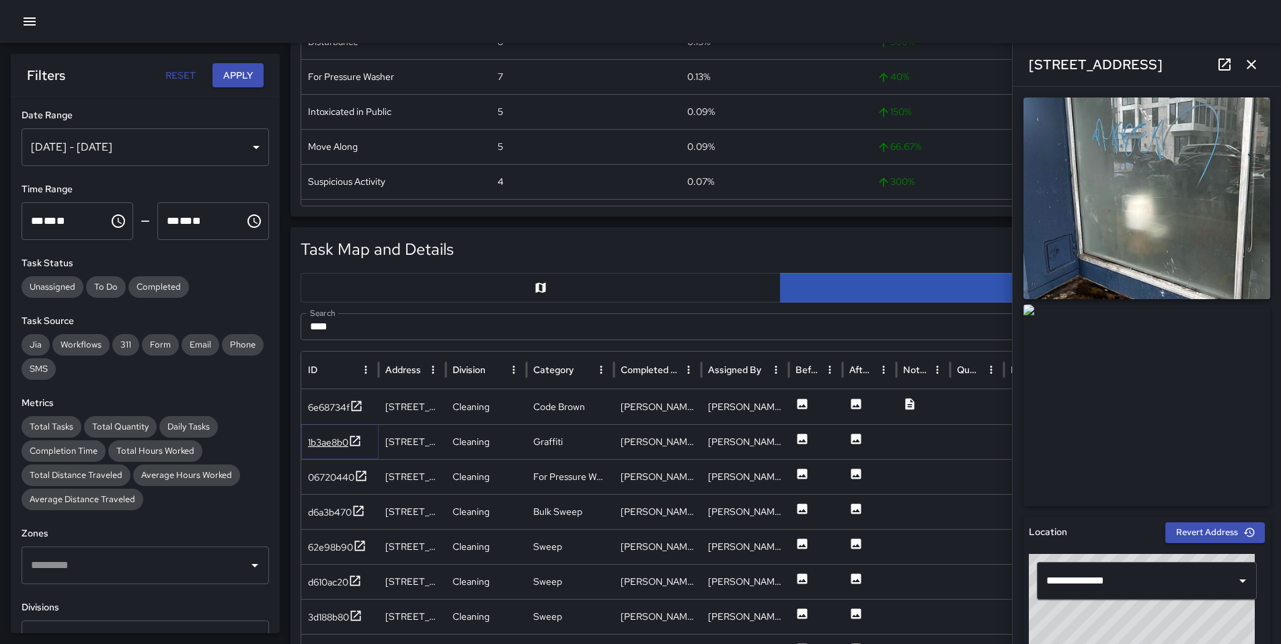
click at [338, 448] on div "1b3ae8b0" at bounding box center [328, 442] width 40 height 13
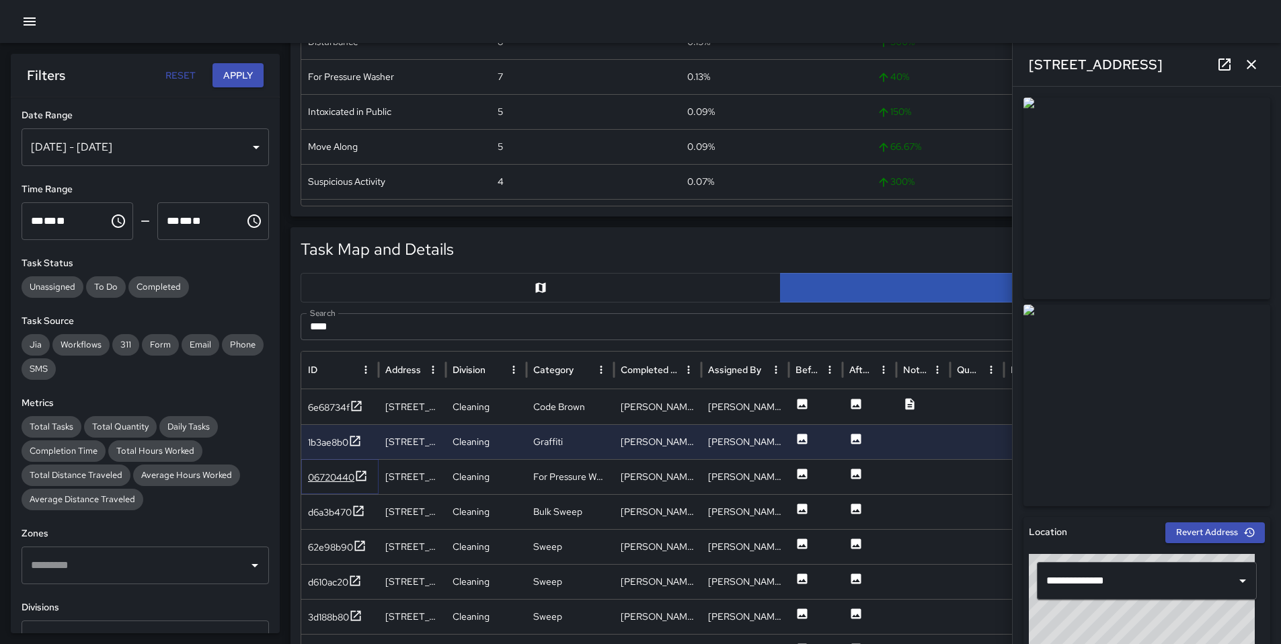
click at [324, 481] on div "06720440" at bounding box center [331, 477] width 46 height 13
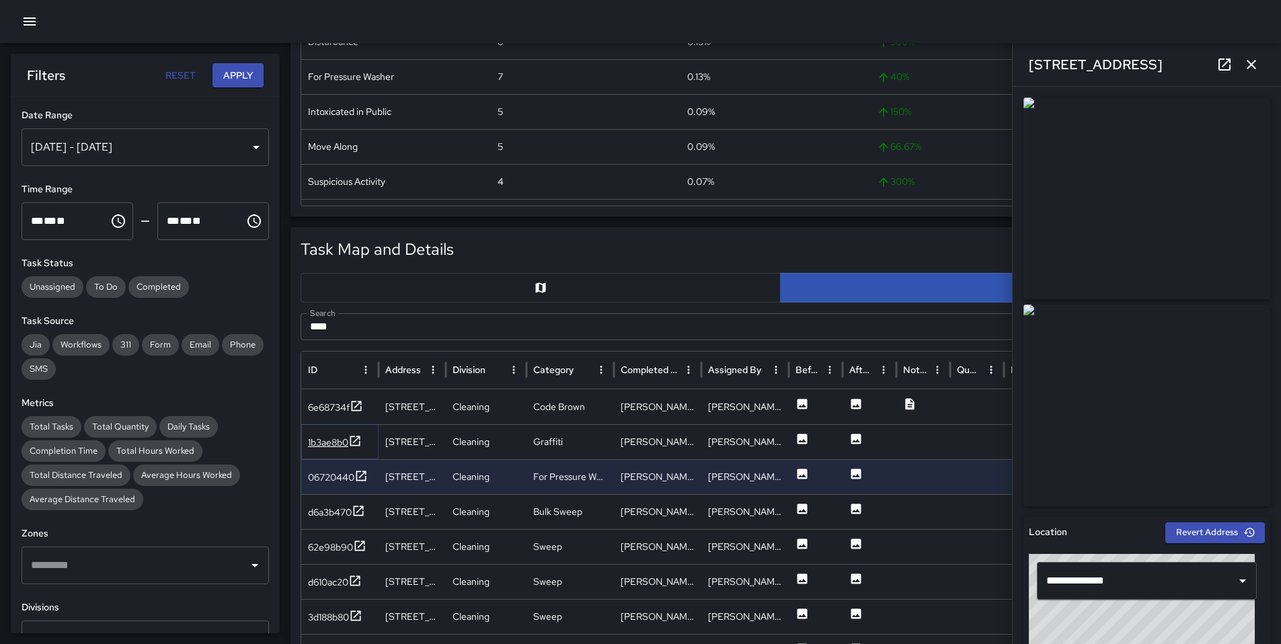
click at [327, 445] on div "1b3ae8b0" at bounding box center [328, 442] width 40 height 13
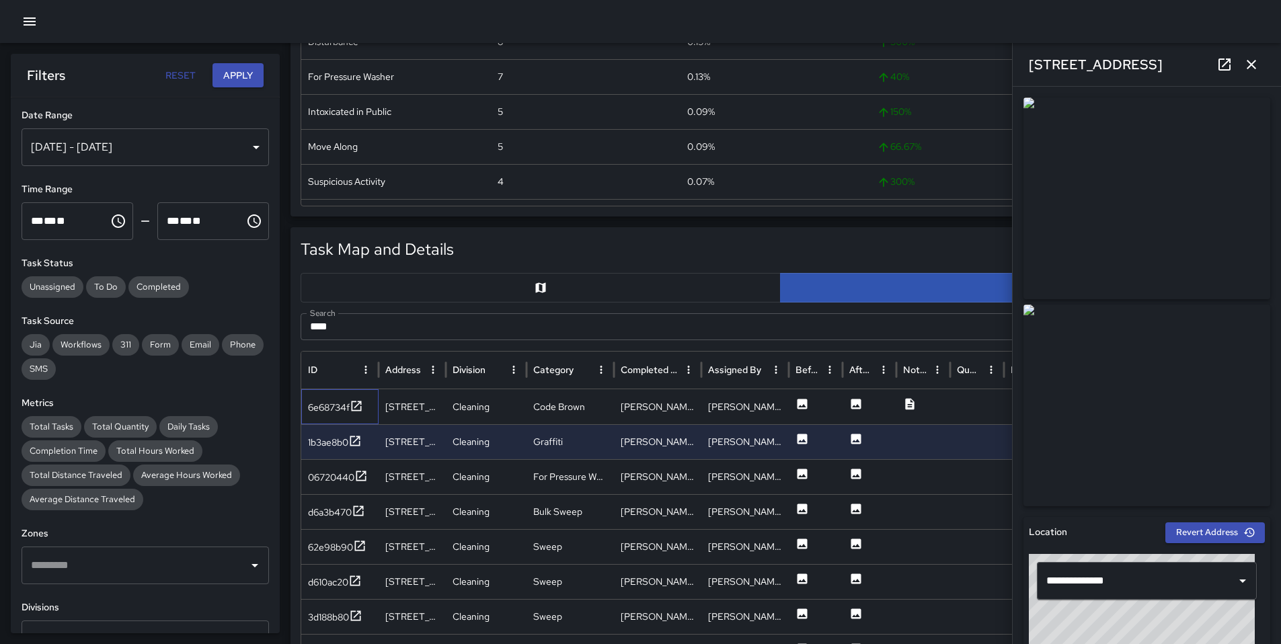
click at [306, 400] on div "6e68734f" at bounding box center [339, 406] width 77 height 35
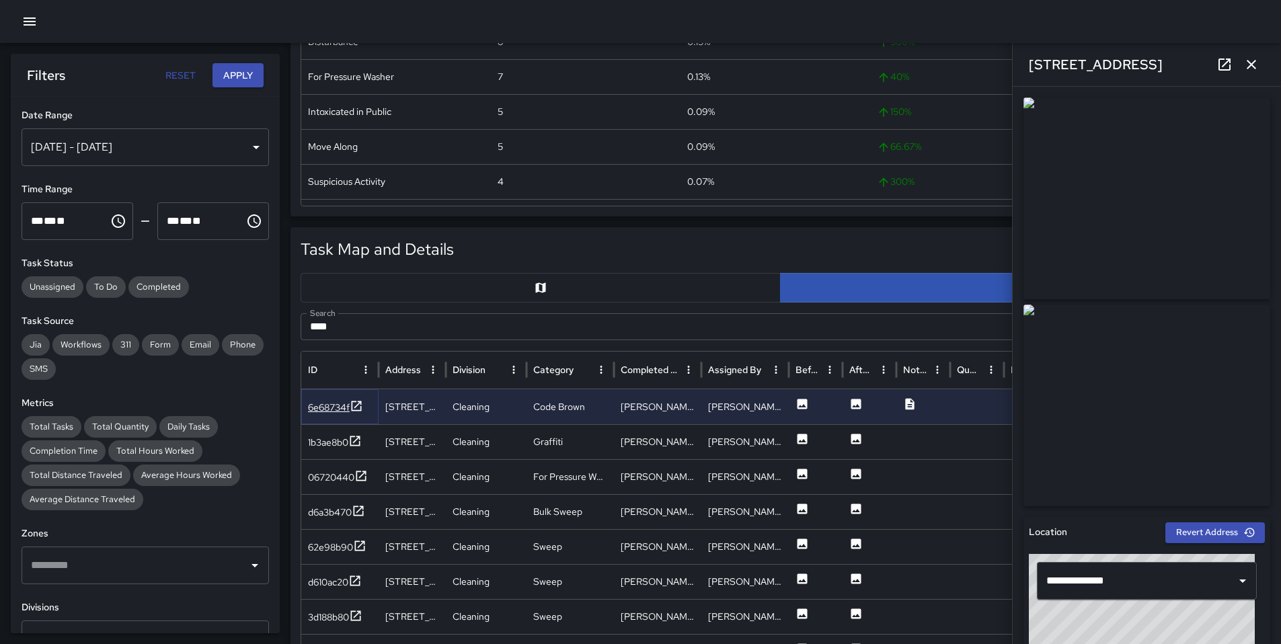
click at [318, 406] on div "6e68734f" at bounding box center [329, 407] width 42 height 13
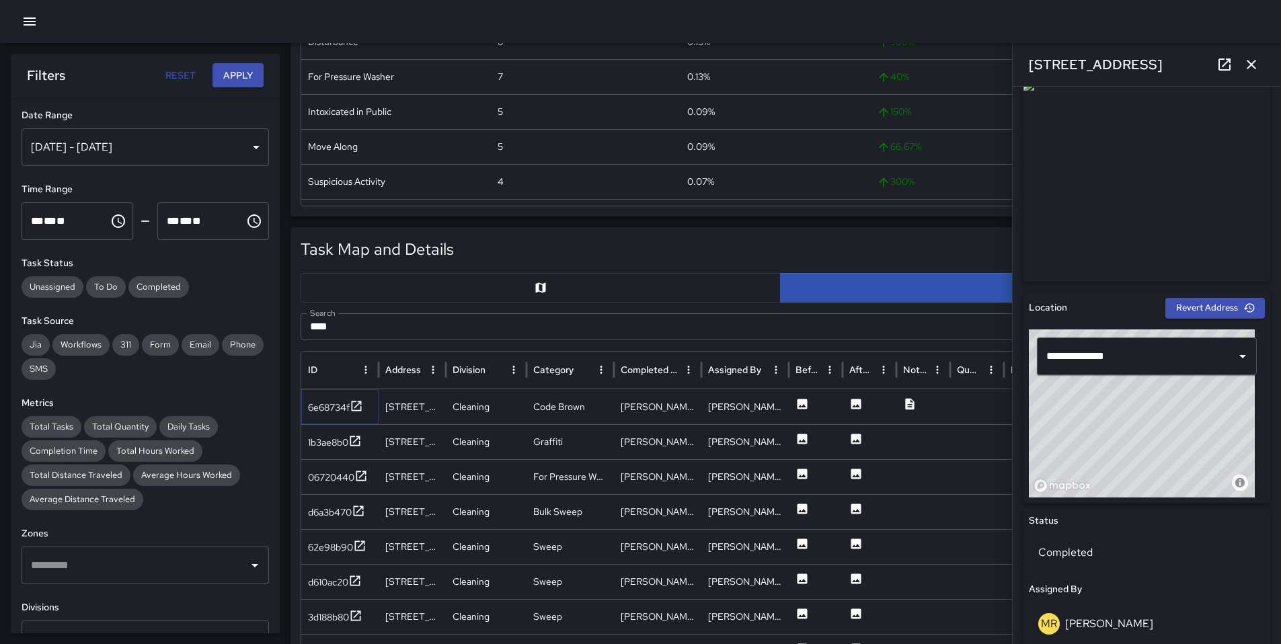
scroll to position [558, 0]
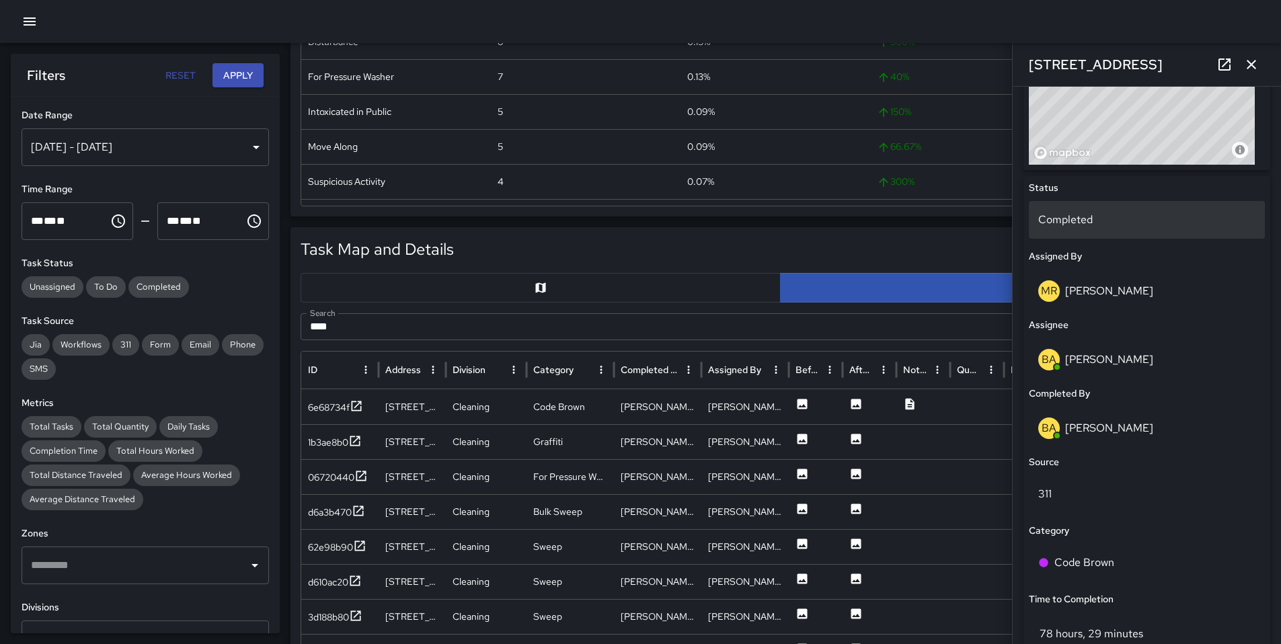
click at [1067, 224] on p "Completed" at bounding box center [1146, 220] width 217 height 16
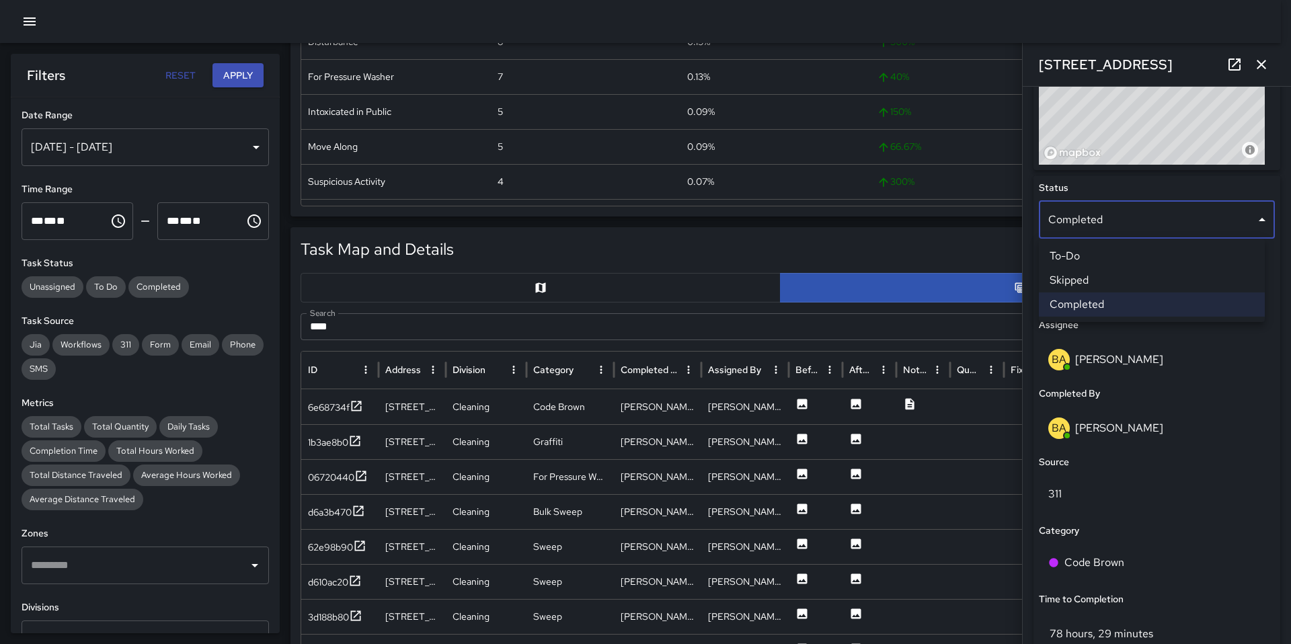
click at [1073, 285] on li "Skipped" at bounding box center [1152, 280] width 226 height 24
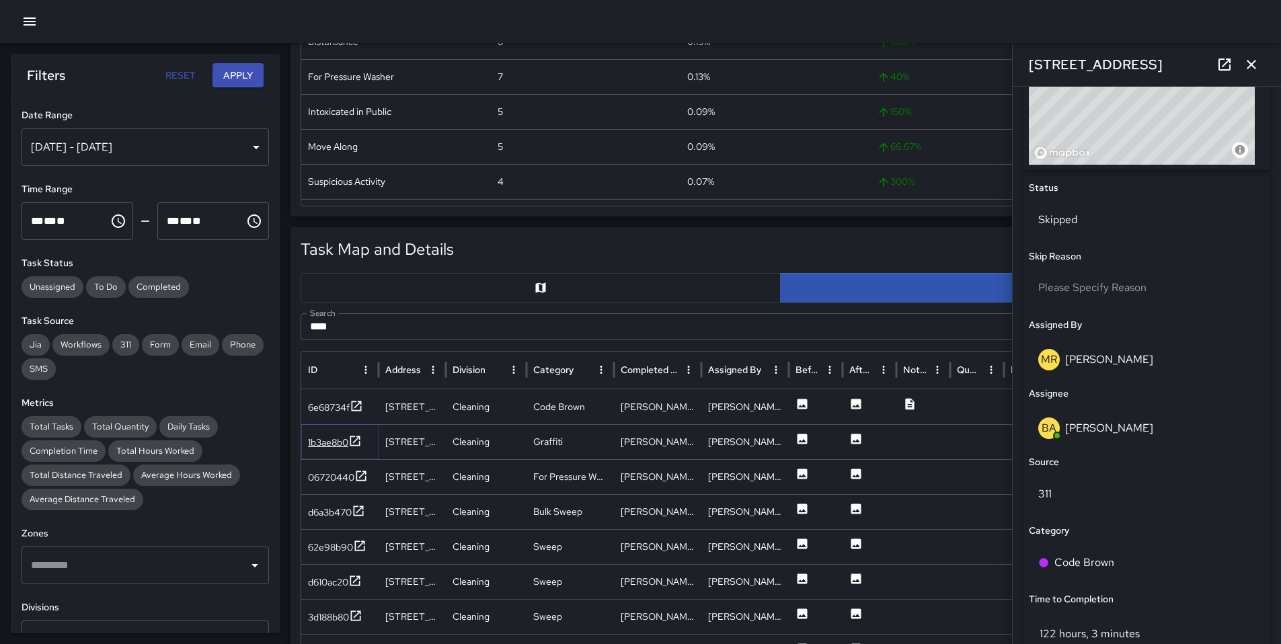
click at [329, 442] on div "1b3ae8b0" at bounding box center [328, 442] width 40 height 13
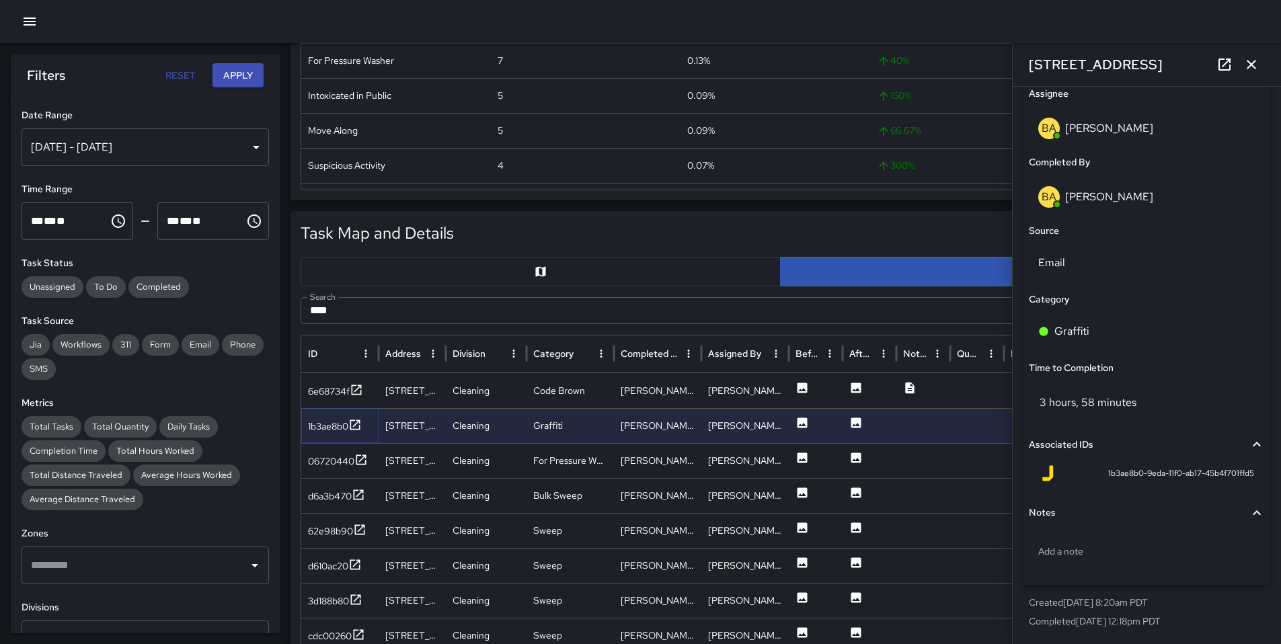
scroll to position [367, 0]
click at [319, 467] on div "06720440" at bounding box center [331, 460] width 46 height 13
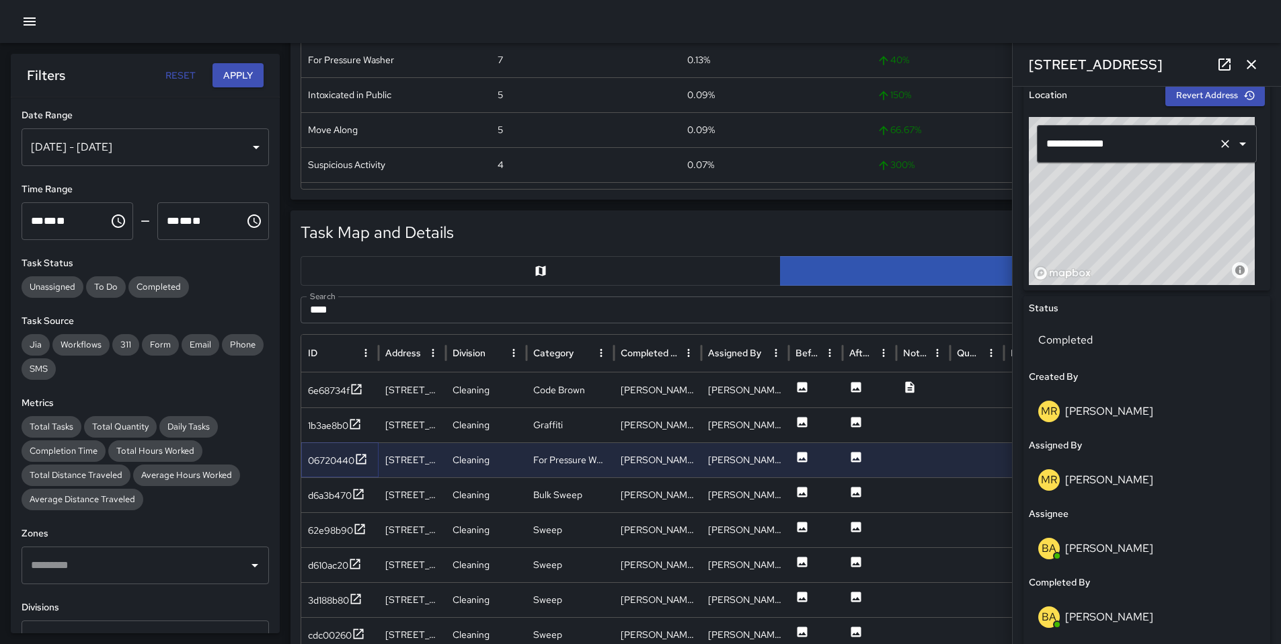
scroll to position [436, 0]
click at [1220, 66] on icon at bounding box center [1225, 64] width 16 height 16
click at [317, 498] on div "d6a3b470" at bounding box center [330, 495] width 44 height 13
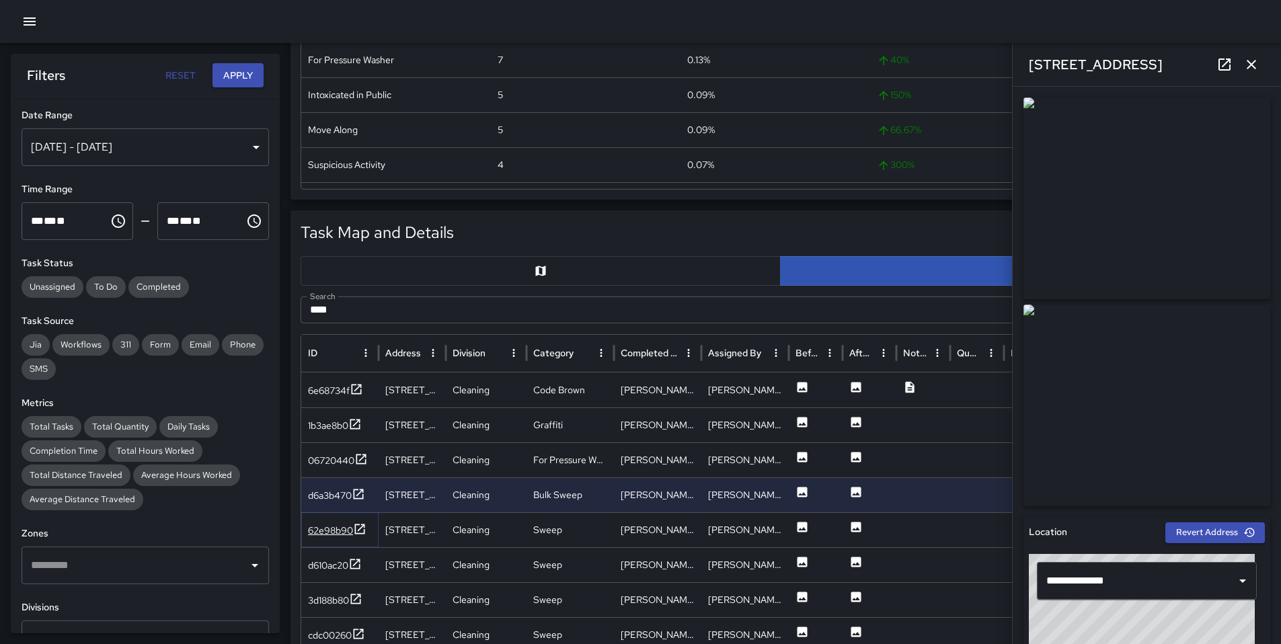
click at [325, 536] on div "62e98b90" at bounding box center [330, 530] width 45 height 13
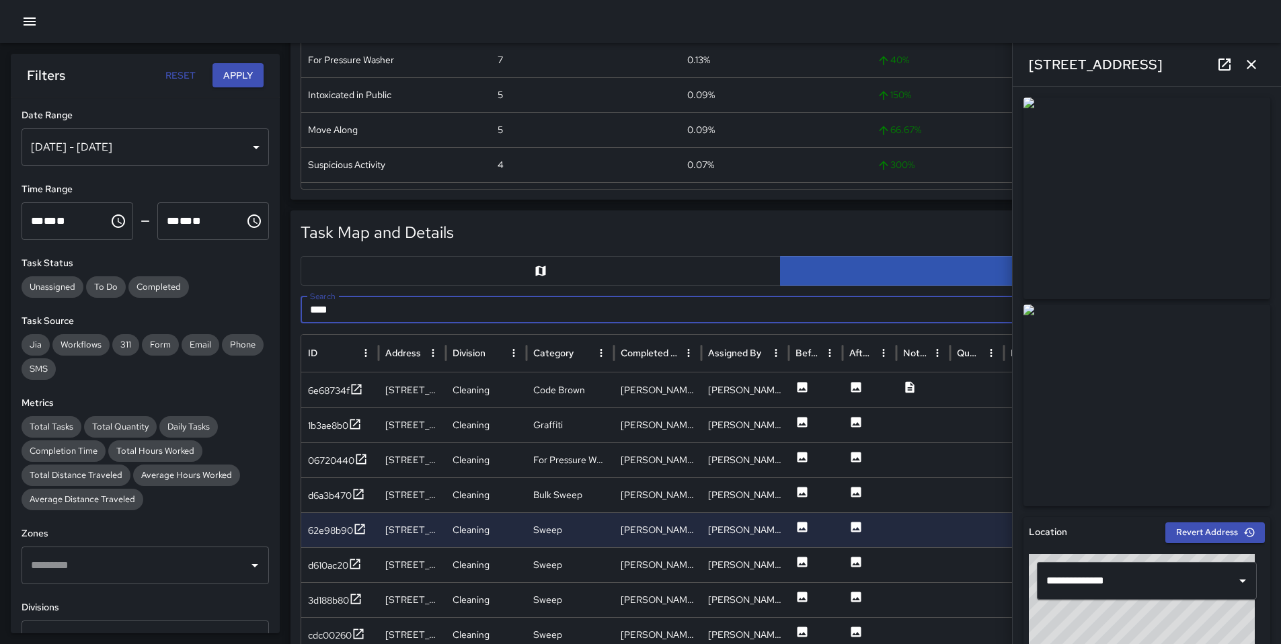
drag, startPoint x: 379, startPoint y: 311, endPoint x: 296, endPoint y: 314, distance: 82.8
click at [297, 315] on div "Task Map and Details Export CSV Export Images Search *** Search ID Address Divi…" at bounding box center [781, 547] width 980 height 672
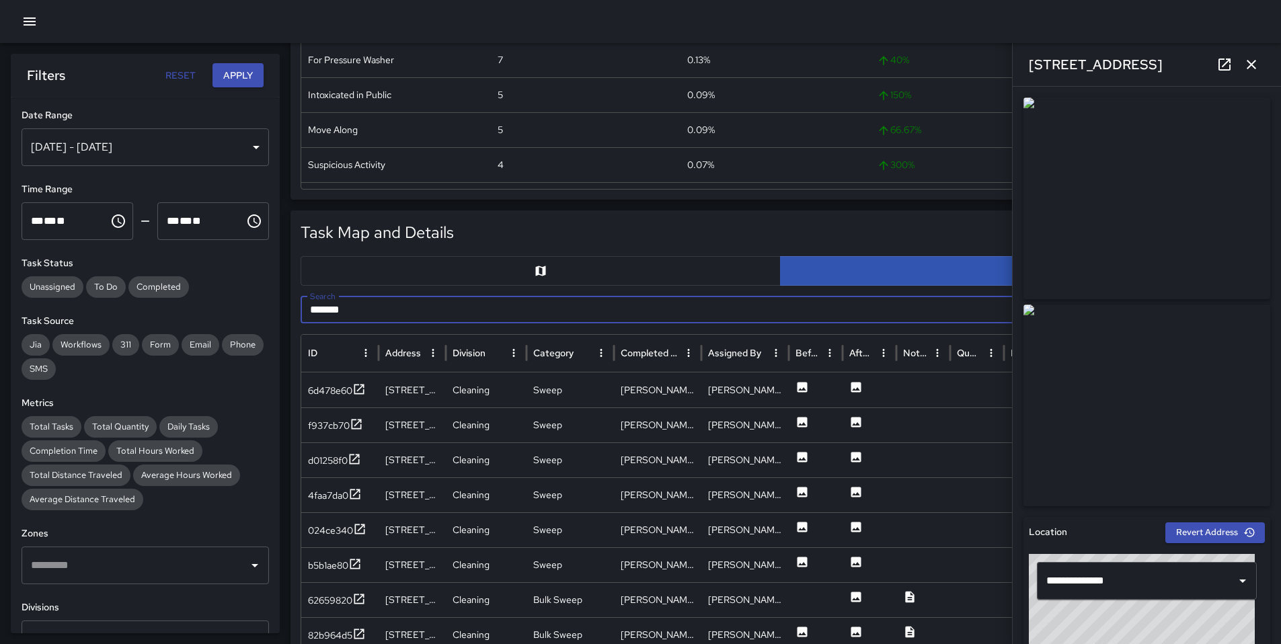
type input "*******"
click at [1244, 63] on icon "button" at bounding box center [1252, 64] width 16 height 16
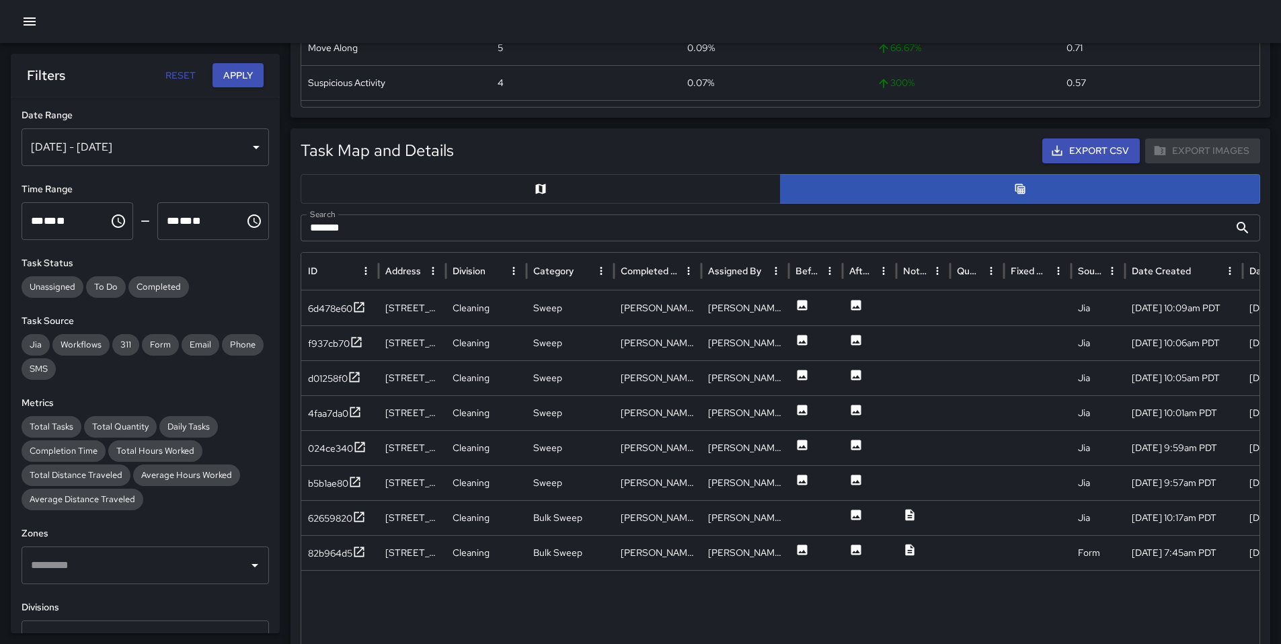
scroll to position [465, 0]
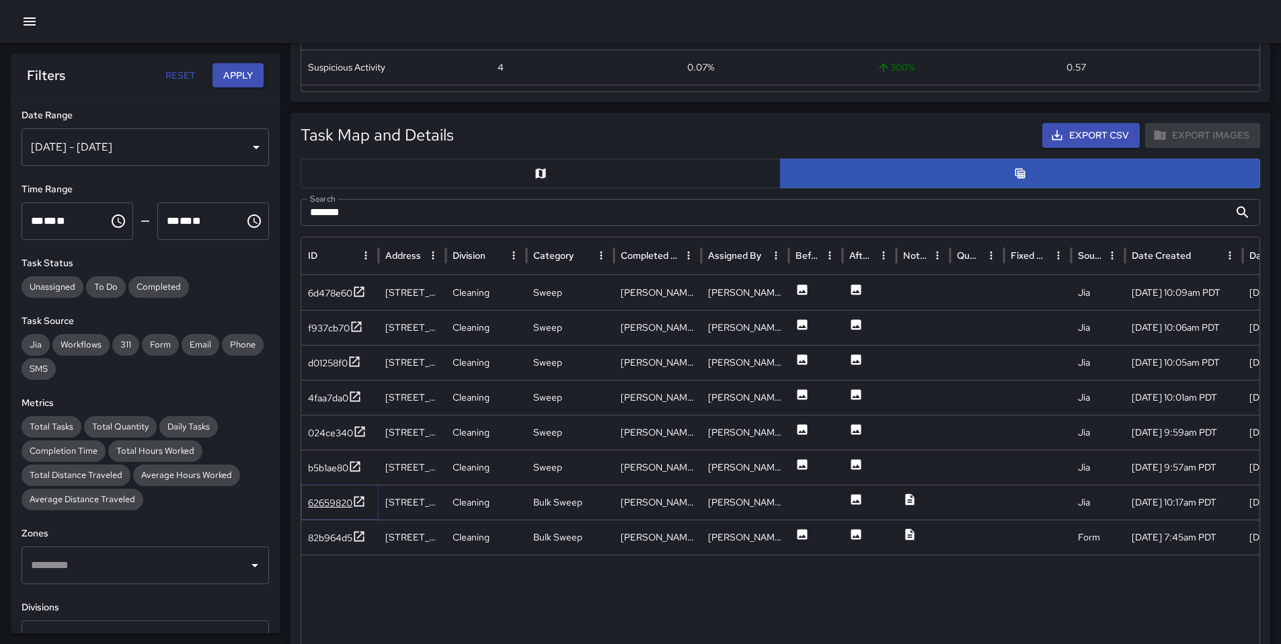
click at [343, 504] on div "62659820" at bounding box center [330, 502] width 44 height 13
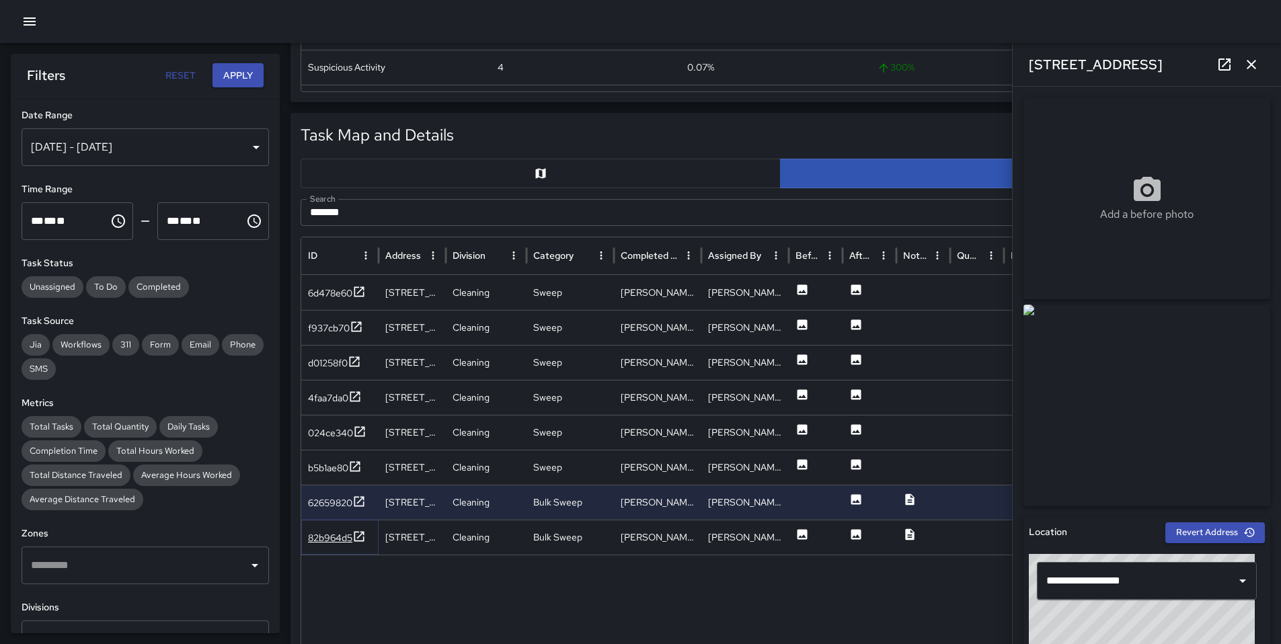
click at [335, 533] on div "82b964d5" at bounding box center [330, 537] width 44 height 13
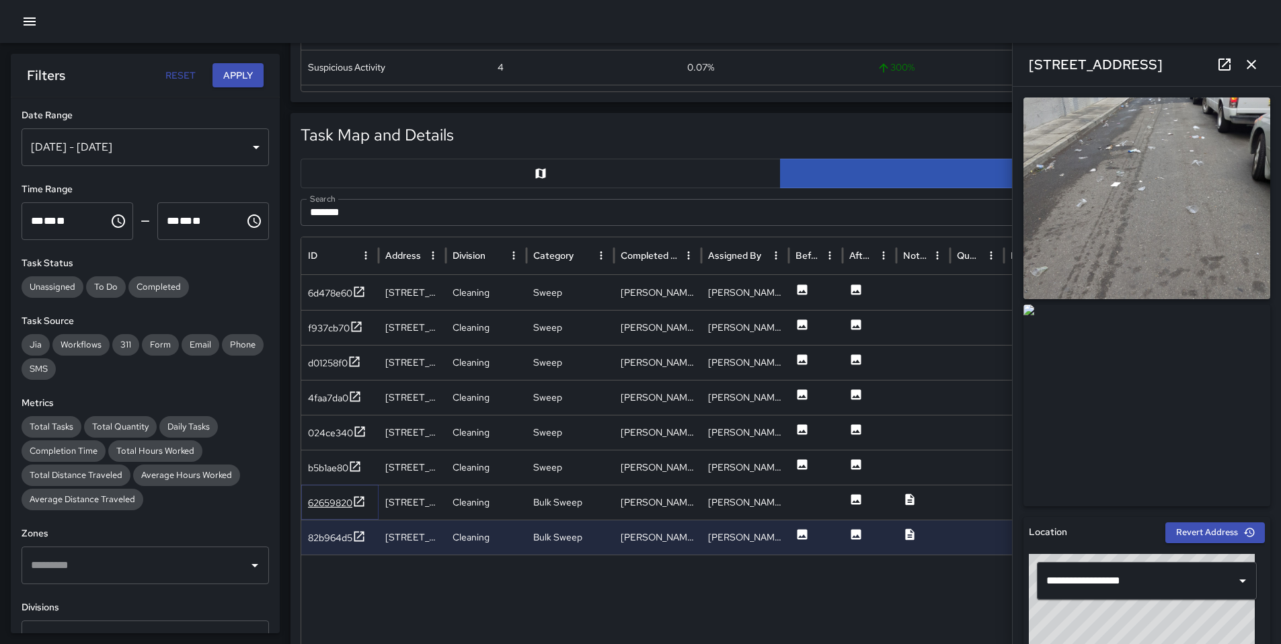
click at [315, 508] on div "62659820" at bounding box center [330, 502] width 44 height 13
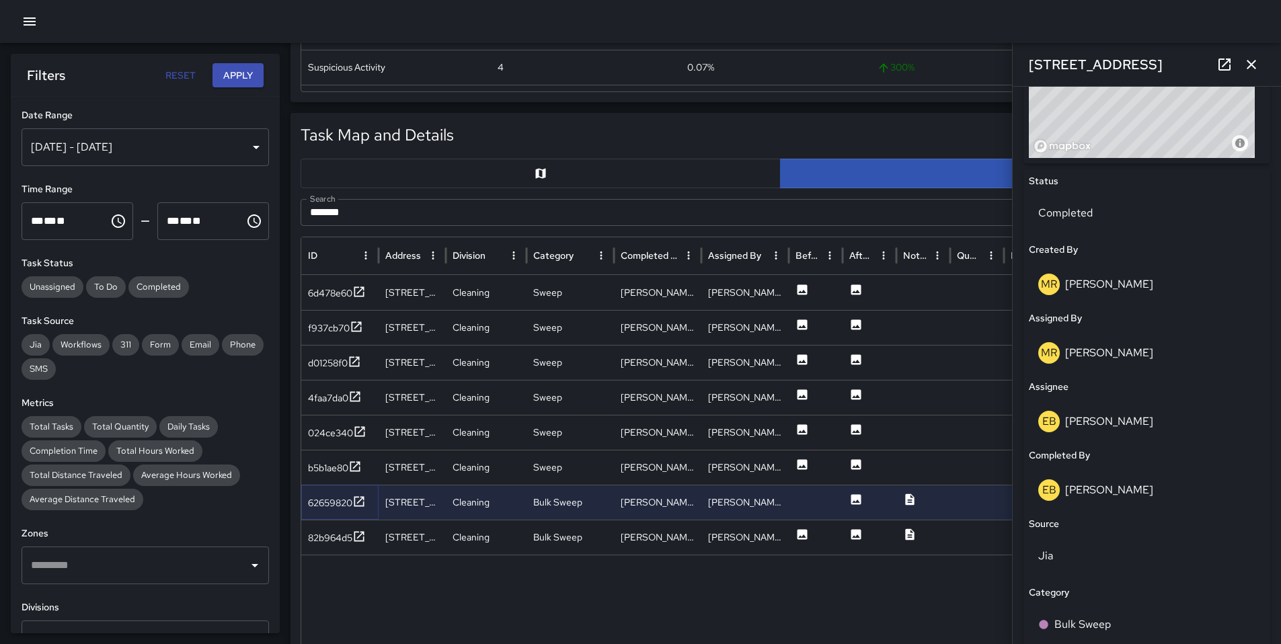
scroll to position [190, 0]
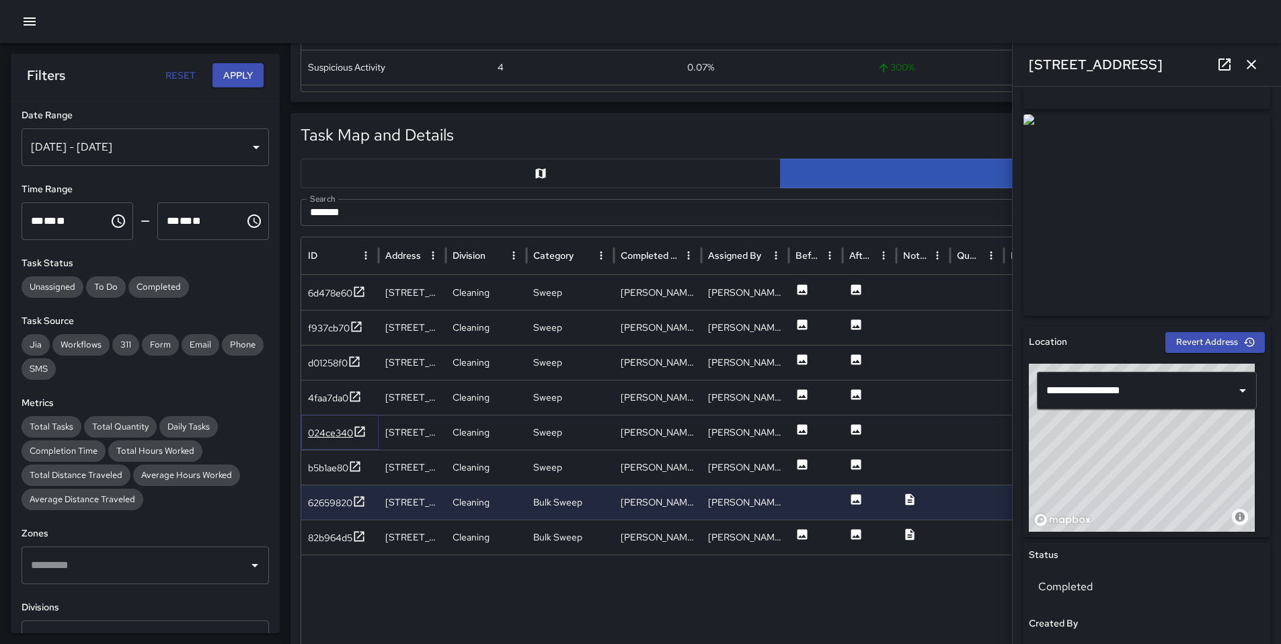
click at [327, 428] on div "024ce340" at bounding box center [330, 432] width 45 height 13
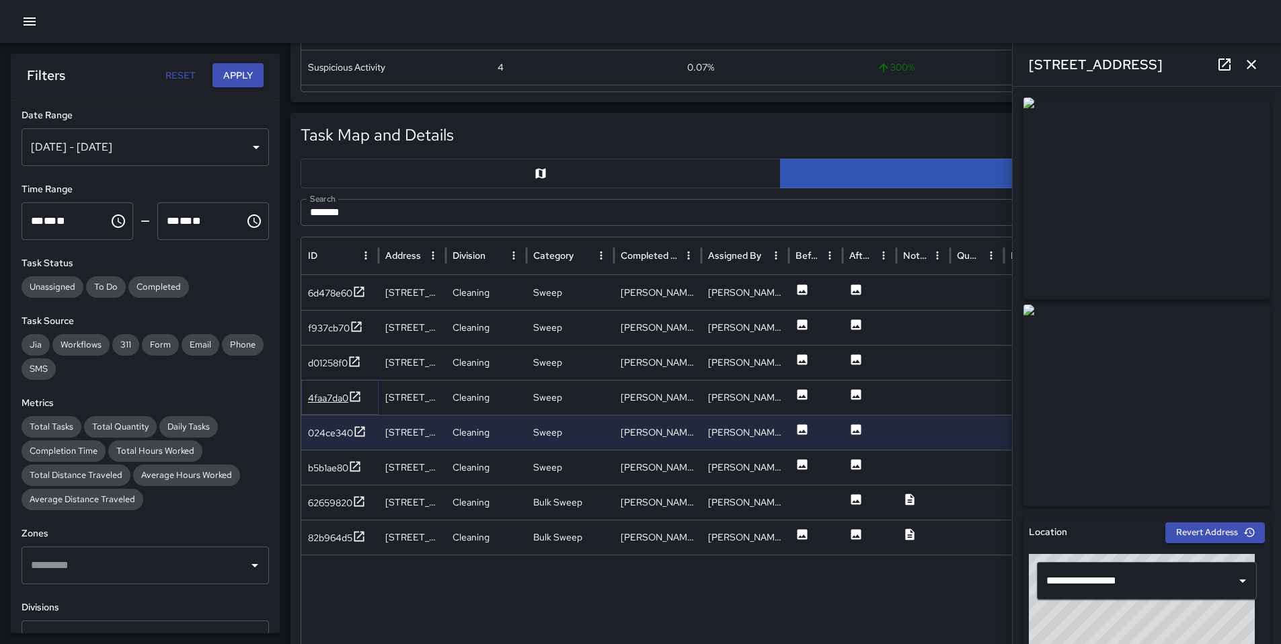
click at [338, 398] on div "4faa7da0" at bounding box center [328, 397] width 40 height 13
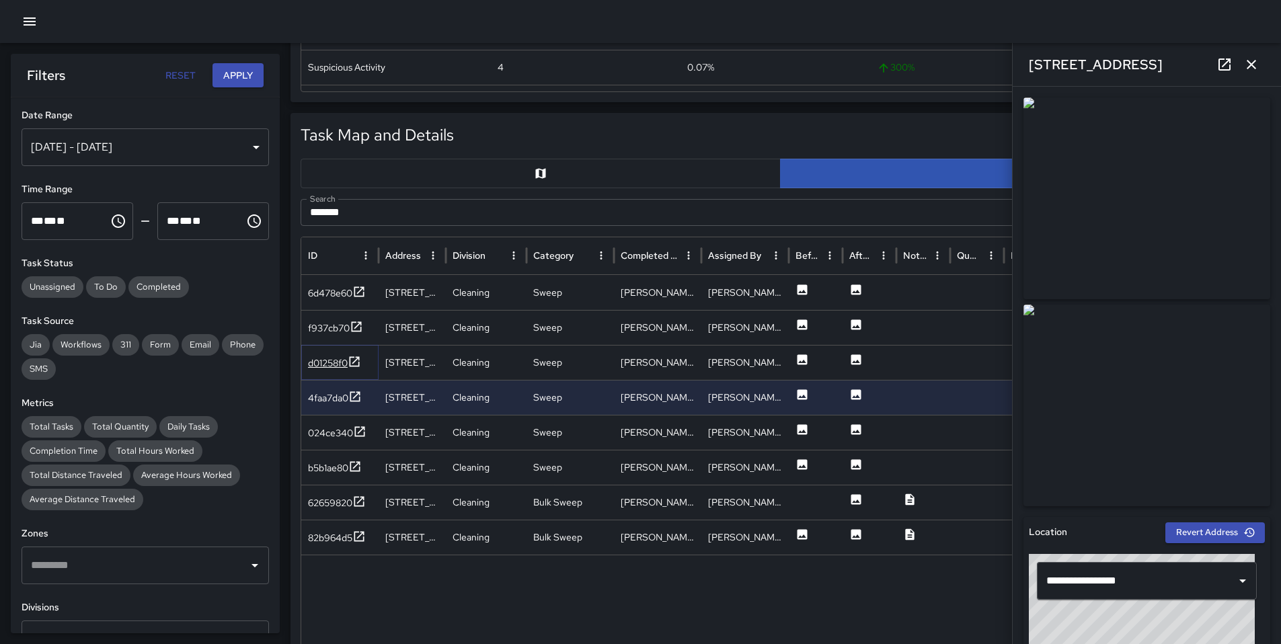
click at [334, 368] on div "d01258f0" at bounding box center [328, 362] width 40 height 13
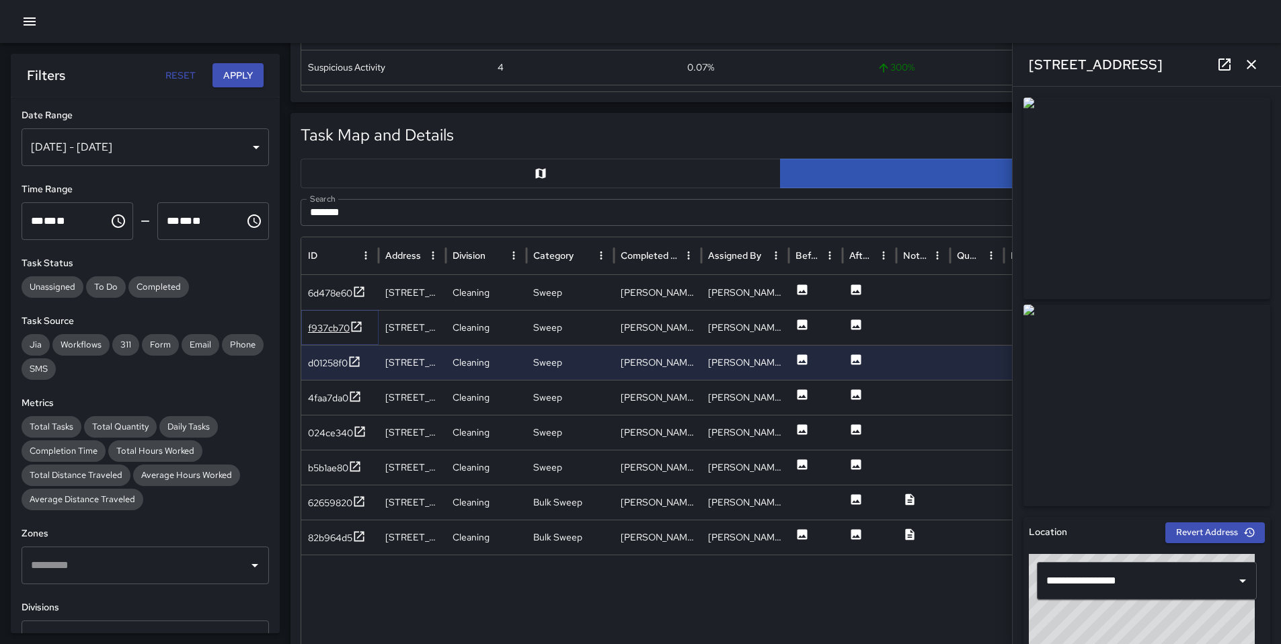
click at [325, 336] on div "f937cb70" at bounding box center [335, 328] width 55 height 17
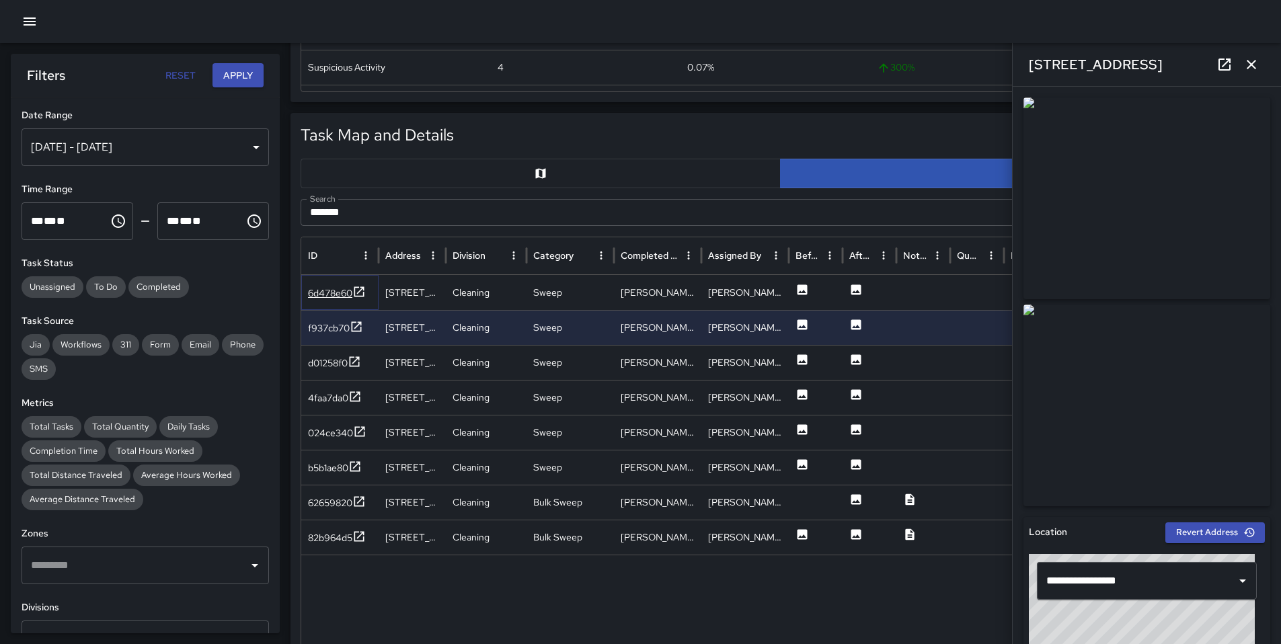
click at [329, 288] on div "6d478e60" at bounding box center [330, 293] width 44 height 13
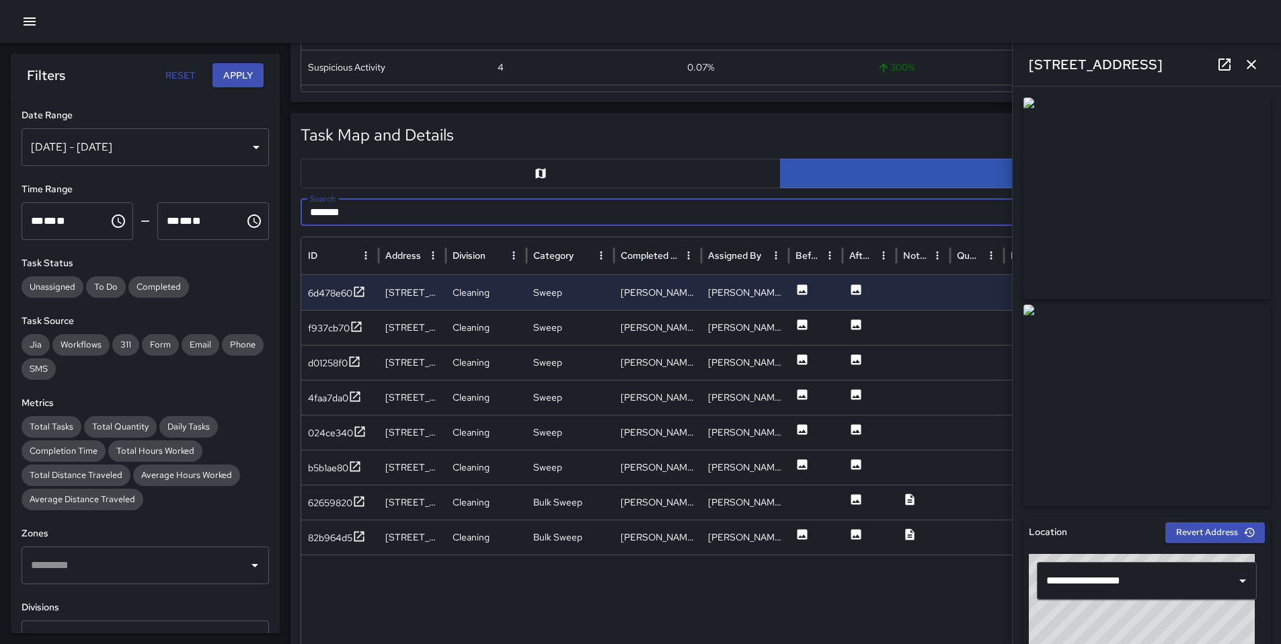
drag, startPoint x: 338, startPoint y: 207, endPoint x: 277, endPoint y: 192, distance: 63.1
click at [277, 192] on body "Task Breakdown by Category Export Quantity View (5,495) Tasks View (5,043) Cate…" at bounding box center [640, 455] width 1281 height 1841
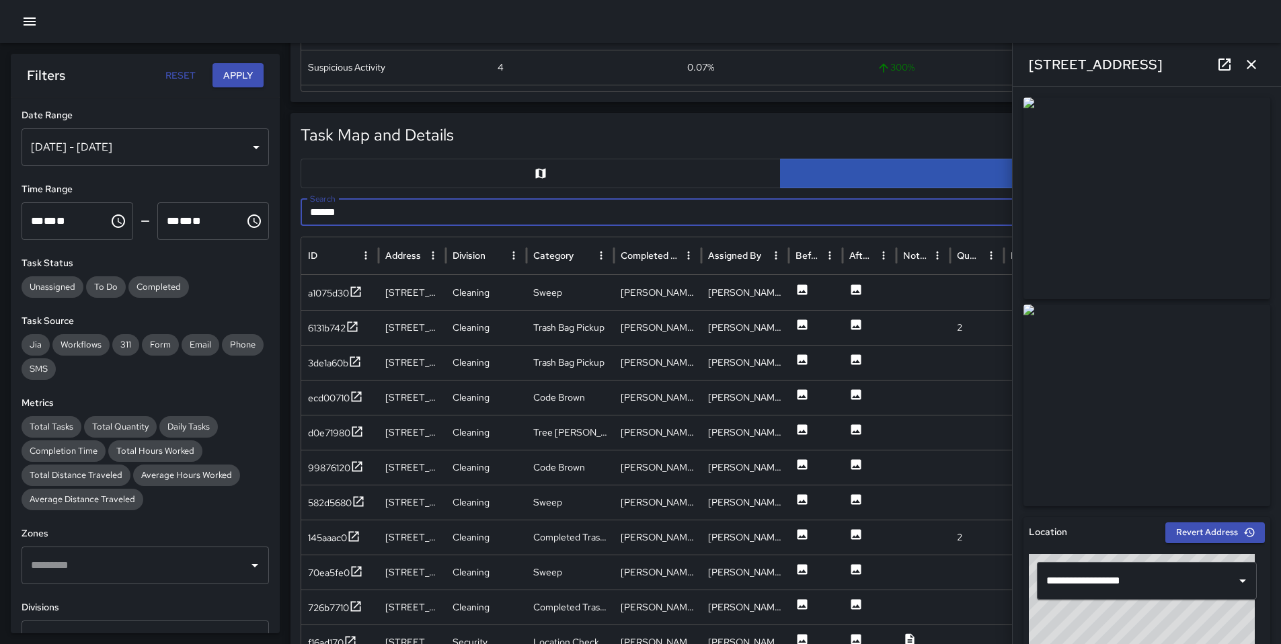
type input "******"
click at [1252, 58] on icon "button" at bounding box center [1252, 64] width 16 height 16
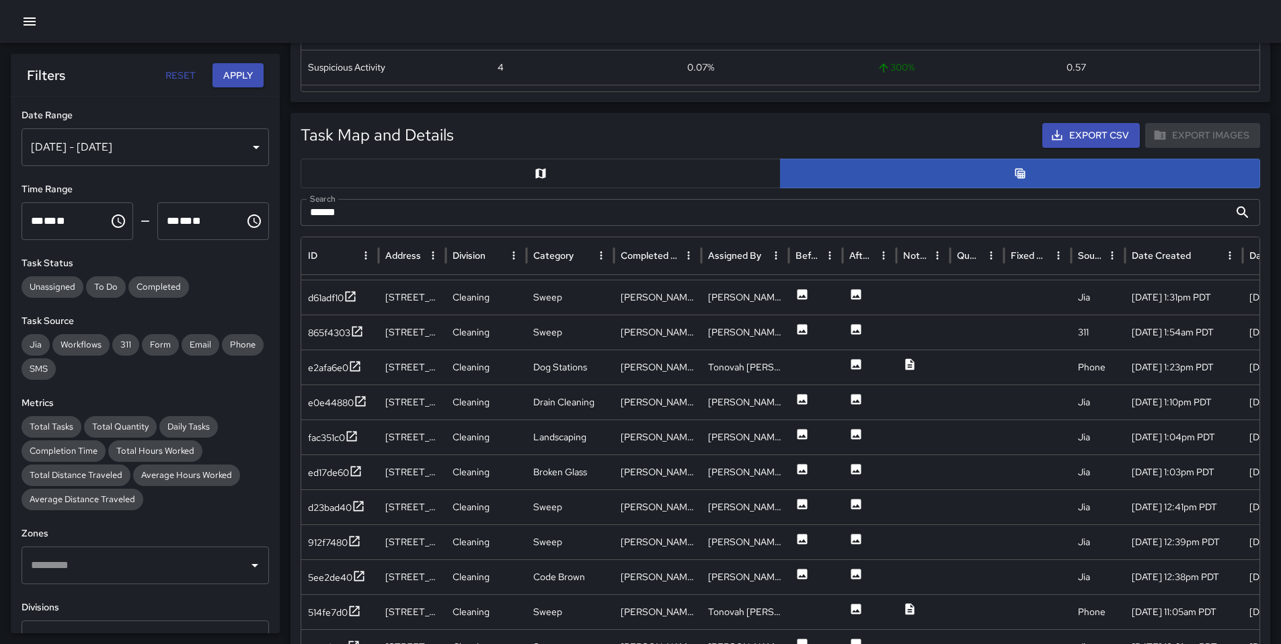
scroll to position [1030, 0]
click at [328, 329] on div "865f4303" at bounding box center [329, 332] width 42 height 13
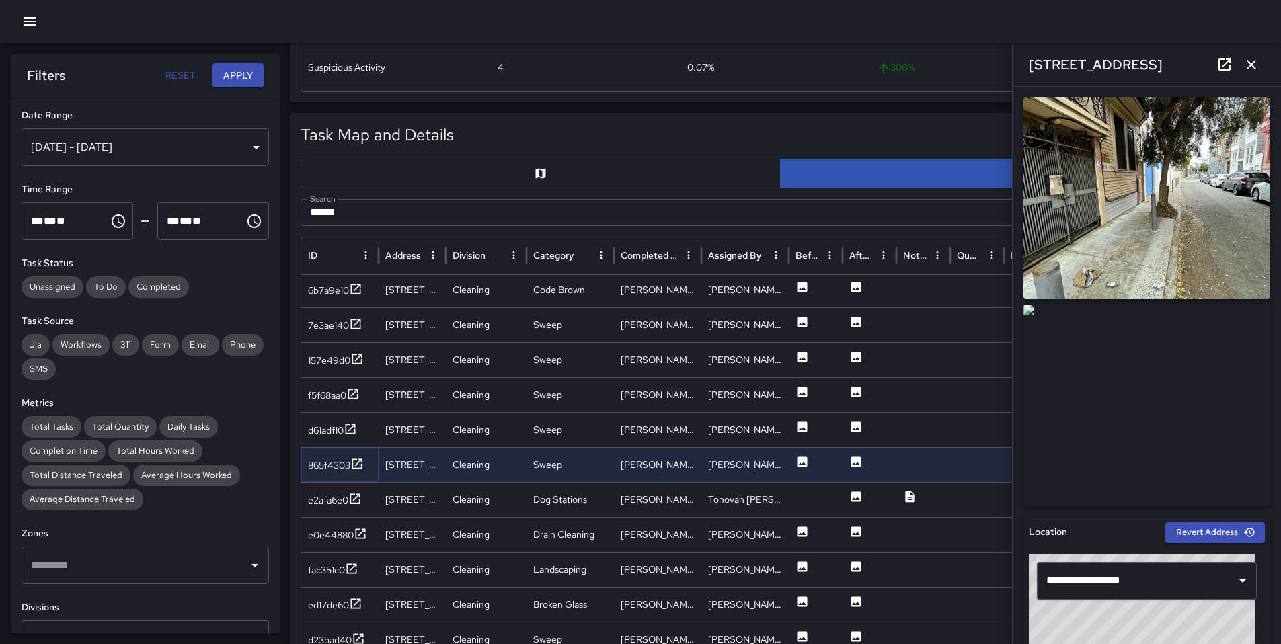
scroll to position [906, 0]
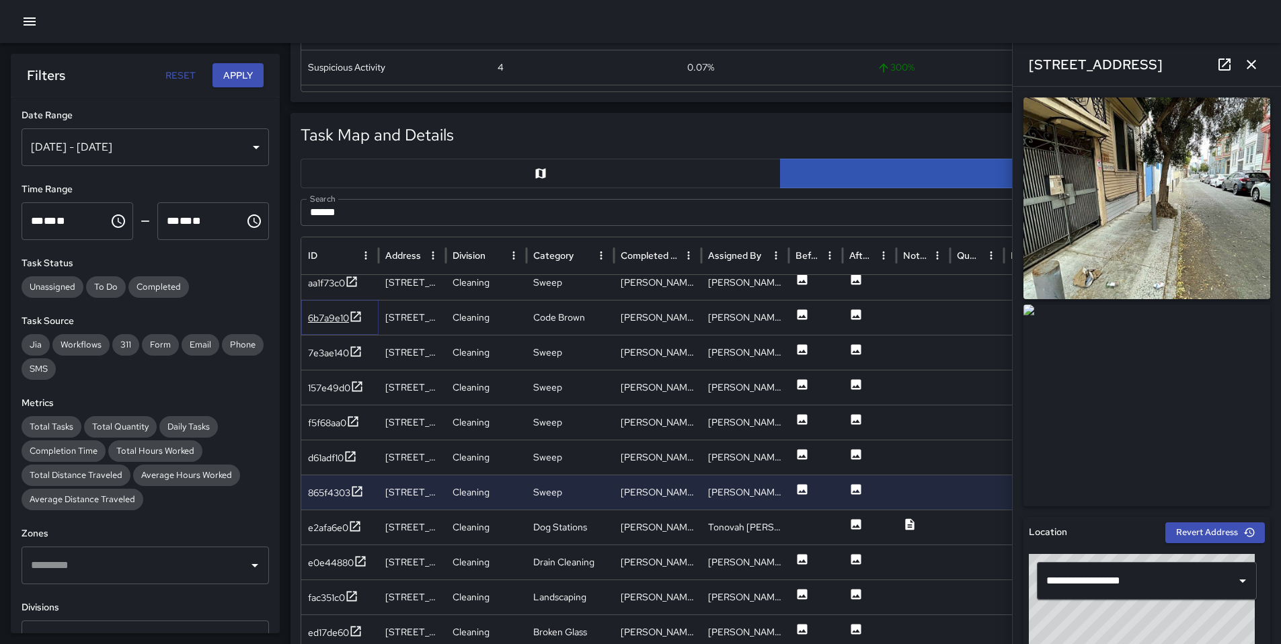
click at [318, 323] on div "6b7a9e10" at bounding box center [328, 317] width 41 height 13
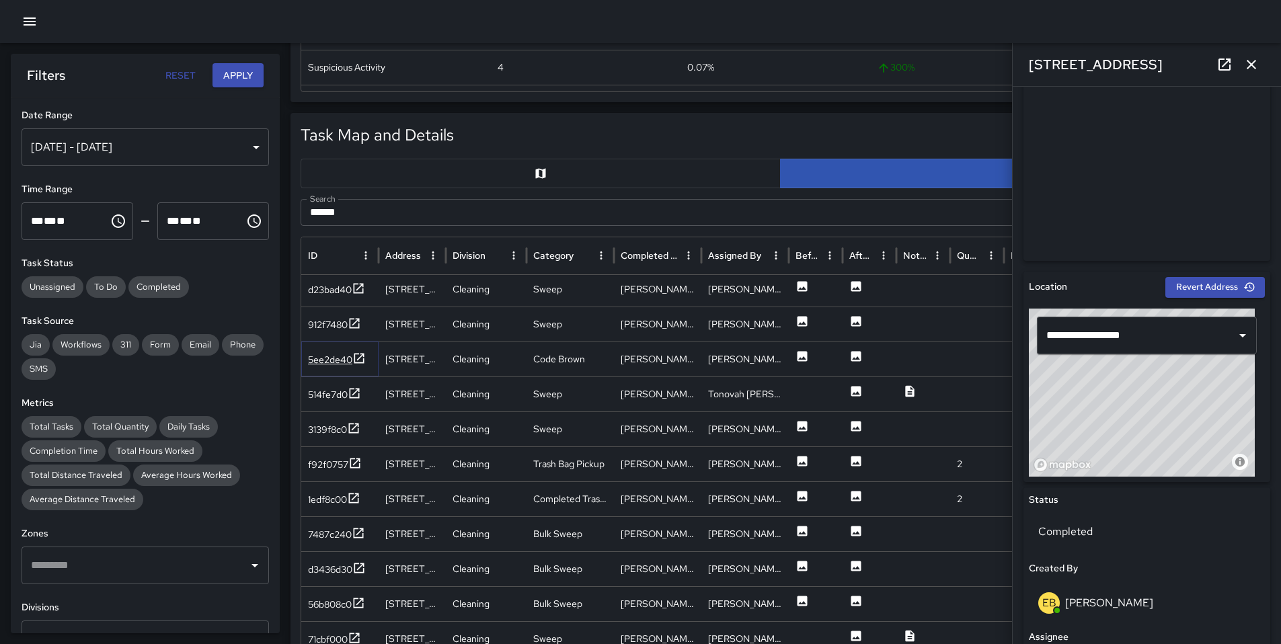
click at [350, 356] on div "5ee2de40" at bounding box center [330, 359] width 44 height 13
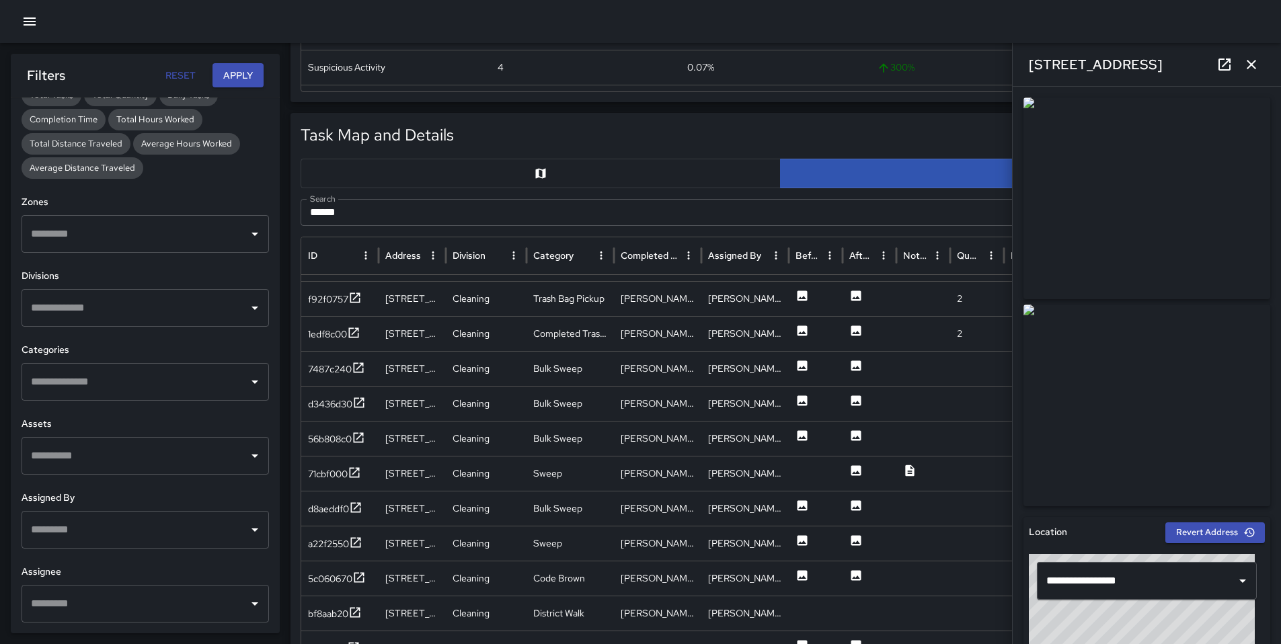
click at [81, 383] on input "text" at bounding box center [135, 382] width 215 height 26
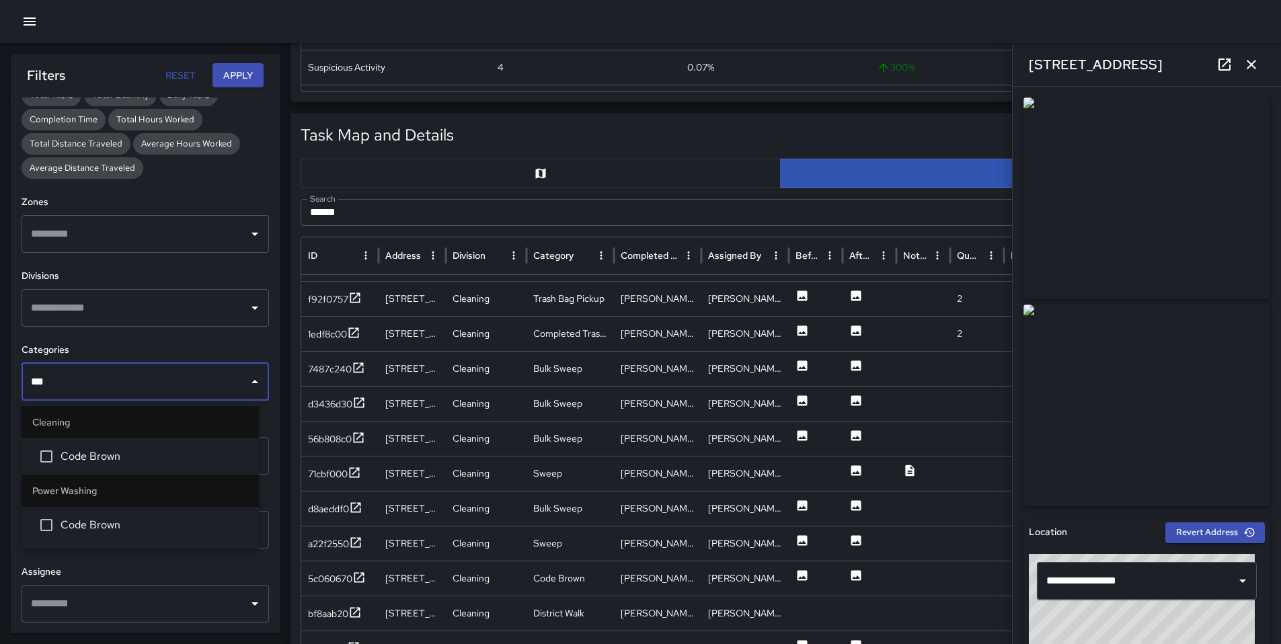
type input "****"
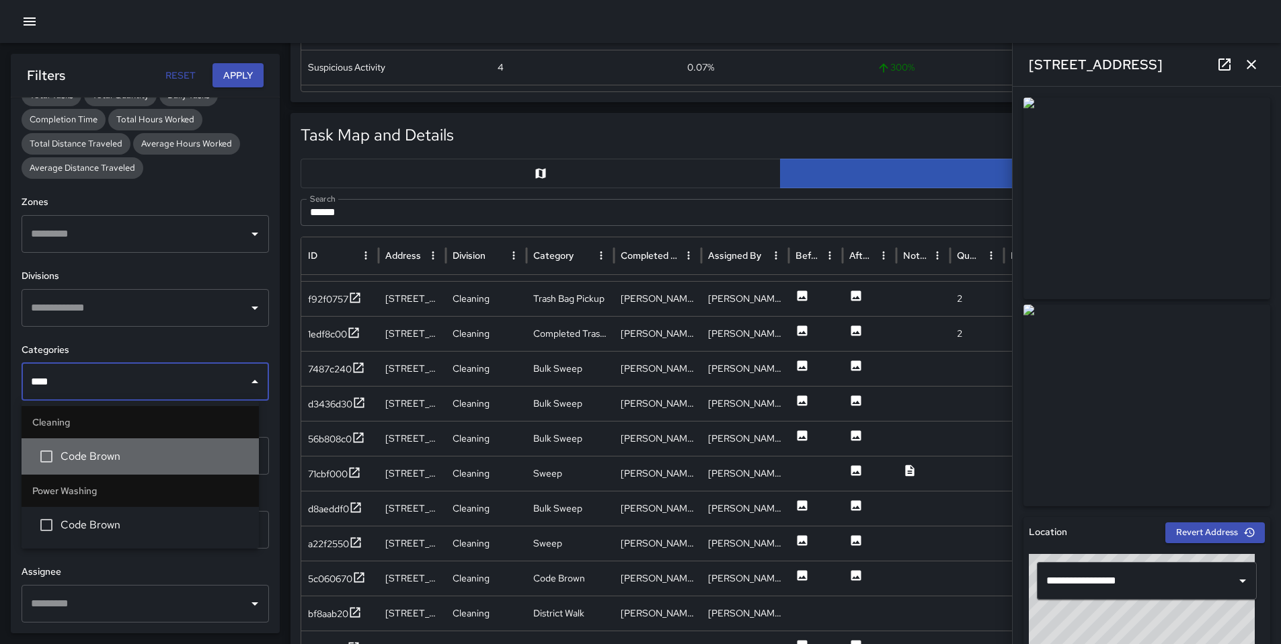
click at [76, 456] on span "Code Brown" at bounding box center [155, 457] width 188 height 16
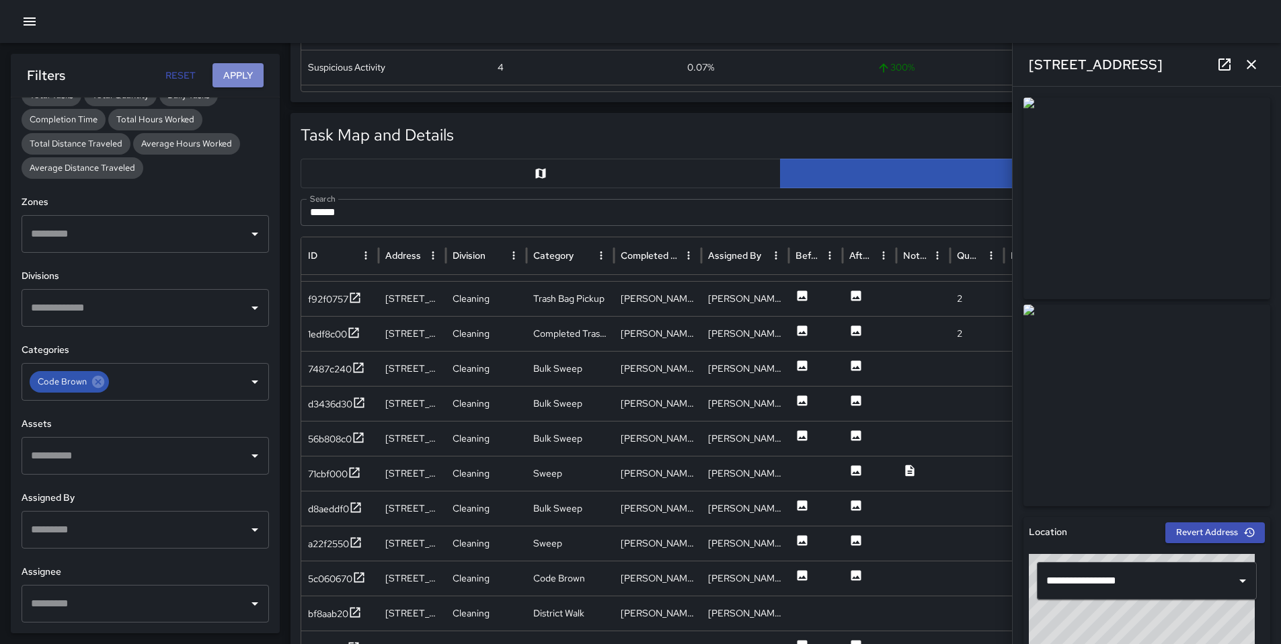
click at [247, 67] on button "Apply" at bounding box center [238, 75] width 51 height 25
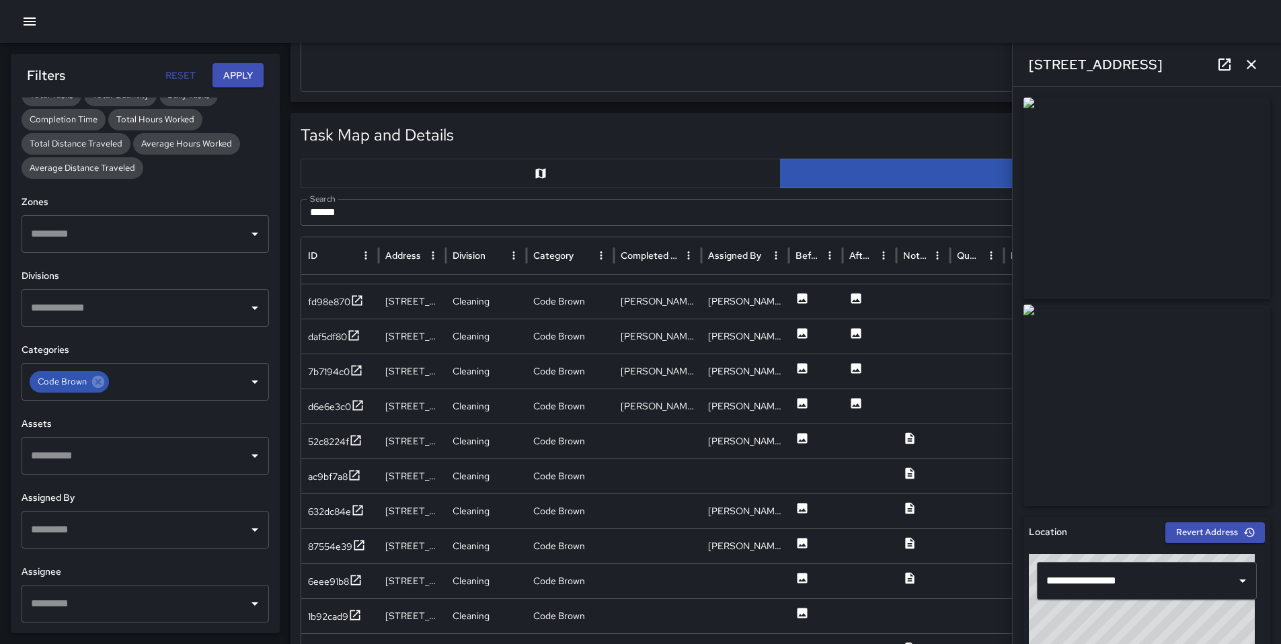
click at [1246, 67] on icon "button" at bounding box center [1252, 64] width 16 height 16
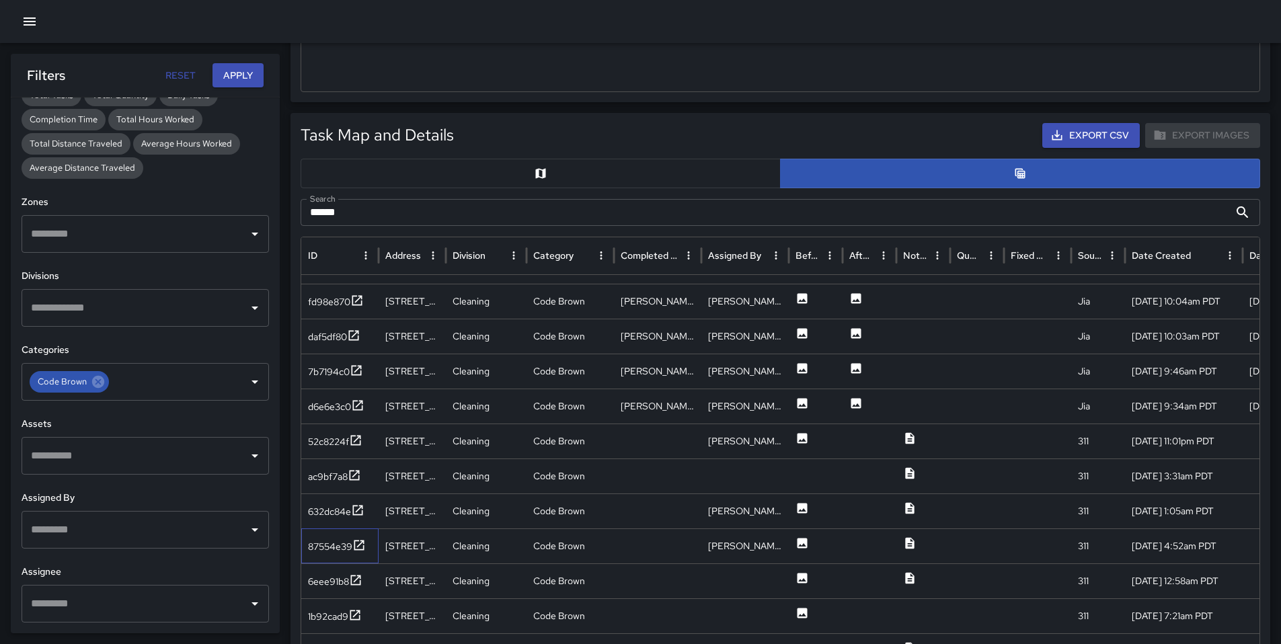
click at [321, 558] on div "87554e39" at bounding box center [339, 546] width 77 height 35
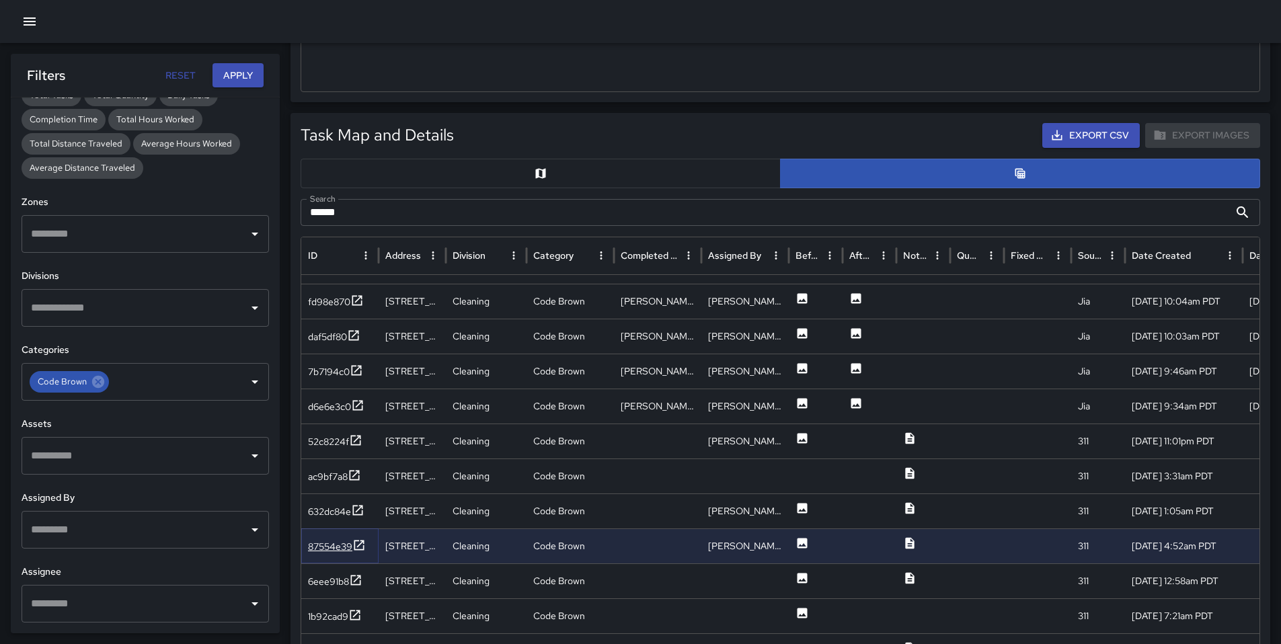
click at [324, 546] on div "87554e39" at bounding box center [330, 546] width 44 height 13
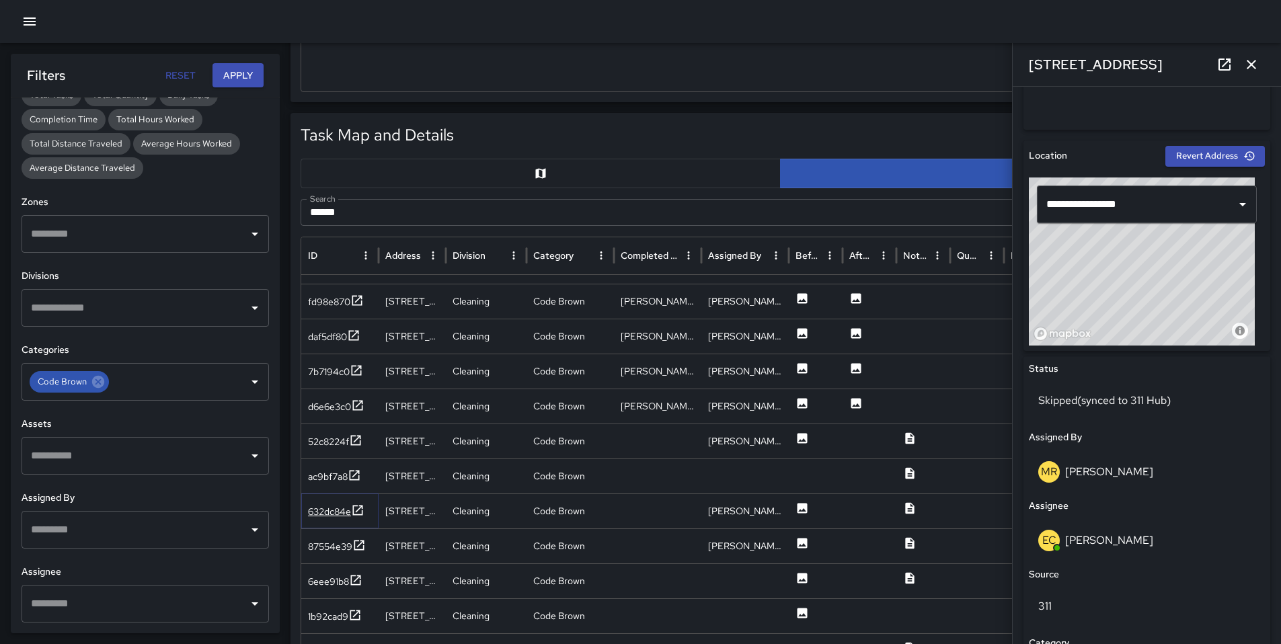
click at [335, 519] on div "632dc84e" at bounding box center [336, 512] width 56 height 17
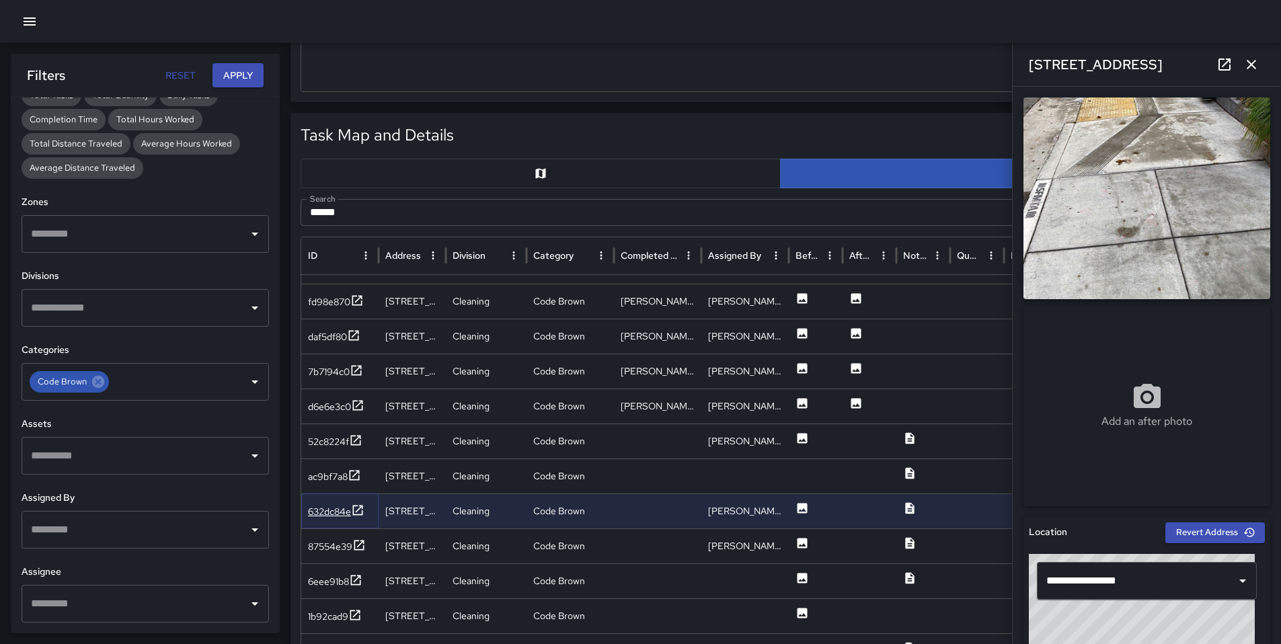
click at [336, 512] on div "632dc84e" at bounding box center [329, 511] width 43 height 13
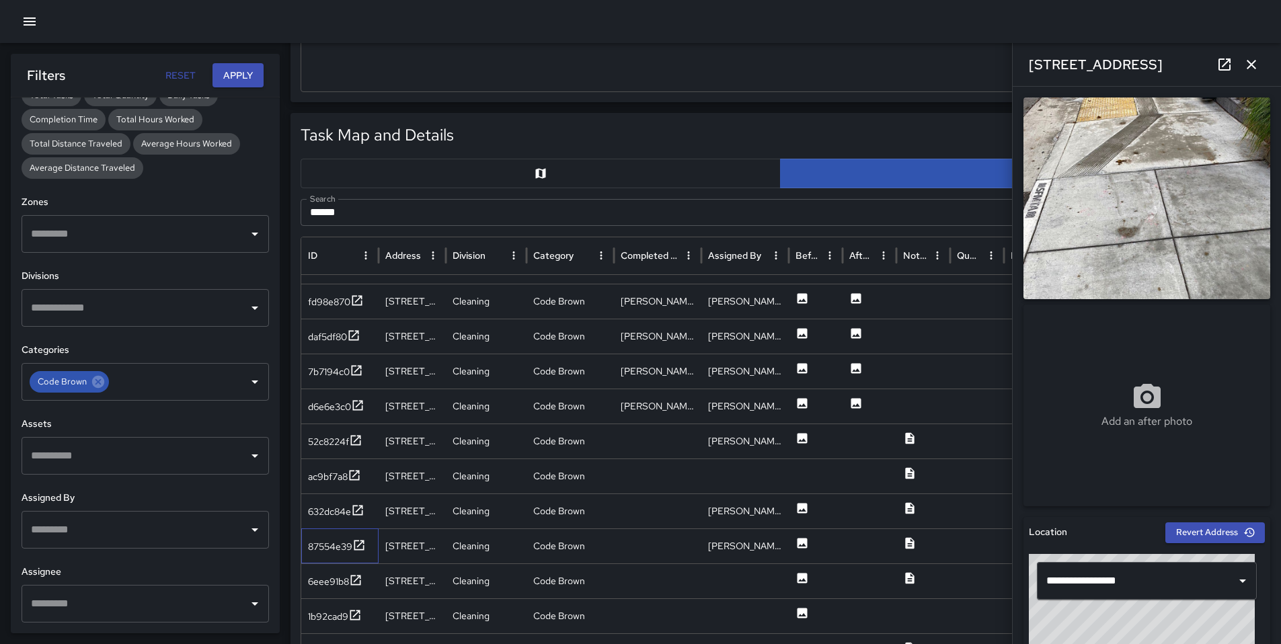
click at [335, 529] on div "87554e39" at bounding box center [339, 546] width 77 height 35
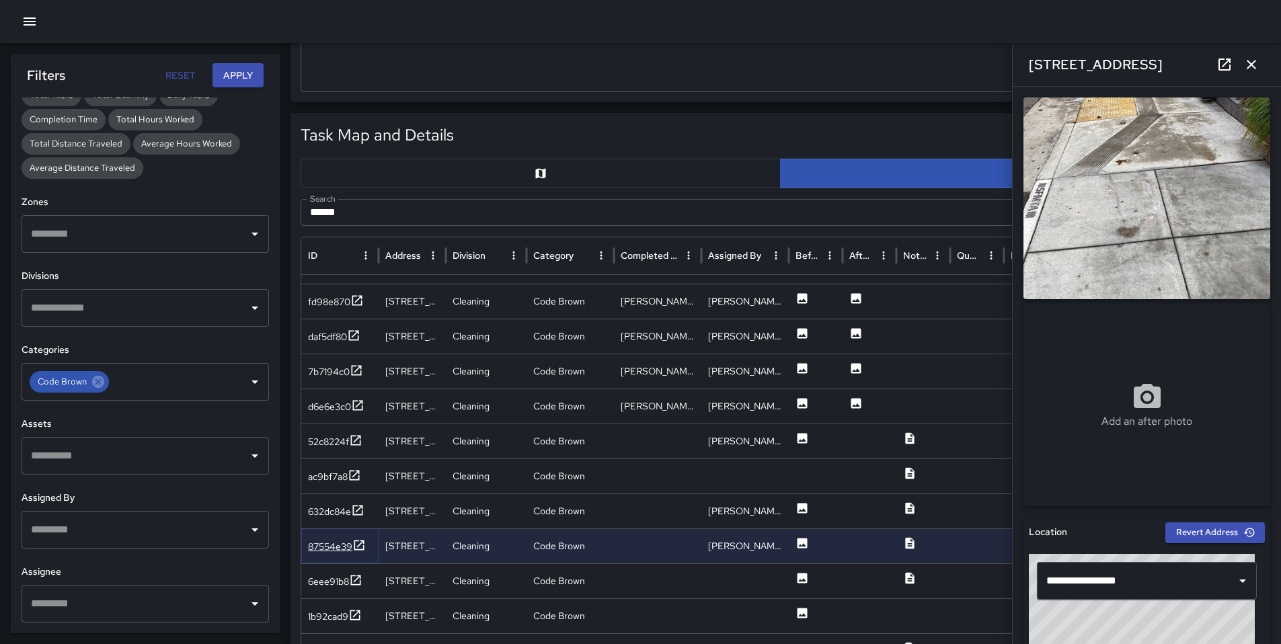
click at [336, 541] on div "87554e39" at bounding box center [330, 546] width 44 height 13
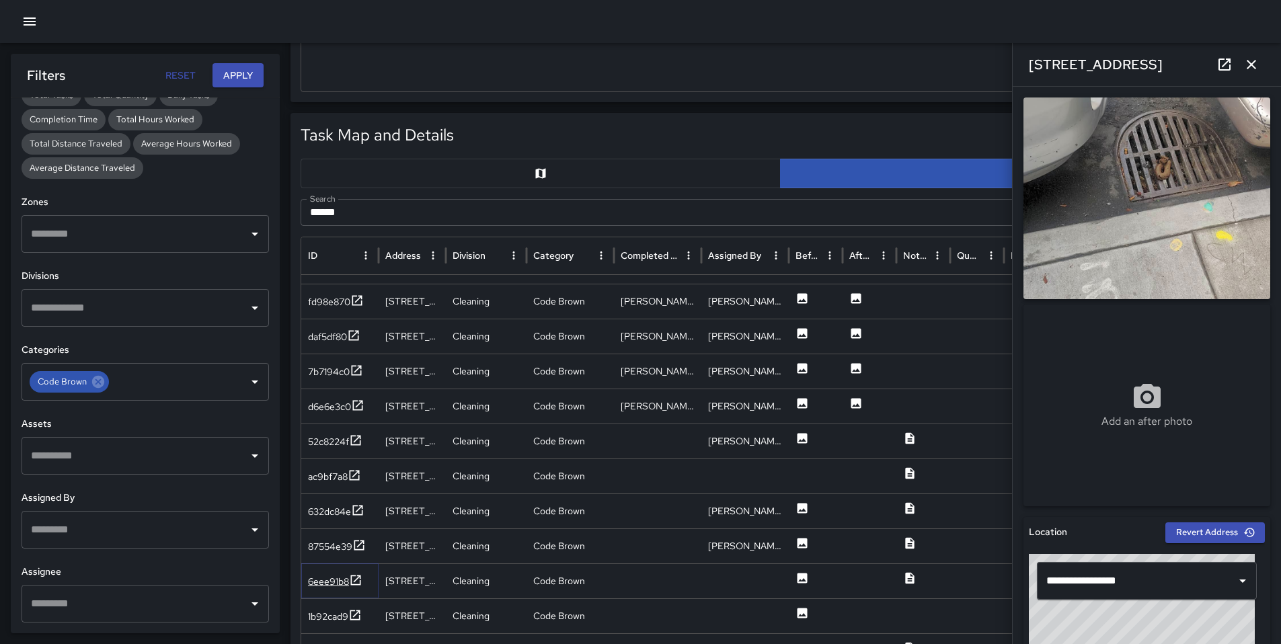
click at [338, 575] on div "6eee91b8" at bounding box center [328, 581] width 41 height 13
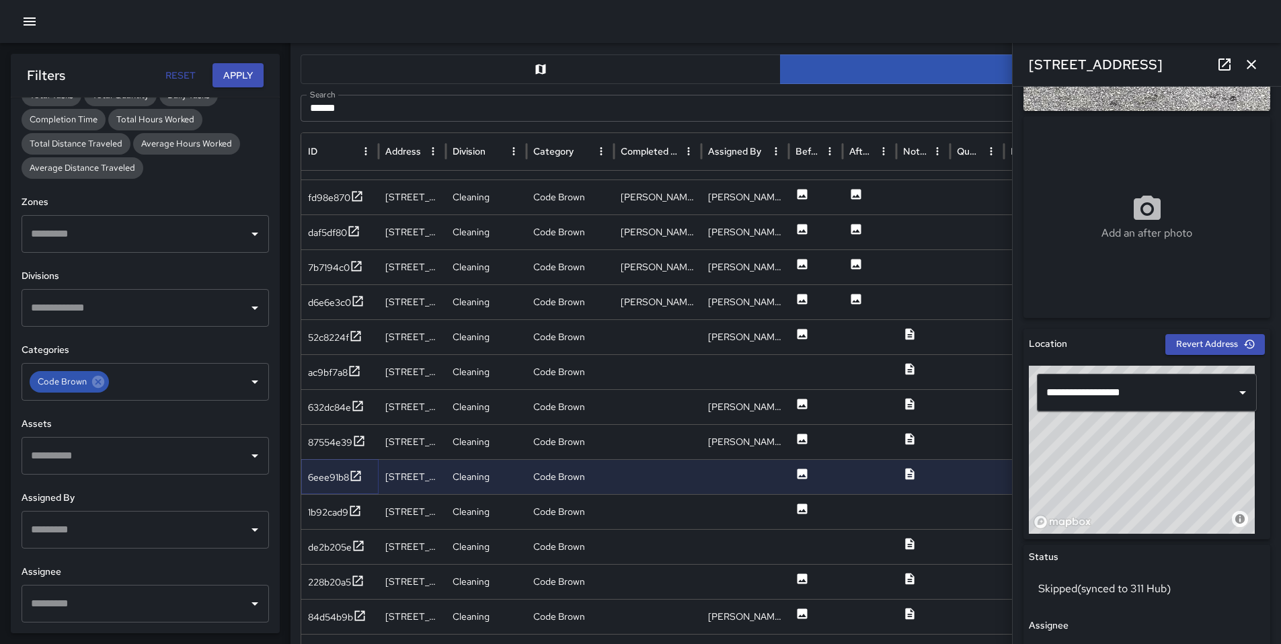
scroll to position [441, 0]
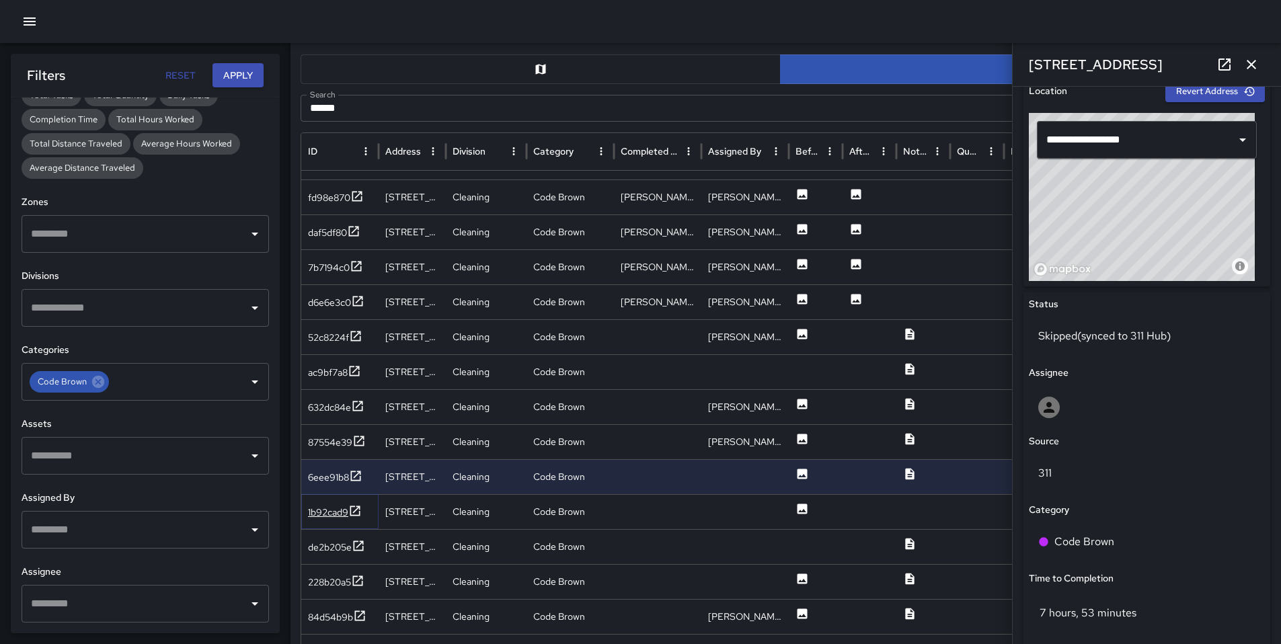
click at [312, 511] on div "1b92cad9" at bounding box center [328, 512] width 40 height 13
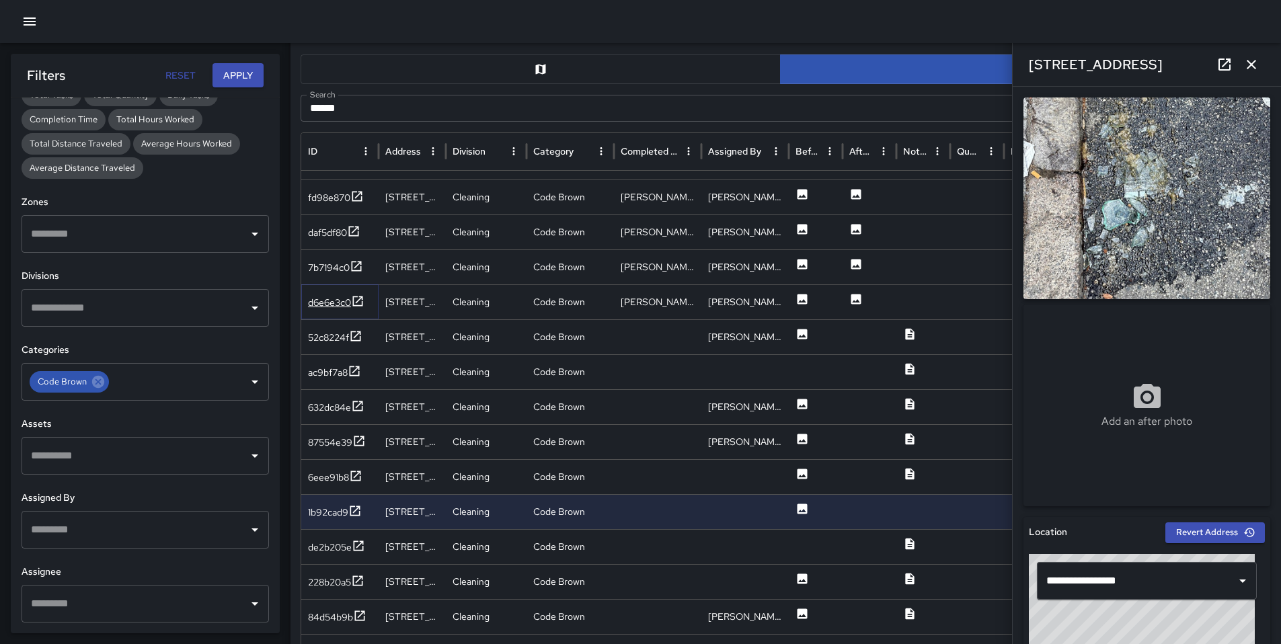
click at [330, 298] on div "d6e6e3c0" at bounding box center [329, 302] width 43 height 13
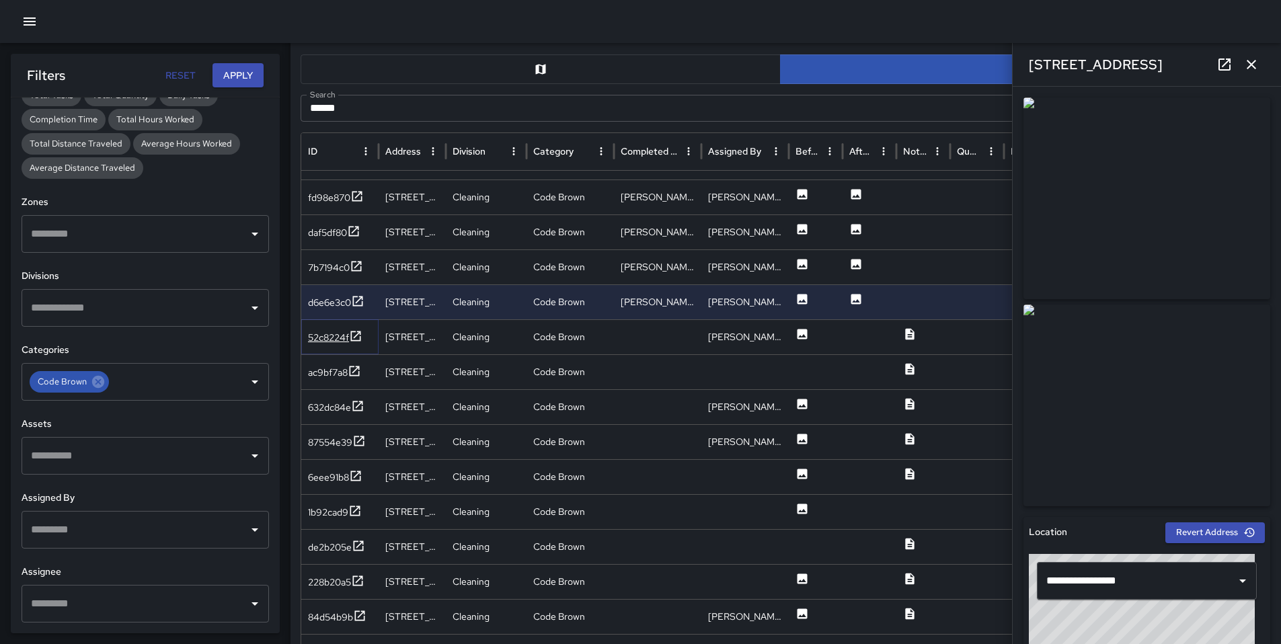
click at [321, 337] on div "52c8224f" at bounding box center [328, 337] width 41 height 13
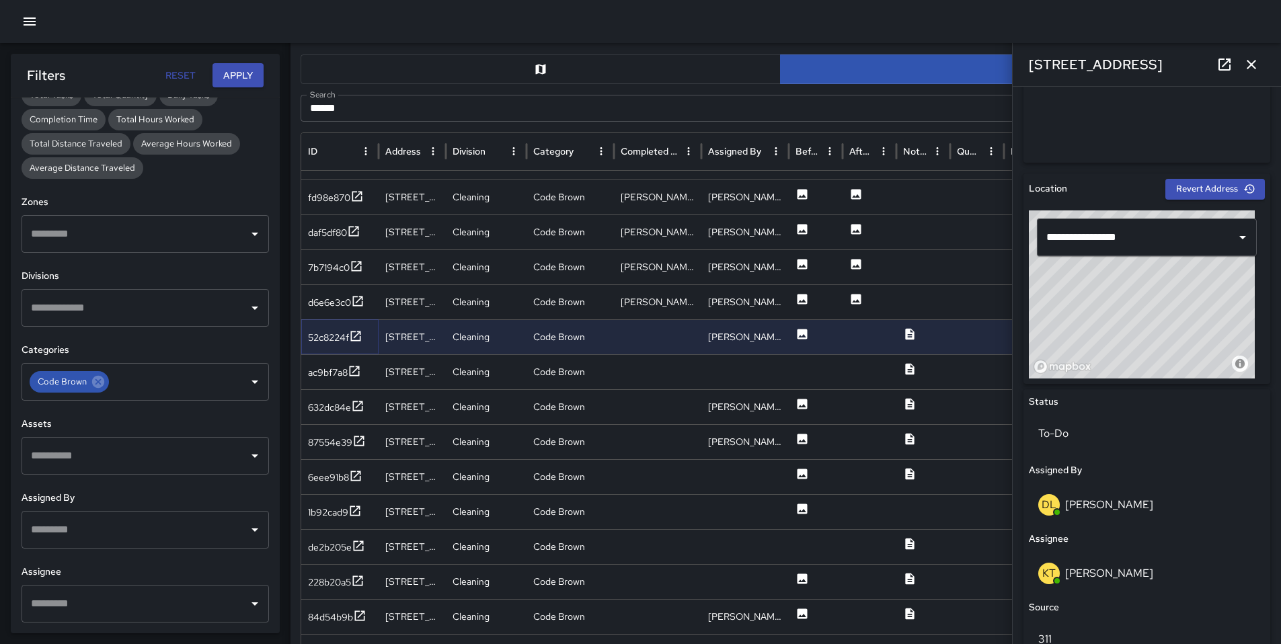
scroll to position [481, 0]
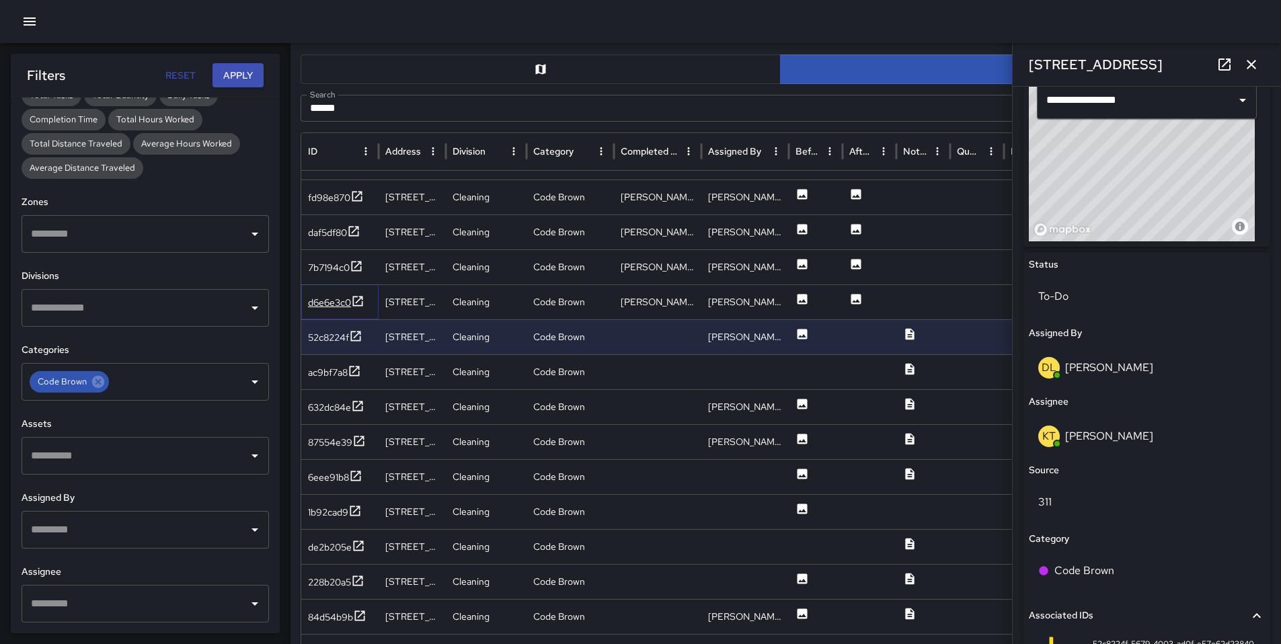
click at [353, 305] on icon at bounding box center [357, 301] width 13 height 13
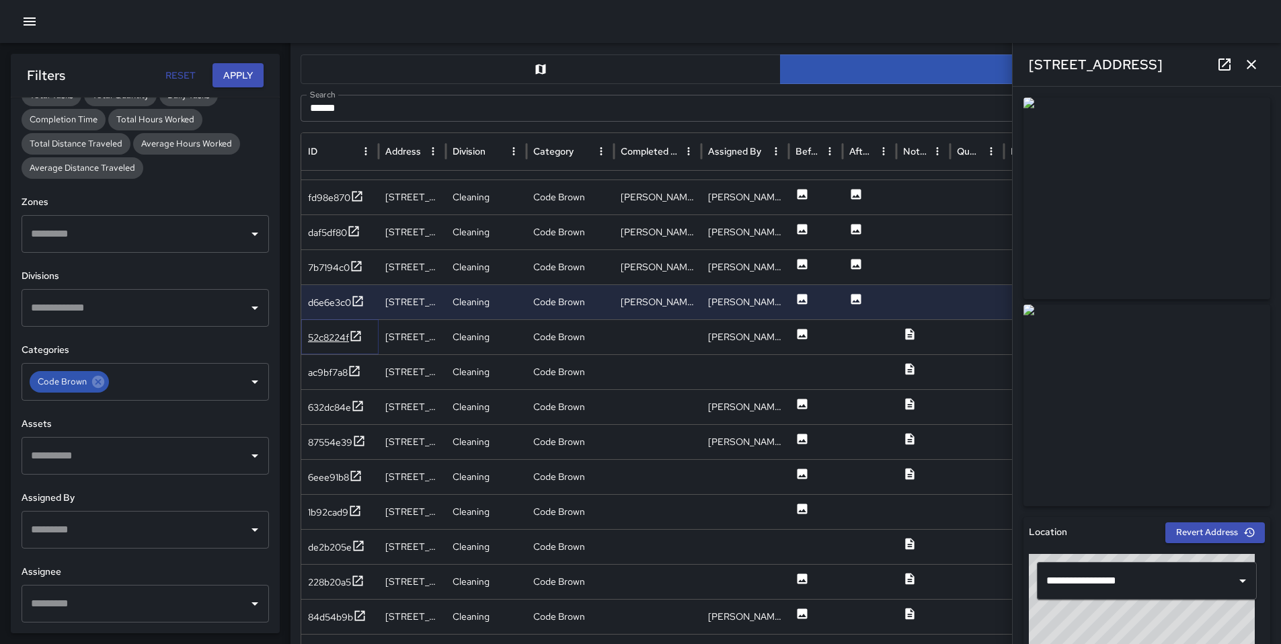
click at [350, 336] on icon at bounding box center [355, 336] width 13 height 13
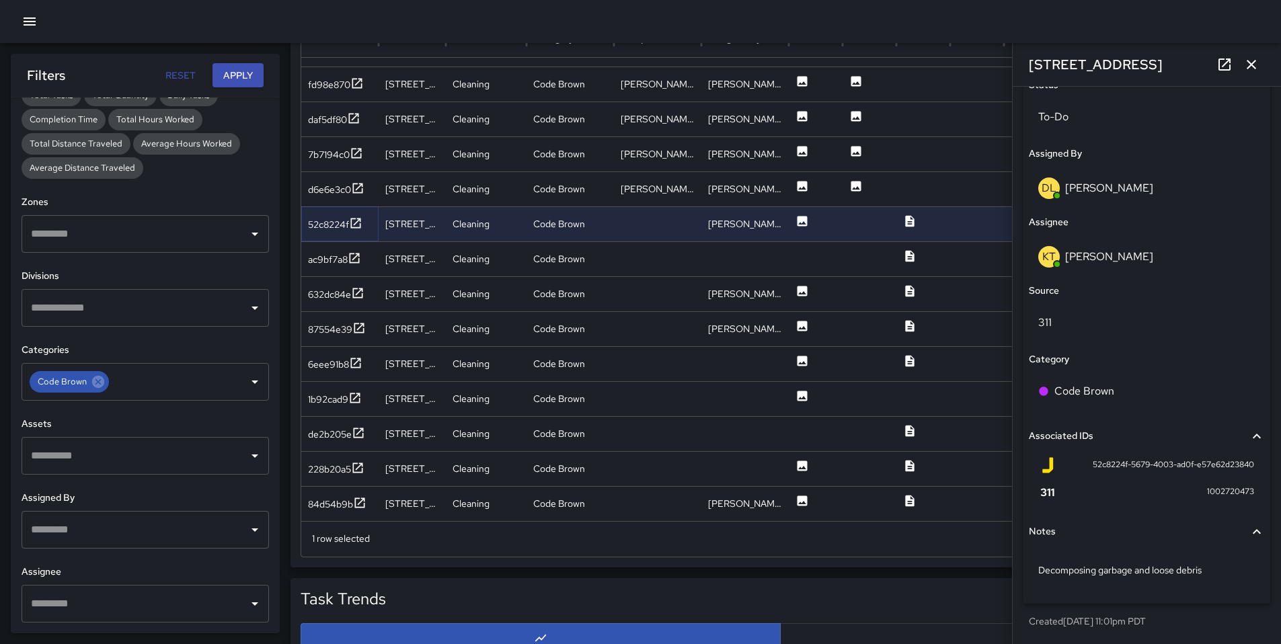
scroll to position [681, 0]
click at [324, 306] on div "632dc84e" at bounding box center [339, 294] width 77 height 35
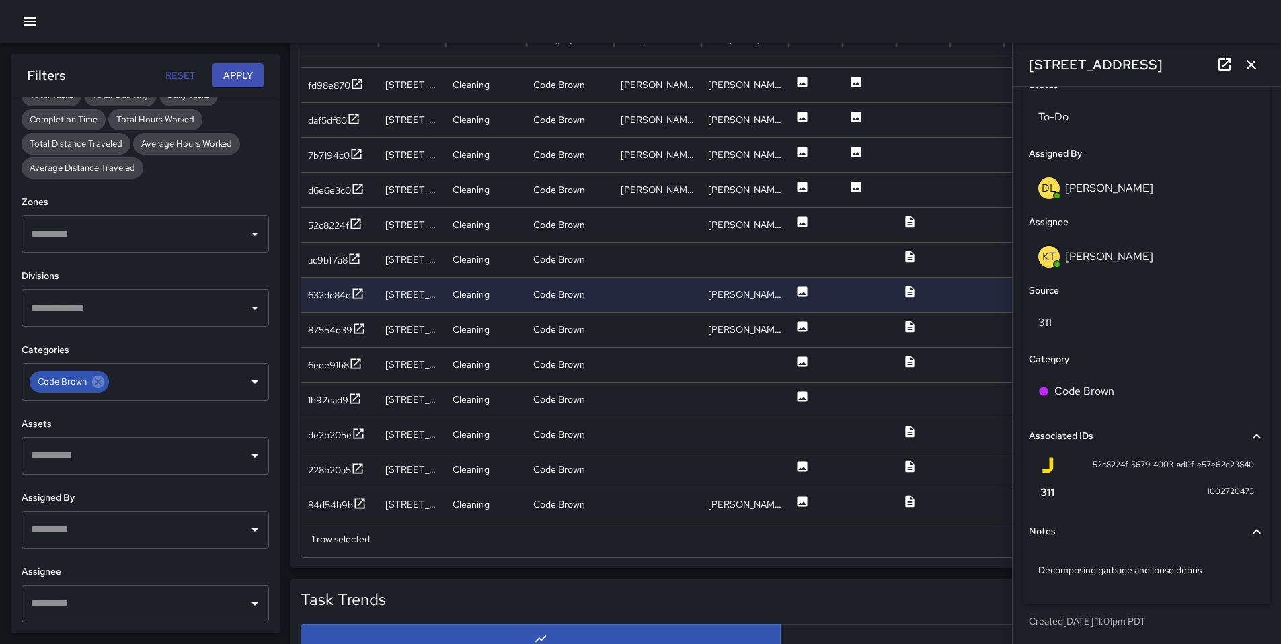
click at [1263, 70] on button "button" at bounding box center [1251, 64] width 27 height 27
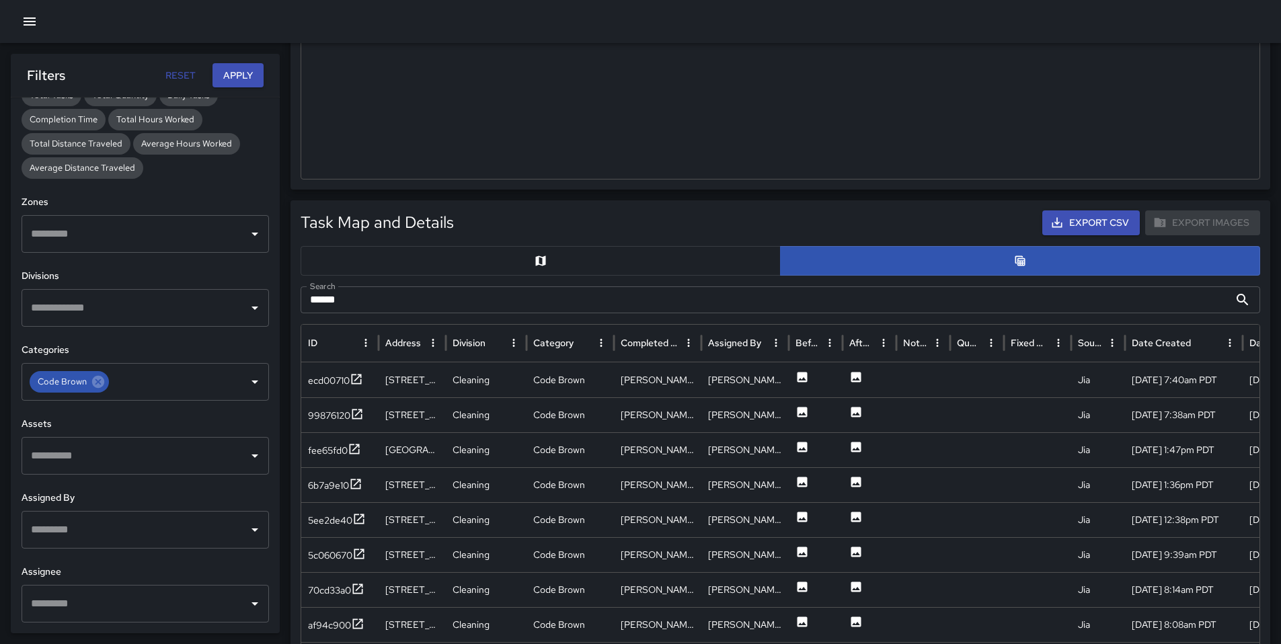
scroll to position [306, 0]
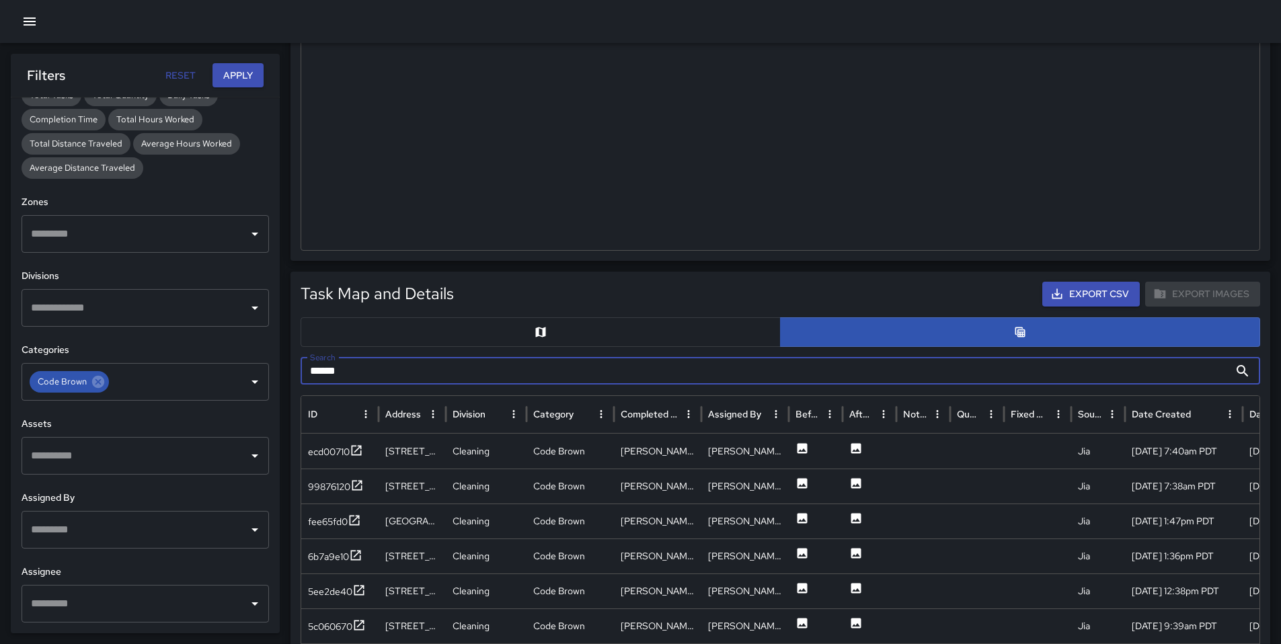
drag, startPoint x: 385, startPoint y: 363, endPoint x: 324, endPoint y: 384, distance: 64.7
click at [324, 384] on input "******" at bounding box center [765, 371] width 929 height 27
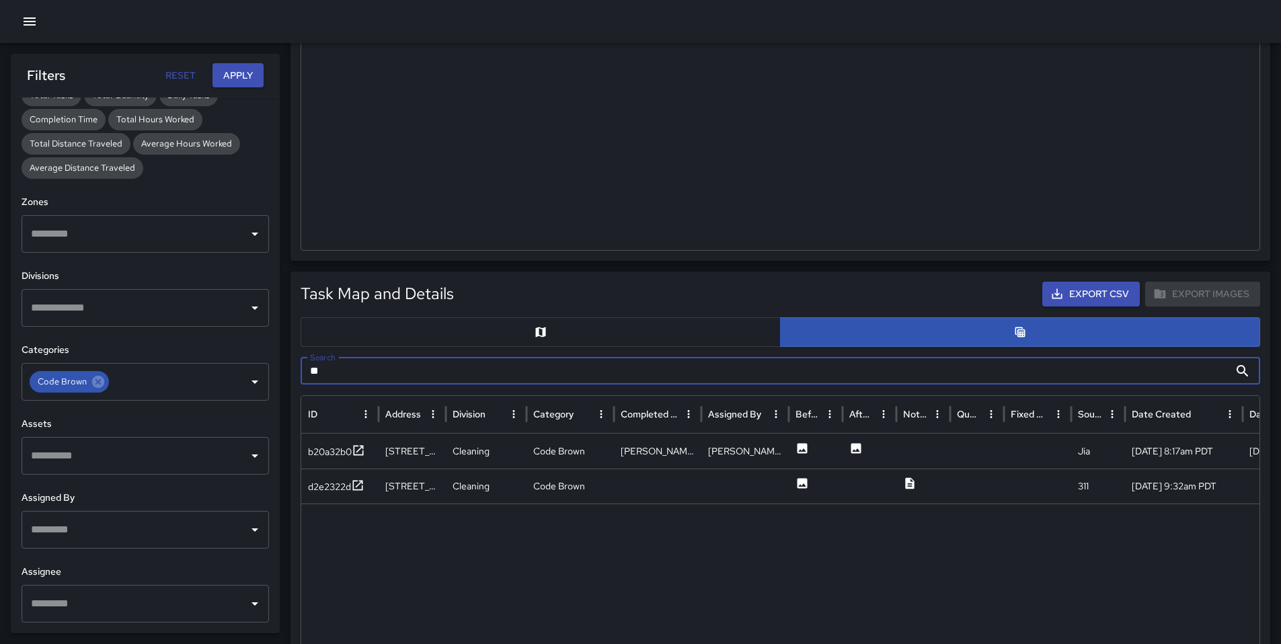
type input "*"
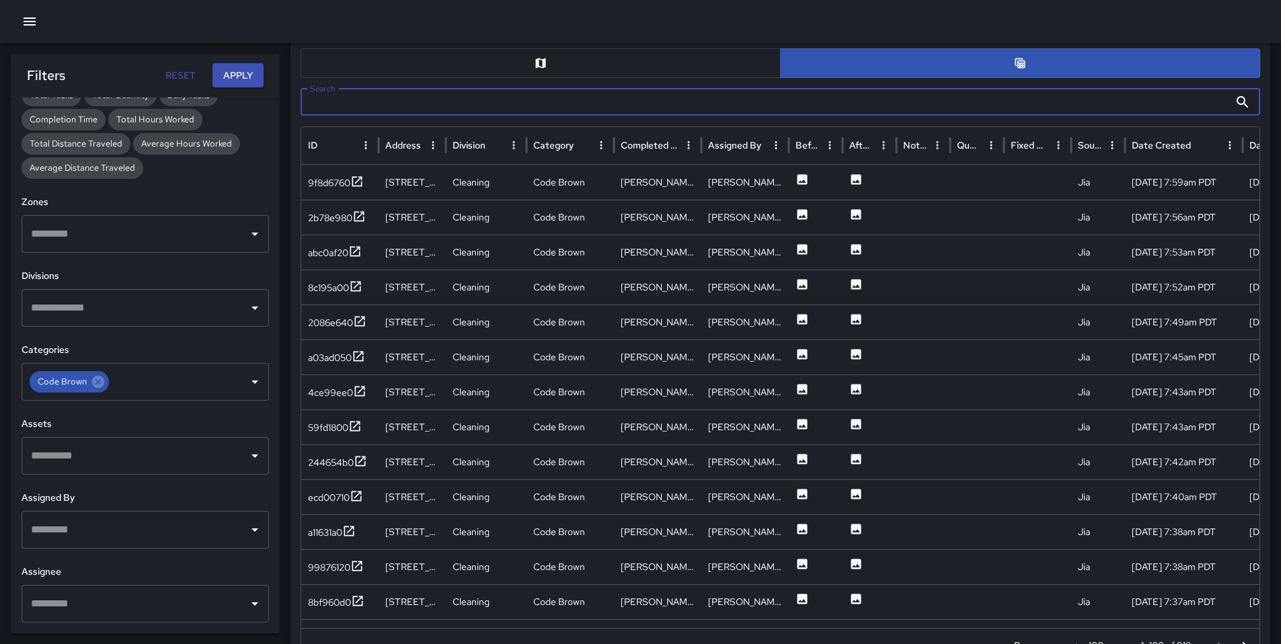
scroll to position [576, 0]
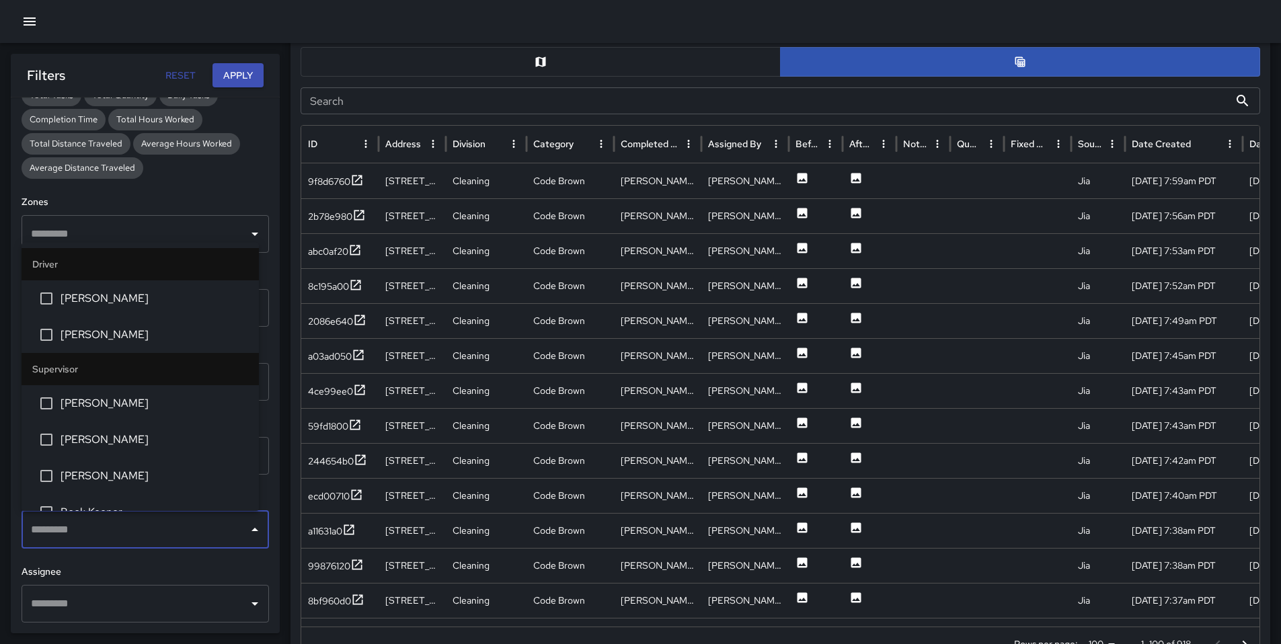
click at [91, 530] on input "text" at bounding box center [135, 530] width 215 height 26
click at [96, 607] on input "text" at bounding box center [135, 604] width 215 height 26
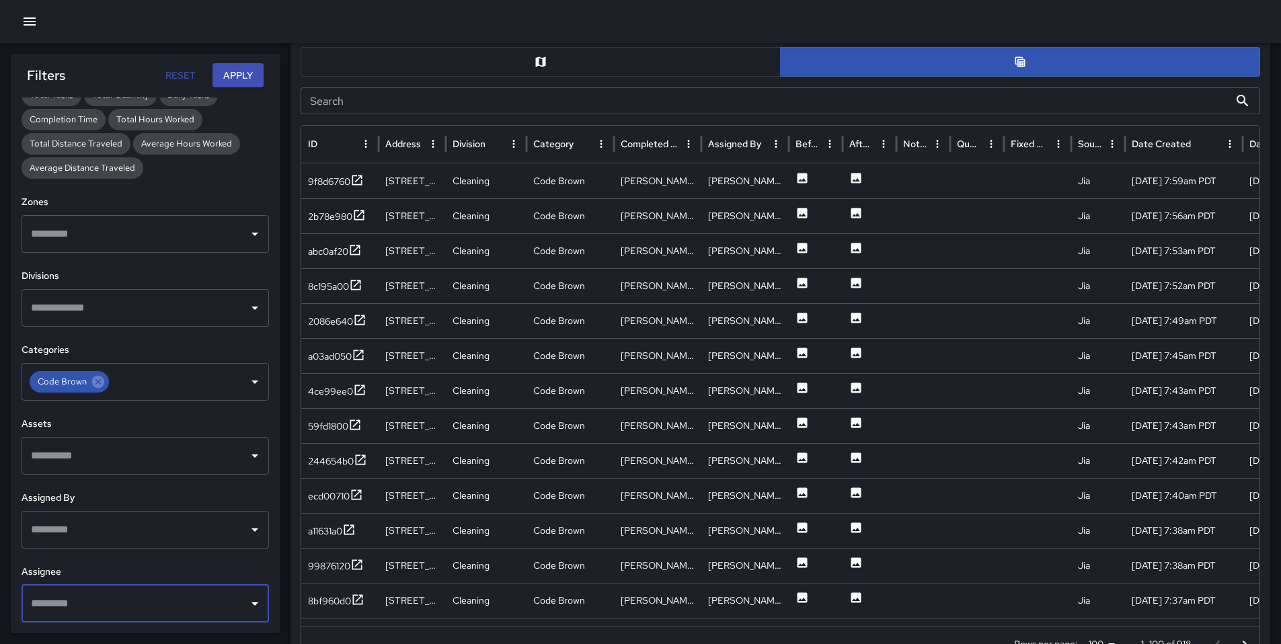
click at [96, 607] on input "text" at bounding box center [135, 604] width 215 height 26
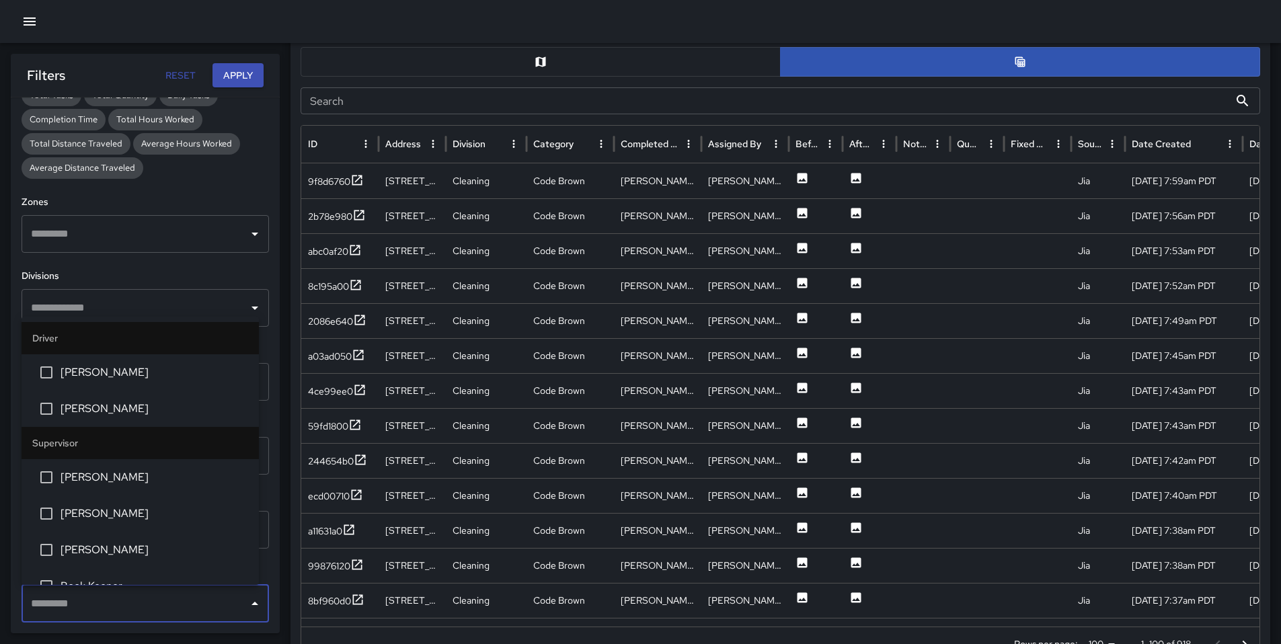
click at [96, 607] on input "text" at bounding box center [135, 604] width 215 height 26
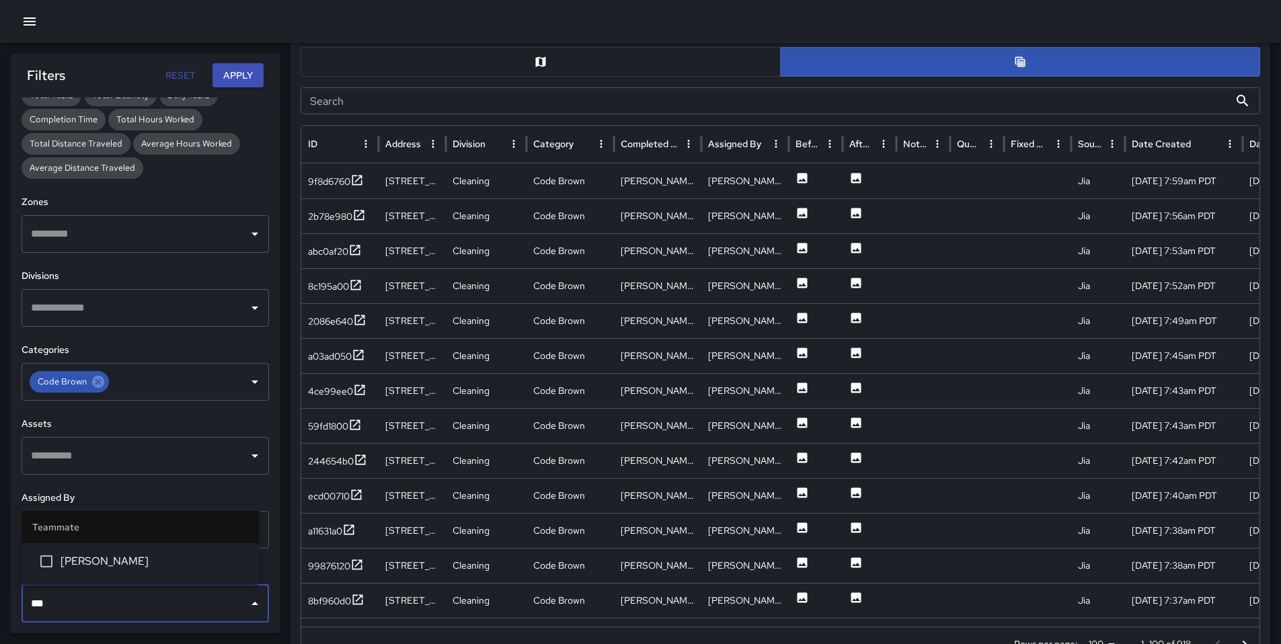
type input "****"
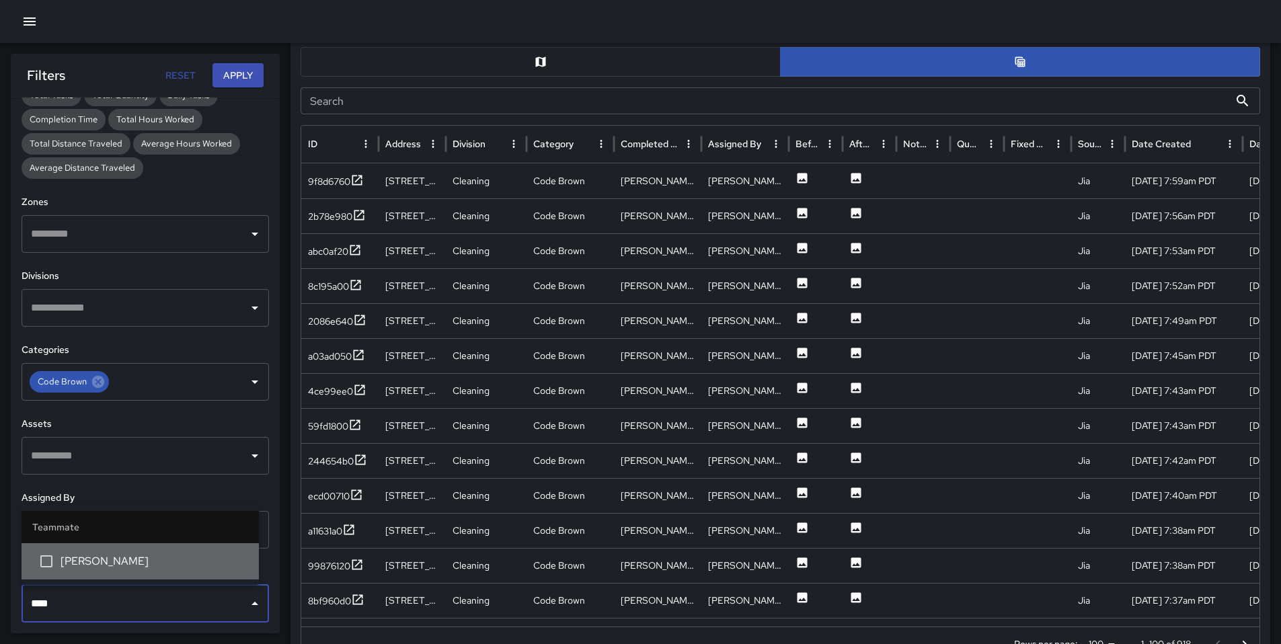
click at [92, 560] on span "Enrique Cervantes" at bounding box center [155, 562] width 188 height 16
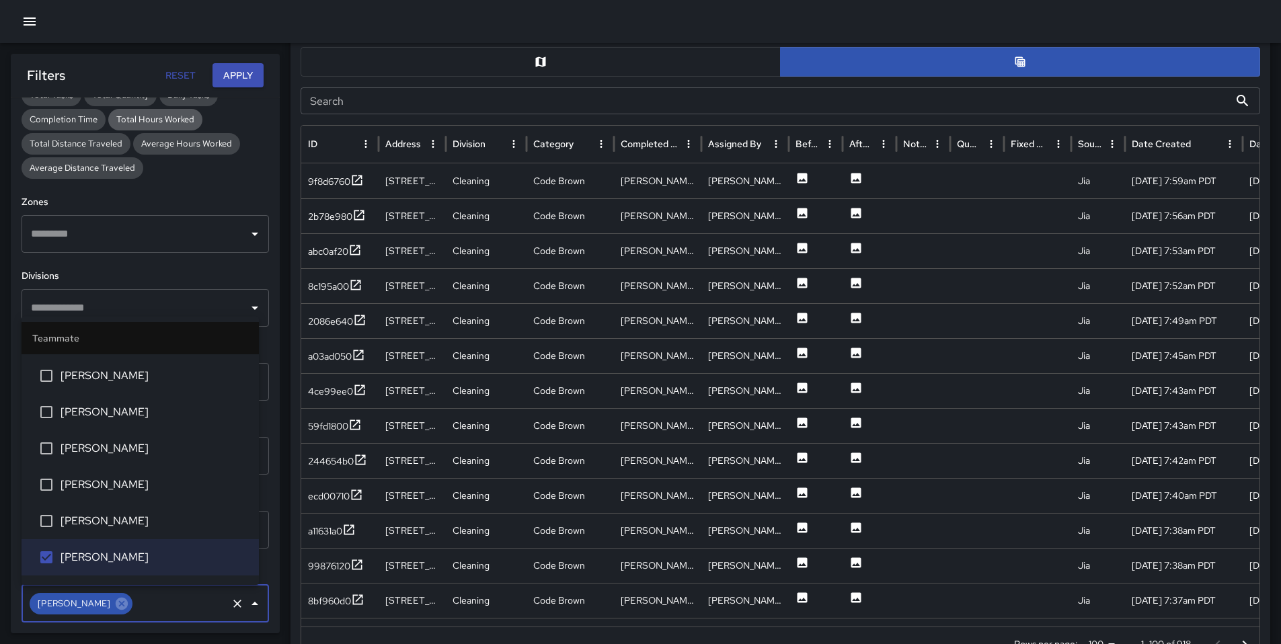
scroll to position [3123, 0]
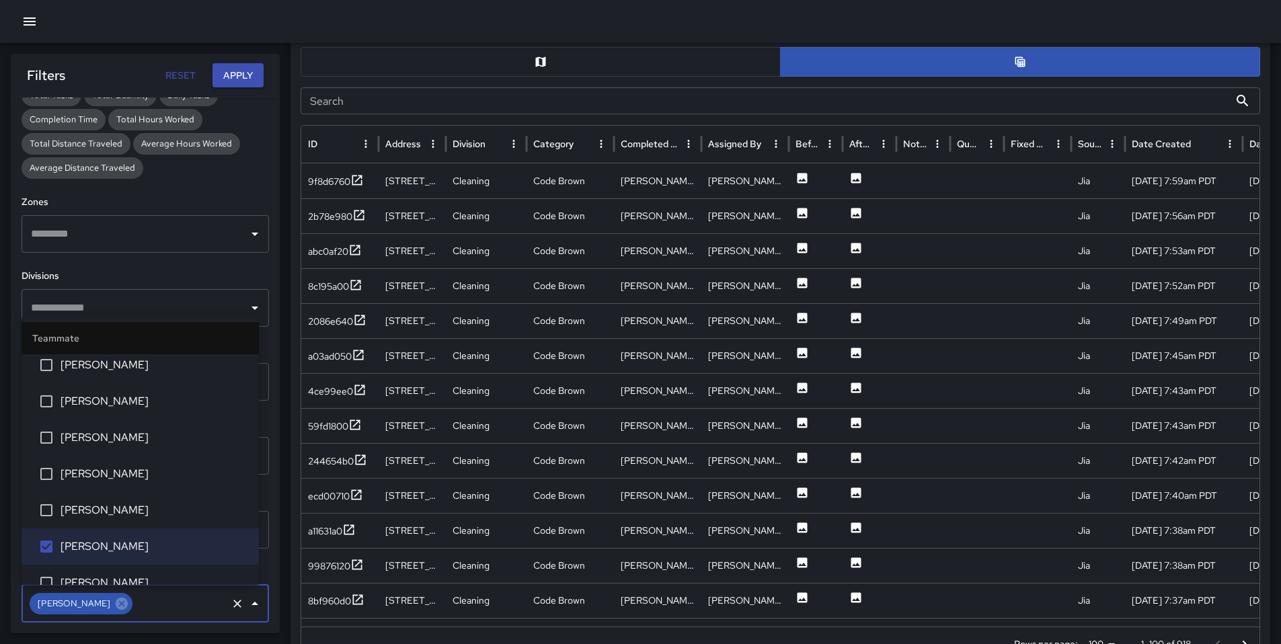
click at [239, 74] on button "Apply" at bounding box center [238, 75] width 51 height 25
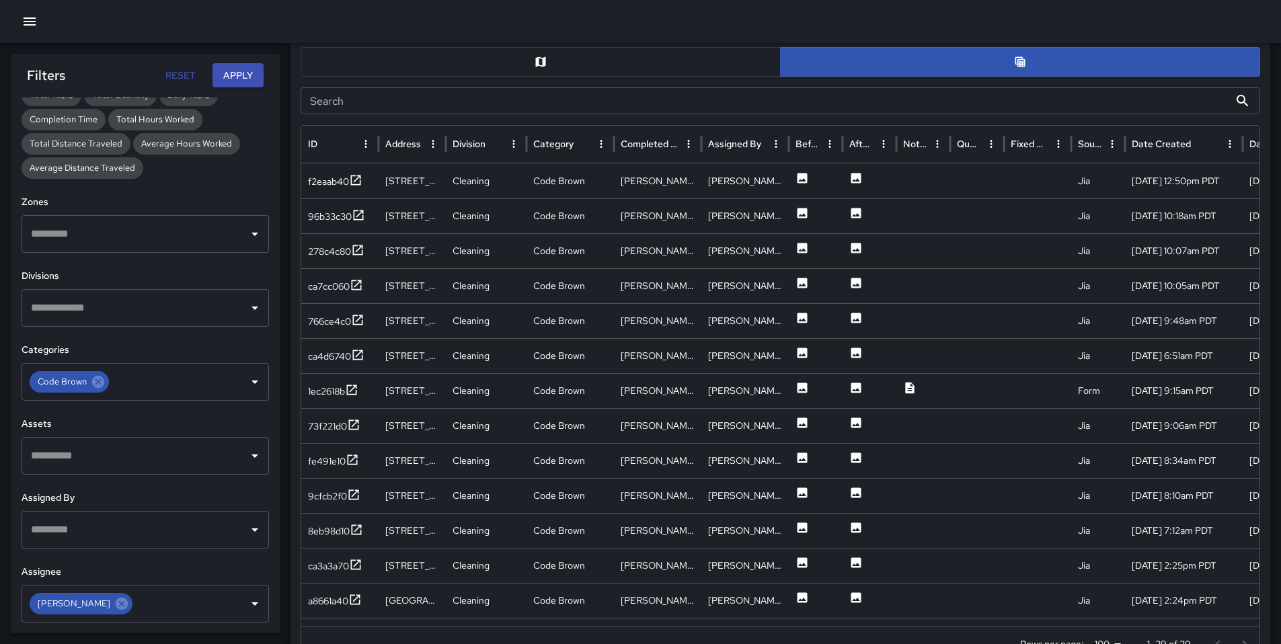
click at [397, 106] on input "Search" at bounding box center [765, 100] width 929 height 27
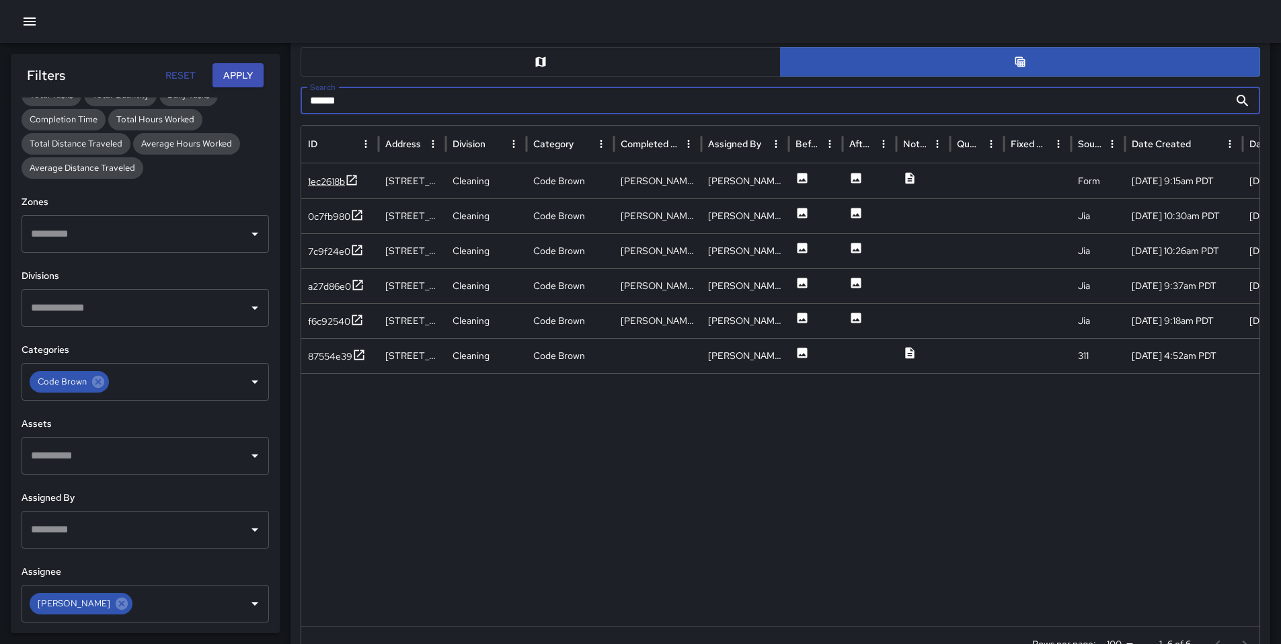
type input "******"
click at [344, 179] on div "1ec2618b" at bounding box center [326, 181] width 37 height 13
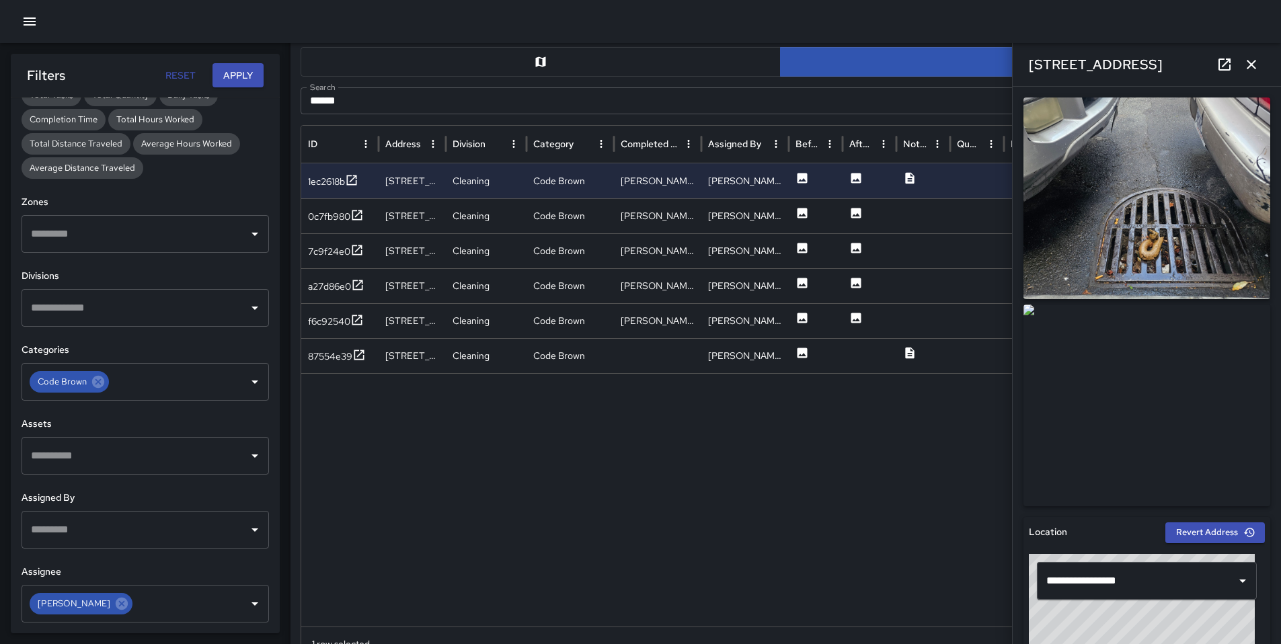
click at [1221, 71] on icon at bounding box center [1225, 64] width 16 height 16
click at [348, 285] on div "a27d86e0" at bounding box center [329, 286] width 43 height 13
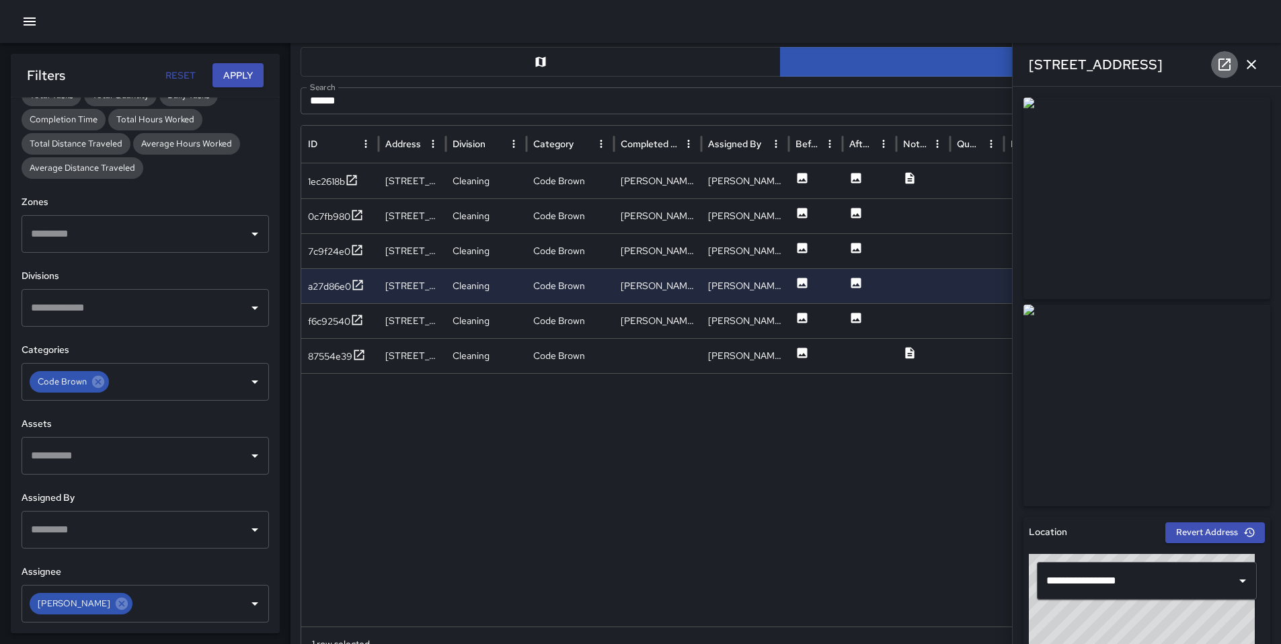
click at [1219, 65] on icon at bounding box center [1225, 65] width 12 height 12
click at [342, 327] on div "f6c92540" at bounding box center [329, 321] width 42 height 13
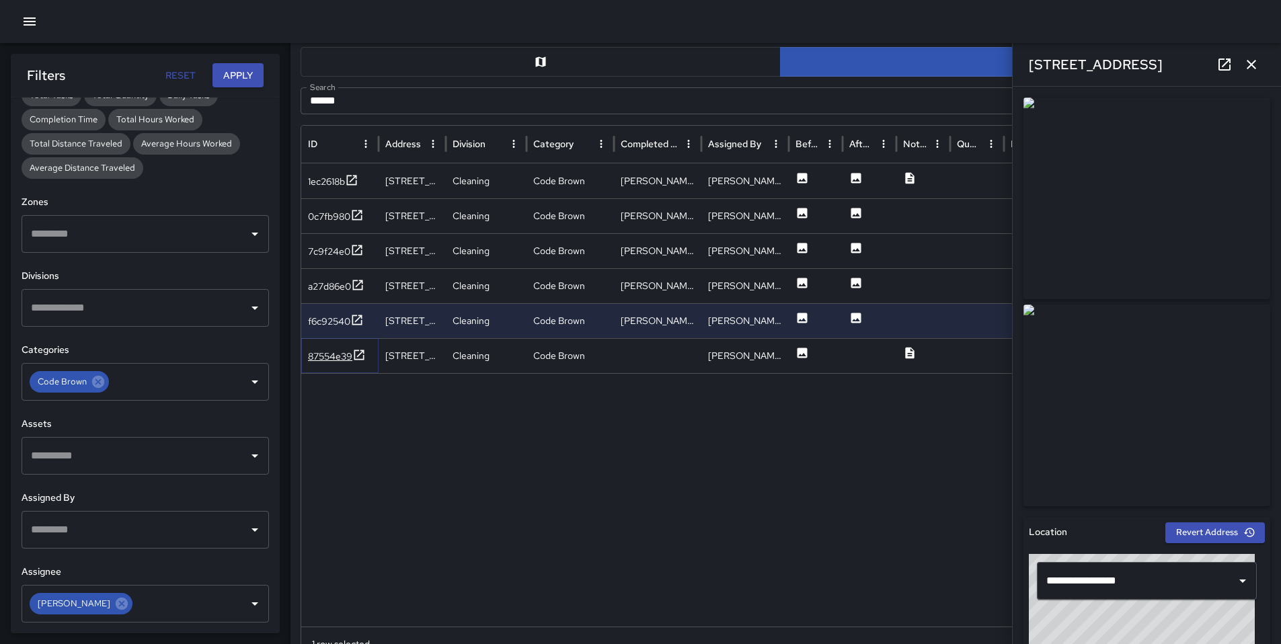
click at [319, 363] on div "87554e39" at bounding box center [330, 356] width 44 height 13
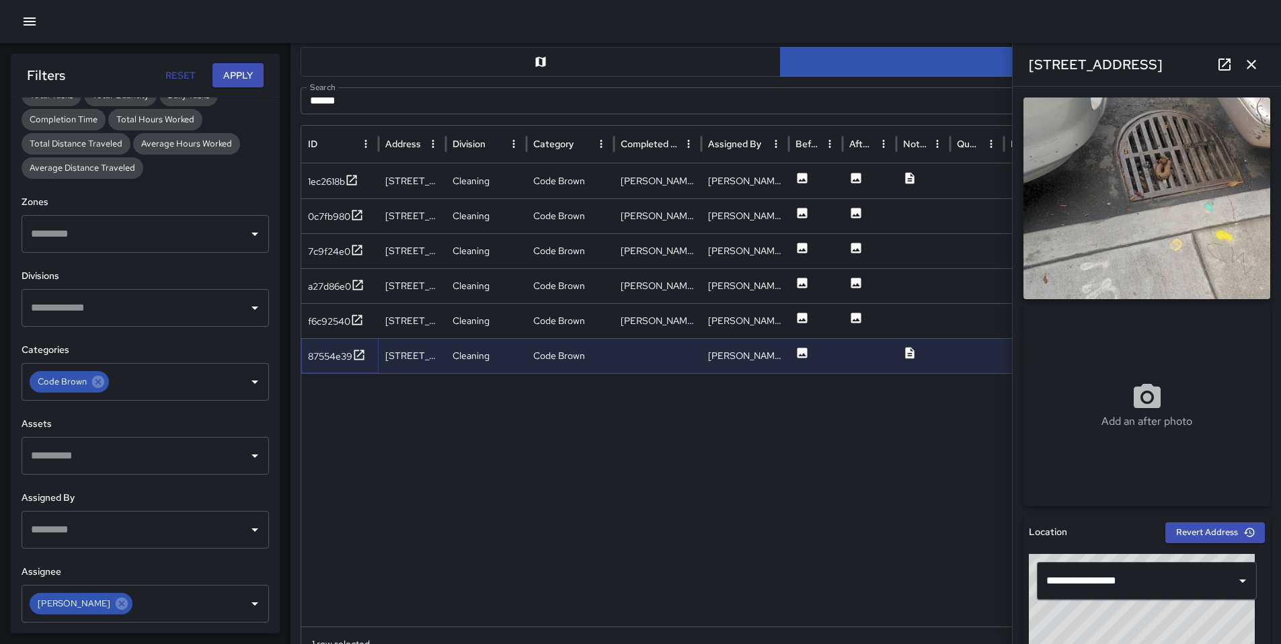
scroll to position [284, 0]
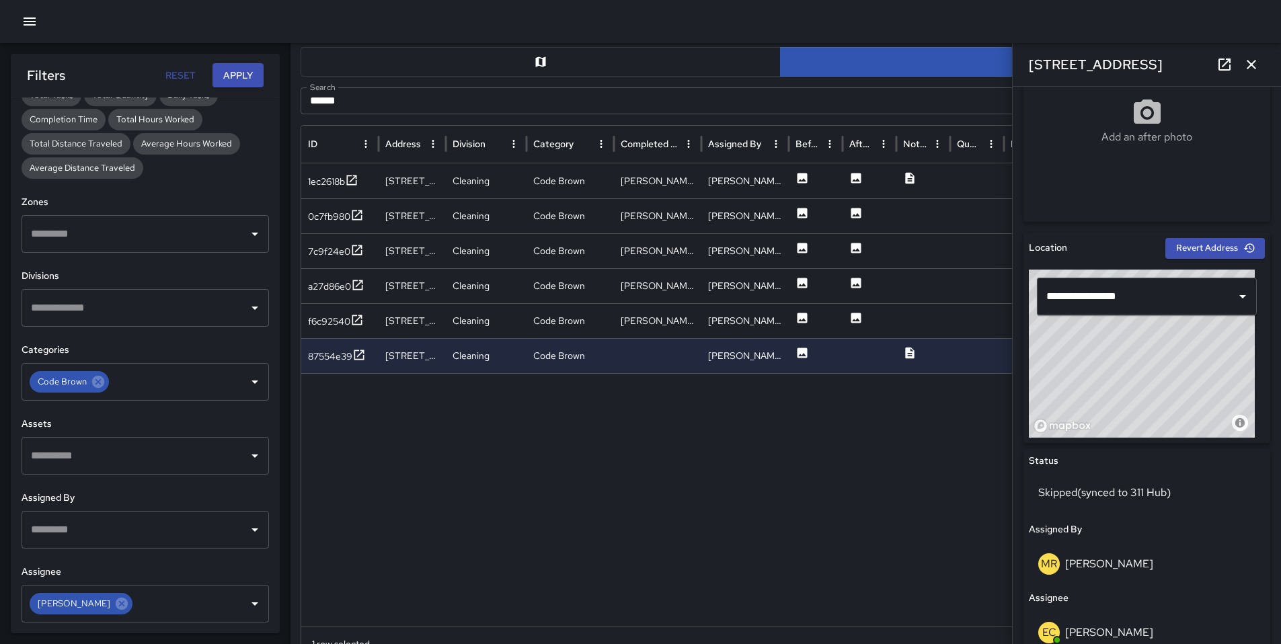
click at [1249, 70] on icon "button" at bounding box center [1252, 64] width 16 height 16
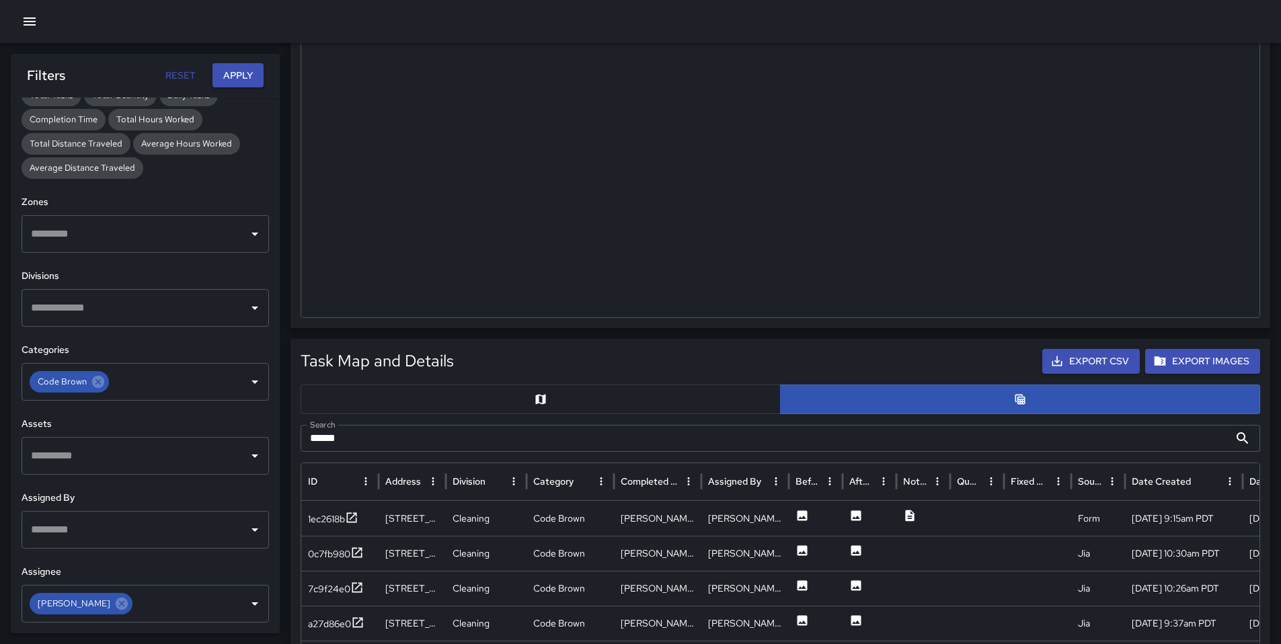
scroll to position [48, 0]
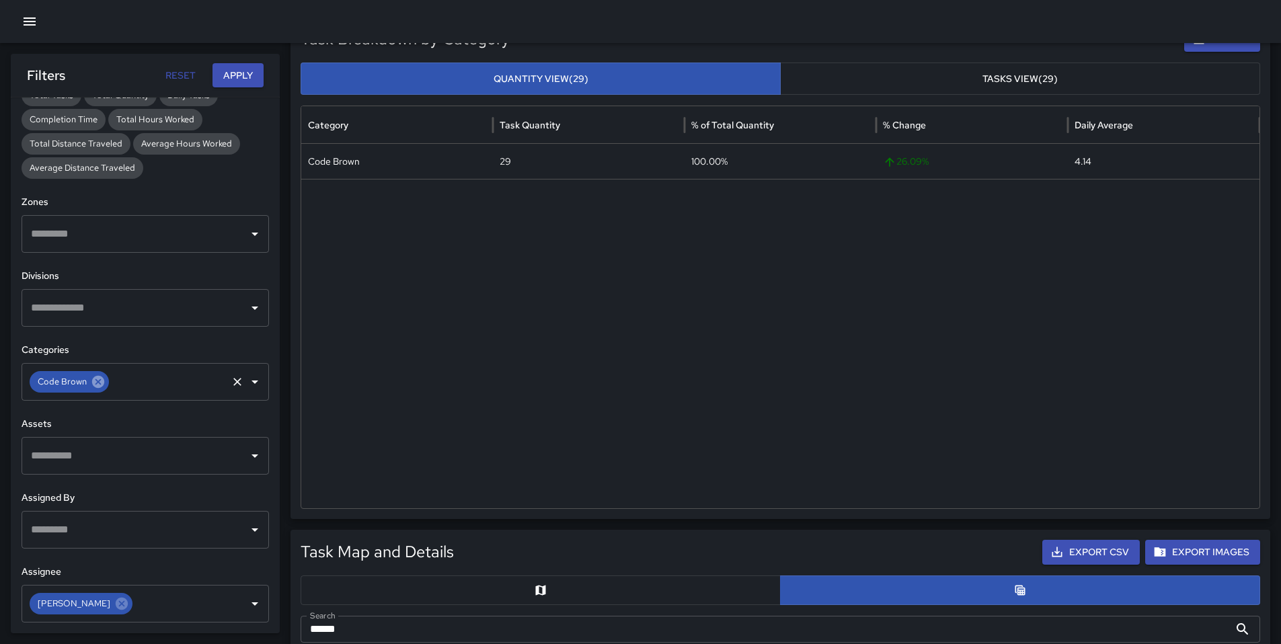
click at [103, 376] on icon at bounding box center [98, 382] width 15 height 15
click at [120, 605] on icon at bounding box center [121, 604] width 15 height 15
click at [116, 605] on input "text" at bounding box center [135, 604] width 215 height 26
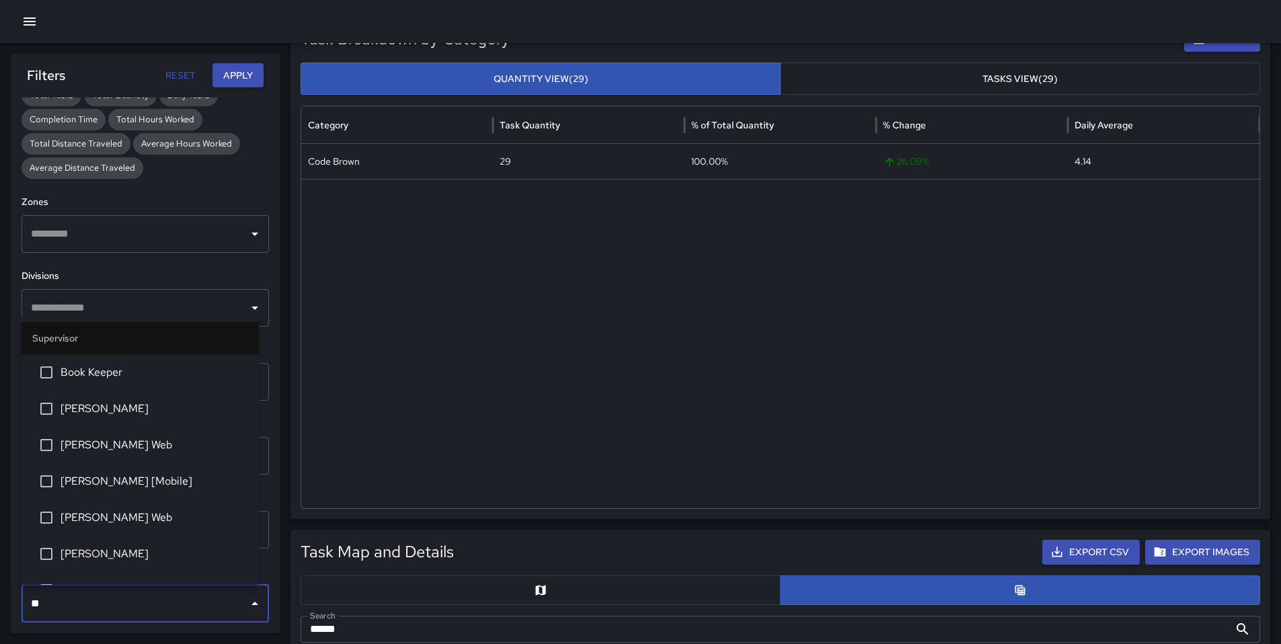
type input "***"
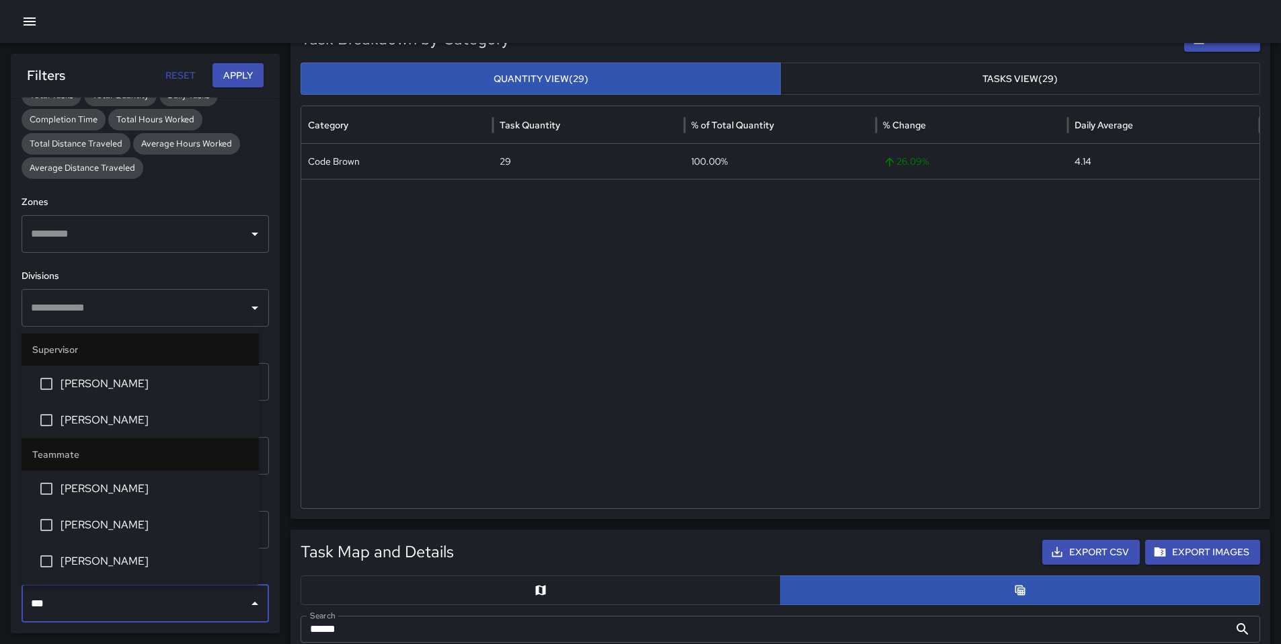
click at [104, 393] on li "Ken McCarter" at bounding box center [140, 384] width 237 height 36
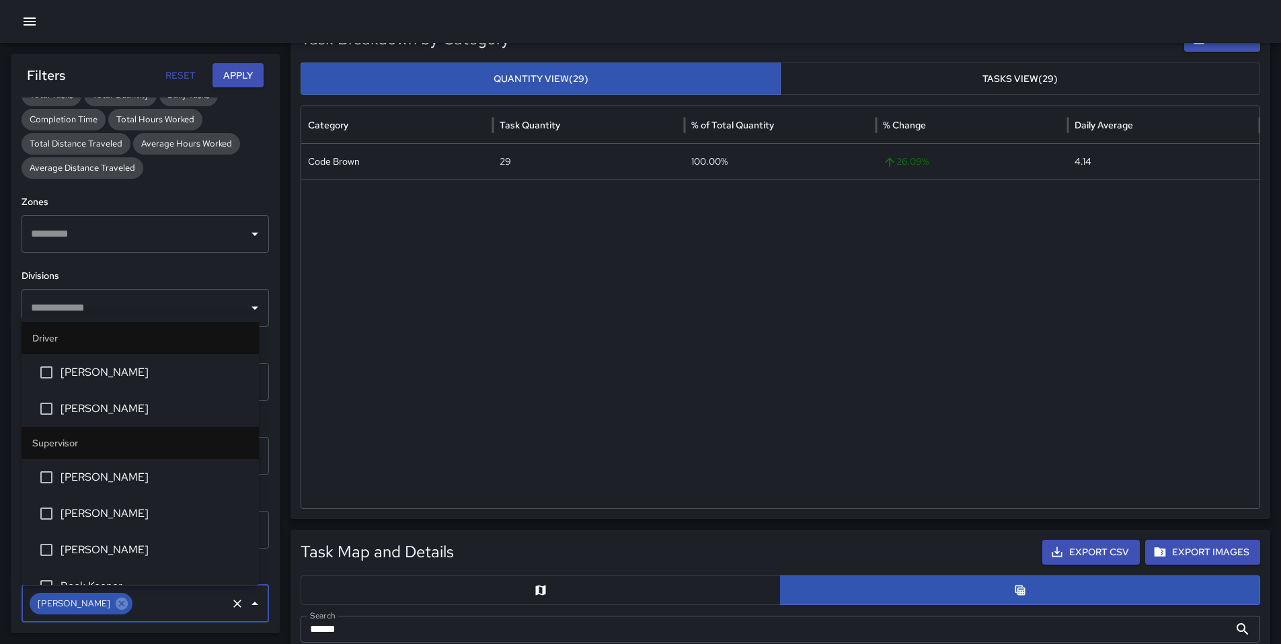
scroll to position [1109, 0]
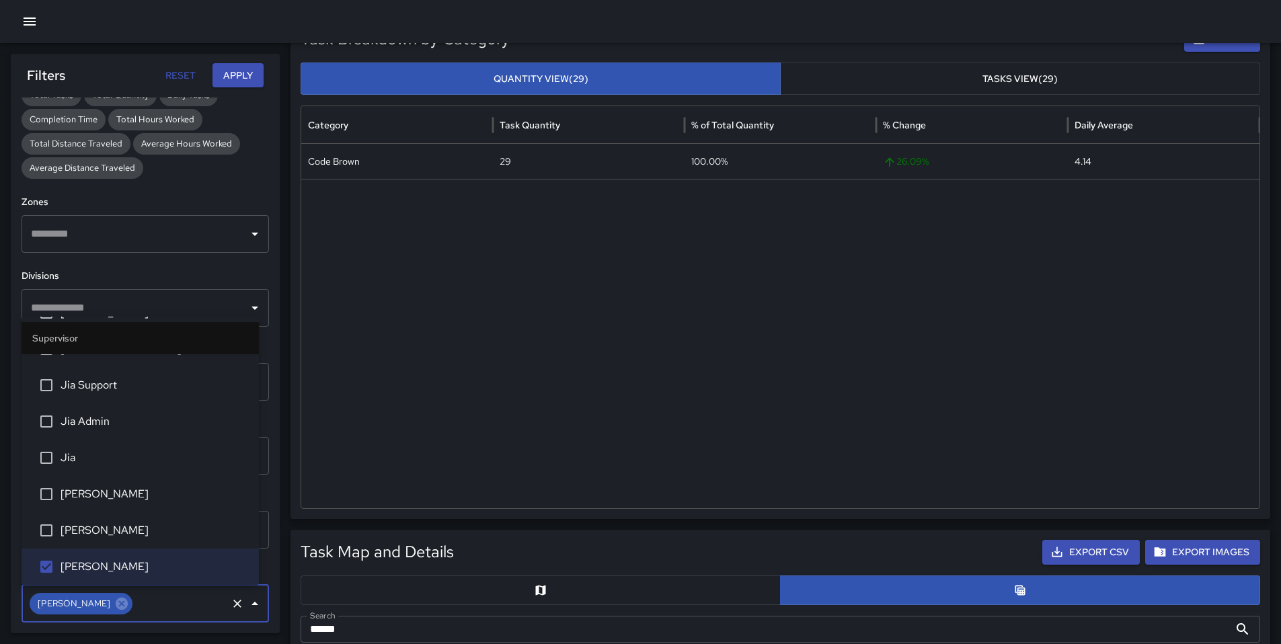
click at [229, 78] on button "Apply" at bounding box center [238, 75] width 51 height 25
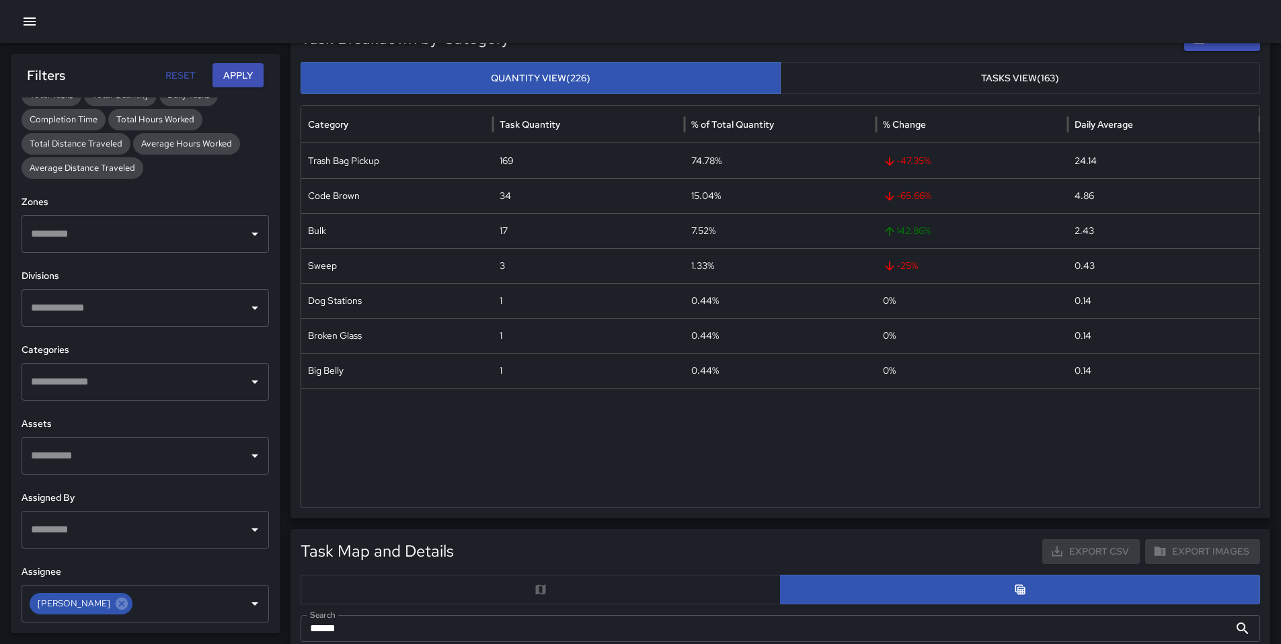
scroll to position [334, 0]
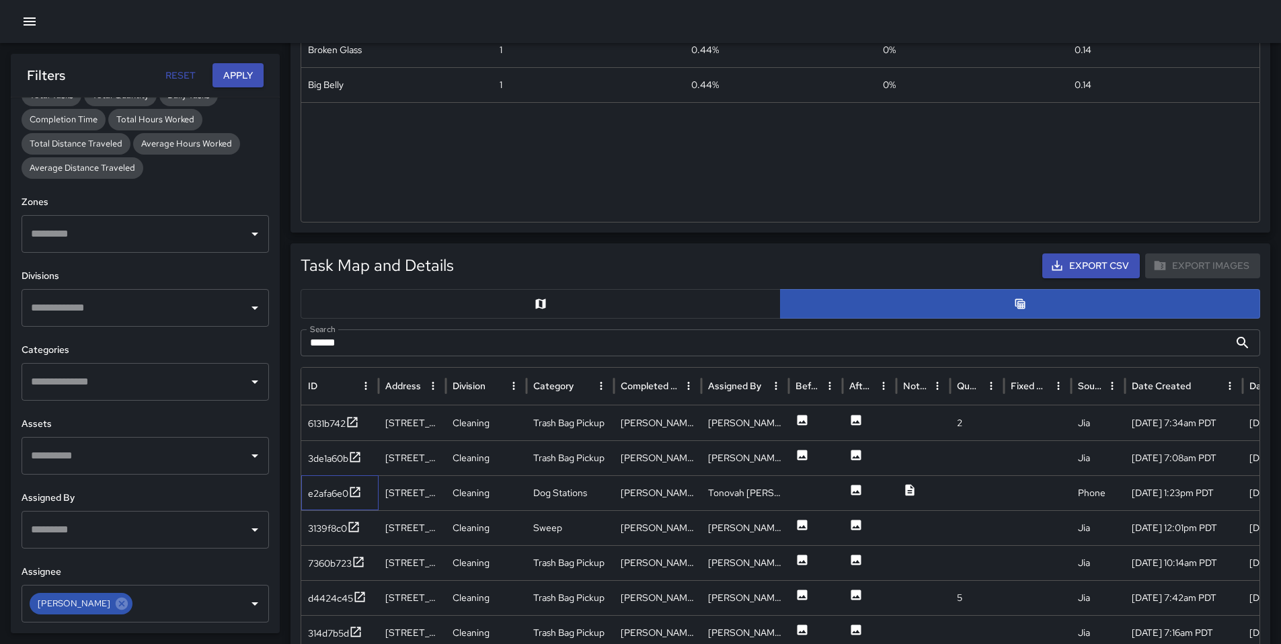
click at [307, 489] on div "e2afa6e0" at bounding box center [339, 493] width 77 height 35
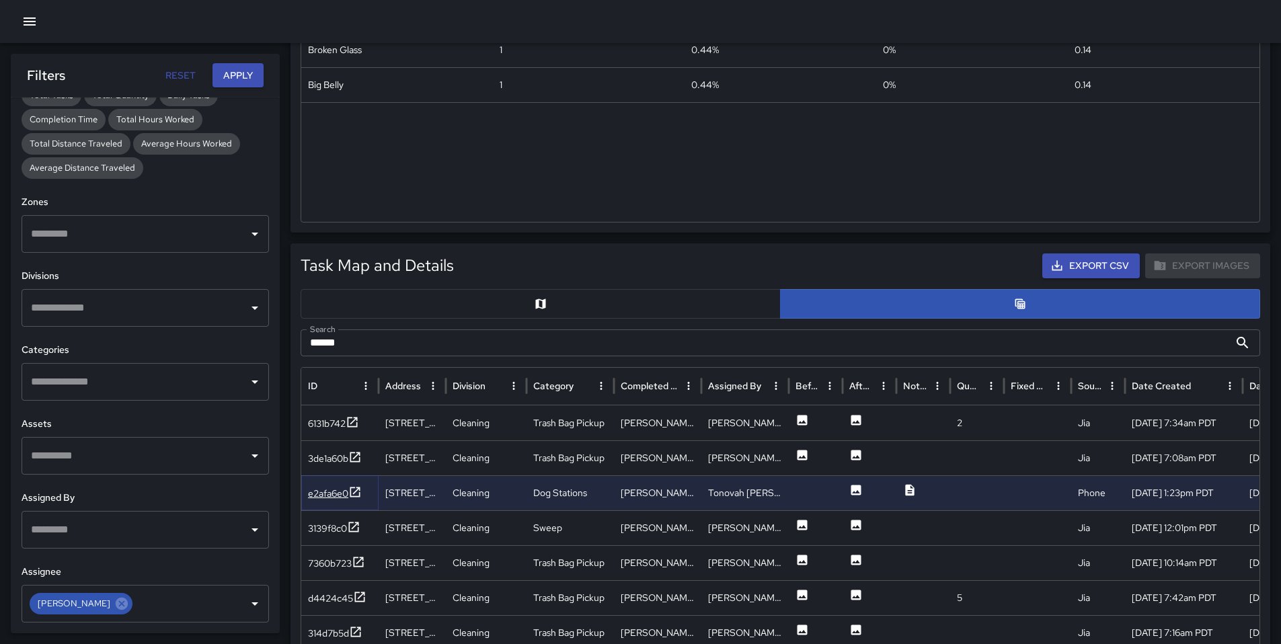
click at [319, 498] on div "e2afa6e0" at bounding box center [328, 493] width 40 height 13
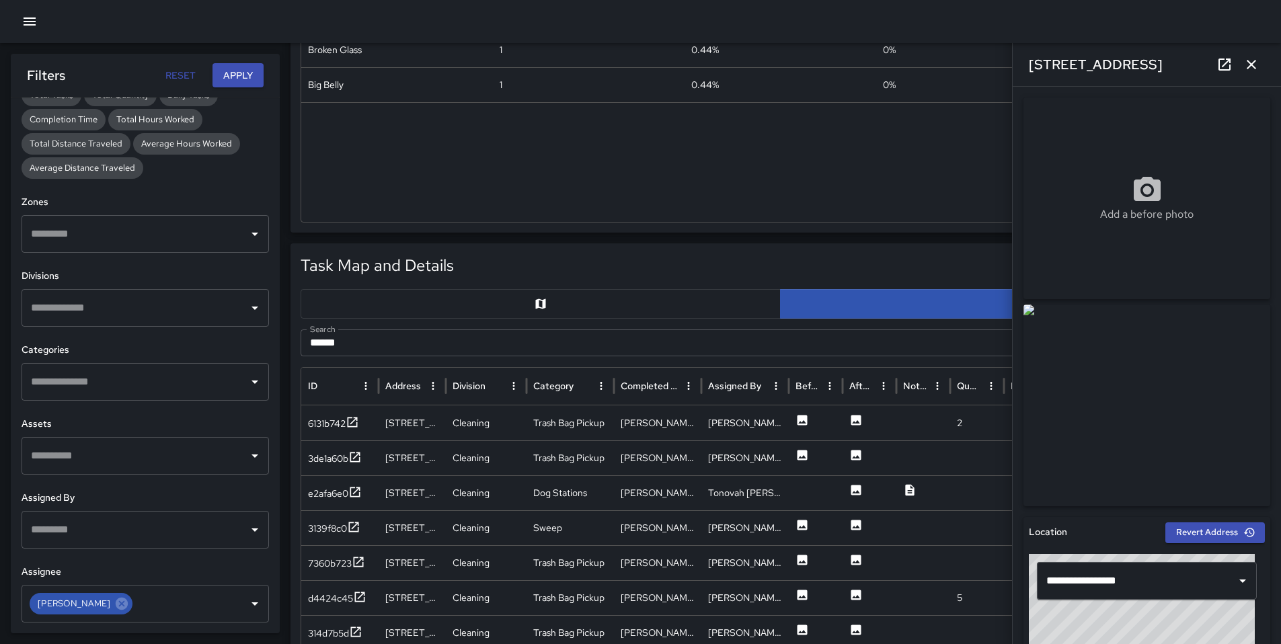
click at [1226, 62] on icon at bounding box center [1225, 65] width 12 height 12
click at [347, 523] on div "3139f8c0" at bounding box center [327, 528] width 39 height 13
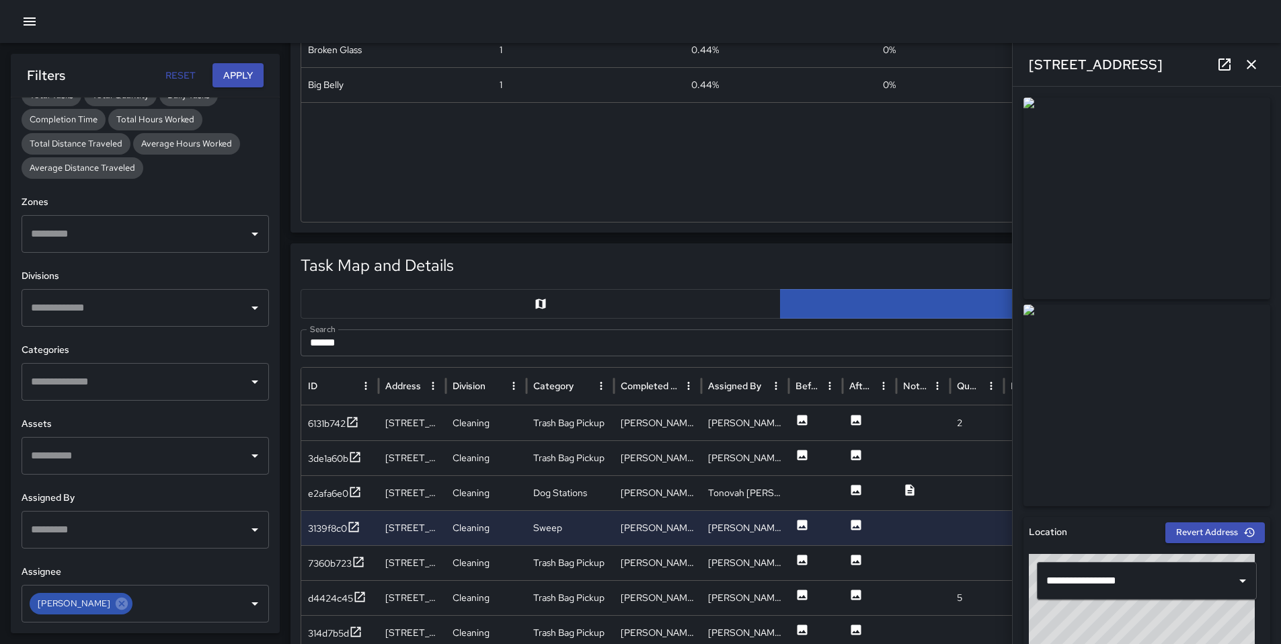
click at [1229, 69] on icon at bounding box center [1225, 65] width 12 height 12
click at [114, 603] on icon at bounding box center [121, 604] width 15 height 15
click at [109, 602] on input "text" at bounding box center [135, 604] width 215 height 26
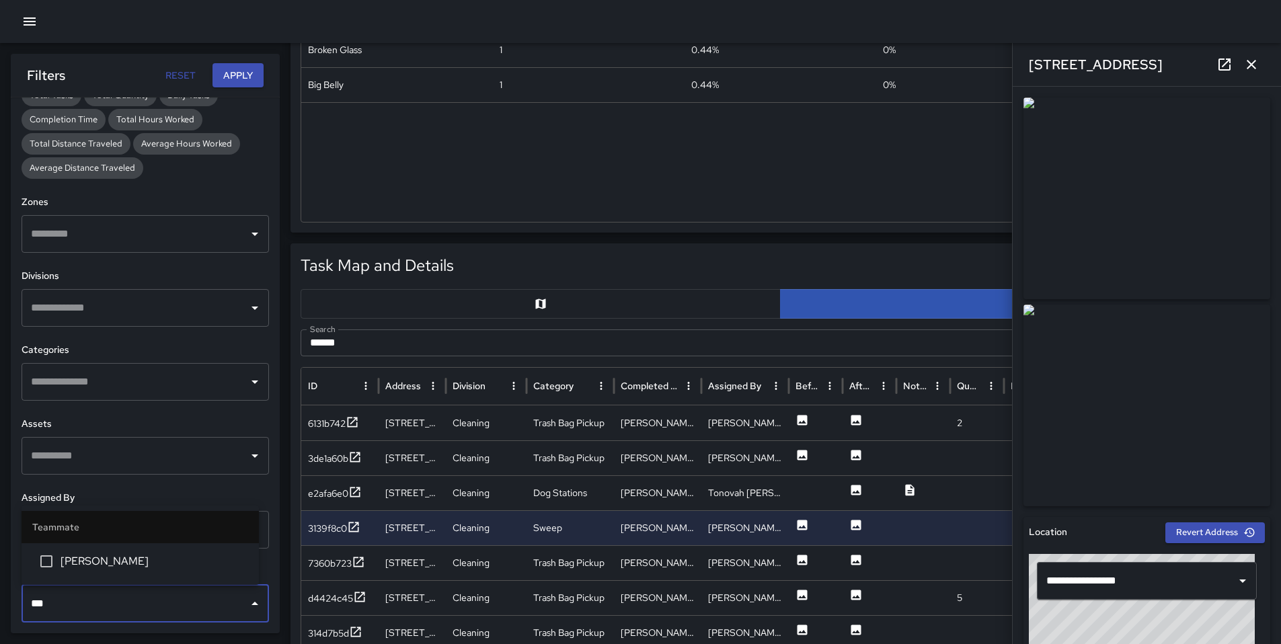
type input "****"
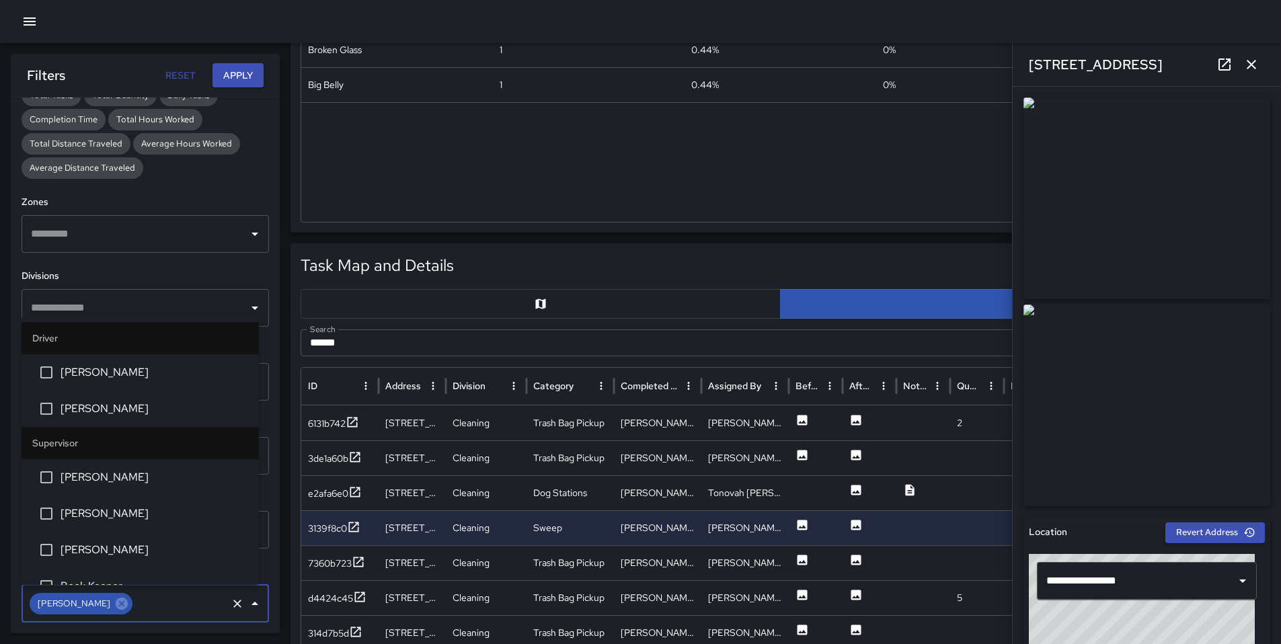
scroll to position [2521, 0]
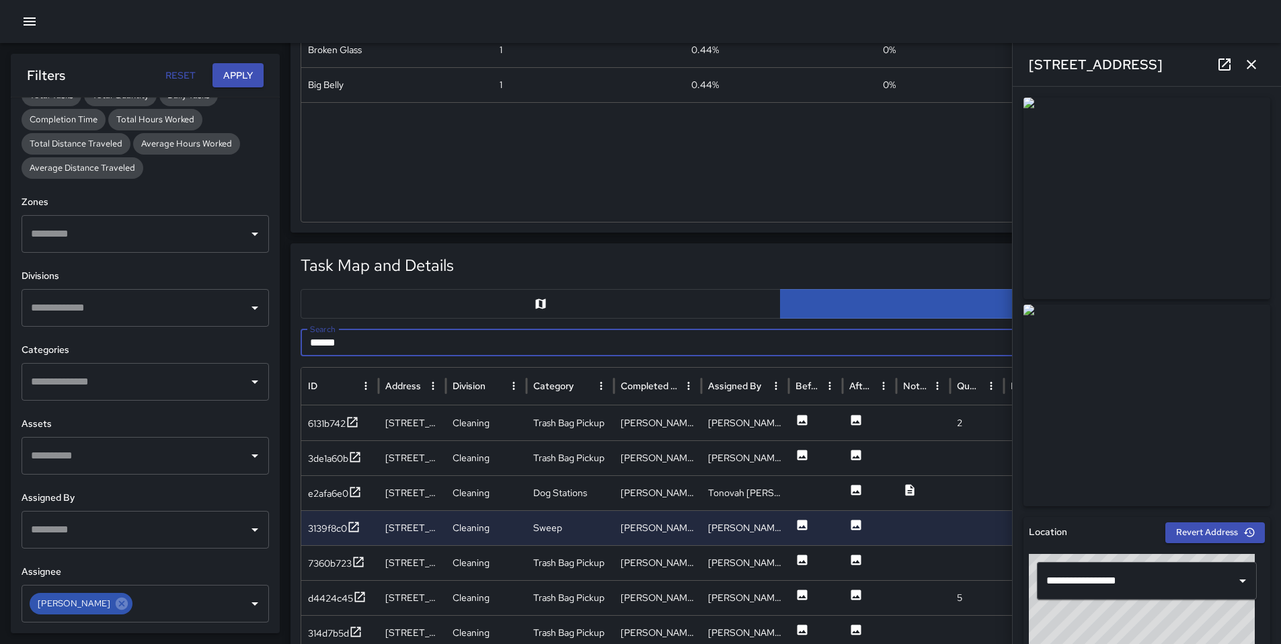
click at [367, 336] on input "******" at bounding box center [765, 343] width 929 height 27
type input "*"
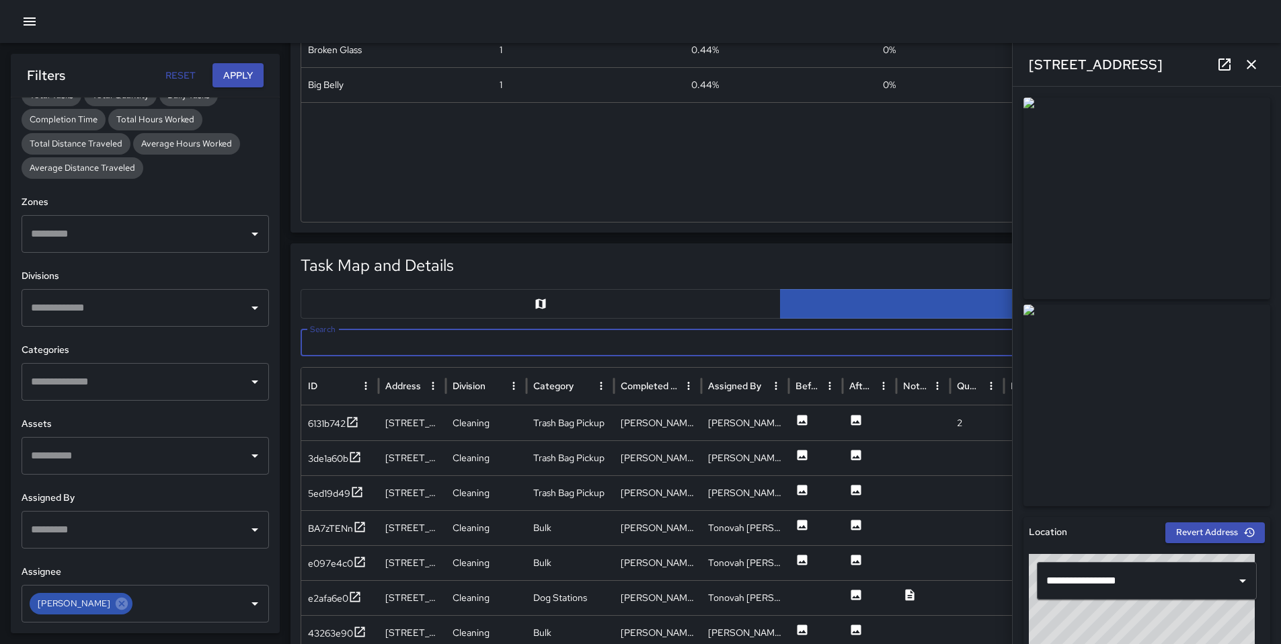
click at [1245, 66] on icon "button" at bounding box center [1252, 64] width 16 height 16
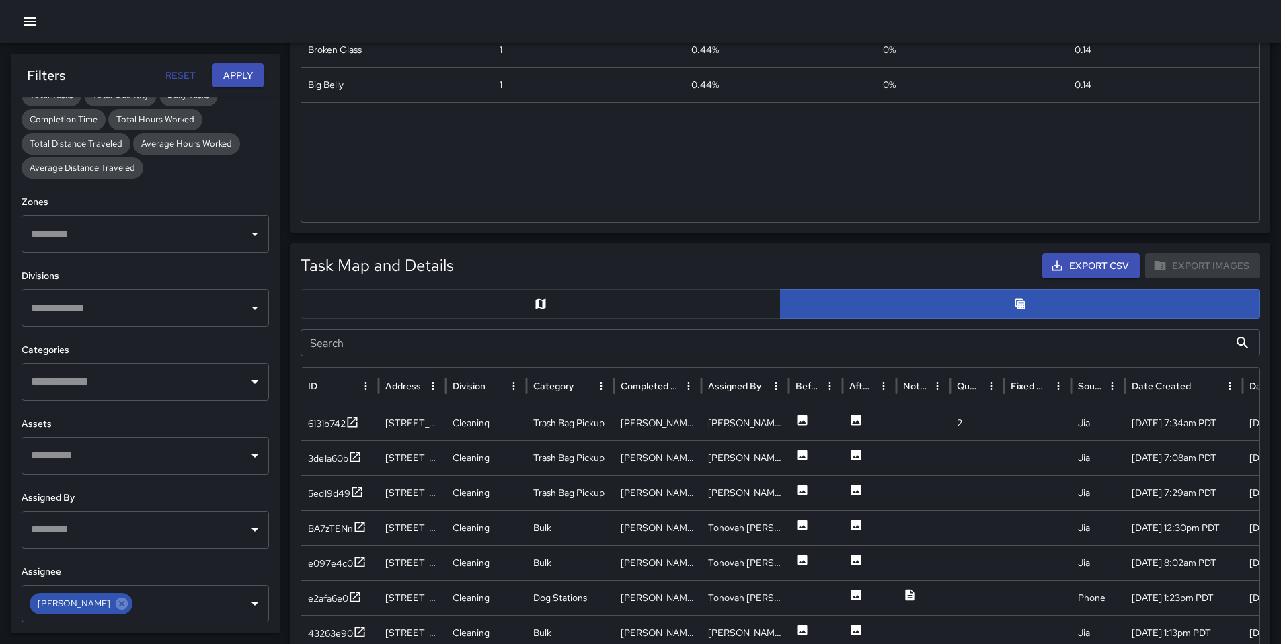
click at [231, 77] on button "Apply" at bounding box center [238, 75] width 51 height 25
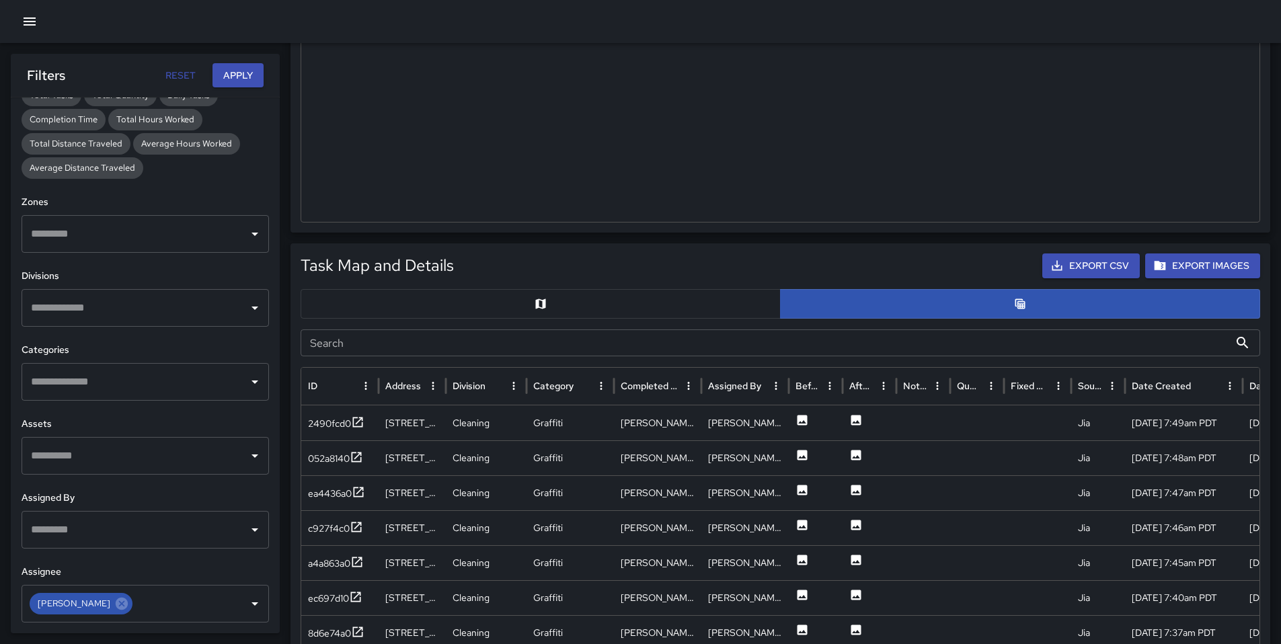
click at [491, 334] on input "Search" at bounding box center [765, 343] width 929 height 27
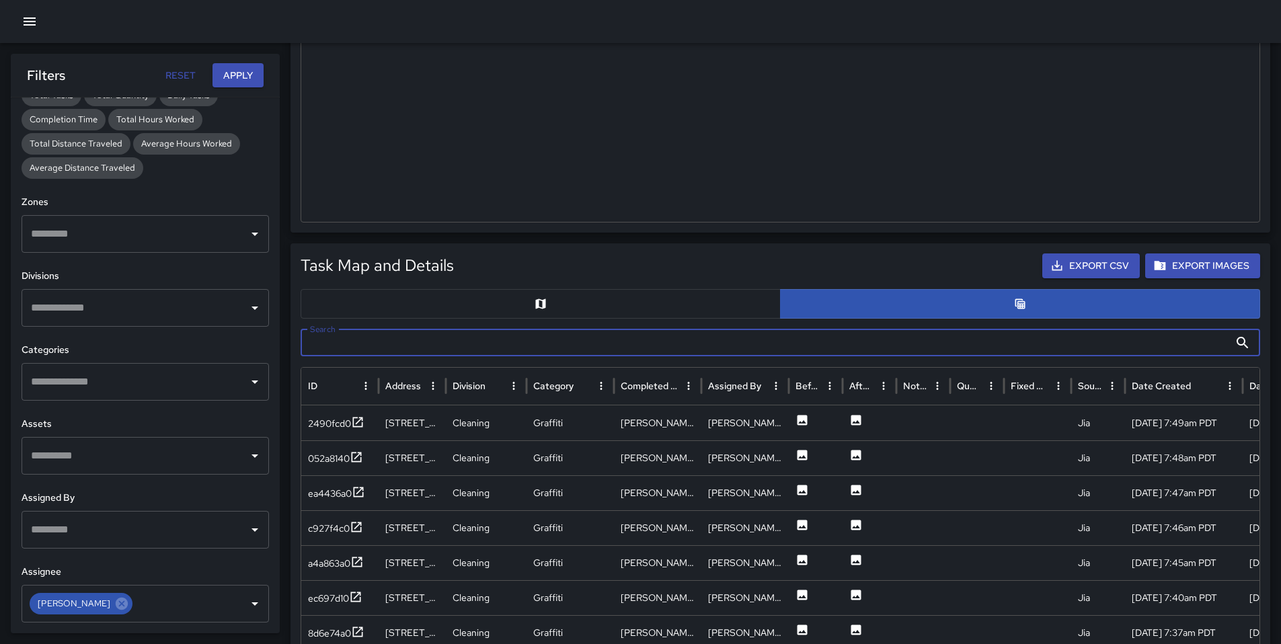
paste input "**********"
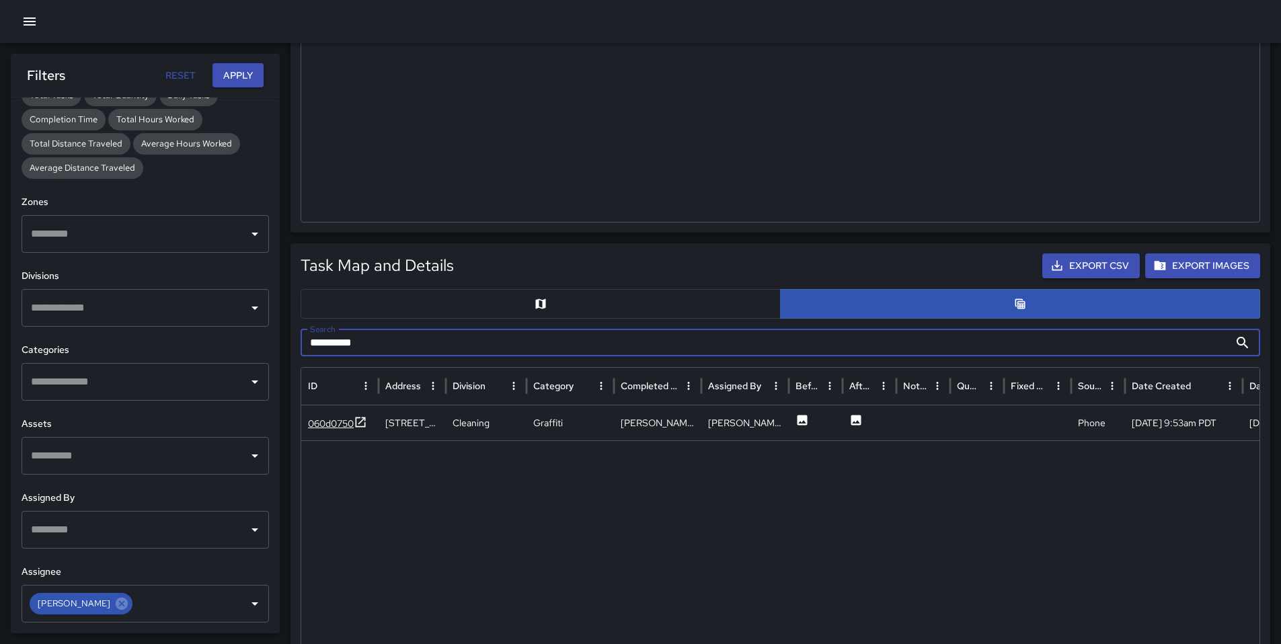
type input "**********"
click at [340, 421] on div "060d0750" at bounding box center [331, 423] width 46 height 13
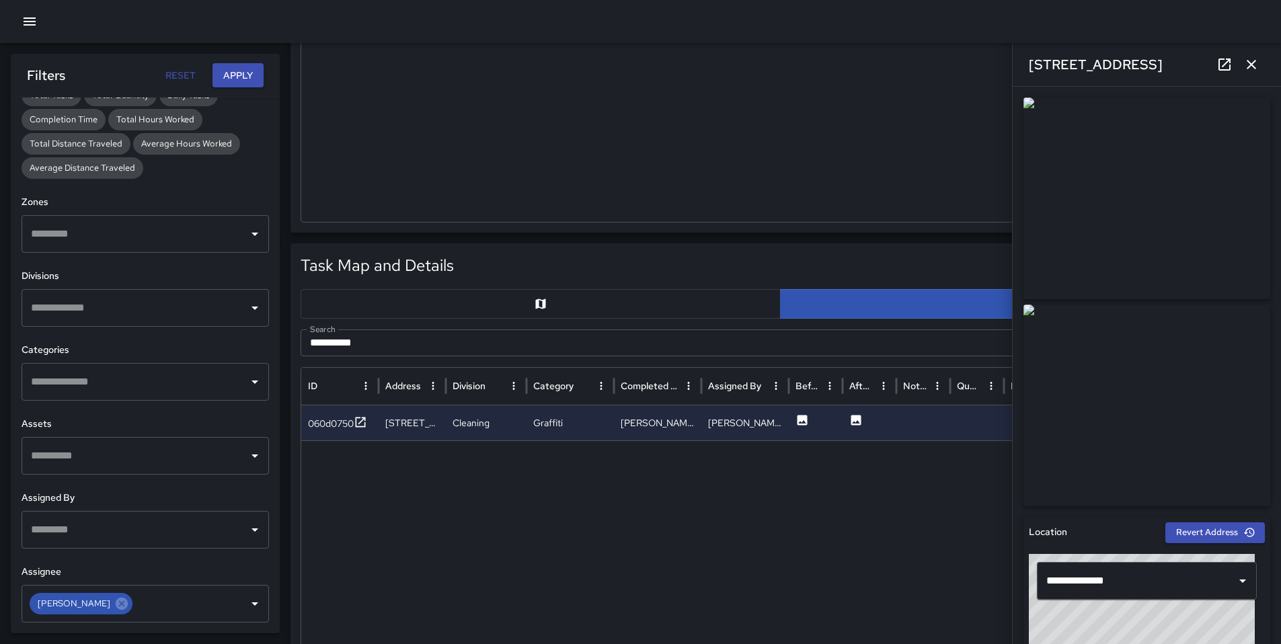
click at [1219, 73] on link at bounding box center [1224, 64] width 27 height 27
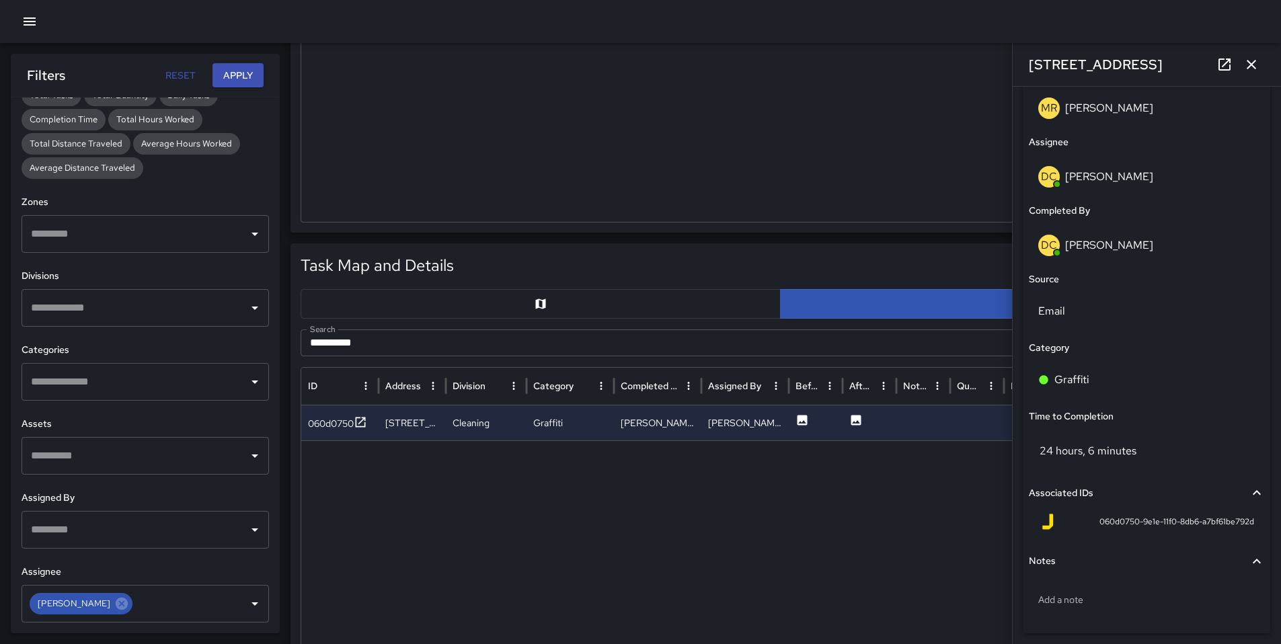
scroll to position [858, 0]
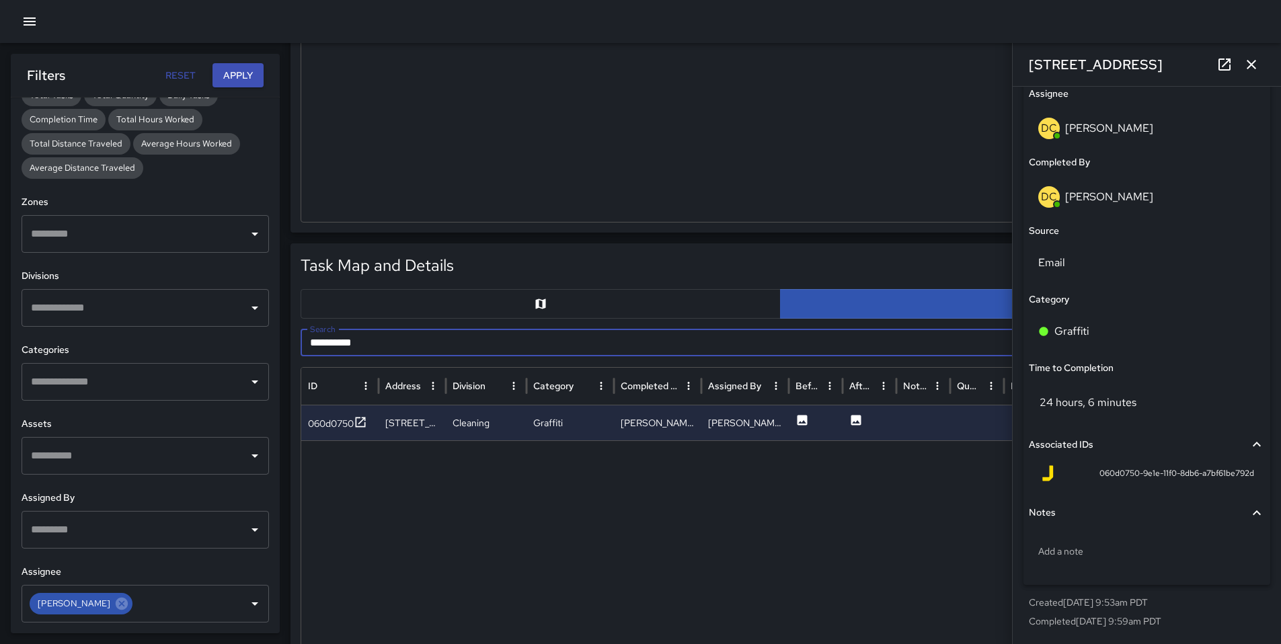
drag, startPoint x: 388, startPoint y: 339, endPoint x: 286, endPoint y: 339, distance: 102.2
click at [287, 339] on div "**********" at bounding box center [640, 614] width 1281 height 1788
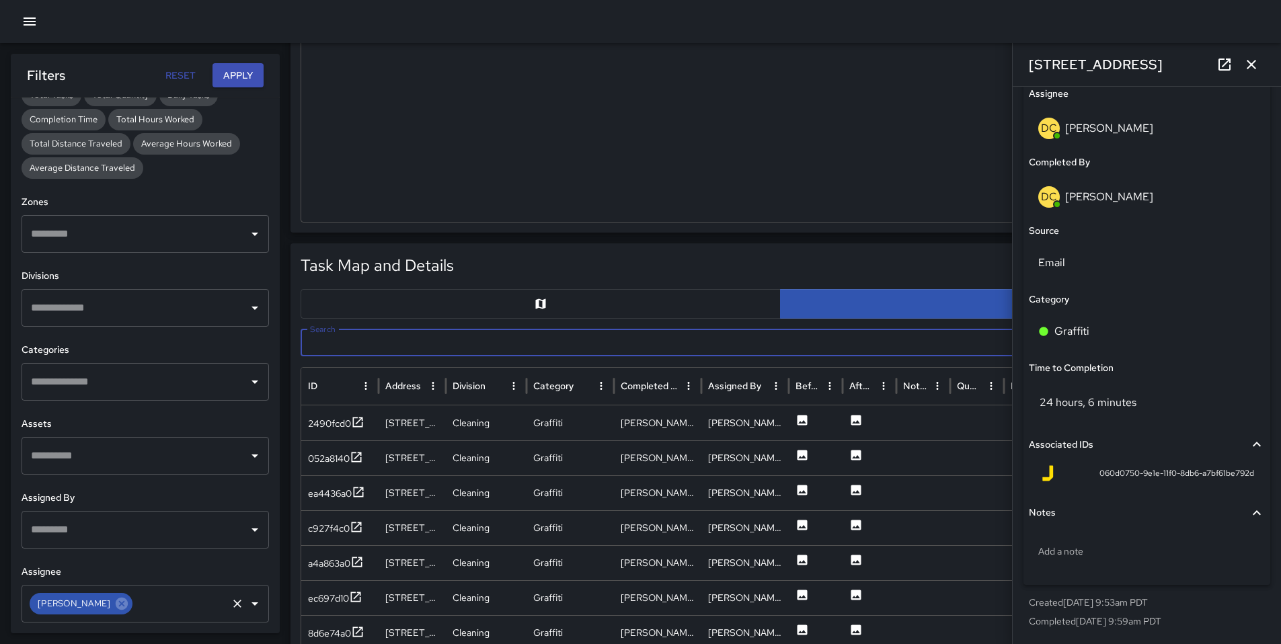
click at [116, 604] on icon at bounding box center [122, 603] width 12 height 12
click at [111, 603] on input "text" at bounding box center [135, 604] width 215 height 26
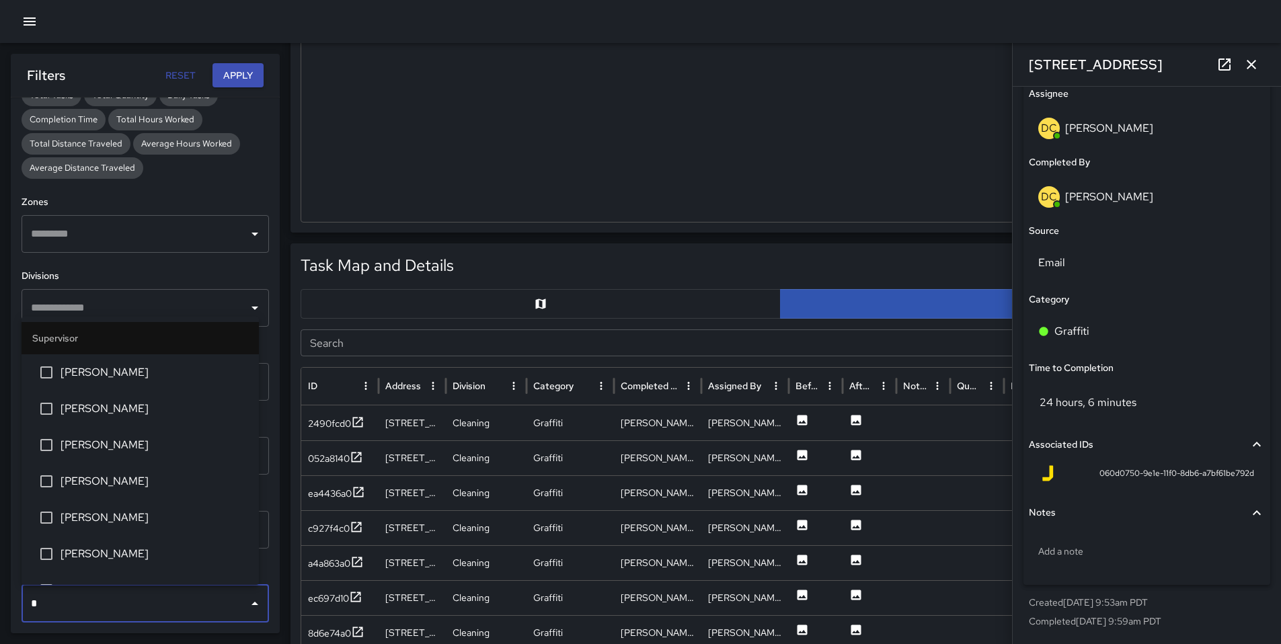
type input "**"
click at [103, 414] on span "DeAndre Barney" at bounding box center [155, 409] width 188 height 16
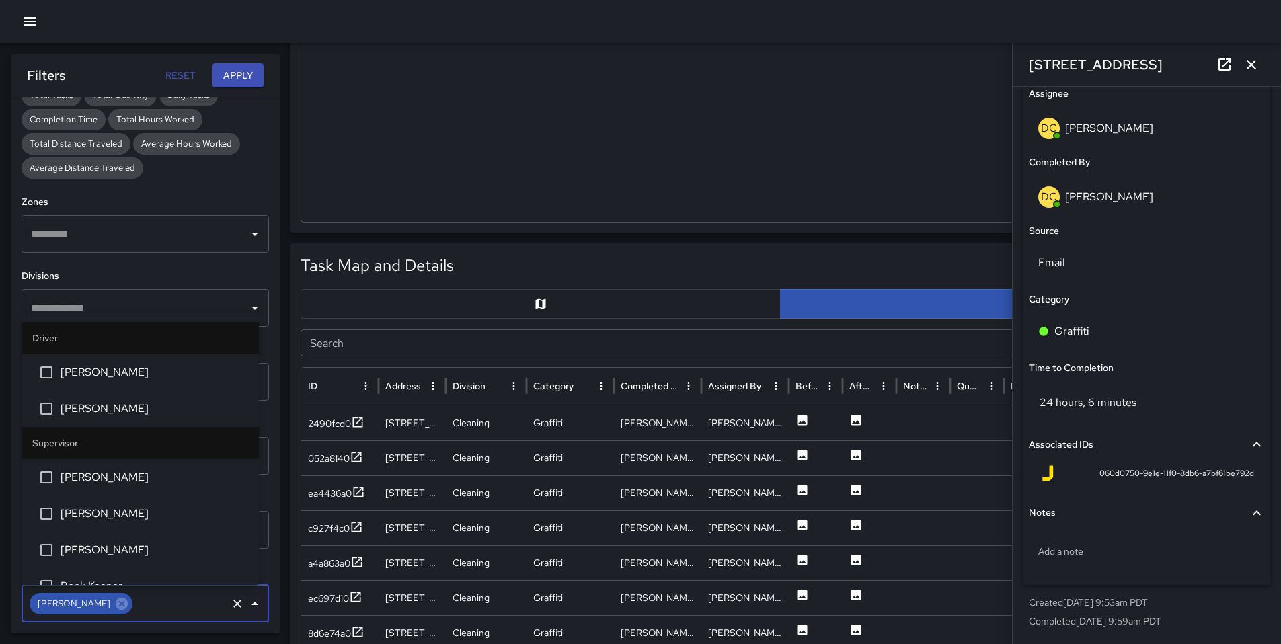
scroll to position [419, 0]
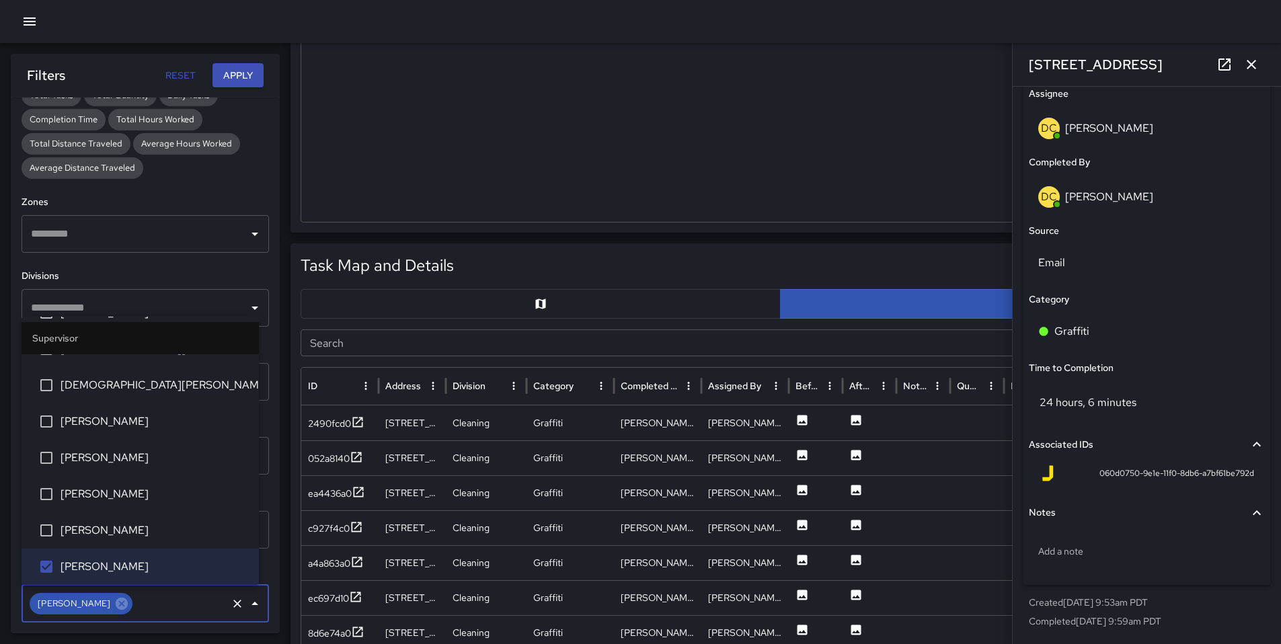
click at [250, 82] on button "Apply" at bounding box center [238, 75] width 51 height 25
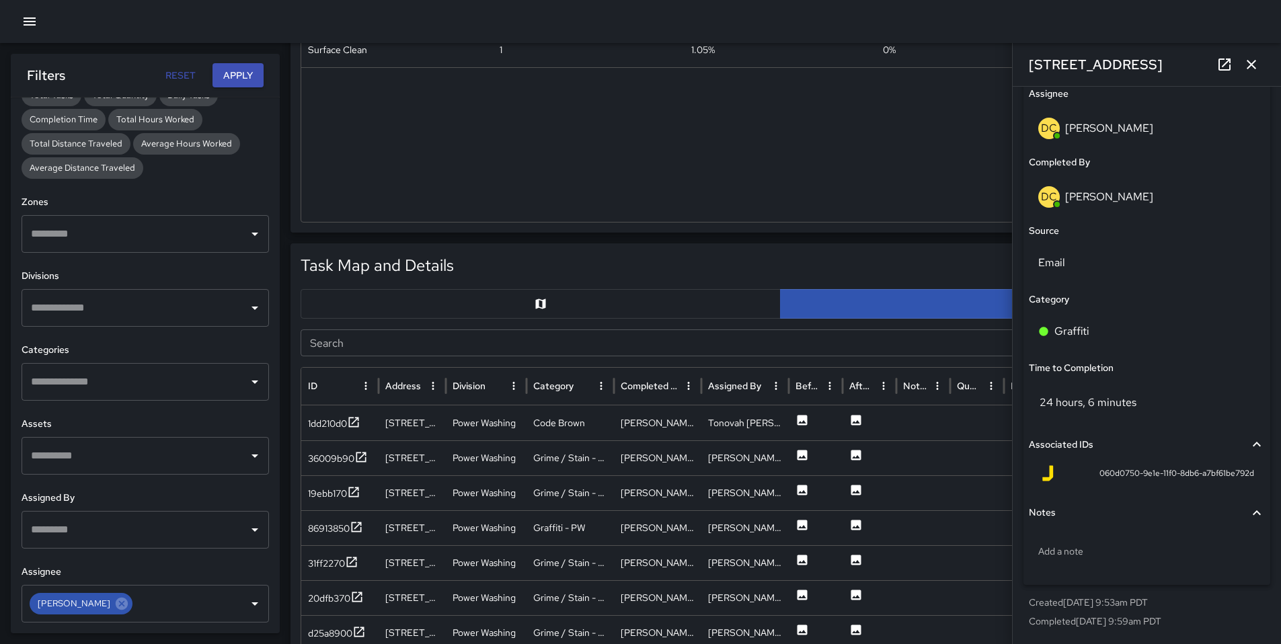
click at [452, 367] on div "ID Address Division Category Completed By Assigned By Before Photo After Photo …" at bounding box center [781, 636] width 960 height 538
click at [449, 350] on input "Search" at bounding box center [765, 343] width 929 height 27
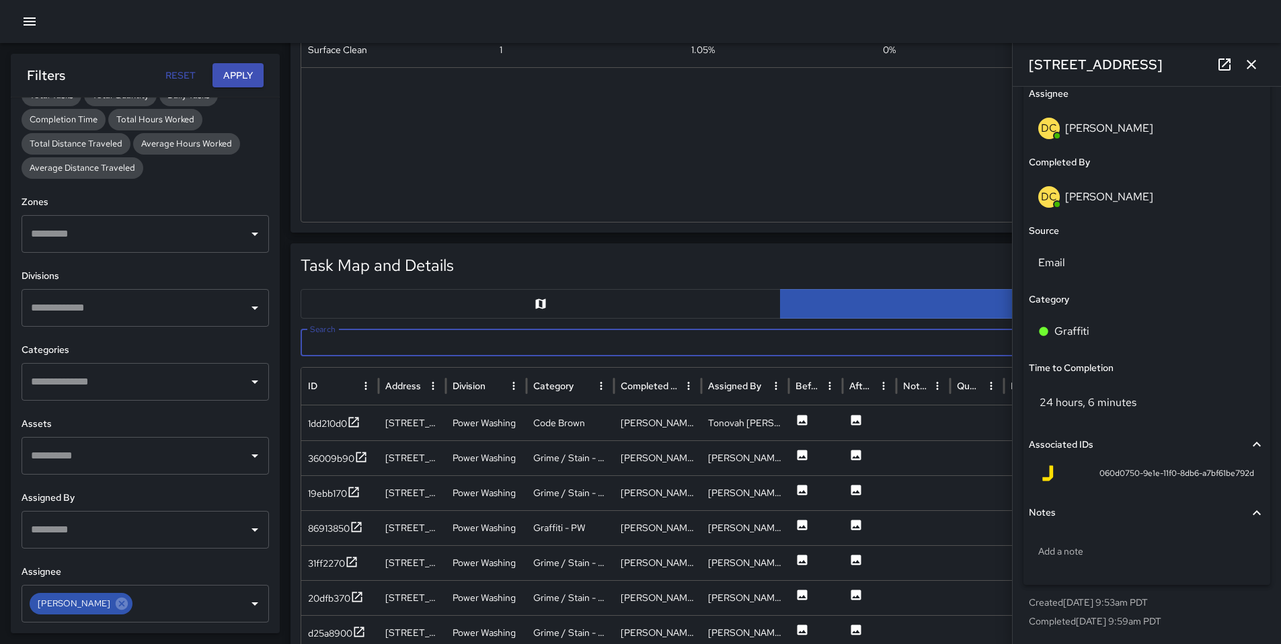
paste input "**********"
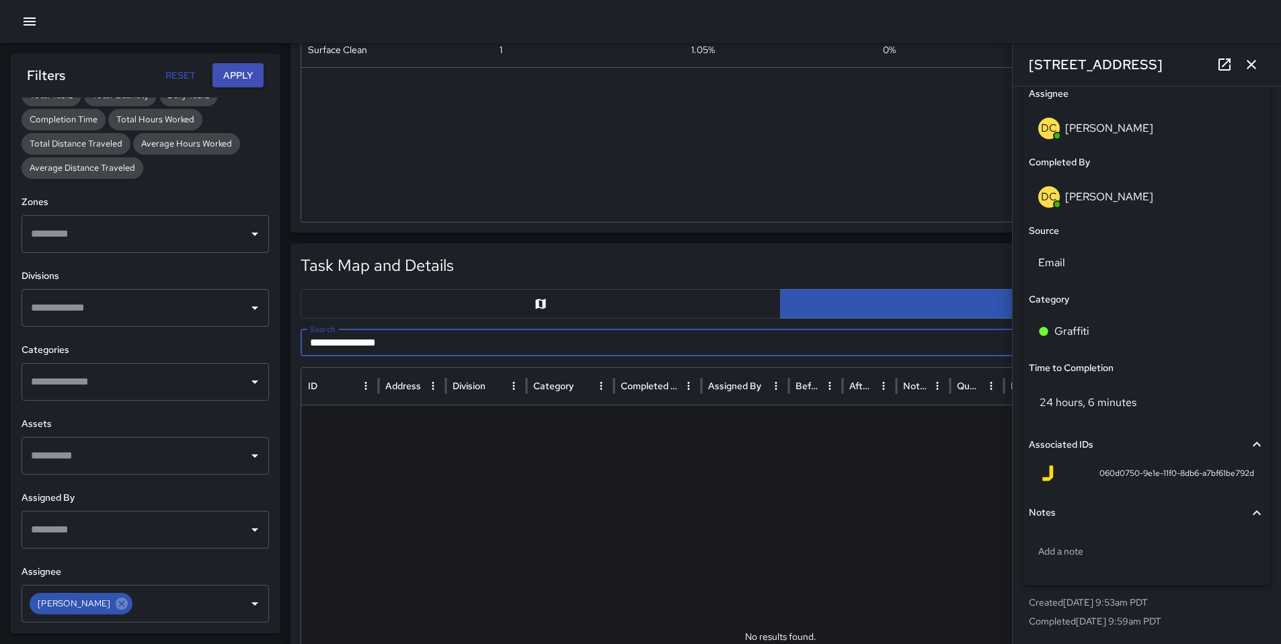
click at [1247, 64] on icon "button" at bounding box center [1252, 64] width 16 height 16
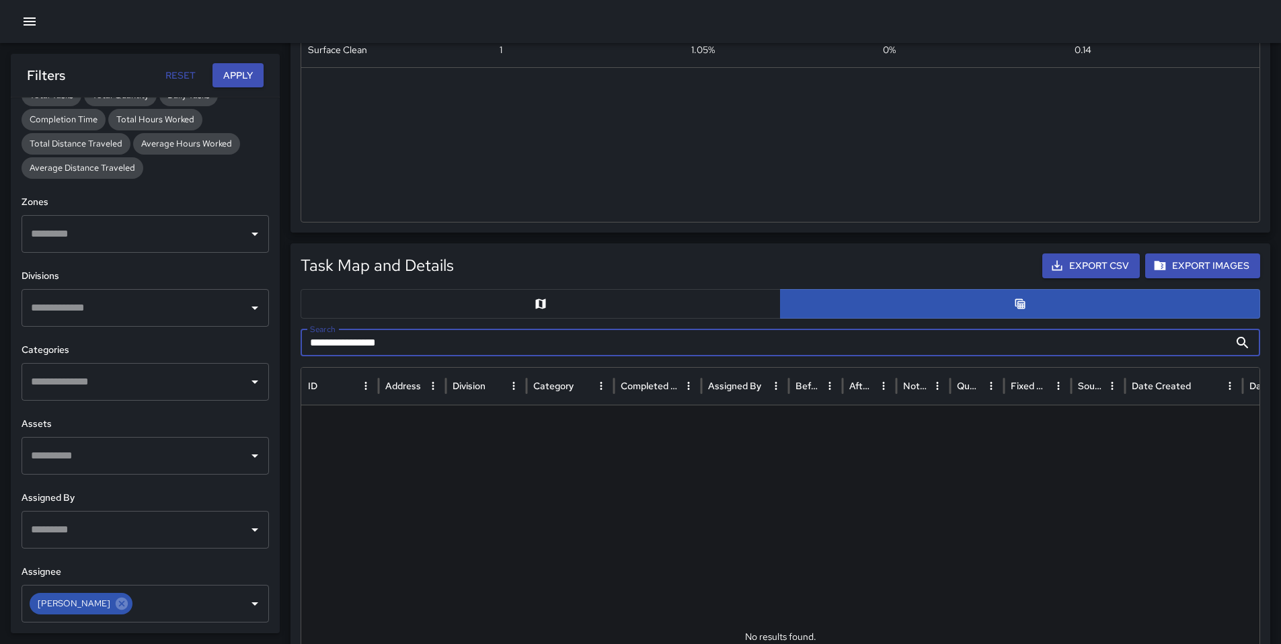
drag, startPoint x: 441, startPoint y: 346, endPoint x: 260, endPoint y: 354, distance: 180.4
click at [284, 354] on div "**********" at bounding box center [640, 614] width 1281 height 1788
drag, startPoint x: 313, startPoint y: 344, endPoint x: 245, endPoint y: 338, distance: 67.6
click at [245, 338] on body "**********" at bounding box center [640, 586] width 1281 height 1841
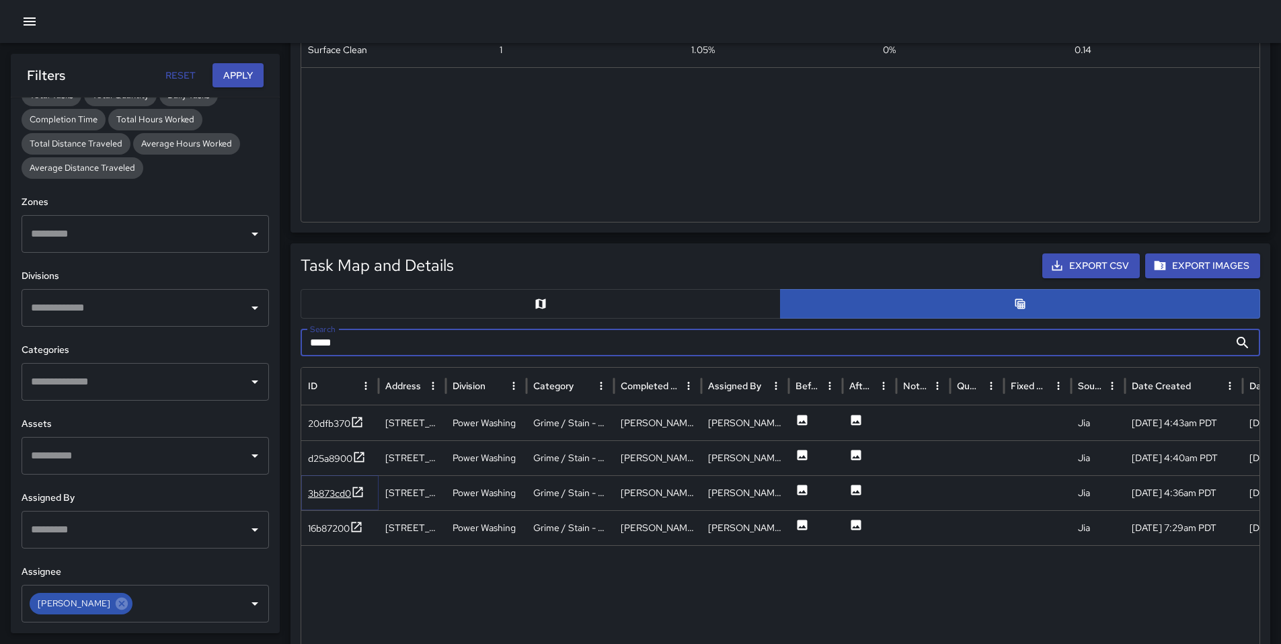
click at [332, 498] on div "3b873cd0" at bounding box center [329, 493] width 43 height 13
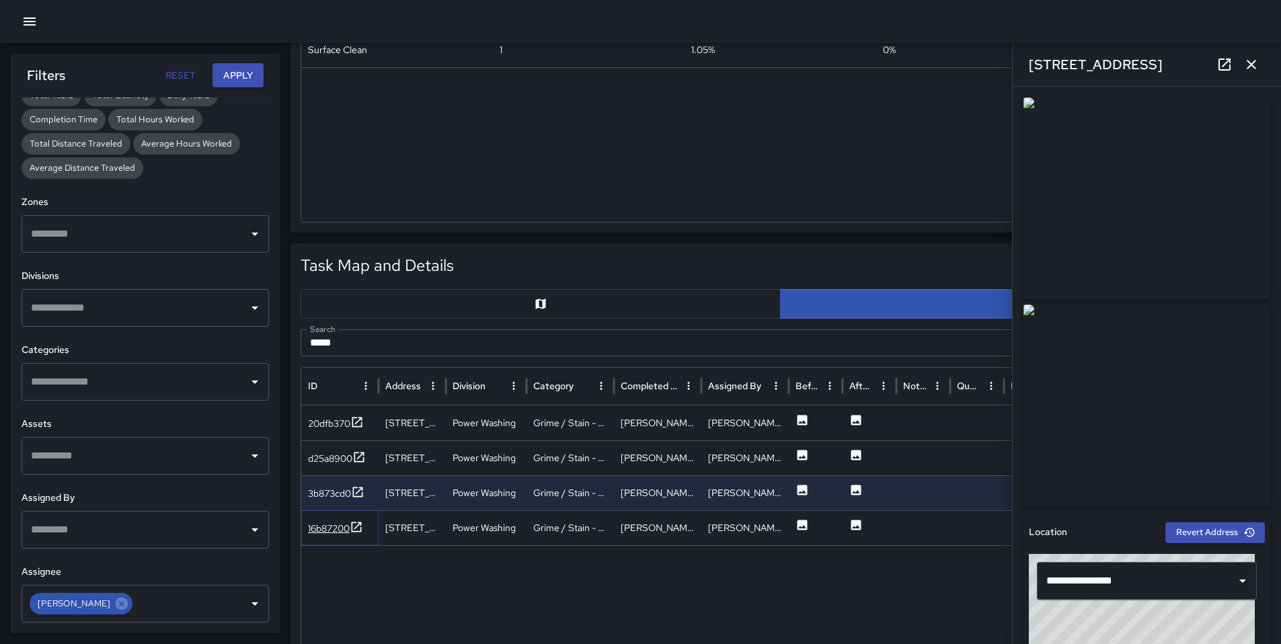
click at [334, 532] on div "16b87200" at bounding box center [329, 528] width 42 height 13
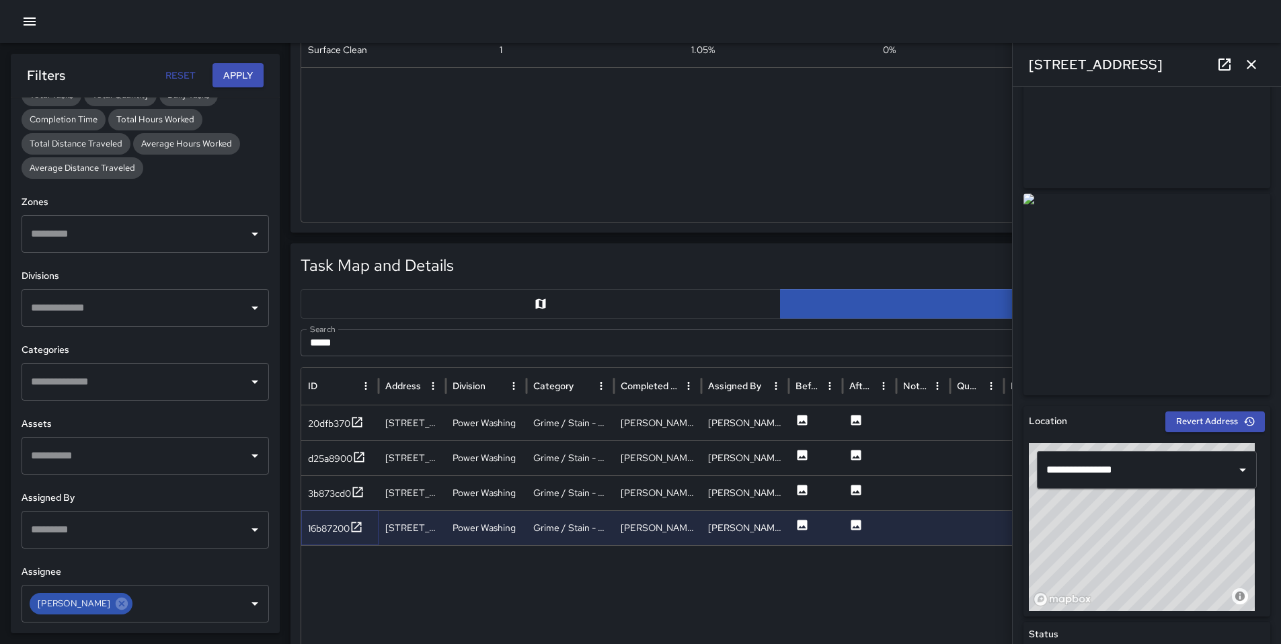
scroll to position [115, 0]
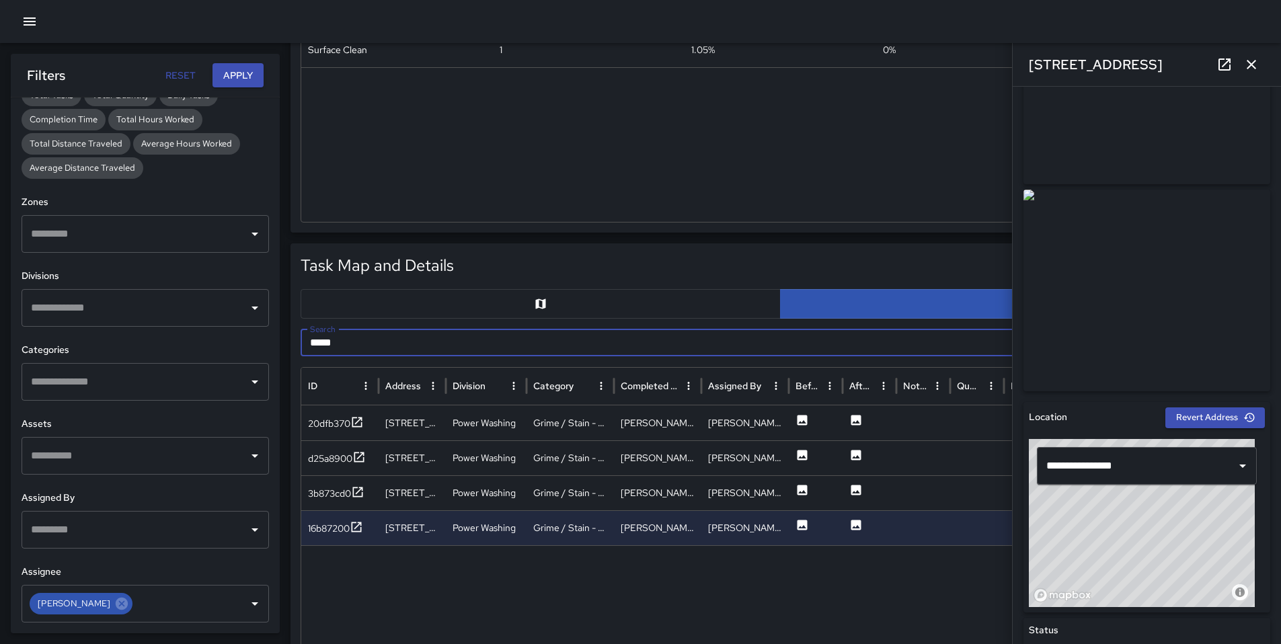
drag, startPoint x: 357, startPoint y: 344, endPoint x: 295, endPoint y: 342, distance: 62.6
click at [295, 342] on div "Task Map and Details Export CSV Export Images Search ***** Search ID Address Di…" at bounding box center [781, 579] width 980 height 672
paste input "******"
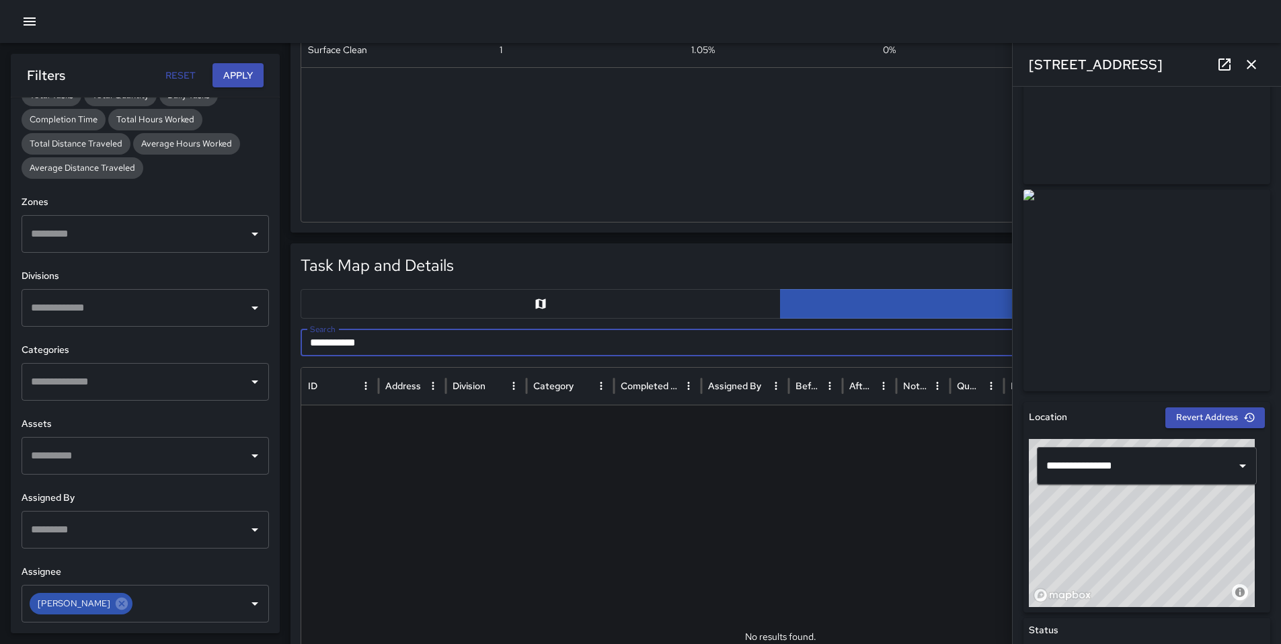
type input "**********"
click at [1255, 60] on icon "button" at bounding box center [1251, 64] width 9 height 9
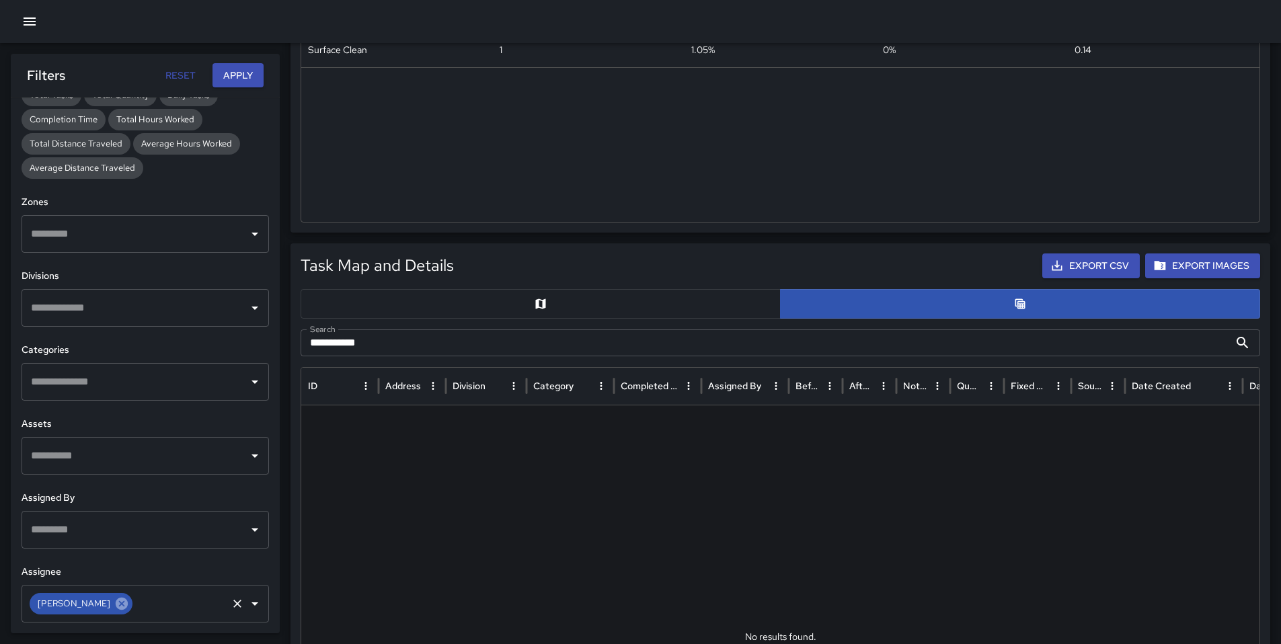
click at [117, 605] on icon at bounding box center [122, 603] width 12 height 12
click at [252, 79] on button "Apply" at bounding box center [238, 75] width 51 height 25
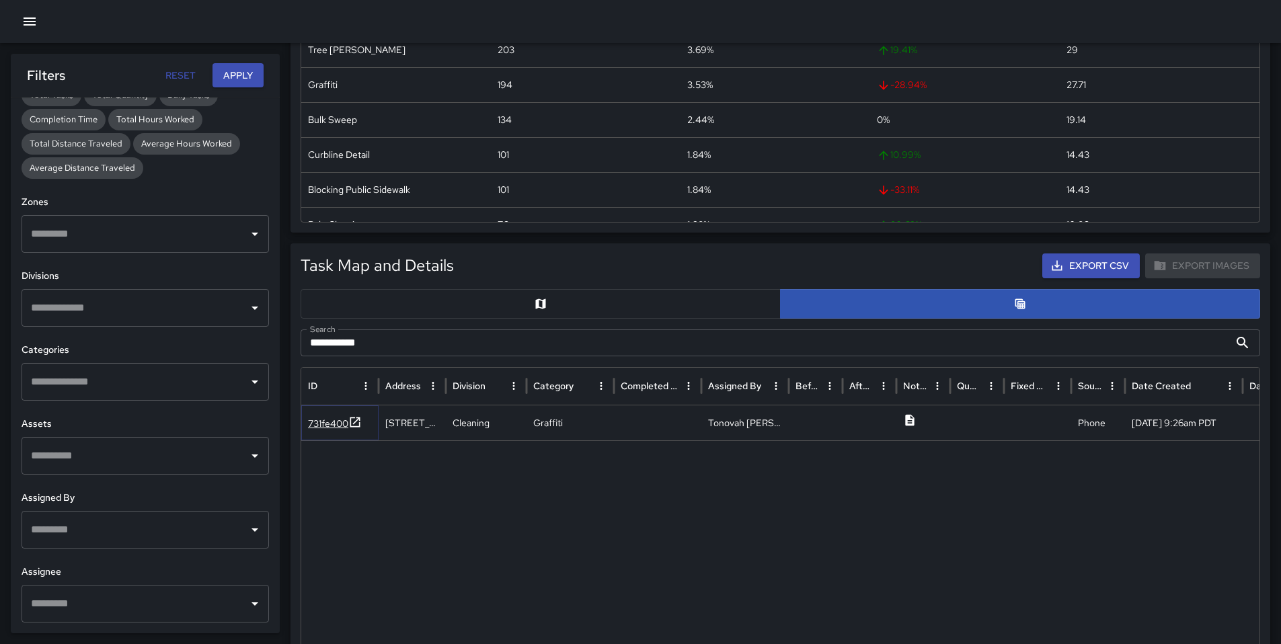
click at [333, 420] on div "731fe400" at bounding box center [328, 423] width 40 height 13
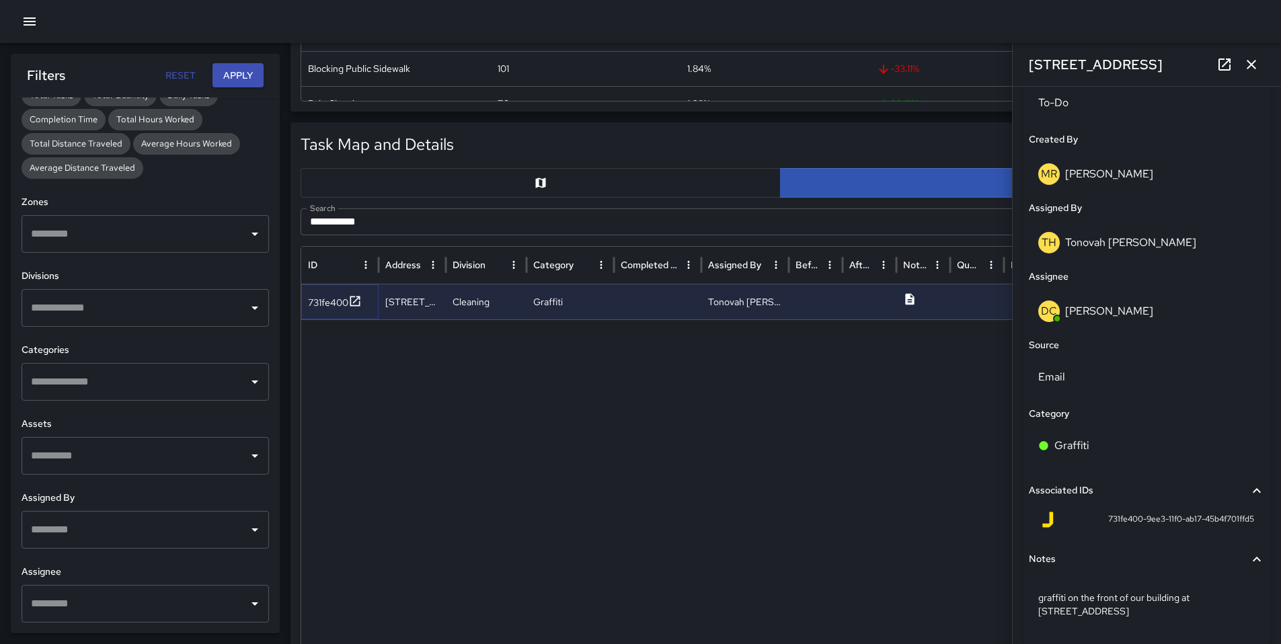
scroll to position [674, 0]
click at [1248, 64] on icon "button" at bounding box center [1252, 64] width 16 height 16
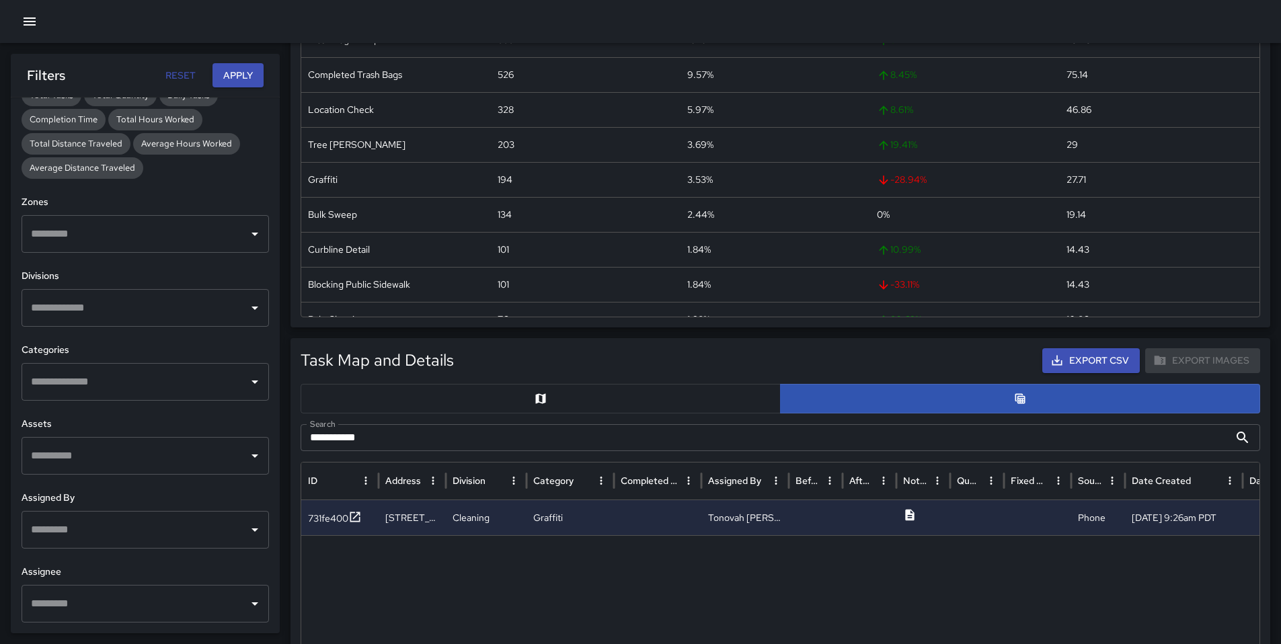
scroll to position [278, 0]
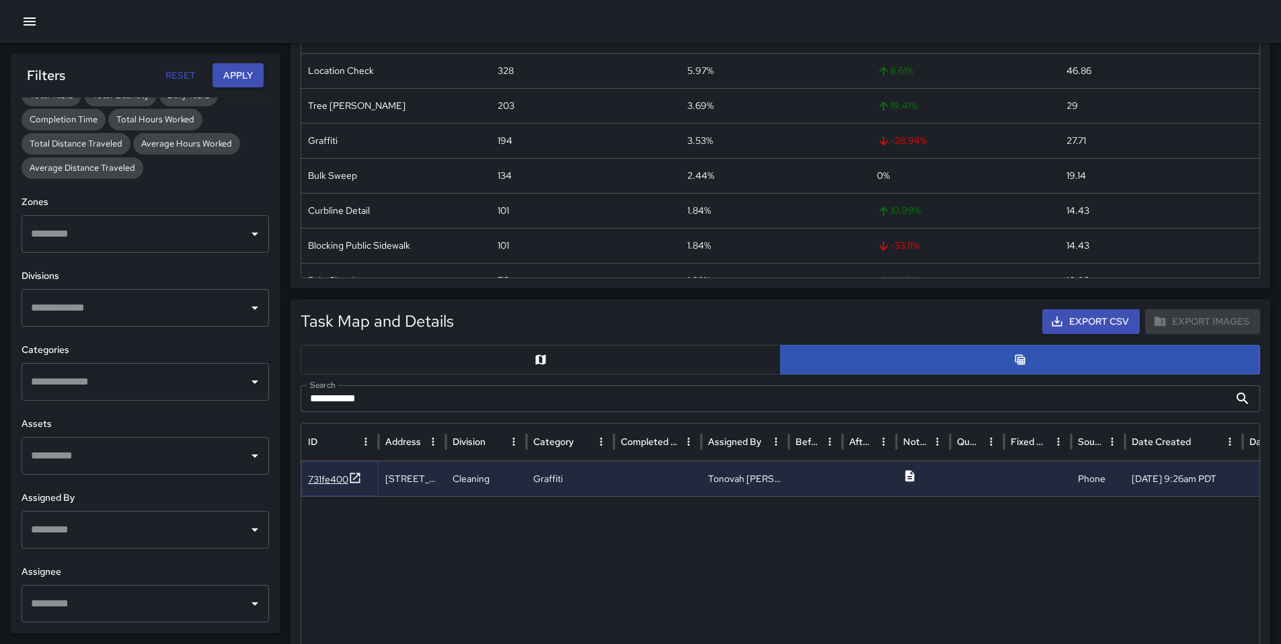
click at [343, 480] on div "731fe400" at bounding box center [328, 479] width 40 height 13
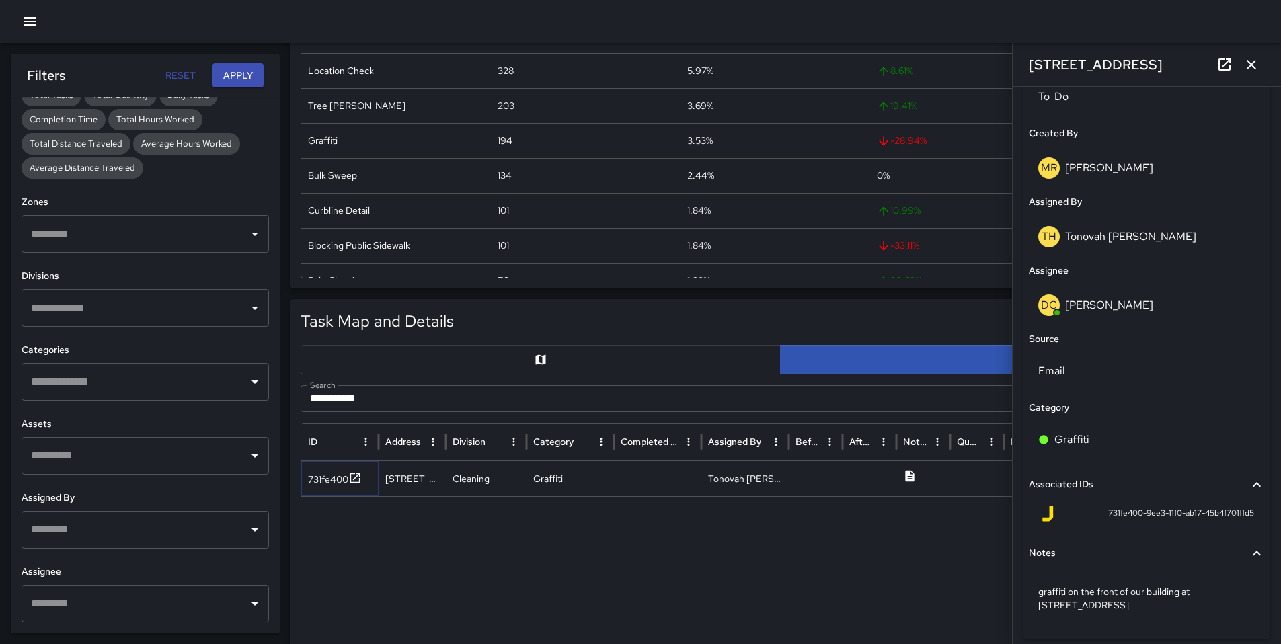
scroll to position [683, 0]
click at [1260, 63] on button "button" at bounding box center [1251, 64] width 27 height 27
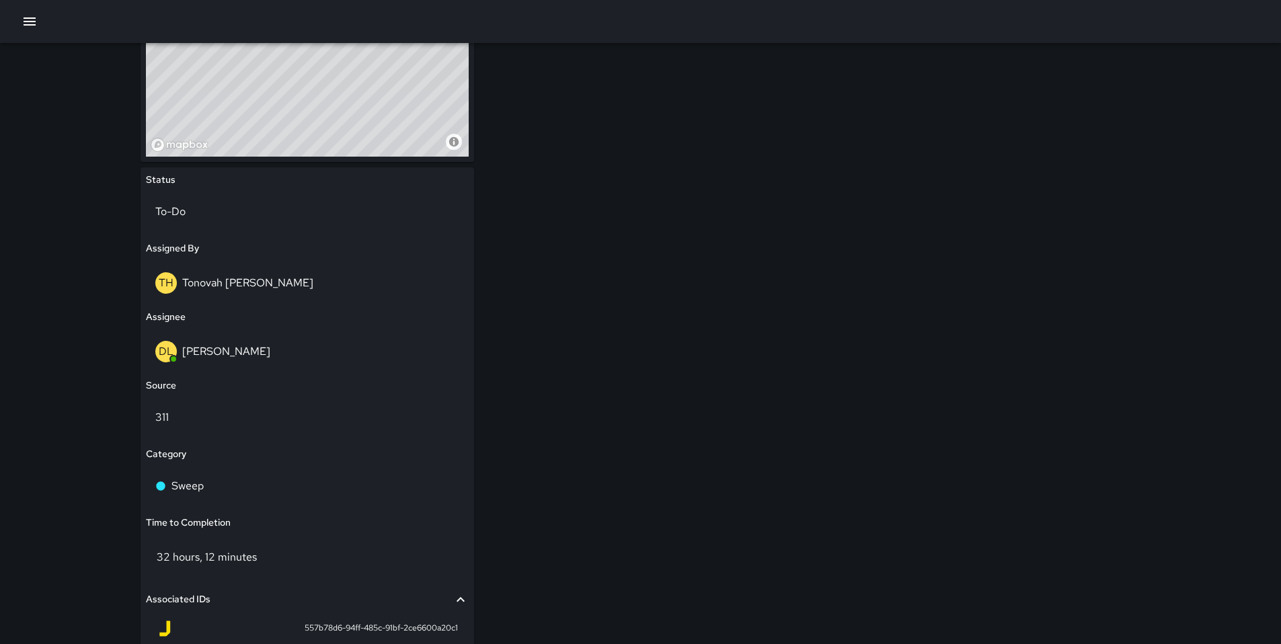
scroll to position [636, 0]
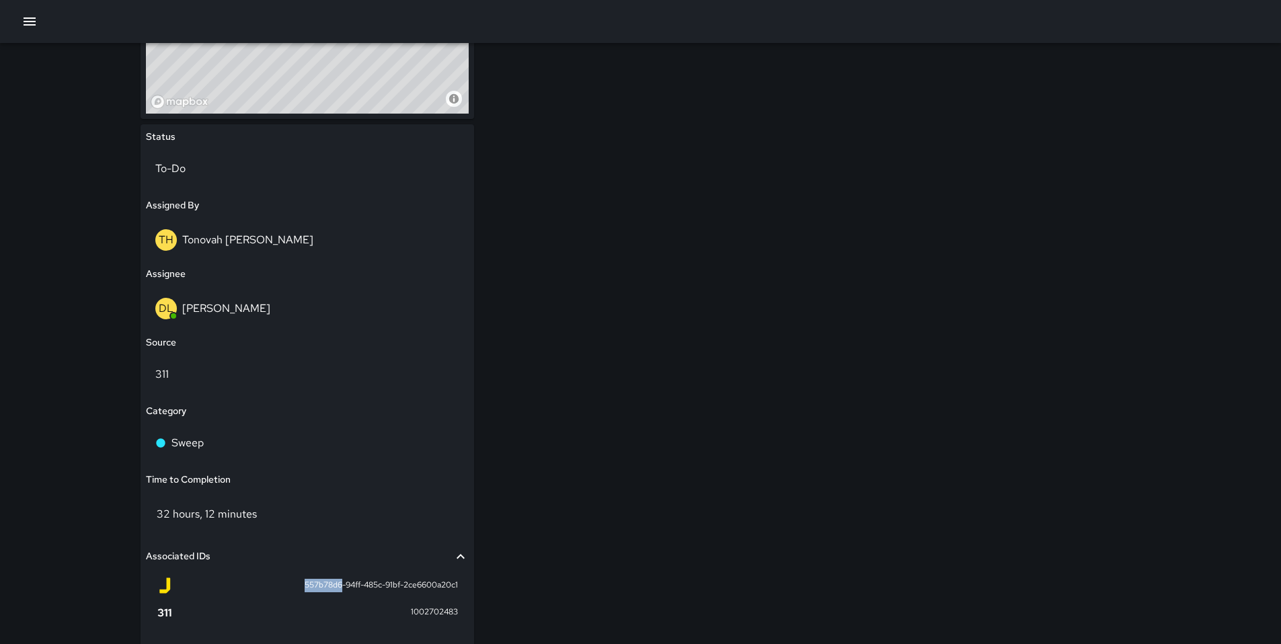
drag, startPoint x: 340, startPoint y: 586, endPoint x: 299, endPoint y: 586, distance: 41.7
click at [297, 586] on div "557b78d6-94ff-485c-91bf-2ce6600a20c1" at bounding box center [307, 586] width 301 height 16
copy span "557b78d6"
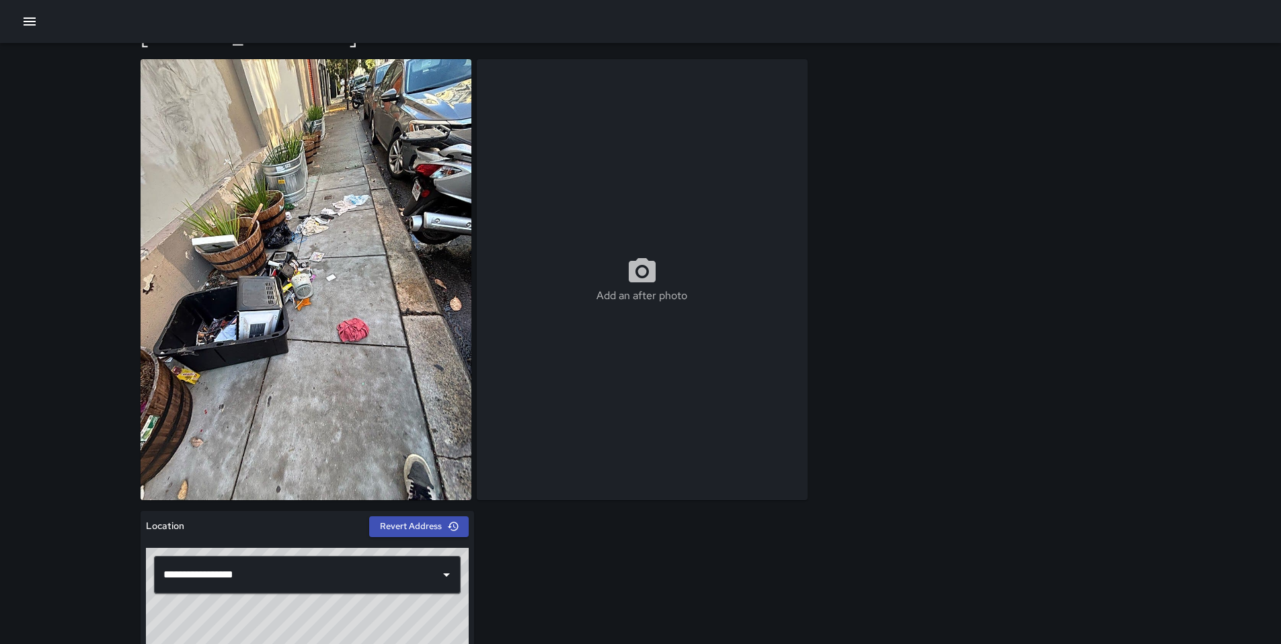
scroll to position [0, 0]
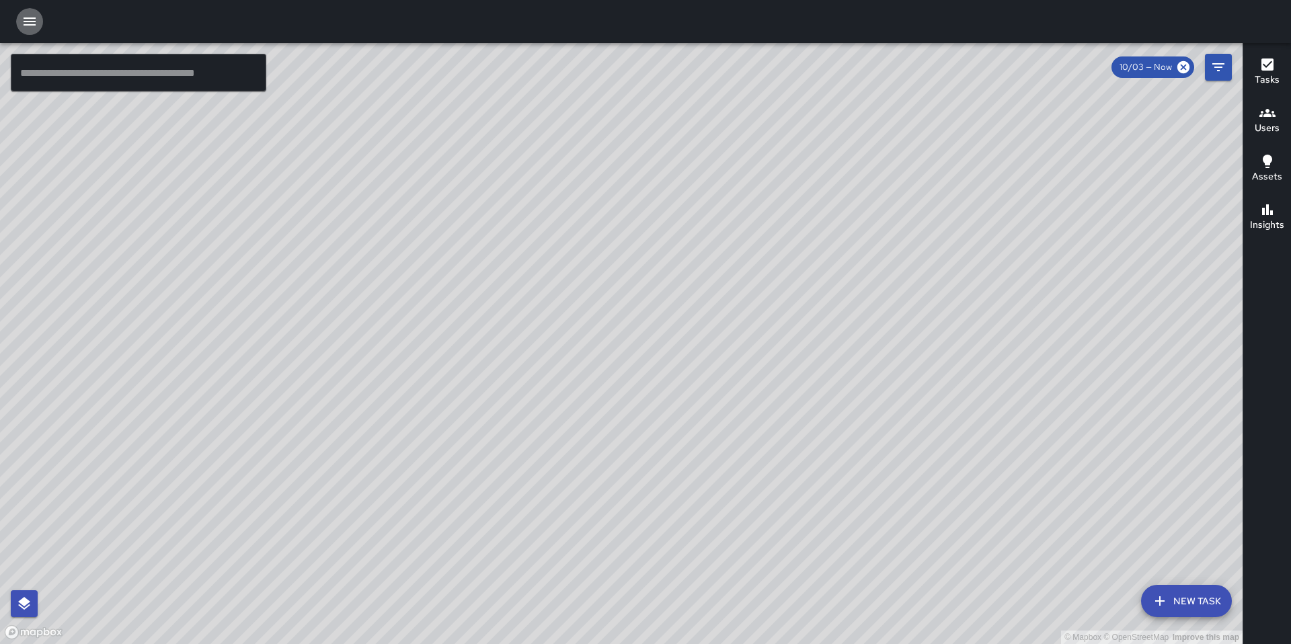
click at [27, 18] on icon "button" at bounding box center [30, 21] width 12 height 8
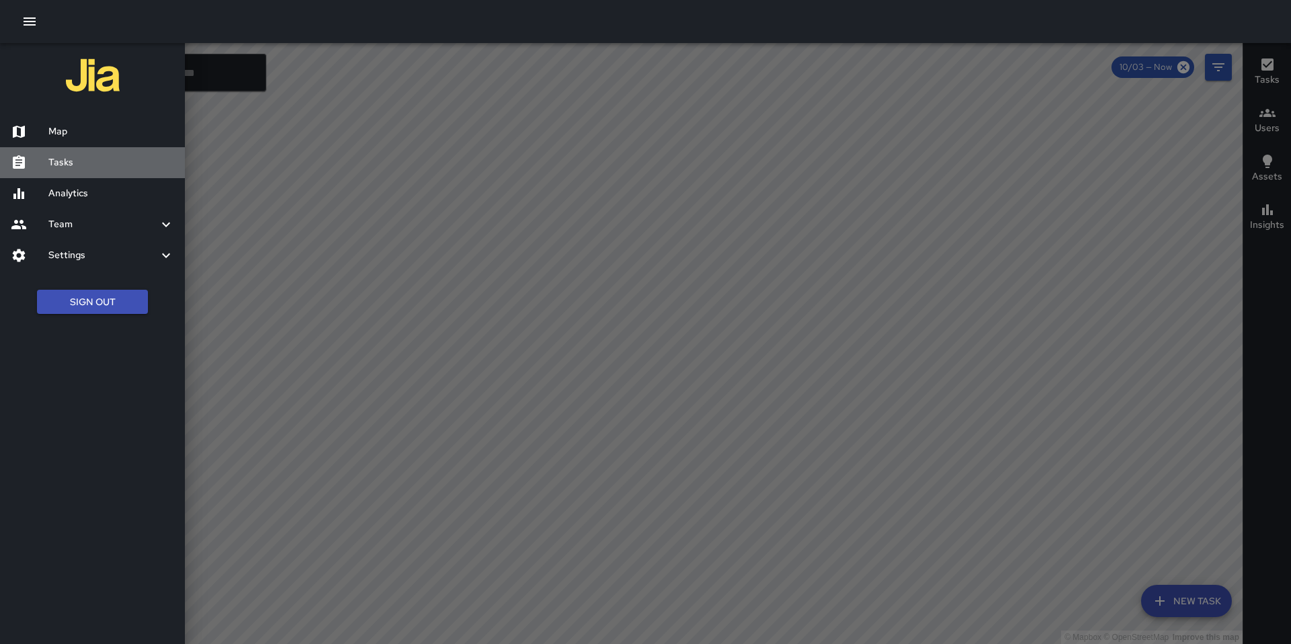
click at [60, 156] on h6 "Tasks" at bounding box center [111, 162] width 126 height 15
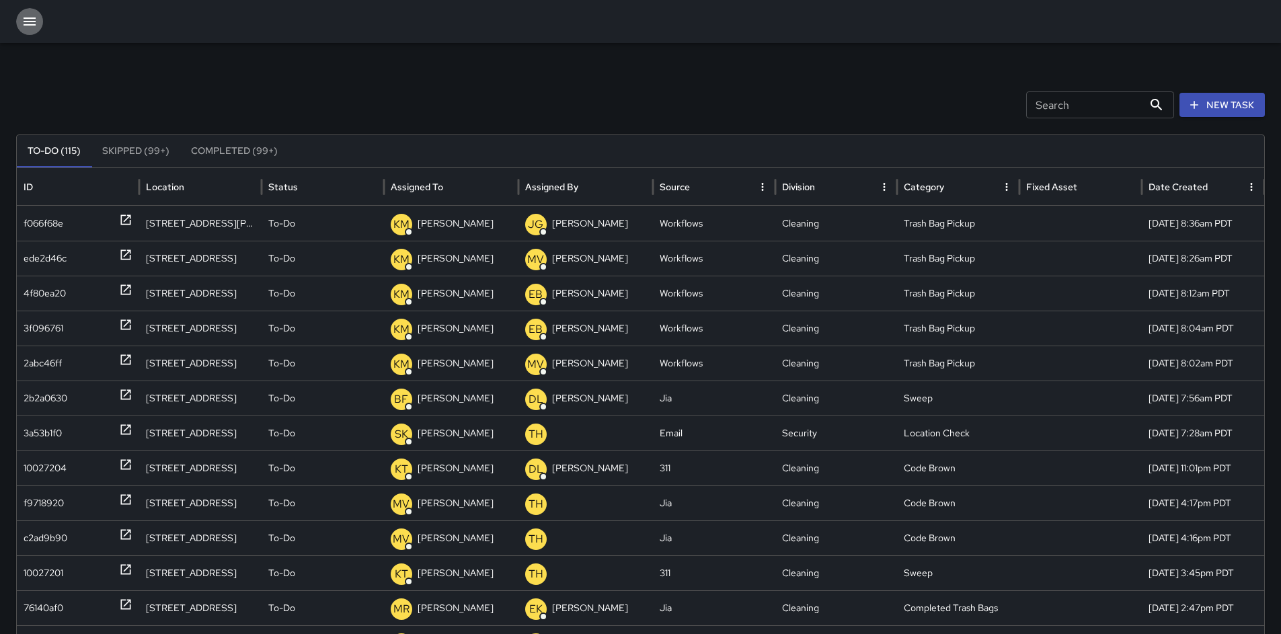
click at [37, 24] on icon "button" at bounding box center [30, 21] width 16 height 16
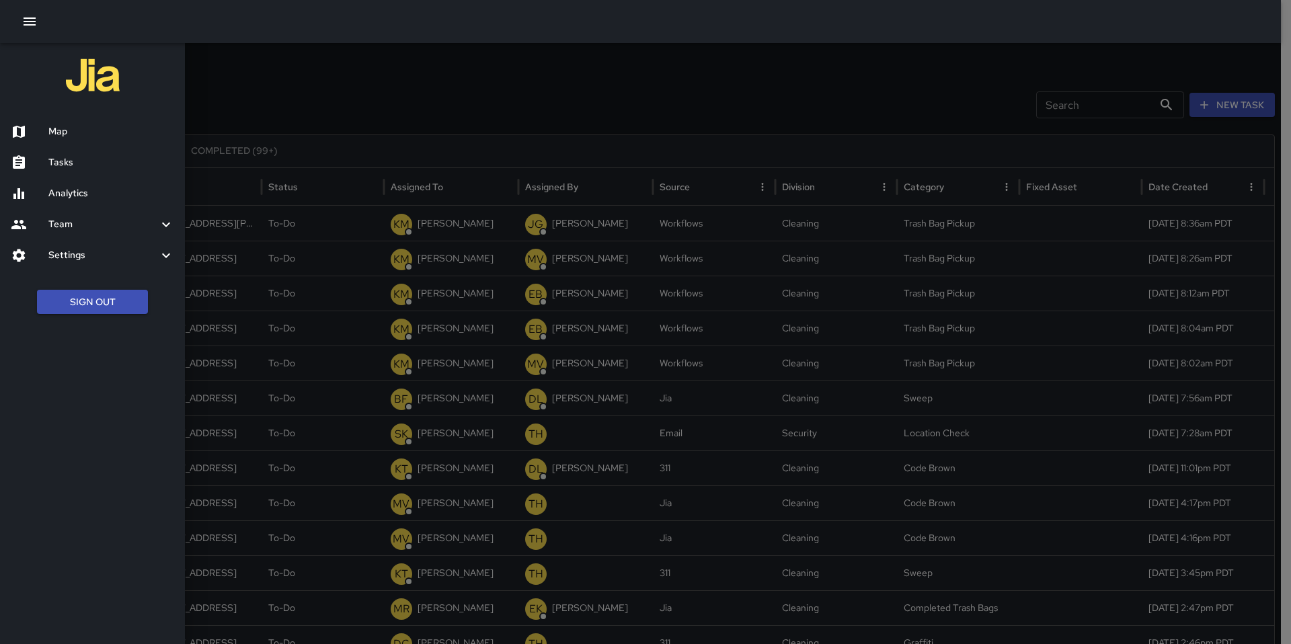
click at [69, 126] on h6 "Map" at bounding box center [111, 131] width 126 height 15
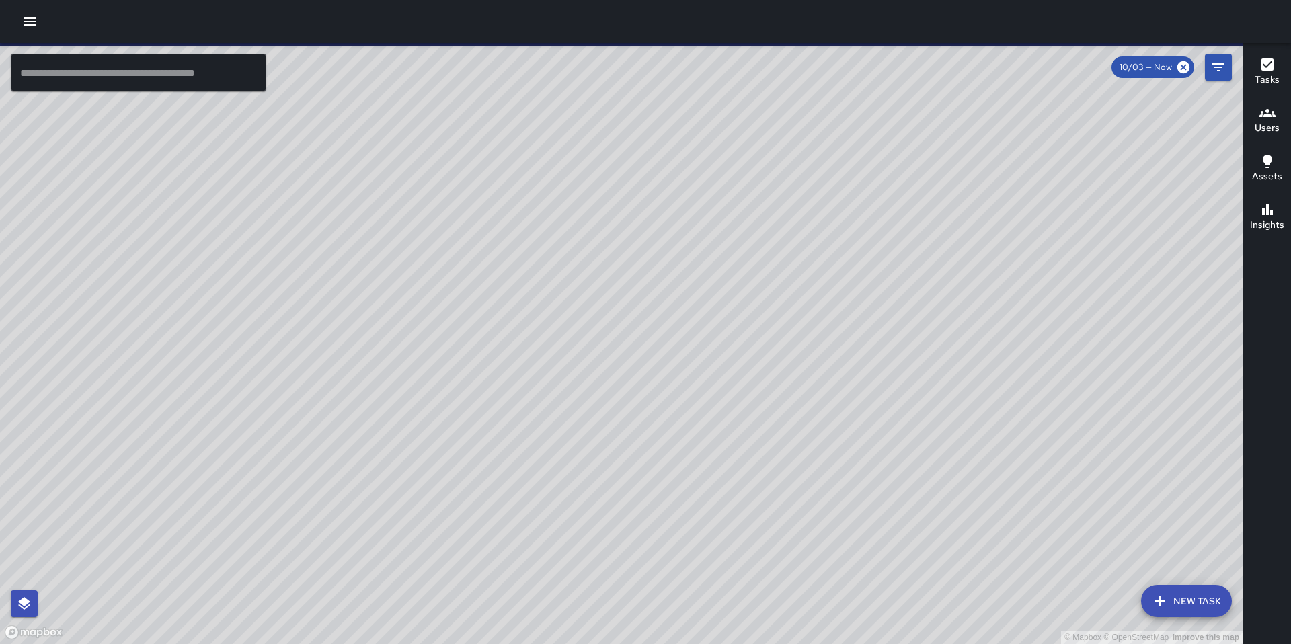
click at [33, 21] on icon "button" at bounding box center [30, 21] width 12 height 8
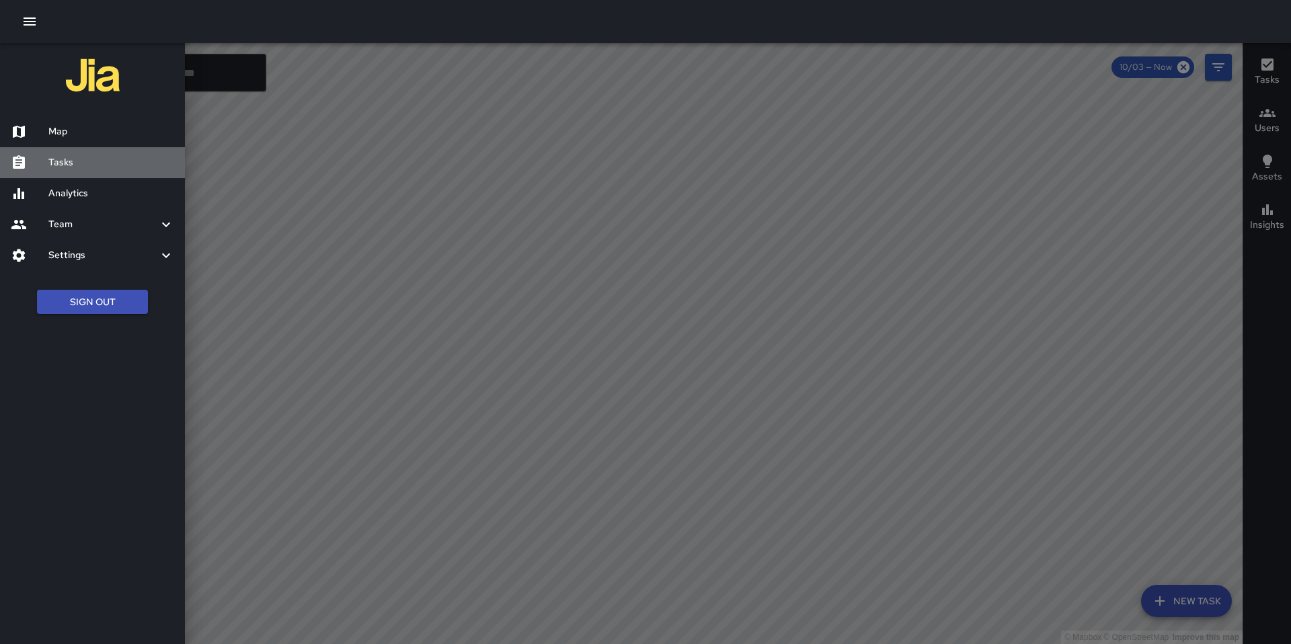
click at [70, 165] on h6 "Tasks" at bounding box center [111, 162] width 126 height 15
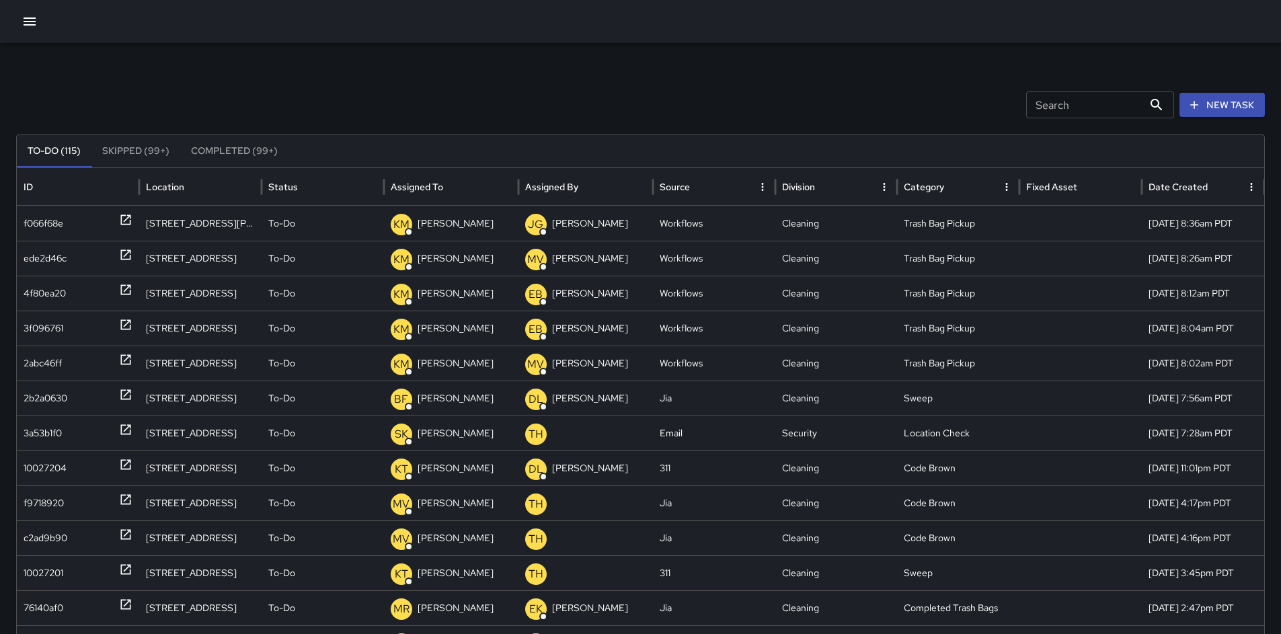
click at [1034, 107] on input "Search" at bounding box center [1084, 104] width 117 height 27
click at [1098, 107] on input "Search" at bounding box center [1084, 104] width 117 height 27
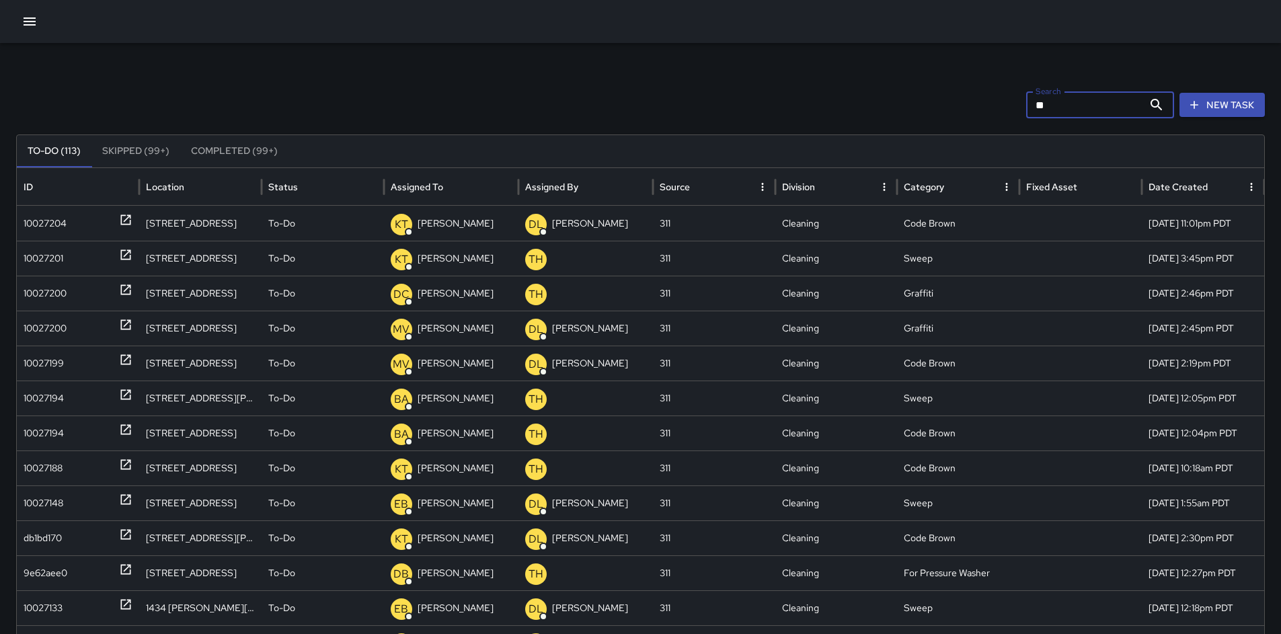
type input "*"
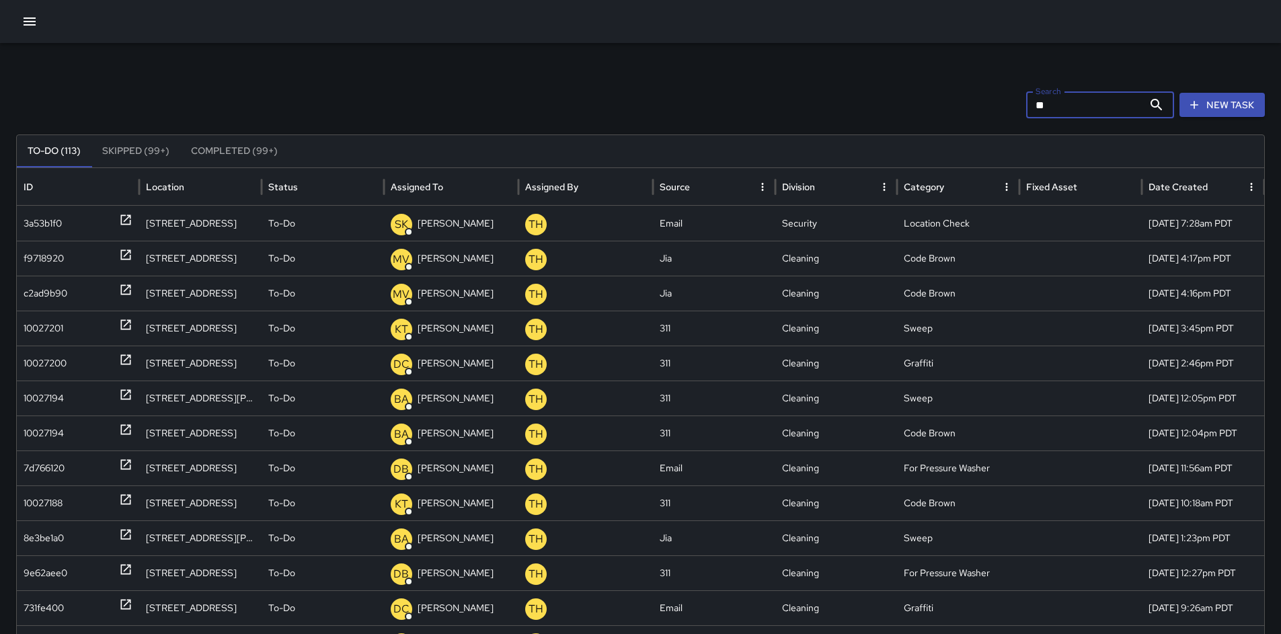
type input "*"
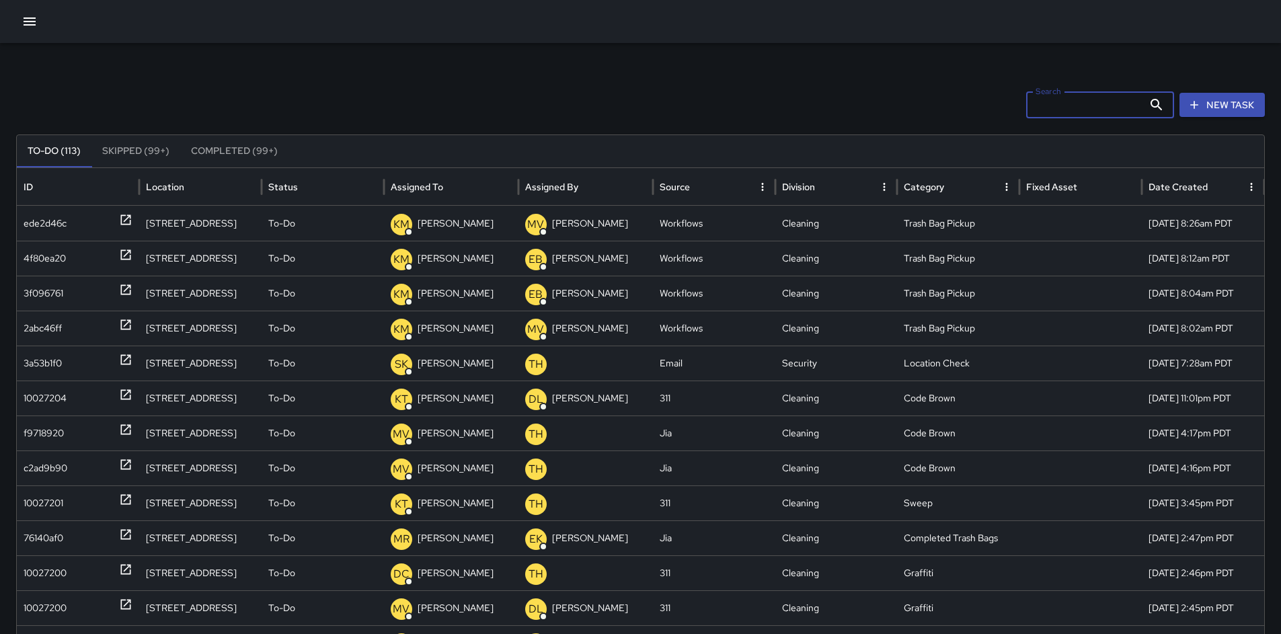
type input "*"
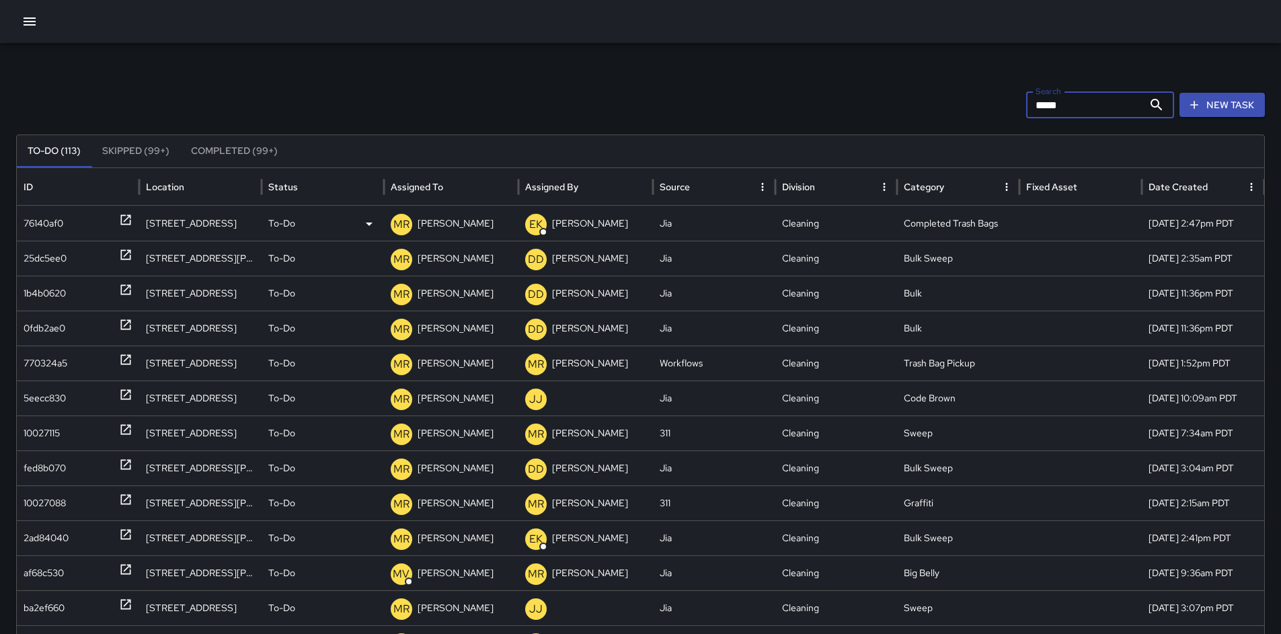
type input "*****"
click at [26, 220] on div "76140af0" at bounding box center [44, 223] width 40 height 34
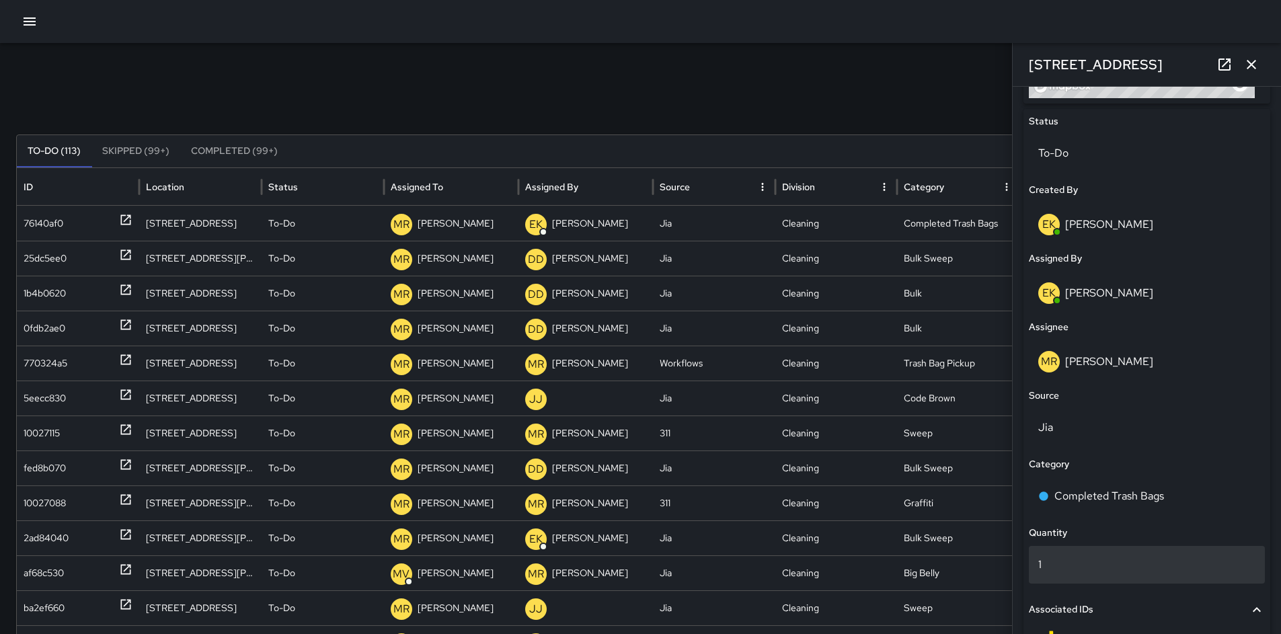
scroll to position [758, 0]
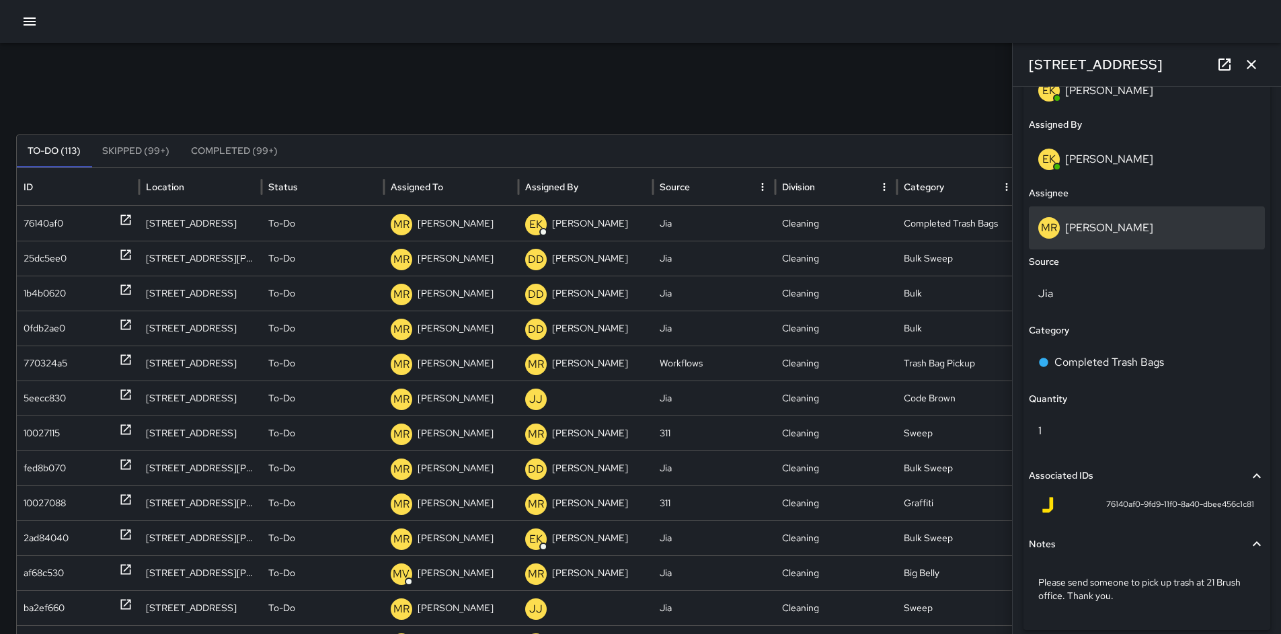
click at [1089, 237] on div "MR Maria Rosas" at bounding box center [1147, 227] width 236 height 43
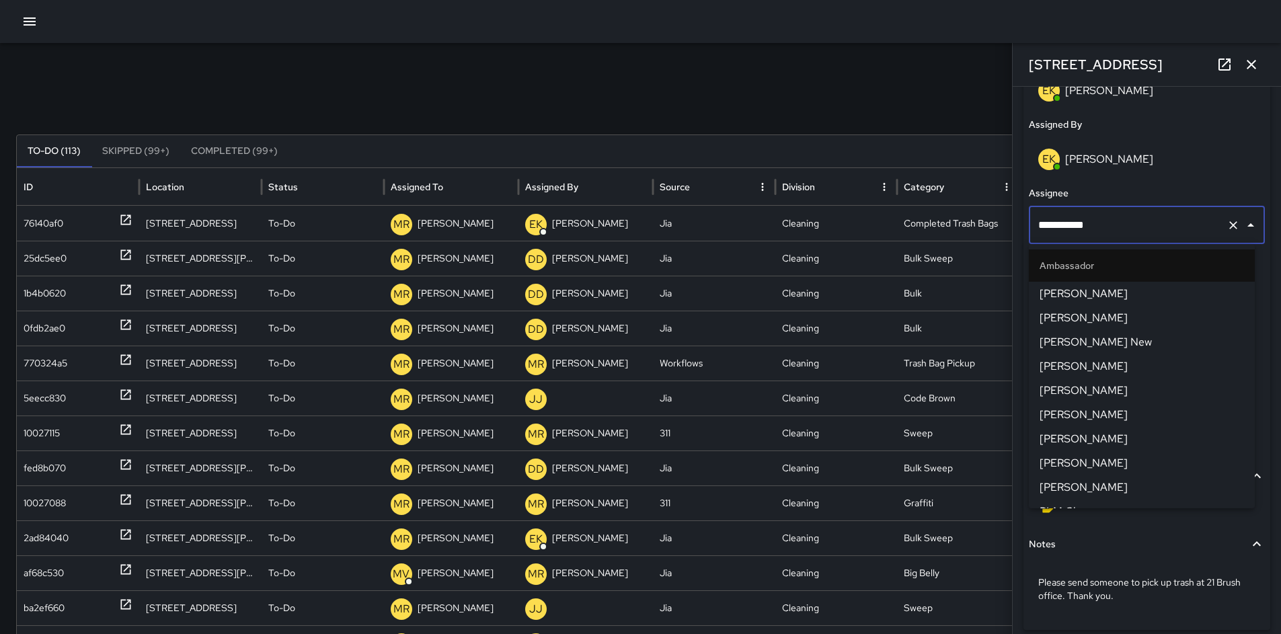
scroll to position [1279, 0]
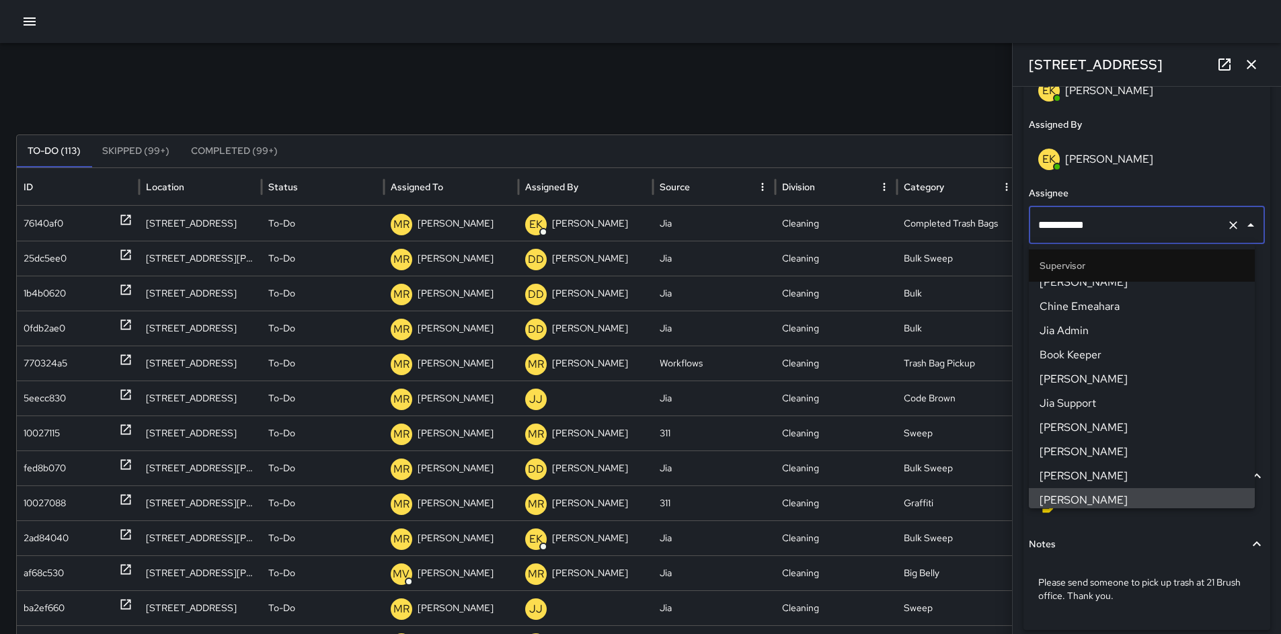
drag, startPoint x: 1102, startPoint y: 229, endPoint x: 1030, endPoint y: 221, distance: 72.4
click at [1030, 220] on div "**********" at bounding box center [1147, 225] width 236 height 38
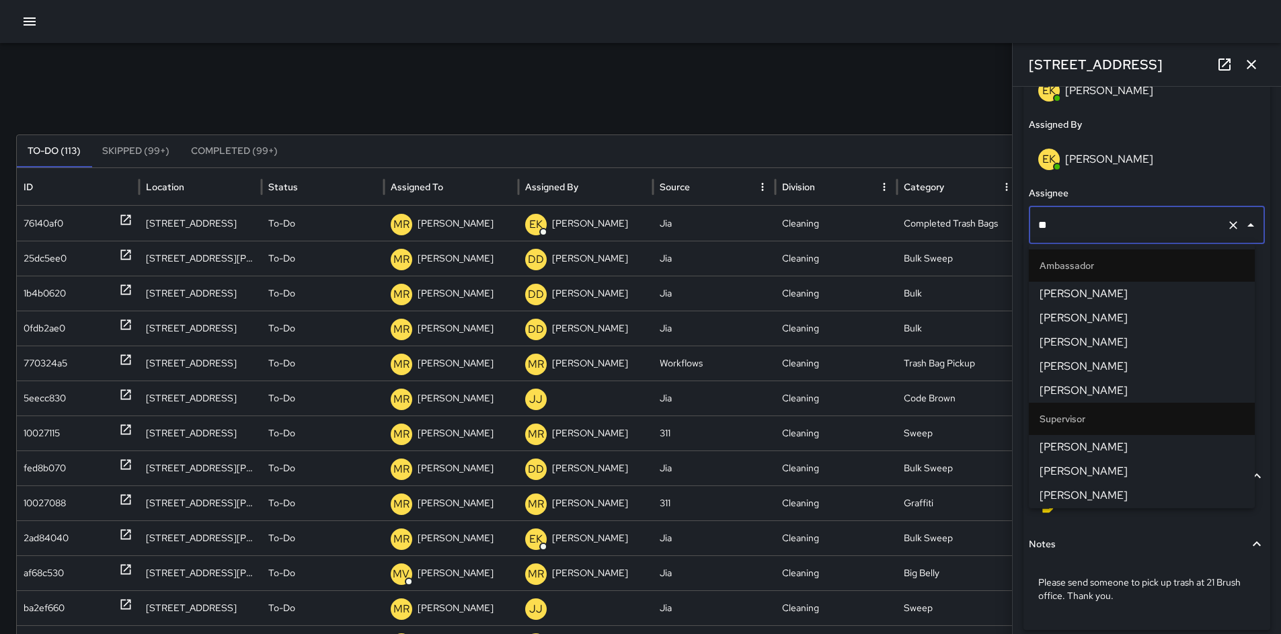
type input "***"
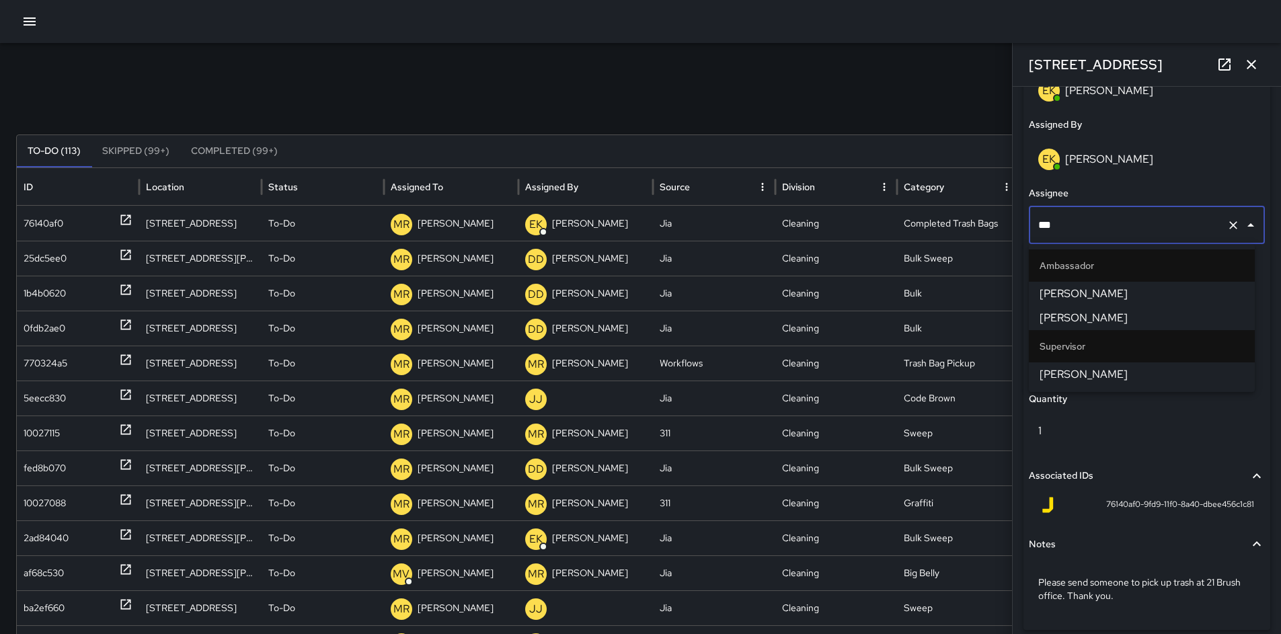
click at [1077, 374] on span "Ken McCarter" at bounding box center [1142, 375] width 204 height 16
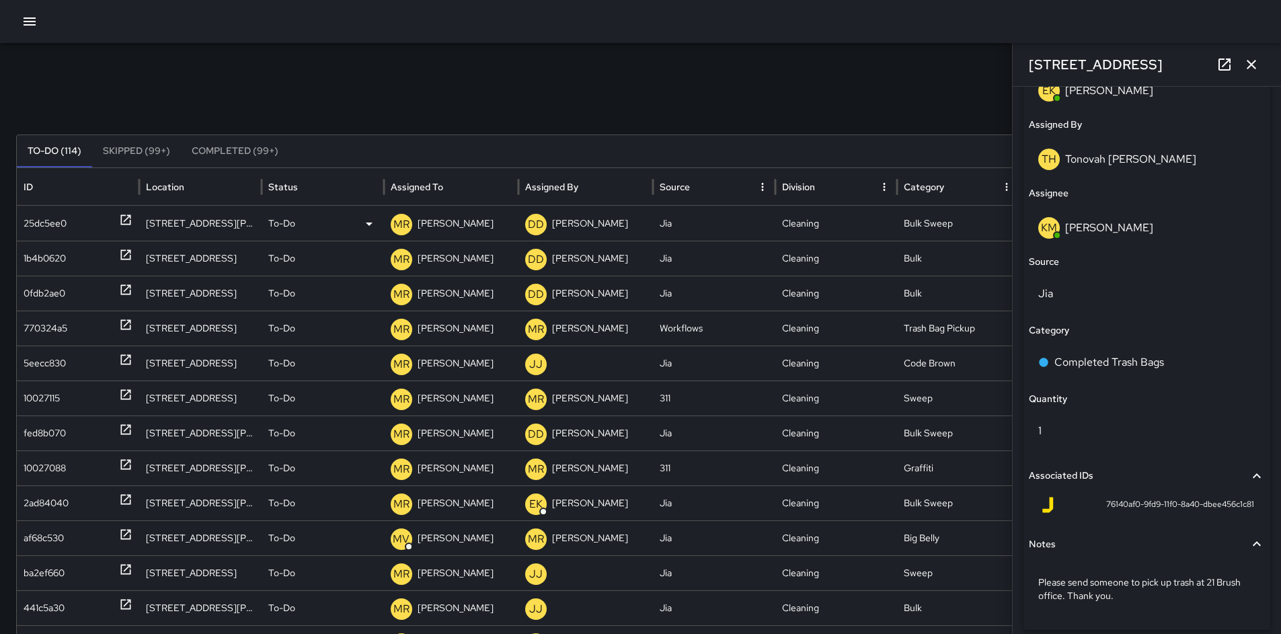
click at [44, 215] on div "25dc5ee0" at bounding box center [45, 223] width 43 height 34
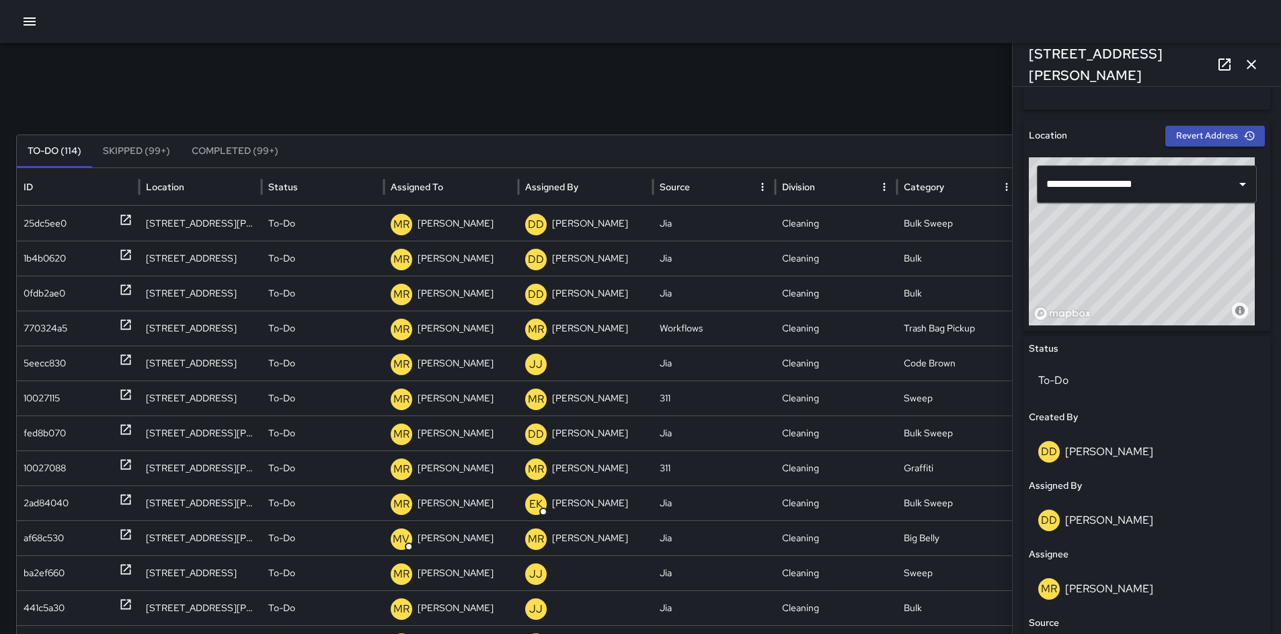
scroll to position [402, 0]
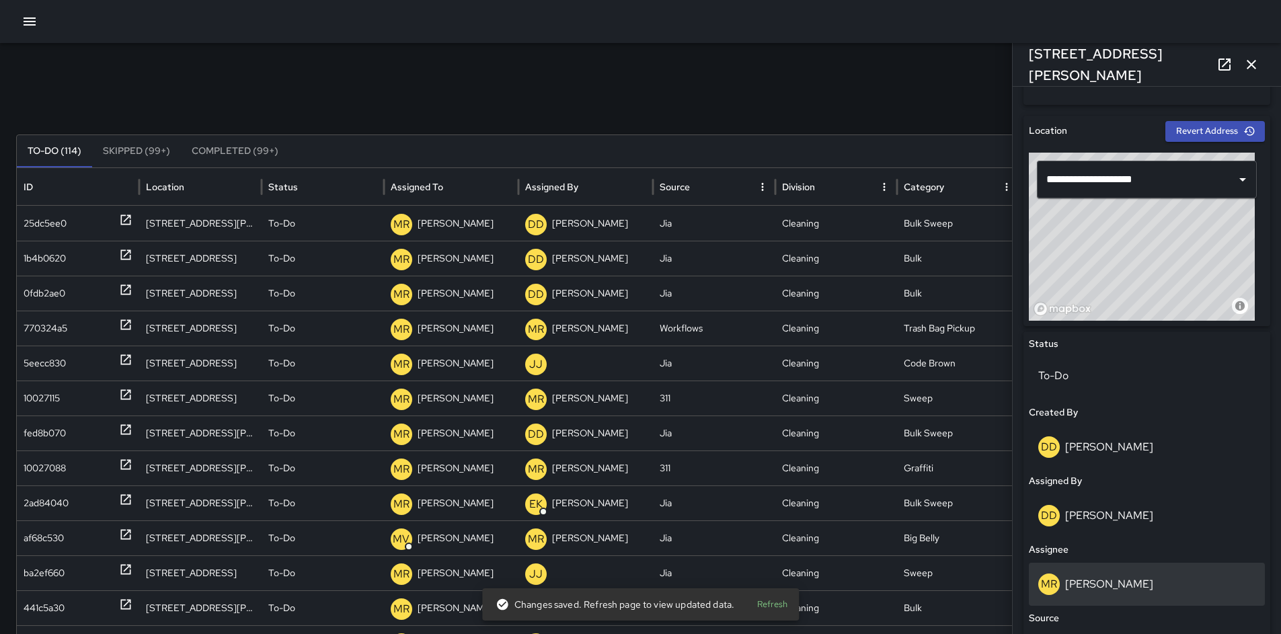
click at [1145, 597] on div "MR Maria Rosas" at bounding box center [1147, 584] width 236 height 43
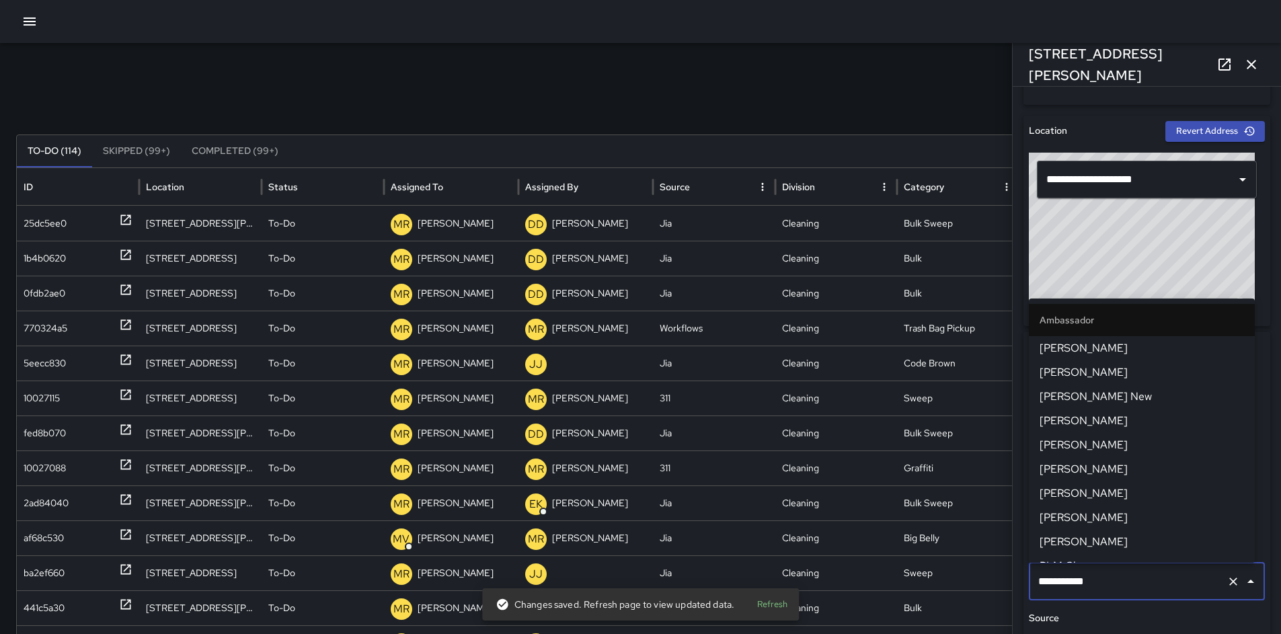
scroll to position [1279, 0]
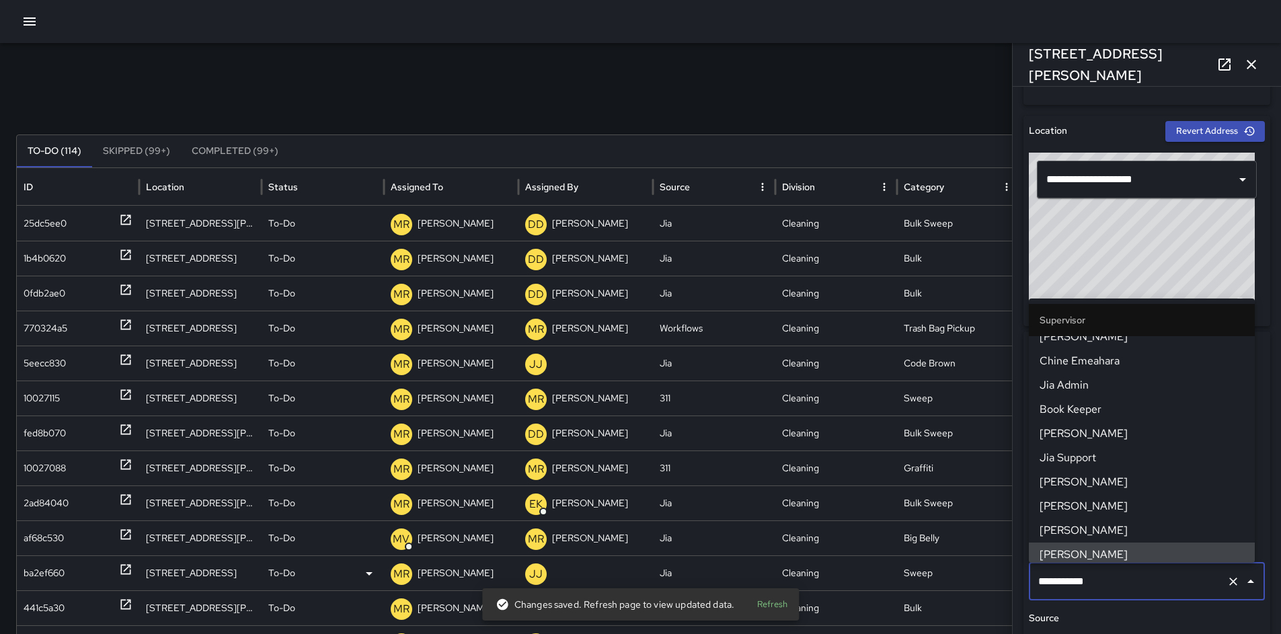
drag, startPoint x: 1114, startPoint y: 584, endPoint x: 971, endPoint y: 569, distance: 144.1
click at [971, 569] on div "Search ***** Search New Task To-Do (114) Skipped (99+) Completed (99+) ID Locat…" at bounding box center [640, 424] width 1281 height 763
type input "*"
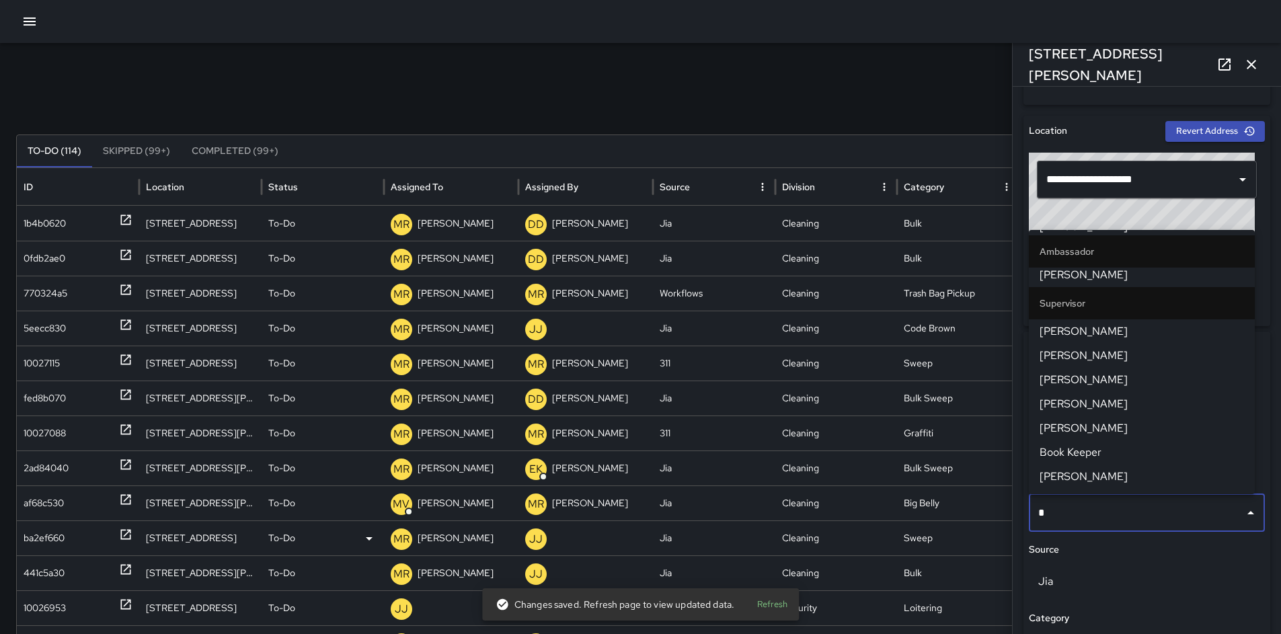
scroll to position [0, 0]
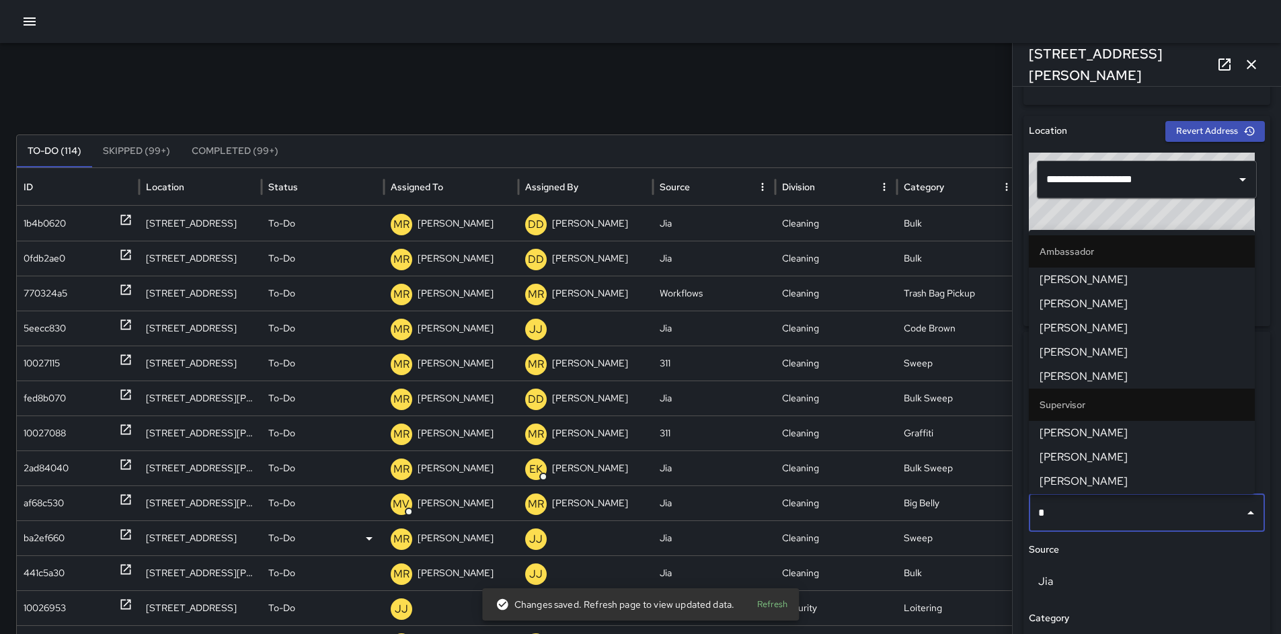
type input "**"
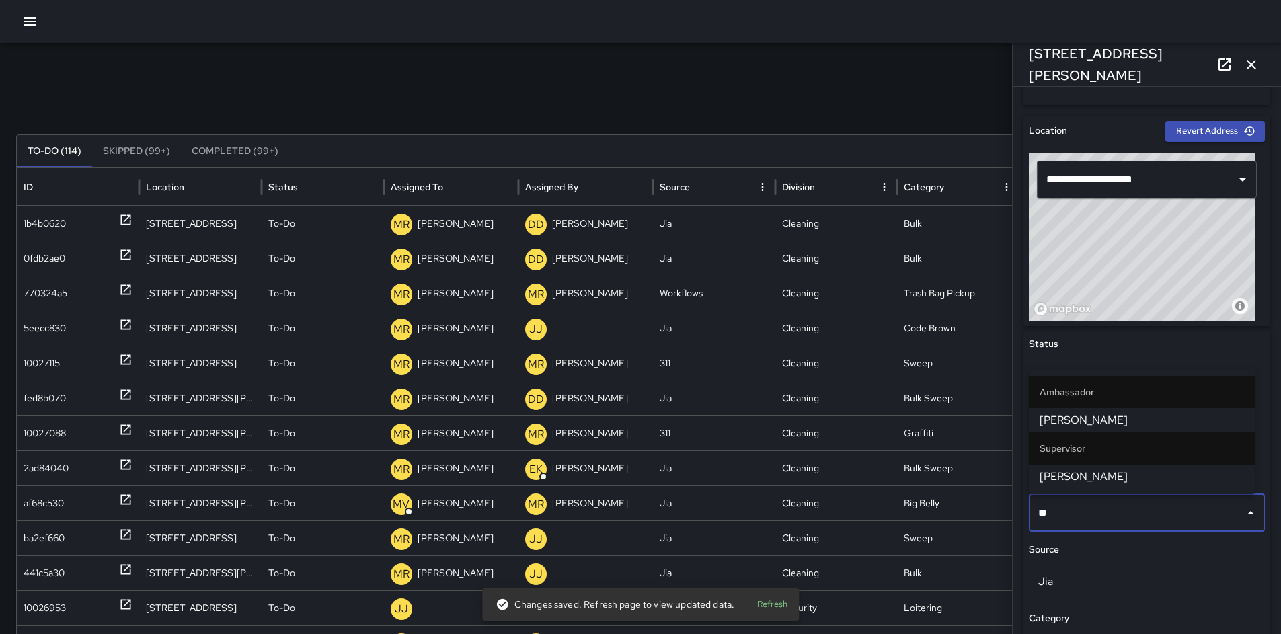
click at [1049, 422] on span "Katherine Treminio" at bounding box center [1142, 420] width 204 height 16
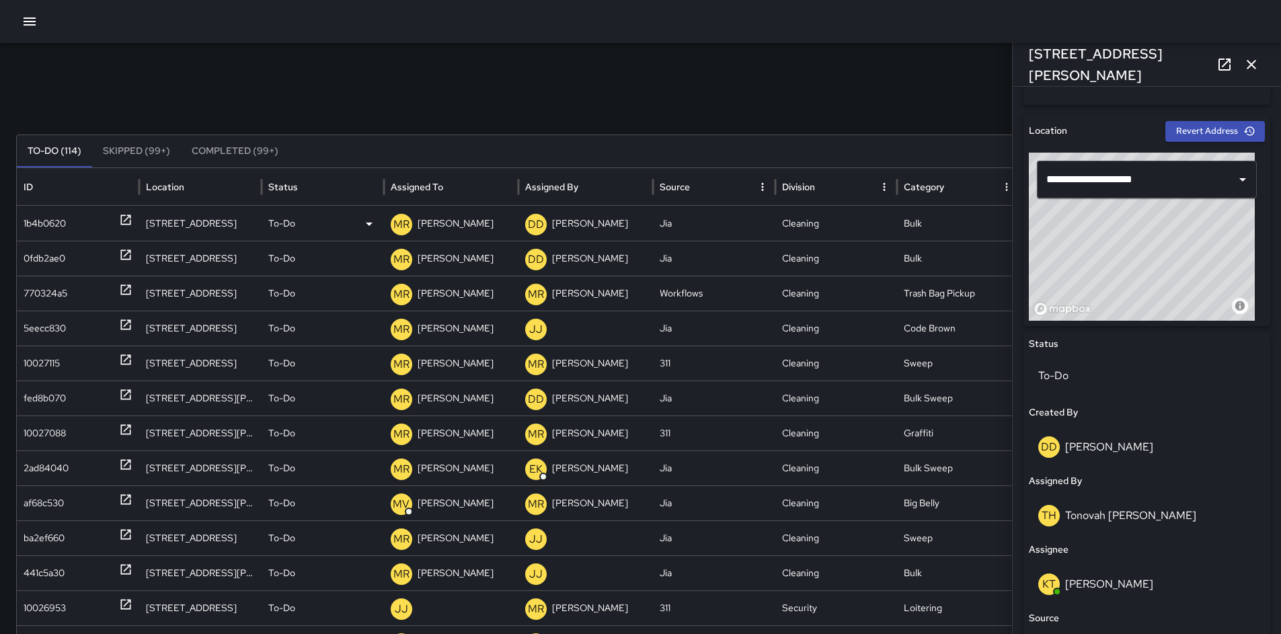
click at [52, 223] on div "1b4b0620" at bounding box center [45, 223] width 42 height 34
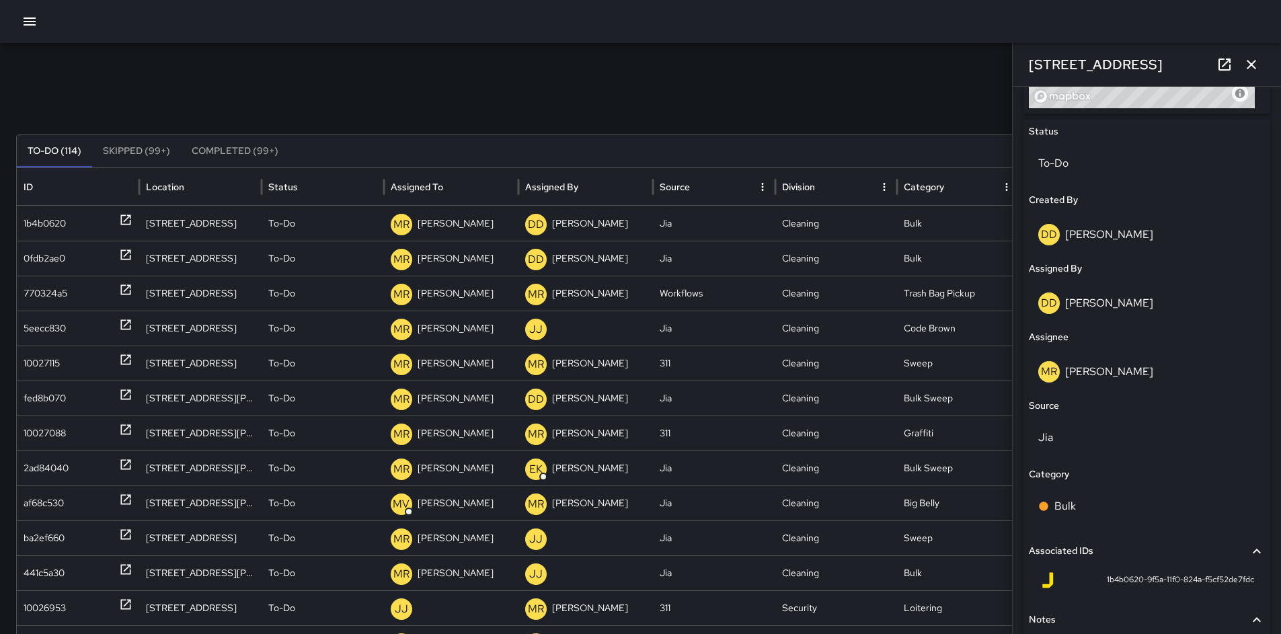
scroll to position [675, 0]
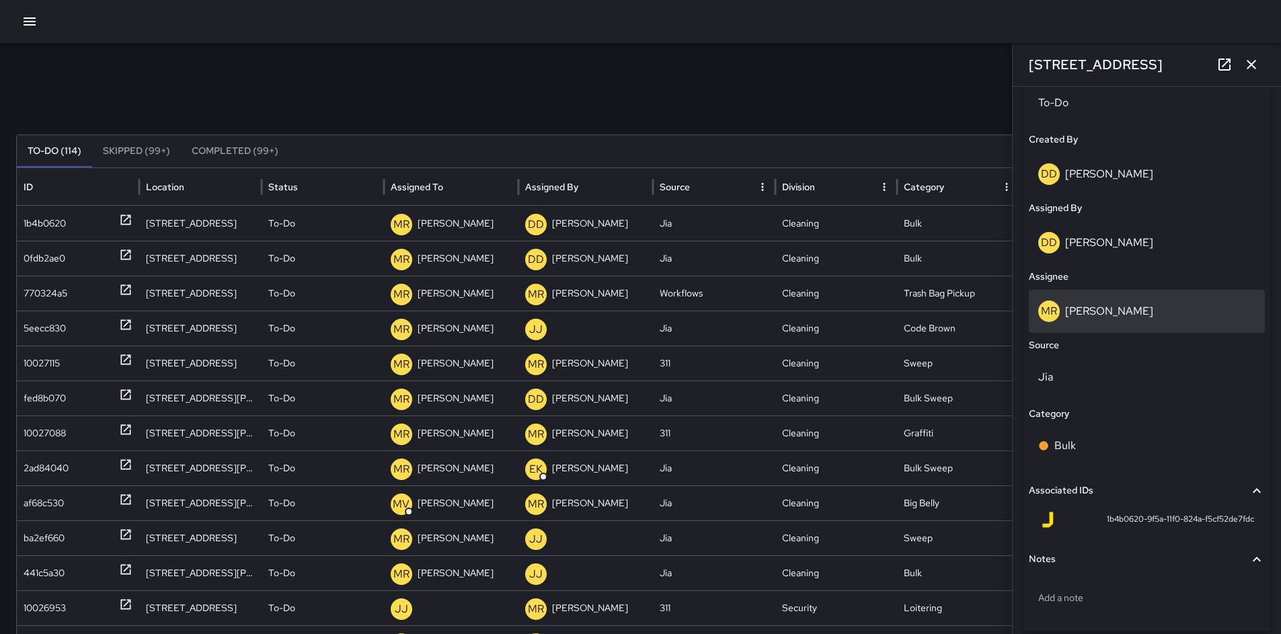
click at [1103, 312] on p "Maria Rosas" at bounding box center [1109, 311] width 88 height 14
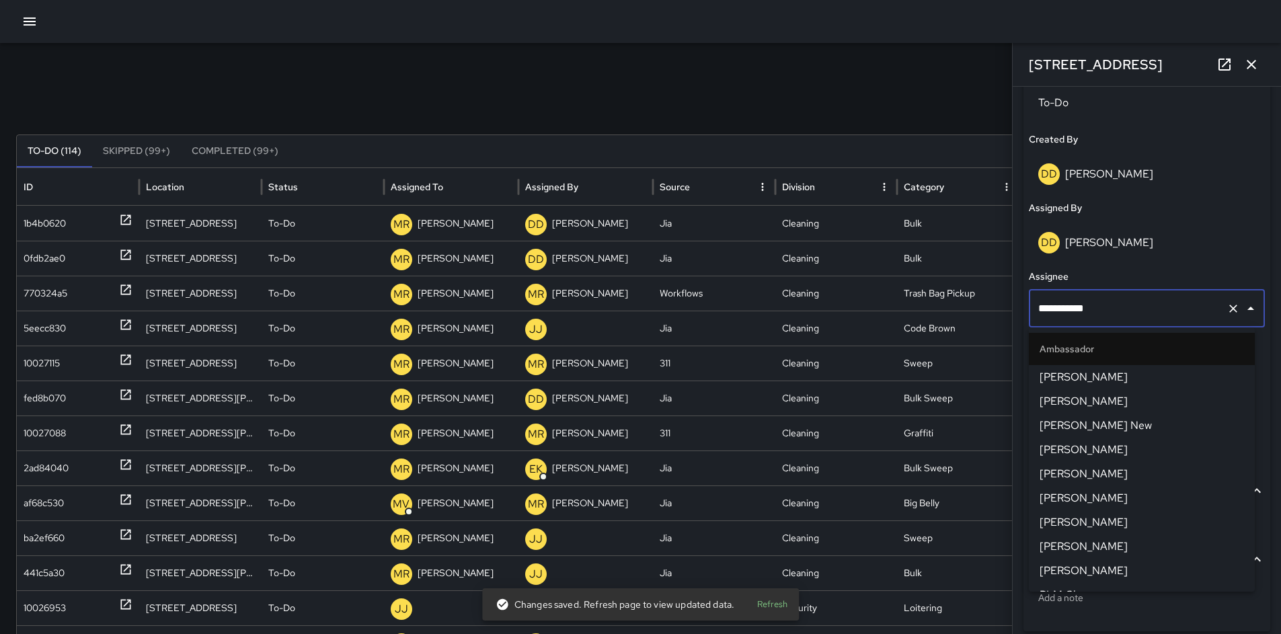
scroll to position [1279, 0]
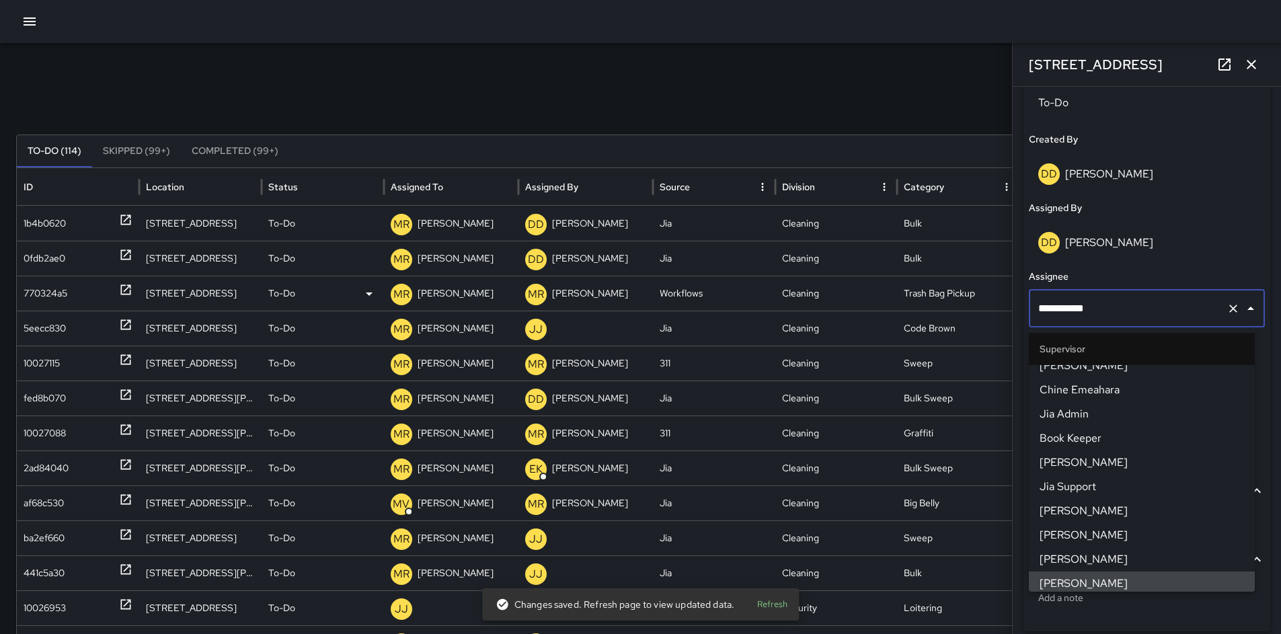
drag, startPoint x: 1057, startPoint y: 312, endPoint x: 932, endPoint y: 305, distance: 124.6
click at [952, 306] on div "Search ***** Search New Task To-Do (114) Skipped (99+) Completed (99+) ID Locat…" at bounding box center [640, 424] width 1281 height 763
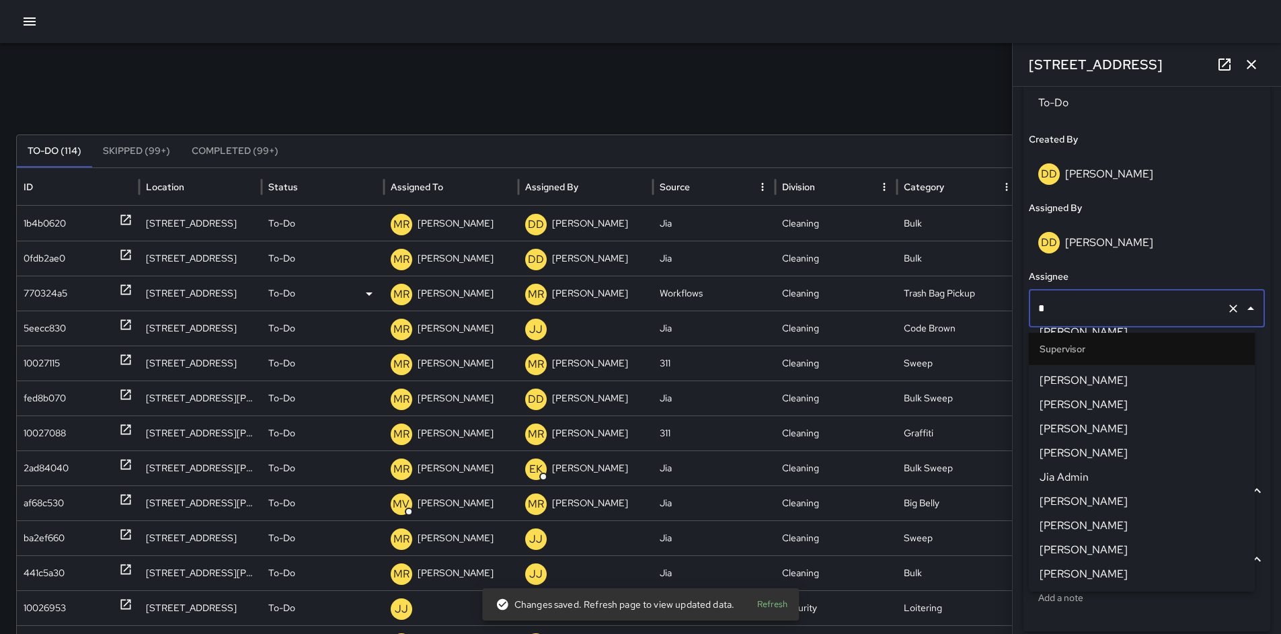
scroll to position [0, 0]
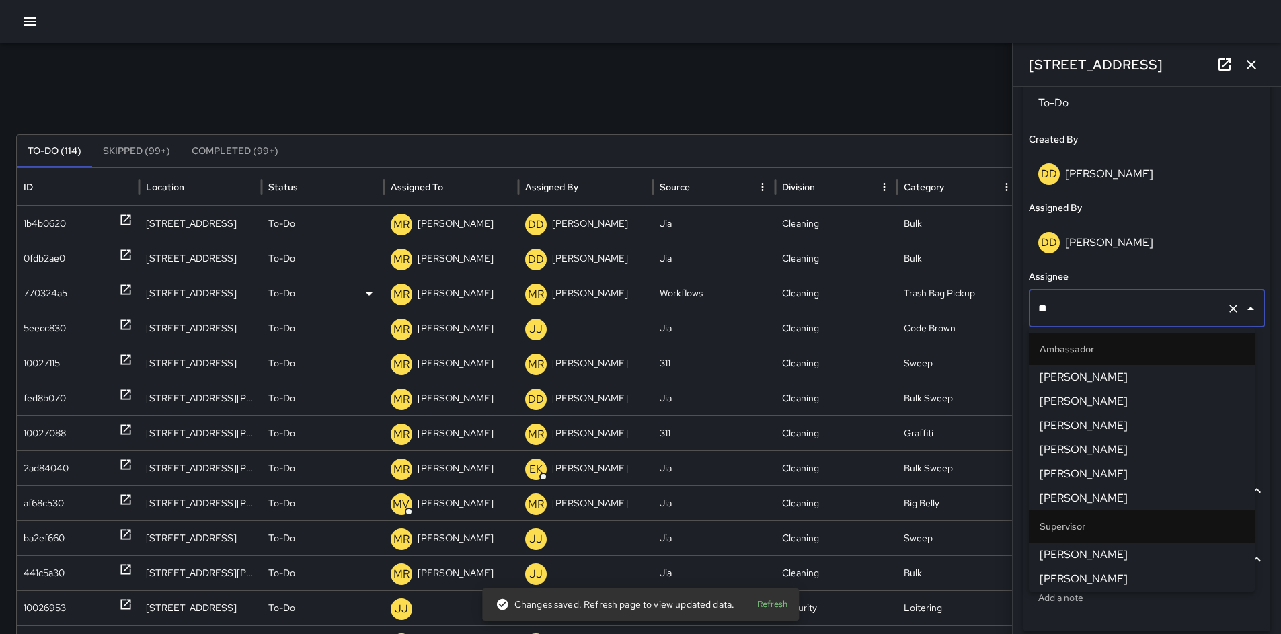
type input "***"
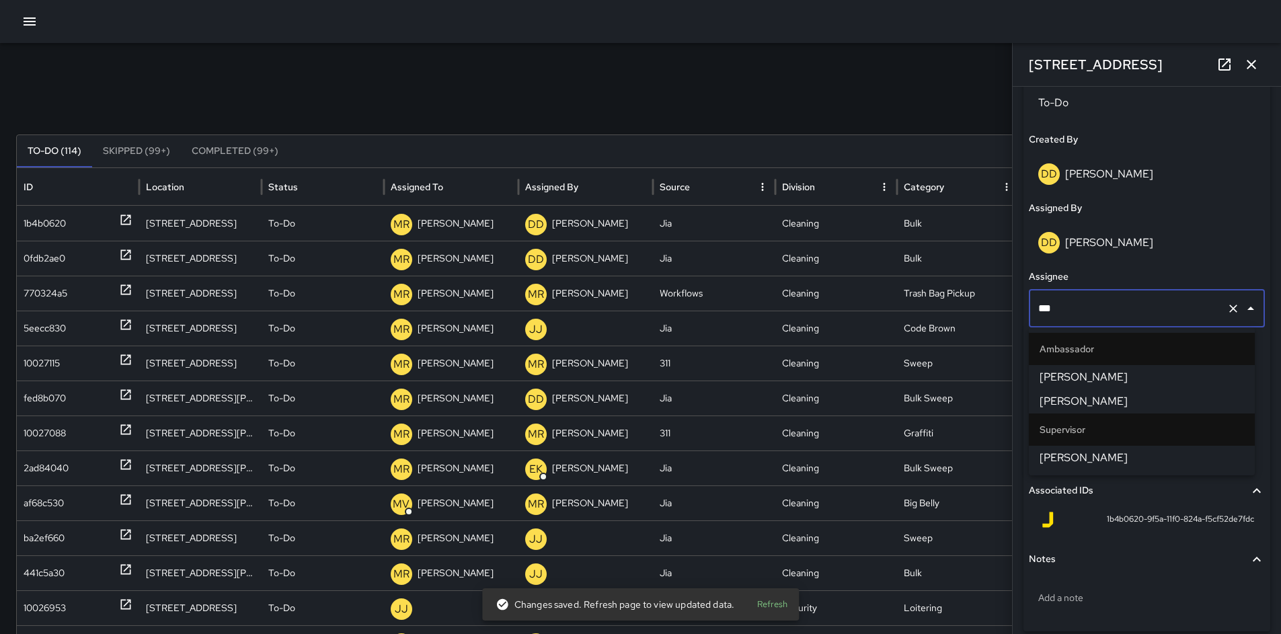
click at [1056, 454] on span "David Lewis" at bounding box center [1142, 458] width 204 height 16
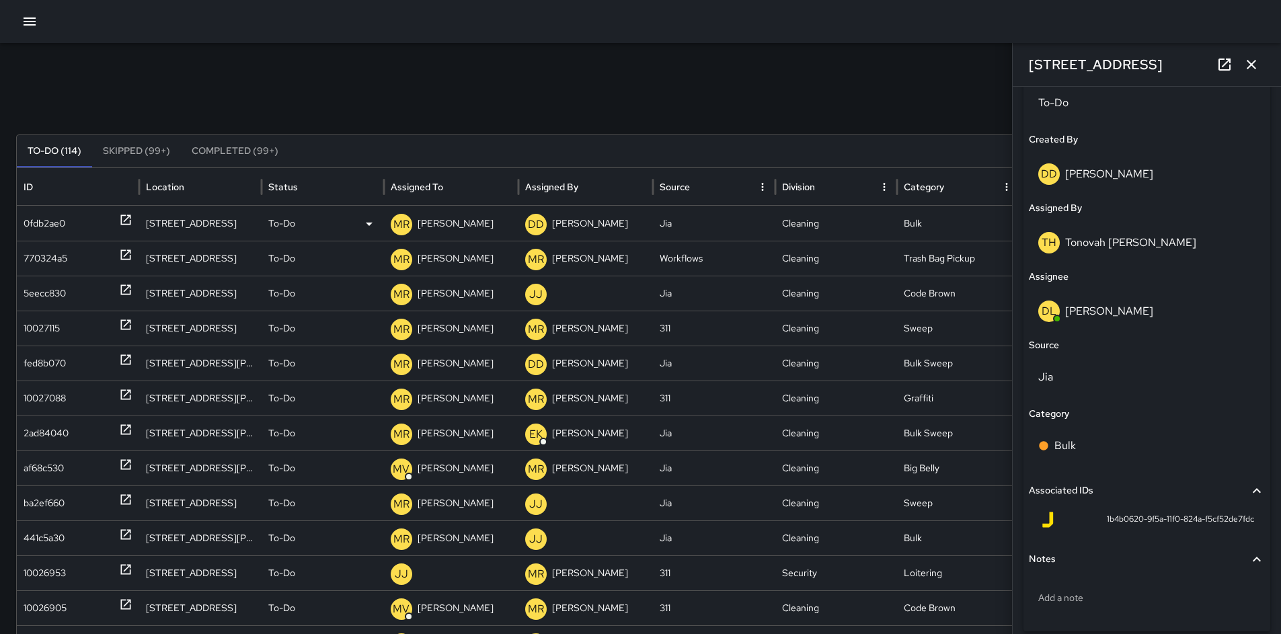
click at [59, 221] on div "0fdb2ae0" at bounding box center [45, 223] width 42 height 34
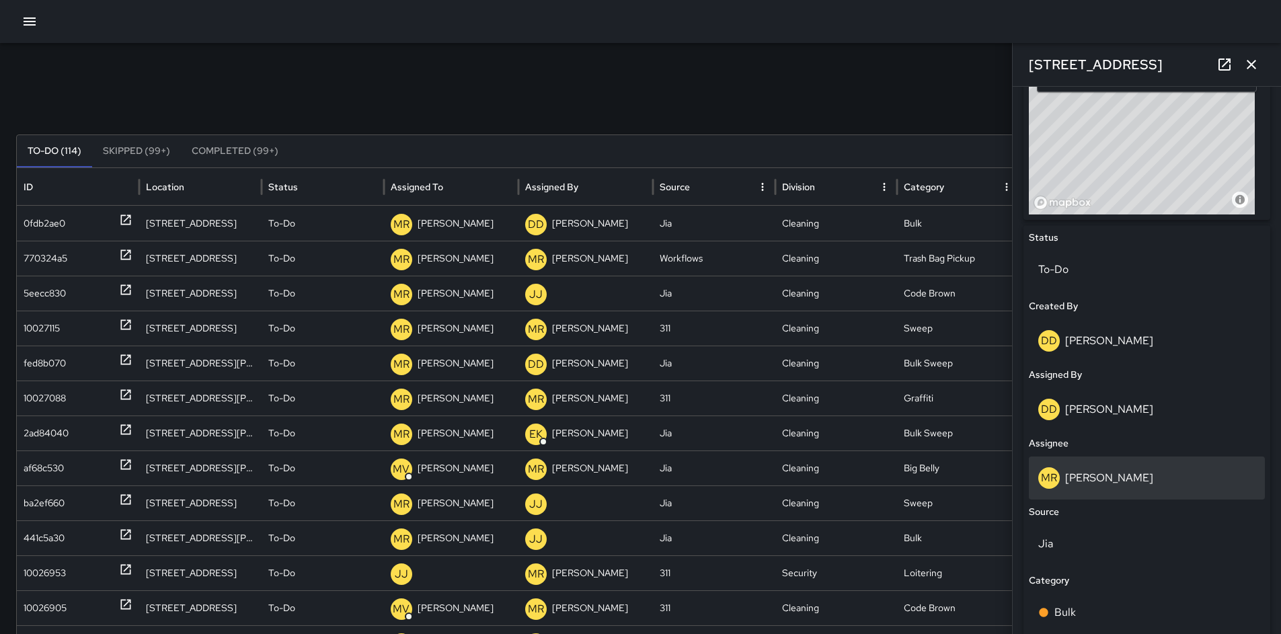
scroll to position [508, 0]
click at [1131, 471] on div "MR Maria Rosas" at bounding box center [1146, 478] width 217 height 22
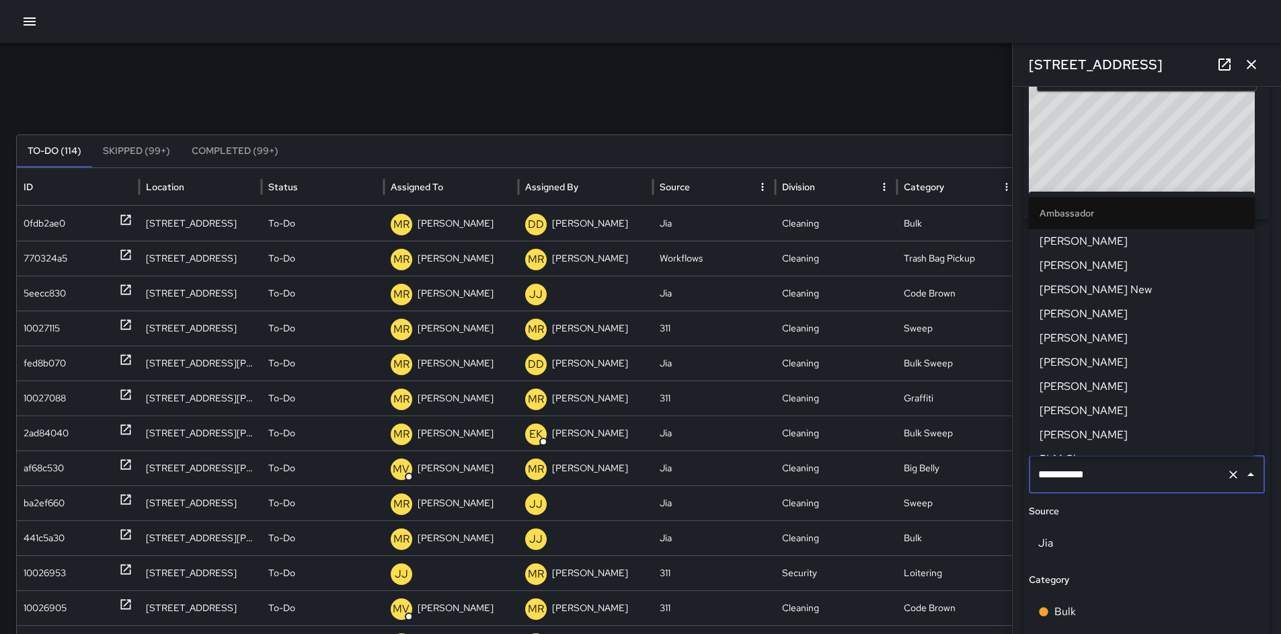
scroll to position [1279, 0]
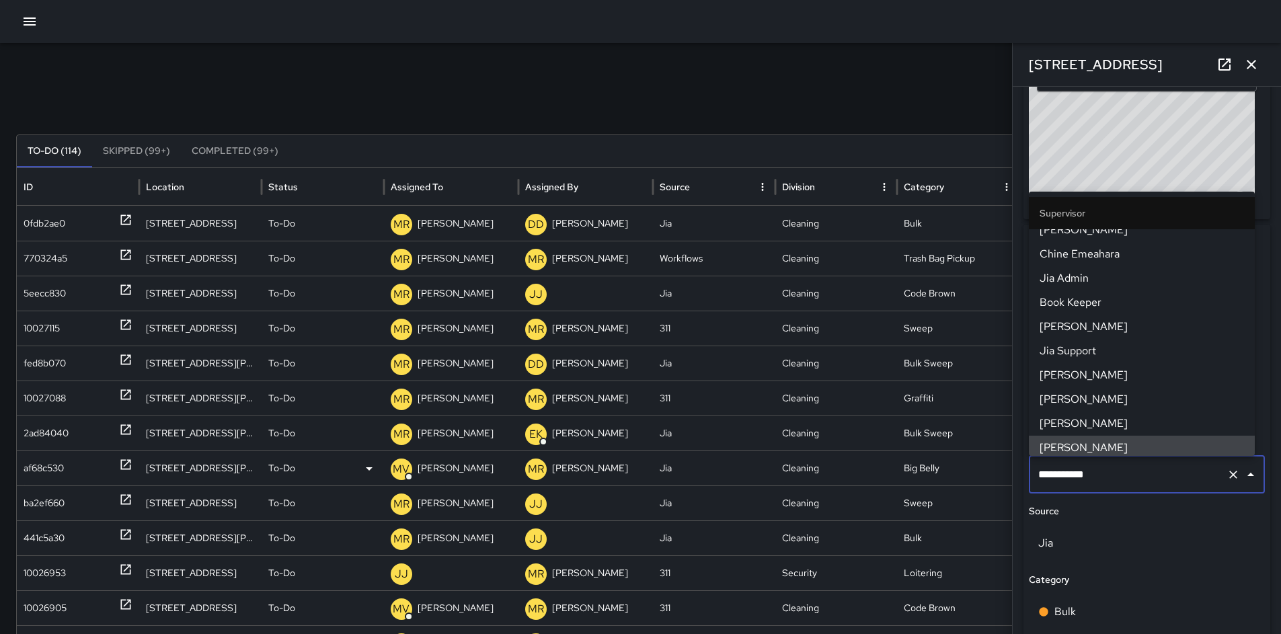
drag, startPoint x: 1131, startPoint y: 471, endPoint x: 972, endPoint y: 467, distance: 158.8
click at [973, 467] on div "Search ***** Search New Task To-Do (114) Skipped (99+) Completed (99+) ID Locat…" at bounding box center [640, 424] width 1281 height 763
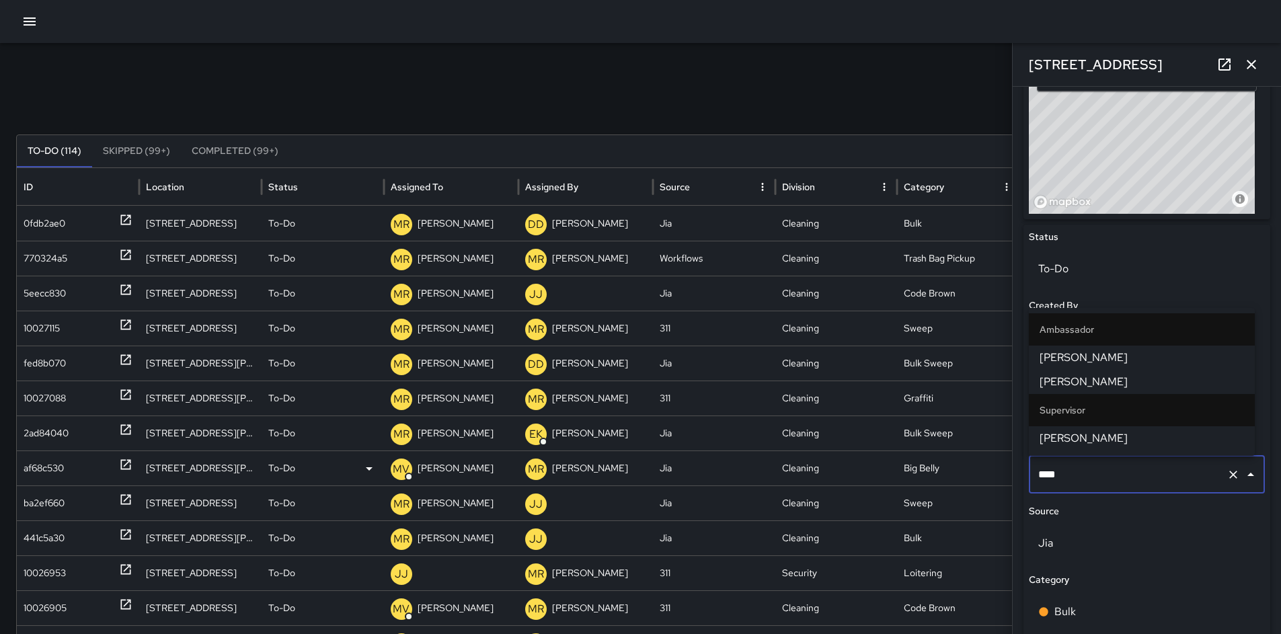
type input "*****"
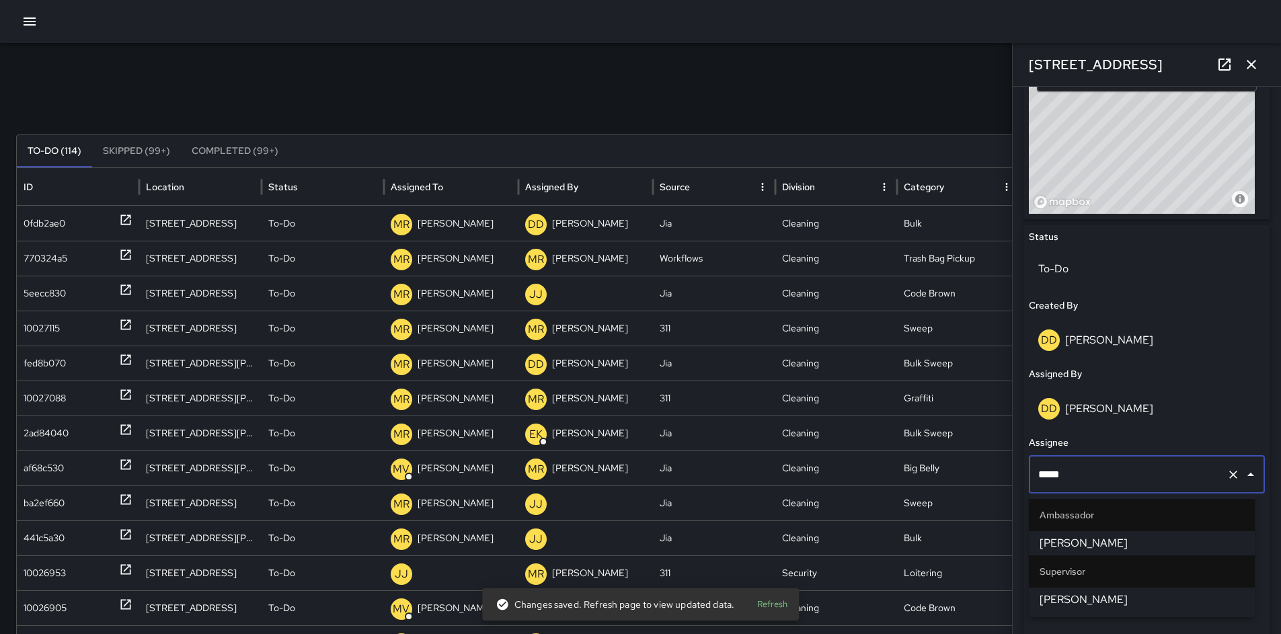
click at [1079, 596] on span "David Lewis" at bounding box center [1142, 600] width 204 height 16
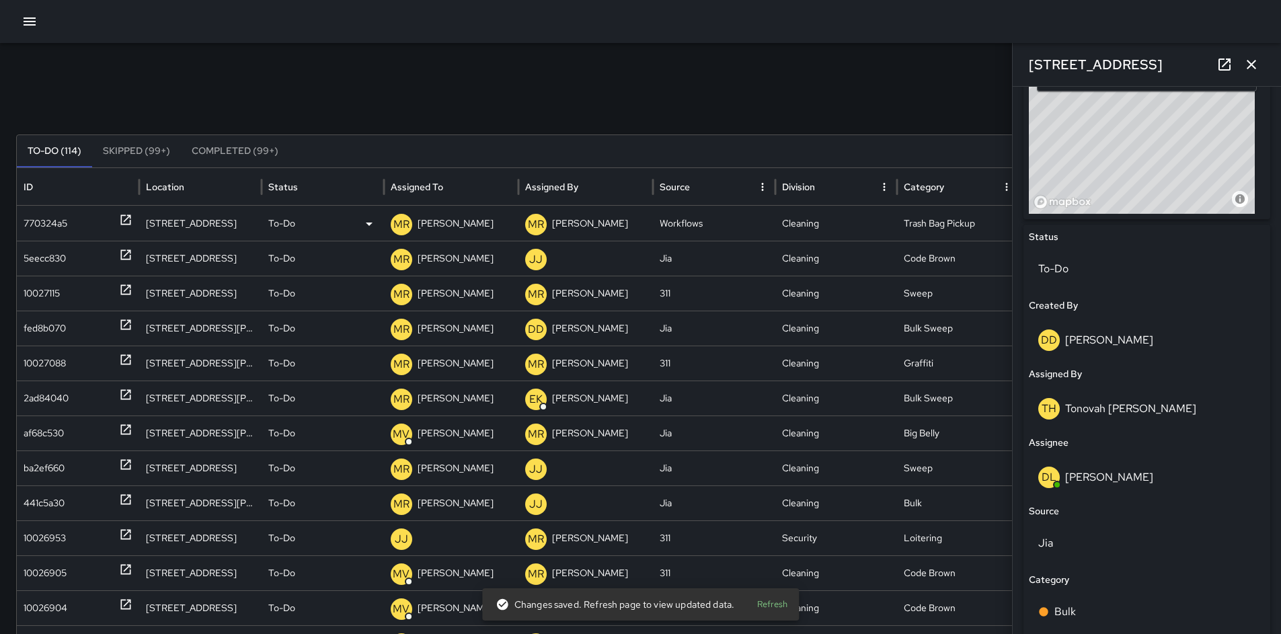
click at [42, 223] on div "770324a5" at bounding box center [46, 223] width 44 height 34
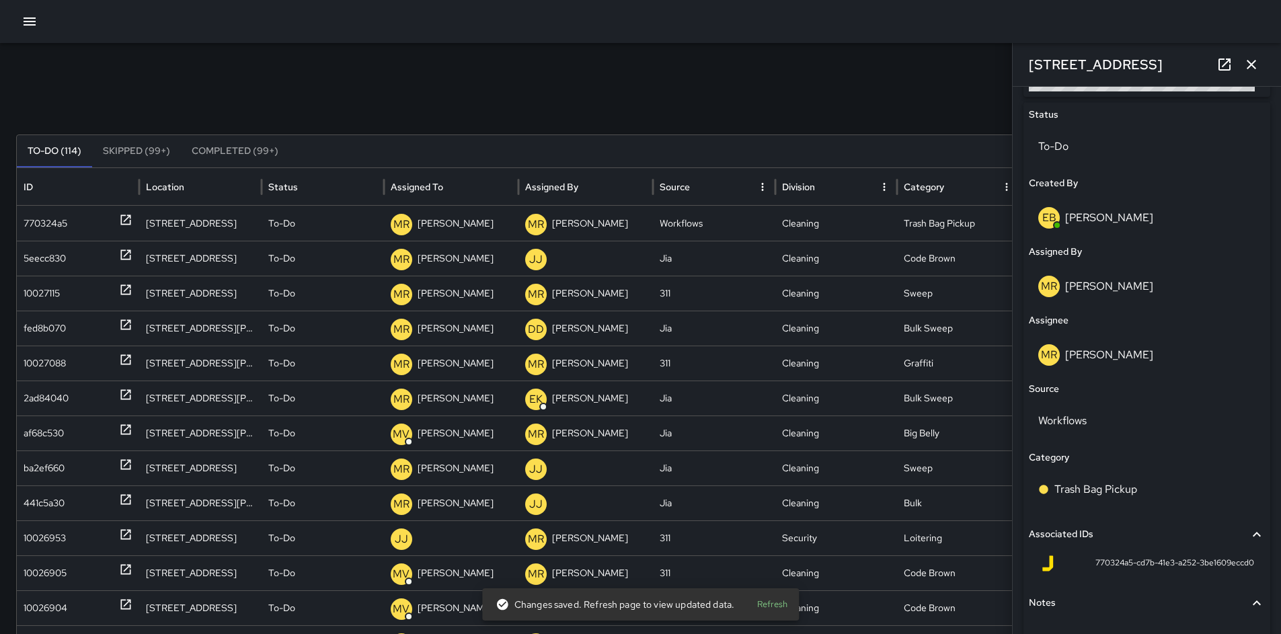
scroll to position [635, 0]
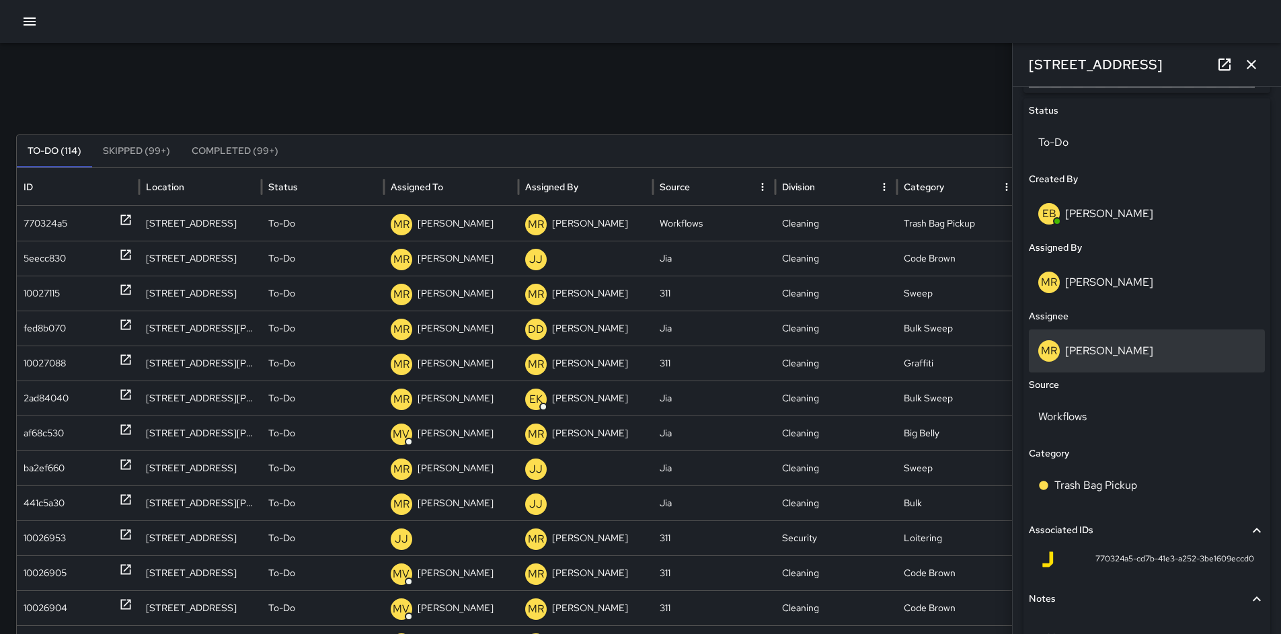
click at [1096, 352] on p "Maria Rosas" at bounding box center [1109, 351] width 88 height 14
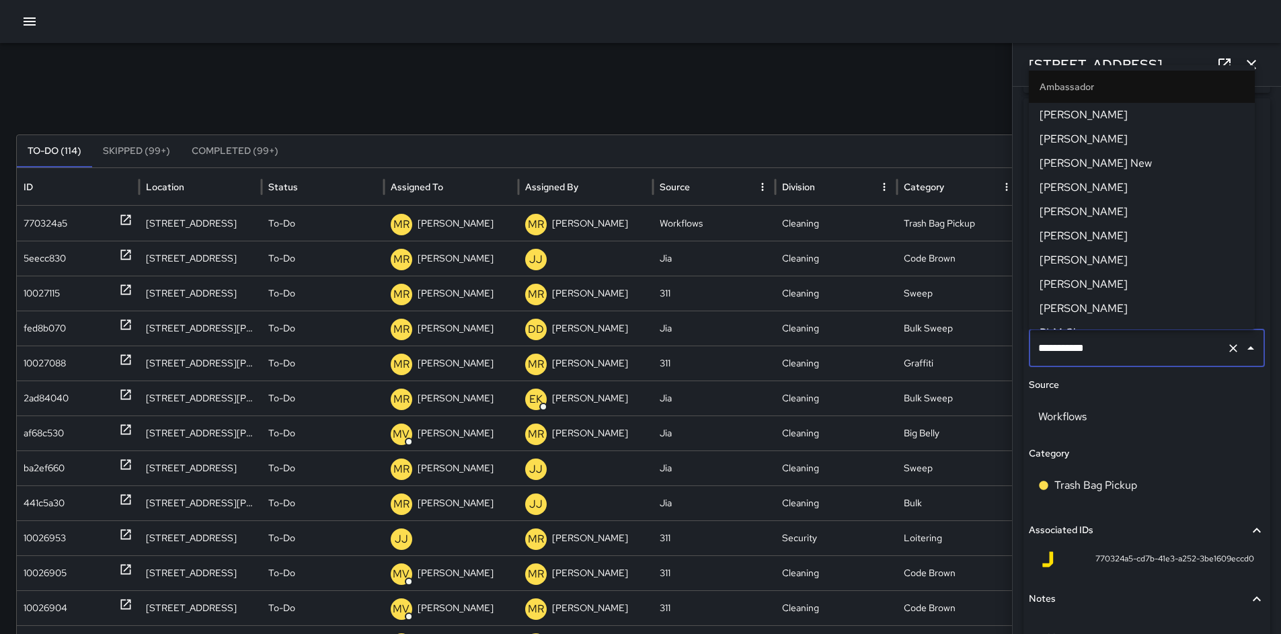
scroll to position [1279, 0]
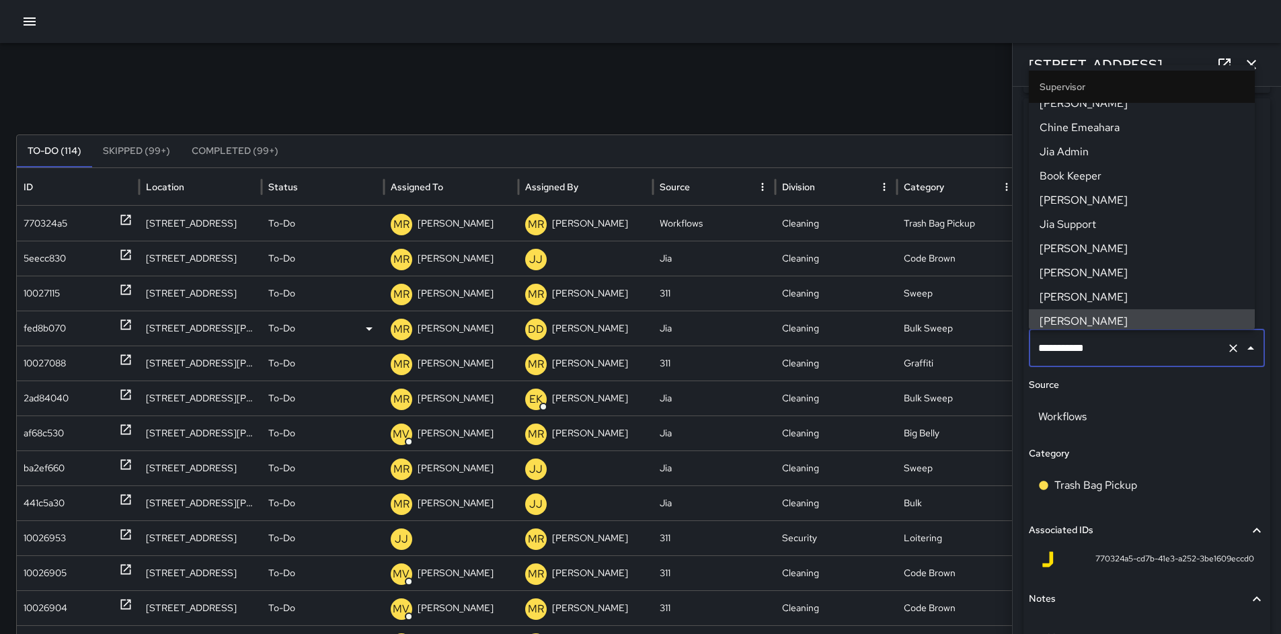
drag, startPoint x: 1119, startPoint y: 349, endPoint x: 990, endPoint y: 344, distance: 129.2
click at [997, 344] on div "Search ***** Search New Task To-Do (114) Skipped (99+) Completed (99+) ID Locat…" at bounding box center [640, 424] width 1281 height 763
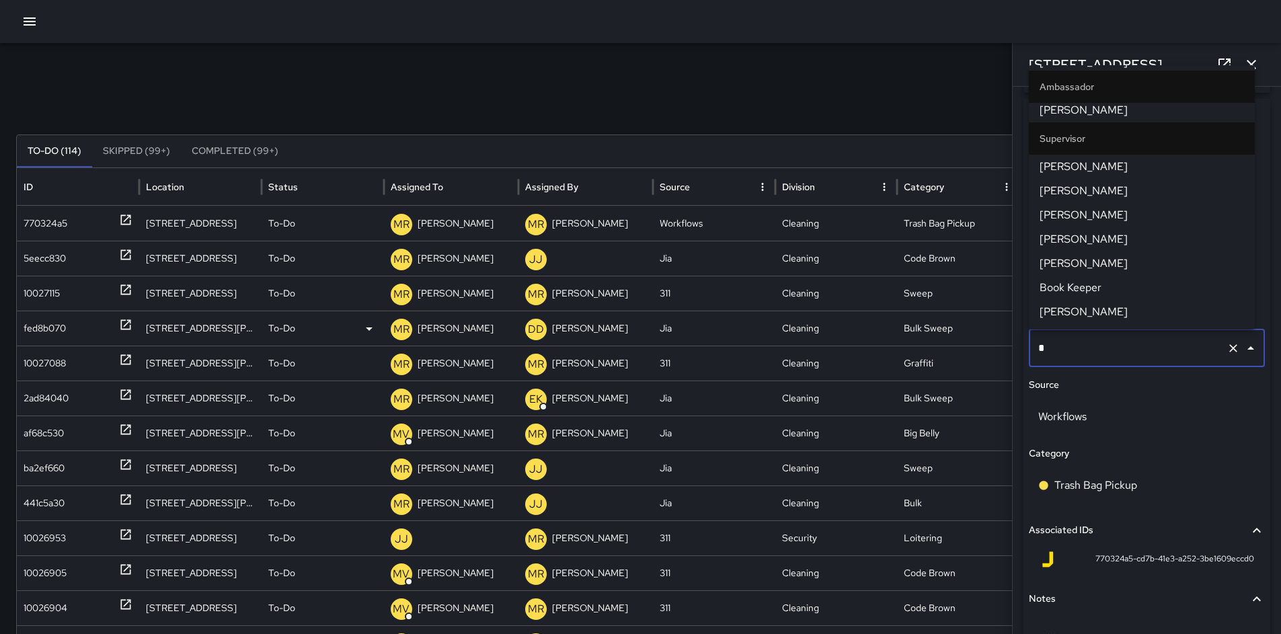
scroll to position [0, 0]
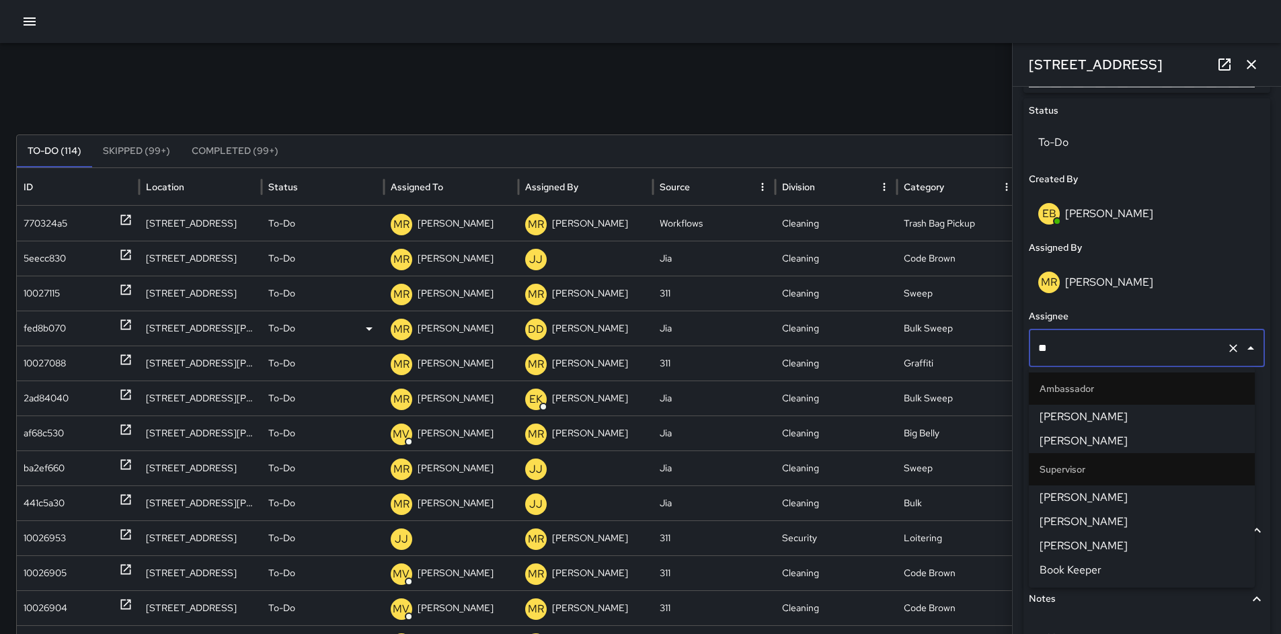
type input "***"
click at [1058, 501] on span "Ken McCarter" at bounding box center [1142, 498] width 204 height 16
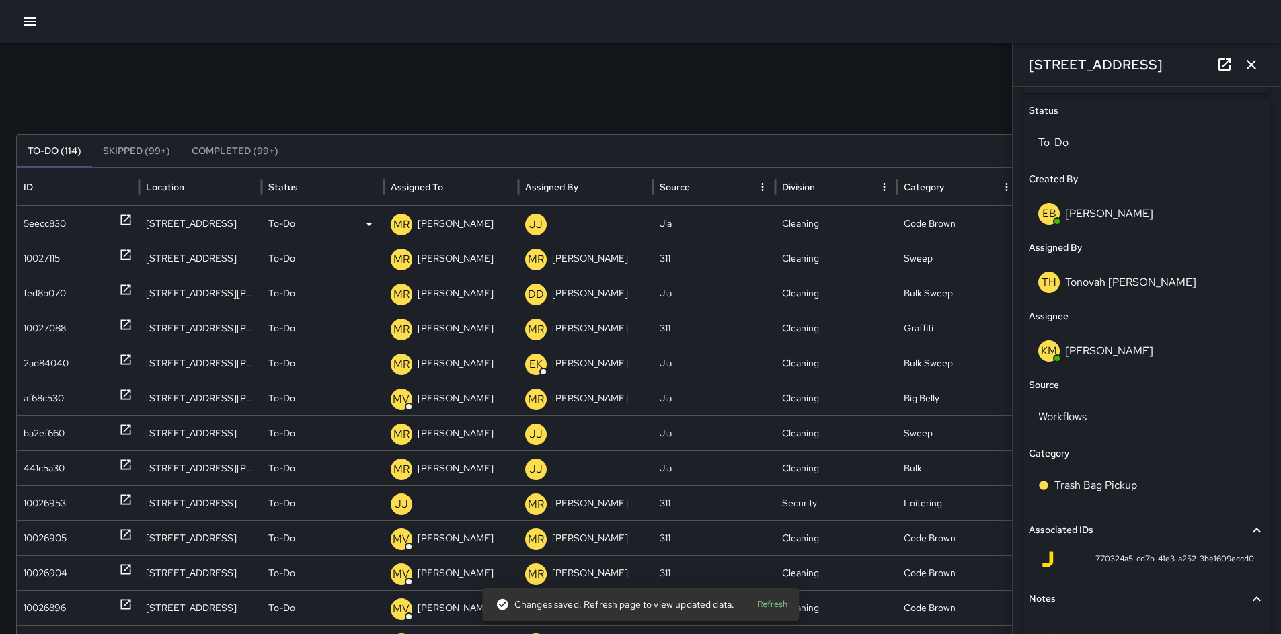
click at [34, 221] on div "5eecc830" at bounding box center [45, 223] width 42 height 34
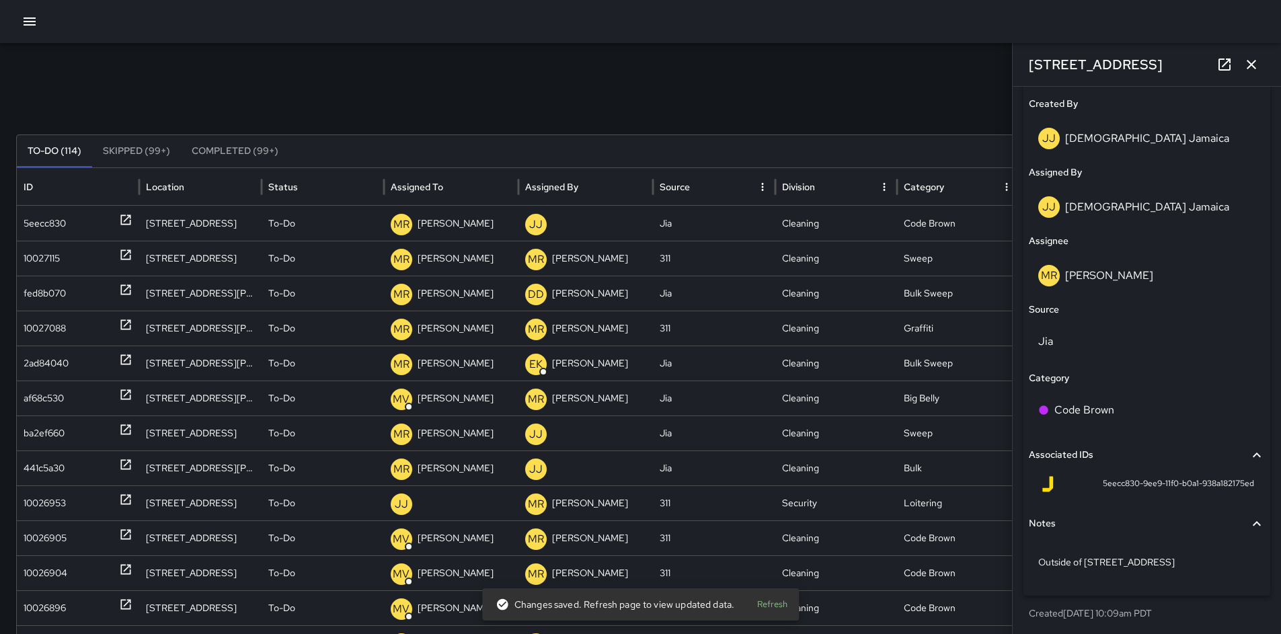
scroll to position [712, 0]
click at [1102, 273] on p "Maria Rosas" at bounding box center [1109, 273] width 88 height 14
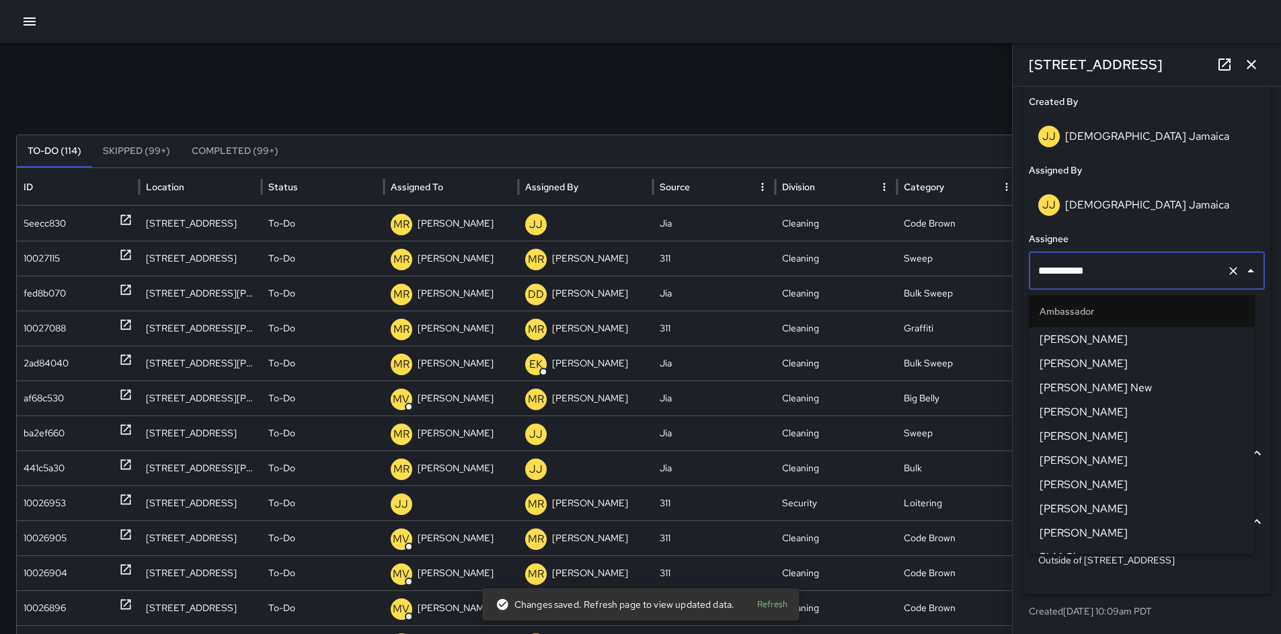
scroll to position [1279, 0]
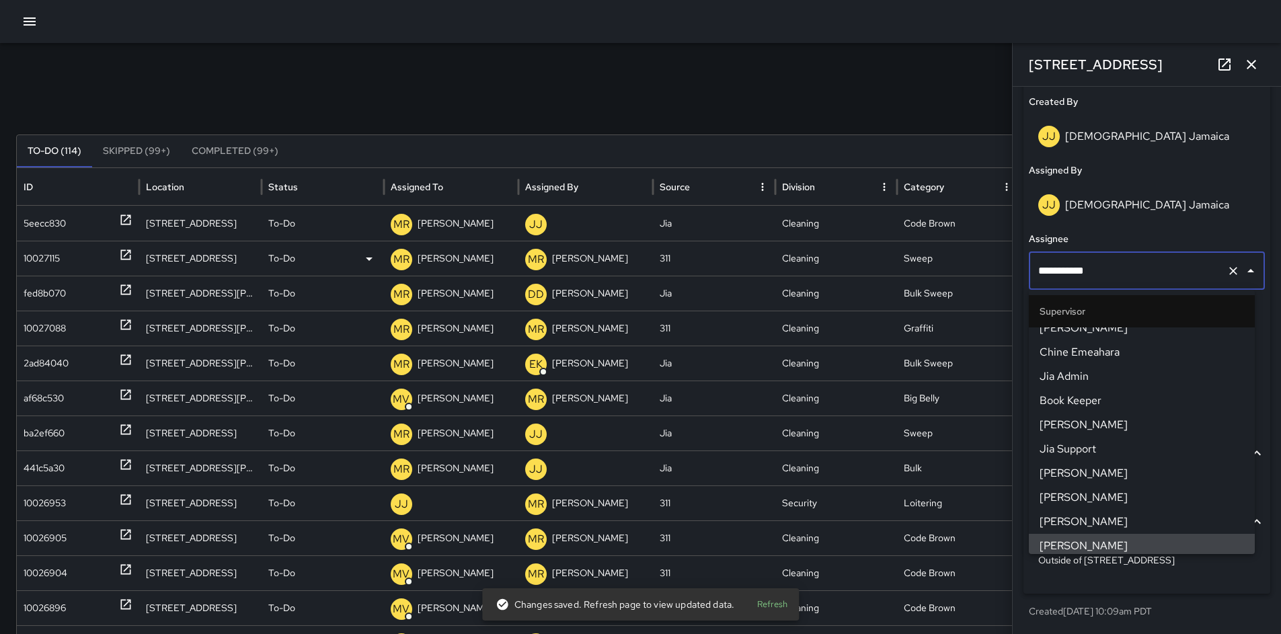
drag, startPoint x: 1114, startPoint y: 272, endPoint x: 989, endPoint y: 258, distance: 125.2
click at [995, 258] on div "Search ***** Search New Task To-Do (114) Skipped (99+) Completed (99+) ID Locat…" at bounding box center [640, 424] width 1281 height 763
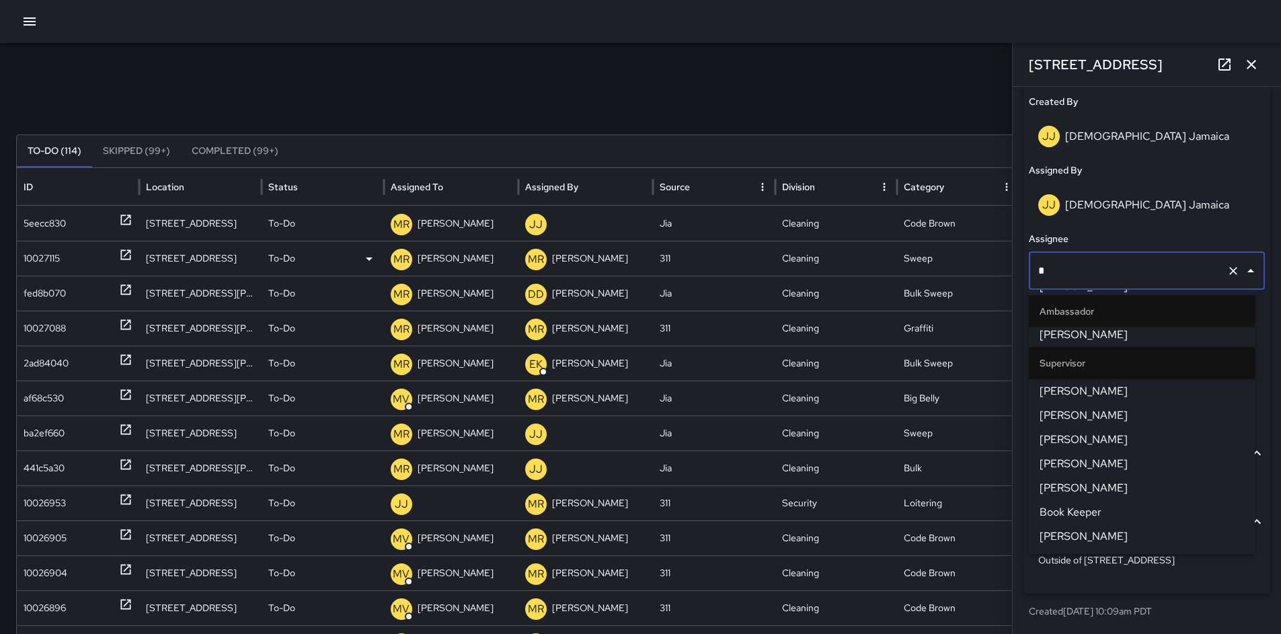
scroll to position [0, 0]
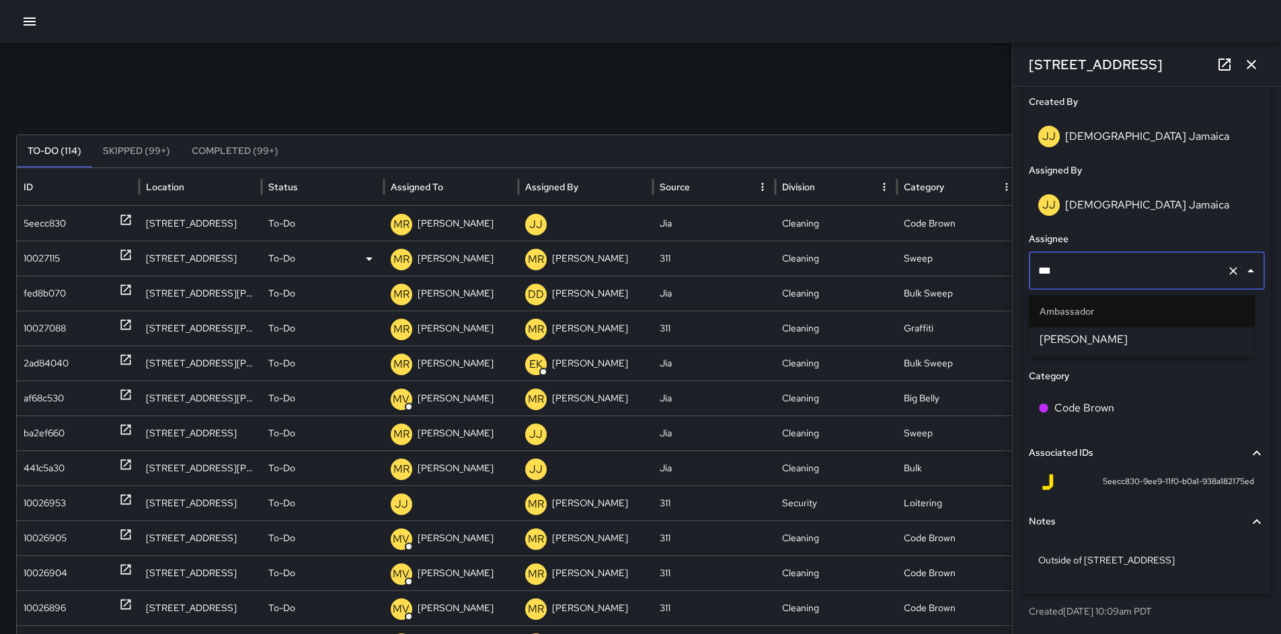
type input "****"
click at [1223, 358] on div "Jia" at bounding box center [1147, 342] width 236 height 43
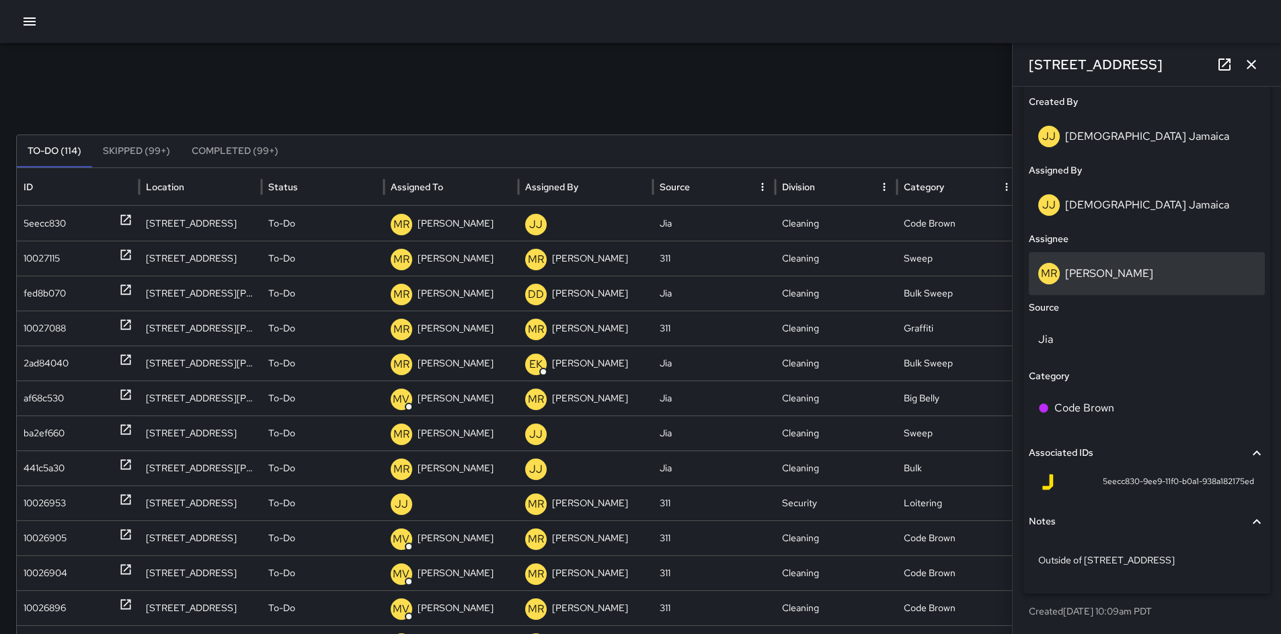
click at [1083, 275] on p "Maria Rosas" at bounding box center [1109, 273] width 88 height 14
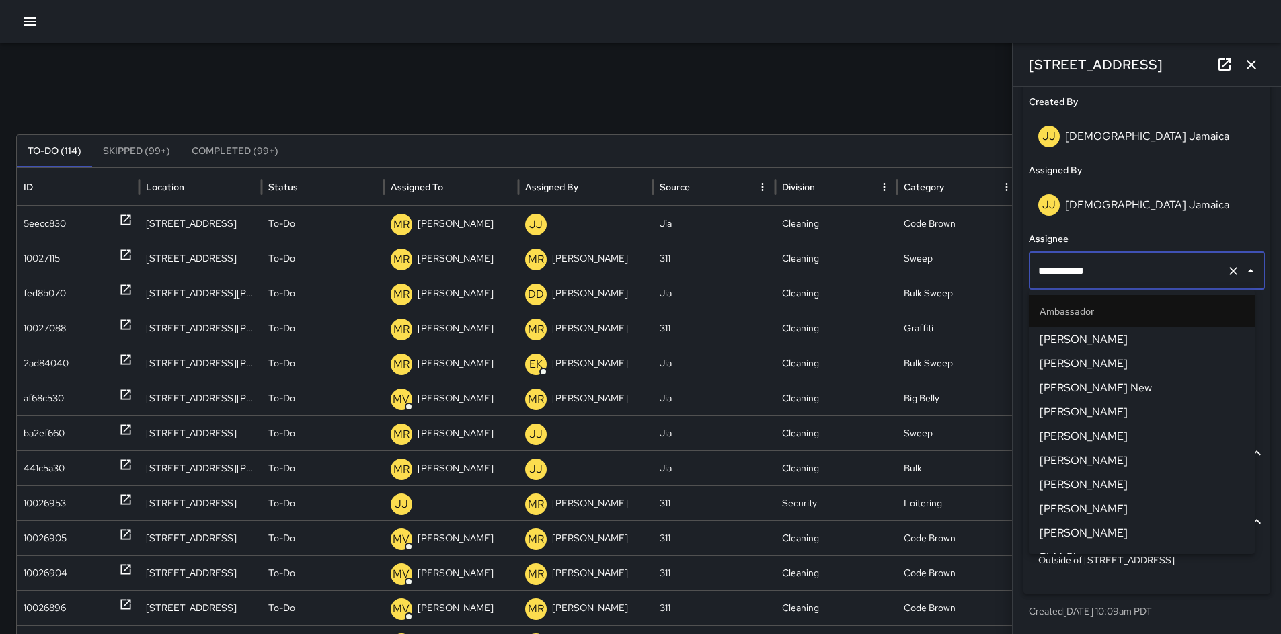
scroll to position [1279, 0]
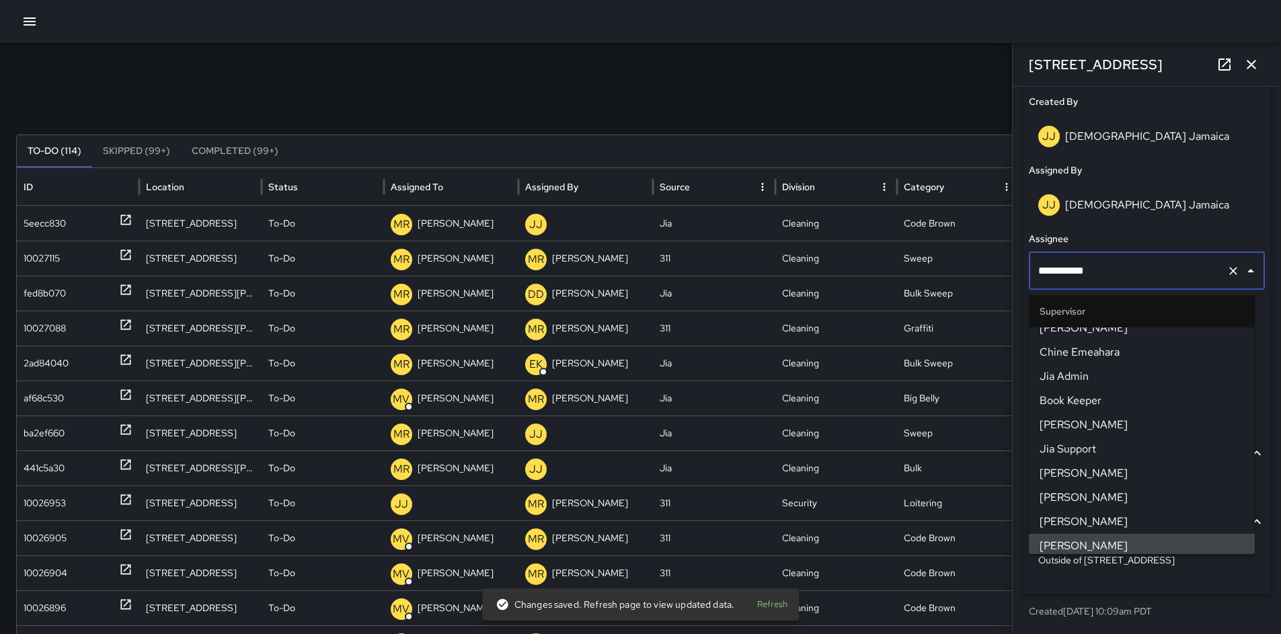
drag, startPoint x: 1098, startPoint y: 270, endPoint x: 1032, endPoint y: 262, distance: 66.5
click at [1032, 262] on div "**********" at bounding box center [1147, 271] width 236 height 38
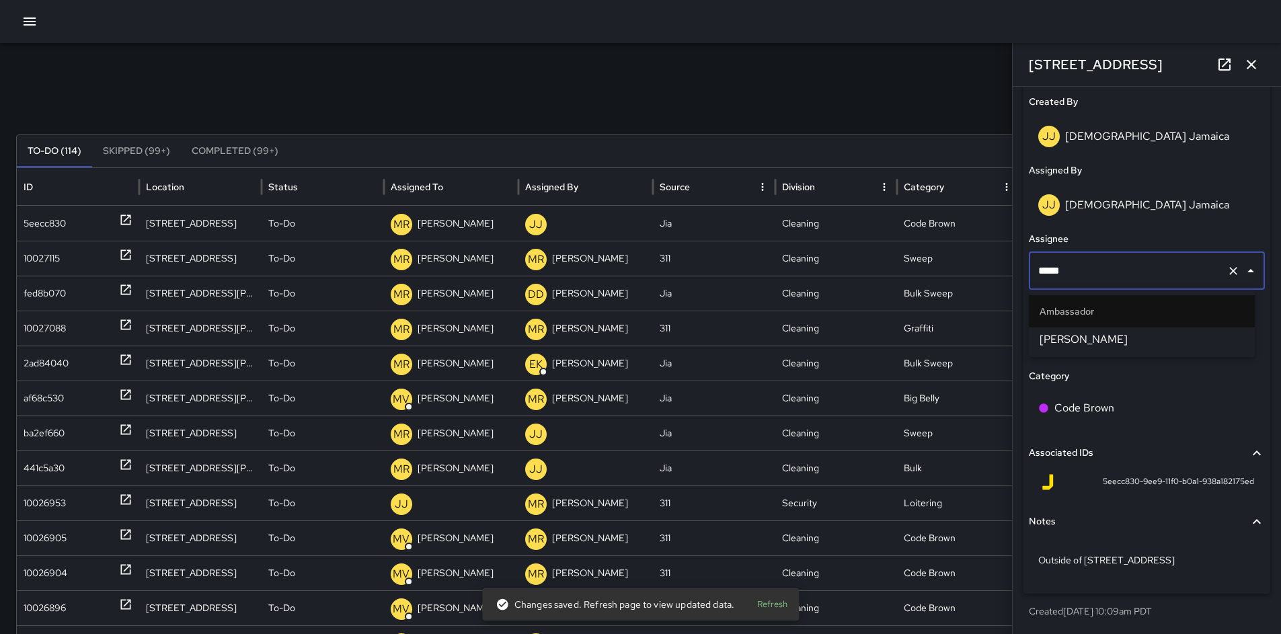
type input "******"
click at [1069, 329] on li "Katherine Treminio" at bounding box center [1142, 340] width 226 height 24
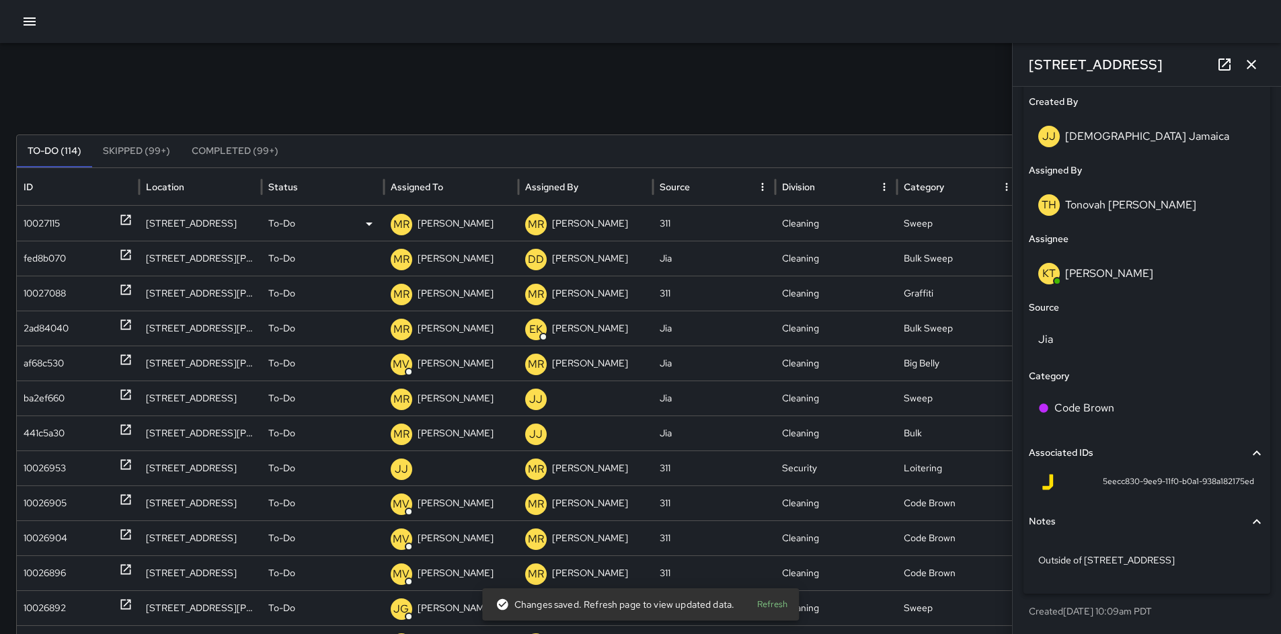
click at [71, 218] on div "10027115" at bounding box center [78, 223] width 109 height 34
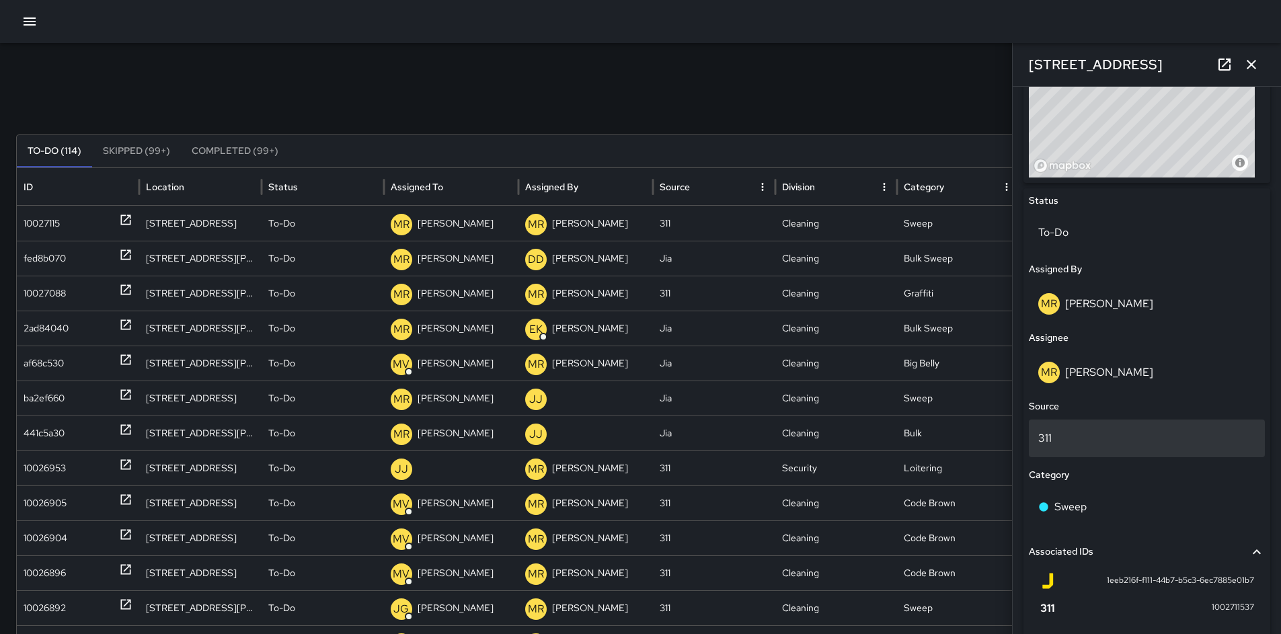
scroll to position [548, 0]
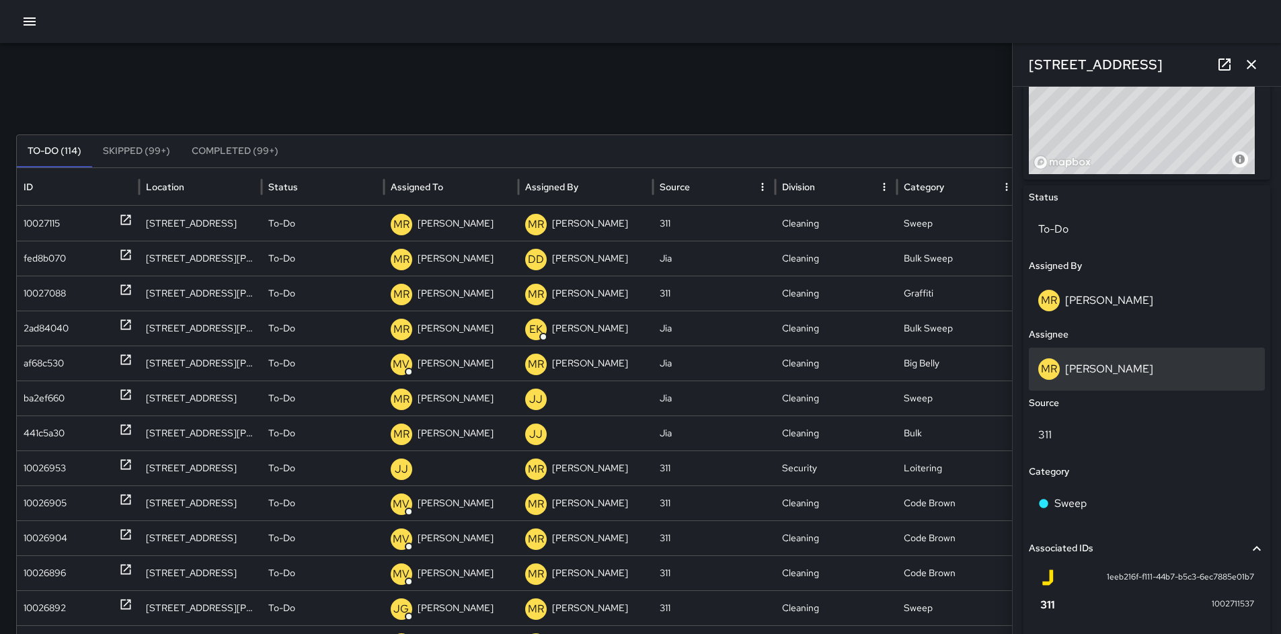
click at [1096, 374] on p "Maria Rosas" at bounding box center [1109, 369] width 88 height 14
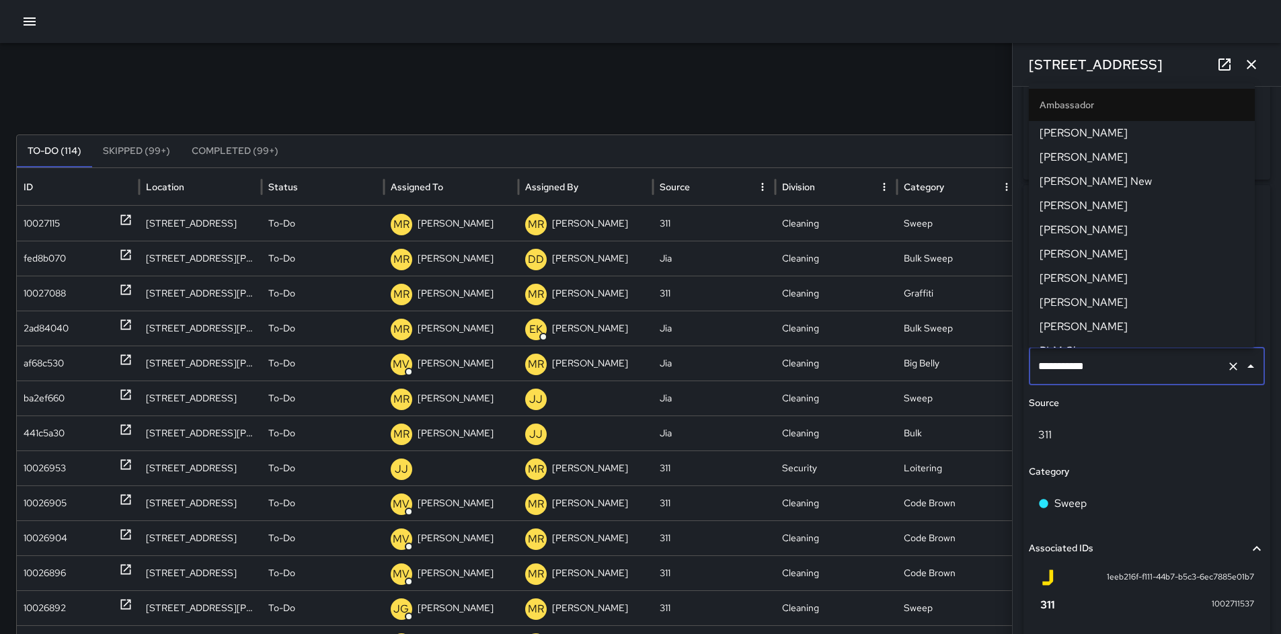
scroll to position [1279, 0]
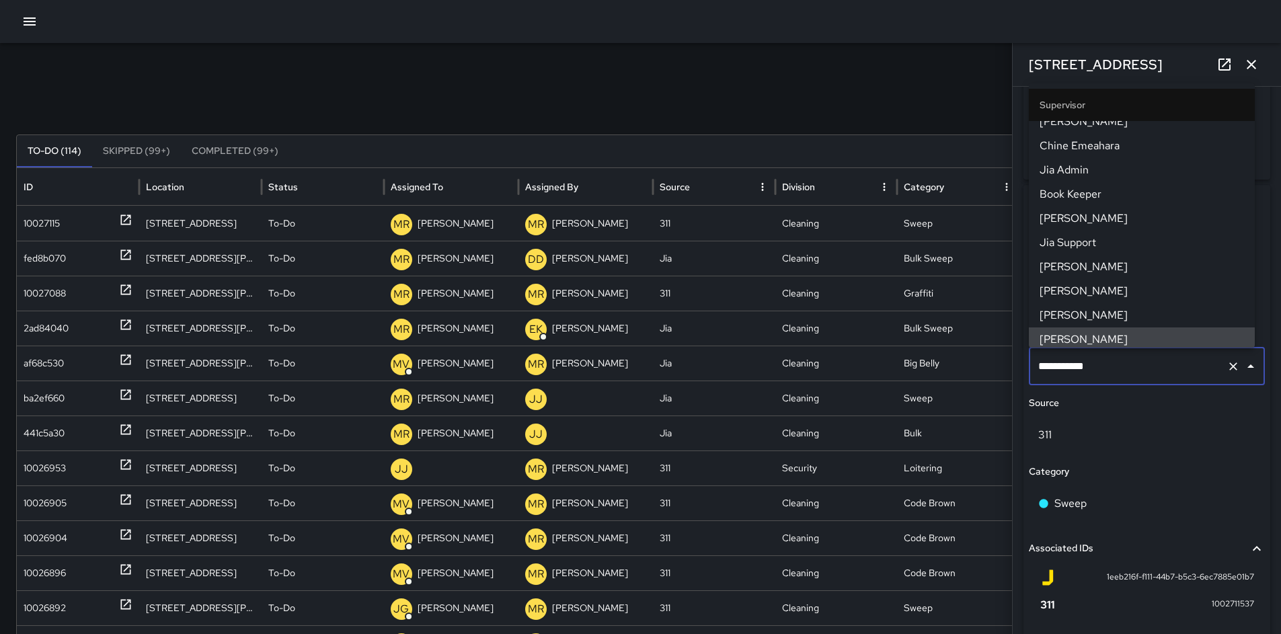
drag, startPoint x: 1096, startPoint y: 369, endPoint x: 1020, endPoint y: 360, distance: 75.8
click at [1021, 360] on div "**********" at bounding box center [1147, 360] width 268 height 547
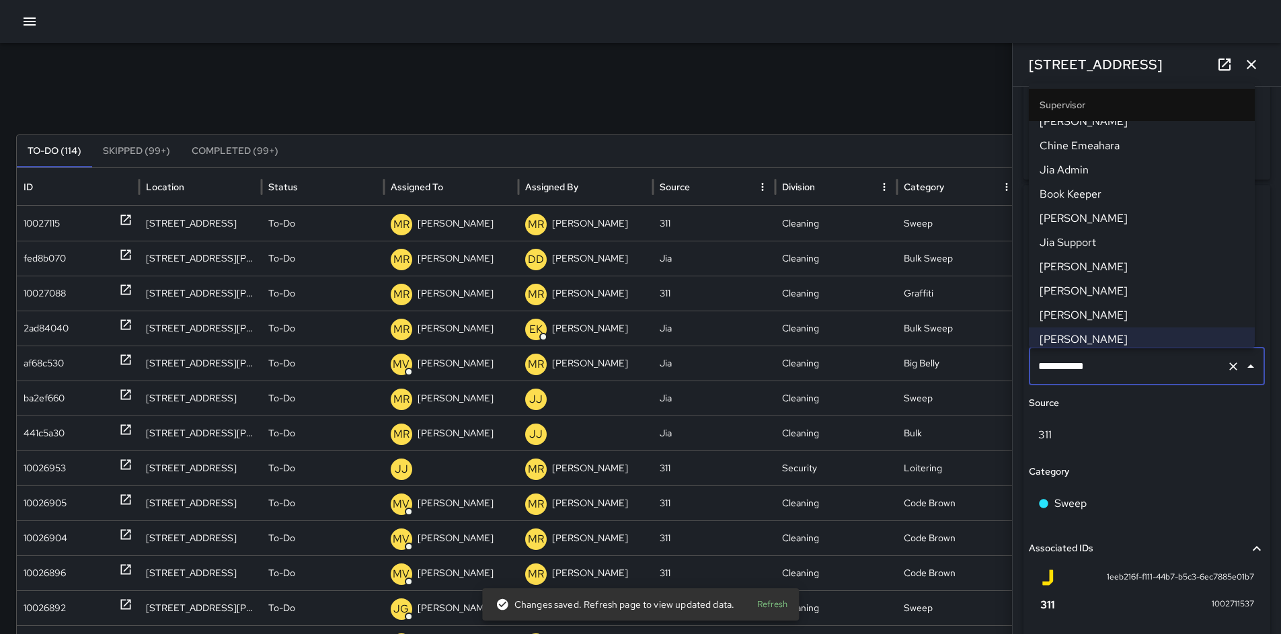
click at [1247, 67] on icon "button" at bounding box center [1252, 64] width 16 height 16
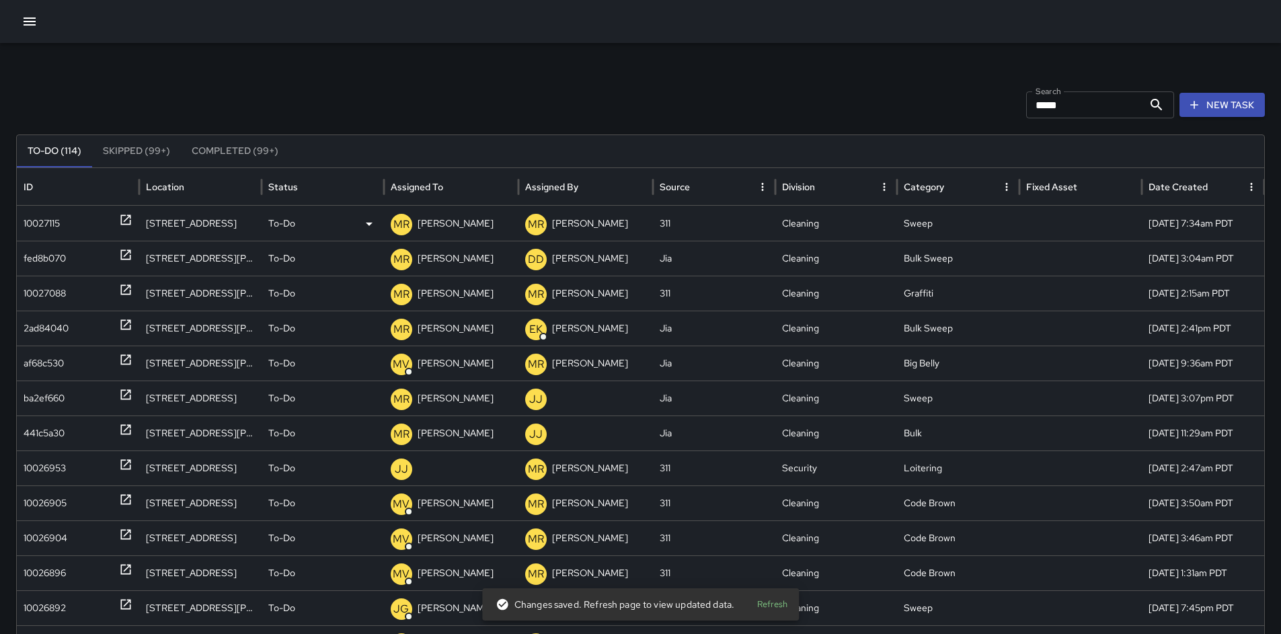
click at [49, 224] on div "10027115" at bounding box center [42, 223] width 36 height 34
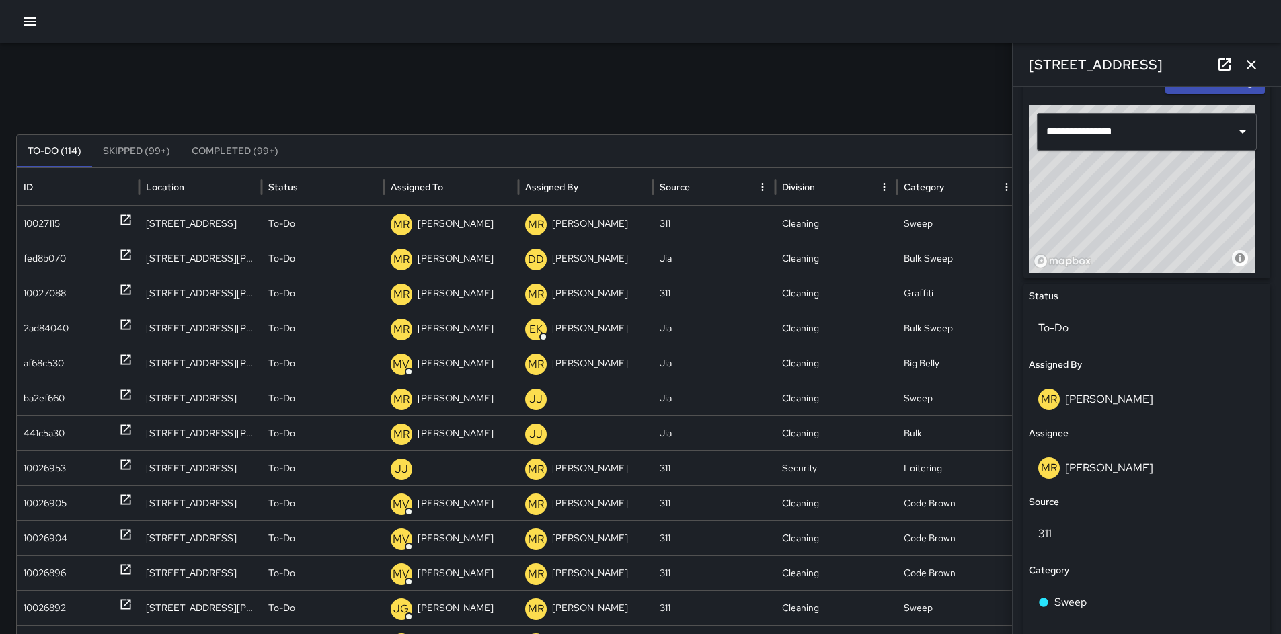
scroll to position [618, 0]
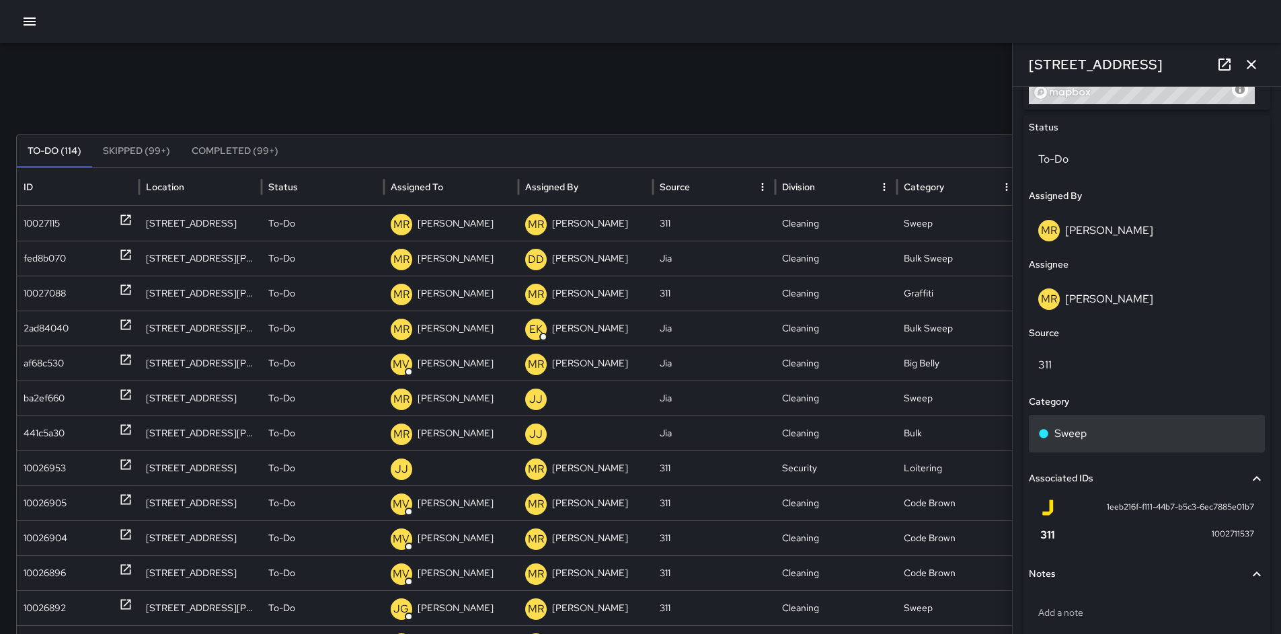
click at [1100, 434] on div "Sweep" at bounding box center [1146, 434] width 217 height 16
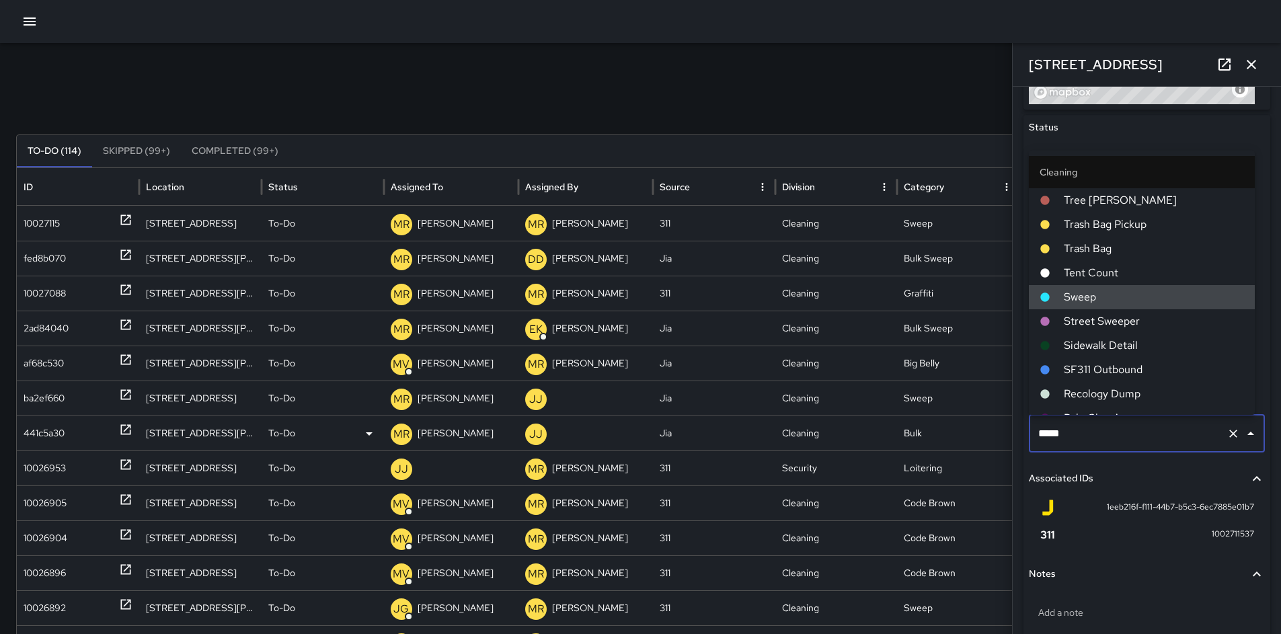
drag, startPoint x: 1054, startPoint y: 430, endPoint x: 993, endPoint y: 430, distance: 60.5
click at [993, 430] on div "Search ***** Search New Task To-Do (114) Skipped (99+) Completed (99+) ID Locat…" at bounding box center [640, 424] width 1281 height 763
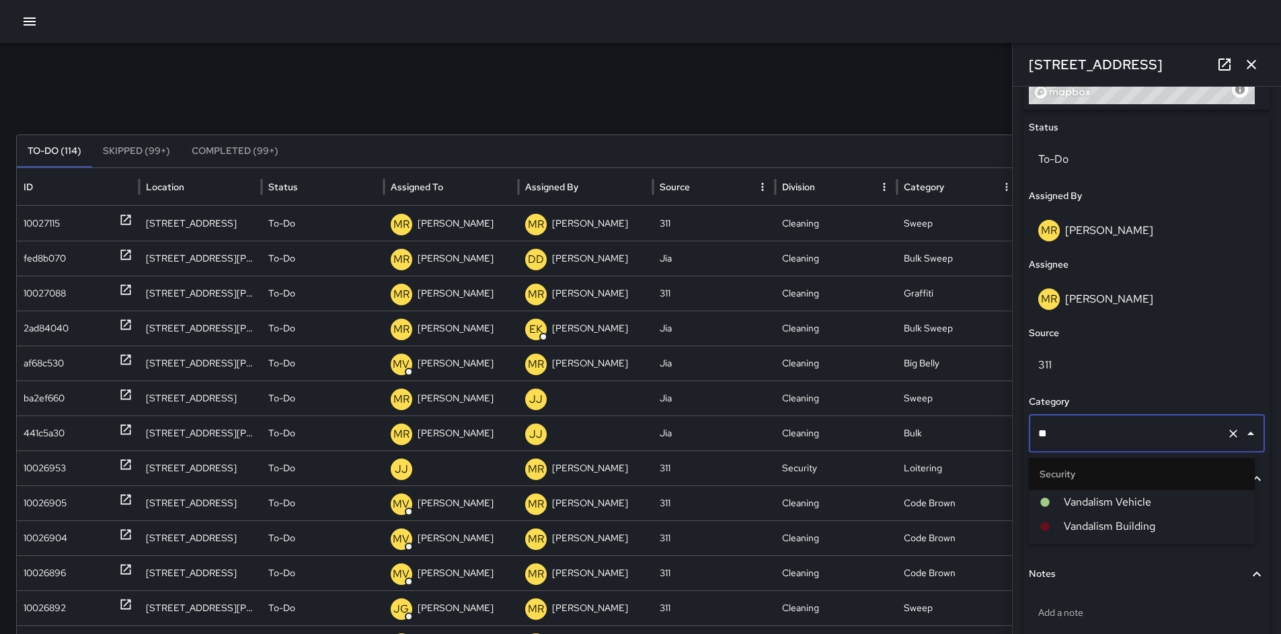
type input "*"
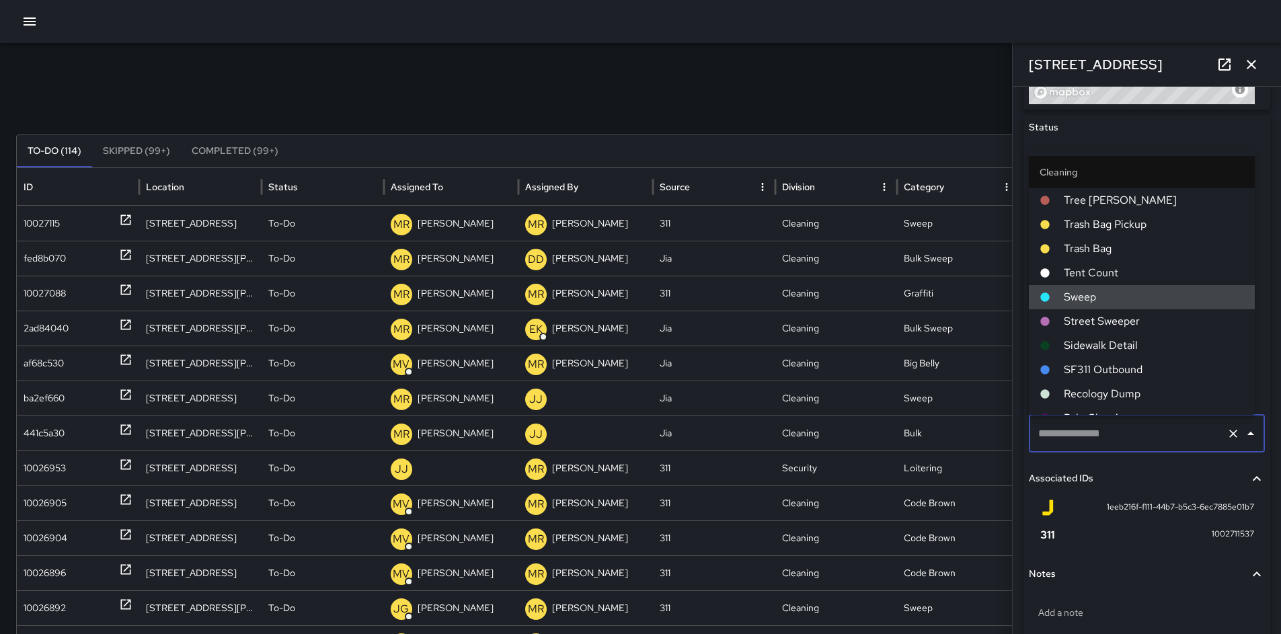
click at [1131, 547] on div "1eeb216f-f111-44b7-b5c3-6ec7885e01b7 1002711537" at bounding box center [1147, 523] width 236 height 59
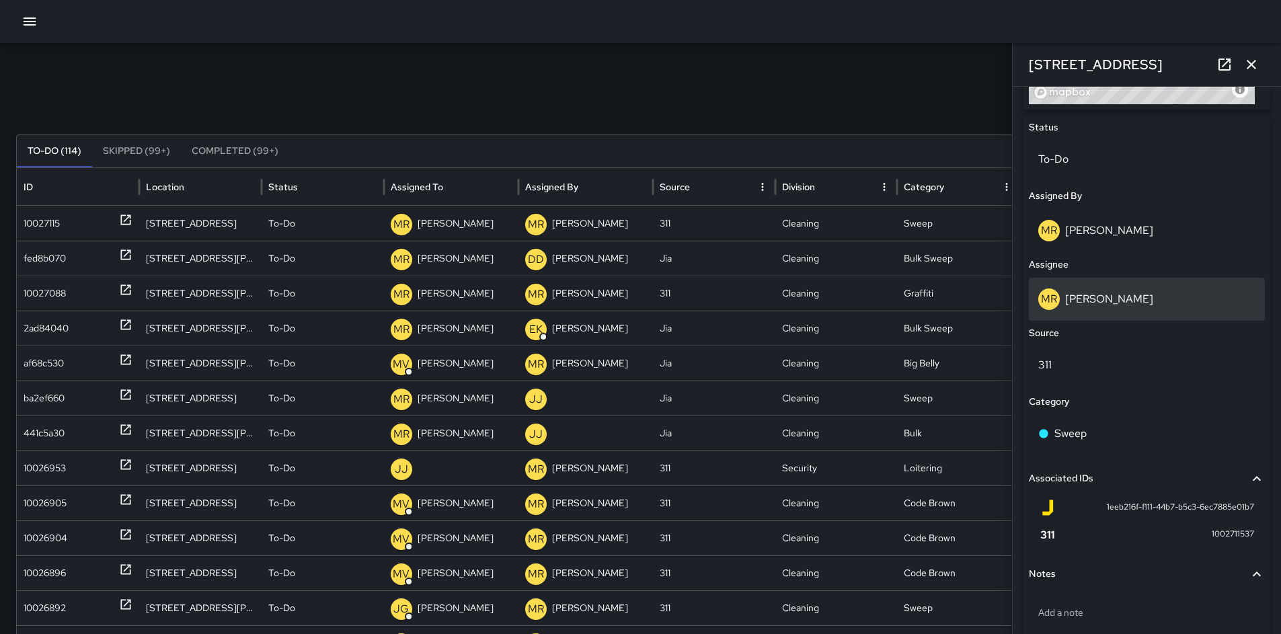
click at [1084, 297] on p "Maria Rosas" at bounding box center [1109, 299] width 88 height 14
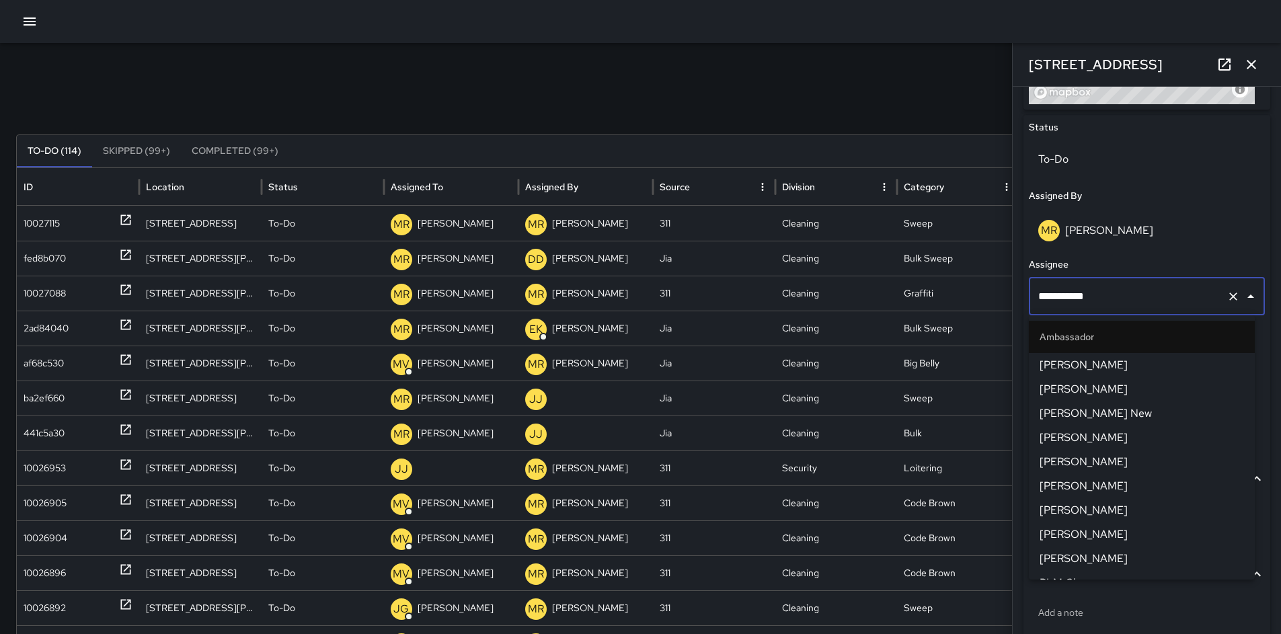
scroll to position [1279, 0]
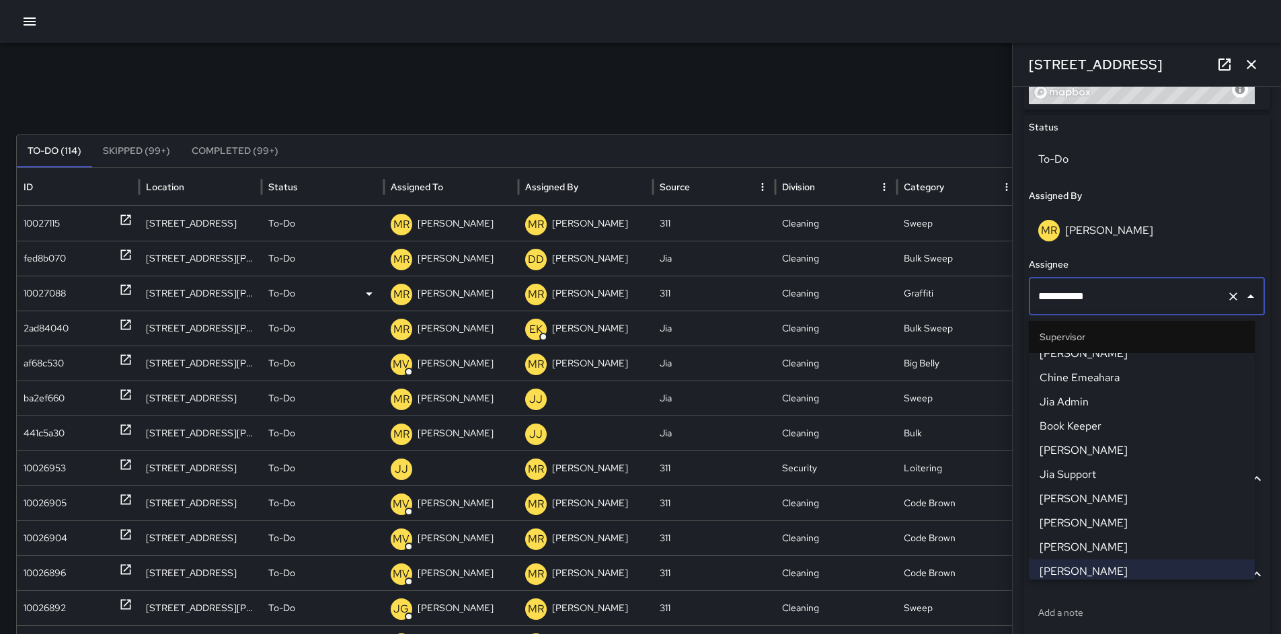
drag, startPoint x: 1103, startPoint y: 301, endPoint x: 991, endPoint y: 294, distance: 112.5
click at [993, 294] on div "Search ***** Search New Task To-Do (114) Skipped (99+) Completed (99+) ID Locat…" at bounding box center [640, 424] width 1281 height 763
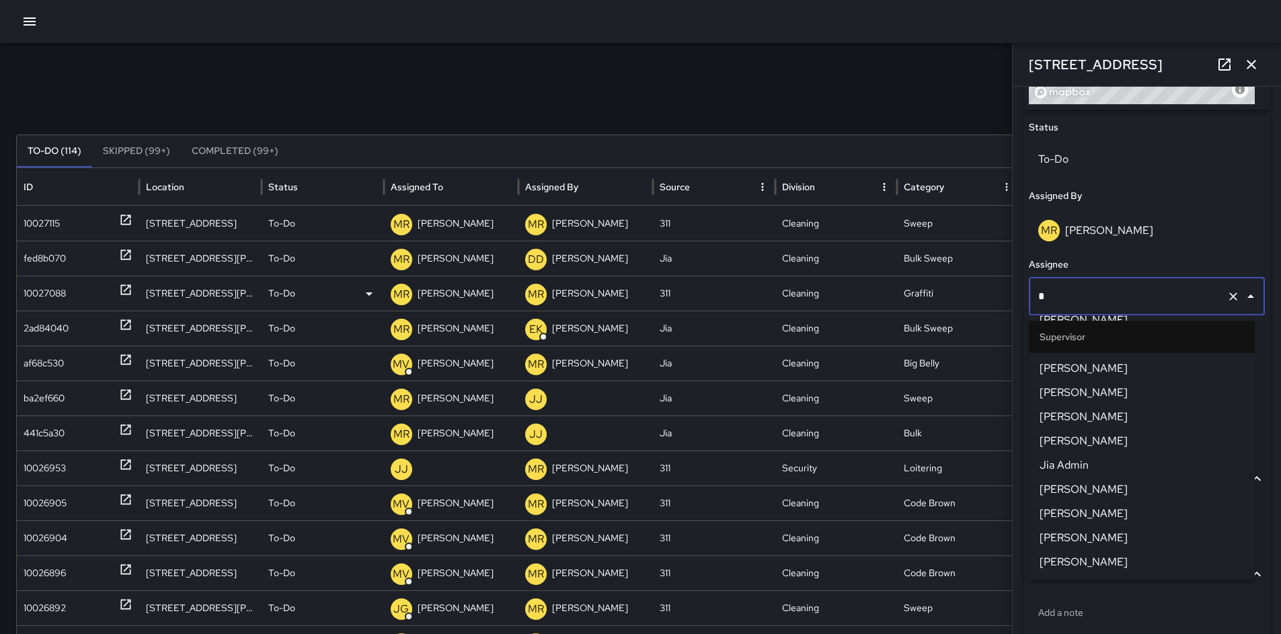
scroll to position [0, 0]
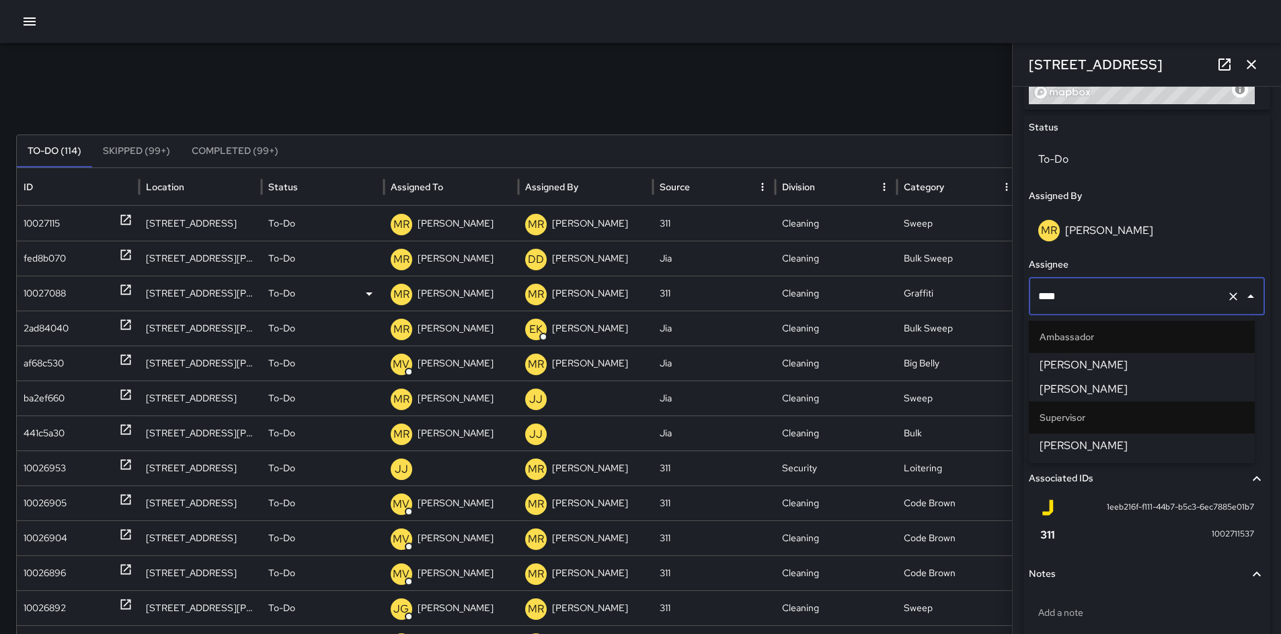
type input "*****"
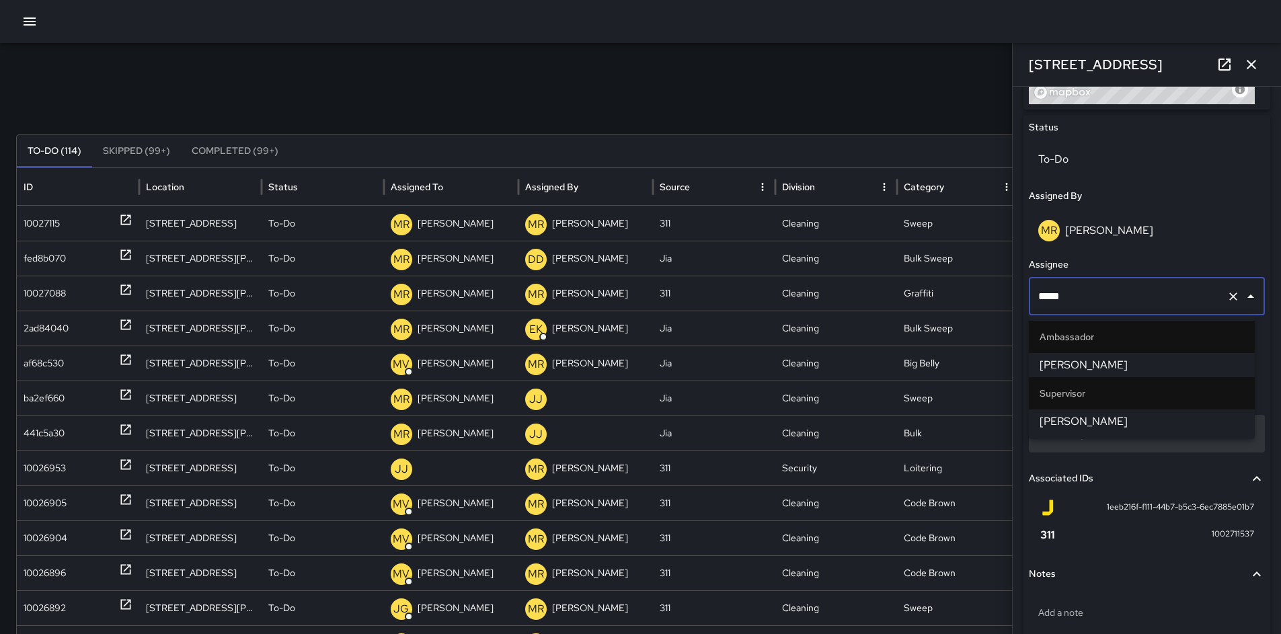
click at [1059, 418] on span "David Lewis" at bounding box center [1142, 422] width 204 height 16
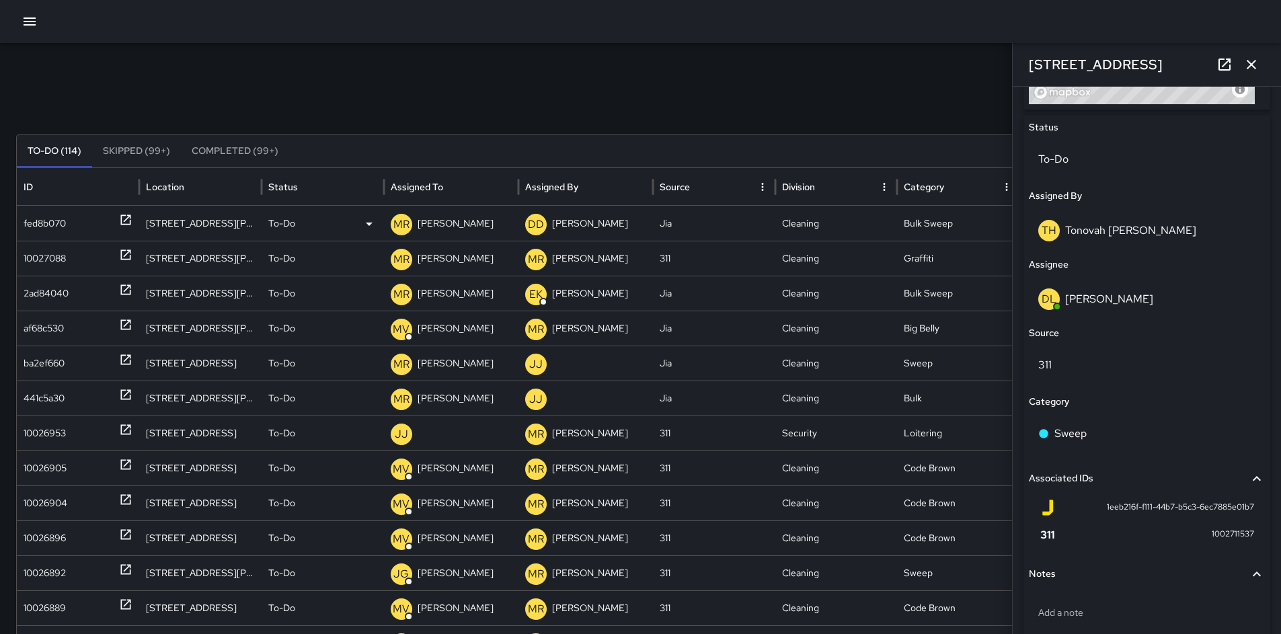
click at [48, 217] on div "fed8b070" at bounding box center [45, 223] width 42 height 34
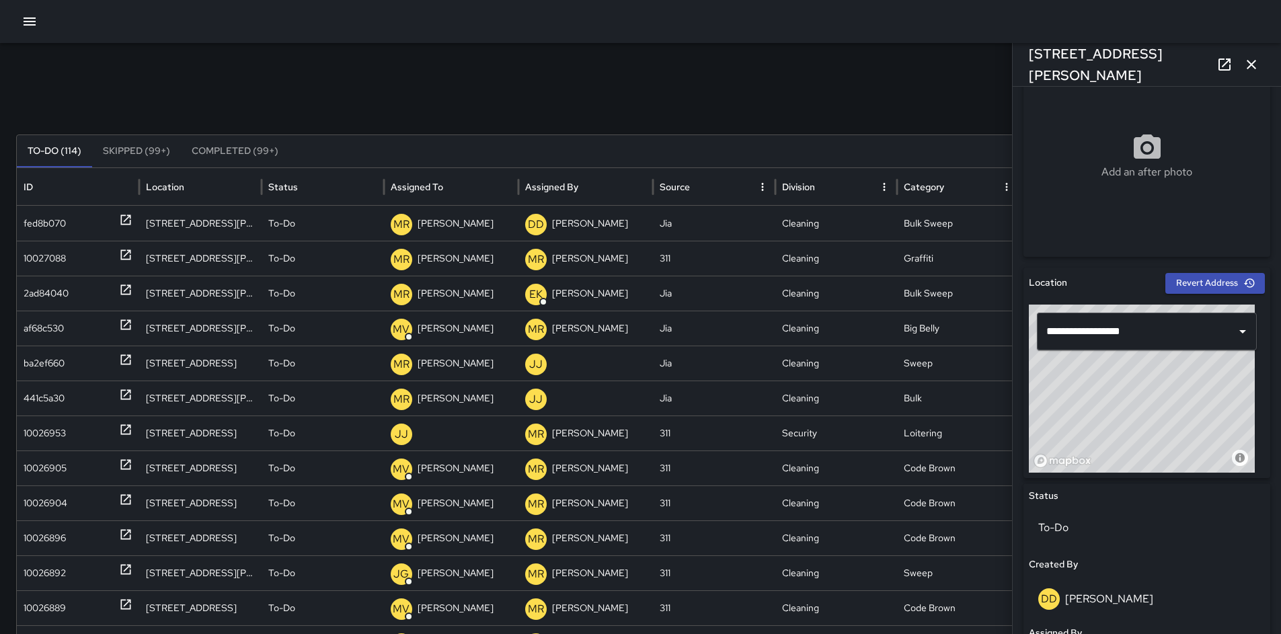
scroll to position [507, 0]
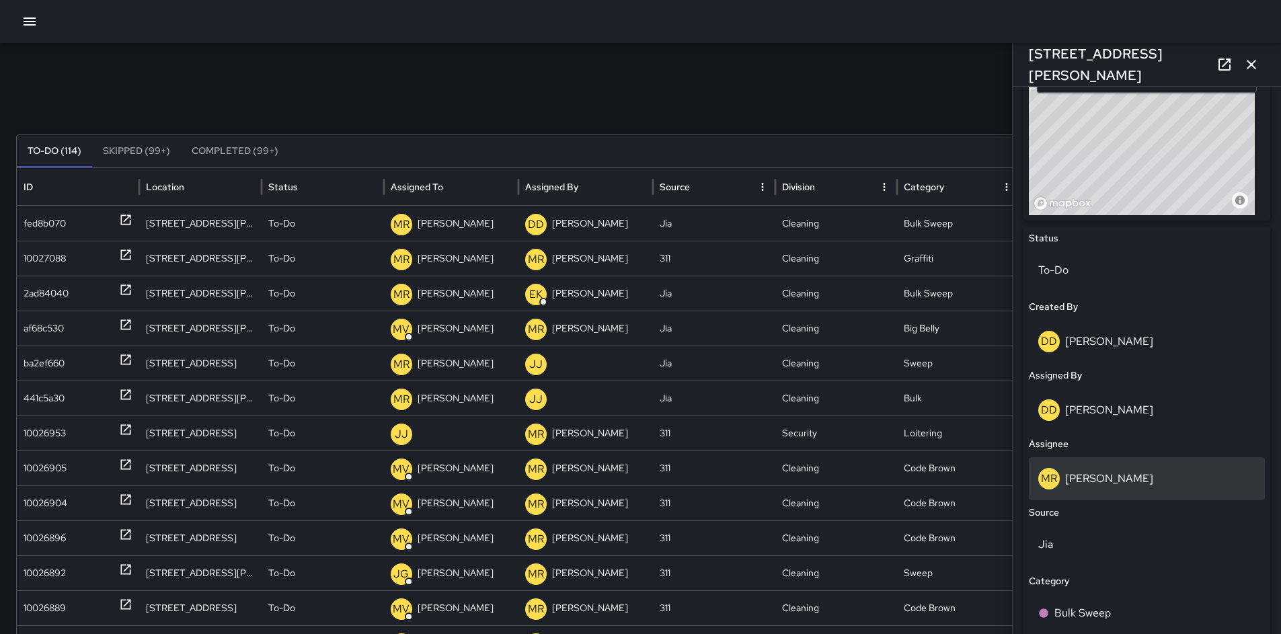
click at [1090, 463] on div "MR Maria Rosas" at bounding box center [1147, 478] width 236 height 43
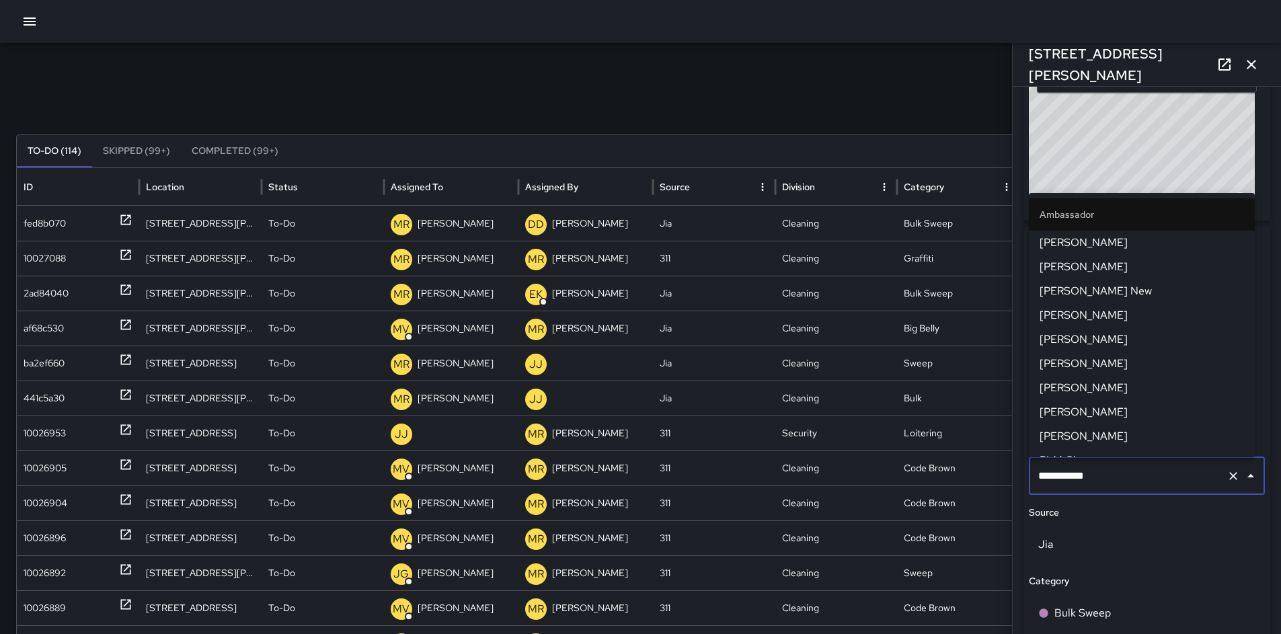
scroll to position [1279, 0]
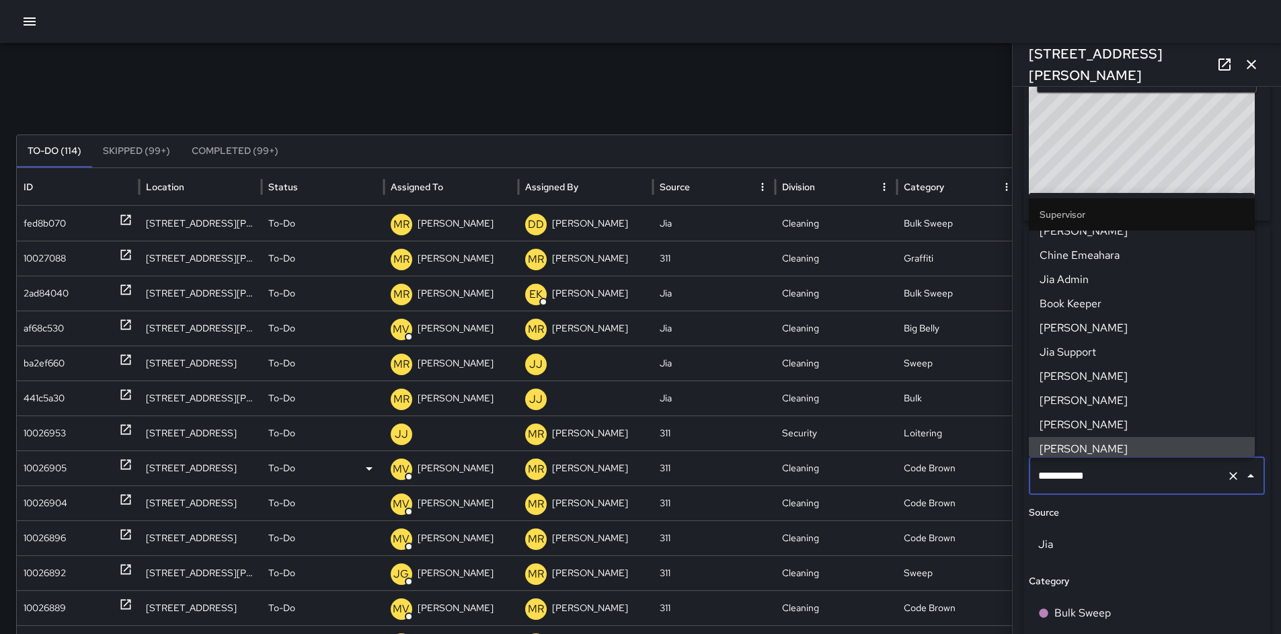
drag, startPoint x: 1131, startPoint y: 483, endPoint x: 1011, endPoint y: 473, distance: 120.1
click at [1012, 473] on div "**********" at bounding box center [1146, 317] width 269 height 634
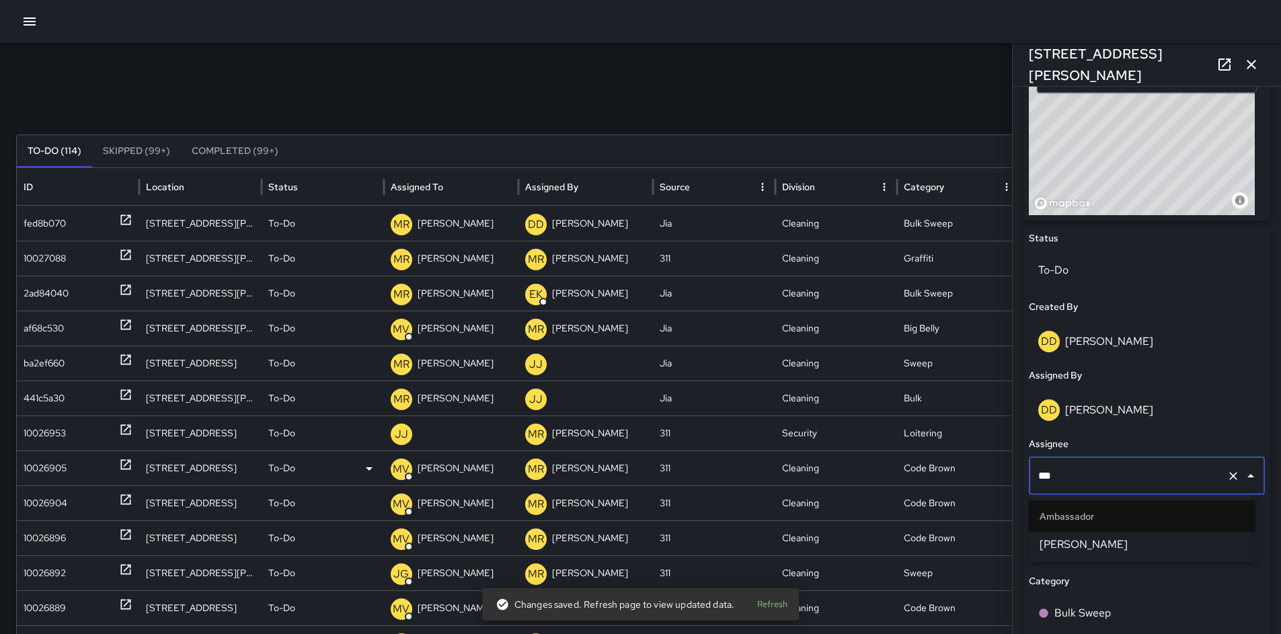
type input "****"
click at [1093, 547] on span "Katherine Treminio" at bounding box center [1142, 545] width 204 height 16
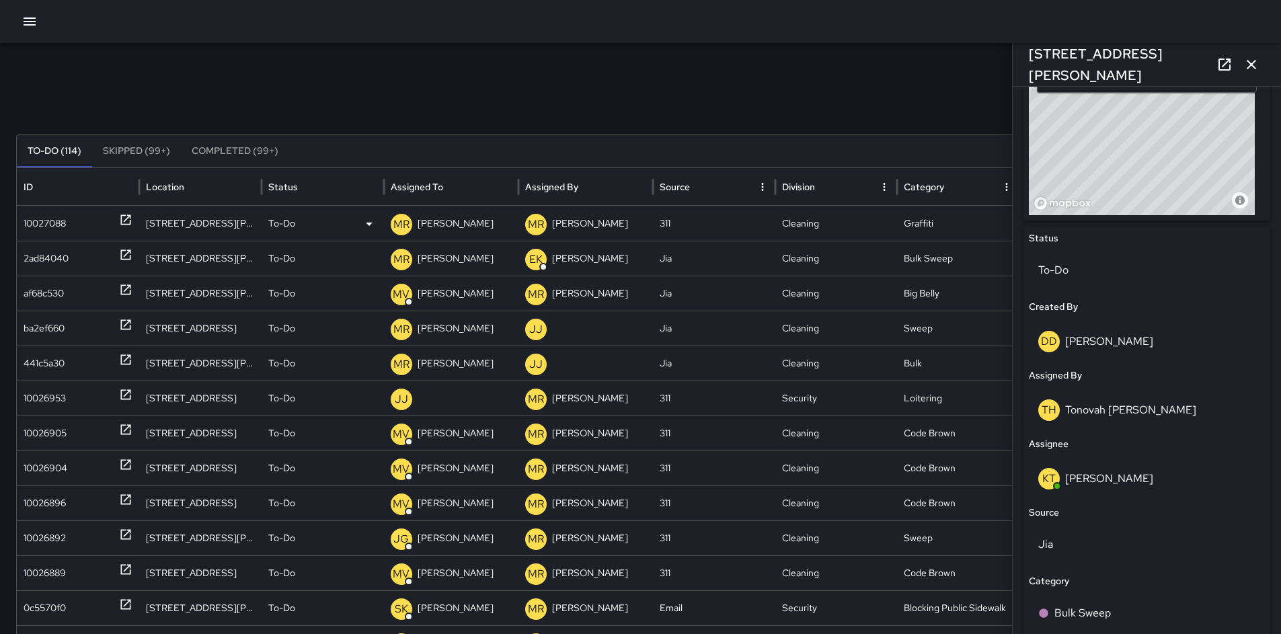
click at [43, 226] on div "10027088" at bounding box center [45, 223] width 42 height 34
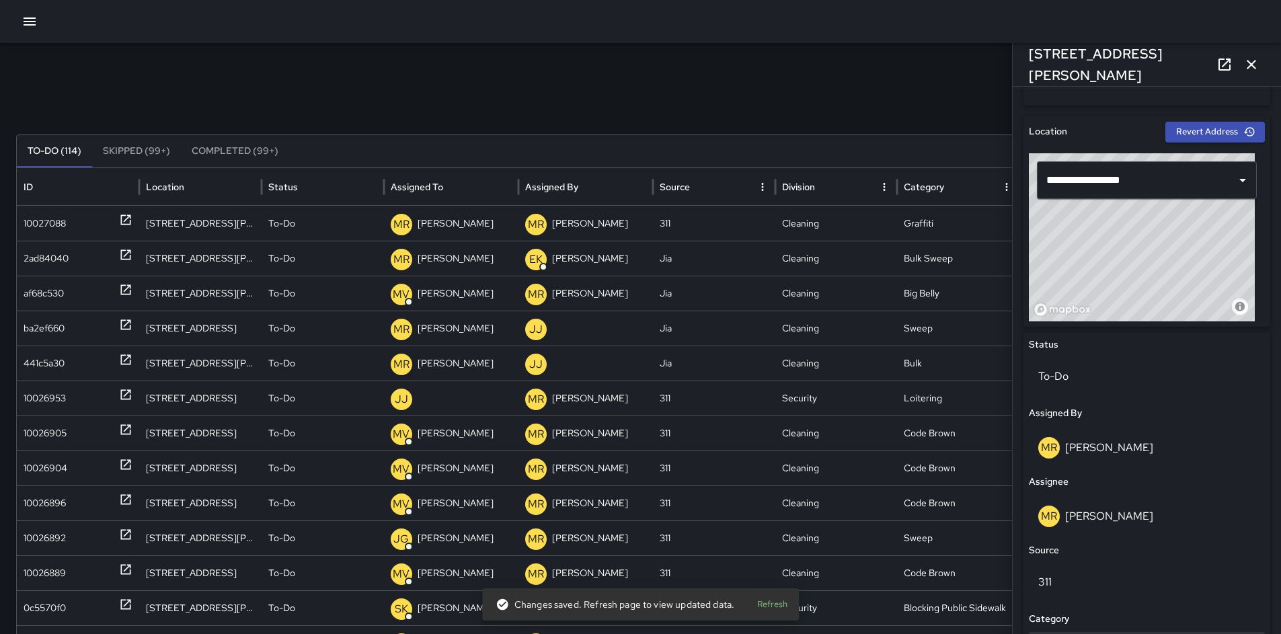
scroll to position [537, 0]
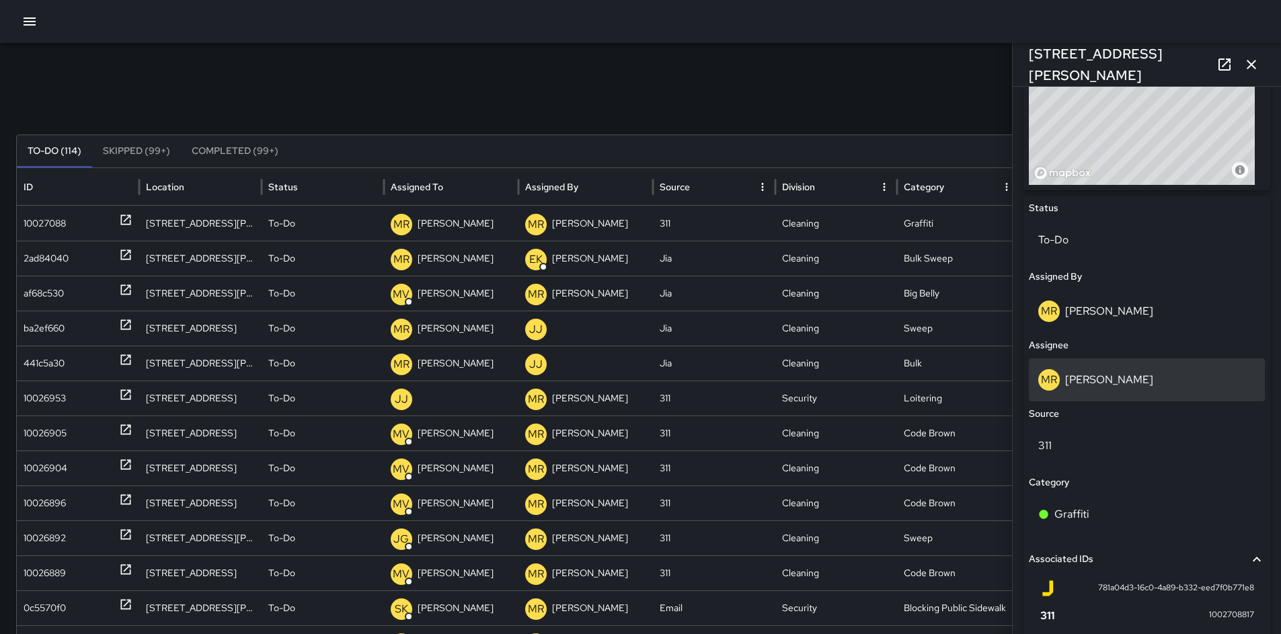
click at [1098, 379] on p "Maria Rosas" at bounding box center [1109, 380] width 88 height 14
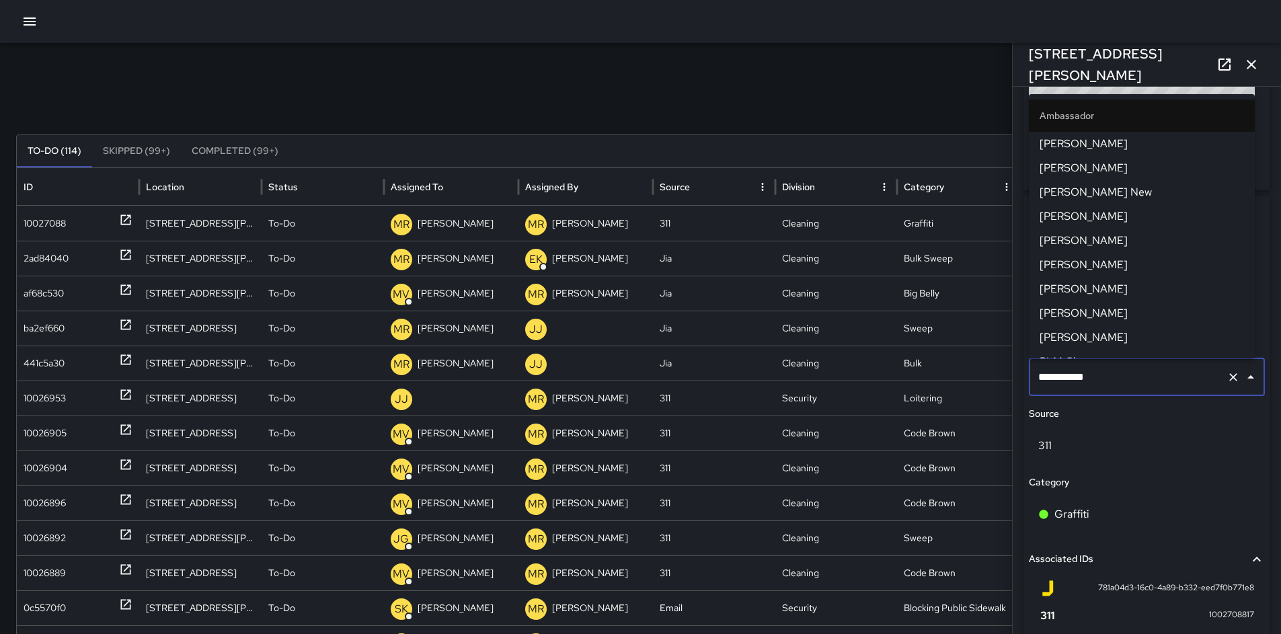
scroll to position [1279, 0]
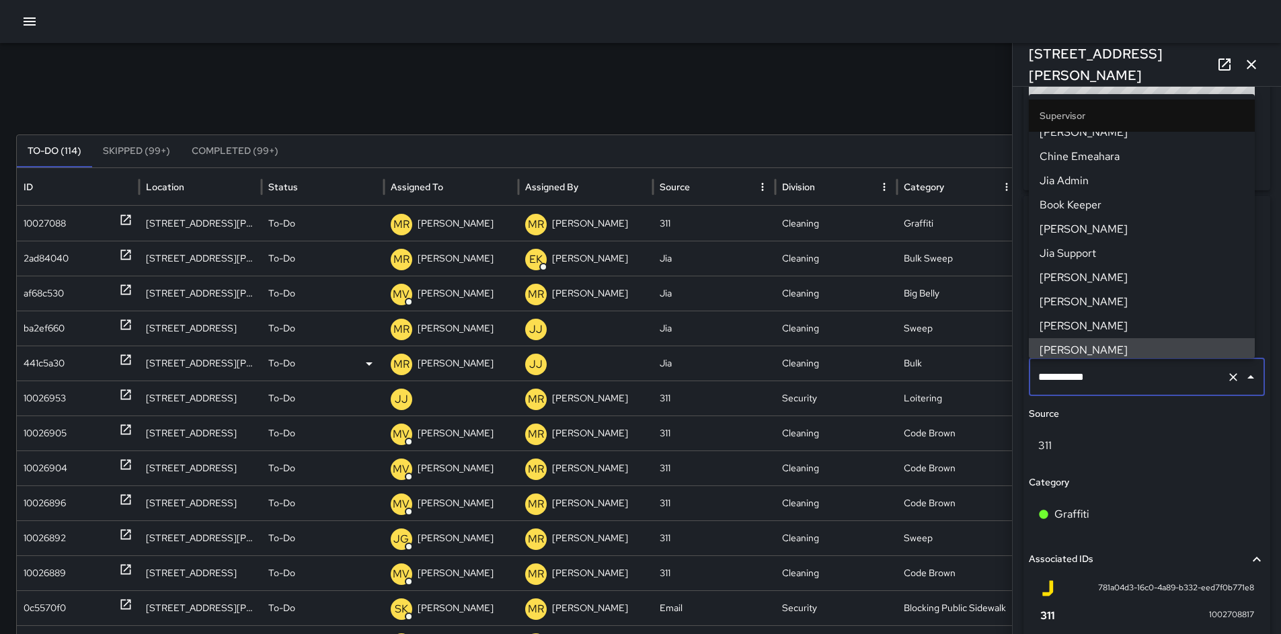
drag, startPoint x: 1112, startPoint y: 376, endPoint x: 1002, endPoint y: 359, distance: 111.6
click at [1006, 358] on div "Search ***** Search New Task To-Do (114) Skipped (99+) Completed (99+) ID Locat…" at bounding box center [640, 424] width 1281 height 763
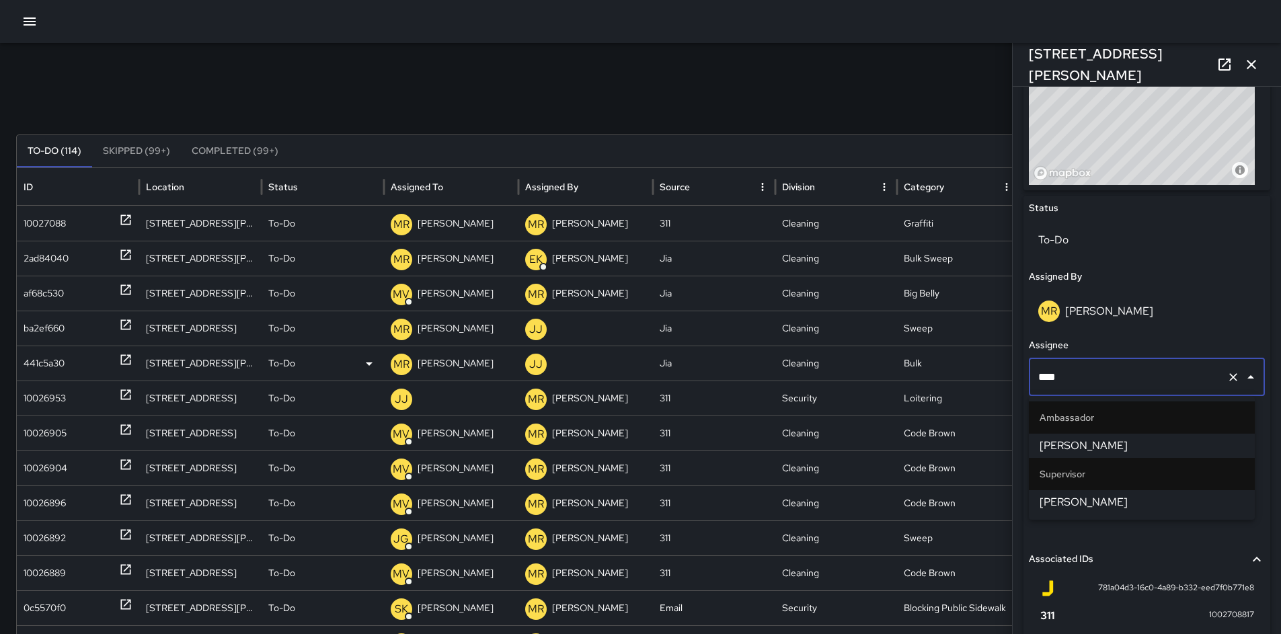
type input "*****"
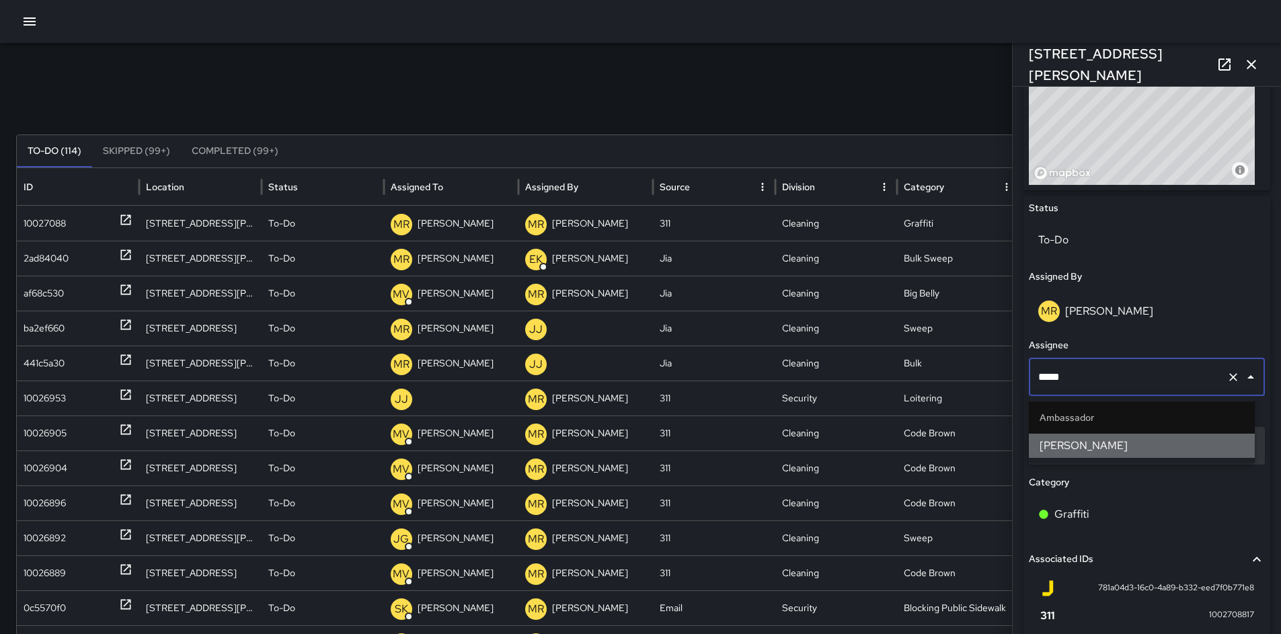
click at [1075, 443] on span "Jermaine Gray" at bounding box center [1142, 446] width 204 height 16
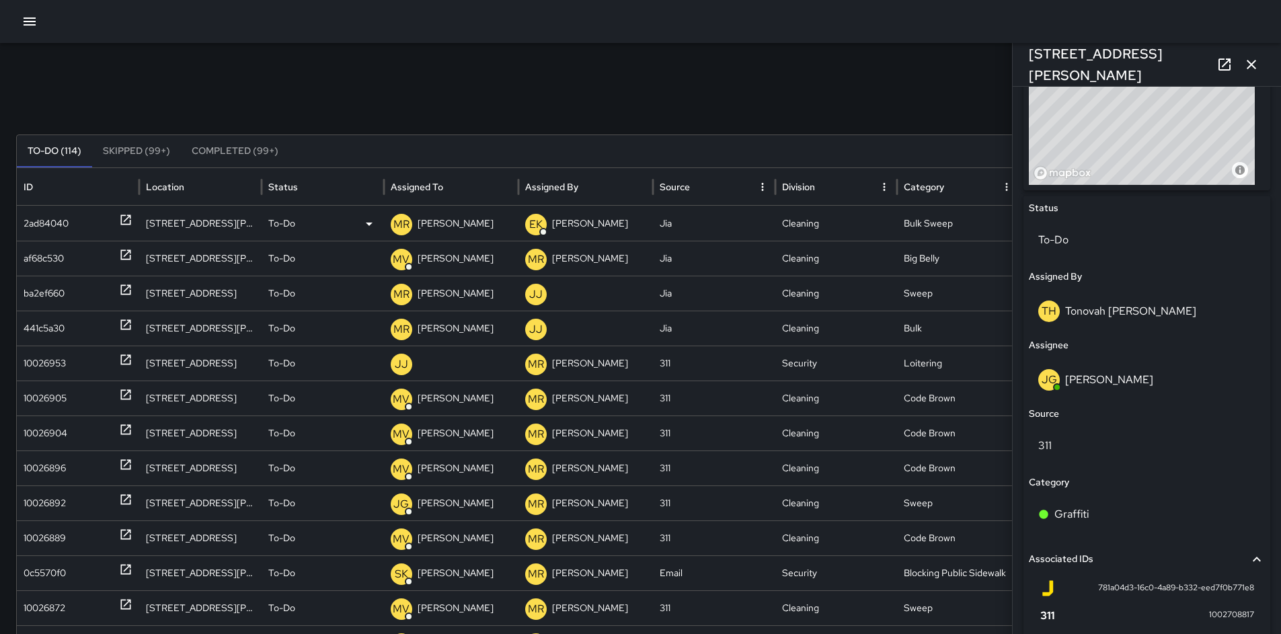
click at [33, 223] on div "2ad84040" at bounding box center [46, 223] width 45 height 34
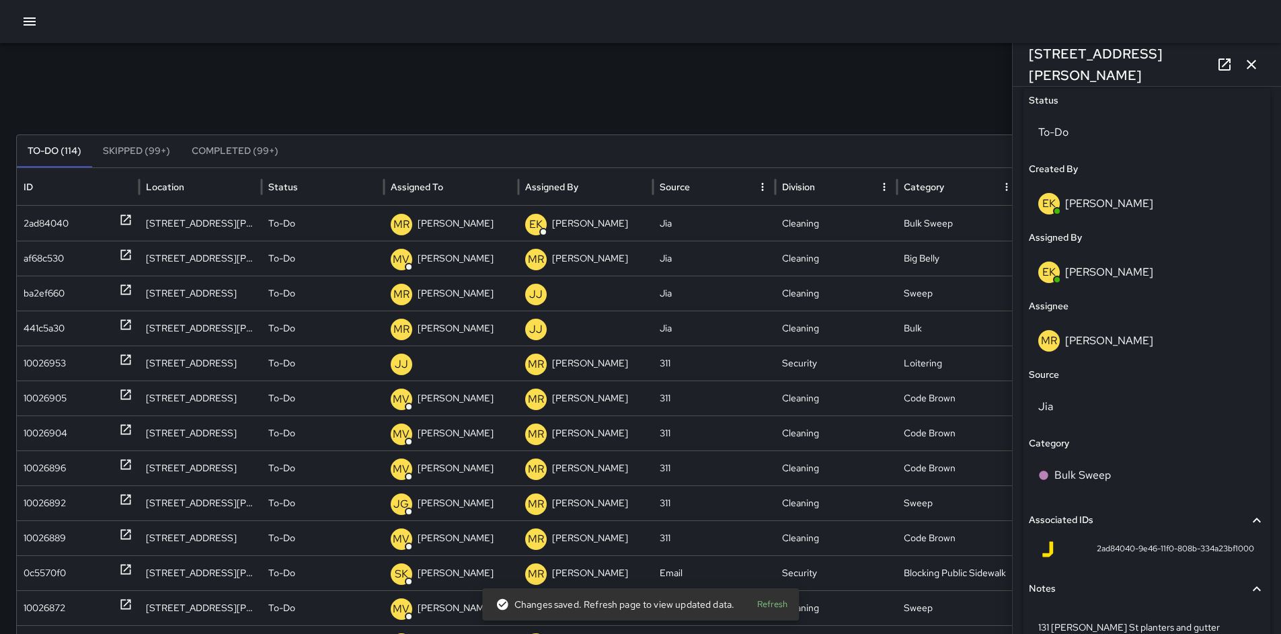
scroll to position [621, 0]
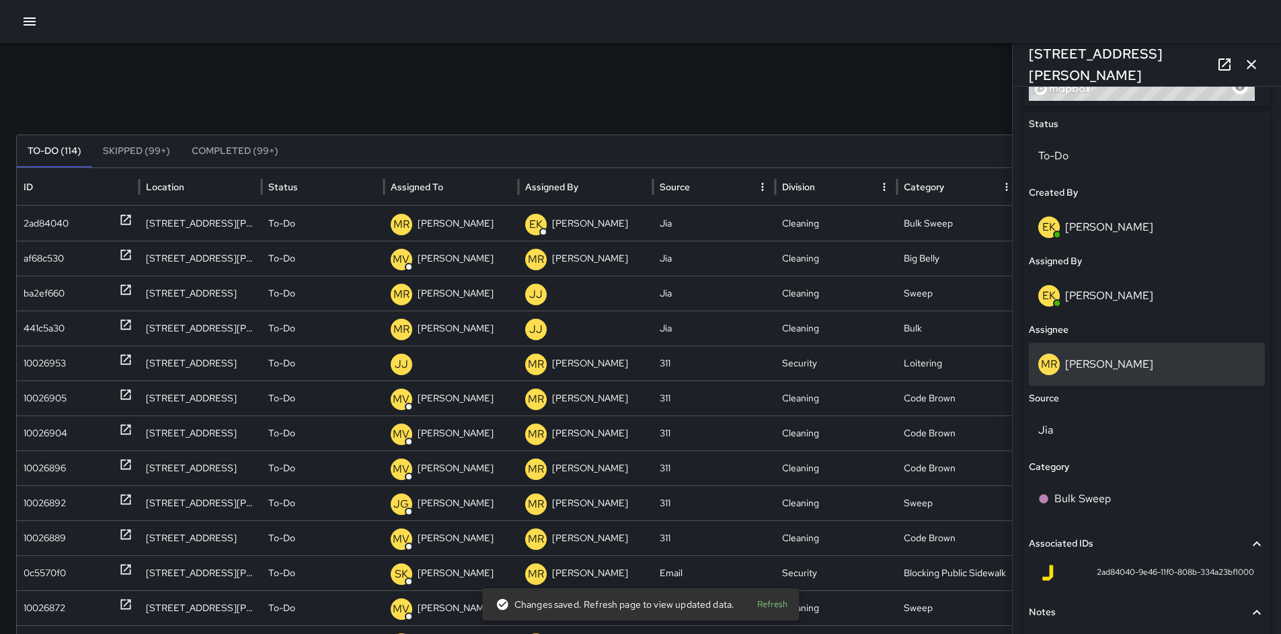
click at [1095, 366] on p "Maria Rosas" at bounding box center [1109, 364] width 88 height 14
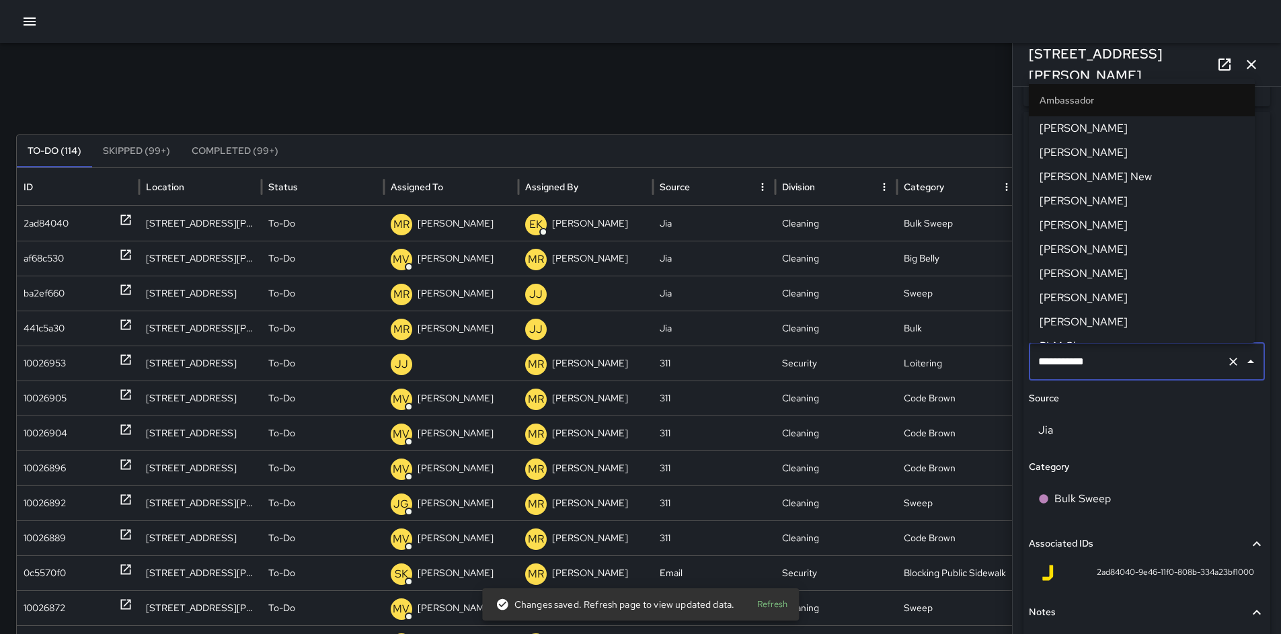
scroll to position [1279, 0]
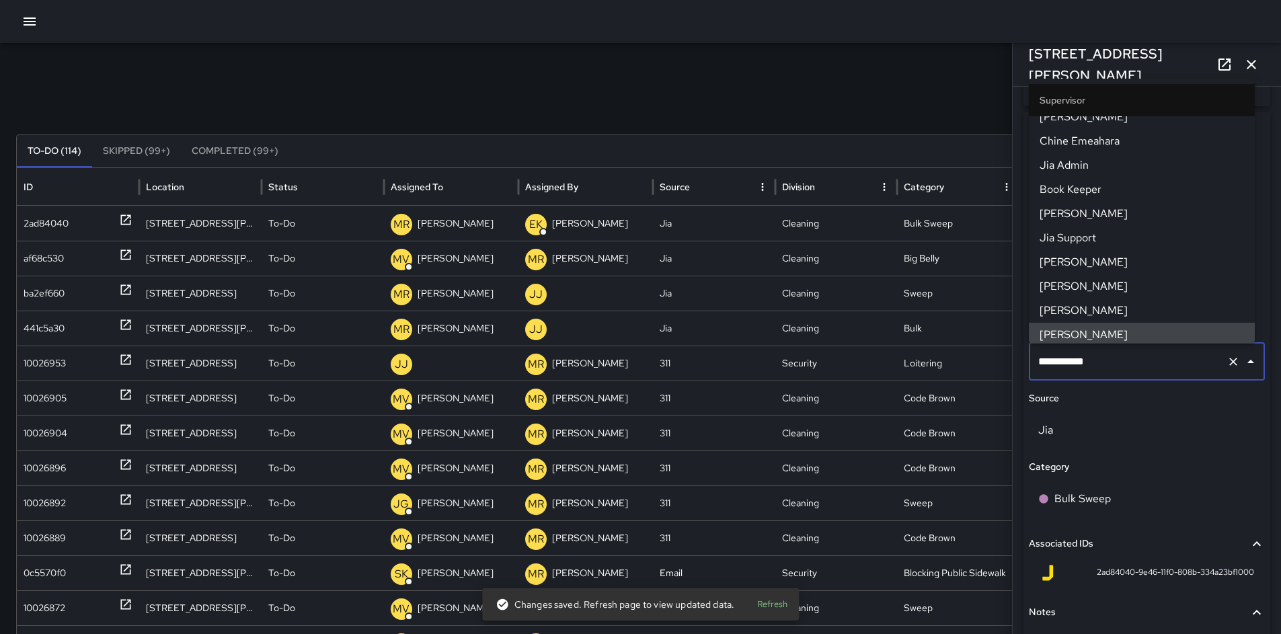
drag, startPoint x: 1060, startPoint y: 352, endPoint x: 1031, endPoint y: 348, distance: 29.1
click at [1031, 348] on div "**********" at bounding box center [1147, 362] width 236 height 38
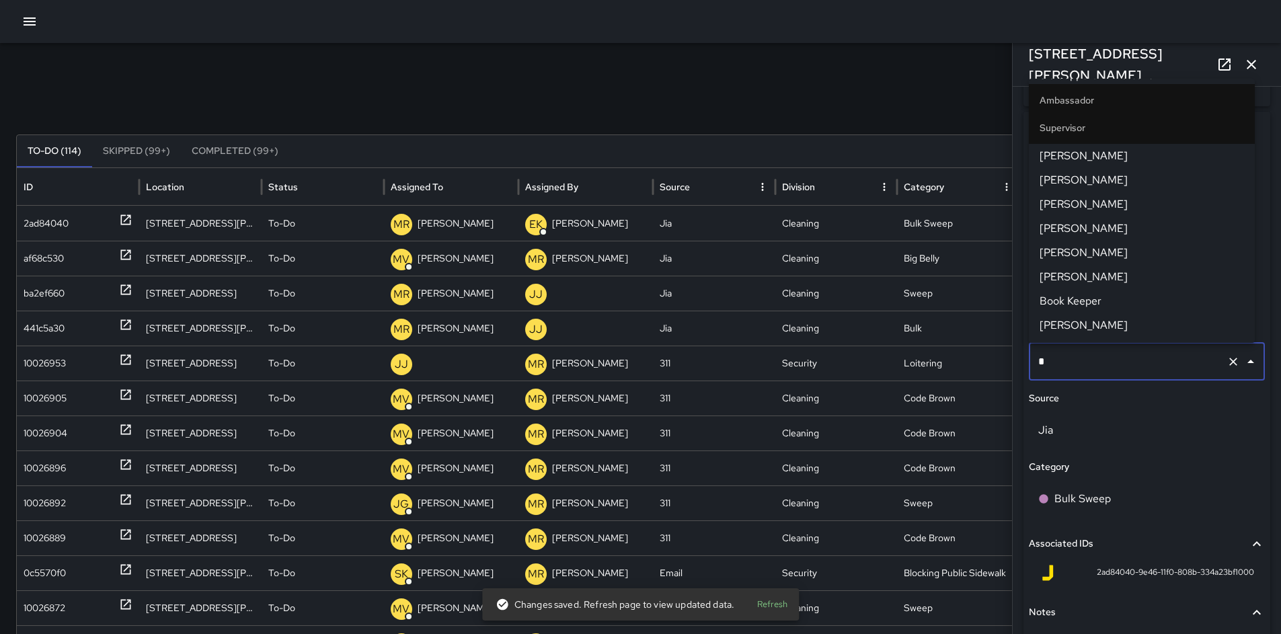
scroll to position [0, 0]
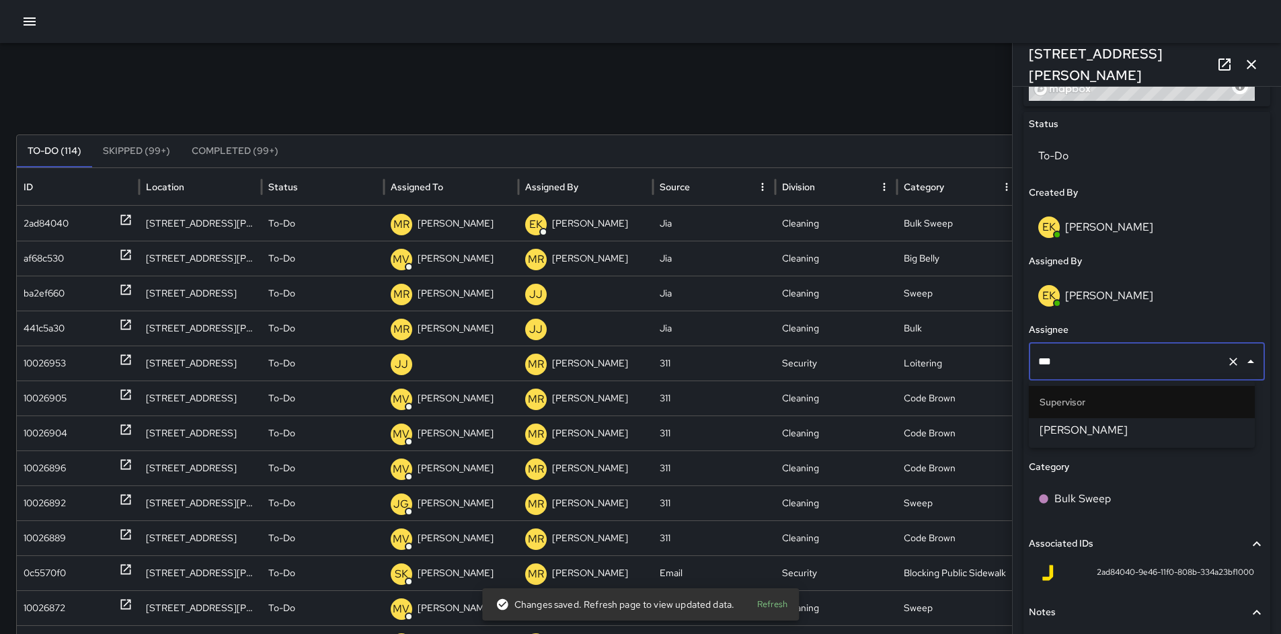
type input "****"
click at [1048, 412] on li "Supervisor" at bounding box center [1142, 402] width 226 height 32
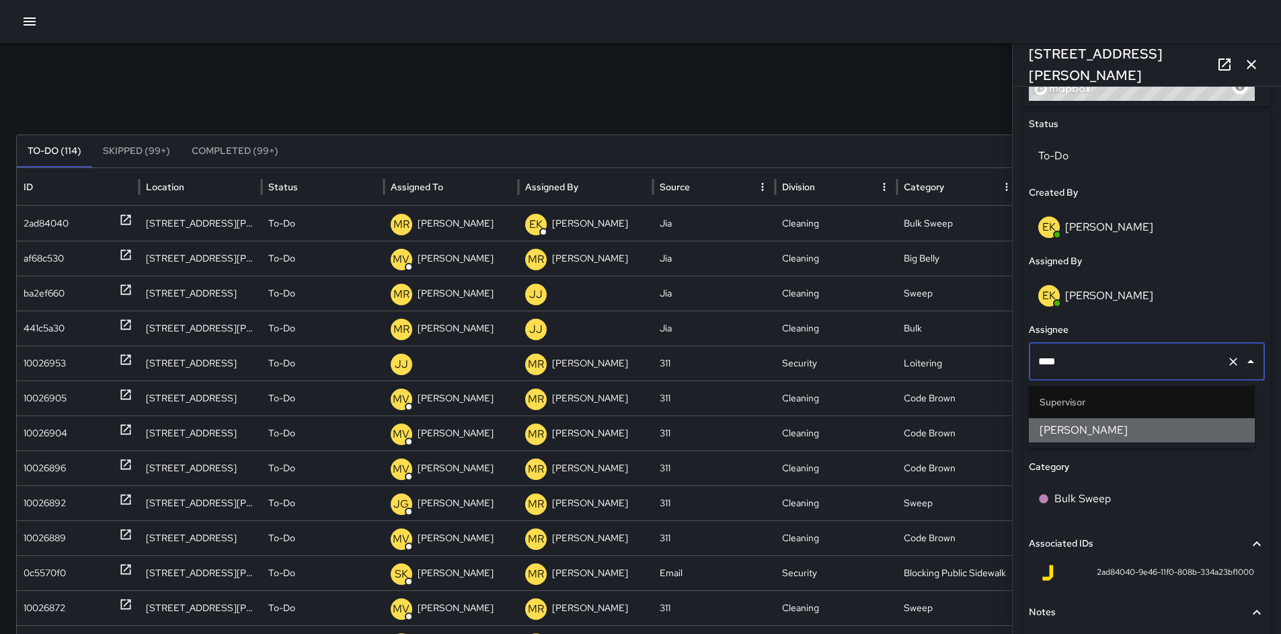
click at [1062, 424] on span "Bryan Alexander" at bounding box center [1142, 430] width 204 height 16
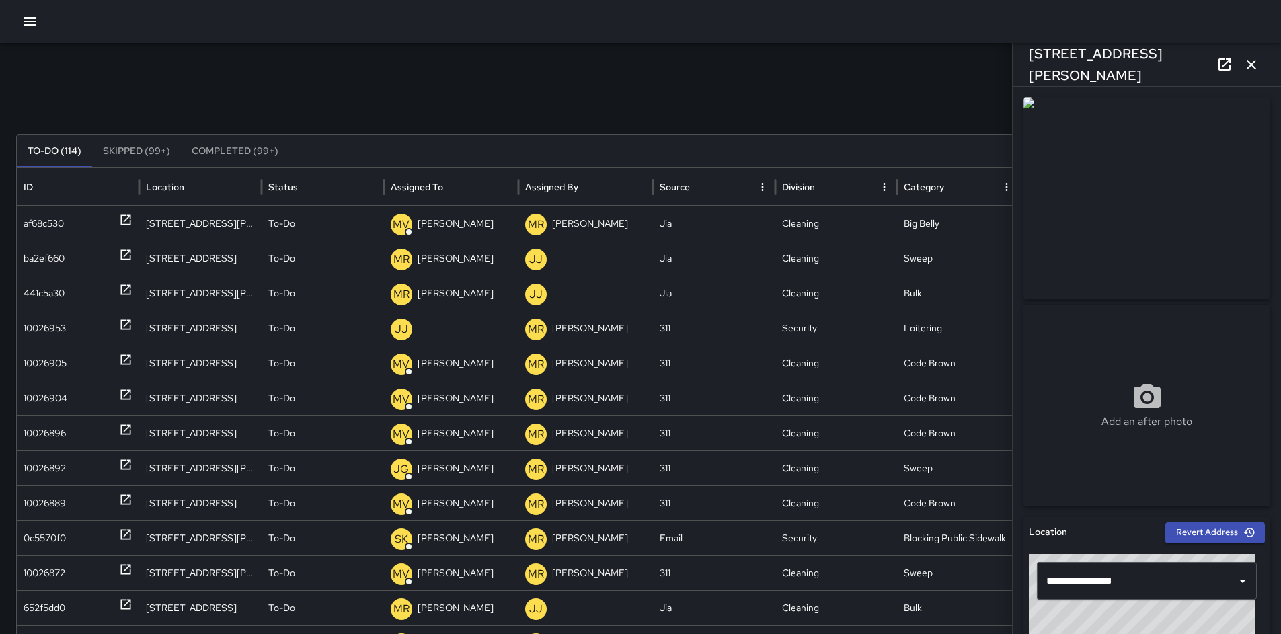
scroll to position [278, 0]
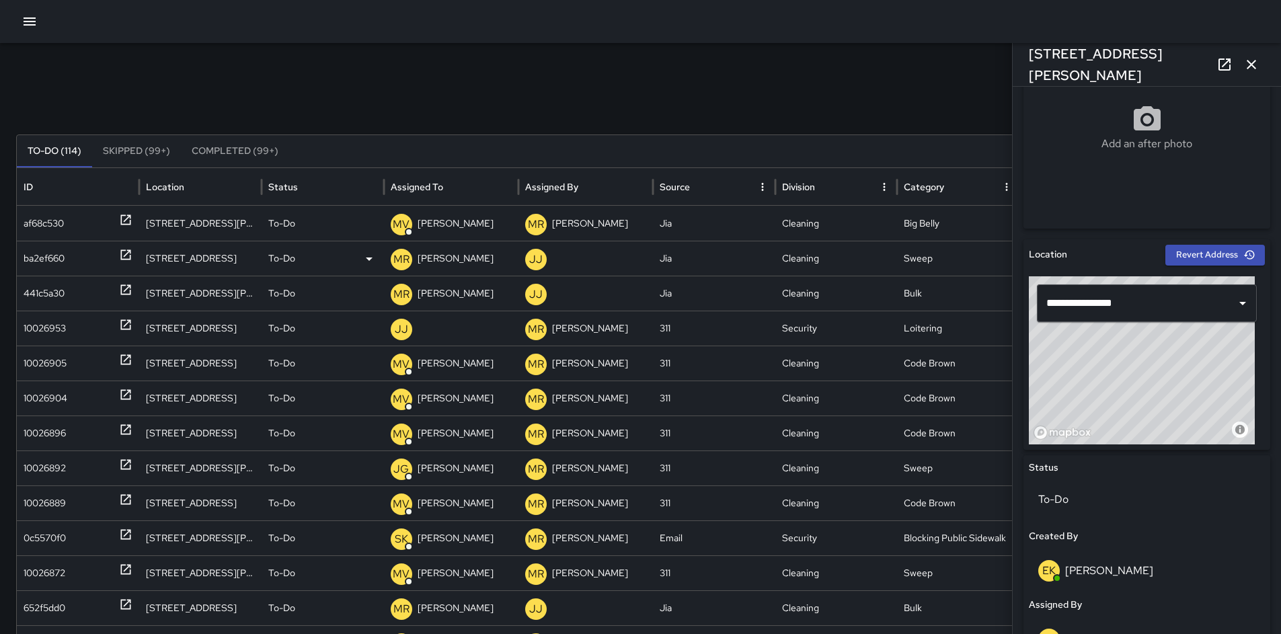
click at [35, 260] on div "ba2ef660" at bounding box center [44, 258] width 41 height 34
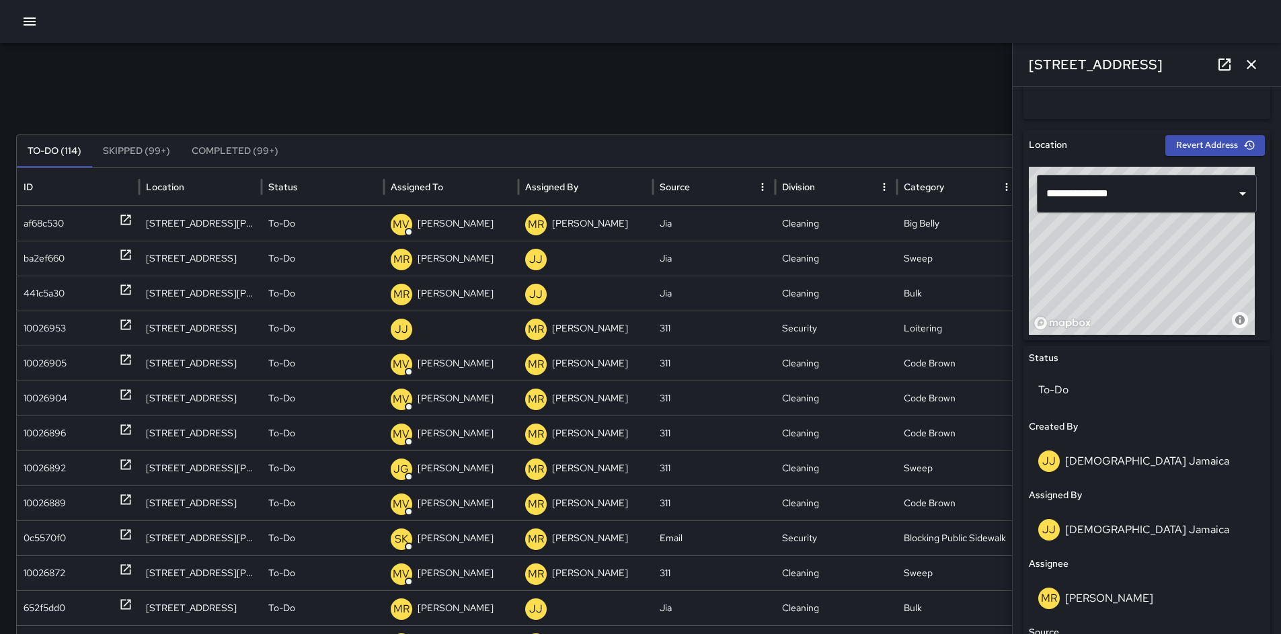
scroll to position [634, 0]
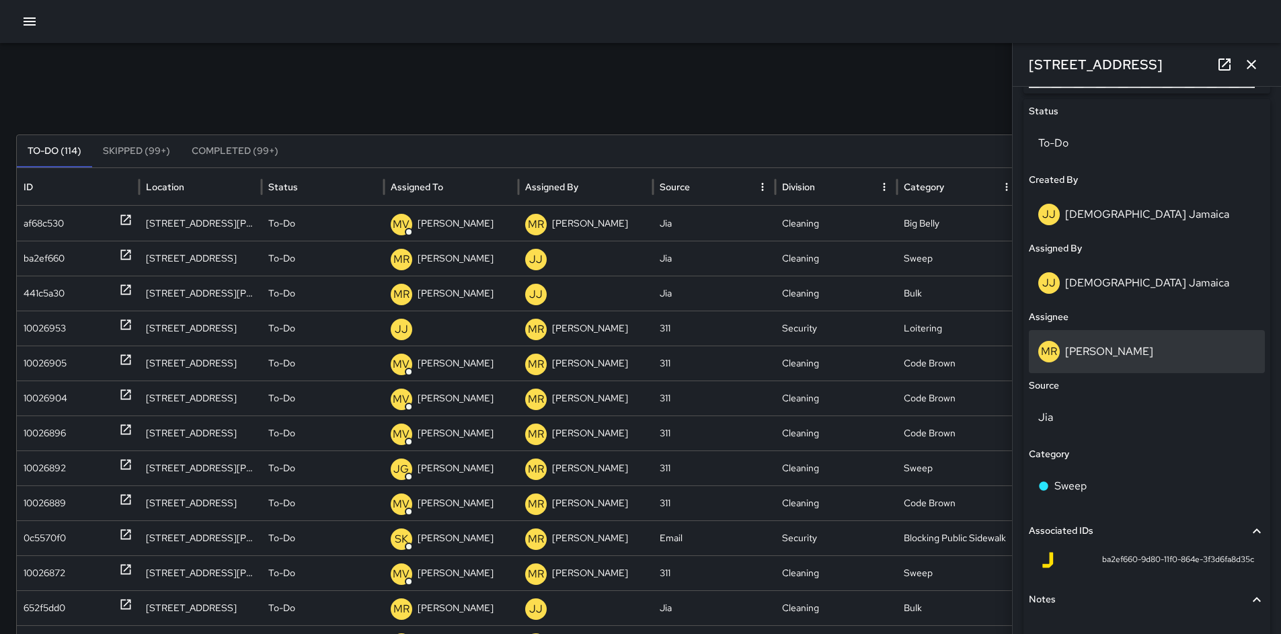
click at [1115, 353] on p "Maria Rosas" at bounding box center [1109, 351] width 88 height 14
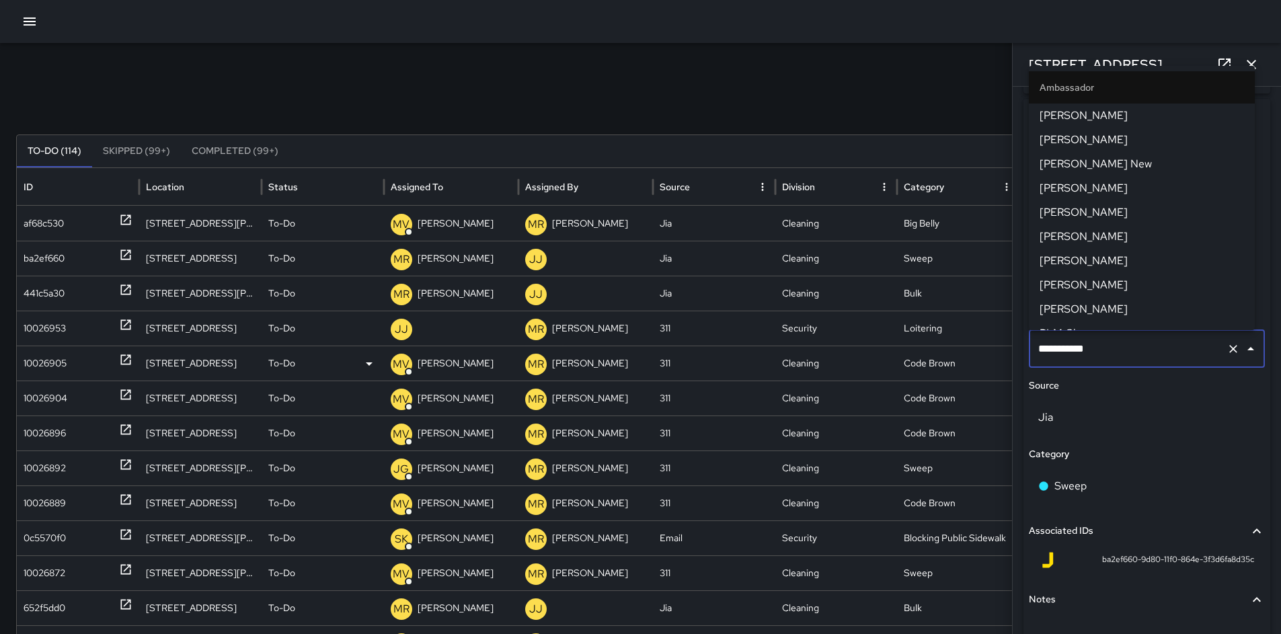
scroll to position [1279, 0]
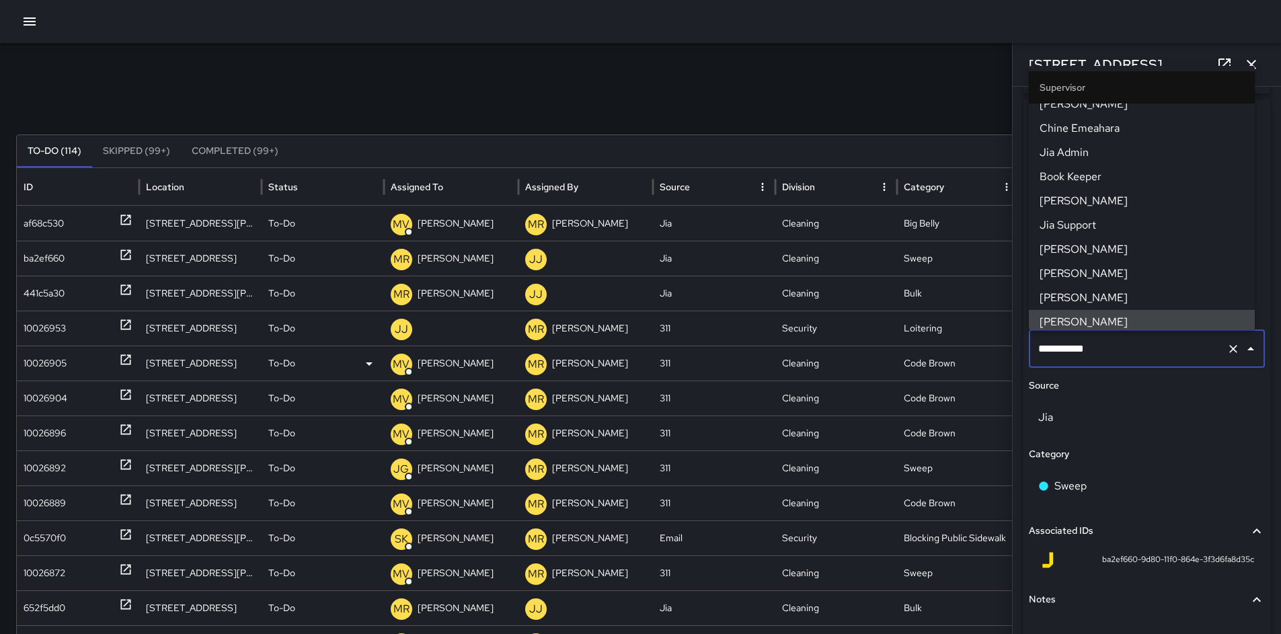
drag, startPoint x: 1115, startPoint y: 353, endPoint x: 981, endPoint y: 350, distance: 133.9
click at [984, 349] on div "Search ***** Search New Task To-Do (114) Skipped (99+) Completed (99+) ID Locat…" at bounding box center [640, 424] width 1281 height 763
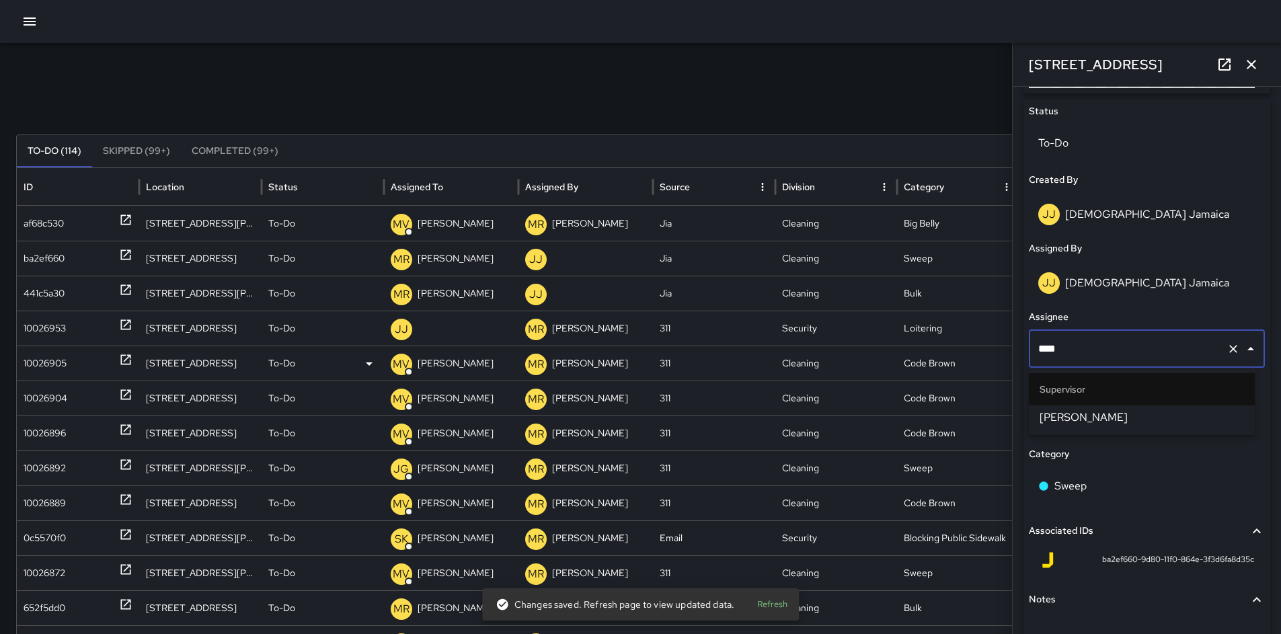
type input "*****"
click at [1074, 422] on span "Bryan Alexander" at bounding box center [1142, 418] width 204 height 16
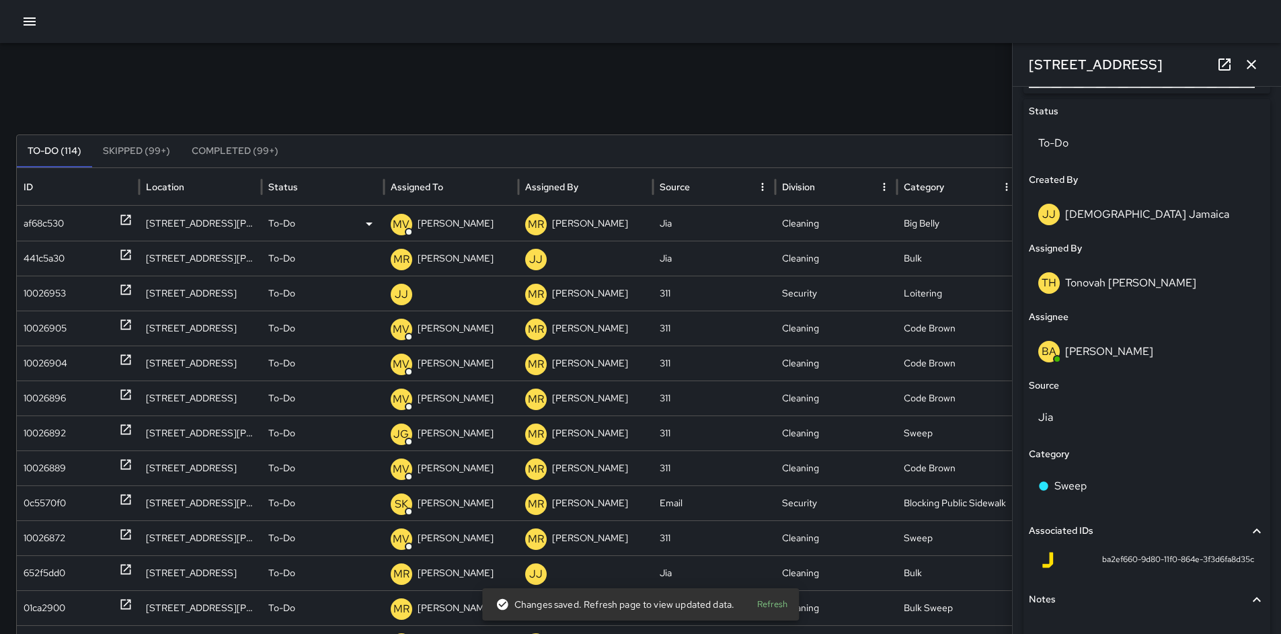
click at [83, 224] on div "af68c530" at bounding box center [78, 223] width 109 height 34
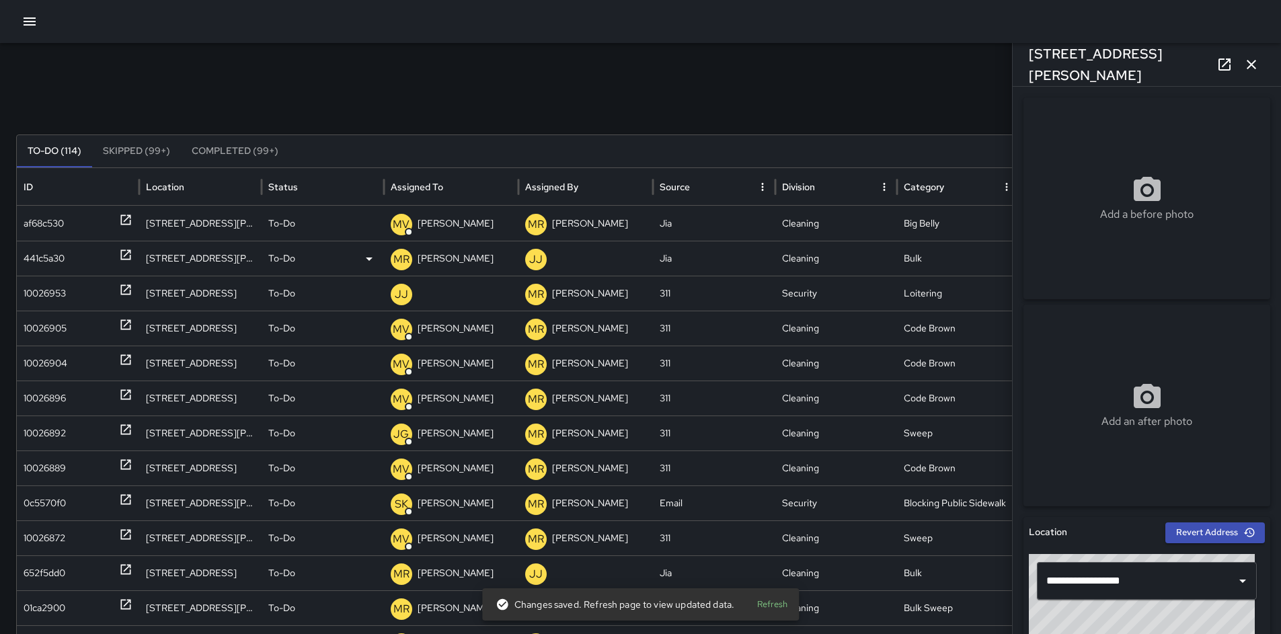
click at [48, 258] on div "441c5a30" at bounding box center [44, 258] width 41 height 34
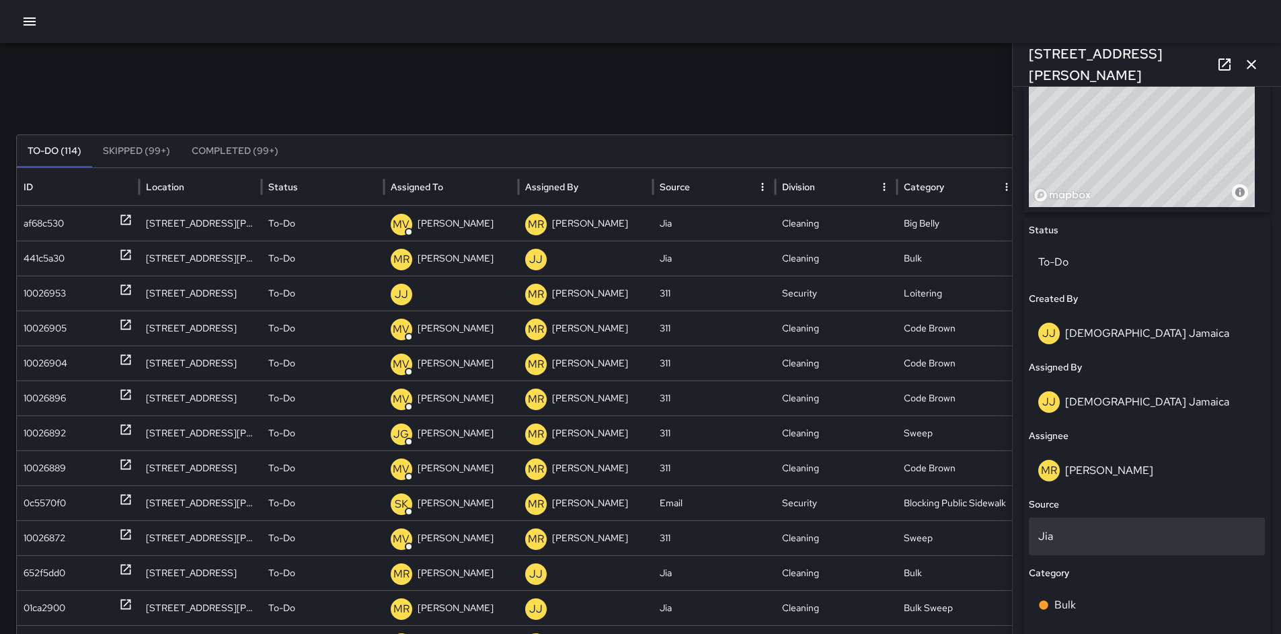
scroll to position [521, 0]
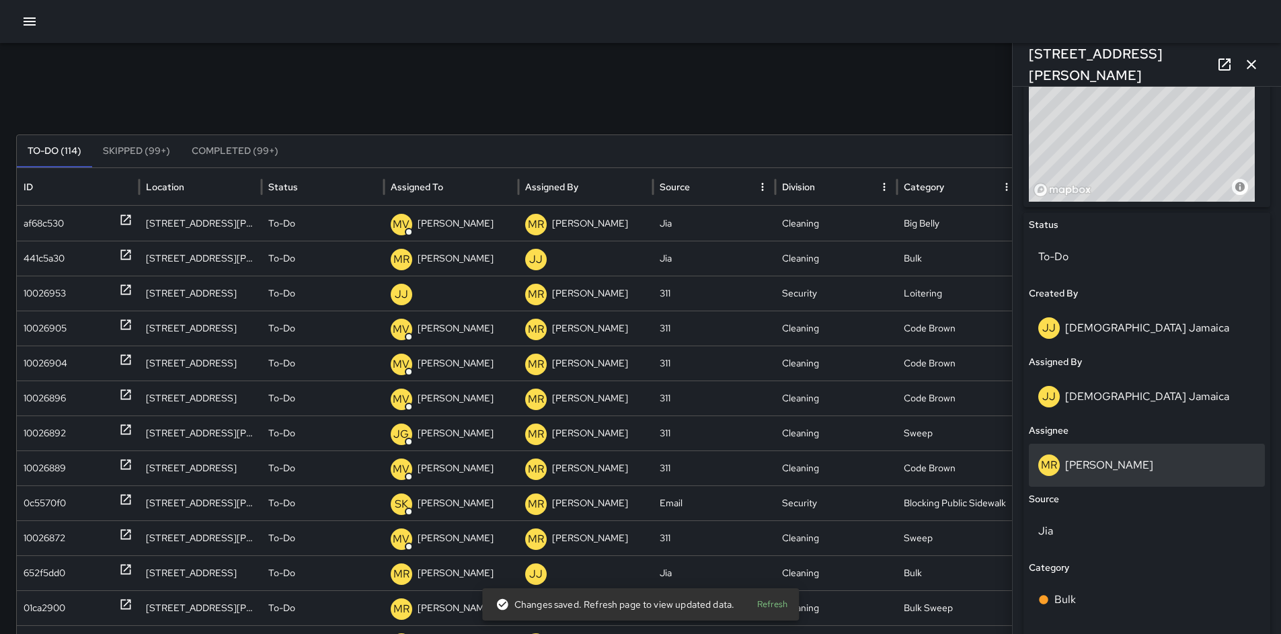
click at [1113, 459] on p "Maria Rosas" at bounding box center [1109, 465] width 88 height 14
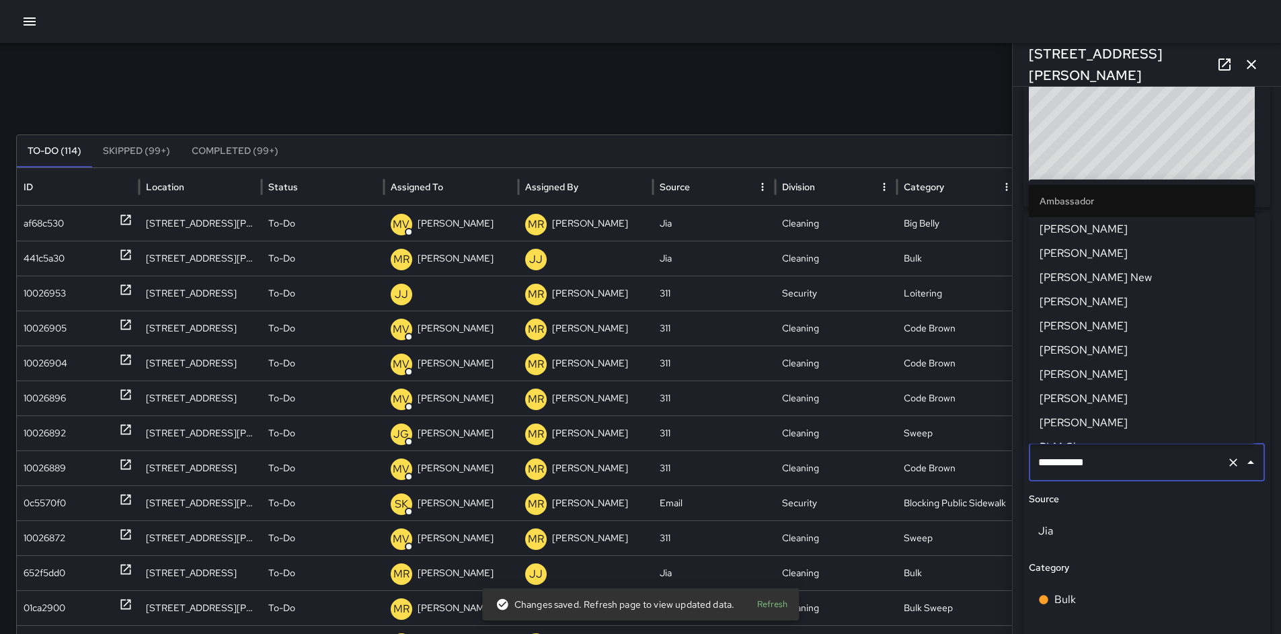
scroll to position [1279, 0]
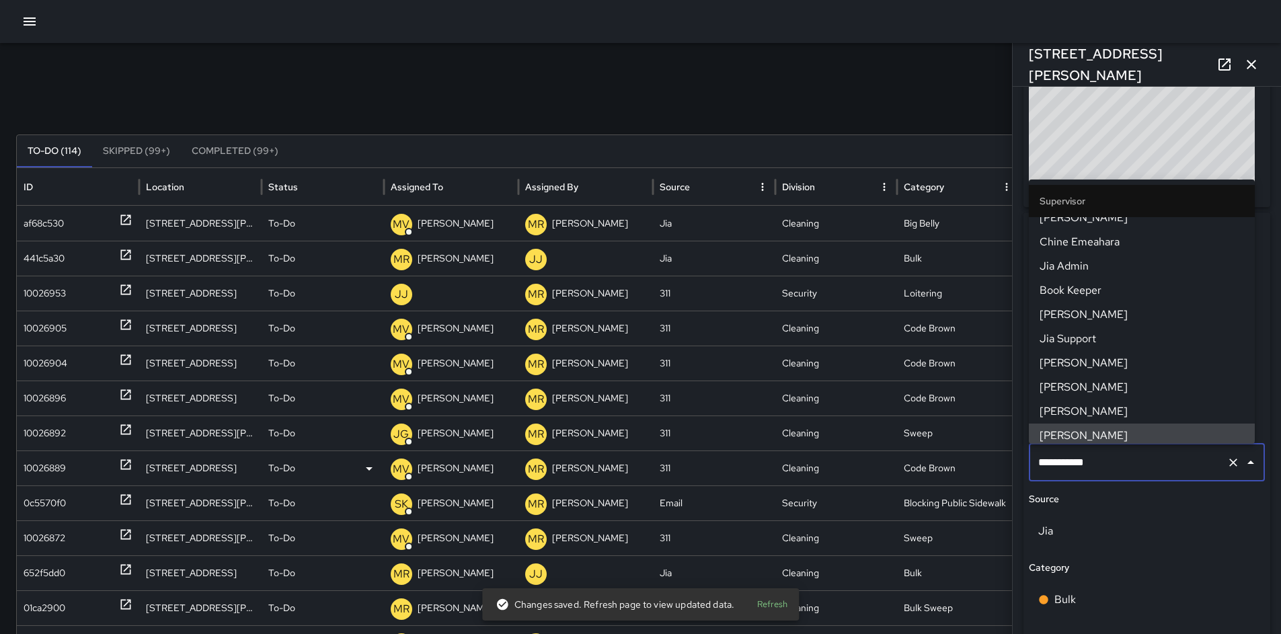
drag, startPoint x: 1114, startPoint y: 467, endPoint x: 994, endPoint y: 459, distance: 120.7
click at [995, 459] on div "Search ***** Search New Task To-Do (114) Skipped (99+) Completed (99+) ID Locat…" at bounding box center [640, 424] width 1281 height 763
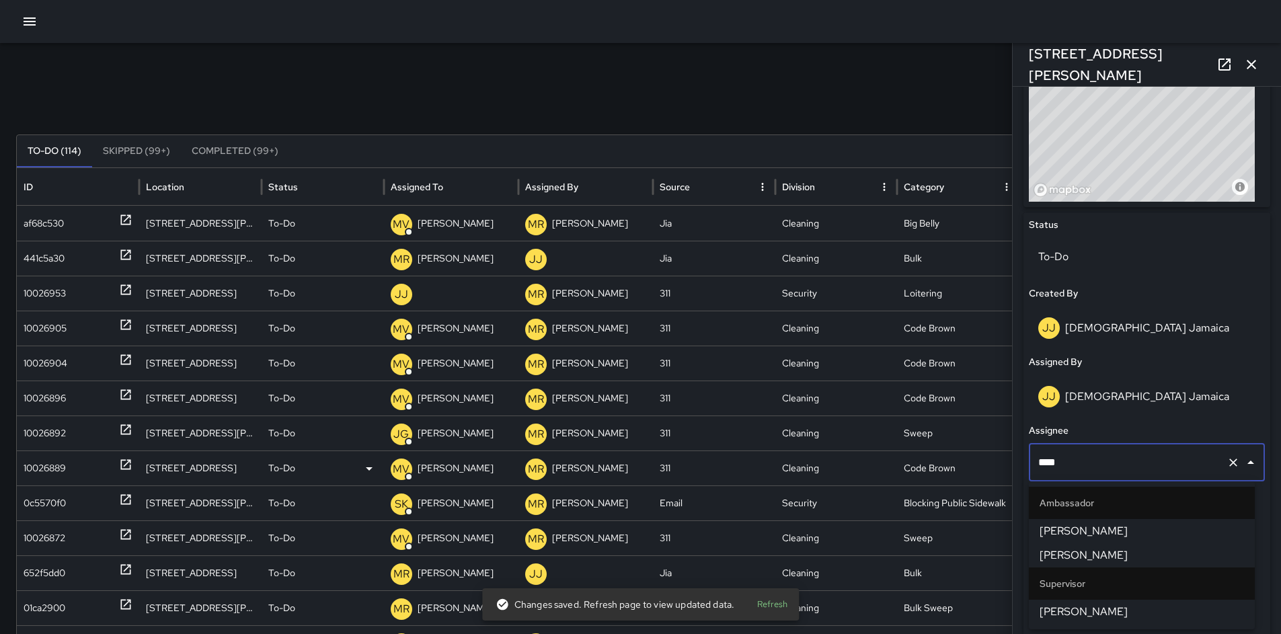
type input "*****"
click at [1046, 580] on span "David Lewis" at bounding box center [1142, 588] width 204 height 16
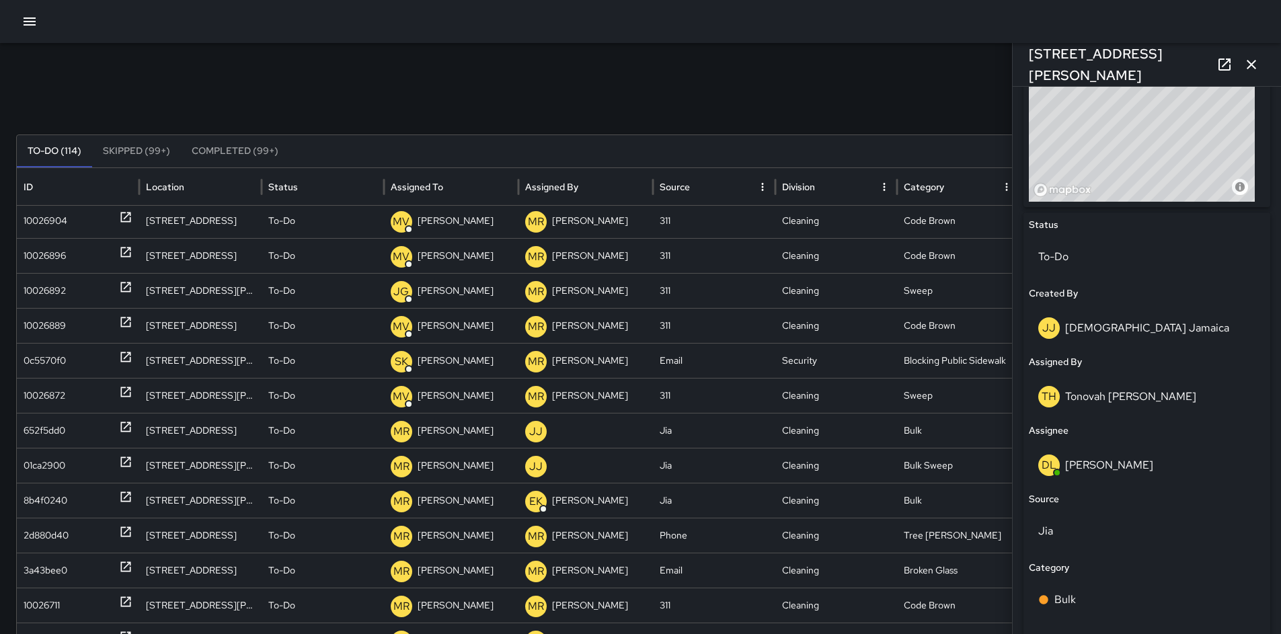
click at [5, 433] on div "Search ***** Search New Task To-Do (114) Skipped (99+) Completed (99+) ID Locat…" at bounding box center [640, 424] width 1281 height 763
click at [24, 430] on div "652f5dd0" at bounding box center [45, 431] width 42 height 34
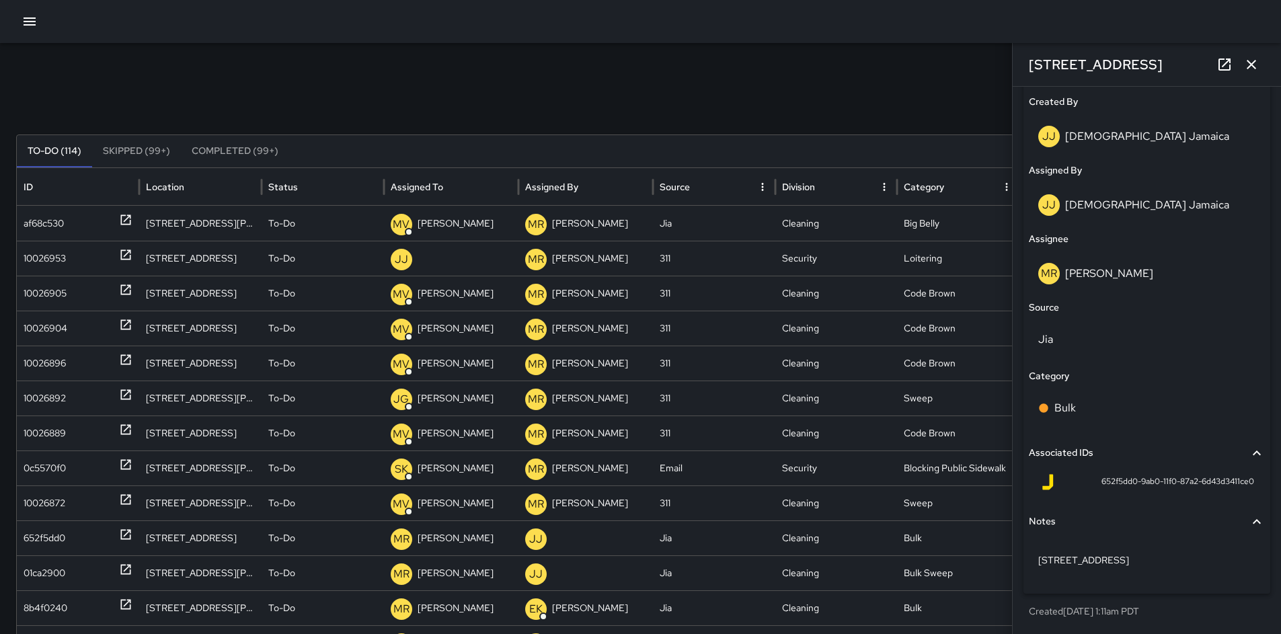
click at [1252, 62] on icon "button" at bounding box center [1252, 64] width 16 height 16
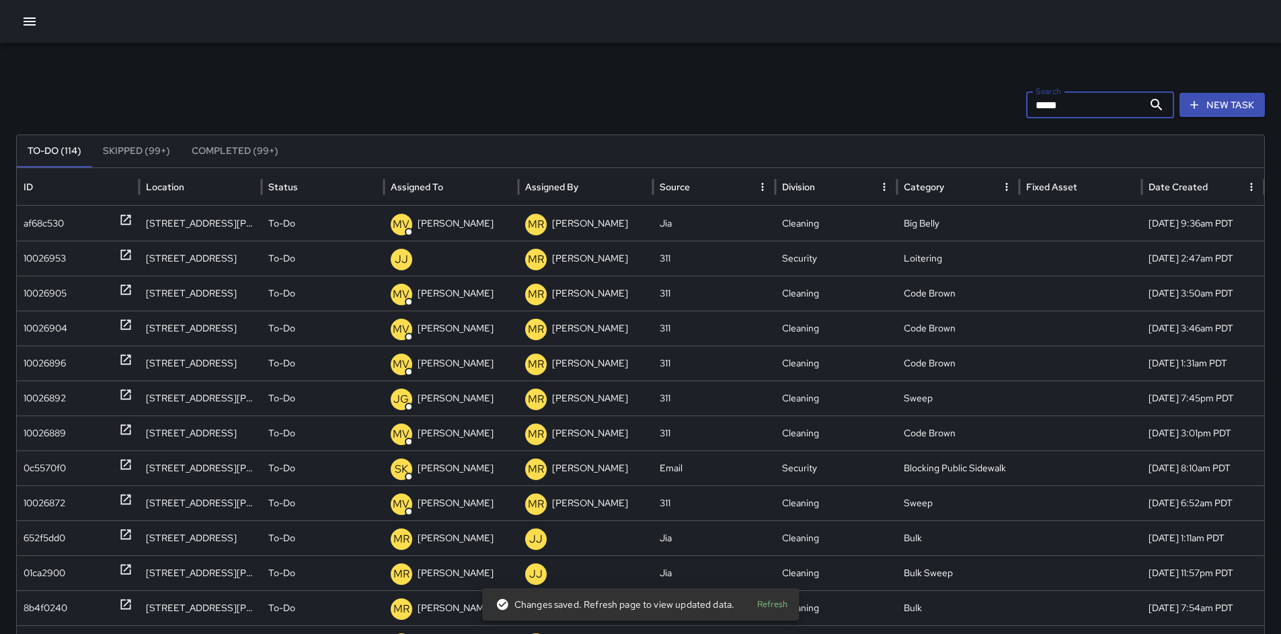
drag, startPoint x: 1080, startPoint y: 106, endPoint x: 976, endPoint y: 102, distance: 104.3
click at [979, 102] on div "Search ***** Search New Task" at bounding box center [640, 104] width 1249 height 27
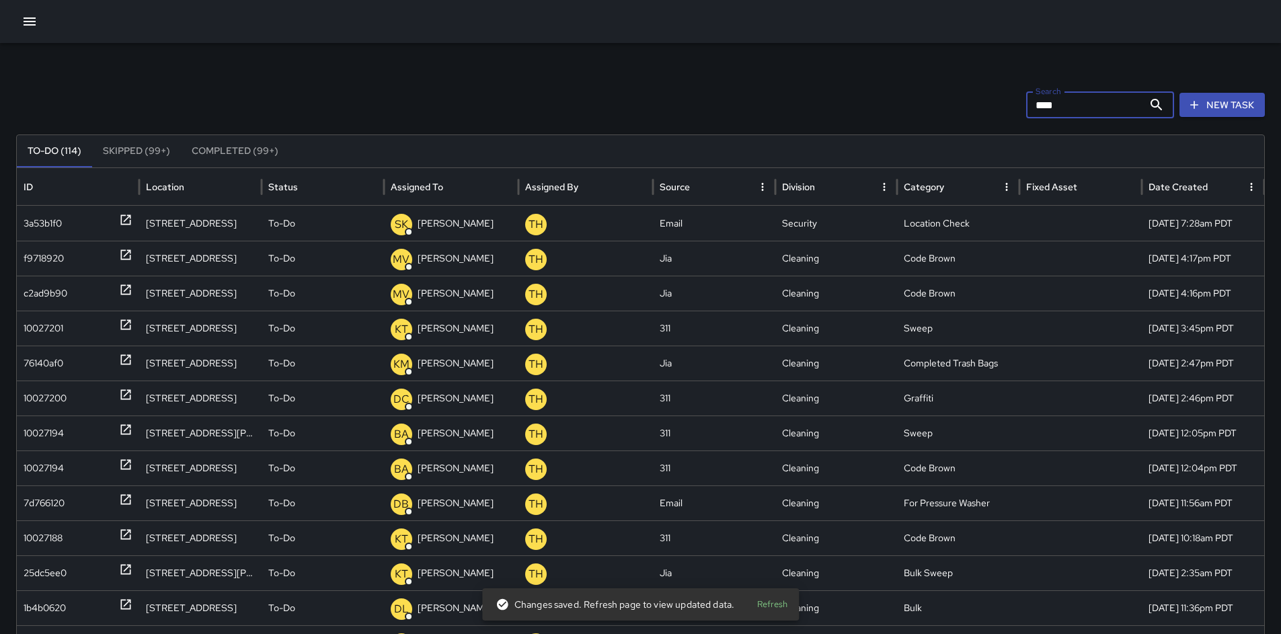
type input "****"
click at [506, 91] on div "Search **** Search New Task" at bounding box center [640, 104] width 1249 height 27
click at [342, 108] on div "Search **** Search New Task" at bounding box center [640, 104] width 1249 height 27
drag, startPoint x: 35, startPoint y: 22, endPoint x: 40, endPoint y: 38, distance: 16.4
click at [35, 22] on icon "button" at bounding box center [30, 21] width 16 height 16
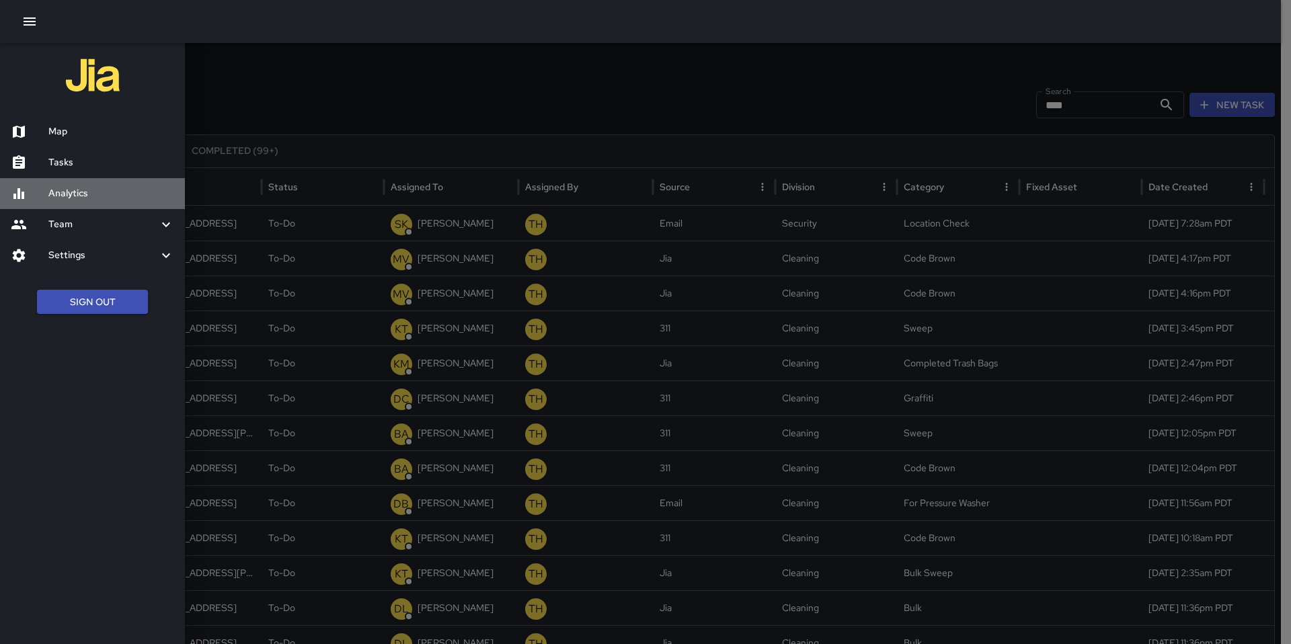
click at [66, 185] on div "Analytics" at bounding box center [92, 193] width 185 height 31
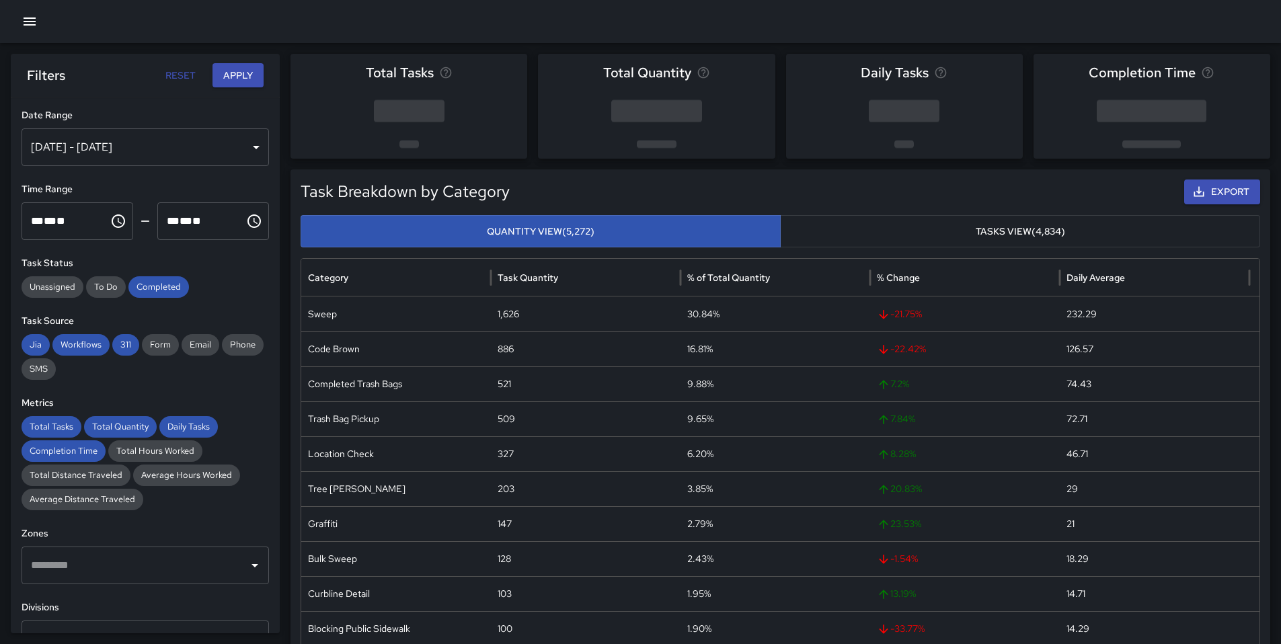
click at [100, 409] on h6 "Metrics" at bounding box center [146, 403] width 248 height 15
click at [104, 426] on span "Total Quantity" at bounding box center [120, 426] width 73 height 13
drag, startPoint x: 38, startPoint y: 428, endPoint x: 41, endPoint y: 434, distance: 6.9
click at [39, 429] on span "Total Tasks" at bounding box center [52, 426] width 60 height 13
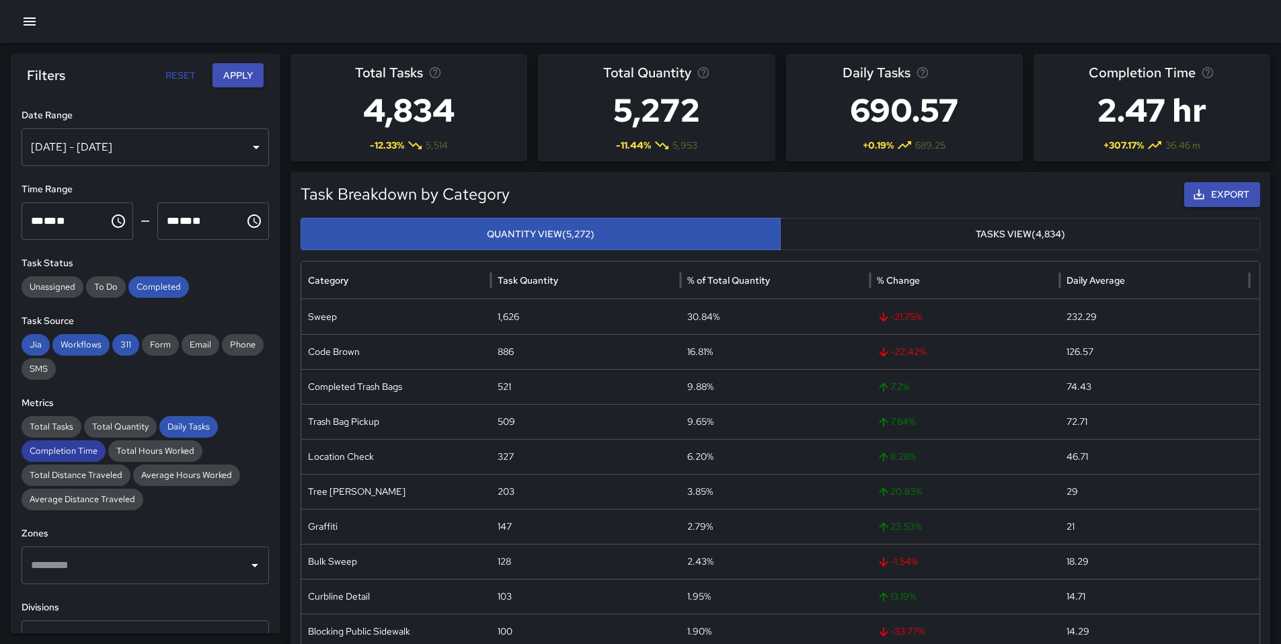
click at [58, 450] on span "Completion Time" at bounding box center [64, 451] width 84 height 13
click at [184, 426] on span "Daily Tasks" at bounding box center [188, 426] width 59 height 13
click at [223, 78] on button "Apply" at bounding box center [238, 75] width 51 height 25
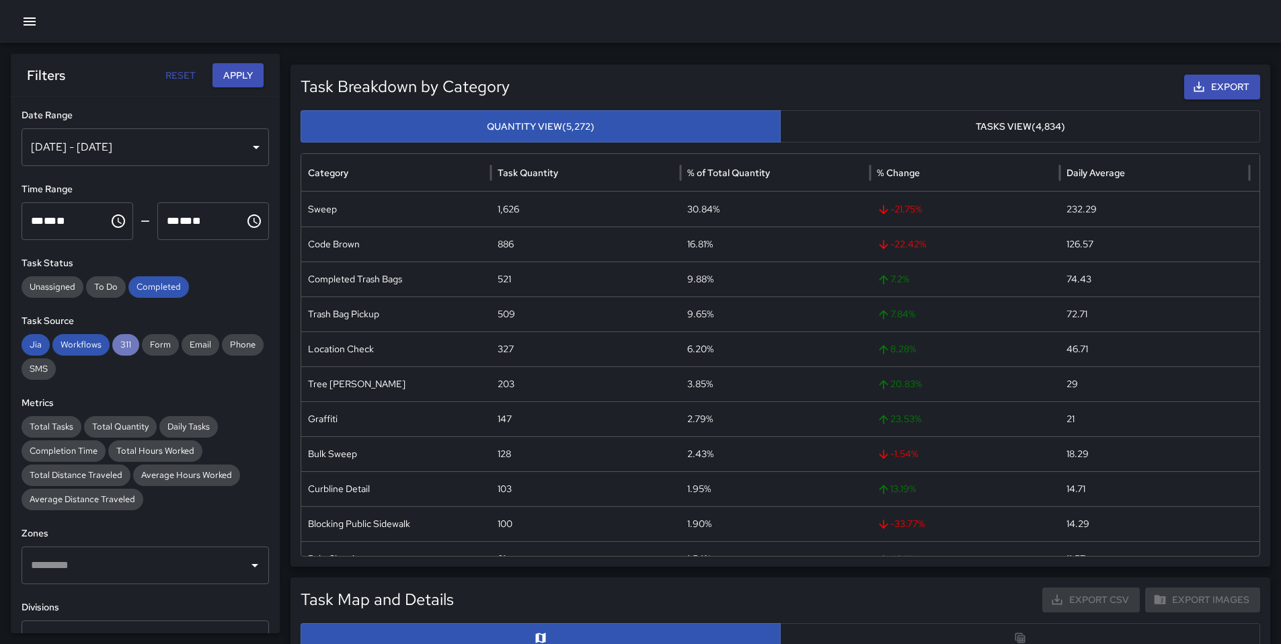
click at [120, 344] on span "311" at bounding box center [125, 344] width 27 height 13
click at [93, 350] on span "Workflows" at bounding box center [80, 344] width 57 height 13
click at [37, 346] on span "Jia" at bounding box center [36, 344] width 28 height 13
click at [242, 73] on button "Apply" at bounding box center [238, 75] width 51 height 25
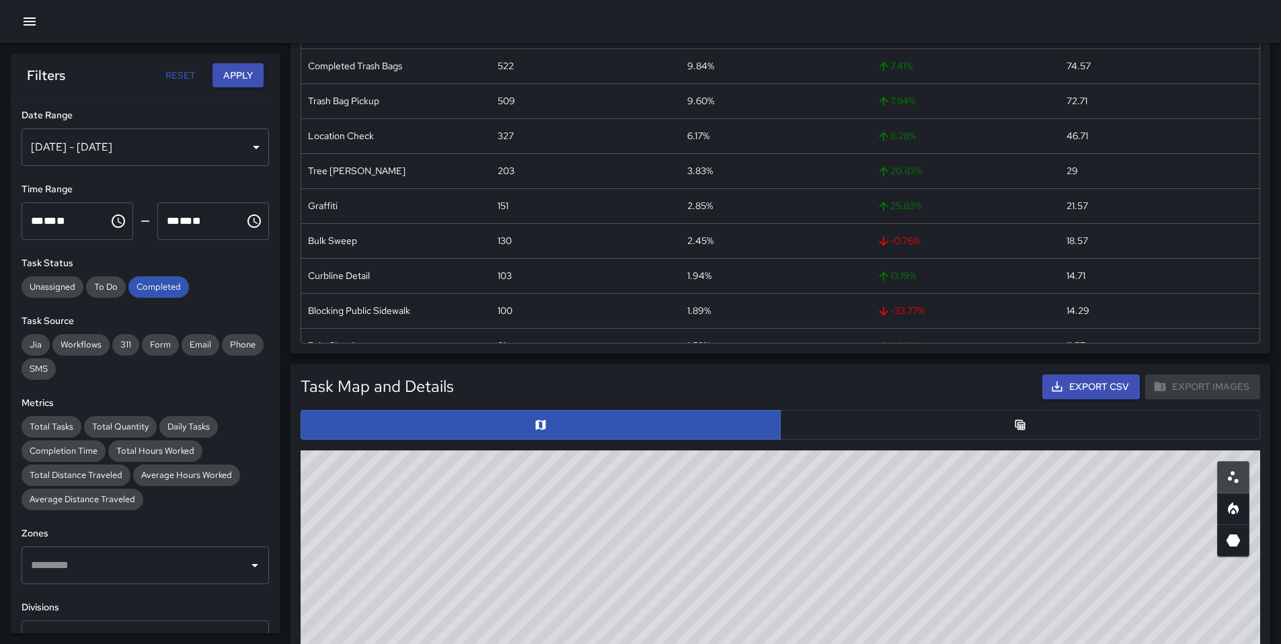
click at [842, 424] on button "button" at bounding box center [1020, 425] width 480 height 30
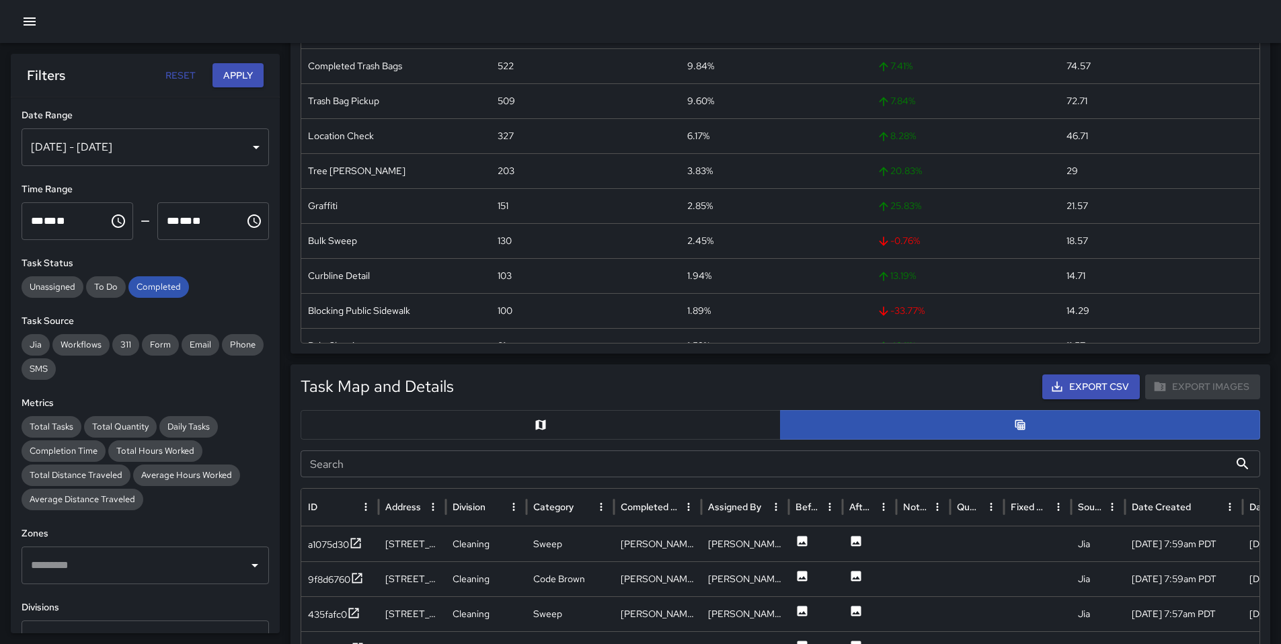
click at [564, 464] on input "Search" at bounding box center [765, 464] width 929 height 27
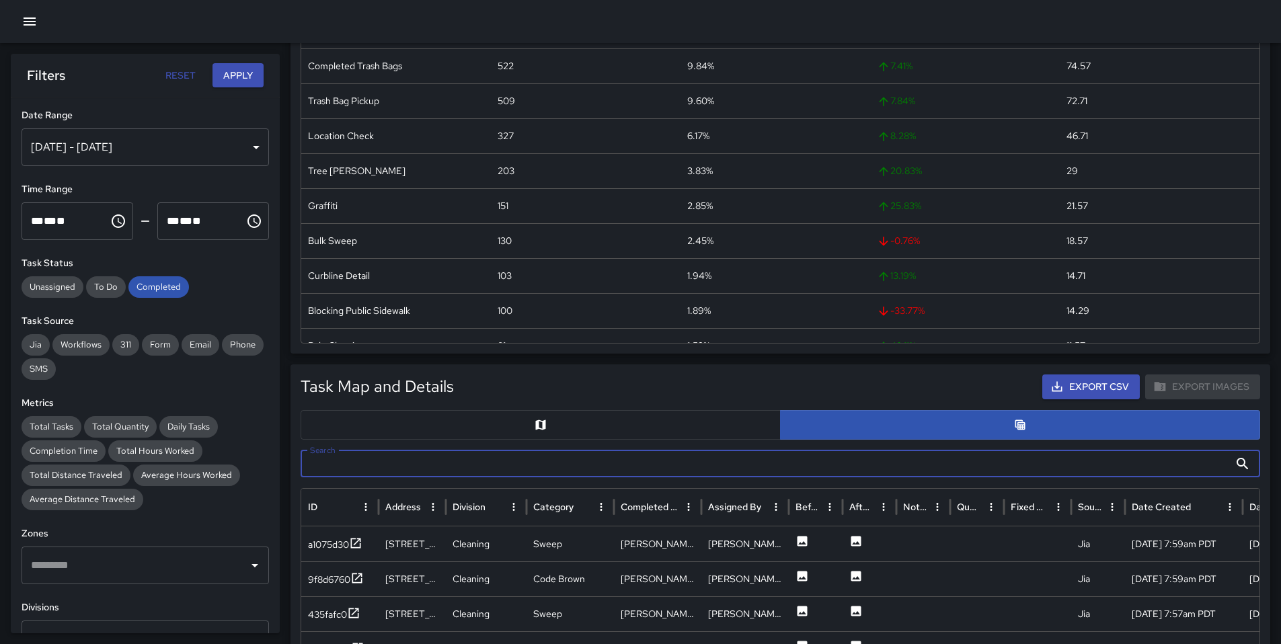
paste input "**********"
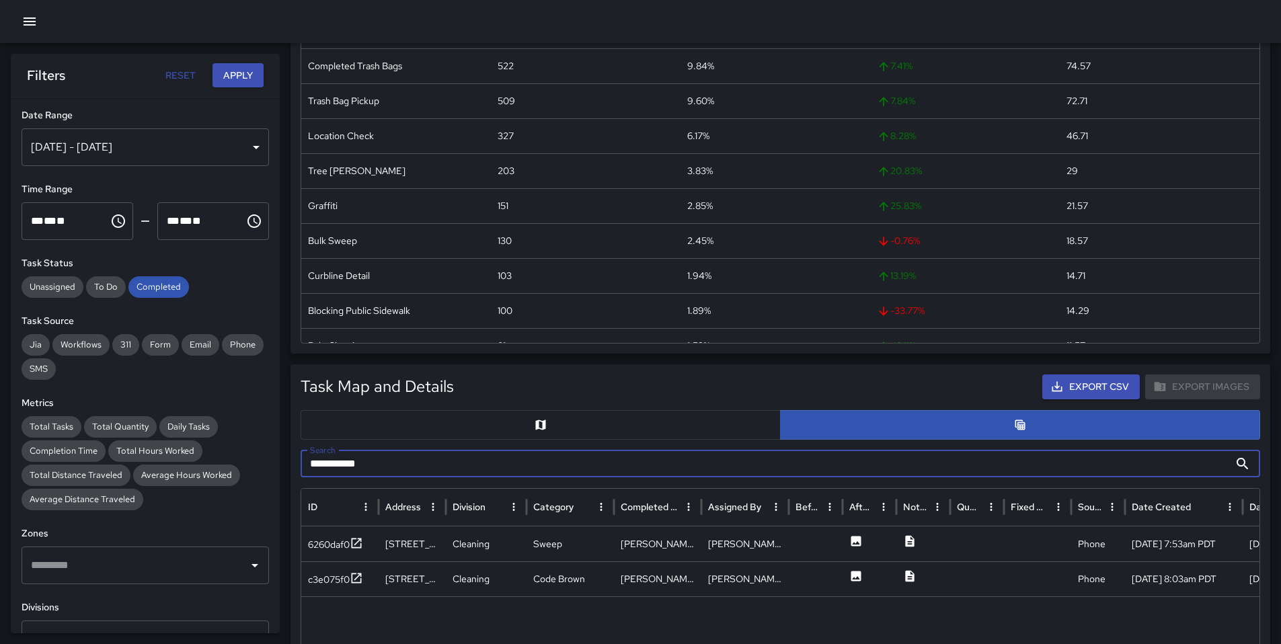
type input "**********"
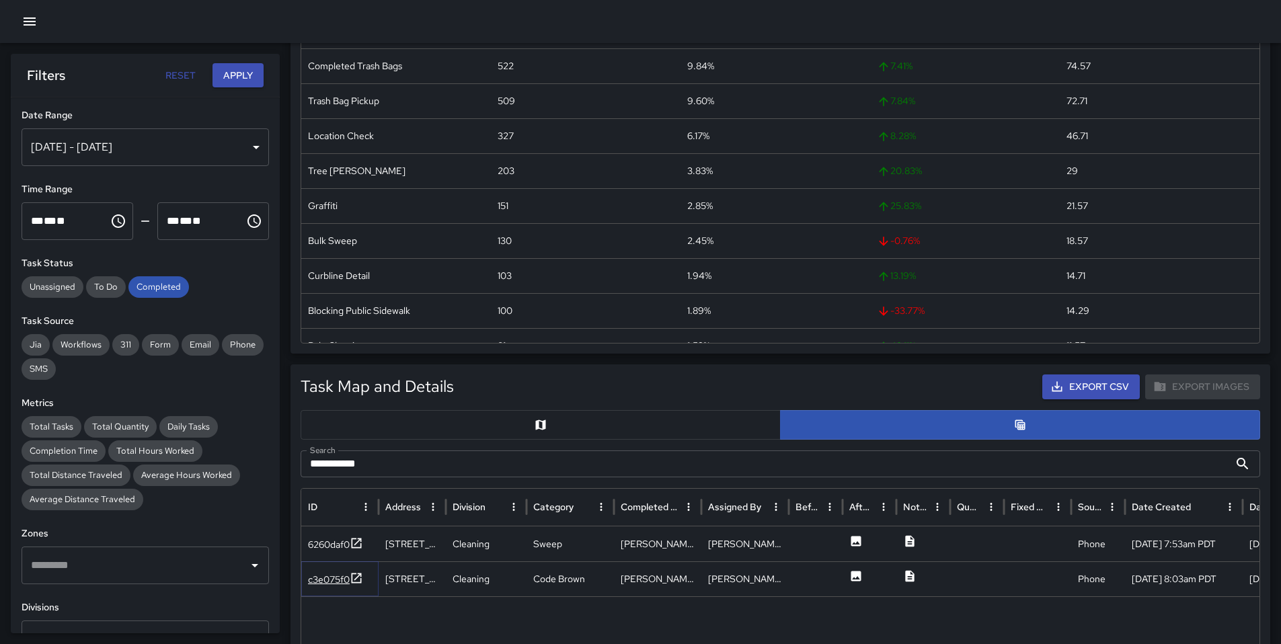
click at [324, 578] on div "c3e075f0" at bounding box center [329, 579] width 42 height 13
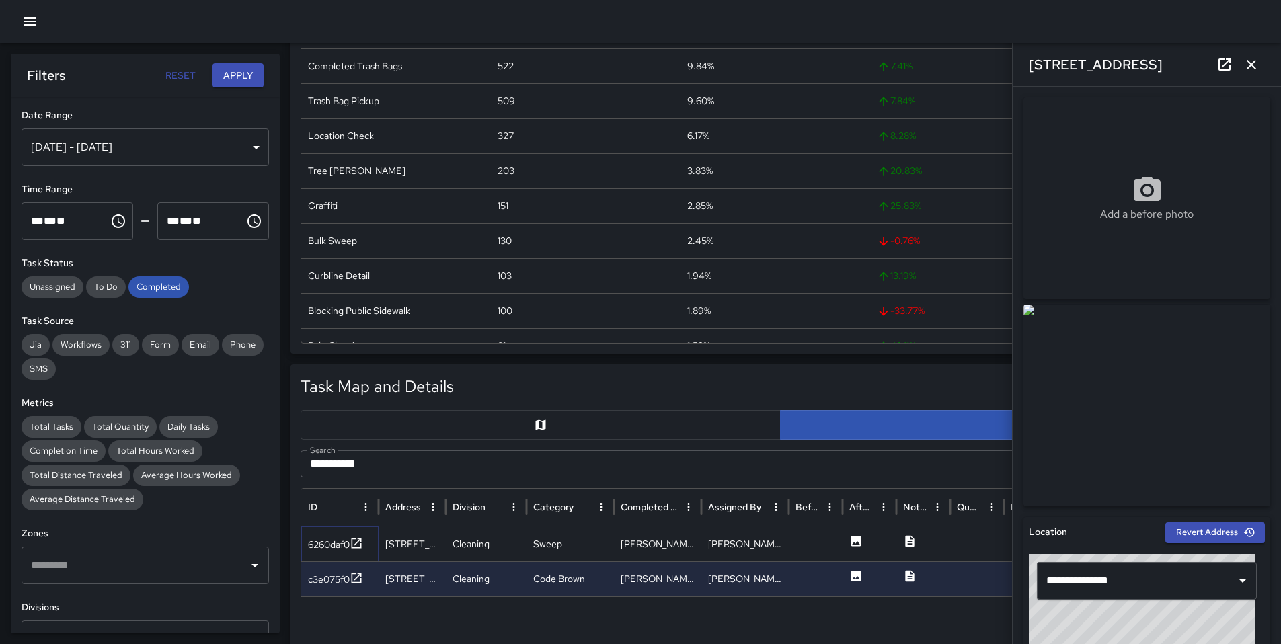
click at [337, 538] on div "6260daf0" at bounding box center [329, 544] width 42 height 13
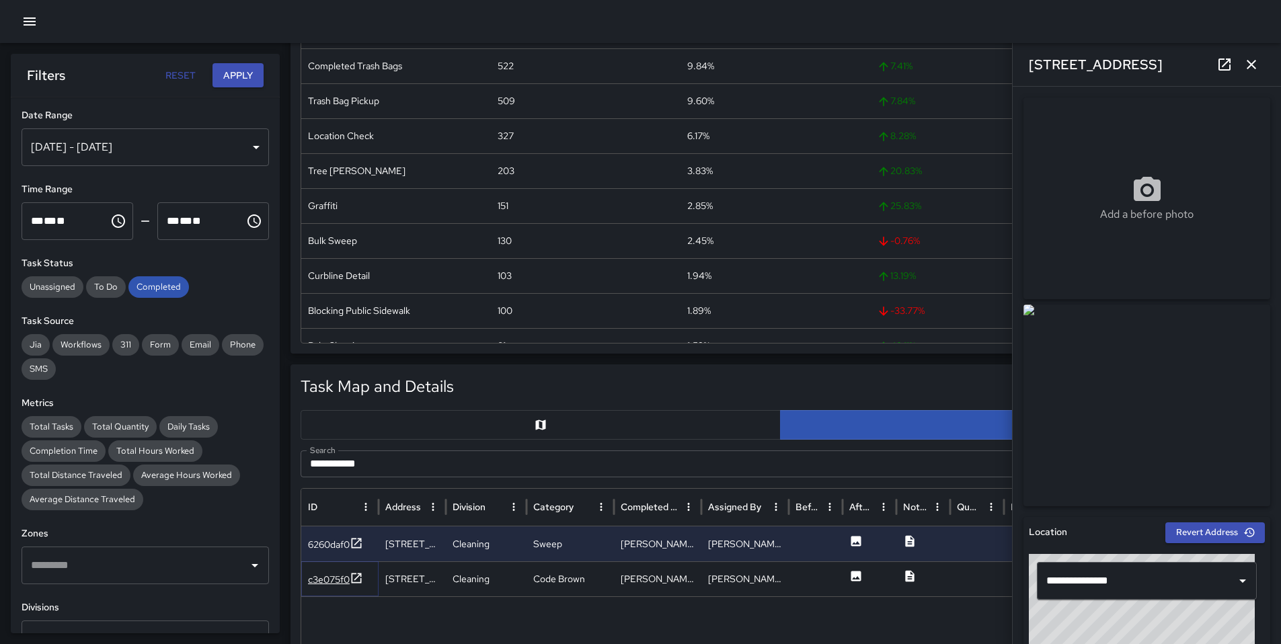
click at [343, 577] on div "c3e075f0" at bounding box center [329, 579] width 42 height 13
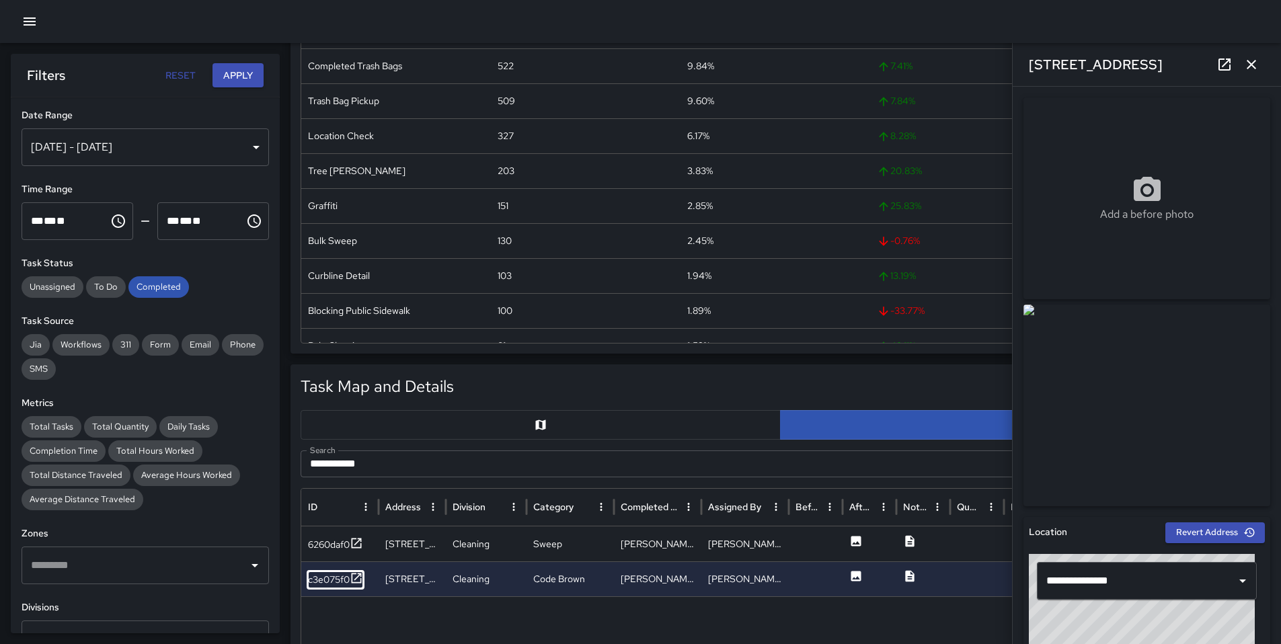
click at [1257, 73] on button "button" at bounding box center [1251, 64] width 27 height 27
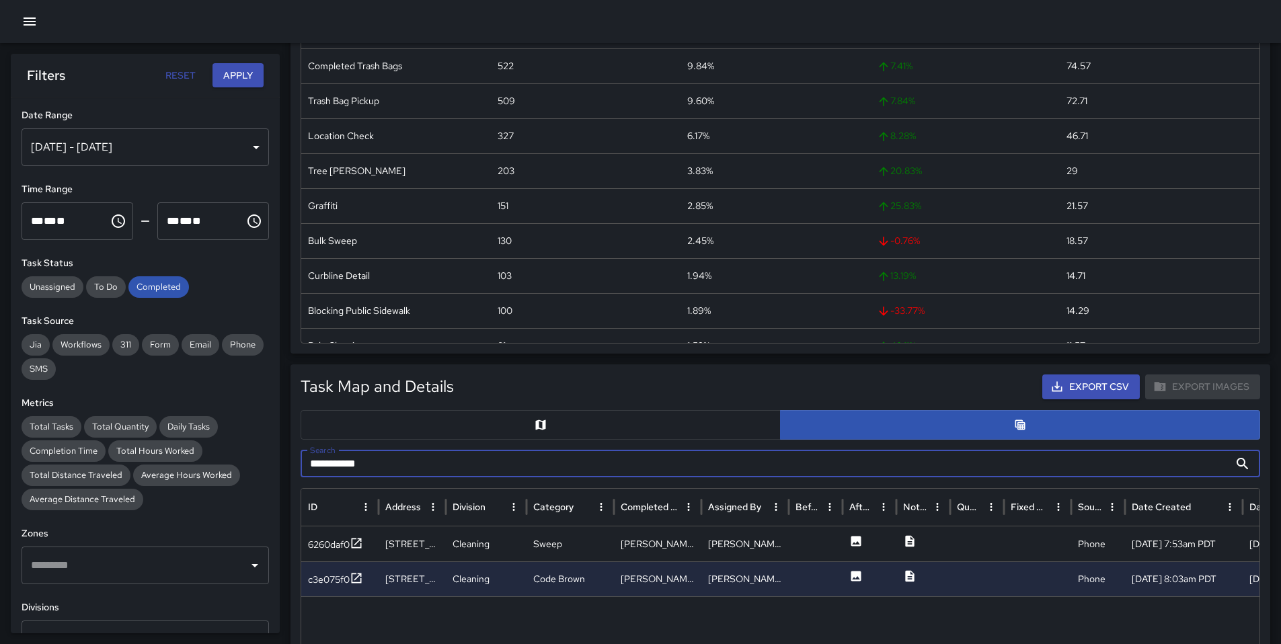
drag, startPoint x: 326, startPoint y: 464, endPoint x: 286, endPoint y: 463, distance: 40.4
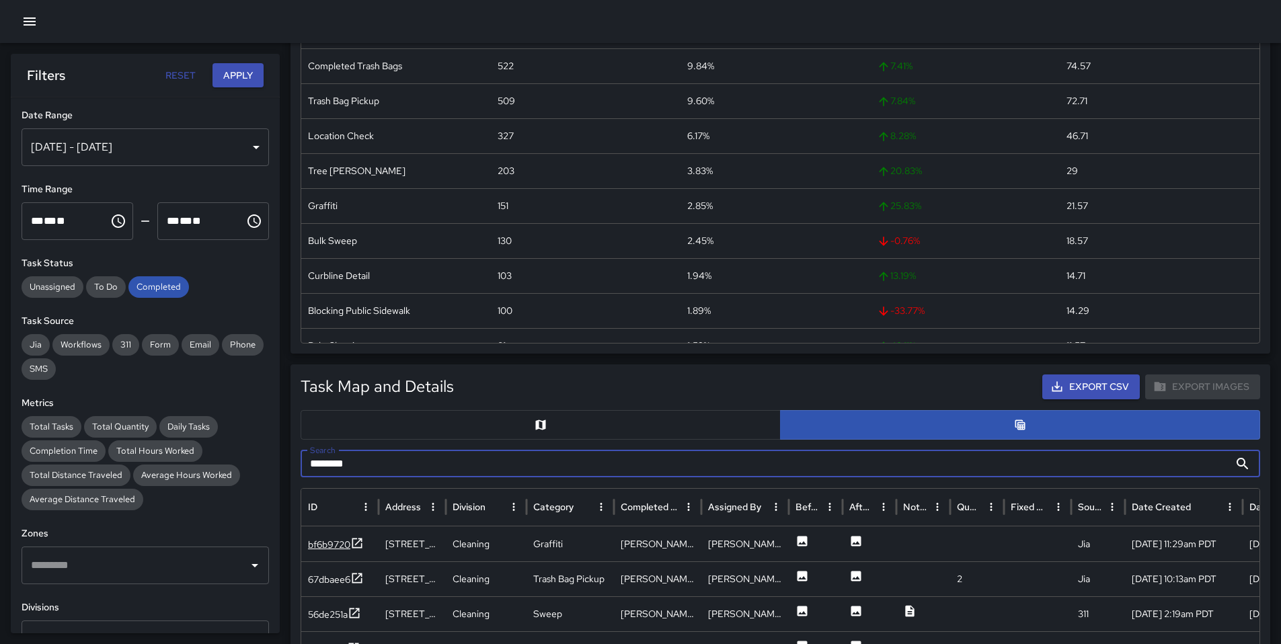
type input "*******"
click at [328, 545] on div "bf6b9720" at bounding box center [329, 544] width 42 height 13
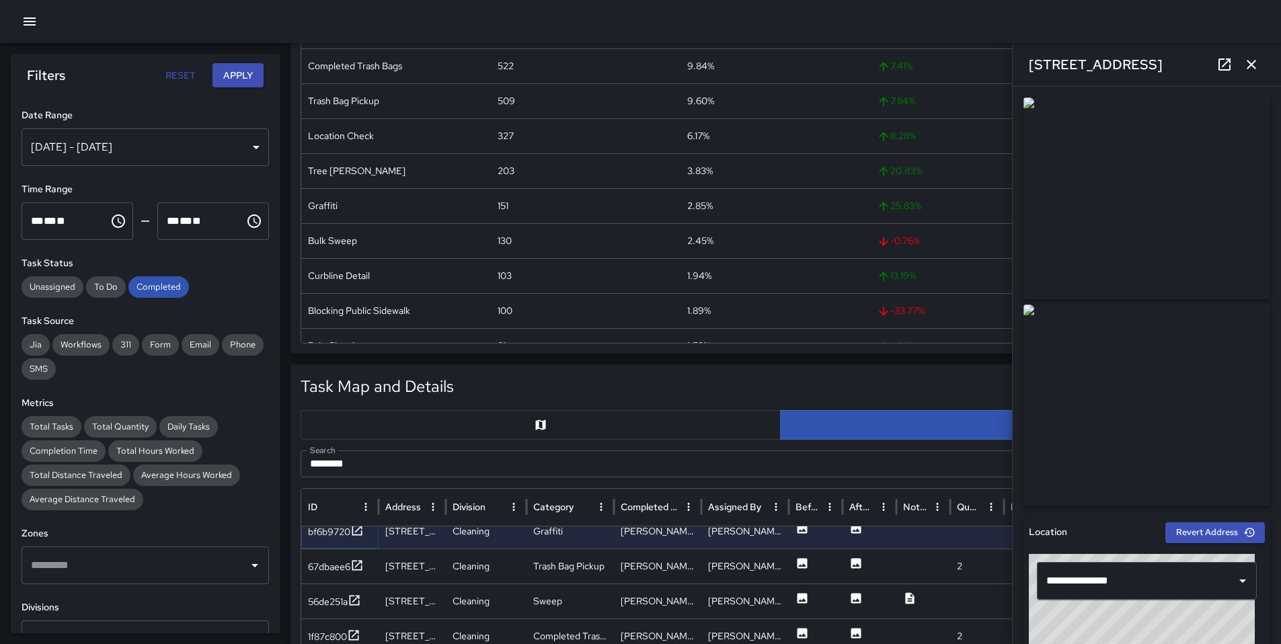
scroll to position [12, 0]
click at [321, 594] on div "56de251a" at bounding box center [328, 600] width 40 height 13
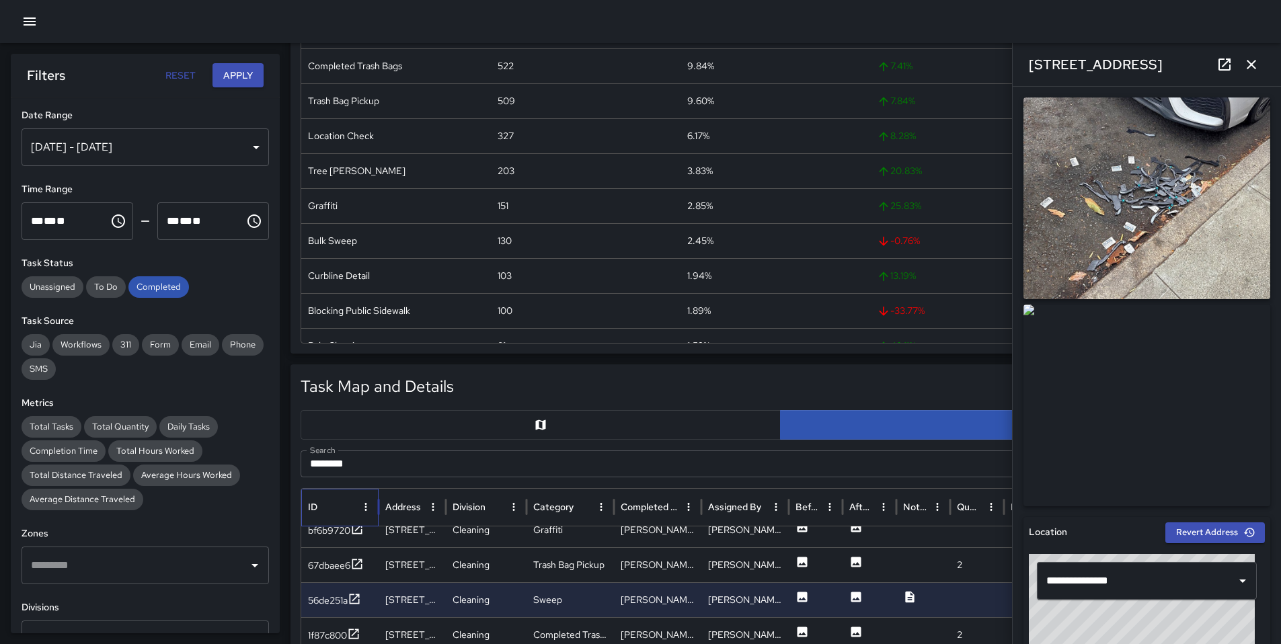
click at [332, 525] on div "ID" at bounding box center [339, 508] width 77 height 38
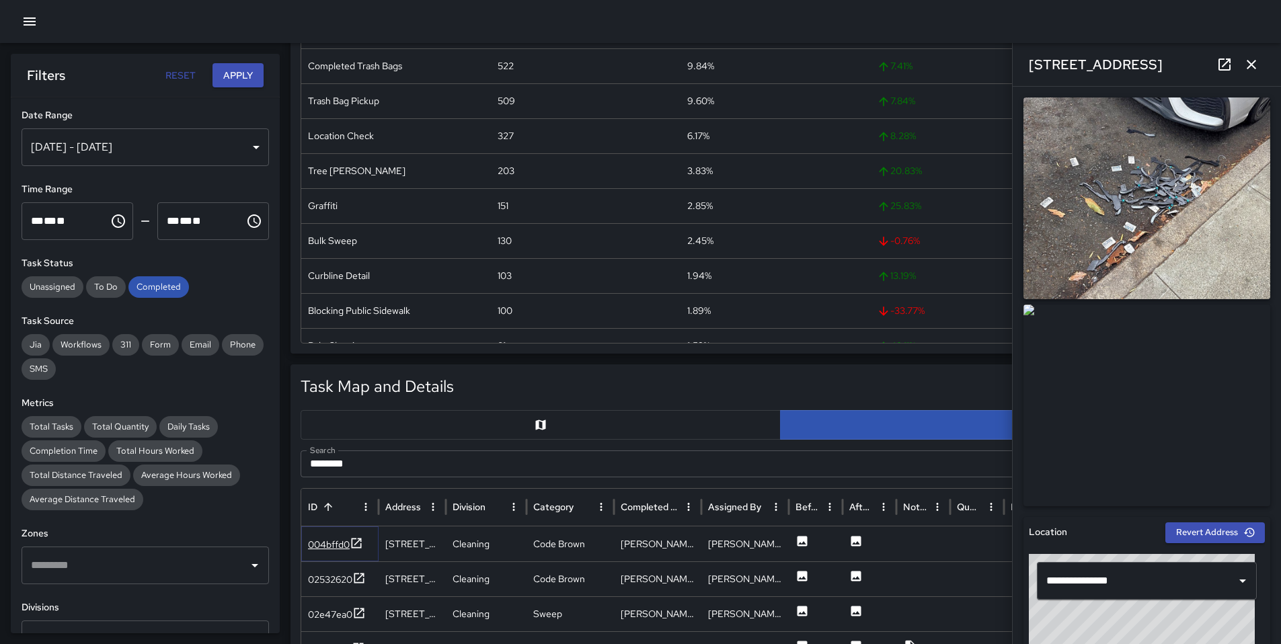
click at [342, 539] on div "004bffd0" at bounding box center [329, 544] width 42 height 13
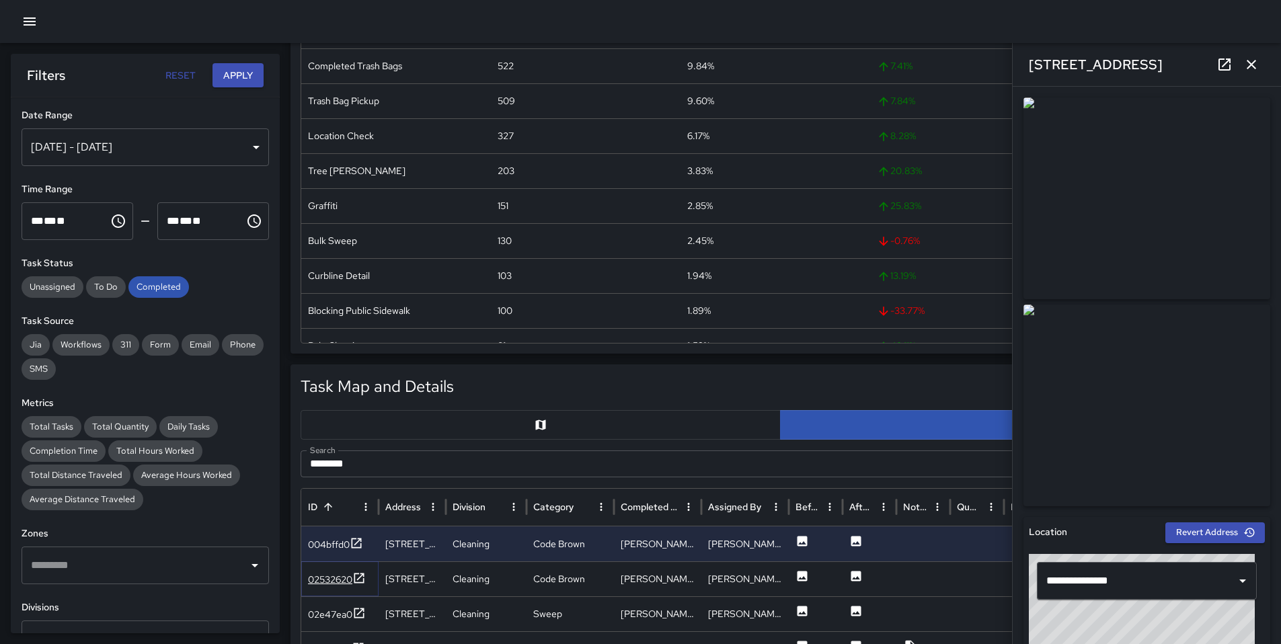
click at [342, 576] on div "02532620" at bounding box center [330, 579] width 44 height 13
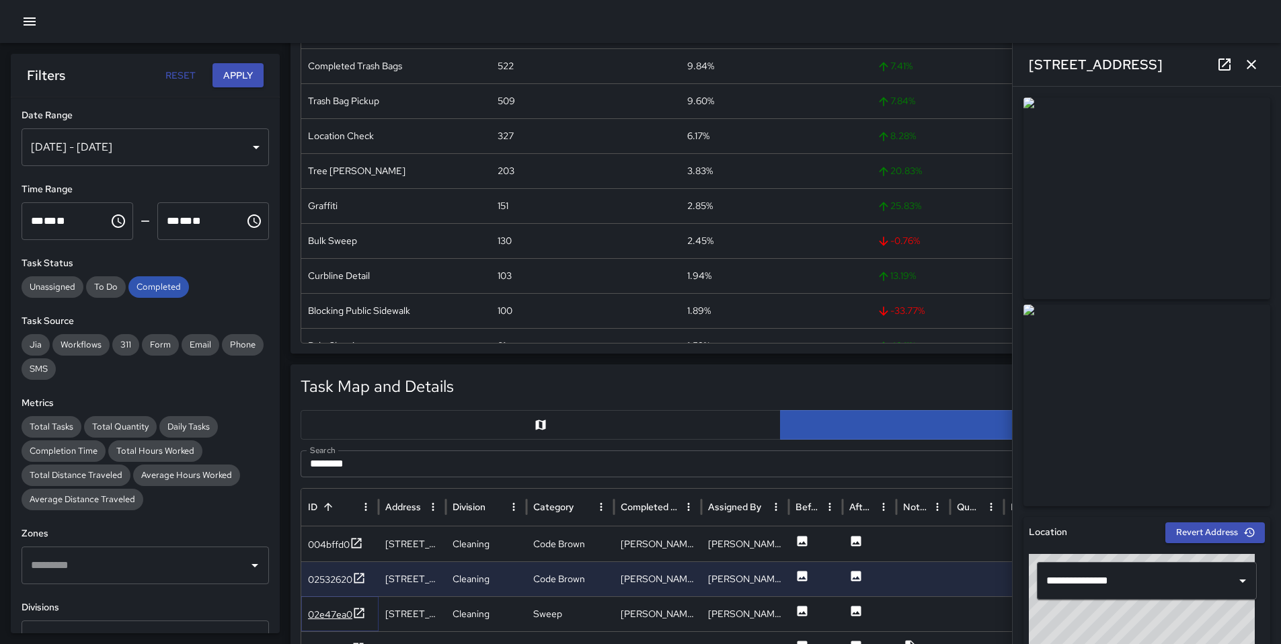
click at [312, 607] on div "02e47ea0" at bounding box center [337, 615] width 58 height 17
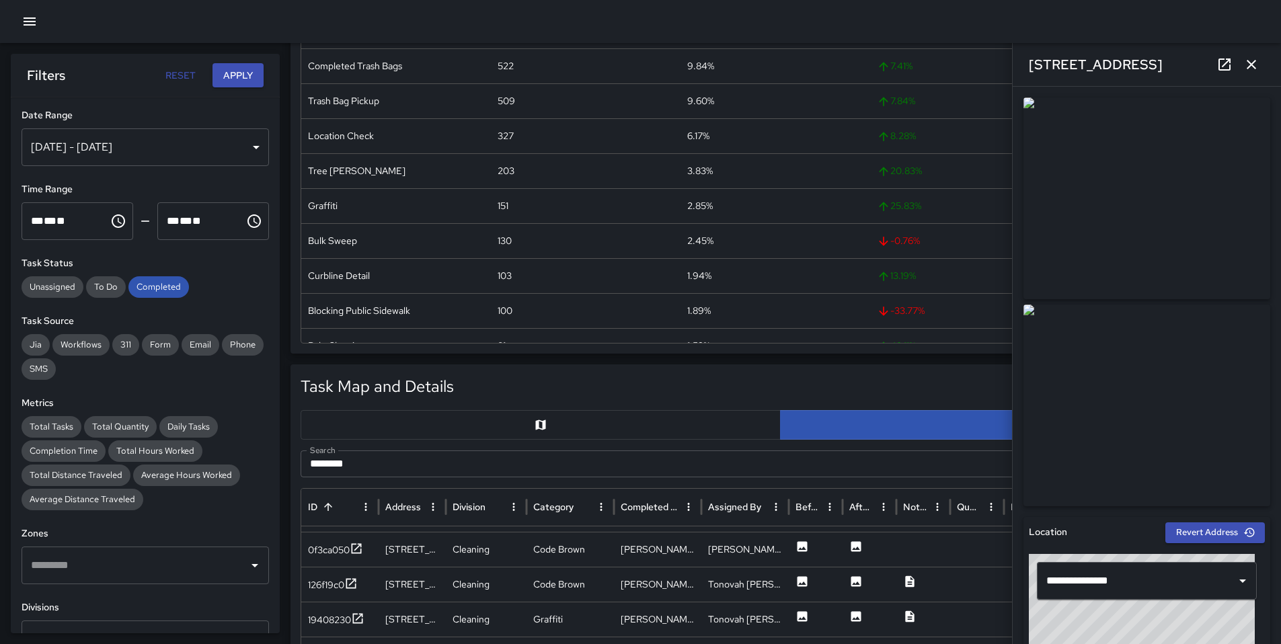
scroll to position [159, 0]
click at [327, 615] on div "19408230" at bounding box center [329, 617] width 43 height 13
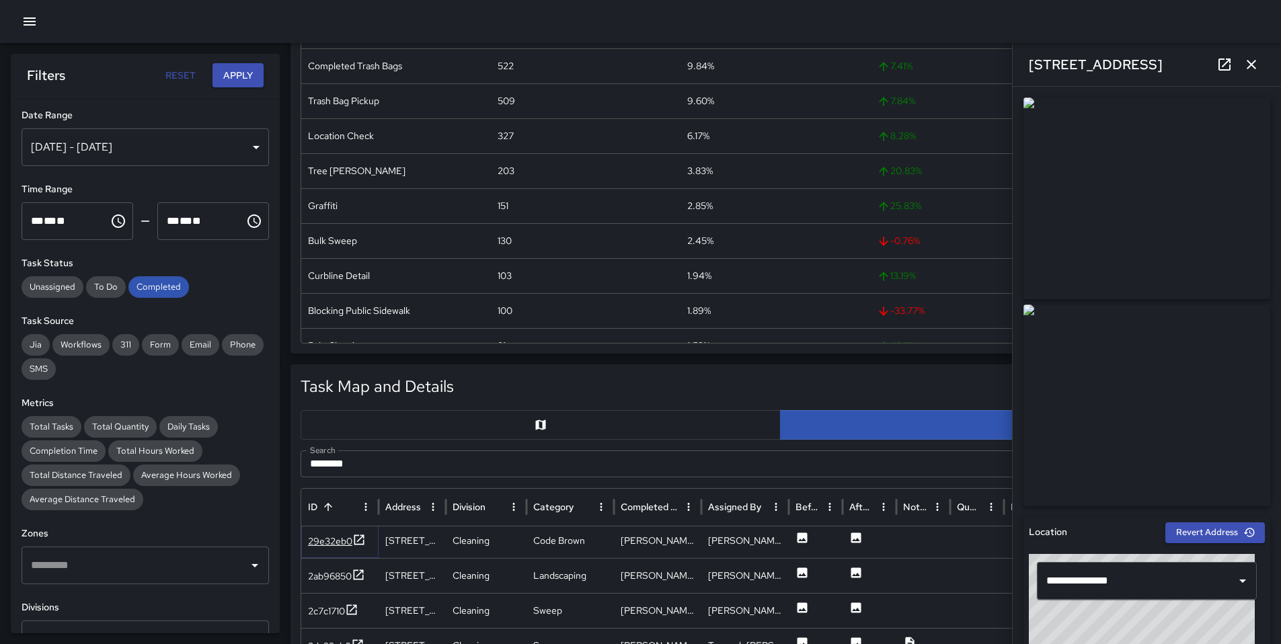
click at [349, 540] on div "29e32eb0" at bounding box center [330, 541] width 44 height 13
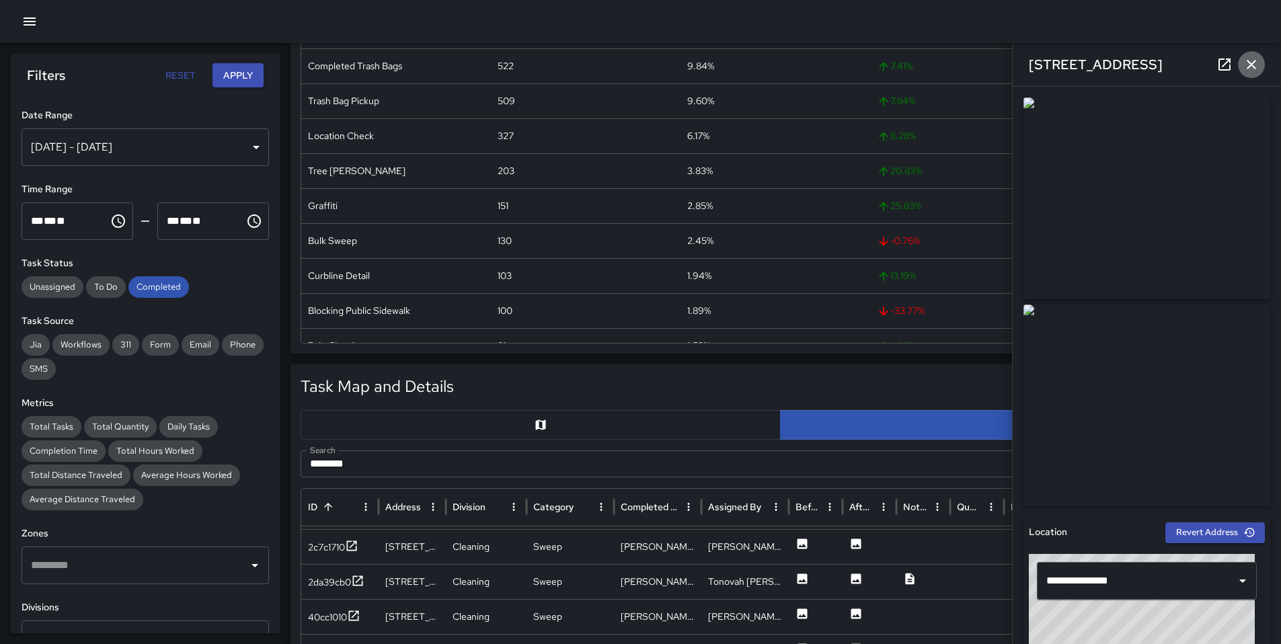
click at [1258, 67] on button "button" at bounding box center [1251, 64] width 27 height 27
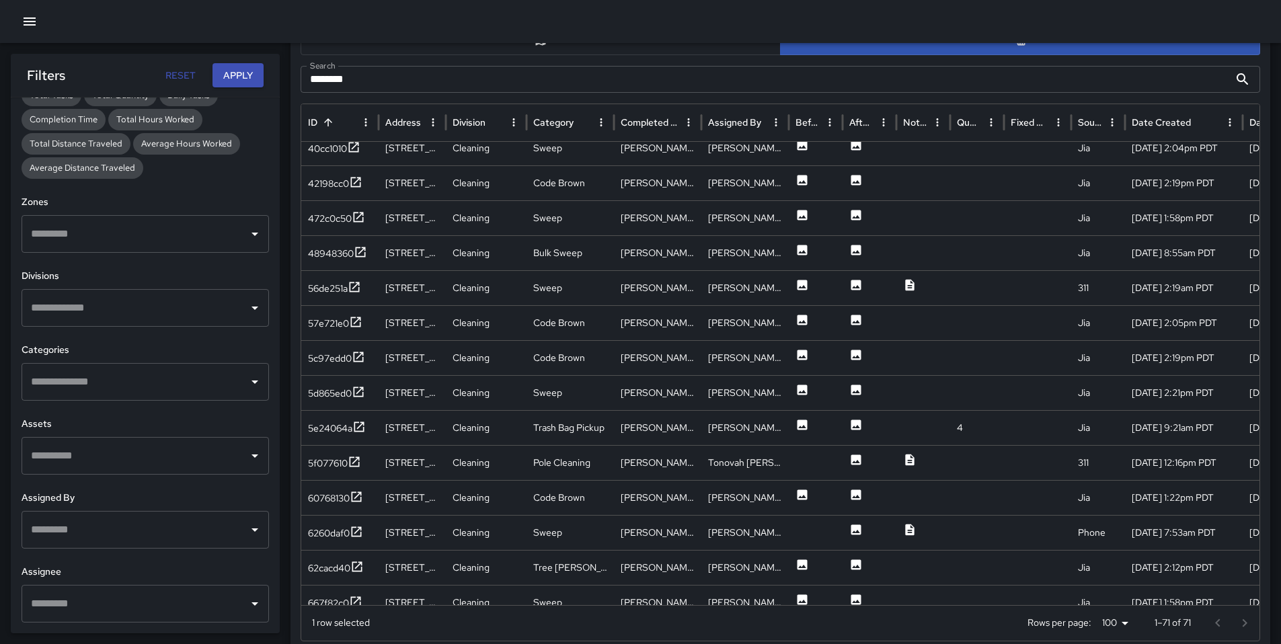
click at [85, 532] on input "text" at bounding box center [135, 530] width 215 height 26
drag, startPoint x: 89, startPoint y: 625, endPoint x: 91, endPoint y: 616, distance: 9.8
click at [89, 625] on div "**********" at bounding box center [145, 366] width 269 height 536
click at [94, 613] on input "text" at bounding box center [135, 604] width 215 height 26
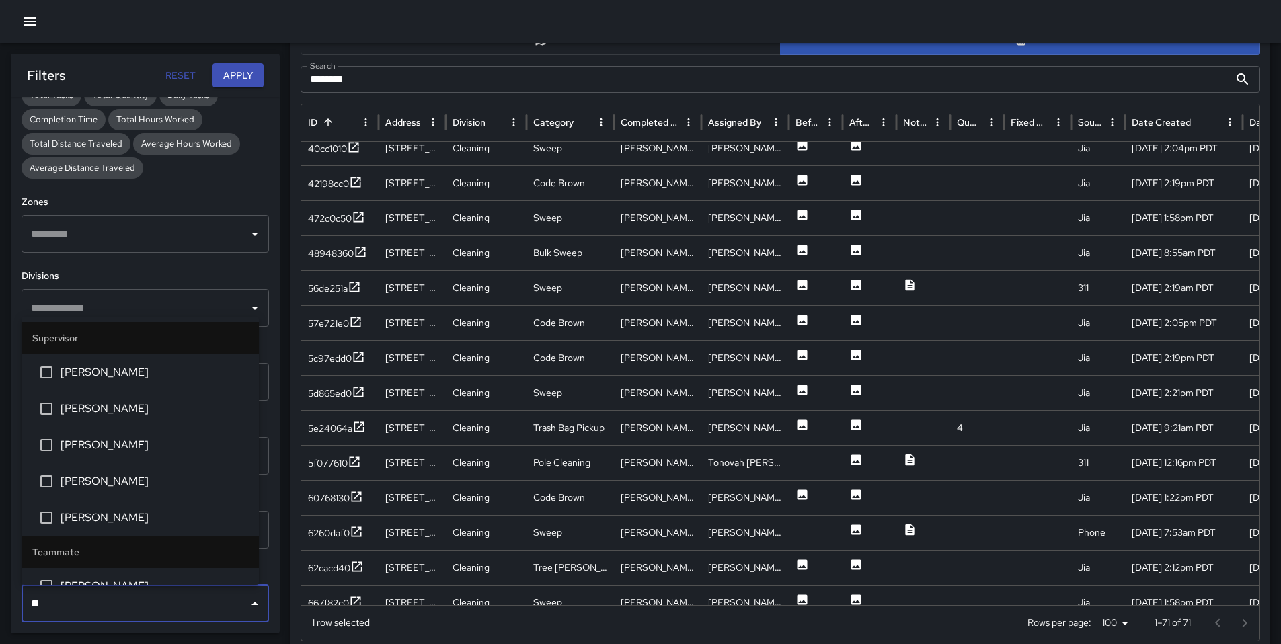
type input "***"
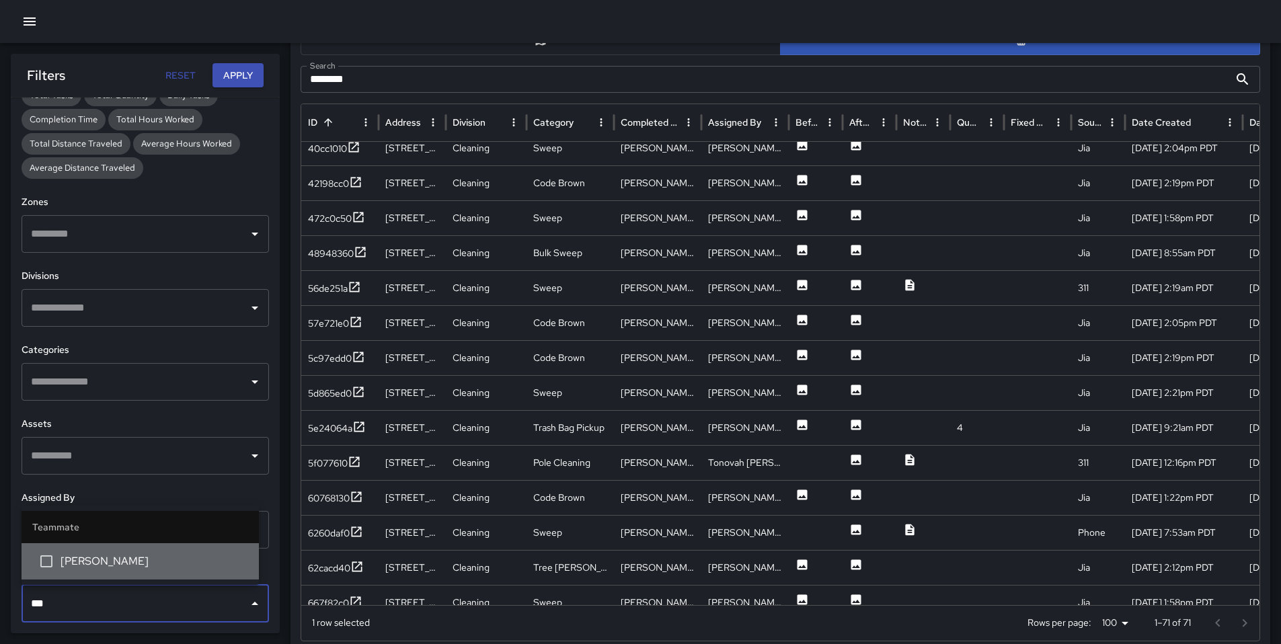
click at [61, 565] on span "[PERSON_NAME]" at bounding box center [155, 562] width 188 height 16
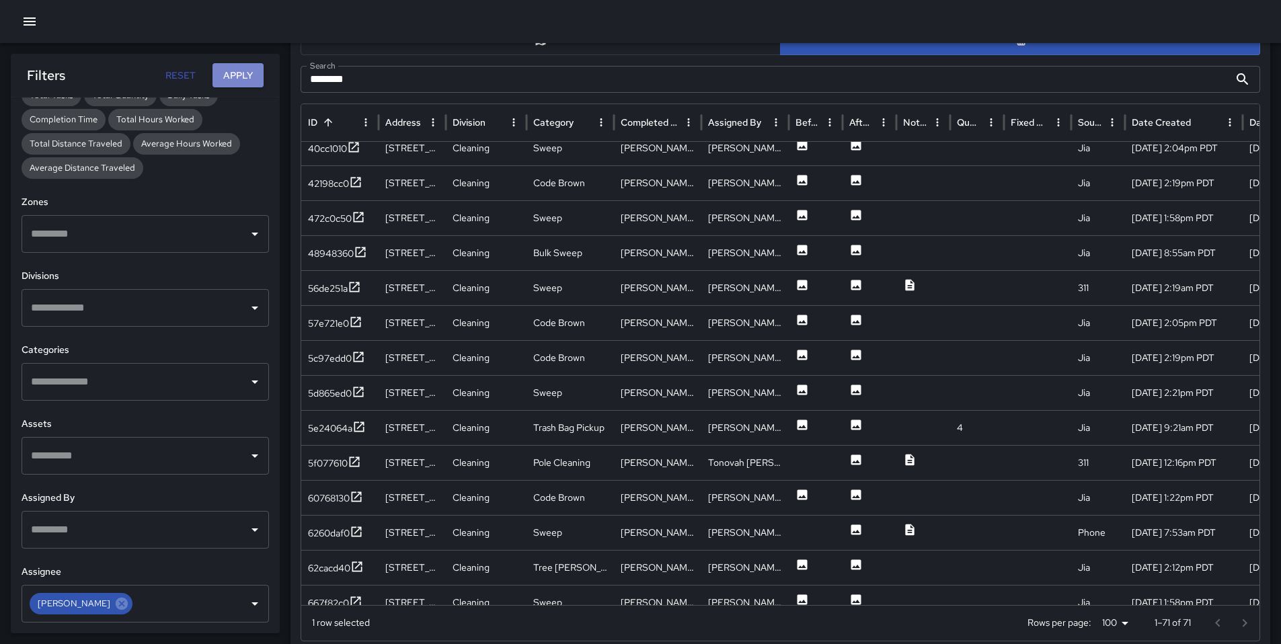
click at [225, 69] on button "Apply" at bounding box center [238, 75] width 51 height 25
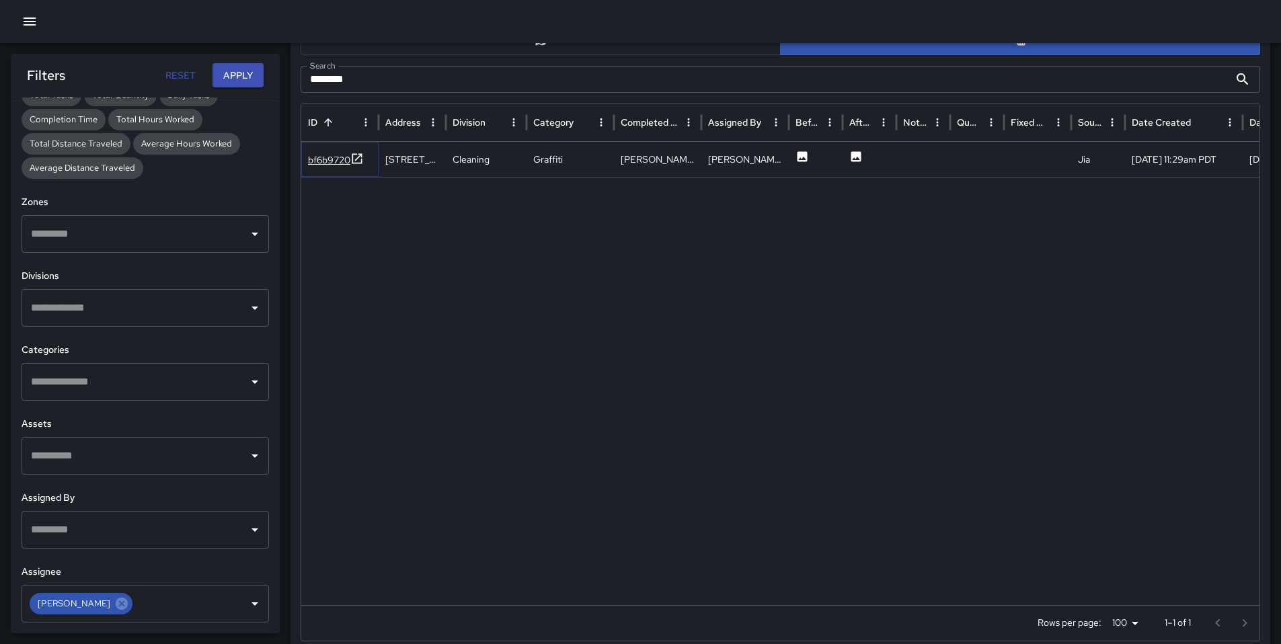
click at [340, 167] on div "bf6b9720" at bounding box center [336, 160] width 56 height 17
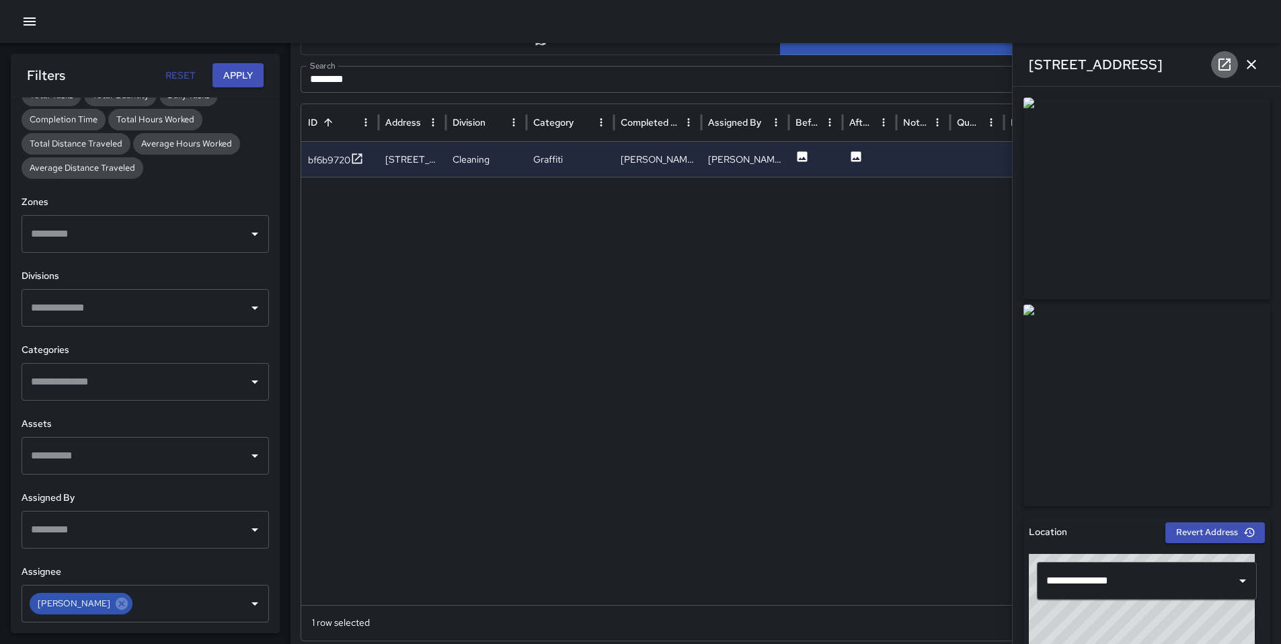
click at [1226, 65] on icon at bounding box center [1225, 64] width 16 height 16
click at [1244, 69] on icon "button" at bounding box center [1252, 64] width 16 height 16
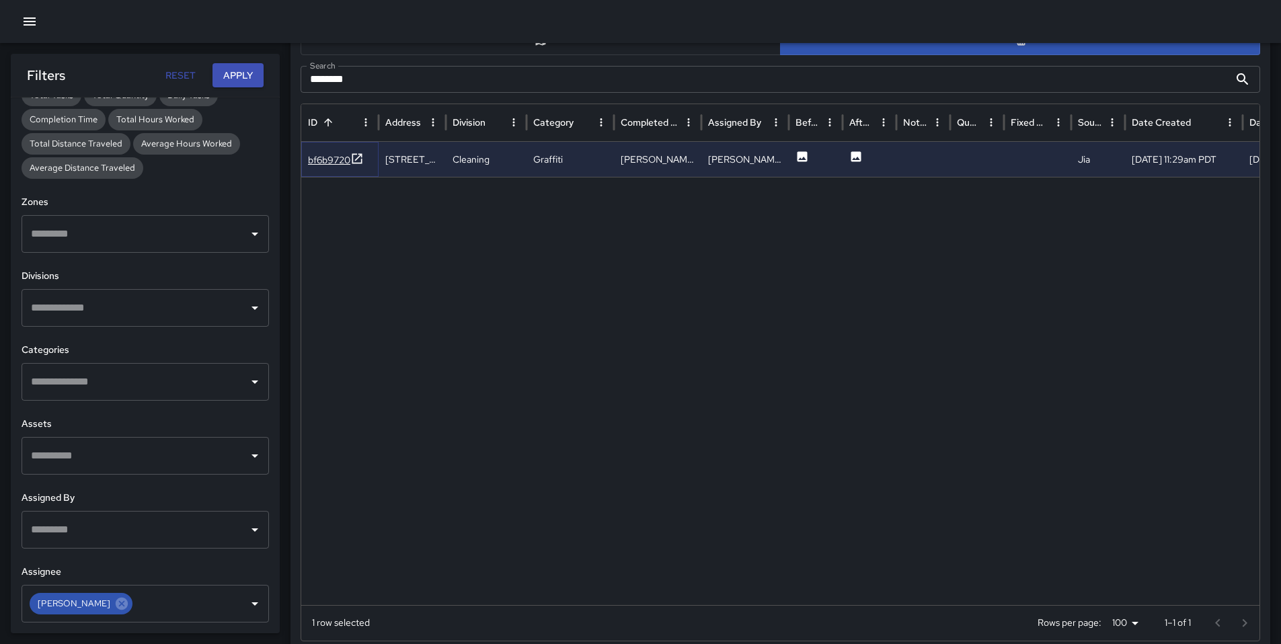
click at [326, 159] on div "bf6b9720" at bounding box center [329, 159] width 42 height 13
